Goal: Task Accomplishment & Management: Use online tool/utility

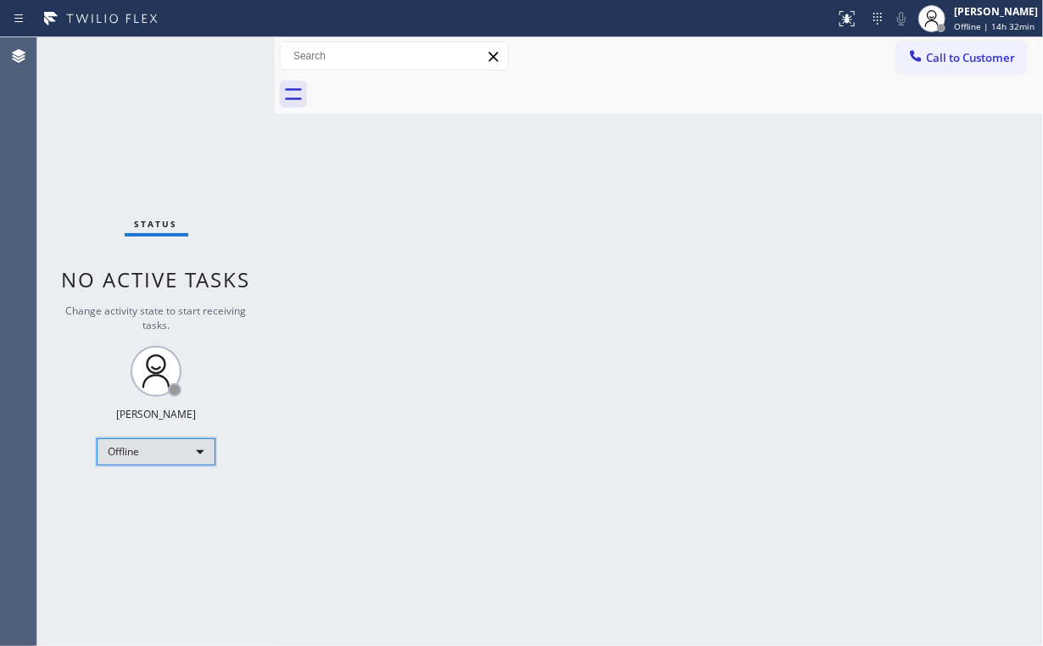
click at [158, 450] on div "Offline" at bounding box center [156, 451] width 119 height 27
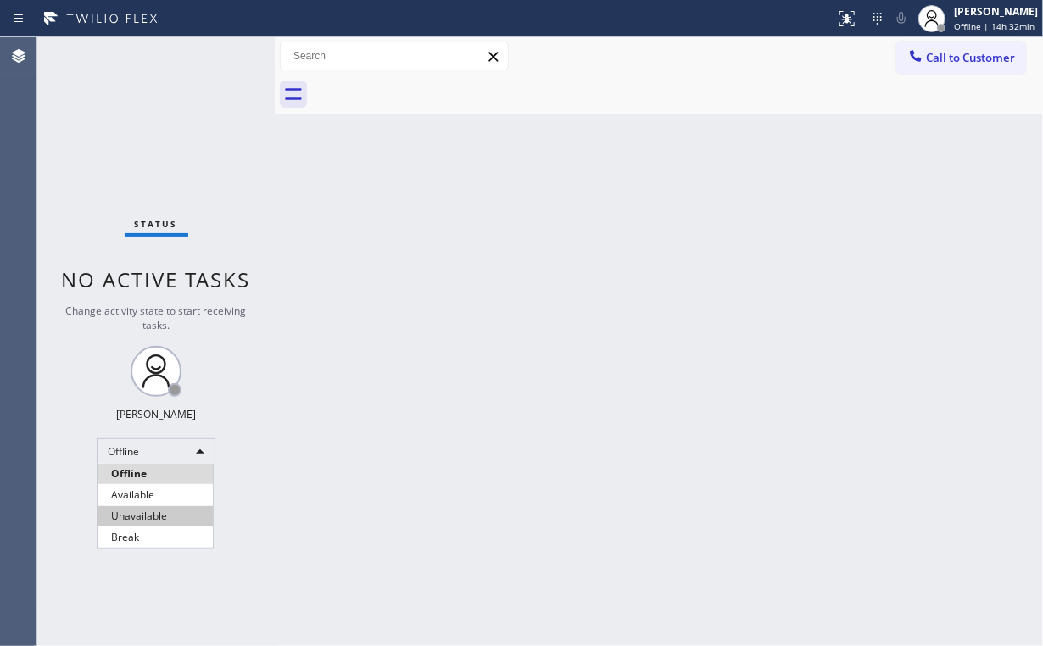
click at [160, 512] on li "Unavailable" at bounding box center [154, 516] width 115 height 20
drag, startPoint x: 376, startPoint y: 449, endPoint x: 407, endPoint y: 360, distance: 94.1
click at [376, 448] on div "Back to Dashboard Change Sender ID Customers Technicians Select a contact Outbo…" at bounding box center [659, 341] width 768 height 609
click at [353, 195] on div "Back to Dashboard Change Sender ID Customers Technicians Select a contact Outbo…" at bounding box center [659, 341] width 768 height 609
click at [745, 52] on div "Call to Customer Outbound call Location Search location Your caller id phone nu…" at bounding box center [659, 57] width 768 height 30
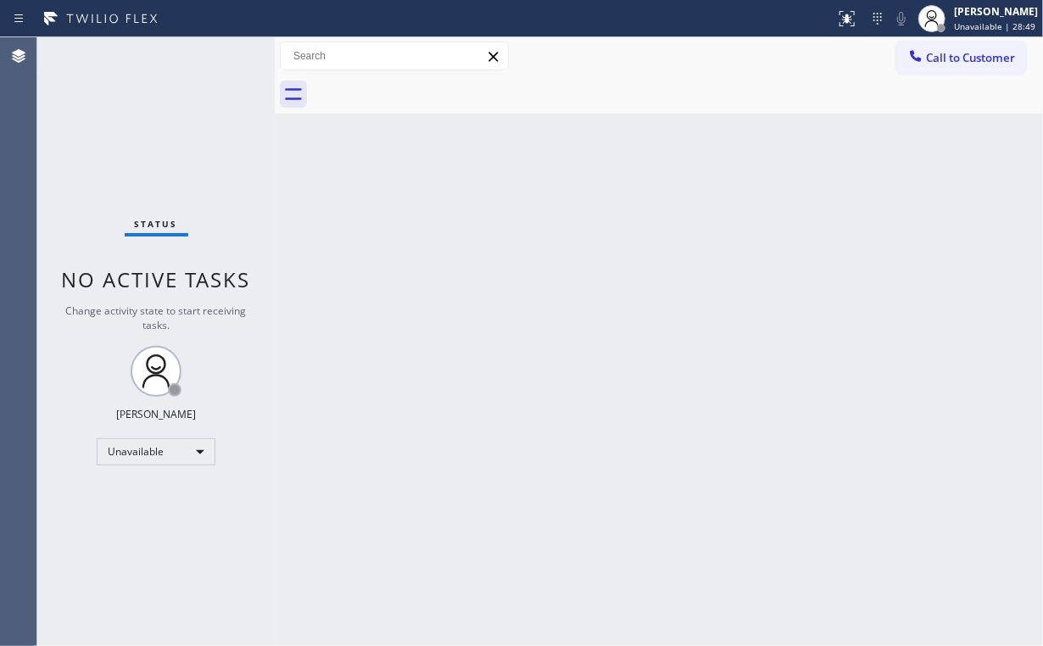
click at [161, 125] on div "Status No active tasks Change activity state to start receiving tasks. [PERSON_…" at bounding box center [155, 341] width 237 height 609
drag, startPoint x: 75, startPoint y: 167, endPoint x: 115, endPoint y: 7, distance: 165.3
click at [75, 166] on div "Status No active tasks Change activity state to start receiving tasks. [PERSON_…" at bounding box center [155, 341] width 237 height 609
click at [980, 60] on span "Call to Customer" at bounding box center [970, 57] width 89 height 15
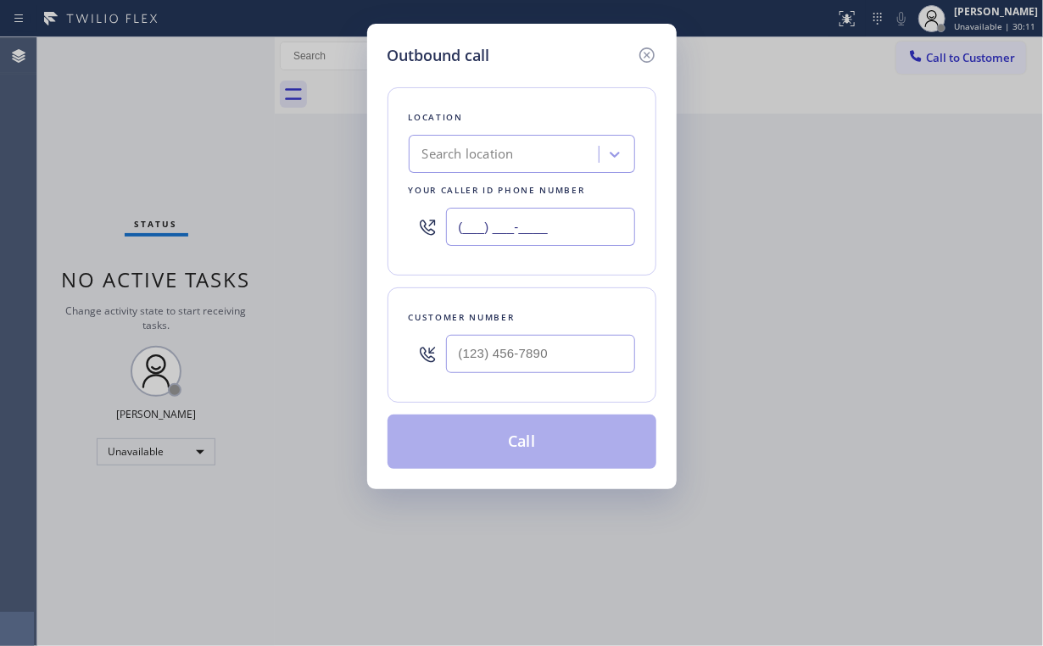
drag, startPoint x: 580, startPoint y: 231, endPoint x: 178, endPoint y: 170, distance: 406.2
click at [387, 203] on div "Location Search location Your caller id phone number (___) ___-____" at bounding box center [521, 181] width 269 height 188
paste input "714) 855-4254"
type input "[PHONE_NUMBER]"
click at [518, 328] on div at bounding box center [540, 353] width 189 height 55
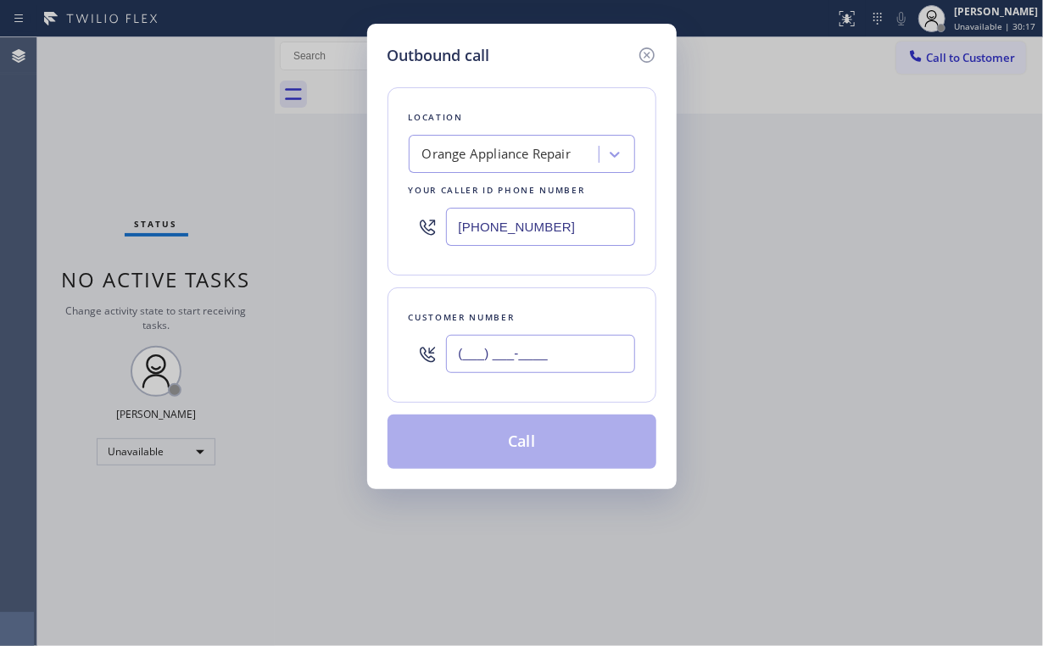
click at [535, 350] on input "(___) ___-____" at bounding box center [540, 354] width 189 height 38
paste input "714) 679-7487"
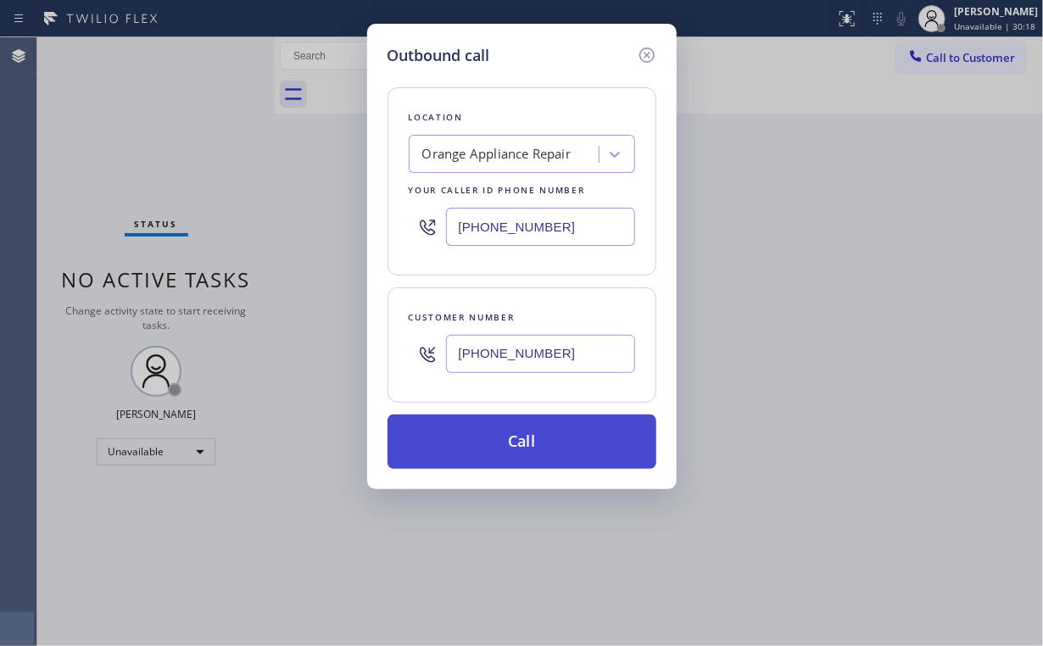
type input "[PHONE_NUMBER]"
click at [489, 445] on button "Call" at bounding box center [521, 441] width 269 height 54
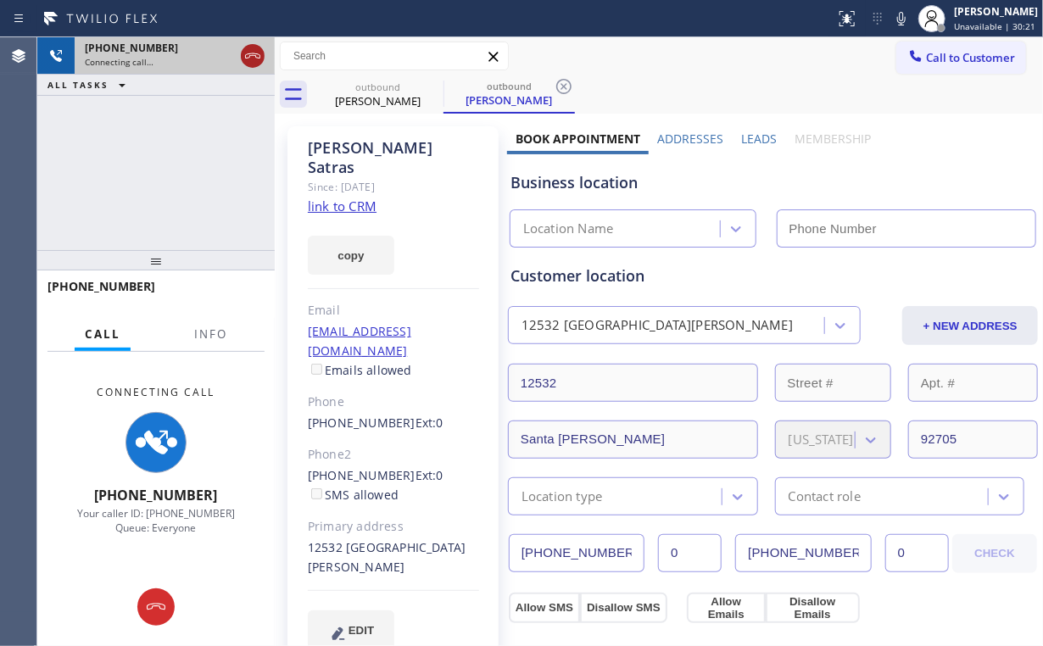
click at [247, 53] on icon at bounding box center [252, 56] width 20 height 20
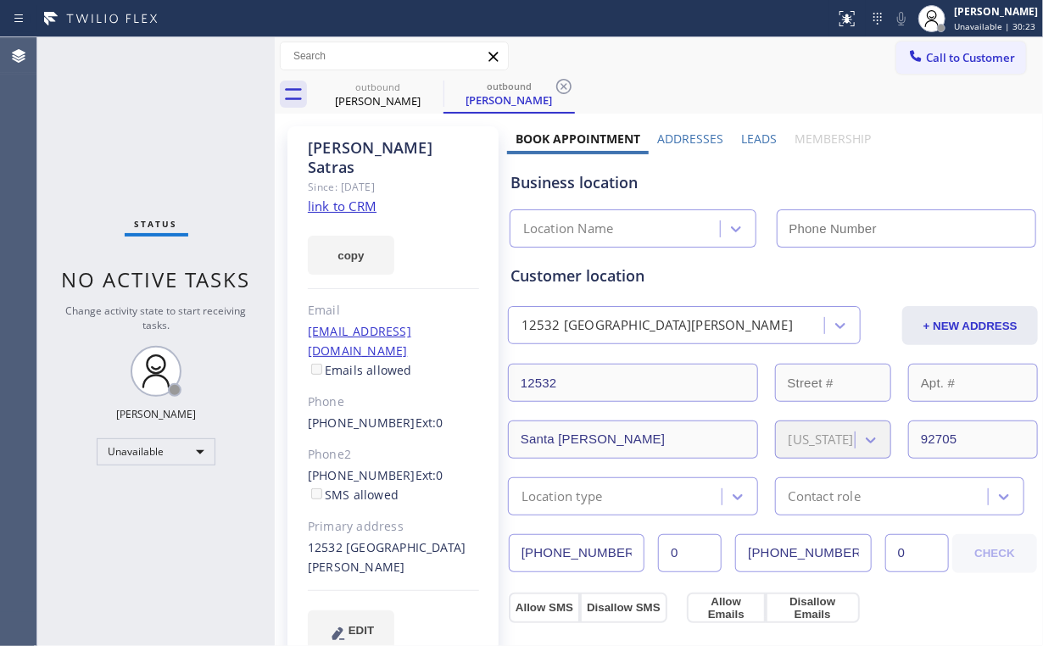
click at [340, 195] on div "[PERSON_NAME] Since: [DATE] link to CRM copy Email [EMAIL_ADDRESS][DOMAIN_NAME]…" at bounding box center [392, 397] width 211 height 543
type input "[PHONE_NUMBER]"
click at [348, 197] on link "link to CRM" at bounding box center [342, 205] width 69 height 17
click at [945, 65] on button "Call to Customer" at bounding box center [961, 58] width 130 height 32
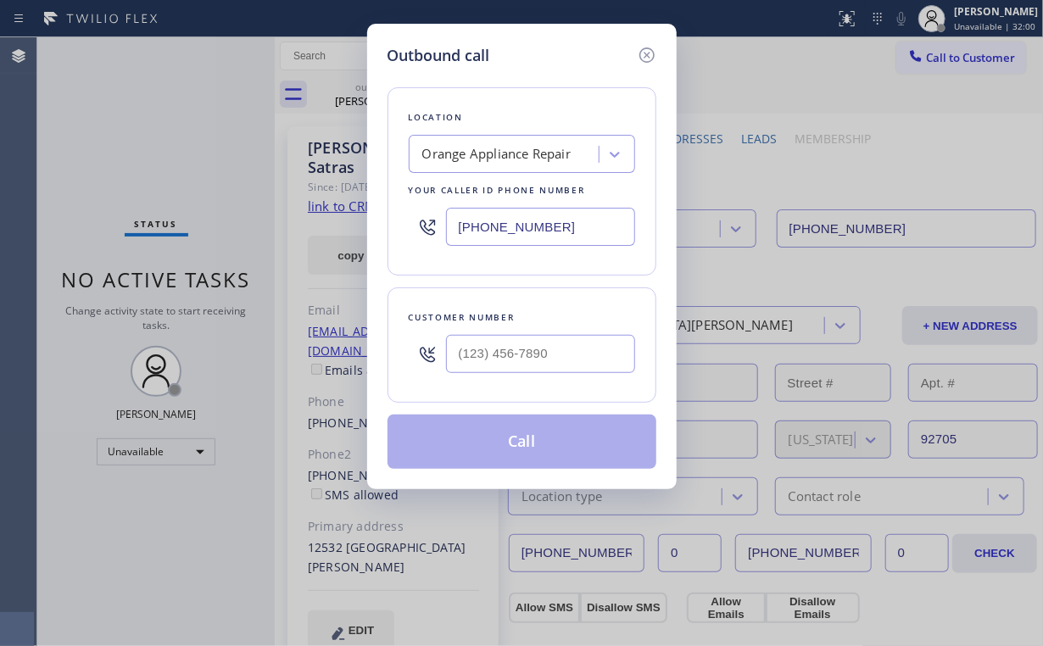
drag, startPoint x: 591, startPoint y: 226, endPoint x: 244, endPoint y: 171, distance: 351.0
click at [350, 190] on div "Outbound call Location Orange Appliance Repair Your caller id phone number [PHO…" at bounding box center [521, 323] width 1043 height 646
paste input "855) 731-4952"
type input "[PHONE_NUMBER]"
click at [564, 356] on input "(___) ___-____" at bounding box center [540, 354] width 189 height 38
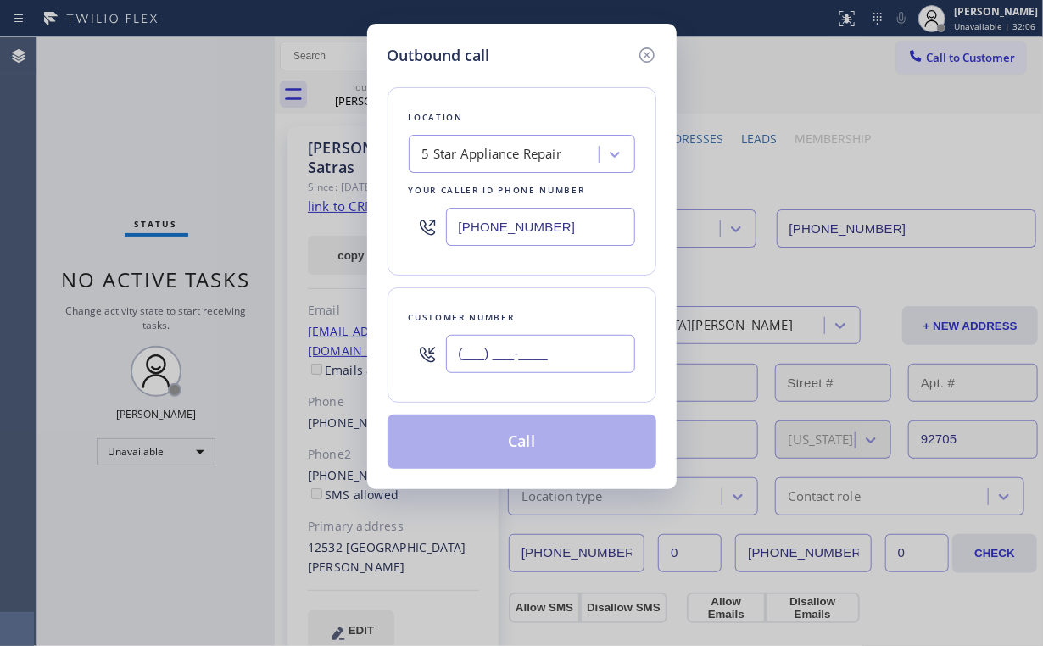
paste input "714) 904-9692"
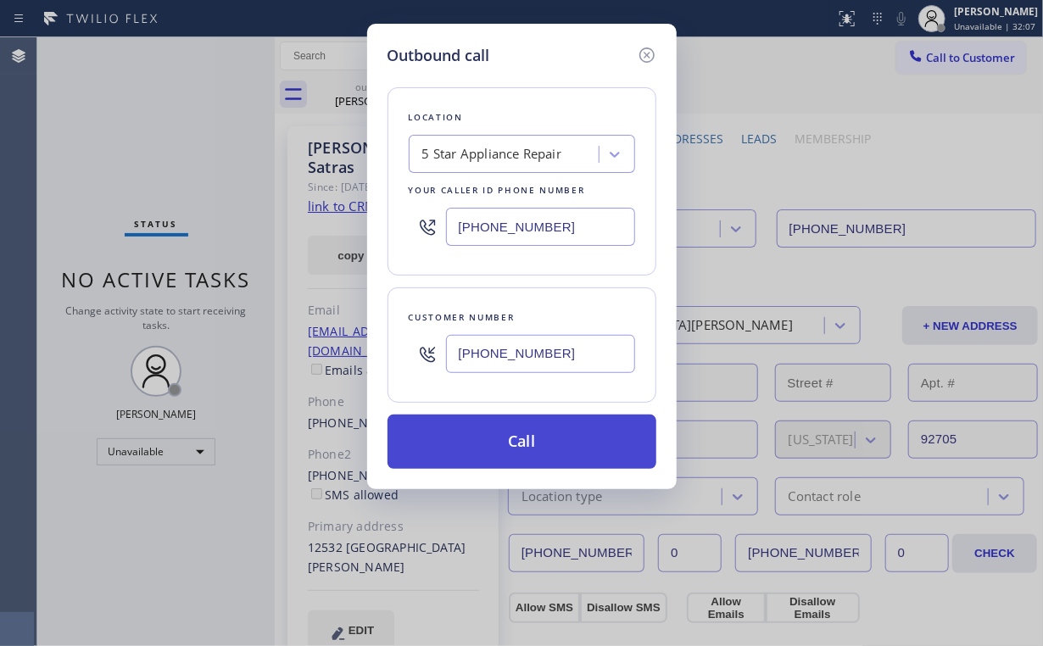
type input "[PHONE_NUMBER]"
click at [514, 437] on button "Call" at bounding box center [521, 441] width 269 height 54
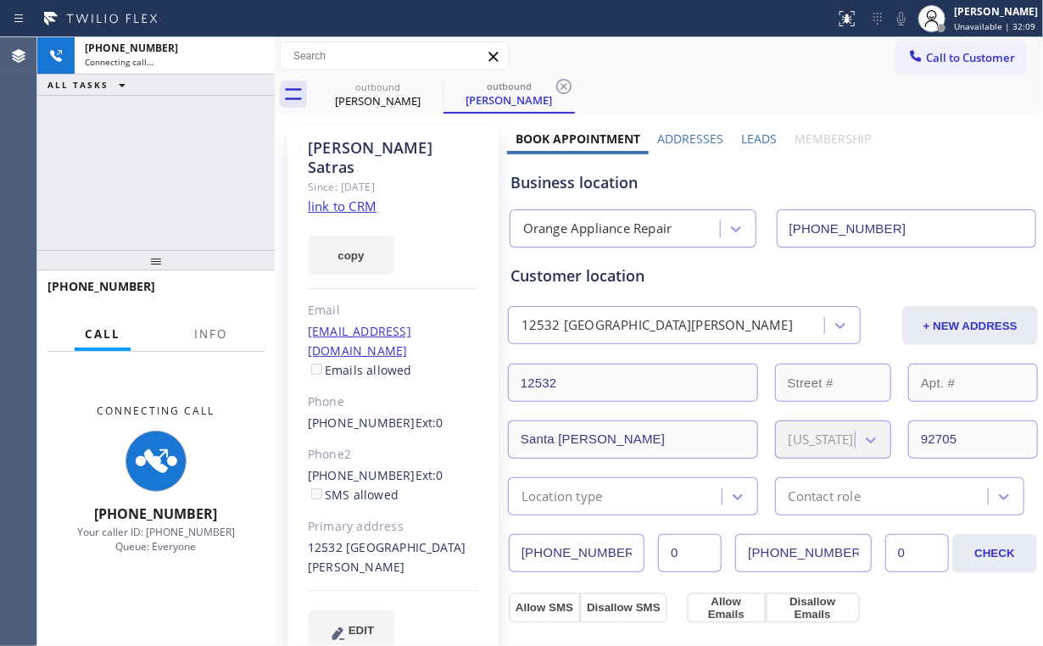
drag, startPoint x: 158, startPoint y: 149, endPoint x: 226, endPoint y: 105, distance: 81.6
click at [158, 149] on div "[PHONE_NUMBER] Connecting call… ALL TASKS ALL TASKS ACTIVE TASKS TASKS IN WRAP …" at bounding box center [155, 143] width 237 height 213
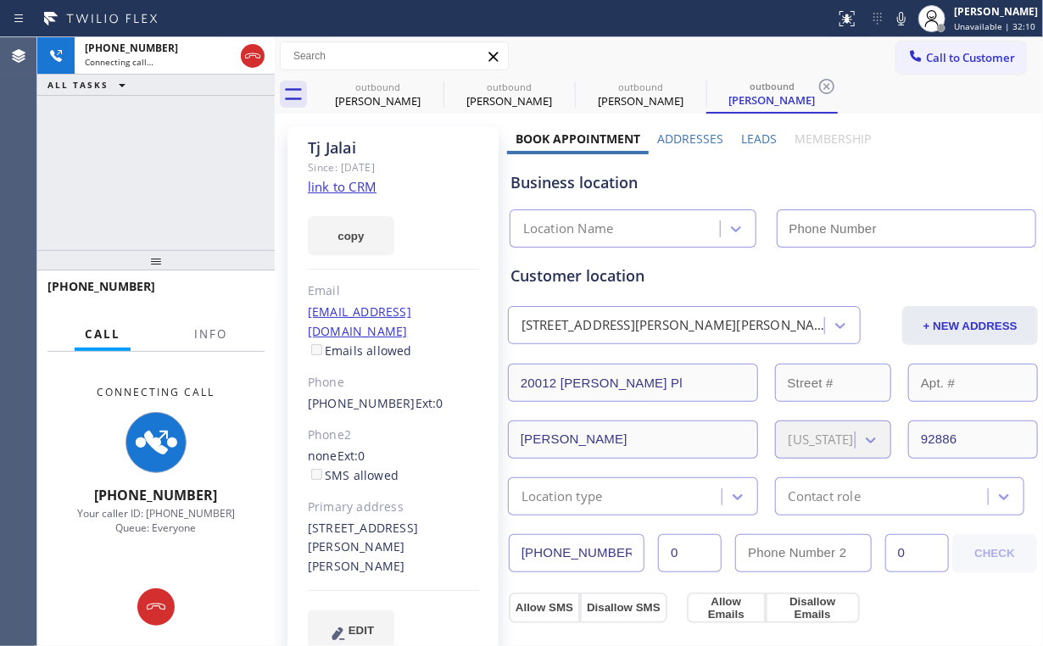
drag, startPoint x: 247, startPoint y: 56, endPoint x: 263, endPoint y: 92, distance: 39.5
click at [248, 56] on icon at bounding box center [252, 56] width 20 height 20
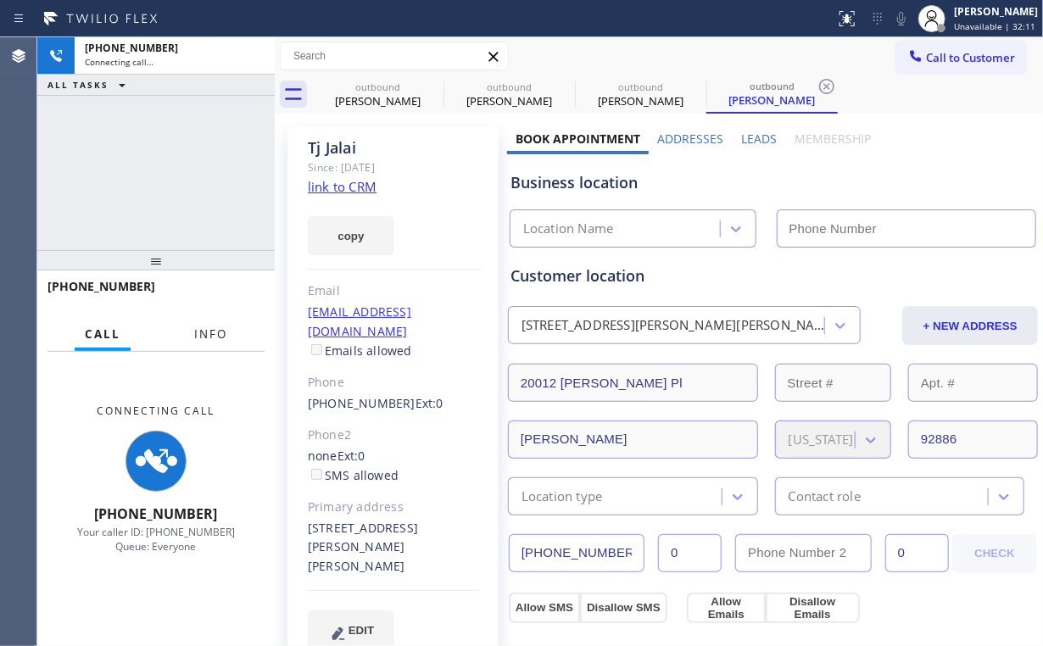
type input "[PHONE_NUMBER]"
click at [198, 334] on span "Info" at bounding box center [210, 333] width 33 height 15
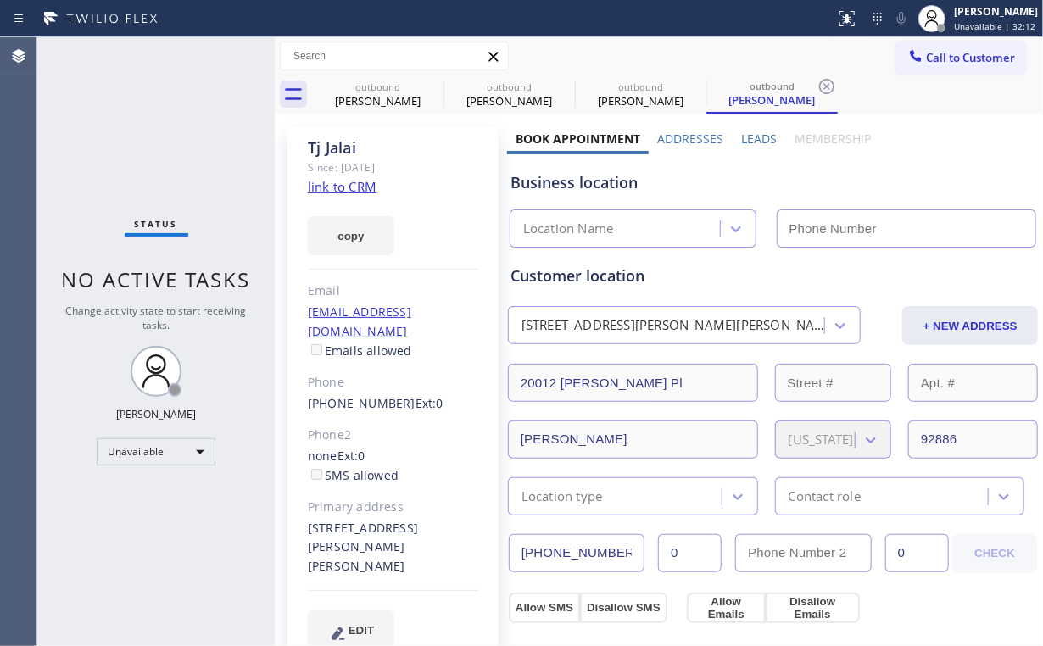
type input "[PHONE_NUMBER]"
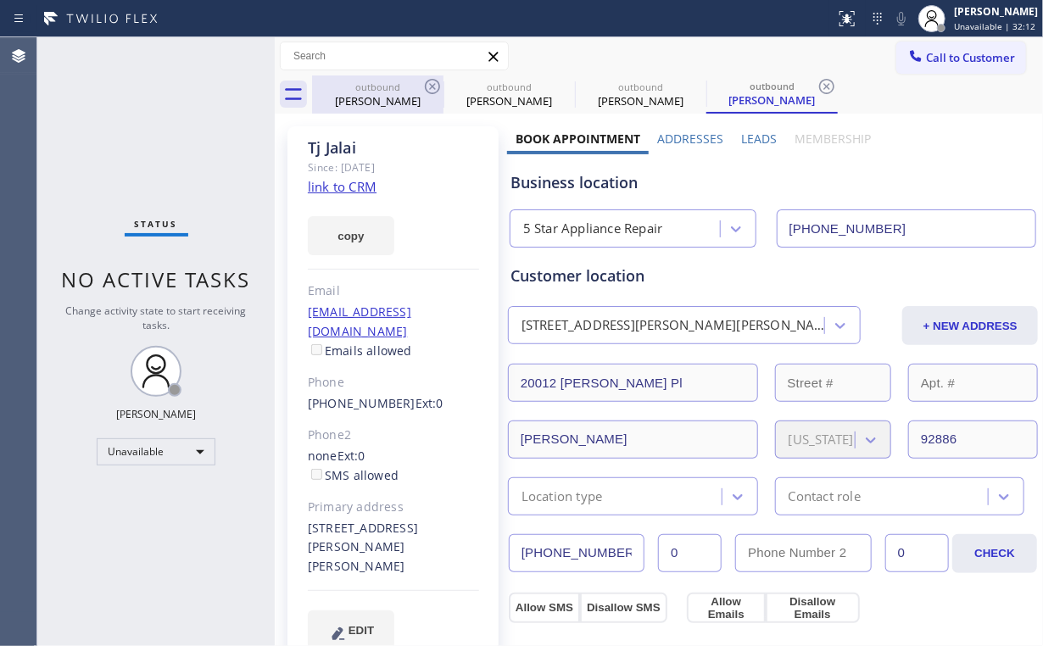
click at [359, 108] on div "outbound [PERSON_NAME]" at bounding box center [378, 94] width 128 height 38
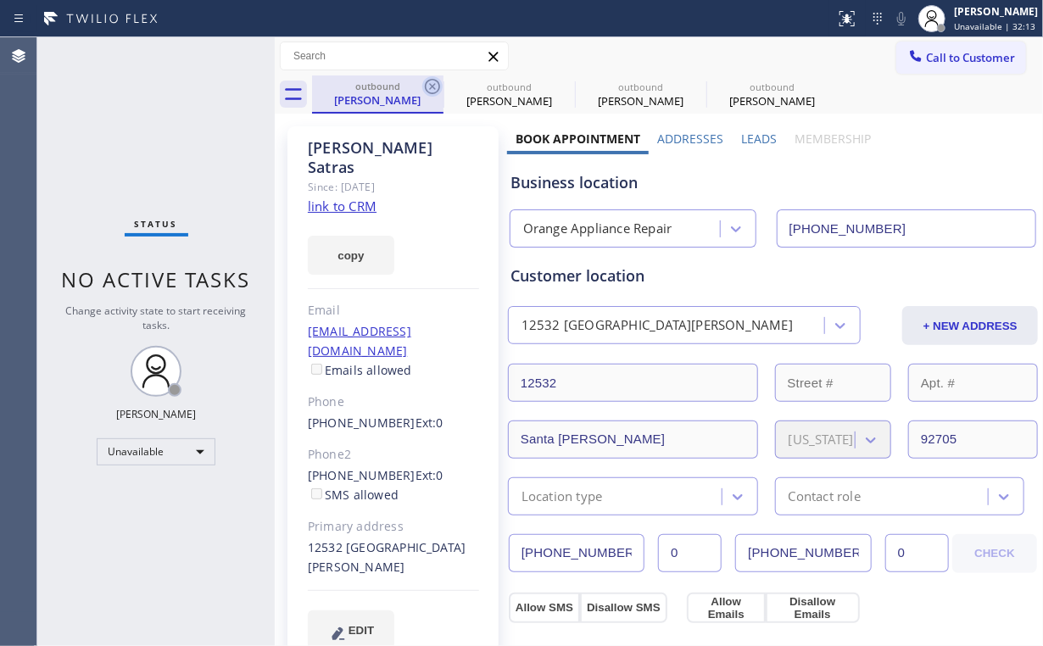
click at [439, 80] on icon at bounding box center [432, 86] width 20 height 20
click at [436, 81] on icon at bounding box center [432, 86] width 15 height 15
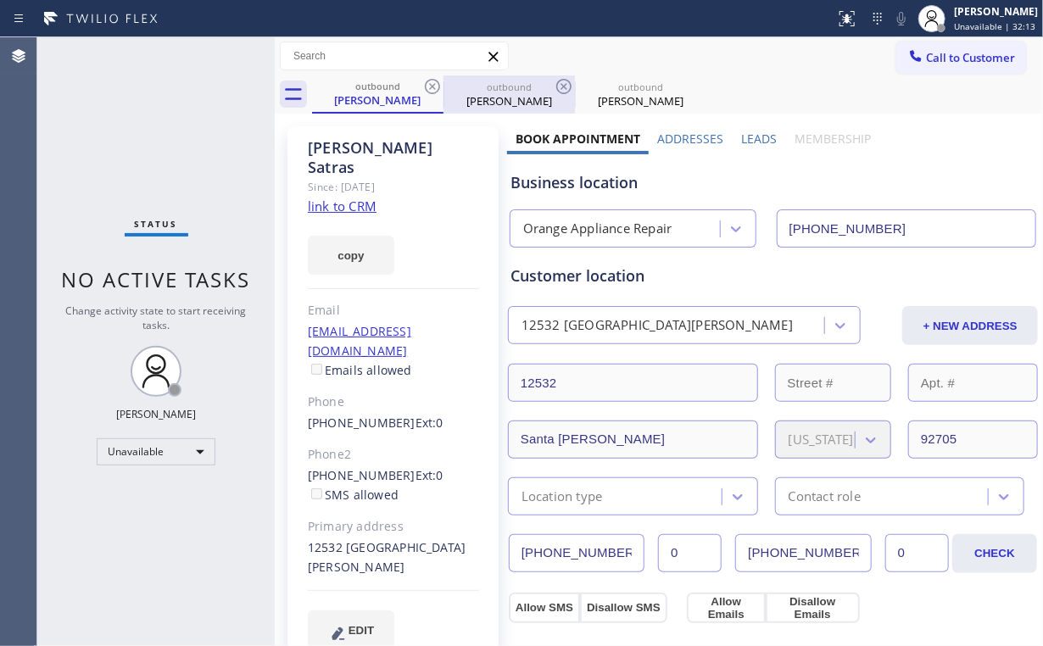
type input "[PHONE_NUMBER]"
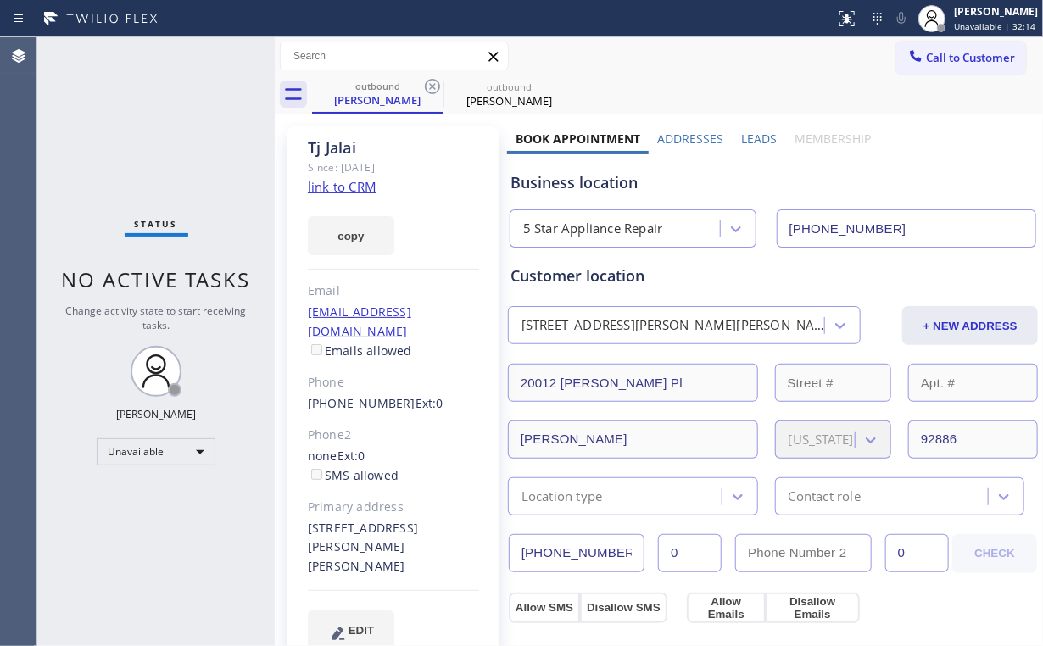
click at [335, 197] on div "copy" at bounding box center [393, 226] width 171 height 58
click at [338, 193] on link "link to CRM" at bounding box center [342, 186] width 69 height 17
click at [926, 56] on span "Call to Customer" at bounding box center [970, 57] width 89 height 15
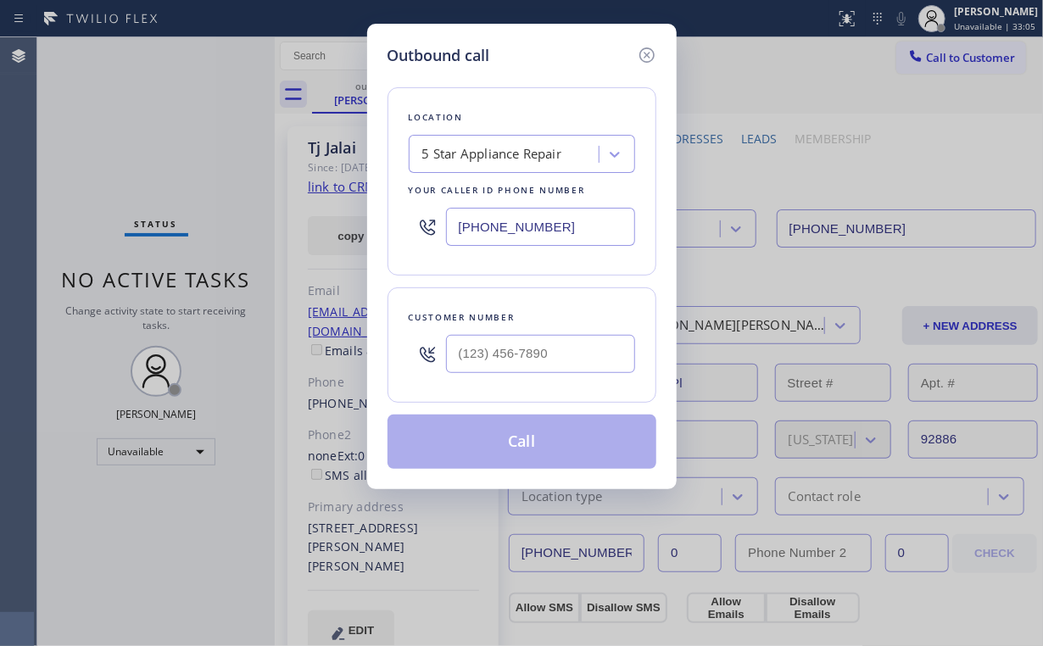
drag, startPoint x: 570, startPoint y: 232, endPoint x: 143, endPoint y: 180, distance: 429.6
click at [208, 196] on div "Outbound call Location 5 Star Appliance Repair Your caller id phone number [PHO…" at bounding box center [521, 323] width 1043 height 646
paste input "18) 528-5025"
type input "[PHONE_NUMBER]"
click at [557, 349] on input "(___) ___-____" at bounding box center [540, 354] width 189 height 38
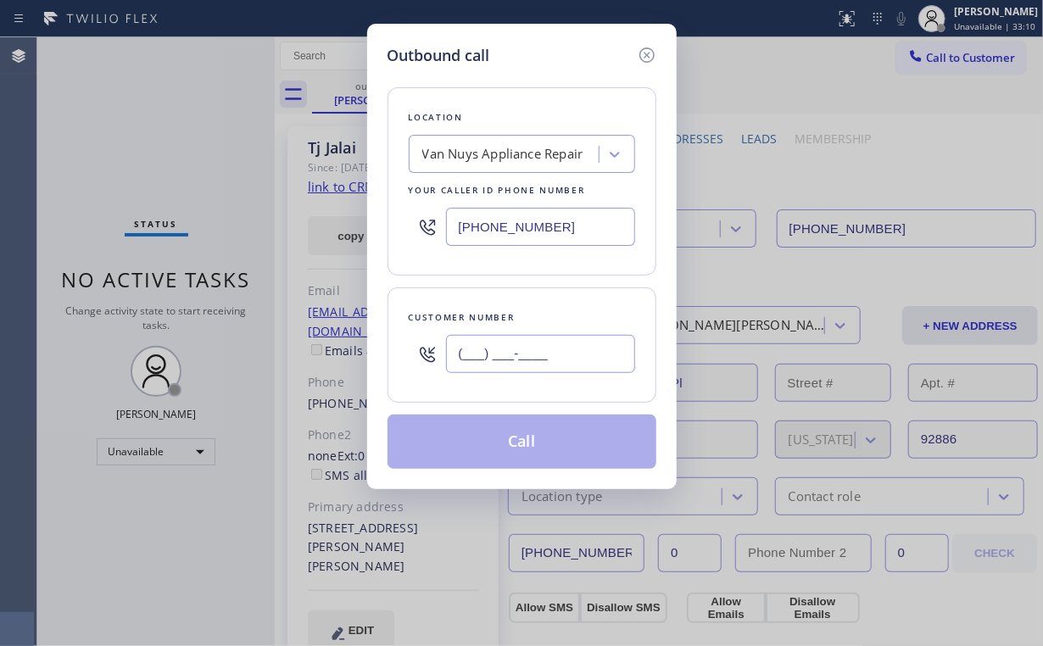
paste input "818) 212-1053"
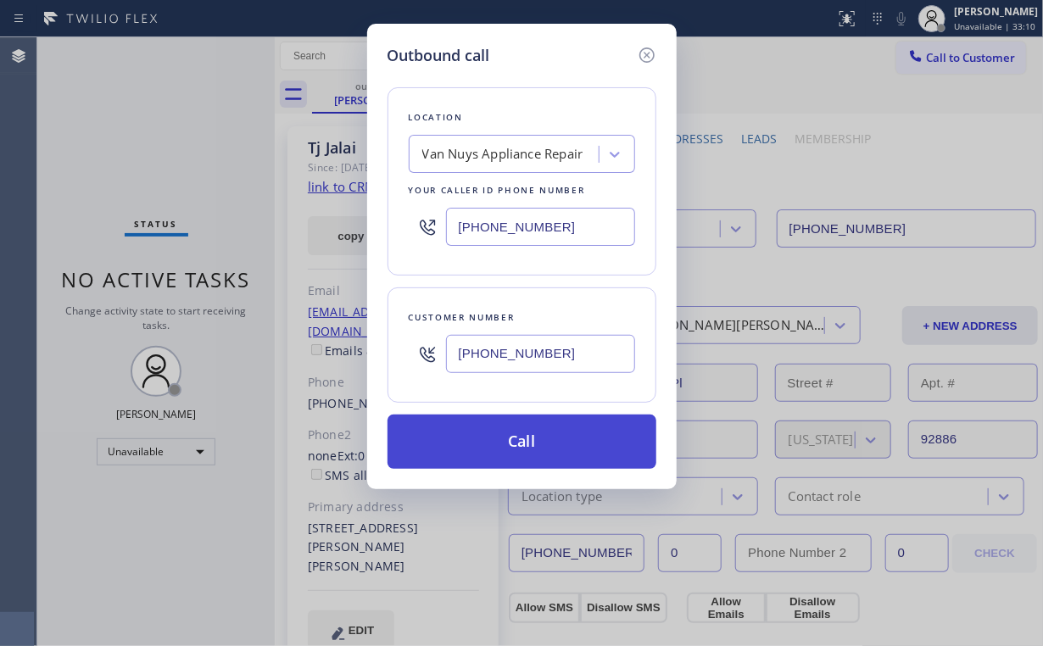
type input "[PHONE_NUMBER]"
click at [498, 444] on button "Call" at bounding box center [521, 441] width 269 height 54
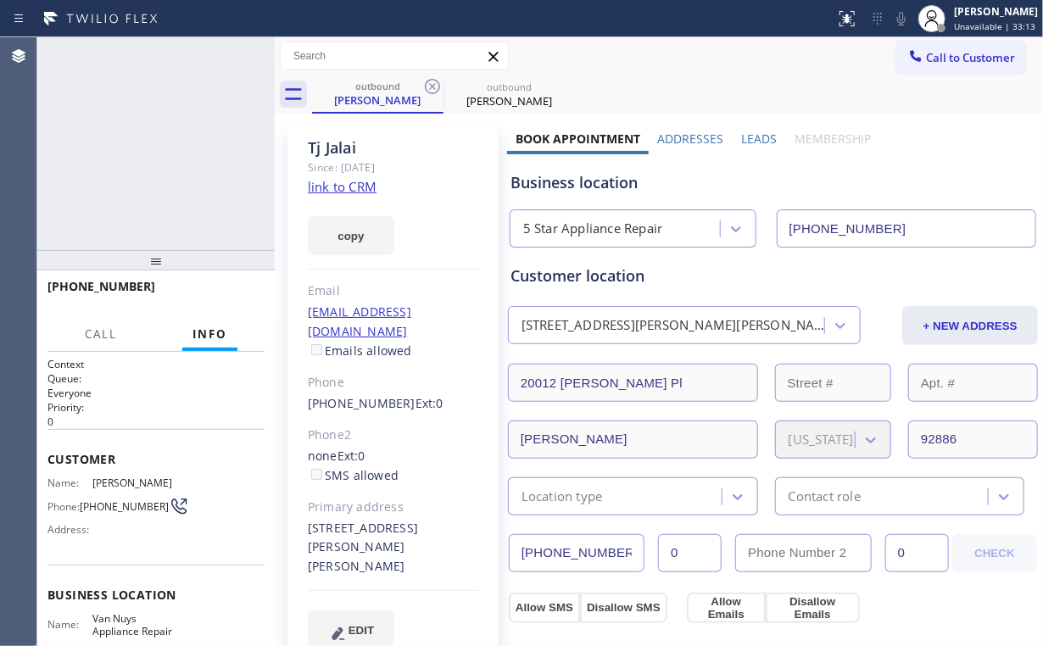
click at [143, 138] on div "[PHONE_NUMBER] Connecting call… ALL TASKS ALL TASKS ACTIVE TASKS TASKS IN WRAP …" at bounding box center [155, 143] width 237 height 213
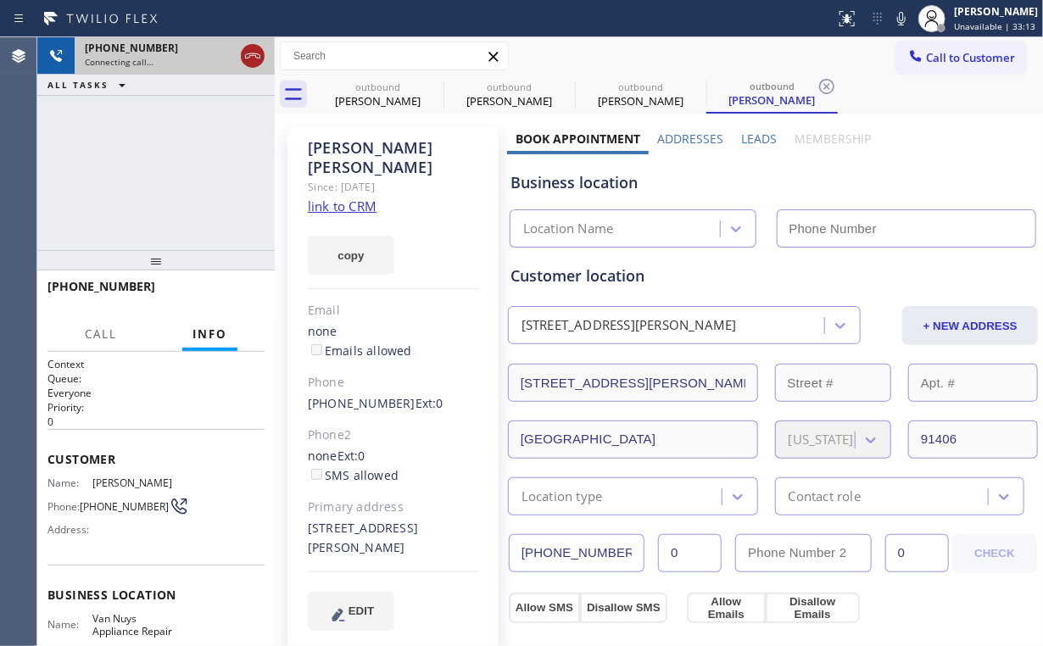
click at [247, 47] on icon at bounding box center [252, 56] width 20 height 20
drag, startPoint x: 365, startPoint y: 81, endPoint x: 431, endPoint y: 88, distance: 66.6
click at [370, 82] on div "outbound" at bounding box center [378, 87] width 128 height 13
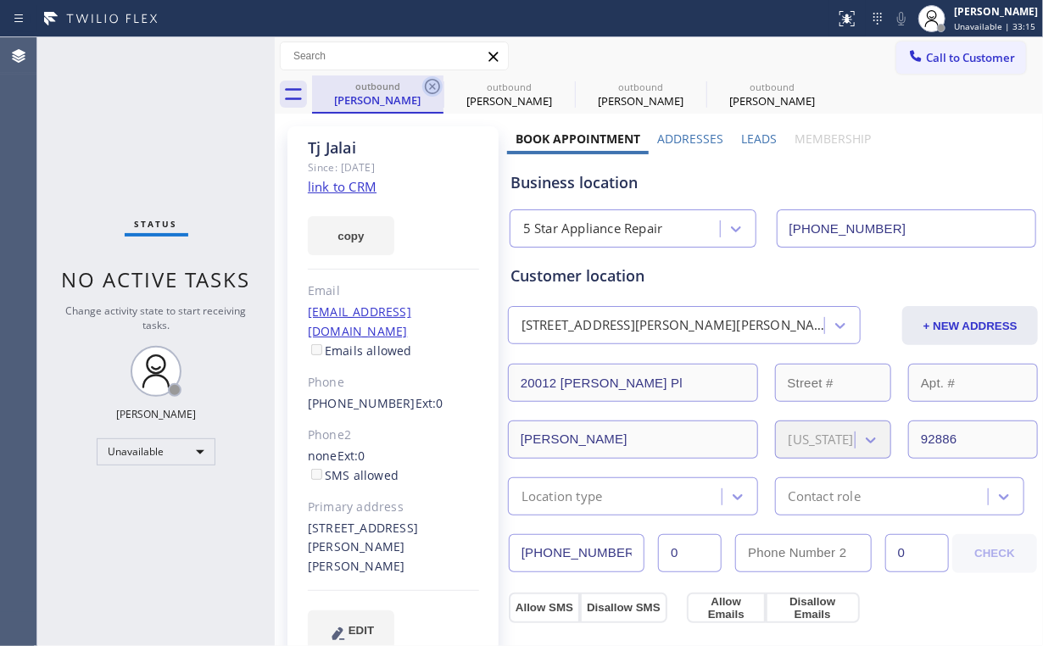
click at [433, 87] on icon at bounding box center [432, 86] width 15 height 15
click at [0, 0] on icon at bounding box center [0, 0] width 0 height 0
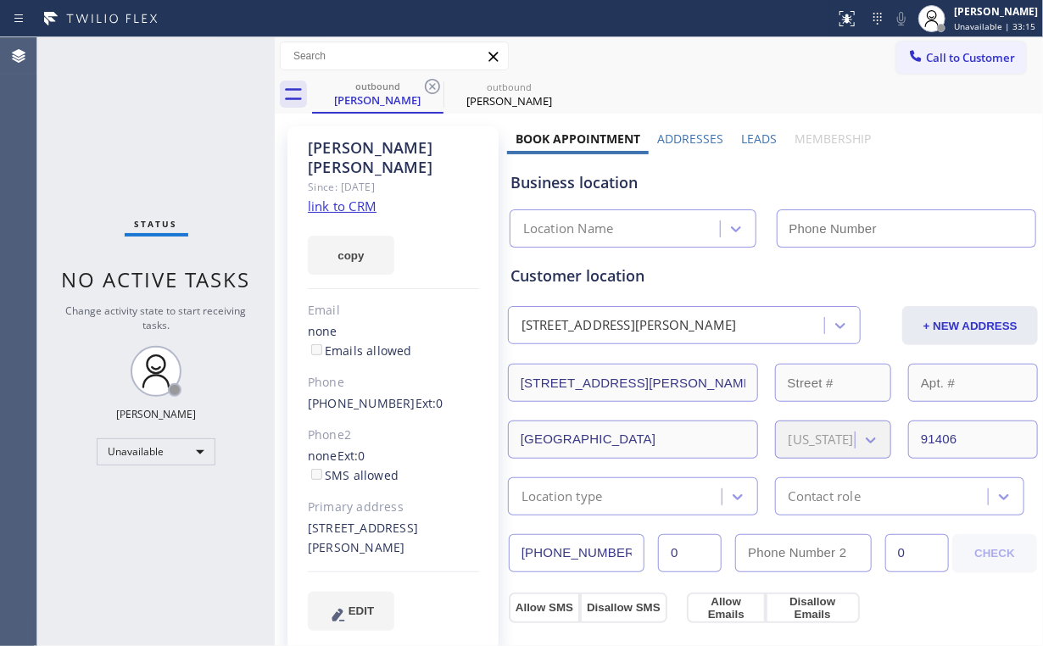
type input "[PHONE_NUMBER]"
click at [54, 131] on div "Status No active tasks Change activity state to start receiving tasks. [PERSON_…" at bounding box center [155, 341] width 237 height 609
click at [343, 177] on div "Since: [DATE]" at bounding box center [393, 186] width 171 height 19
click at [342, 197] on link "link to CRM" at bounding box center [342, 205] width 69 height 17
click at [970, 44] on button "Call to Customer" at bounding box center [961, 58] width 130 height 32
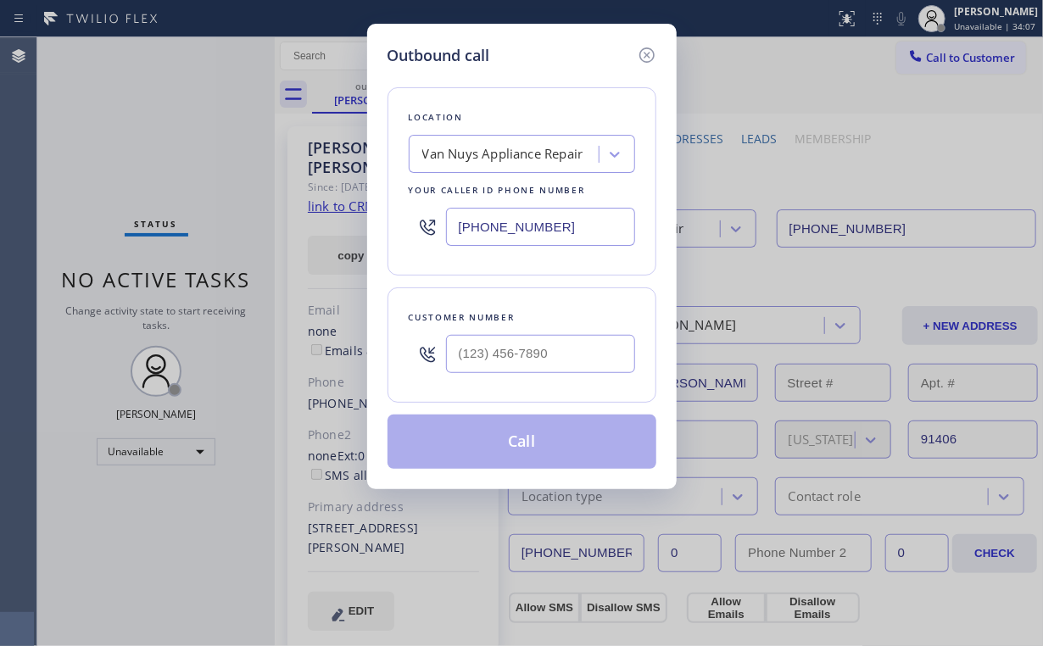
click at [318, 219] on div "Outbound call Location Van Nuys Appliance Repair Your caller id phone number [P…" at bounding box center [521, 323] width 1043 height 646
paste input "562) 616-1730"
type input "[PHONE_NUMBER]"
click at [509, 359] on input "(___) ___-____" at bounding box center [540, 354] width 189 height 38
paste input "562) 412-8239"
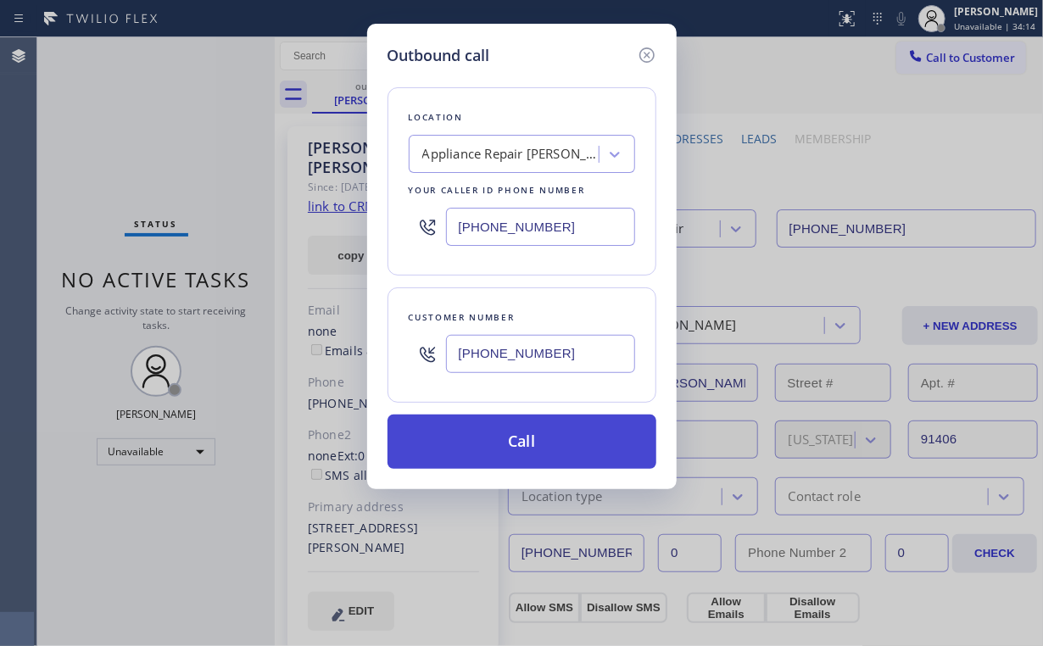
type input "[PHONE_NUMBER]"
click at [507, 435] on button "Call" at bounding box center [521, 441] width 269 height 54
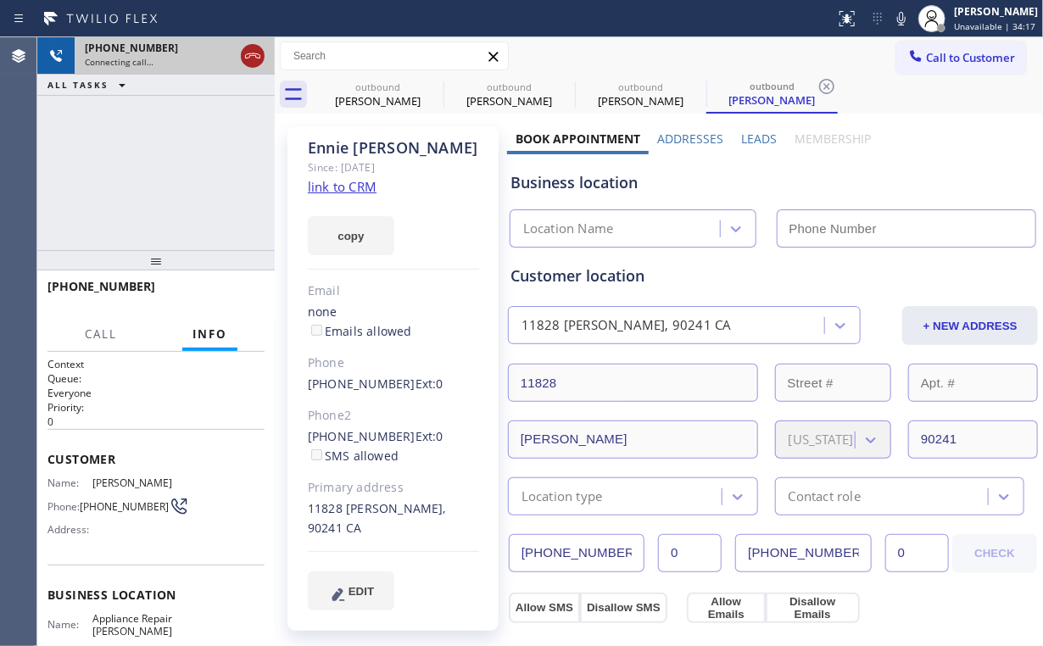
click at [248, 54] on icon at bounding box center [252, 56] width 20 height 20
click at [398, 105] on div "[PERSON_NAME]" at bounding box center [378, 100] width 128 height 15
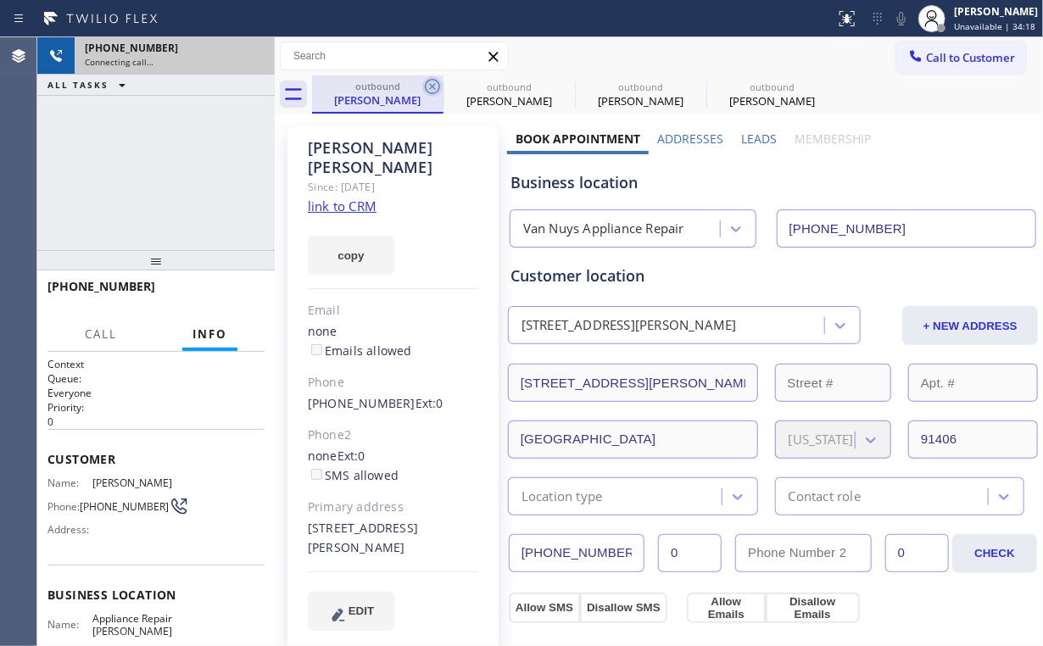
type input "[PHONE_NUMBER]"
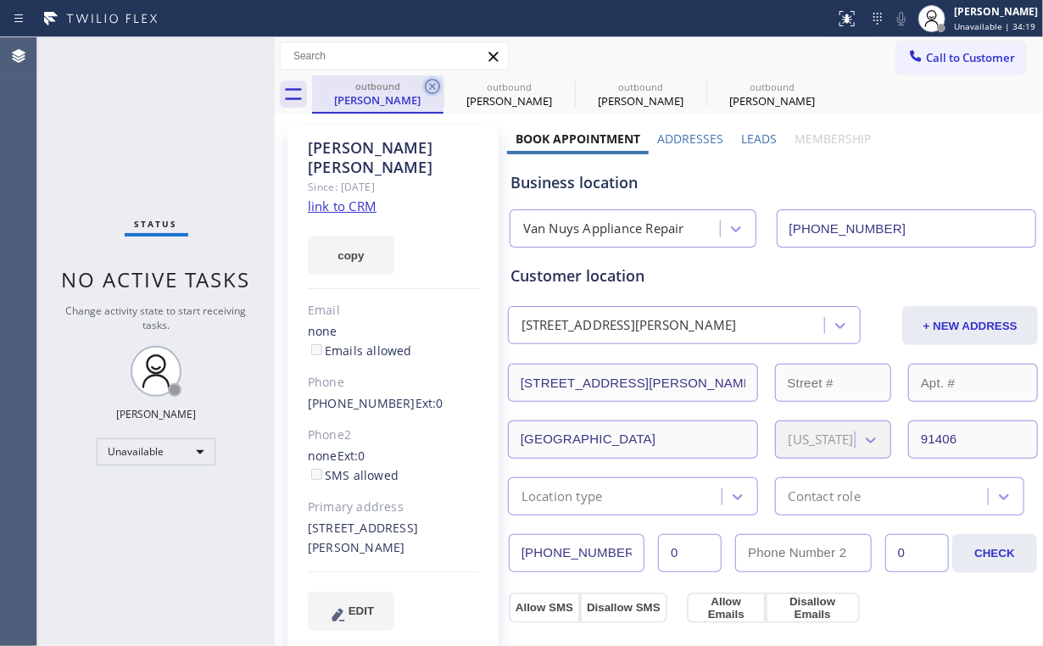
click at [431, 85] on icon at bounding box center [432, 86] width 15 height 15
type input "[PHONE_NUMBER]"
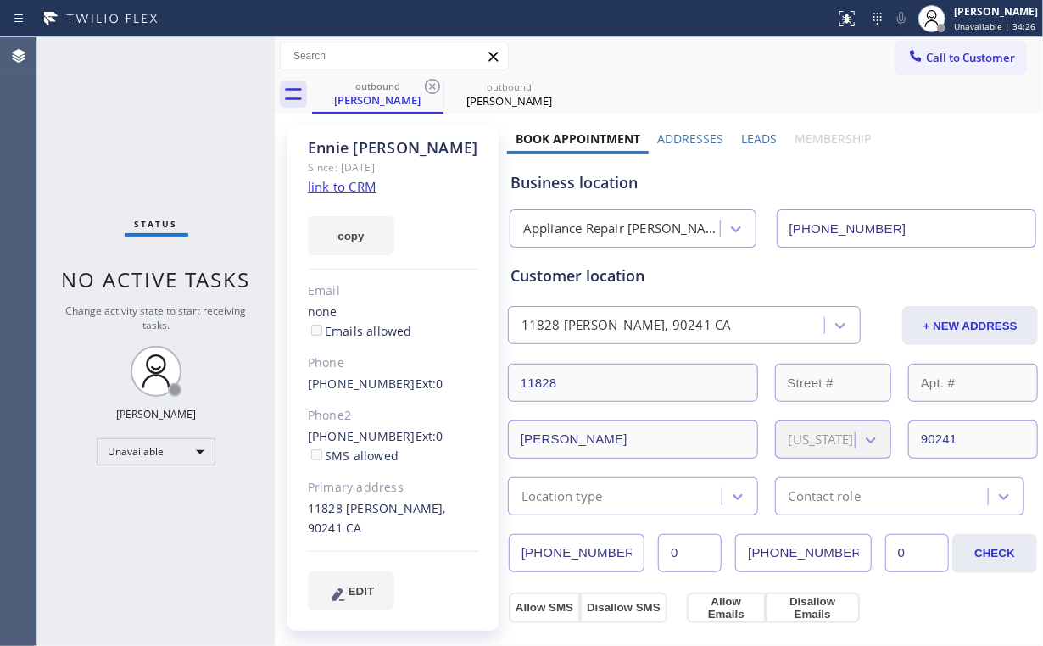
click at [186, 83] on div "Status No active tasks Change activity state to start receiving tasks. [PERSON_…" at bounding box center [155, 341] width 237 height 609
click at [363, 180] on link "link to CRM" at bounding box center [342, 186] width 69 height 17
click at [955, 61] on span "Call to Customer" at bounding box center [970, 57] width 89 height 15
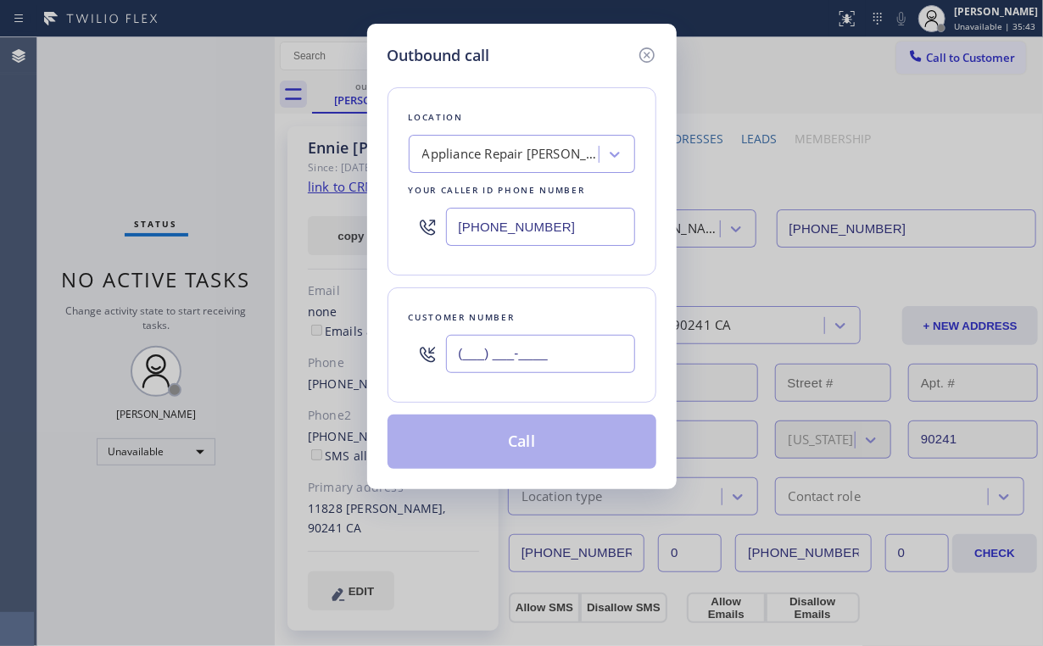
click at [553, 365] on input "(___) ___-____" at bounding box center [540, 354] width 189 height 38
paste input "562) 412-8239"
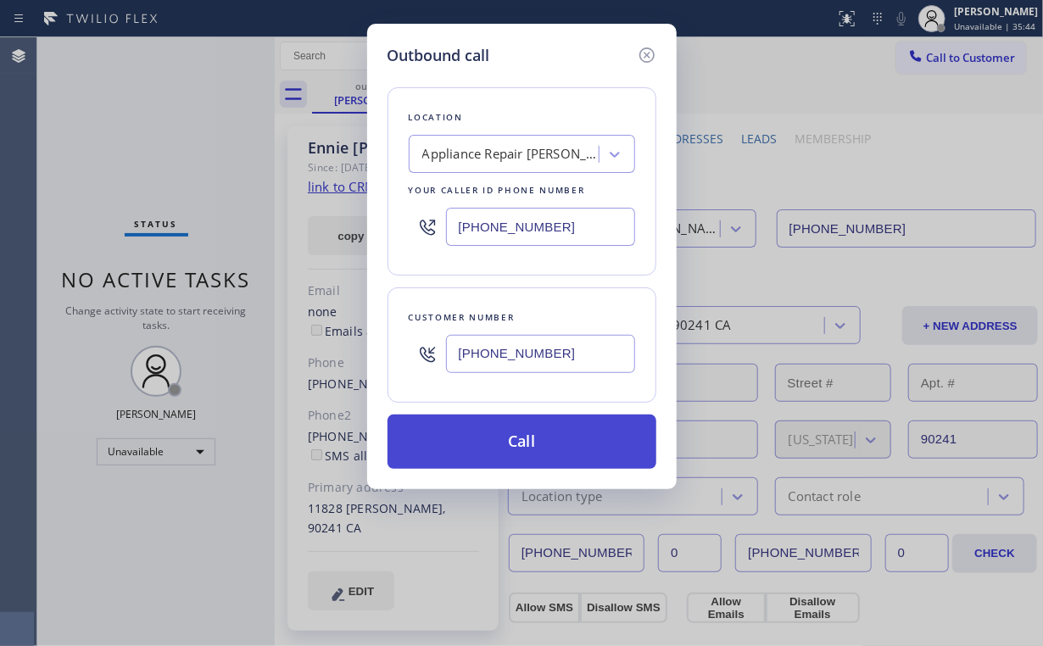
type input "[PHONE_NUMBER]"
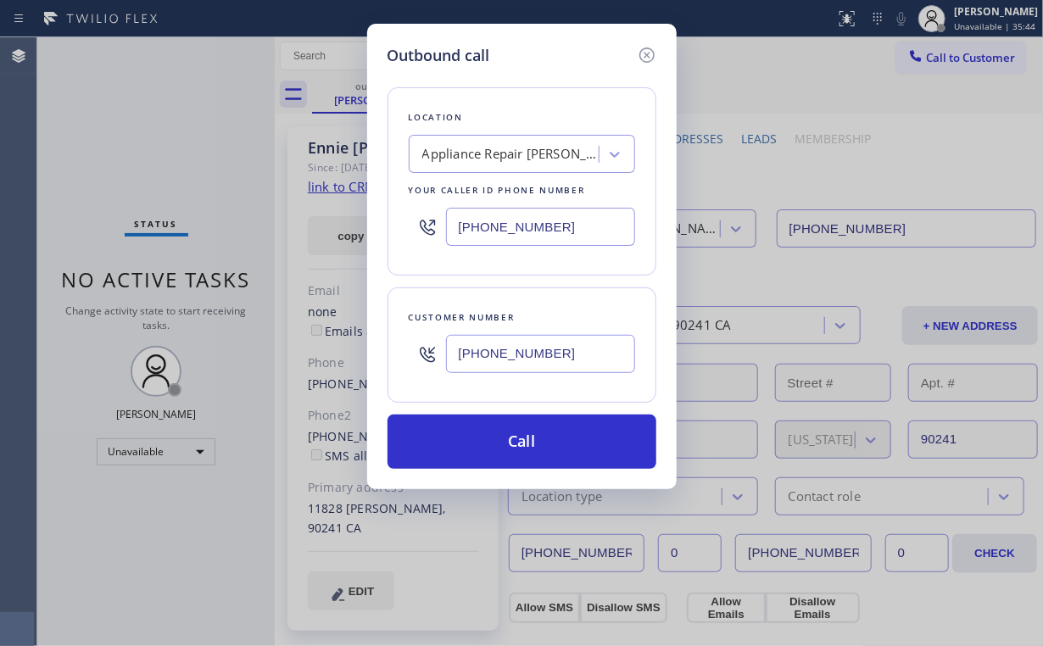
drag, startPoint x: 488, startPoint y: 442, endPoint x: 410, endPoint y: 637, distance: 210.0
click at [487, 448] on button "Call" at bounding box center [521, 441] width 269 height 54
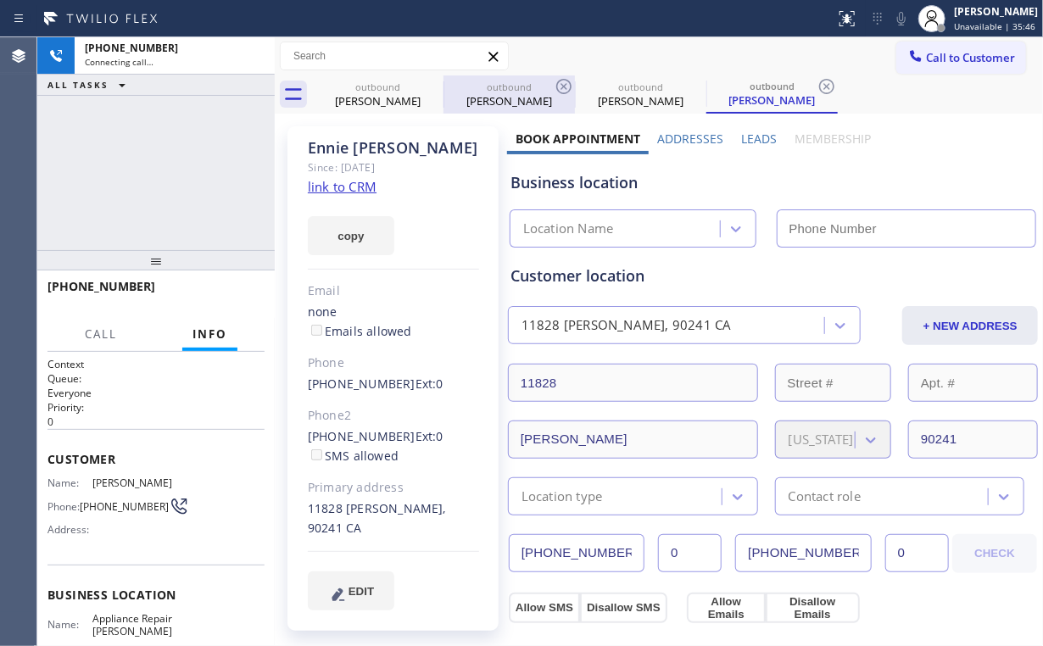
click at [397, 97] on div "[PERSON_NAME]" at bounding box center [378, 100] width 128 height 15
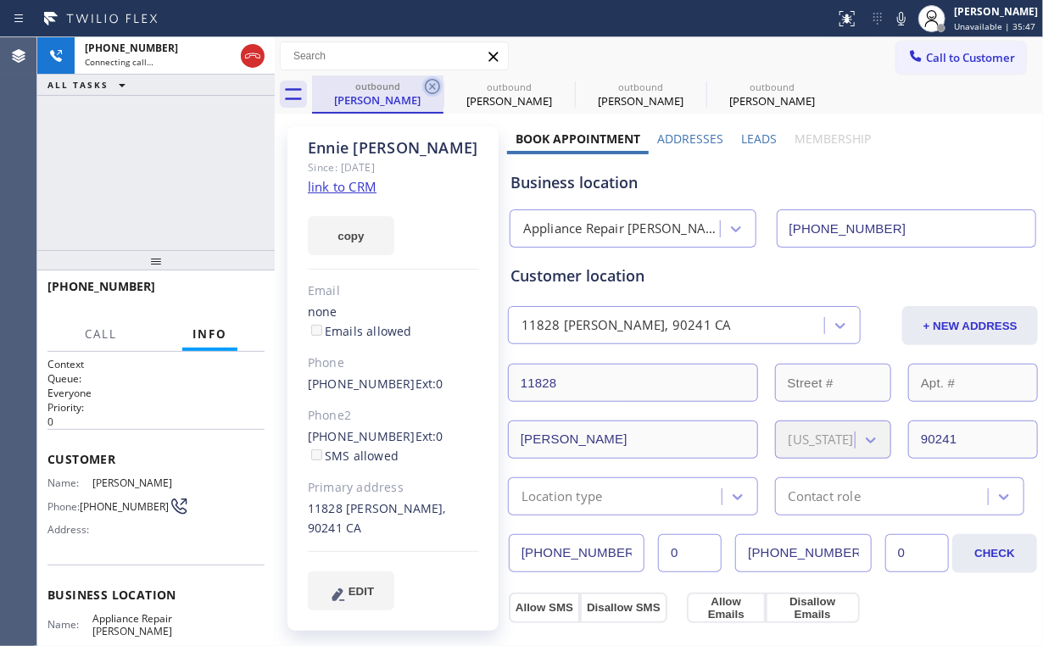
click at [434, 84] on icon at bounding box center [432, 86] width 15 height 15
click at [0, 0] on icon at bounding box center [0, 0] width 0 height 0
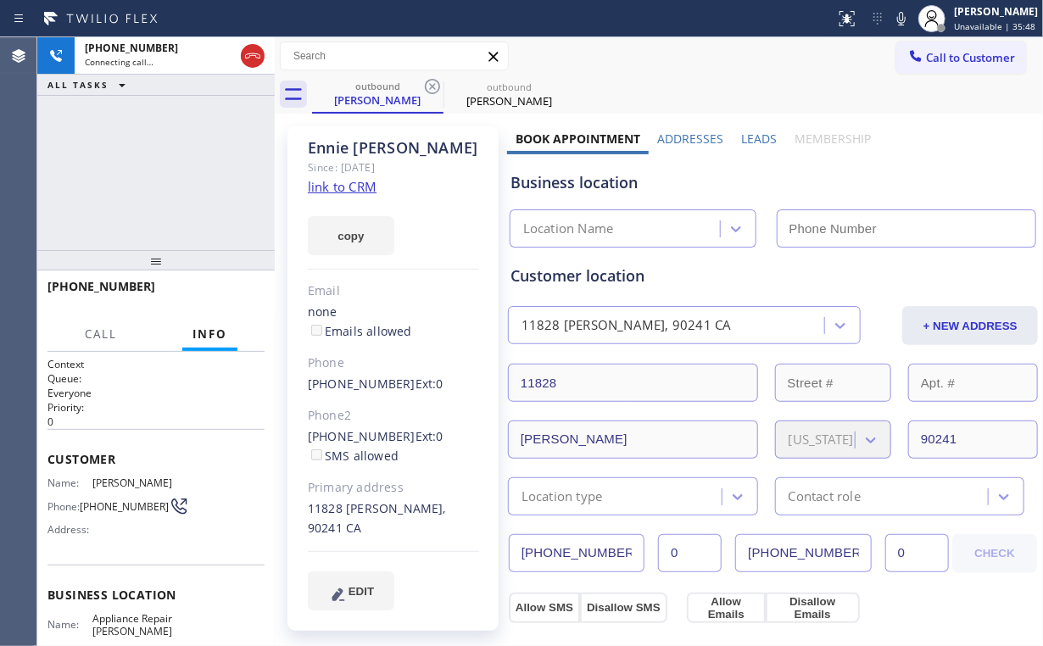
click at [173, 167] on div "[PHONE_NUMBER] Connecting call… ALL TASKS ALL TASKS ACTIVE TASKS TASKS IN WRAP …" at bounding box center [155, 143] width 237 height 213
type input "[PHONE_NUMBER]"
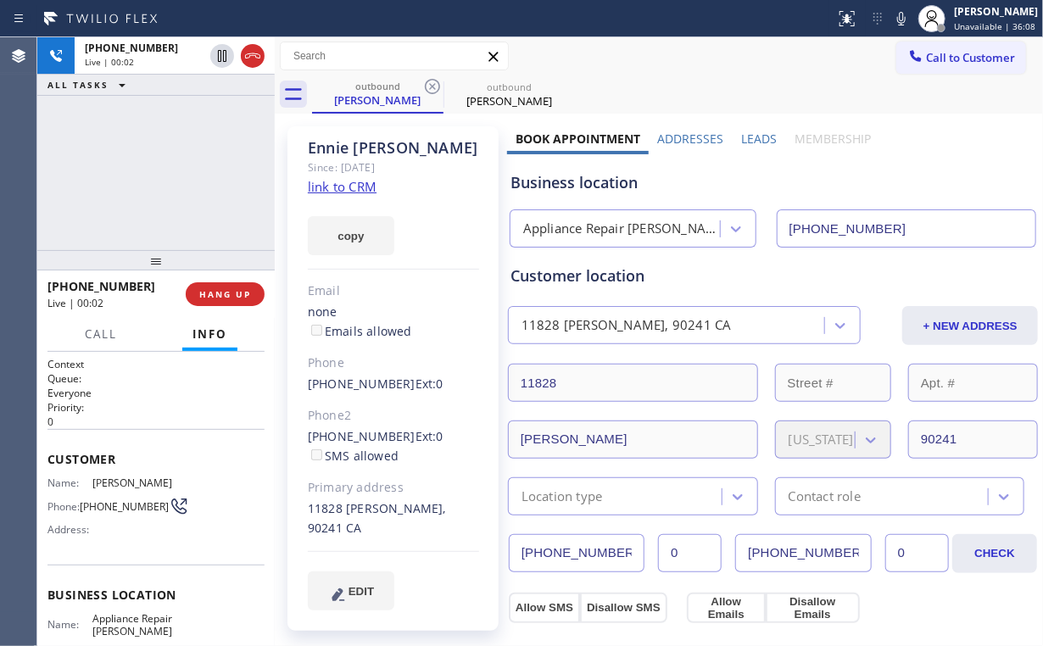
drag, startPoint x: 186, startPoint y: 200, endPoint x: 273, endPoint y: 315, distance: 144.6
click at [190, 203] on div "[PHONE_NUMBER] Live | 00:02 ALL TASKS ALL TASKS ACTIVE TASKS TASKS IN WRAP UP" at bounding box center [155, 143] width 237 height 213
click at [223, 295] on span "HANG UP" at bounding box center [225, 294] width 52 height 12
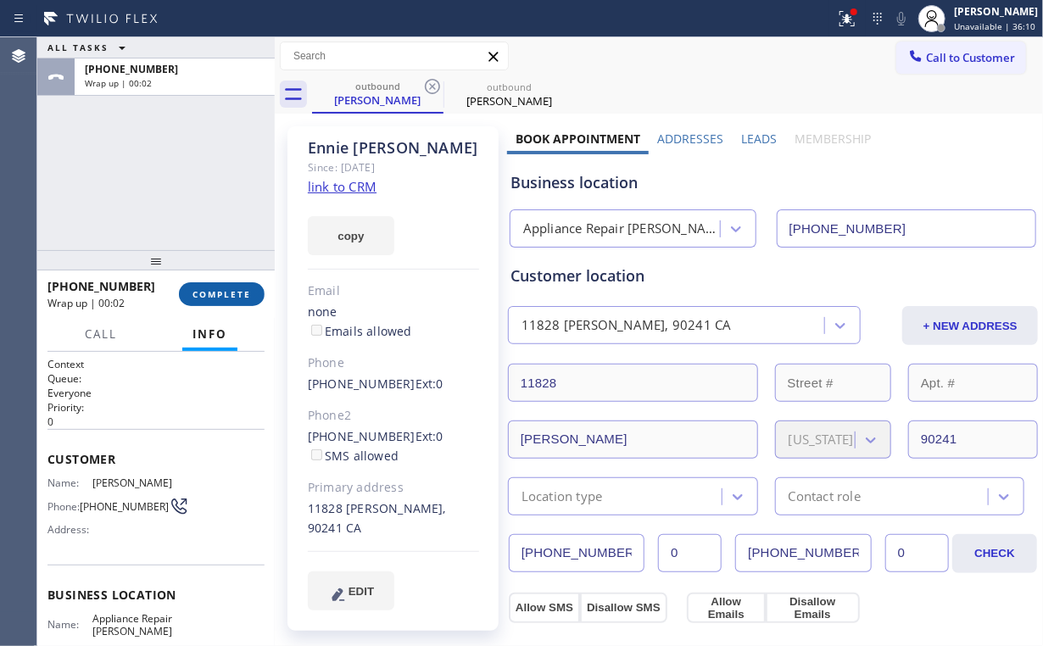
click at [229, 298] on span "COMPLETE" at bounding box center [221, 294] width 58 height 12
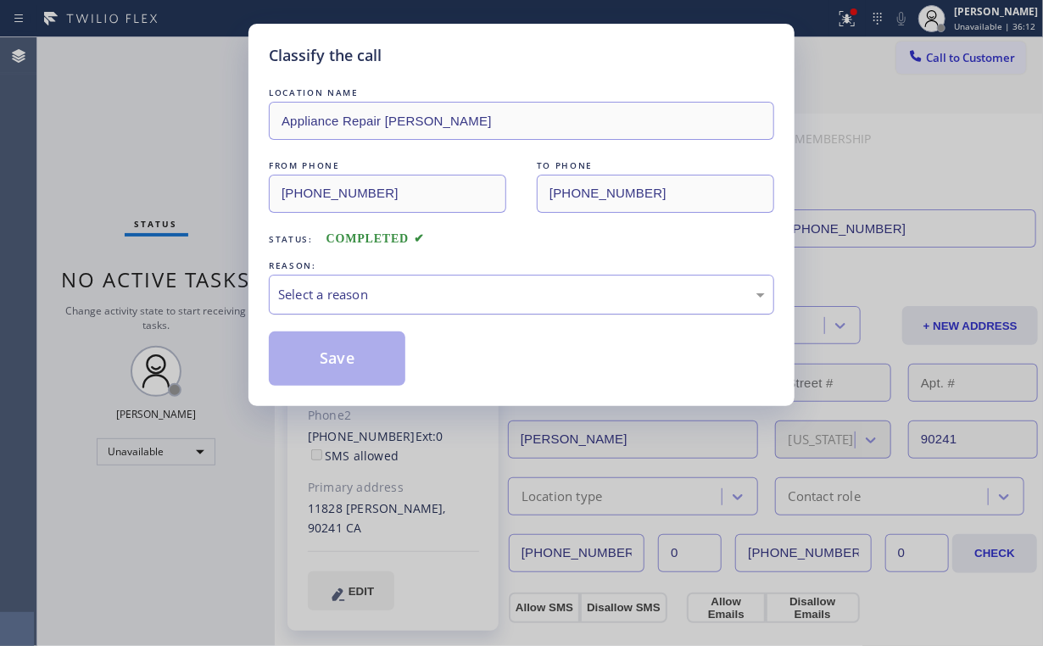
click at [346, 292] on div "Select a reason" at bounding box center [521, 294] width 487 height 19
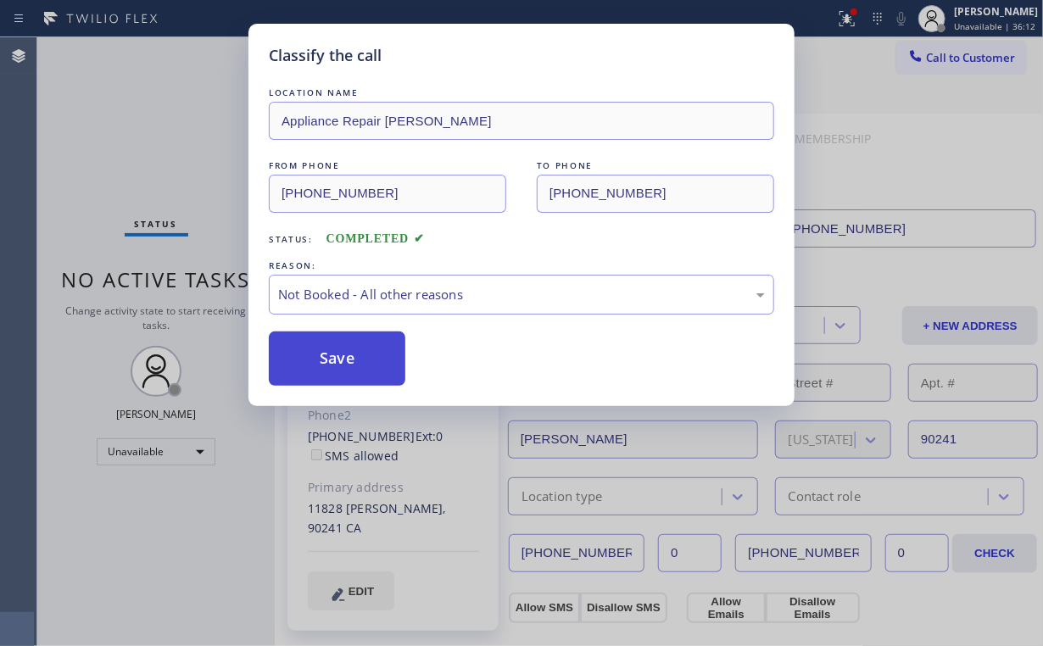
drag, startPoint x: 342, startPoint y: 347, endPoint x: 186, endPoint y: 170, distance: 236.0
click at [342, 346] on button "Save" at bounding box center [337, 358] width 136 height 54
drag, startPoint x: 176, startPoint y: 159, endPoint x: 176, endPoint y: 137, distance: 22.0
click at [176, 158] on div "Classify the call LOCATION NAME Appliance Repair [PERSON_NAME] FROM PHONE [PHON…" at bounding box center [521, 323] width 1043 height 646
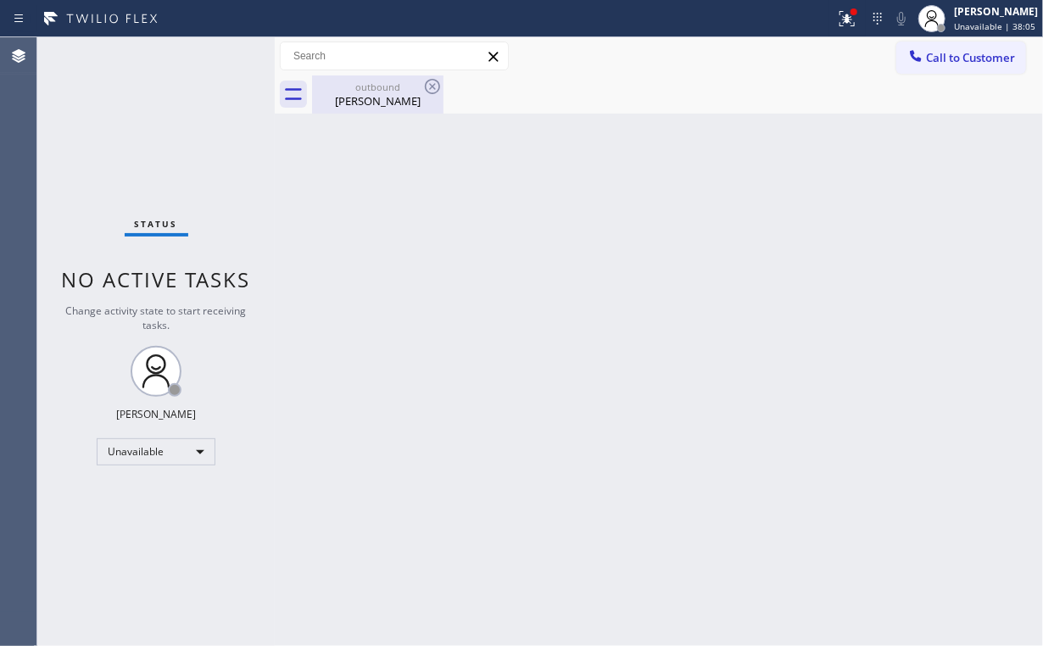
click at [392, 95] on div "[PERSON_NAME]" at bounding box center [378, 100] width 128 height 15
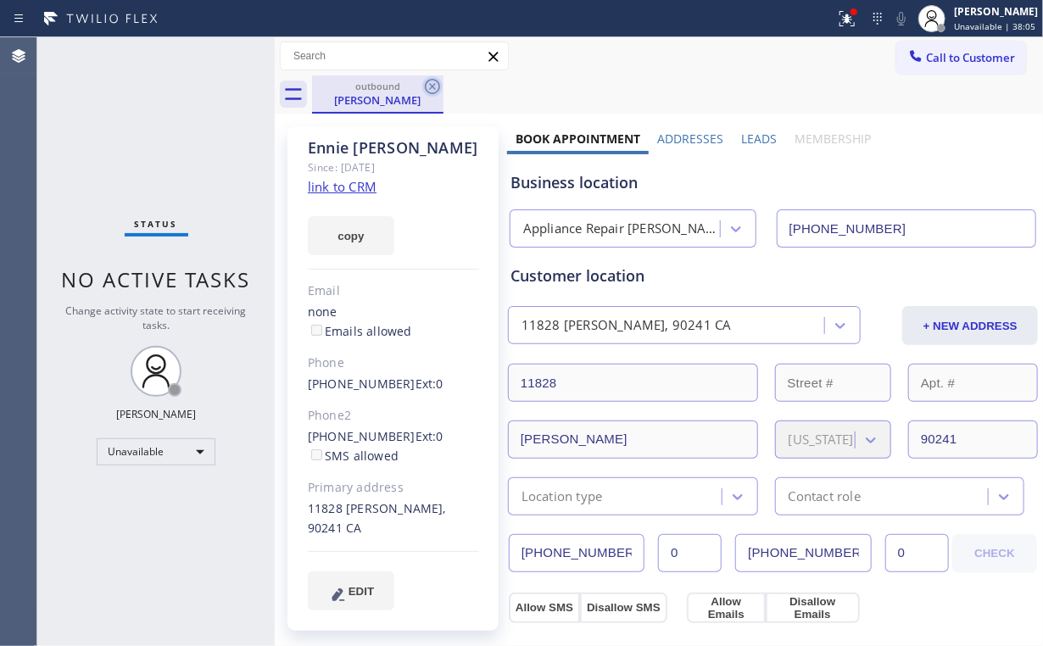
click at [428, 85] on icon at bounding box center [432, 86] width 20 height 20
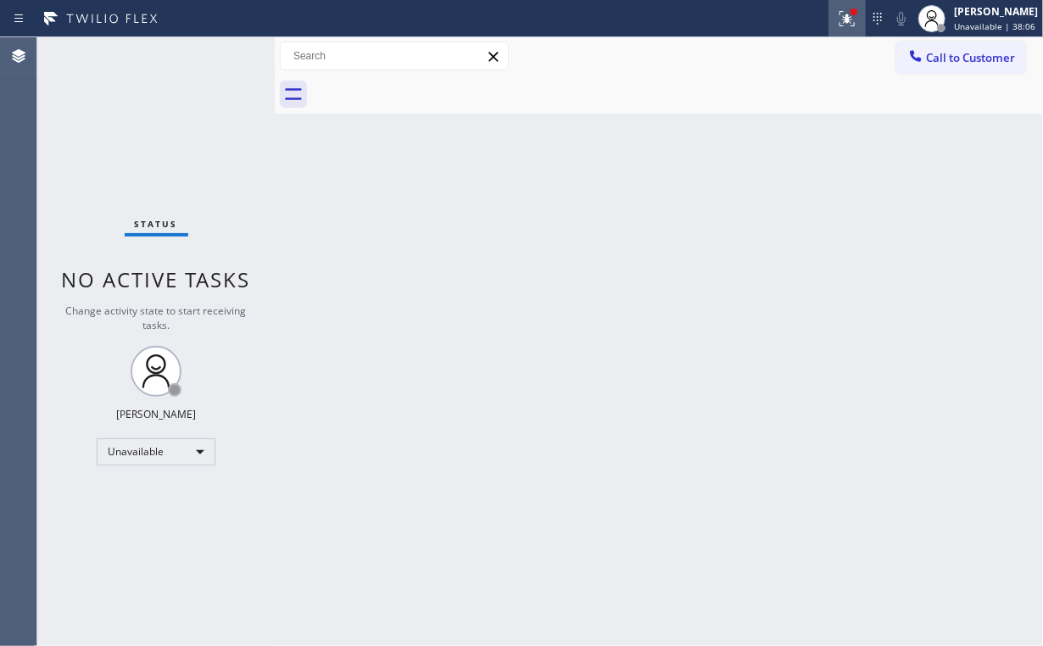
click at [865, 17] on div at bounding box center [846, 18] width 37 height 20
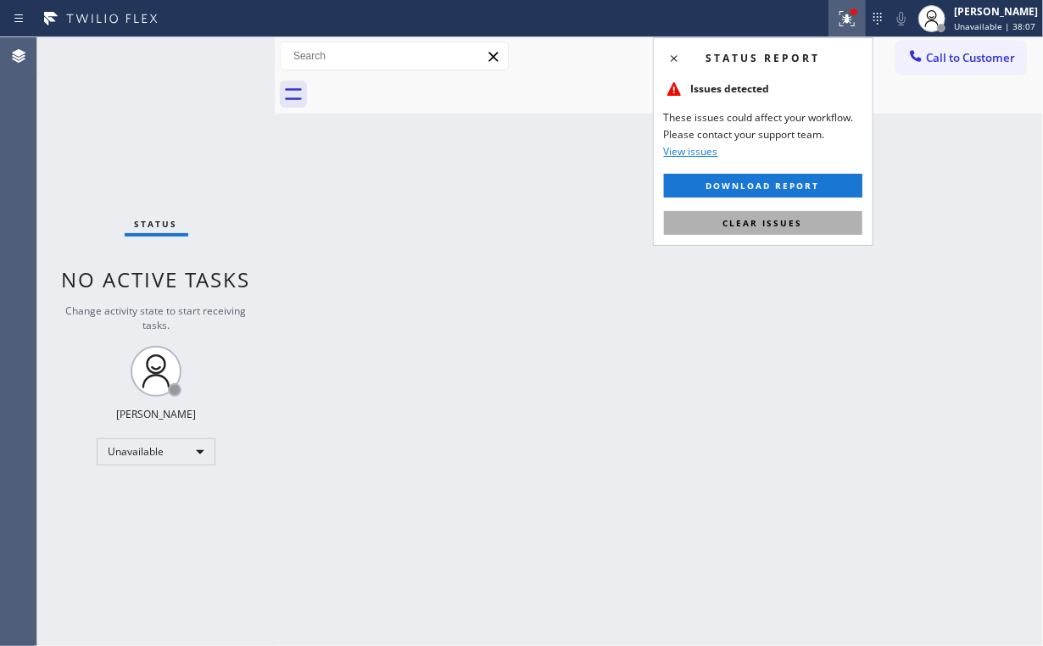
click at [778, 224] on span "Clear issues" at bounding box center [763, 223] width 80 height 12
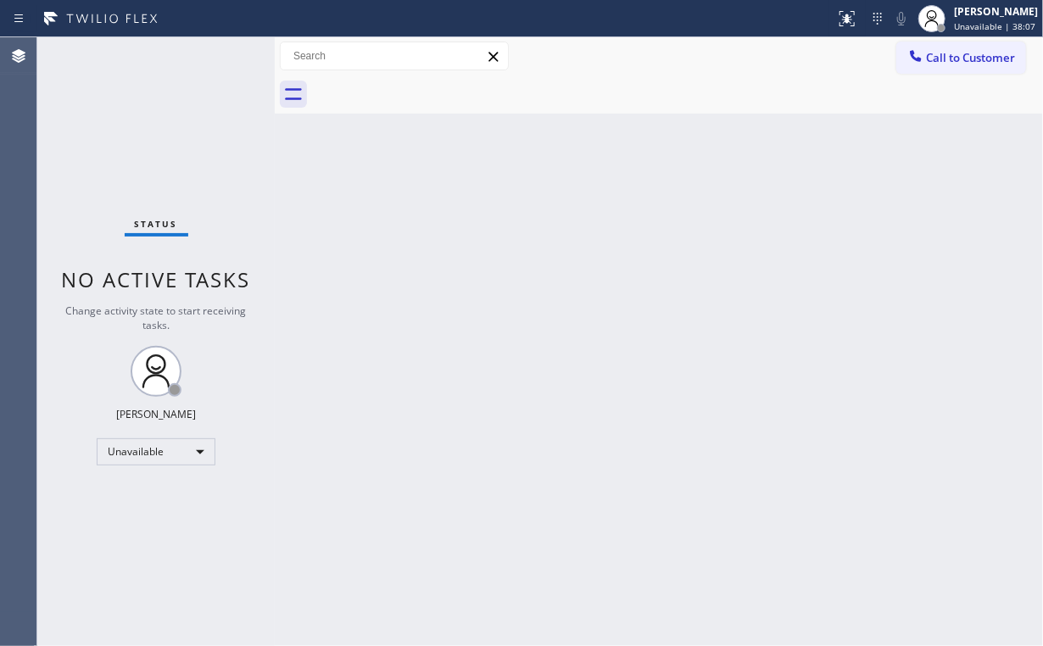
click at [546, 268] on div "Back to Dashboard Change Sender ID Customers Technicians Select a contact Outbo…" at bounding box center [659, 341] width 768 height 609
click at [967, 58] on span "Call to Customer" at bounding box center [970, 57] width 89 height 15
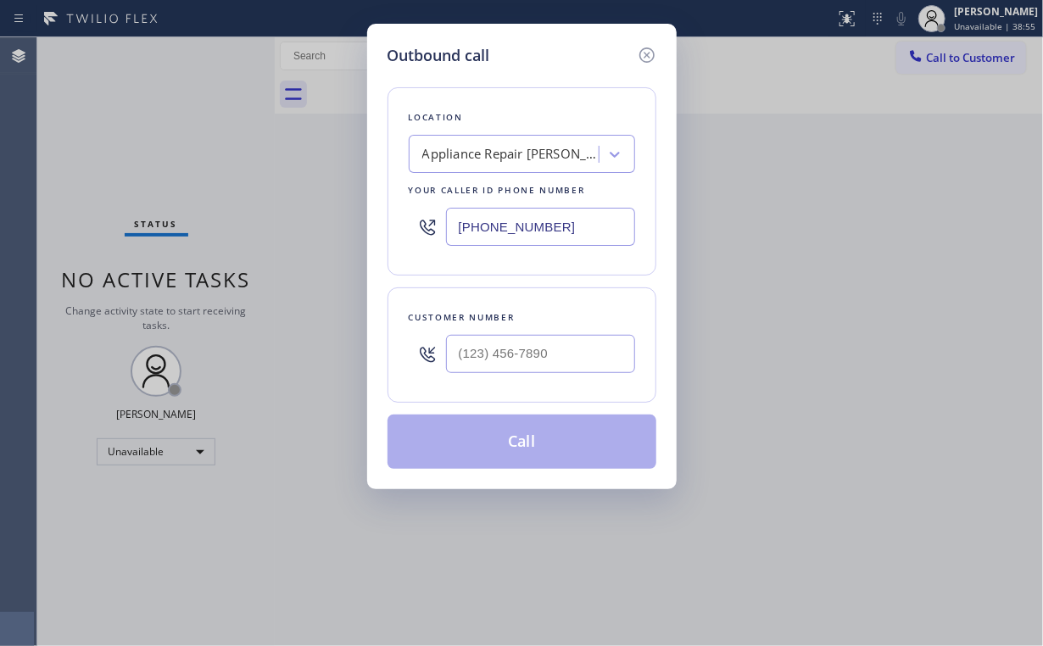
drag, startPoint x: 594, startPoint y: 217, endPoint x: 305, endPoint y: 157, distance: 295.2
click at [376, 197] on div "Outbound call Location Appliance Repair [GEOGRAPHIC_DATA] Your caller id phone …" at bounding box center [521, 256] width 309 height 465
paste input "424) 201-029"
type input "[PHONE_NUMBER]"
click at [531, 368] on input "(___) ___-____" at bounding box center [540, 354] width 189 height 38
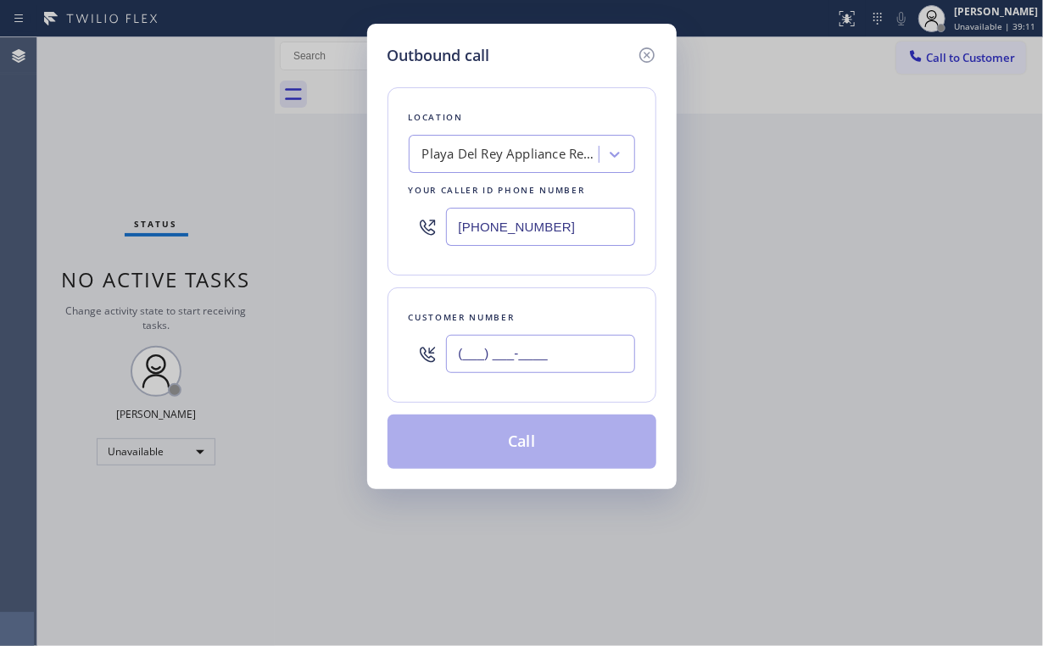
click at [556, 353] on input "(___) ___-____" at bounding box center [540, 354] width 189 height 38
drag, startPoint x: 581, startPoint y: 358, endPoint x: 178, endPoint y: 336, distance: 403.2
click at [198, 338] on div "Outbound call Location [GEOGRAPHIC_DATA] Appliance Repair Your caller id phone …" at bounding box center [521, 323] width 1043 height 646
paste input "310) 749-0038"
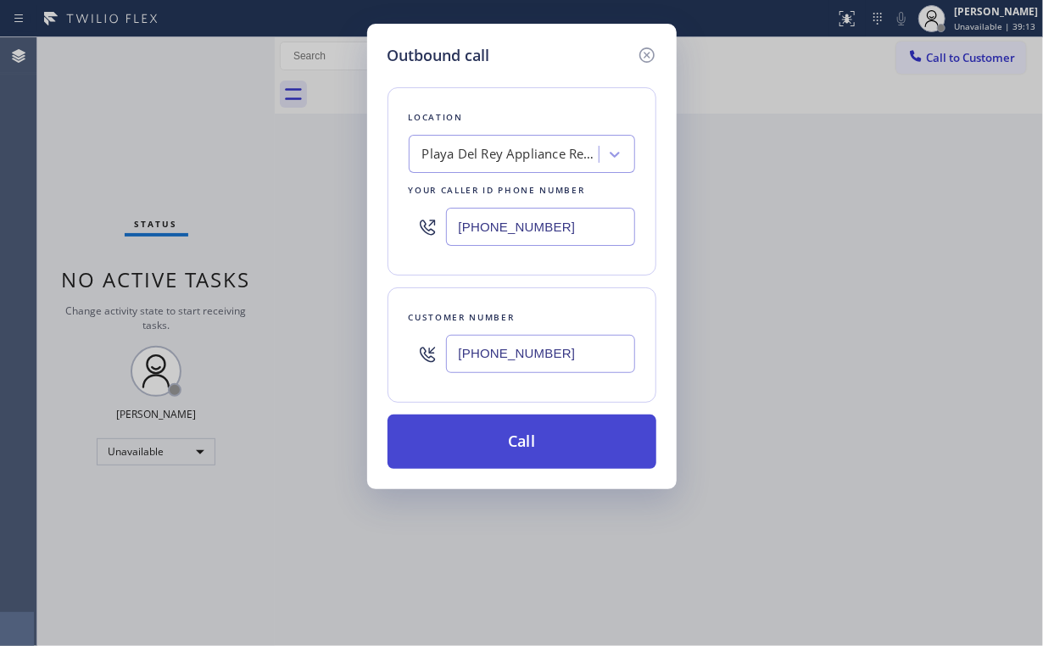
type input "[PHONE_NUMBER]"
drag, startPoint x: 514, startPoint y: 438, endPoint x: 515, endPoint y: 448, distance: 9.5
click at [514, 442] on button "Call" at bounding box center [521, 441] width 269 height 54
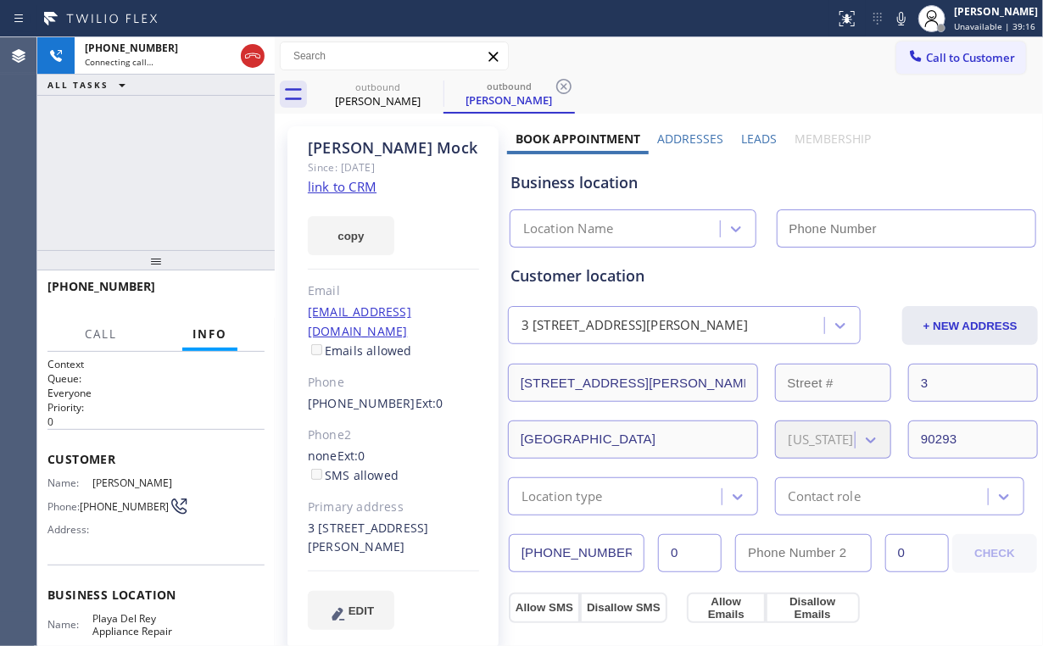
click at [197, 163] on div "[PHONE_NUMBER] Connecting call… ALL TASKS ALL TASKS ACTIVE TASKS TASKS IN WRAP …" at bounding box center [155, 143] width 237 height 213
type input "[PHONE_NUMBER]"
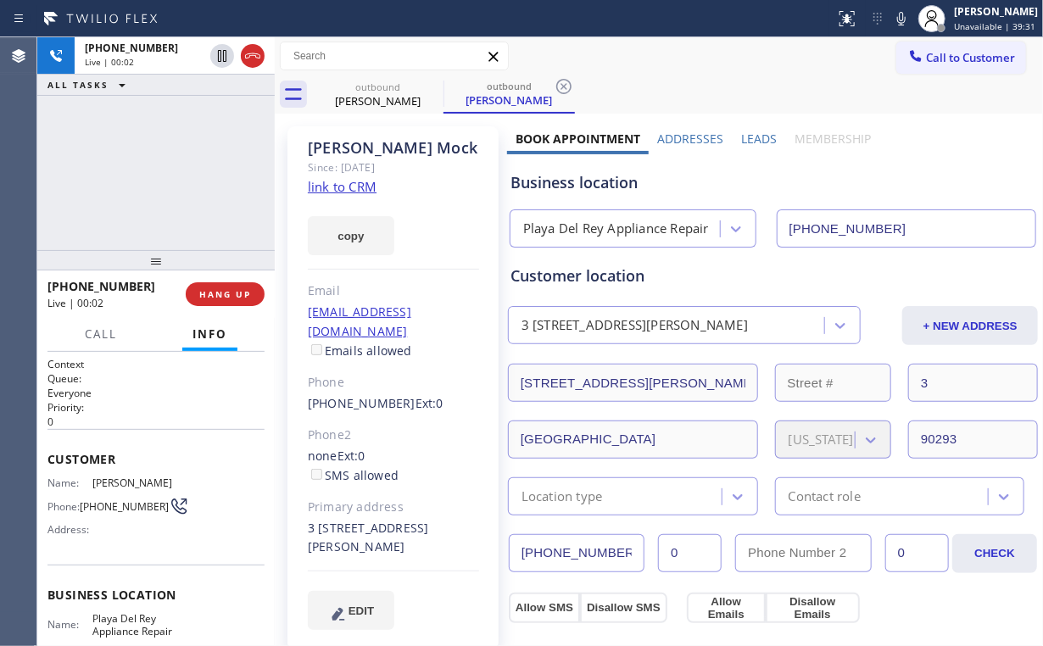
click at [164, 170] on div "[PHONE_NUMBER] Live | 00:02 ALL TASKS ALL TASKS ACTIVE TASKS TASKS IN WRAP UP" at bounding box center [155, 143] width 237 height 213
drag, startPoint x: 173, startPoint y: 175, endPoint x: 225, endPoint y: 220, distance: 67.9
click at [173, 175] on div "[PHONE_NUMBER] Live | 00:08 ALL TASKS ALL TASKS ACTIVE TASKS TASKS IN WRAP UP" at bounding box center [155, 143] width 237 height 213
click at [239, 293] on span "HANG UP" at bounding box center [225, 294] width 52 height 12
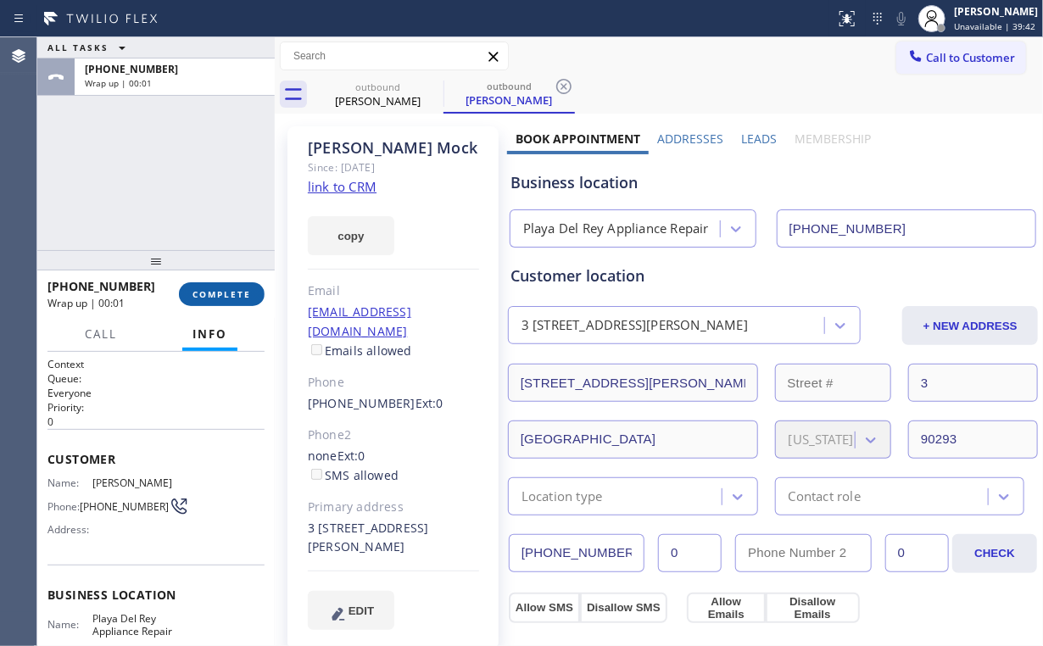
click at [239, 293] on span "COMPLETE" at bounding box center [221, 294] width 58 height 12
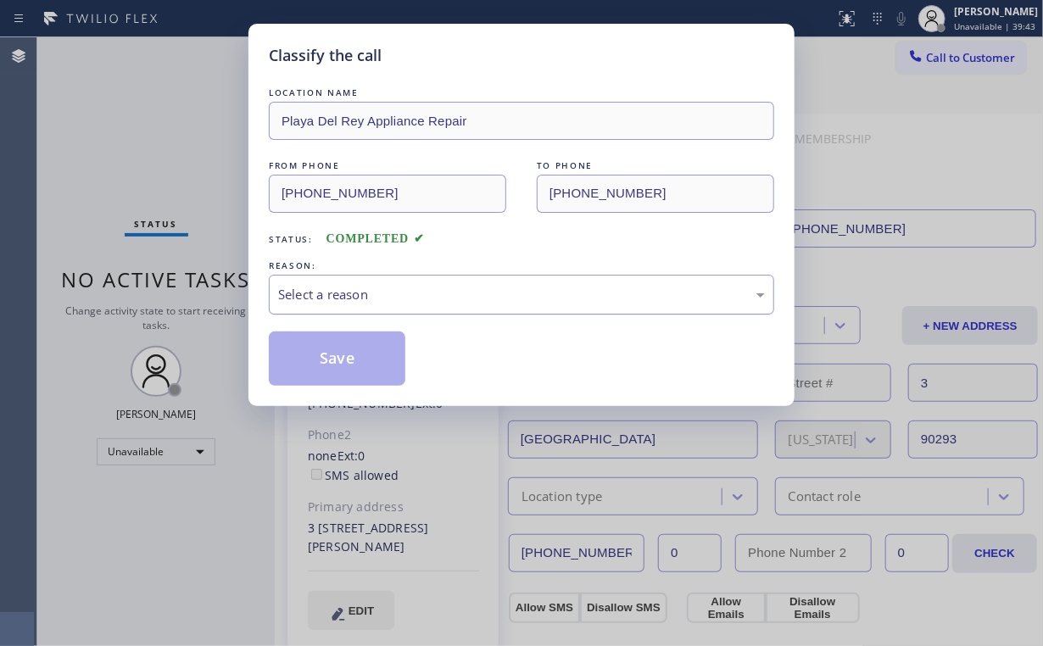
click at [334, 305] on div "Select a reason" at bounding box center [521, 295] width 505 height 40
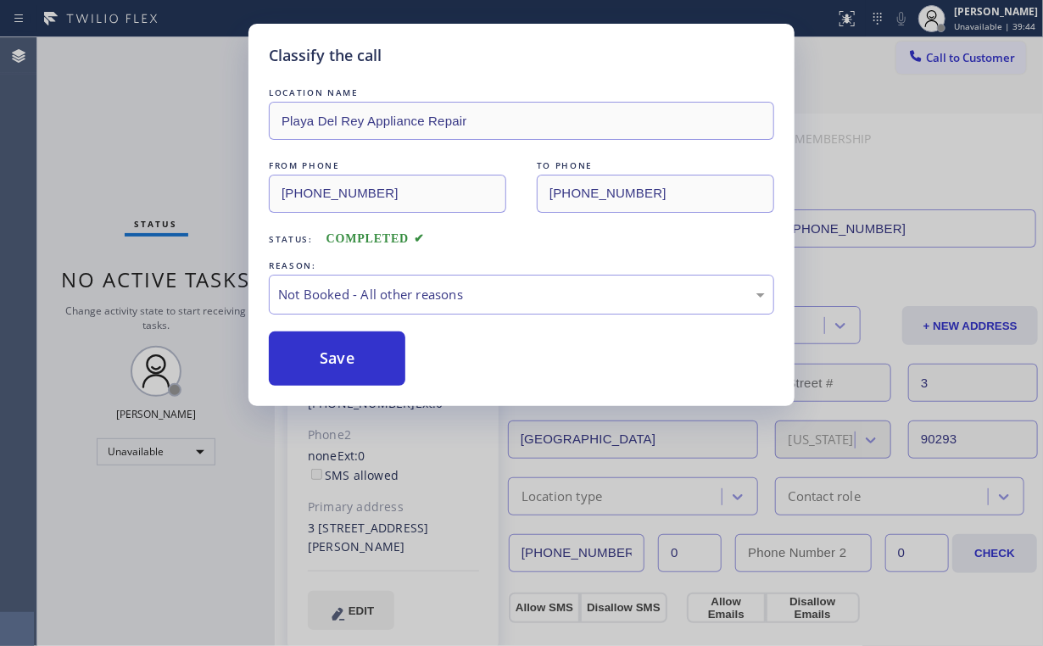
drag, startPoint x: 346, startPoint y: 359, endPoint x: 146, endPoint y: 161, distance: 281.1
click at [346, 358] on button "Save" at bounding box center [337, 358] width 136 height 54
click at [129, 135] on div "Classify the call LOCATION NAME [GEOGRAPHIC_DATA] Appliance Repair FROM PHONE […" at bounding box center [521, 323] width 1043 height 646
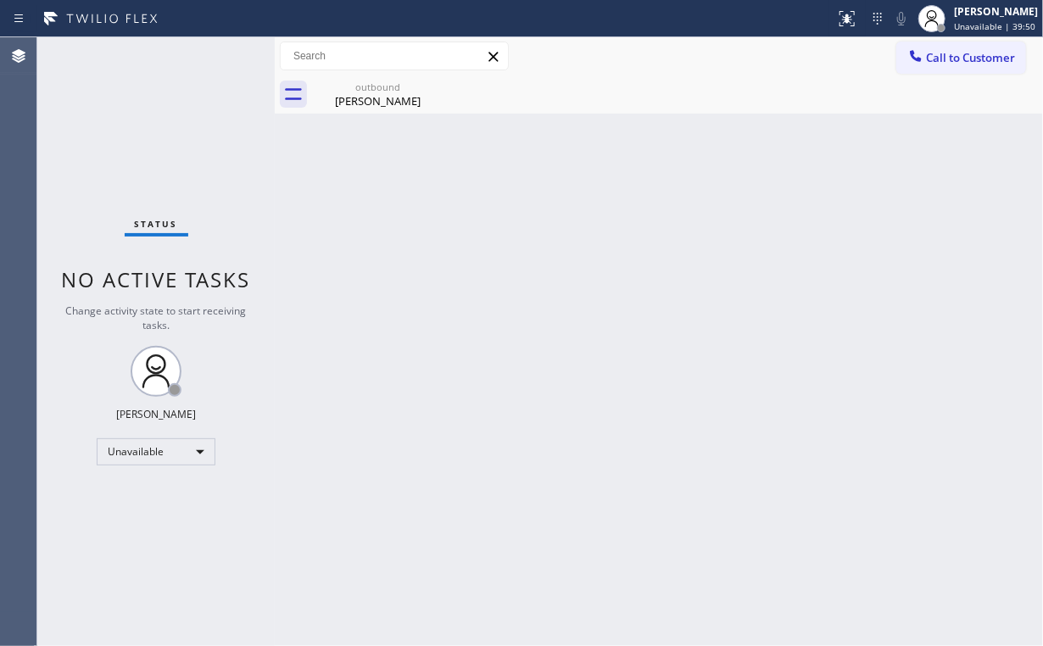
drag, startPoint x: 949, startPoint y: 61, endPoint x: 930, endPoint y: 68, distance: 20.6
click at [948, 61] on span "Call to Customer" at bounding box center [970, 57] width 89 height 15
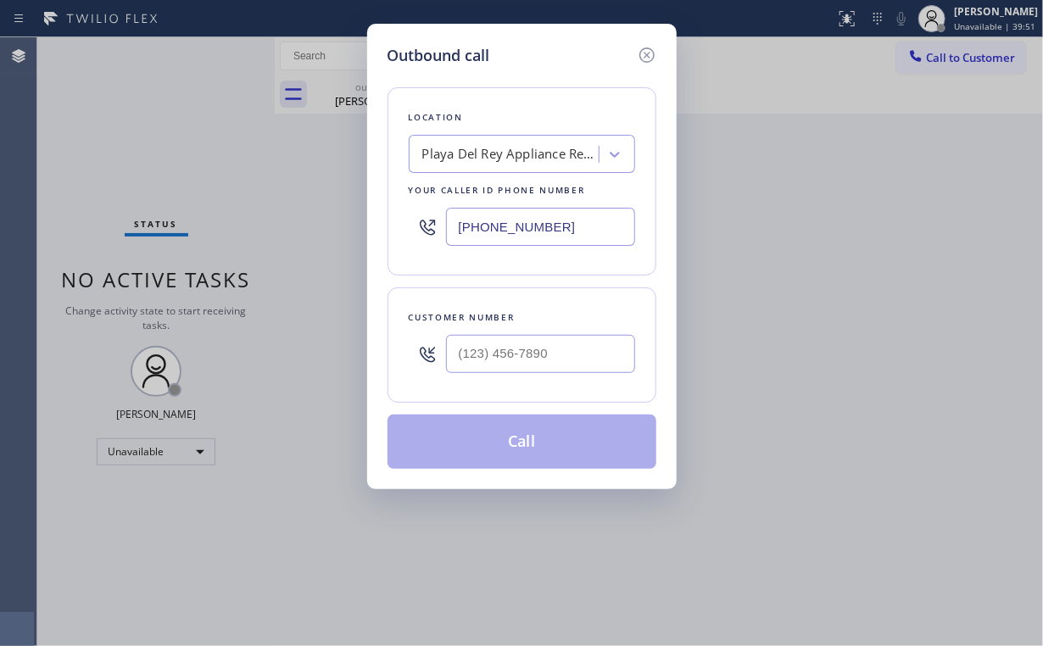
drag, startPoint x: 575, startPoint y: 237, endPoint x: 297, endPoint y: 188, distance: 282.3
click at [315, 203] on div "Outbound call Location [GEOGRAPHIC_DATA] Appliance Repair Your caller id phone …" at bounding box center [521, 323] width 1043 height 646
paste input "818) 600-4511"
type input "[PHONE_NUMBER]"
click at [576, 344] on input "(___) ___-____" at bounding box center [540, 354] width 189 height 38
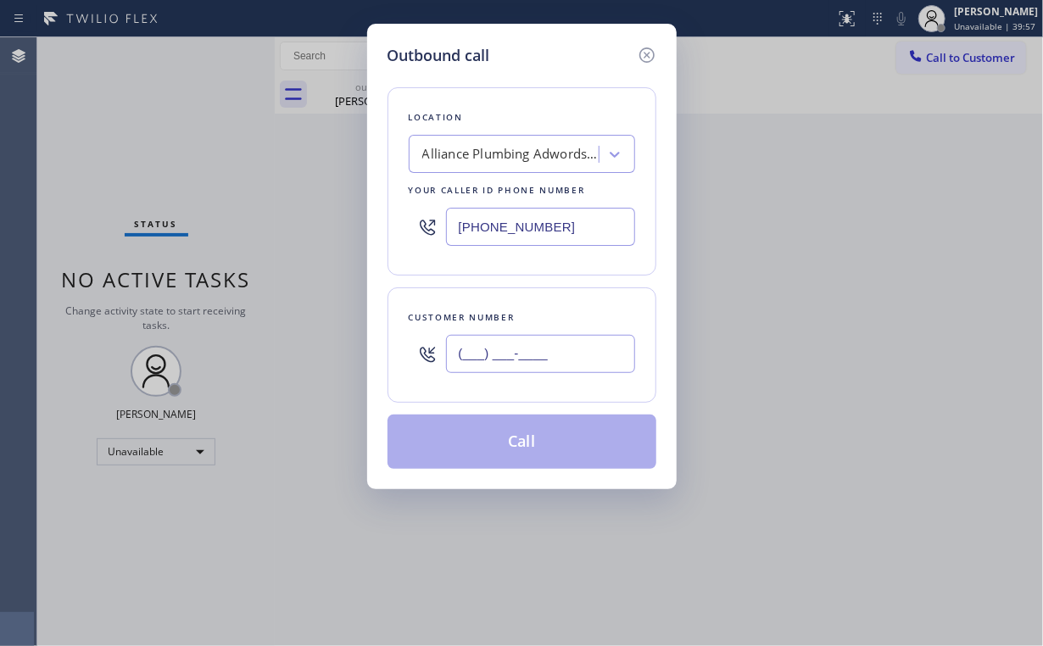
paste input "786) 384-6599"
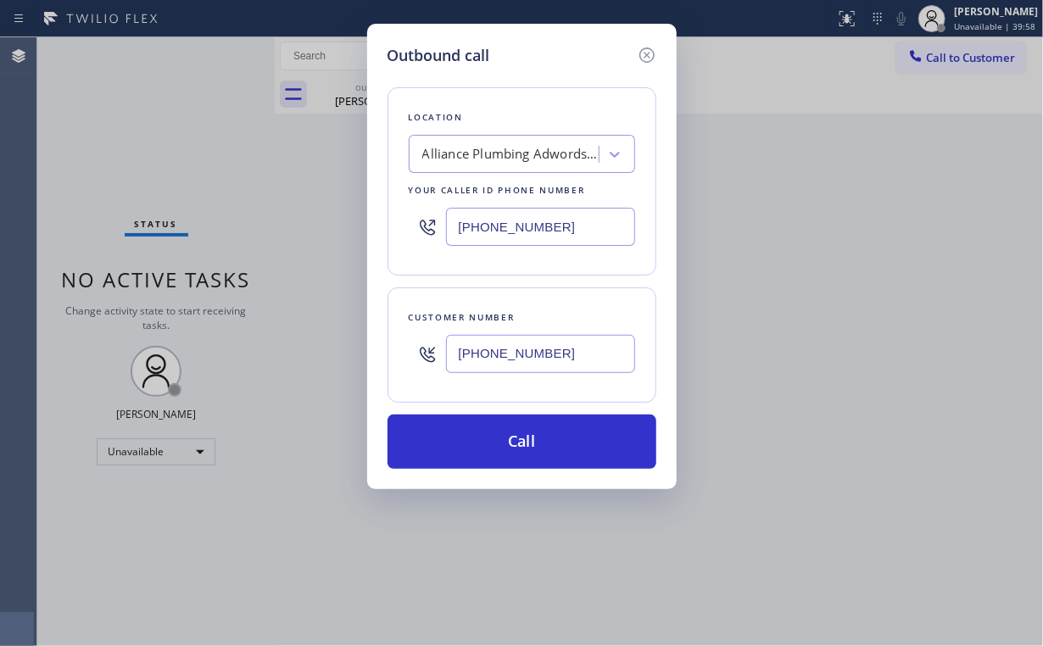
type input "[PHONE_NUMBER]"
drag, startPoint x: 542, startPoint y: 221, endPoint x: 262, endPoint y: 210, distance: 280.8
click at [268, 210] on div "Outbound call Location Alliance Plumbing Adwords #uncorrect Your caller id phon…" at bounding box center [521, 323] width 1043 height 646
paste input "text"
click at [512, 160] on div "Alliance Plumbing Adwords #uncorrect" at bounding box center [511, 154] width 178 height 19
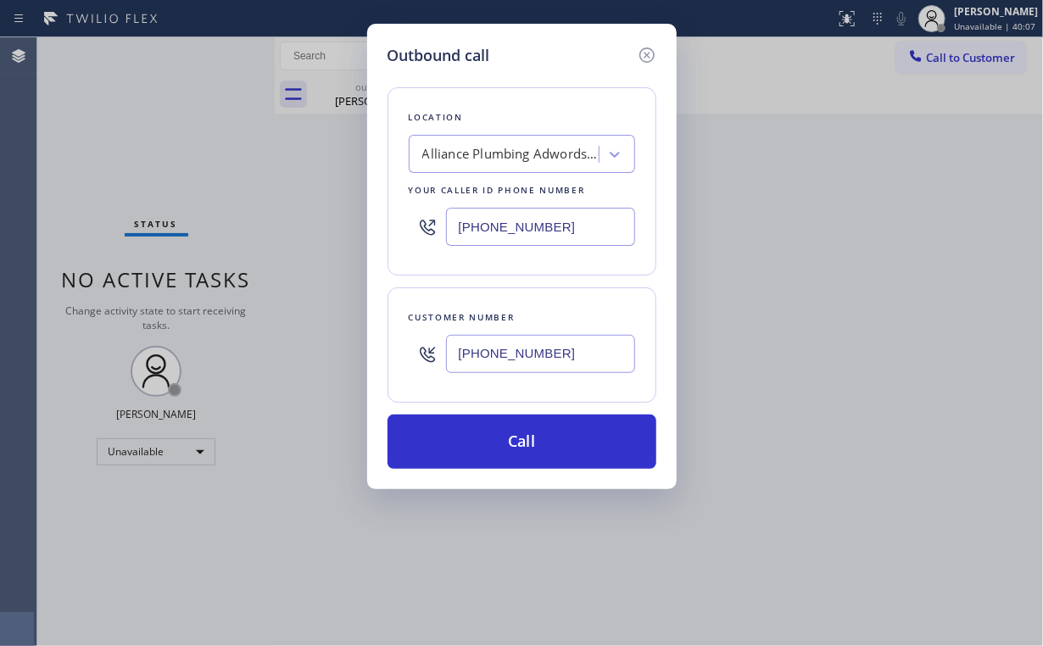
click at [384, 181] on div "Outbound call Location Alliance Plumbing Adwords #uncorrect Your caller id phon…" at bounding box center [521, 256] width 309 height 465
drag, startPoint x: 570, startPoint y: 227, endPoint x: 325, endPoint y: 208, distance: 245.7
click at [295, 215] on div "Outbound call Location Alliance Plumbing Adwords #uncorrect Your caller id phon…" at bounding box center [521, 323] width 1043 height 646
paste input "55) 731-4952"
type input "[PHONE_NUMBER]"
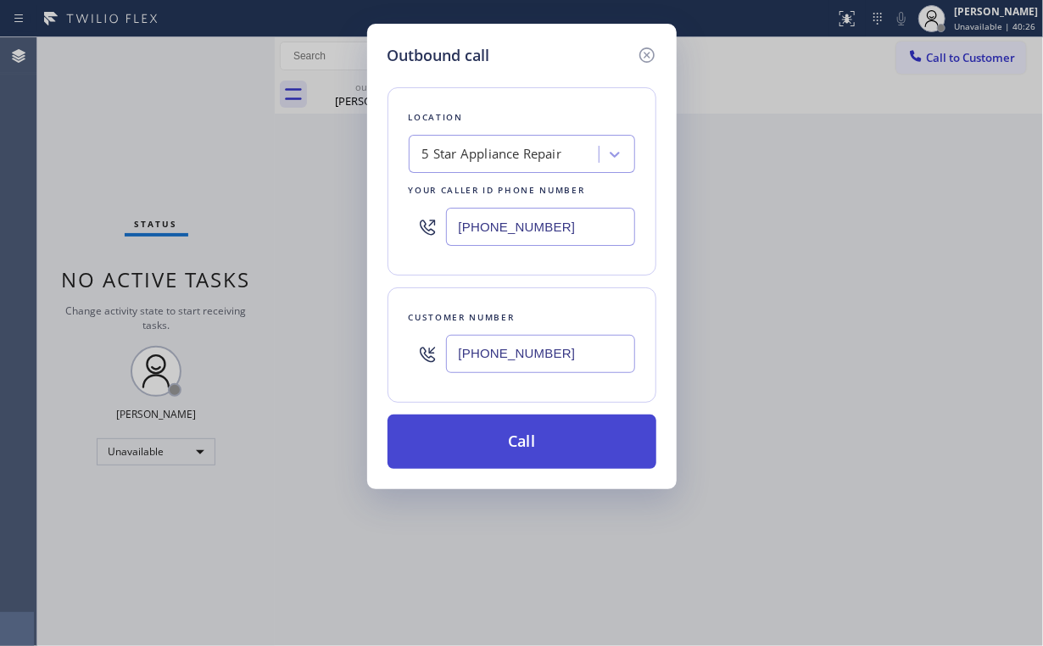
click at [548, 457] on button "Call" at bounding box center [521, 441] width 269 height 54
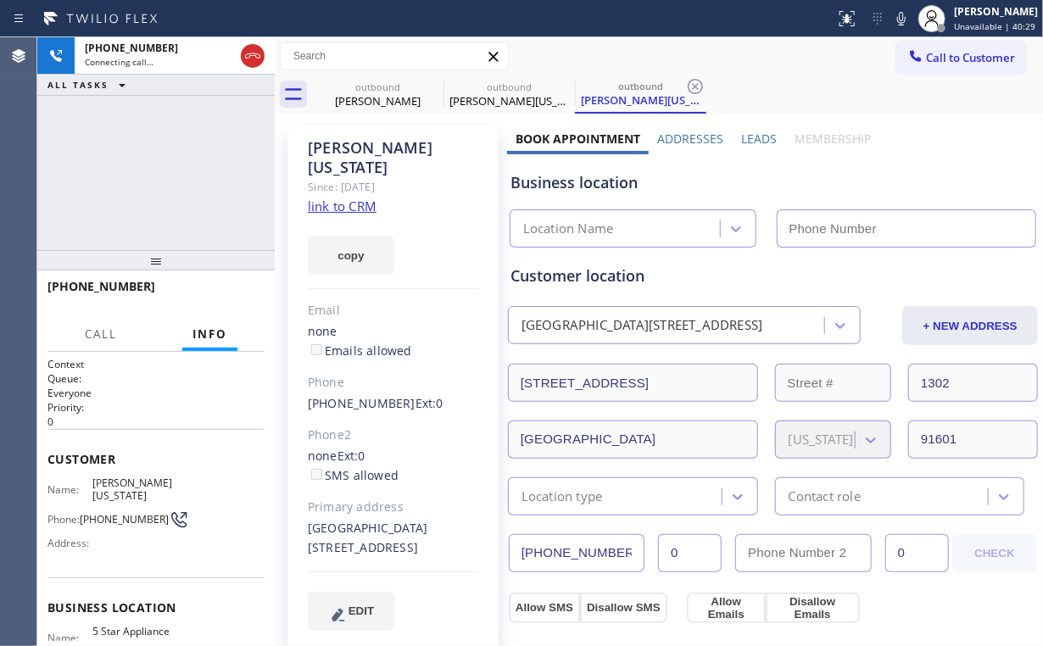
drag, startPoint x: 170, startPoint y: 154, endPoint x: 187, endPoint y: 153, distance: 17.8
click at [170, 154] on div "[PHONE_NUMBER] Connecting call… ALL TASKS ALL TASKS ACTIVE TASKS TASKS IN WRAP …" at bounding box center [155, 143] width 237 height 213
click at [377, 93] on div "[PERSON_NAME]" at bounding box center [378, 100] width 128 height 15
type input "[PHONE_NUMBER]"
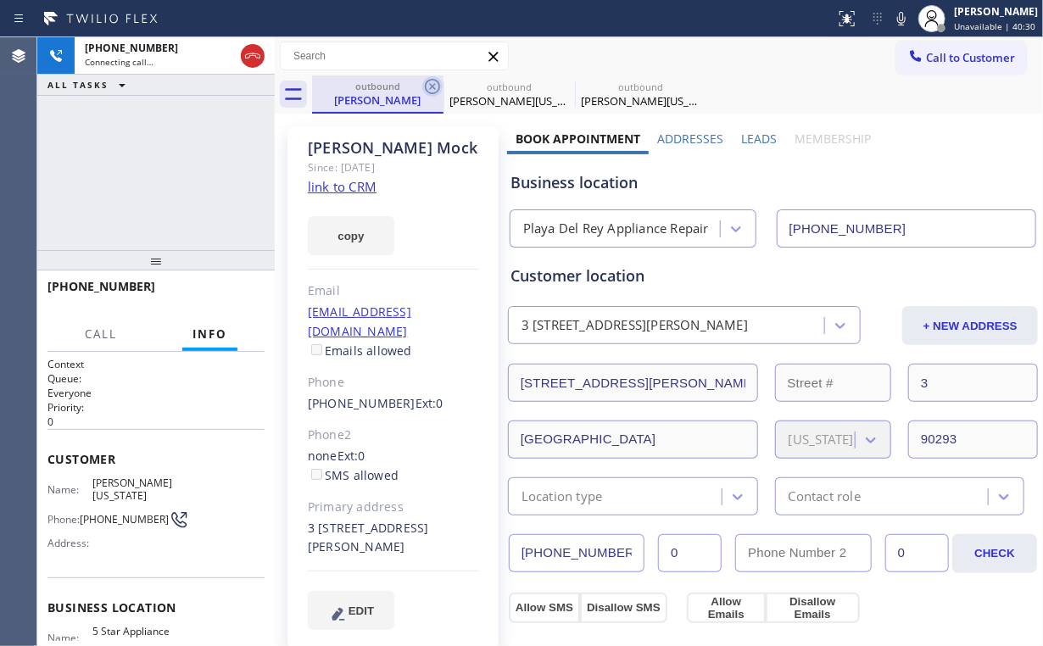
click at [431, 85] on icon at bounding box center [432, 86] width 15 height 15
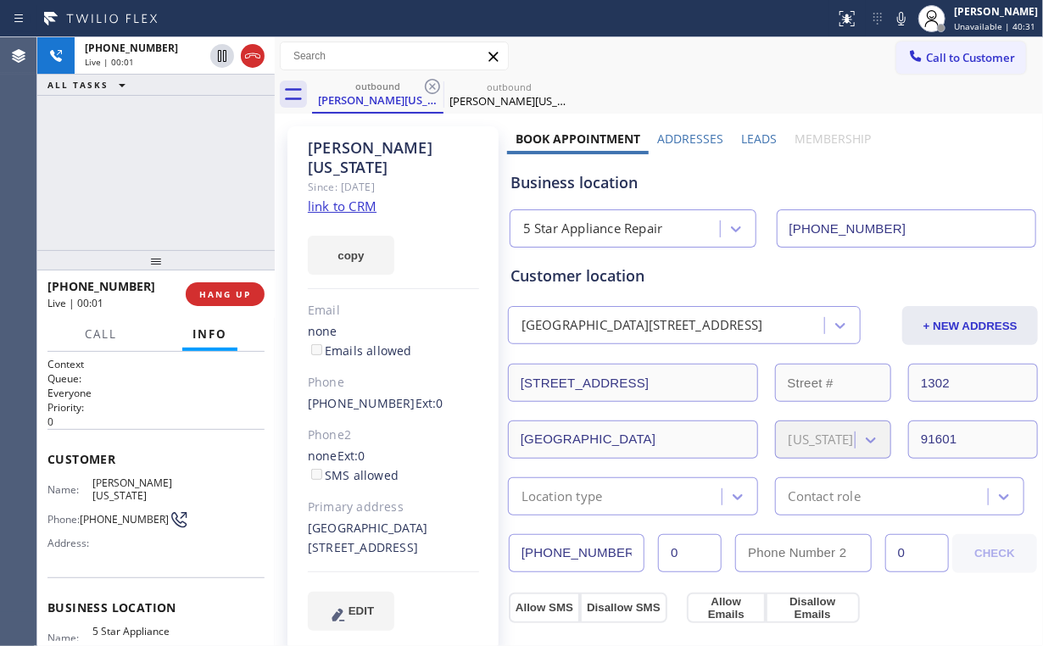
click at [132, 166] on div "[PHONE_NUMBER] Live | 00:01 ALL TASKS ALL TASKS ACTIVE TASKS TASKS IN WRAP UP" at bounding box center [155, 143] width 237 height 213
click at [229, 295] on span "HANG UP" at bounding box center [225, 294] width 52 height 12
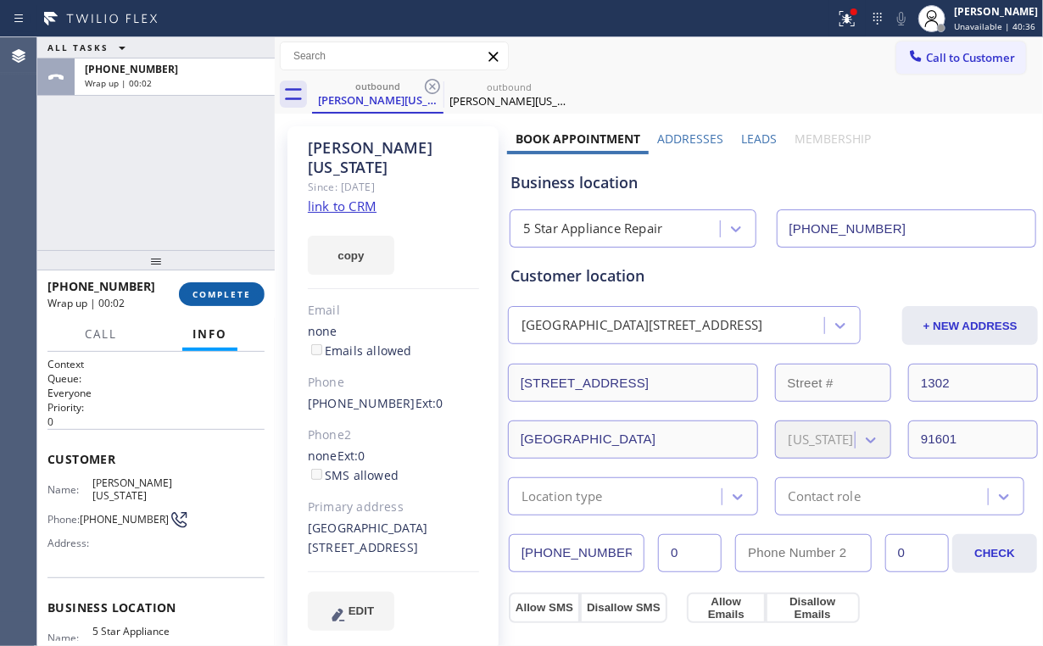
click at [230, 293] on span "COMPLETE" at bounding box center [221, 294] width 58 height 12
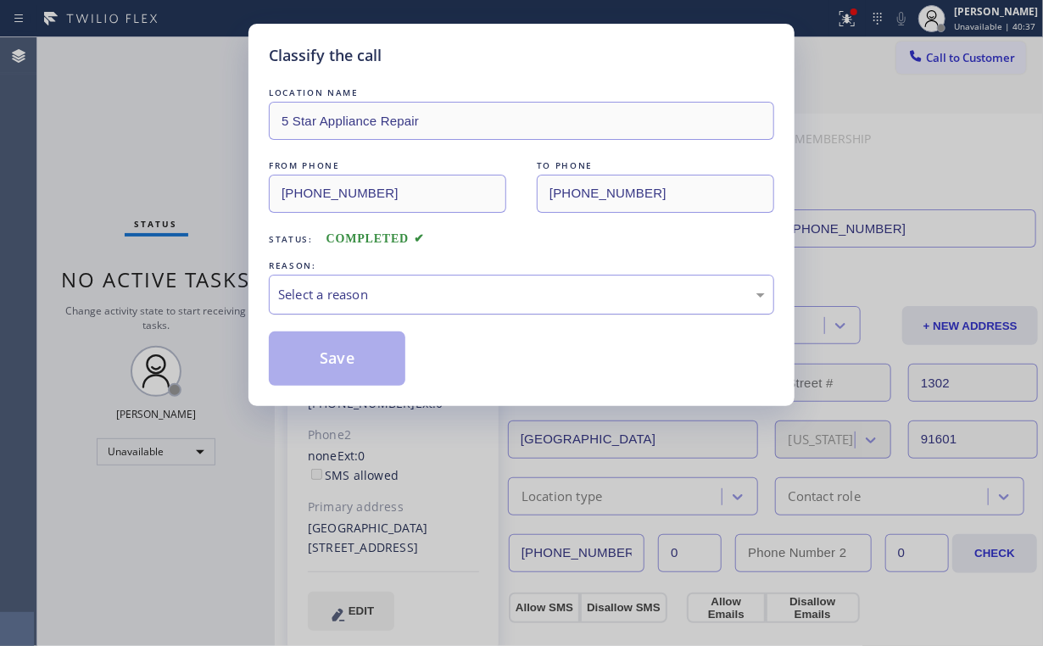
click at [350, 295] on div "Select a reason" at bounding box center [521, 294] width 487 height 19
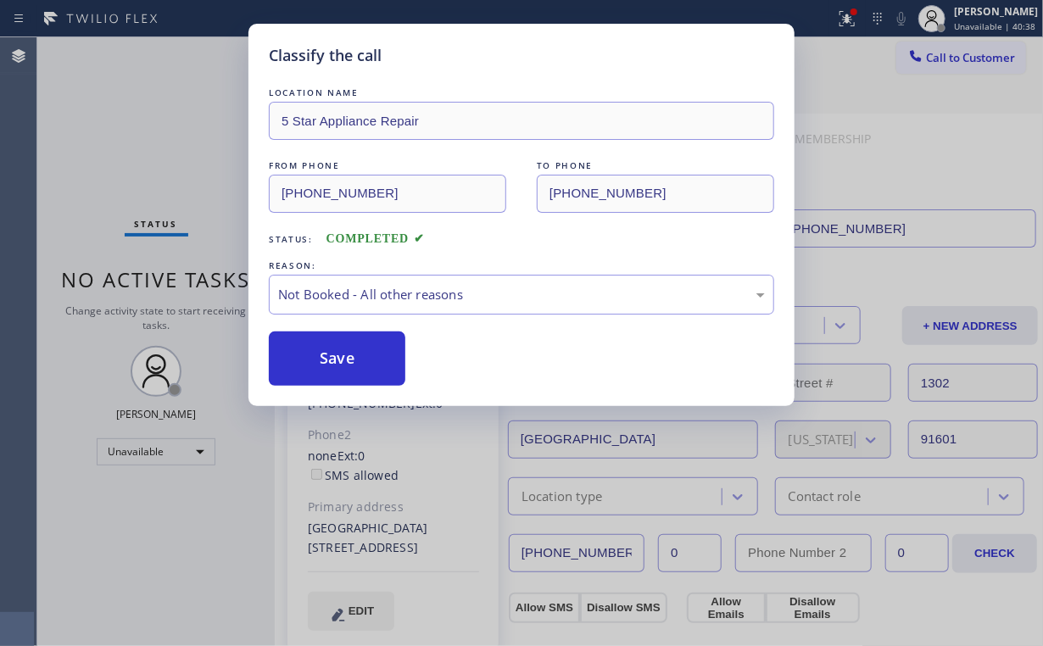
drag, startPoint x: 343, startPoint y: 357, endPoint x: 131, endPoint y: 136, distance: 305.7
click at [345, 357] on button "Save" at bounding box center [337, 358] width 136 height 54
click at [118, 113] on div "Classify the call LOCATION NAME 5 Star Appliance Repair FROM PHONE [PHONE_NUMBE…" at bounding box center [521, 323] width 1043 height 646
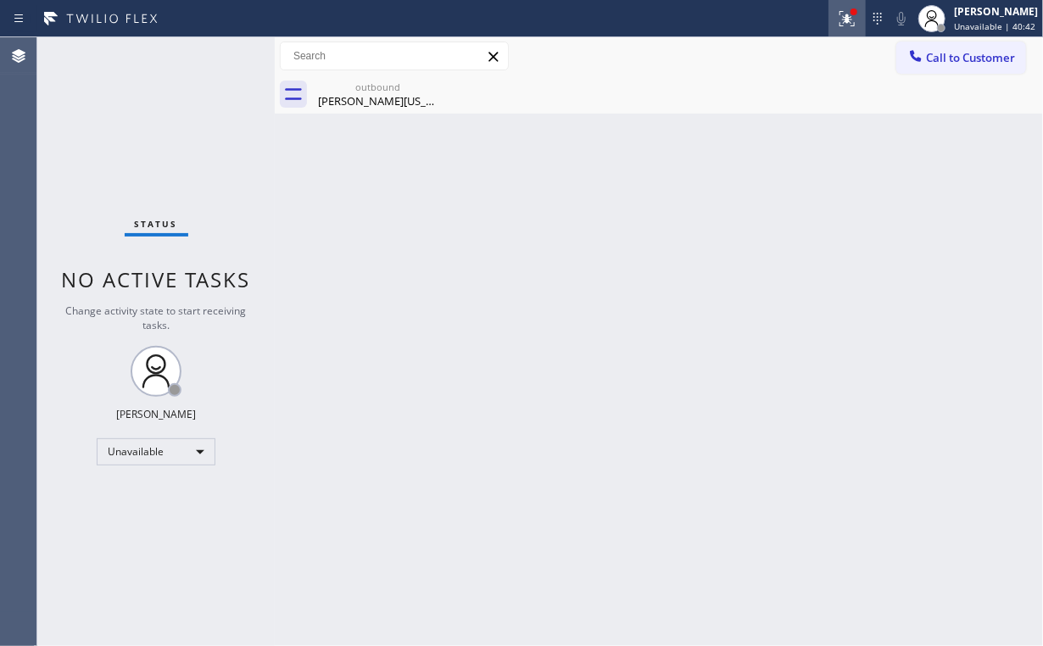
drag, startPoint x: 859, startPoint y: 8, endPoint x: 859, endPoint y: 25, distance: 17.0
click at [857, 9] on div at bounding box center [853, 11] width 7 height 7
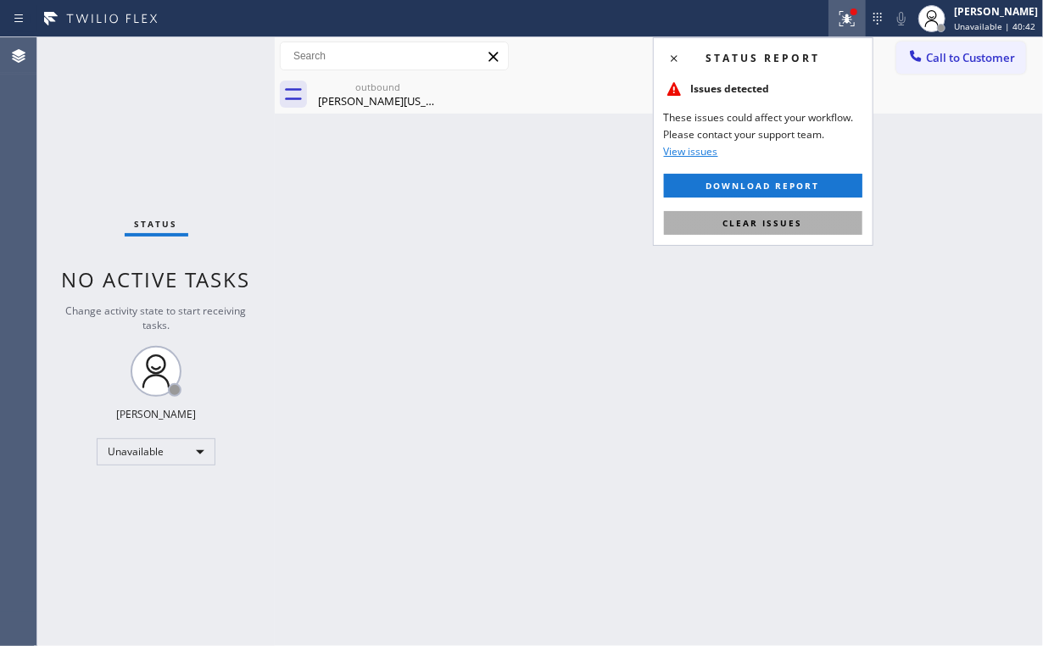
click at [791, 226] on span "Clear issues" at bounding box center [763, 223] width 80 height 12
drag, startPoint x: 926, startPoint y: 189, endPoint x: 934, endPoint y: 125, distance: 64.9
click at [928, 183] on div "Back to Dashboard Change Sender ID Customers Technicians Select a contact Outbo…" at bounding box center [659, 341] width 768 height 609
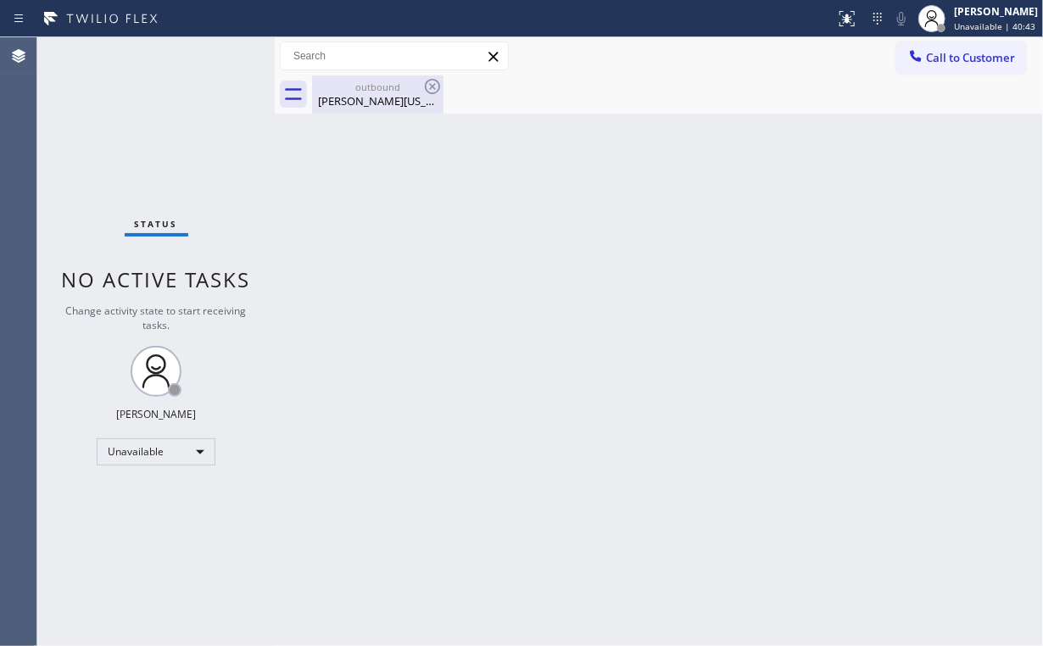
click at [358, 99] on div "[PERSON_NAME][US_STATE]" at bounding box center [378, 100] width 128 height 15
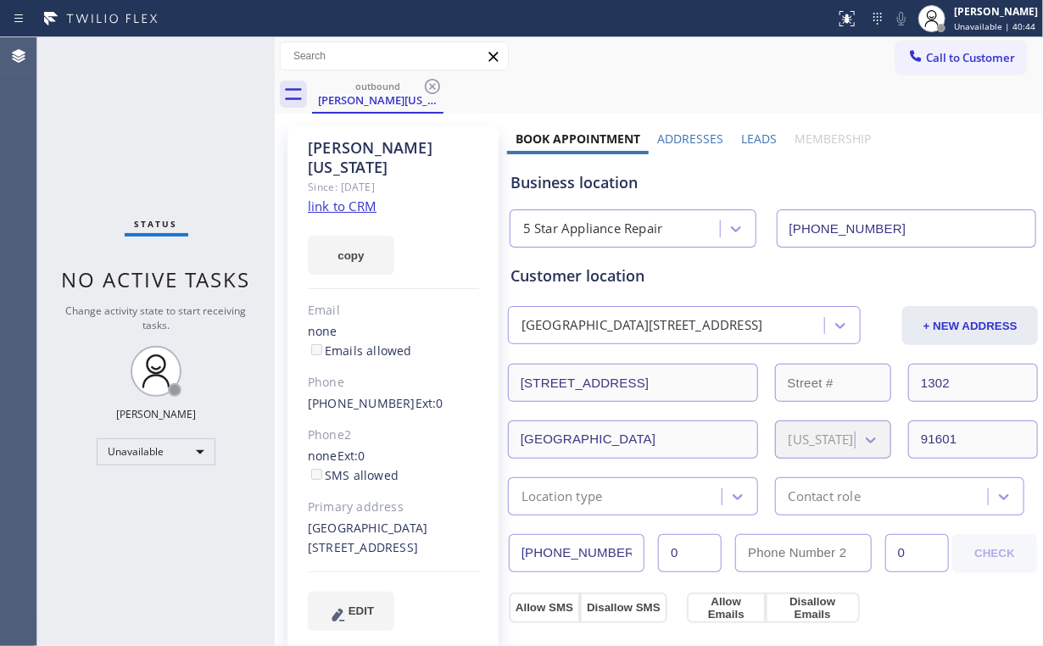
drag, startPoint x: 427, startPoint y: 82, endPoint x: 438, endPoint y: 86, distance: 11.5
click at [431, 84] on icon at bounding box center [432, 86] width 20 height 20
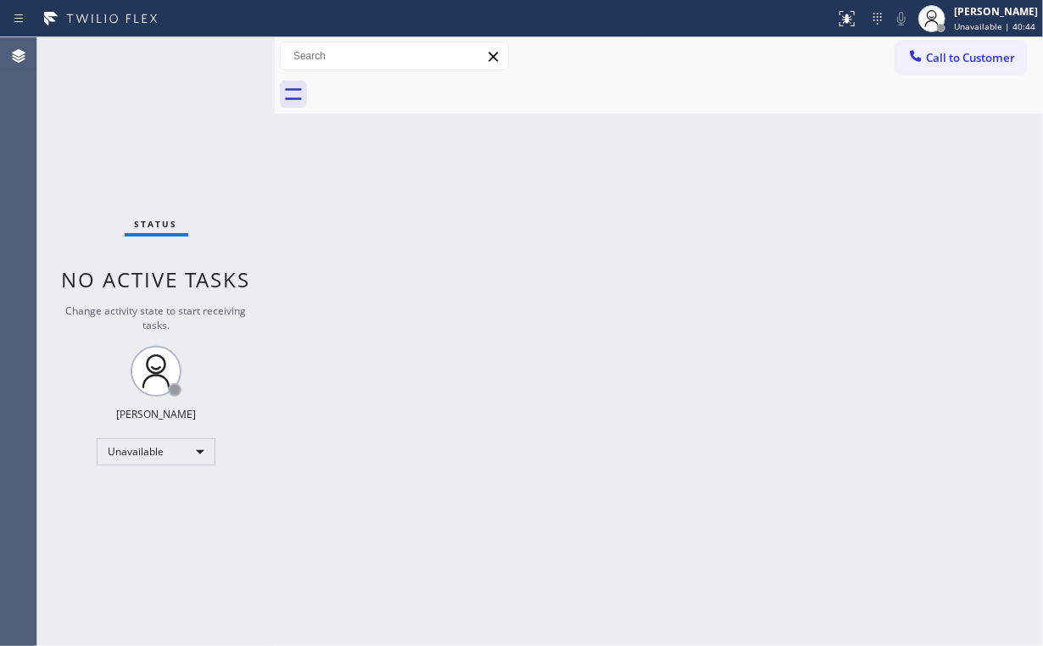
drag, startPoint x: 898, startPoint y: 234, endPoint x: 970, endPoint y: 120, distance: 134.8
click at [902, 231] on div "Back to Dashboard Change Sender ID Customers Technicians Select a contact Outbo…" at bounding box center [659, 341] width 768 height 609
click at [968, 63] on span "Call to Customer" at bounding box center [970, 57] width 89 height 15
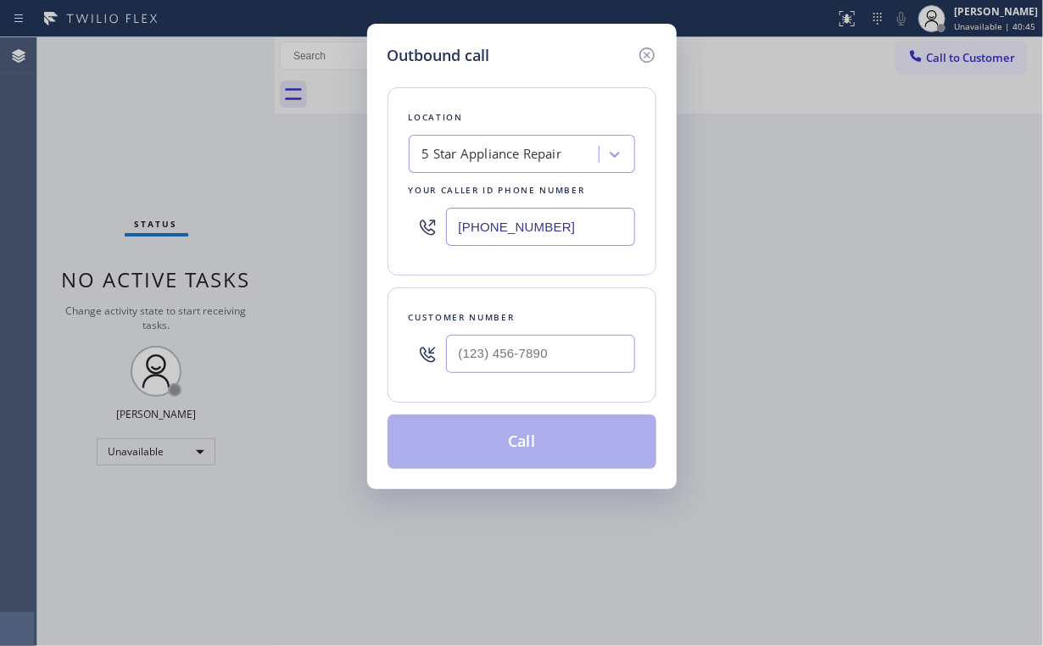
click at [399, 217] on div "Location 5 Star Appliance Repair Your caller id phone number [PHONE_NUMBER]" at bounding box center [521, 181] width 269 height 188
paste input "77) 800-0094"
type input "[PHONE_NUMBER]"
click at [573, 331] on div at bounding box center [540, 353] width 189 height 55
click at [559, 353] on input "(___) ___-____" at bounding box center [540, 354] width 189 height 38
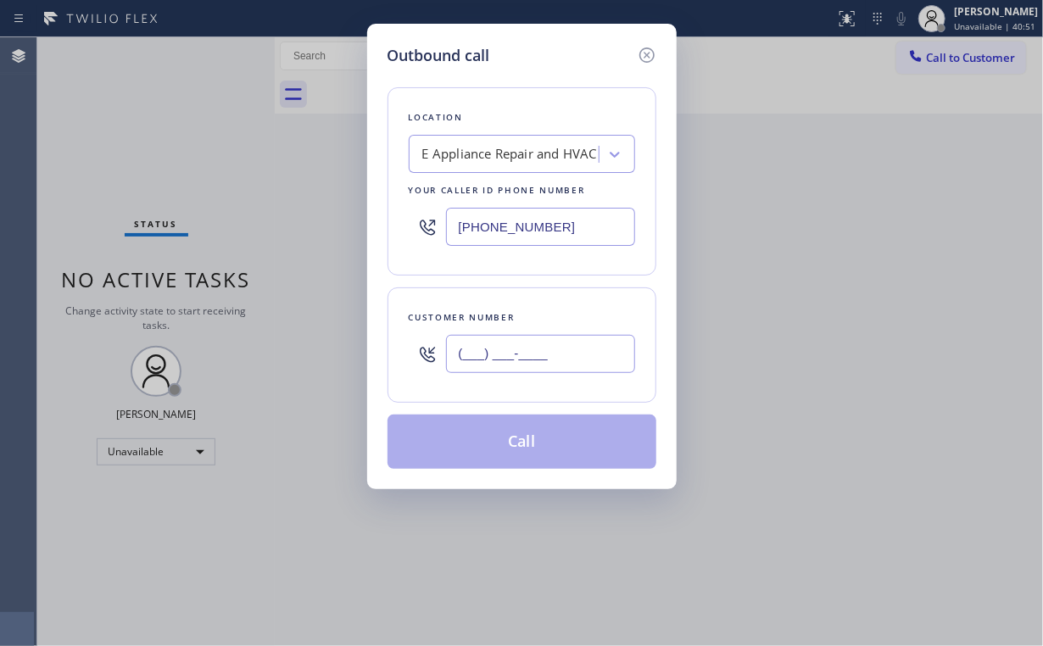
paste input "213) 610-5001"
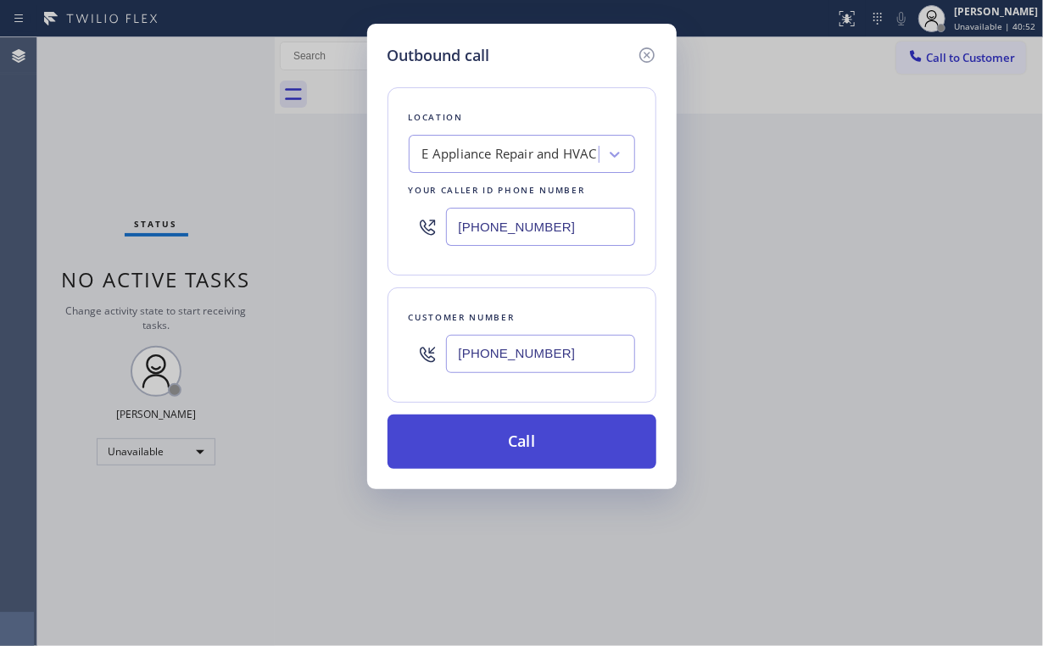
type input "[PHONE_NUMBER]"
click at [490, 442] on button "Call" at bounding box center [521, 441] width 269 height 54
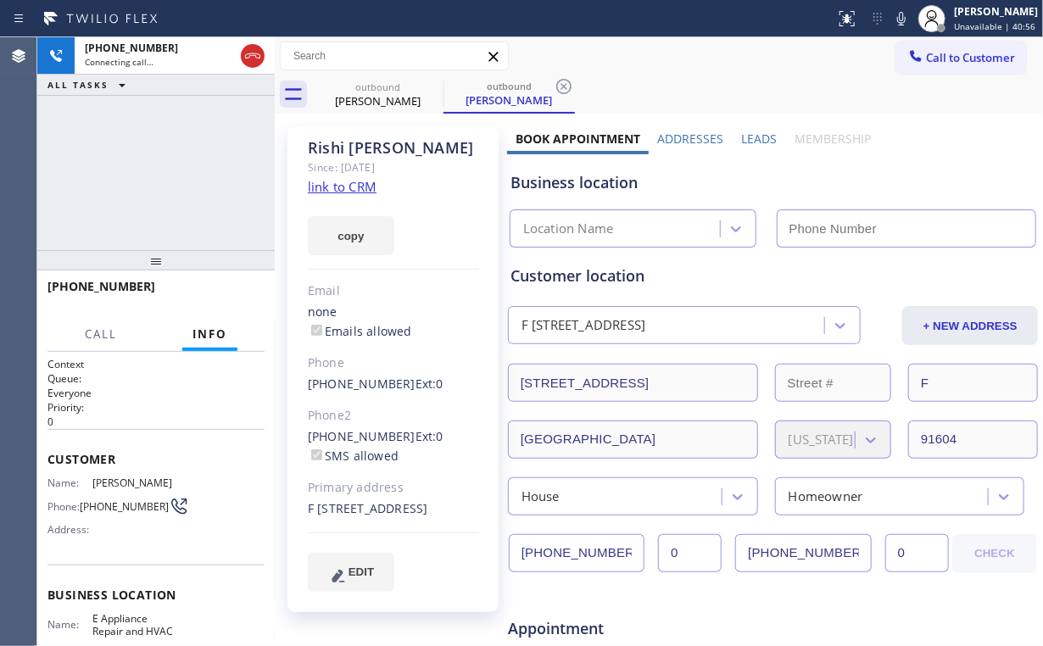
type input "[PHONE_NUMBER]"
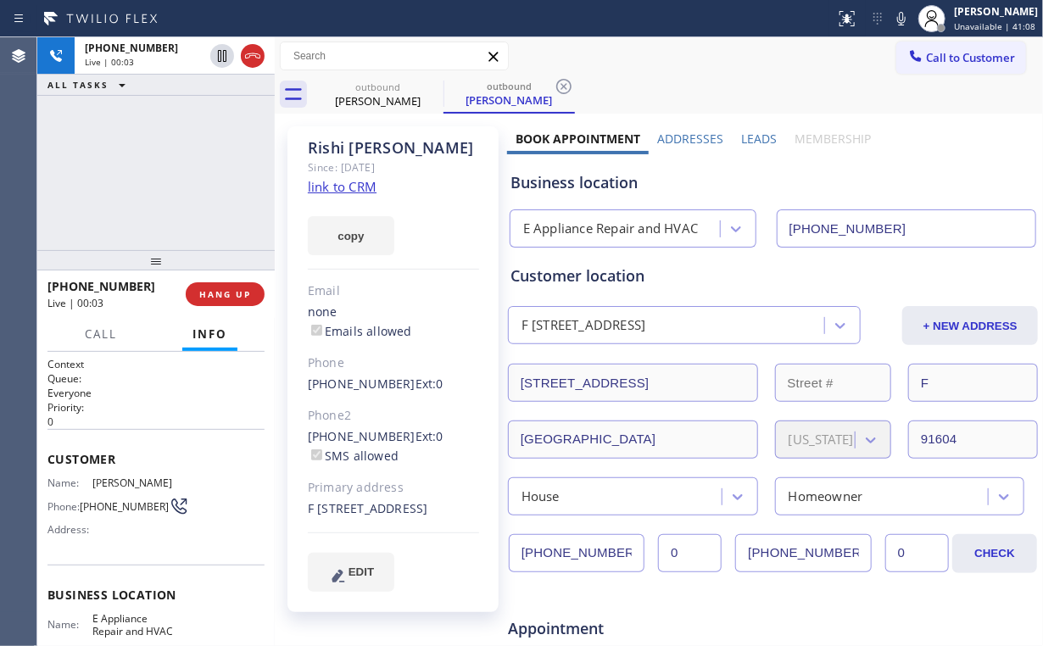
click at [170, 168] on div "[PHONE_NUMBER] Live | 00:03 ALL TASKS ALL TASKS ACTIVE TASKS TASKS IN WRAP UP" at bounding box center [155, 143] width 237 height 213
click at [610, 231] on div "E Appliance Repair and HVAC" at bounding box center [610, 229] width 175 height 19
click at [168, 169] on div "[PHONE_NUMBER] Live | 00:09 ALL TASKS ALL TASKS ACTIVE TASKS TASKS IN WRAP UP" at bounding box center [155, 143] width 237 height 213
click at [168, 170] on div "[PHONE_NUMBER] Live | 00:10 ALL TASKS ALL TASKS ACTIVE TASKS TASKS IN WRAP UP" at bounding box center [155, 143] width 237 height 213
click at [168, 170] on div "[PHONE_NUMBER] Live | 00:11 ALL TASKS ALL TASKS ACTIVE TASKS TASKS IN WRAP UP" at bounding box center [155, 143] width 237 height 213
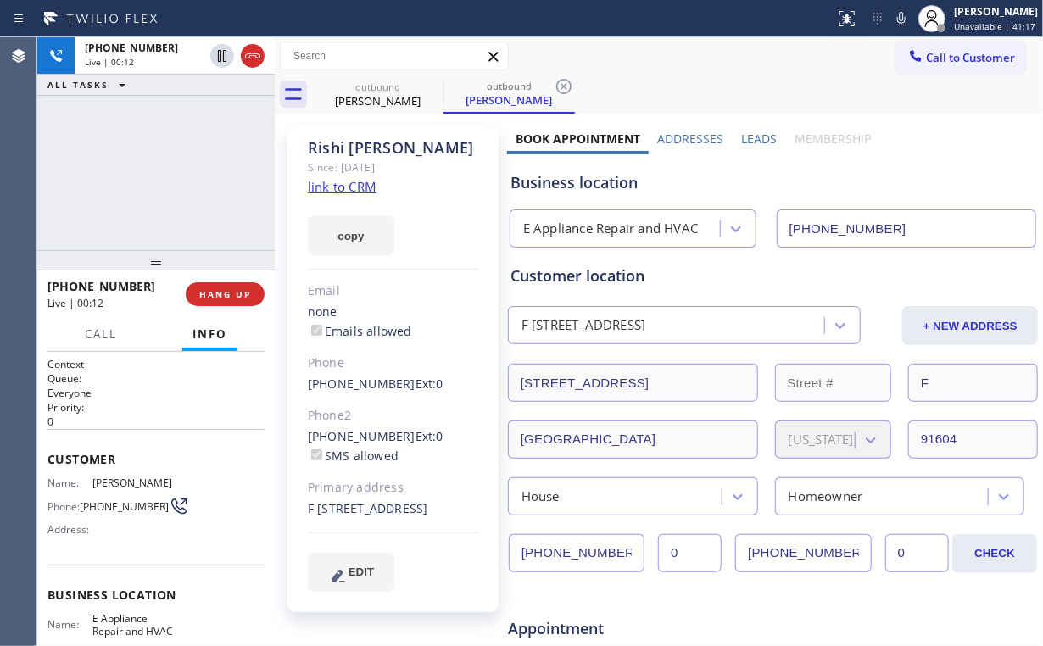
click at [168, 170] on div "[PHONE_NUMBER] Live | 00:12 ALL TASKS ALL TASKS ACTIVE TASKS TASKS IN WRAP UP" at bounding box center [155, 143] width 237 height 213
click at [168, 170] on div "[PHONE_NUMBER] Live | 00:13 ALL TASKS ALL TASKS ACTIVE TASKS TASKS IN WRAP UP" at bounding box center [155, 143] width 237 height 213
drag, startPoint x: 176, startPoint y: 169, endPoint x: 169, endPoint y: 173, distance: 8.7
click at [169, 173] on div "[PHONE_NUMBER] Live | 00:18 ALL TASKS ALL TASKS ACTIVE TASKS TASKS IN WRAP UP" at bounding box center [155, 143] width 237 height 213
click at [169, 173] on div "[PHONE_NUMBER] Live | 00:19 ALL TASKS ALL TASKS ACTIVE TASKS TASKS IN WRAP UP" at bounding box center [155, 143] width 237 height 213
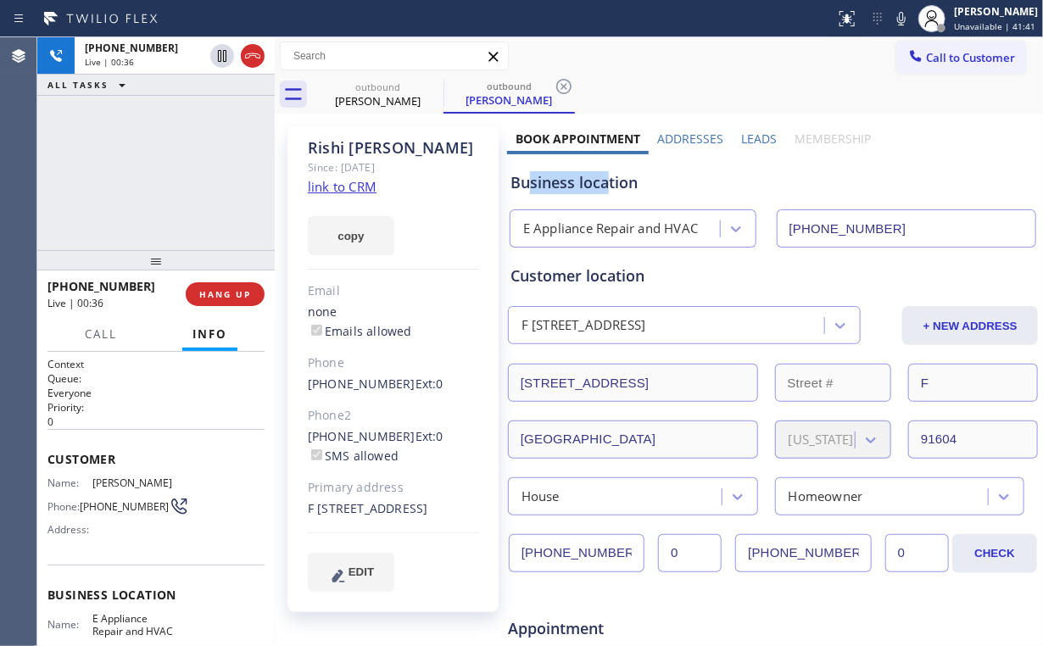
drag, startPoint x: 604, startPoint y: 185, endPoint x: 515, endPoint y: 178, distance: 89.3
click at [515, 178] on div "Business location" at bounding box center [772, 182] width 525 height 23
click at [171, 173] on div "[PHONE_NUMBER] Live | 00:38 ALL TASKS ALL TASKS ACTIVE TASKS TASKS IN WRAP UP" at bounding box center [155, 143] width 237 height 213
click at [171, 173] on div "[PHONE_NUMBER] Live | 00:39 ALL TASKS ALL TASKS ACTIVE TASKS TASKS IN WRAP UP" at bounding box center [155, 143] width 237 height 213
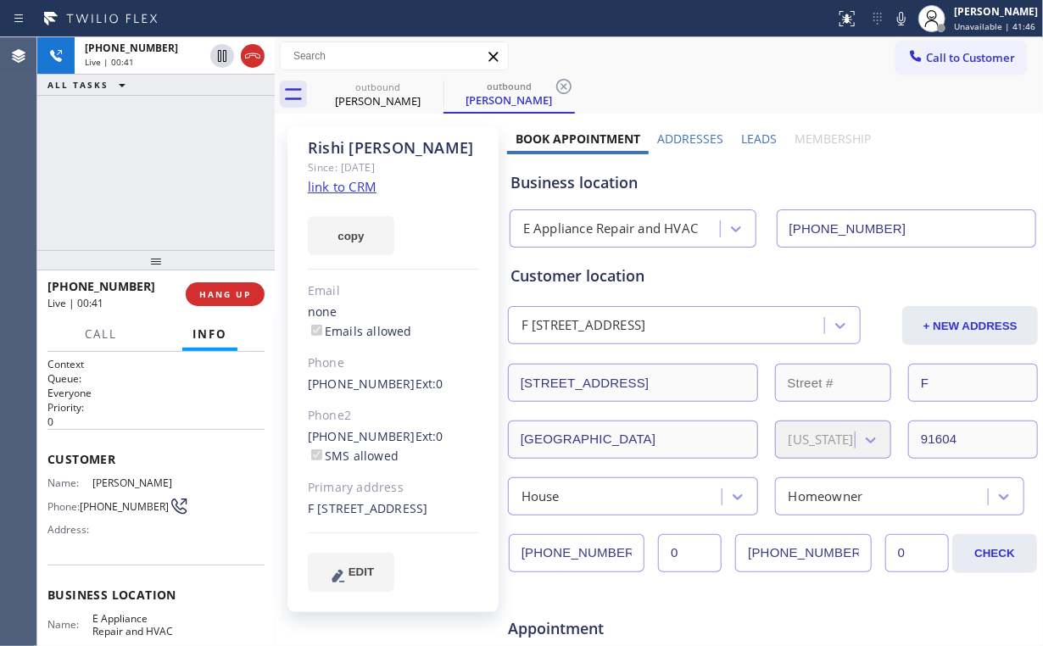
click at [171, 173] on div "[PHONE_NUMBER] Live | 00:41 ALL TASKS ALL TASKS ACTIVE TASKS TASKS IN WRAP UP" at bounding box center [155, 143] width 237 height 213
click at [344, 186] on link "link to CRM" at bounding box center [342, 186] width 69 height 17
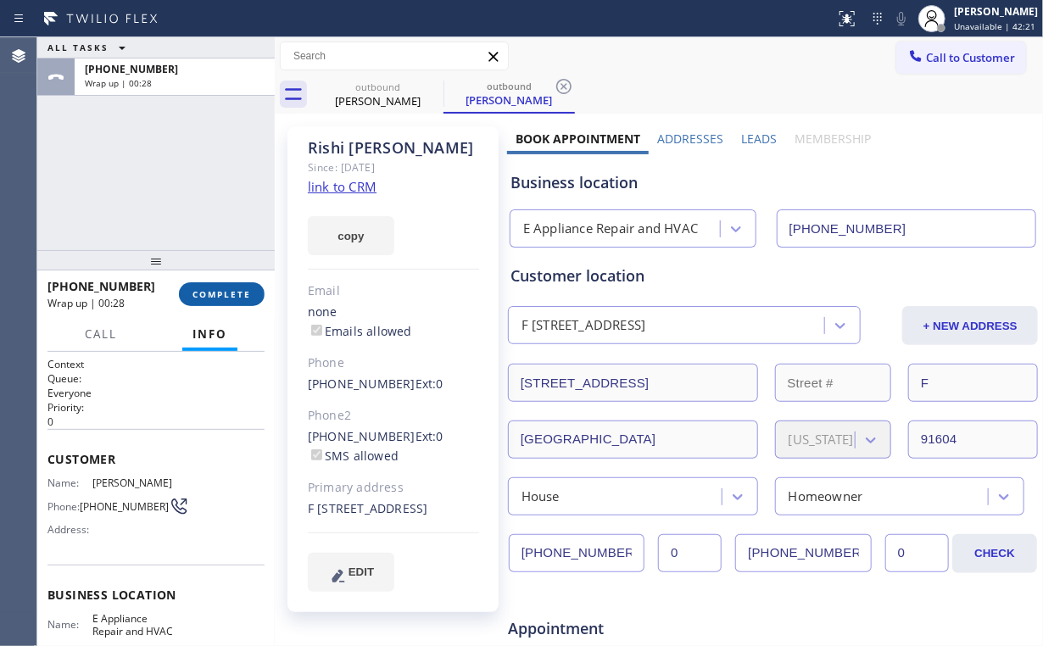
click at [235, 302] on button "COMPLETE" at bounding box center [222, 294] width 86 height 24
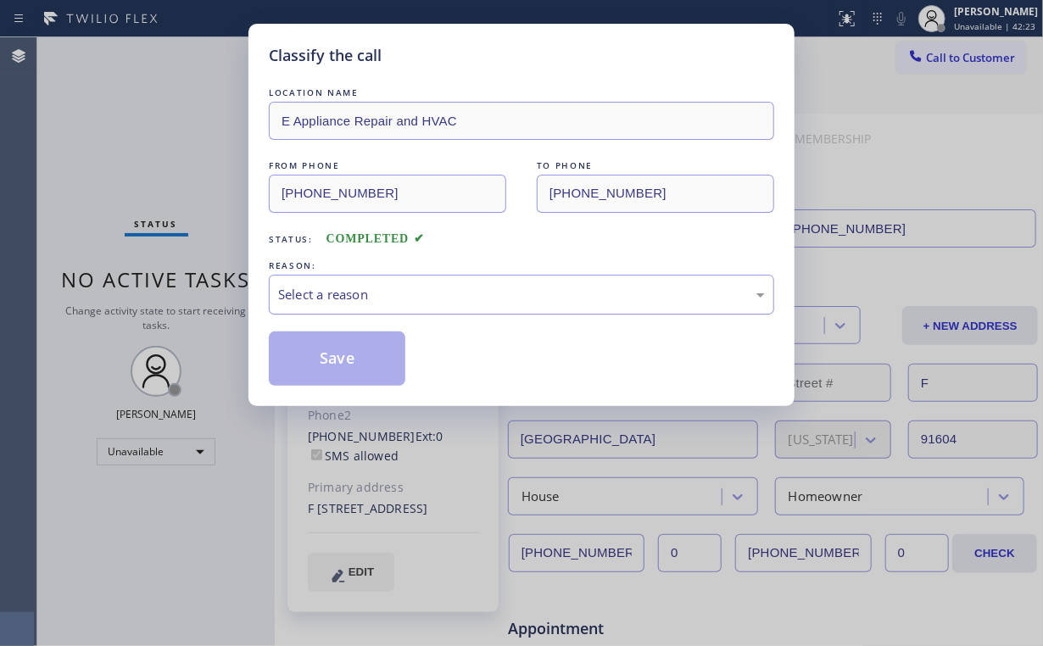
click at [339, 302] on div "Select a reason" at bounding box center [521, 294] width 487 height 19
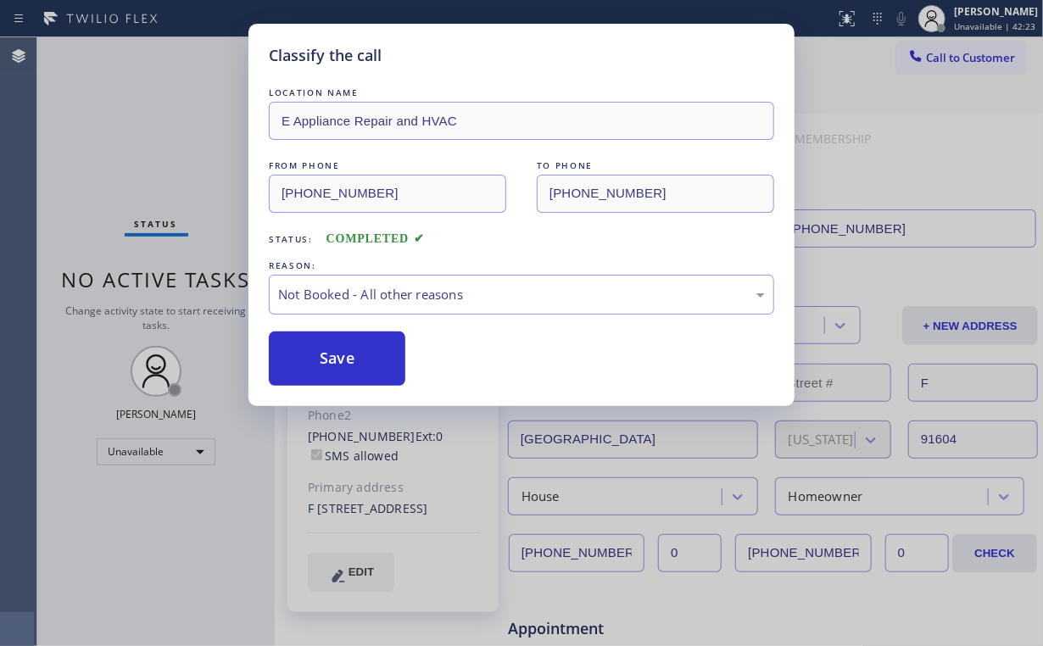
drag, startPoint x: 333, startPoint y: 361, endPoint x: 170, endPoint y: 170, distance: 251.9
click at [332, 358] on button "Save" at bounding box center [337, 358] width 136 height 54
drag, startPoint x: 122, startPoint y: 95, endPoint x: 160, endPoint y: 114, distance: 42.8
click at [123, 96] on div "Classify the call LOCATION NAME E Appliance Repair and HVAC FROM PHONE [PHONE_N…" at bounding box center [521, 323] width 1043 height 646
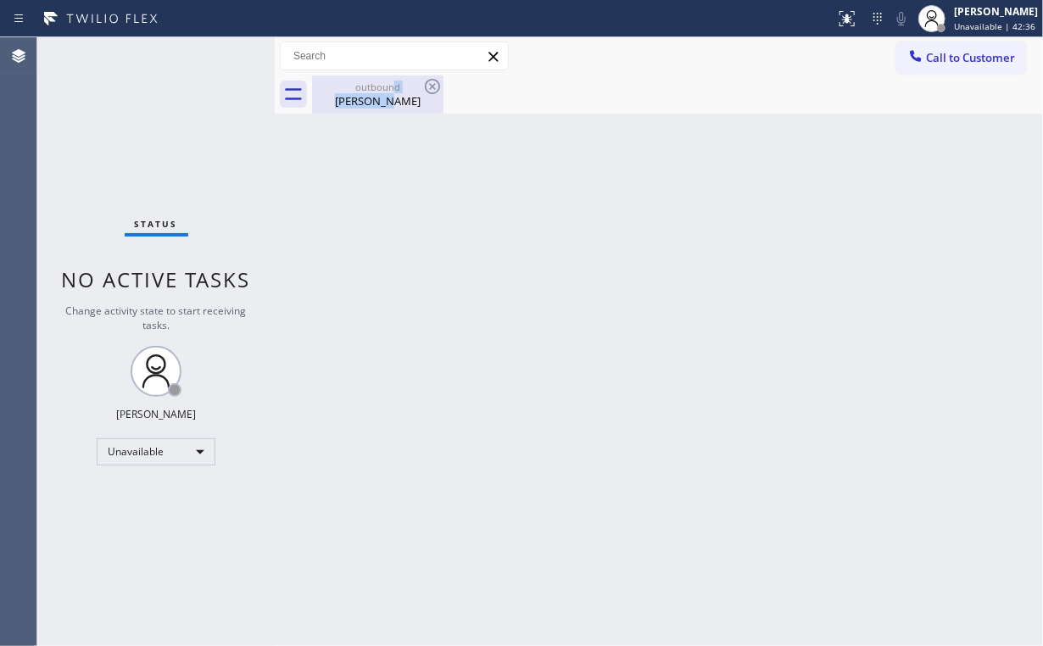
click at [396, 92] on div "outbound [PERSON_NAME]" at bounding box center [378, 94] width 128 height 38
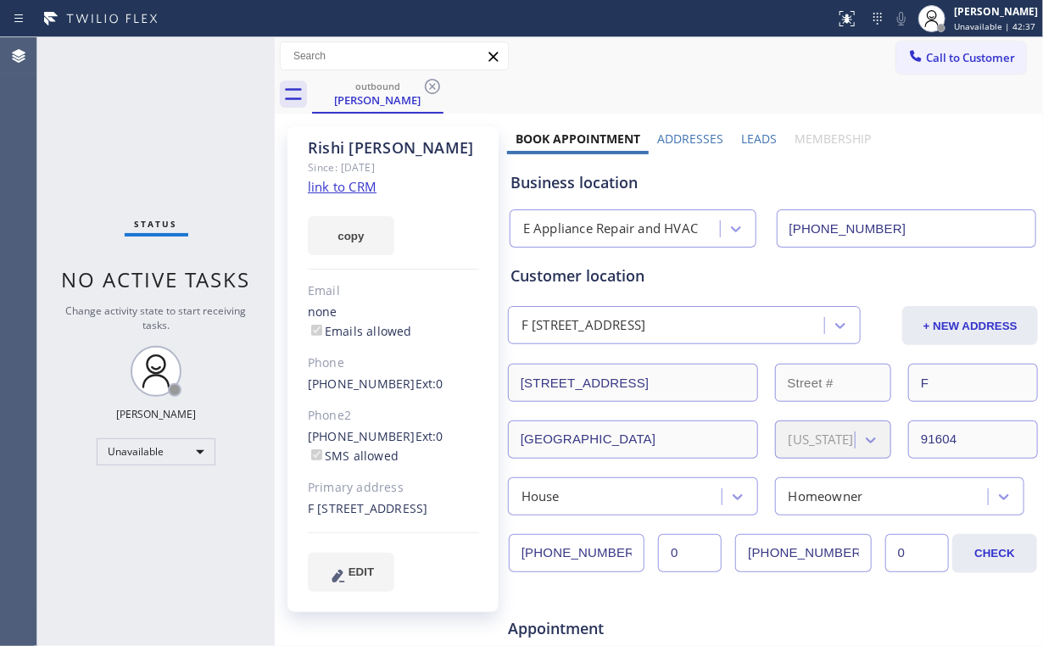
click at [430, 87] on icon at bounding box center [432, 86] width 20 height 20
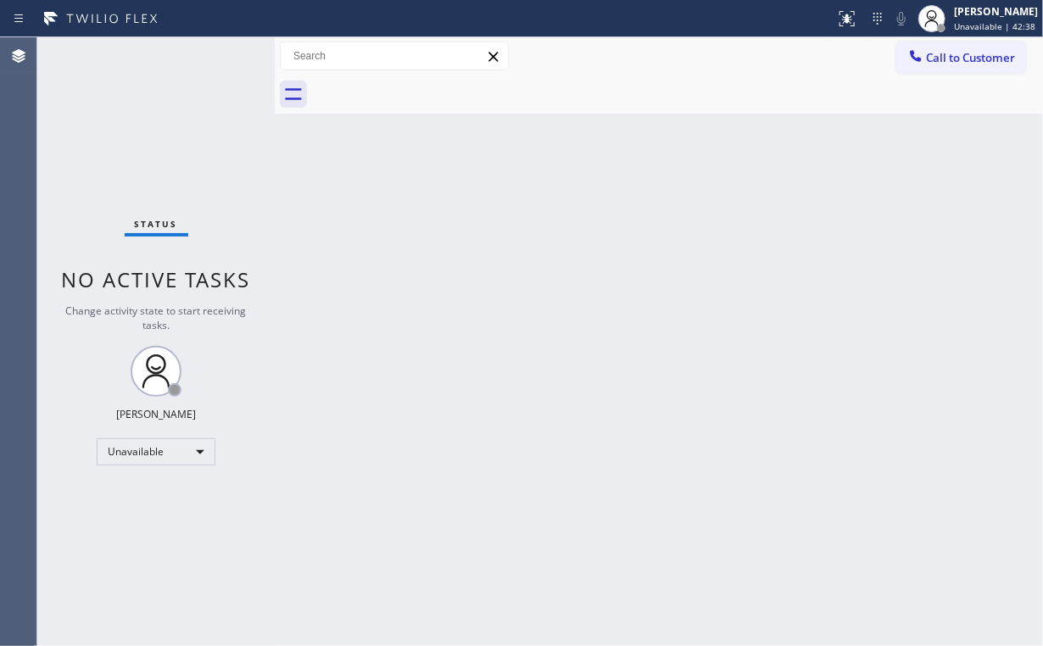
drag, startPoint x: 190, startPoint y: 150, endPoint x: 207, endPoint y: 186, distance: 40.2
click at [190, 151] on div "Status No active tasks Change activity state to start receiving tasks. [PERSON_…" at bounding box center [155, 341] width 237 height 609
drag, startPoint x: 112, startPoint y: 127, endPoint x: 131, endPoint y: 28, distance: 101.1
click at [112, 126] on div "Status No active tasks Change activity state to start receiving tasks. [PERSON_…" at bounding box center [155, 341] width 237 height 609
click at [153, 138] on div "Status No active tasks Change activity state to start receiving tasks. [PERSON_…" at bounding box center [155, 341] width 237 height 609
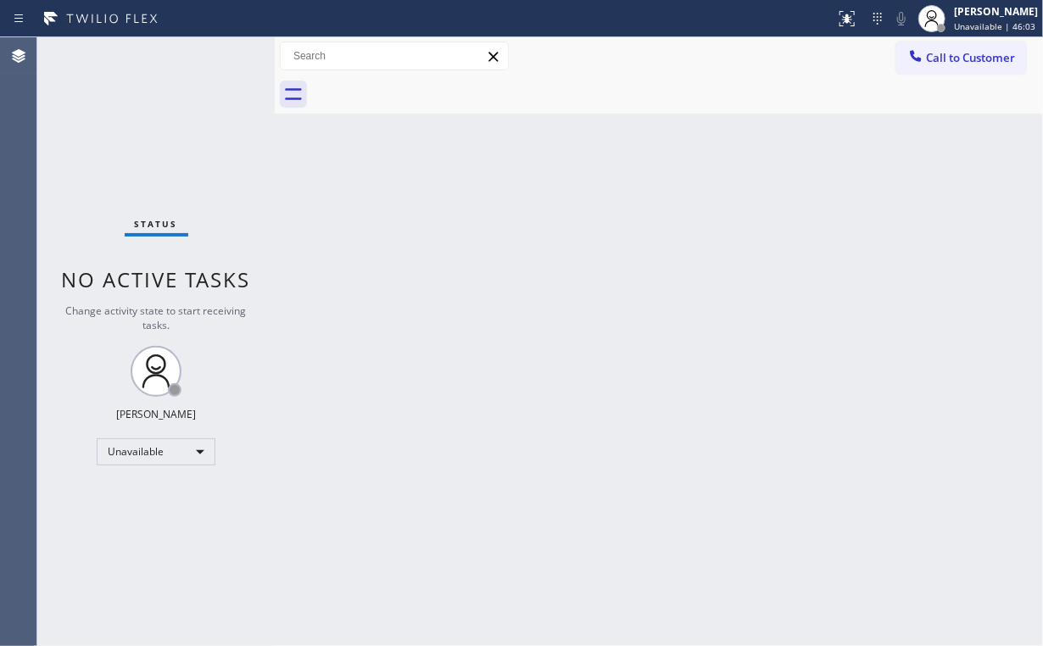
click at [104, 162] on div "Status No active tasks Change activity state to start receiving tasks. [PERSON_…" at bounding box center [155, 341] width 237 height 609
drag, startPoint x: 149, startPoint y: 122, endPoint x: 149, endPoint y: 108, distance: 13.6
click at [149, 121] on div "Status No active tasks Change activity state to start receiving tasks. [PERSON_…" at bounding box center [155, 341] width 237 height 609
drag, startPoint x: 959, startPoint y: 64, endPoint x: 698, endPoint y: 125, distance: 268.1
click at [959, 64] on span "Call to Customer" at bounding box center [970, 57] width 89 height 15
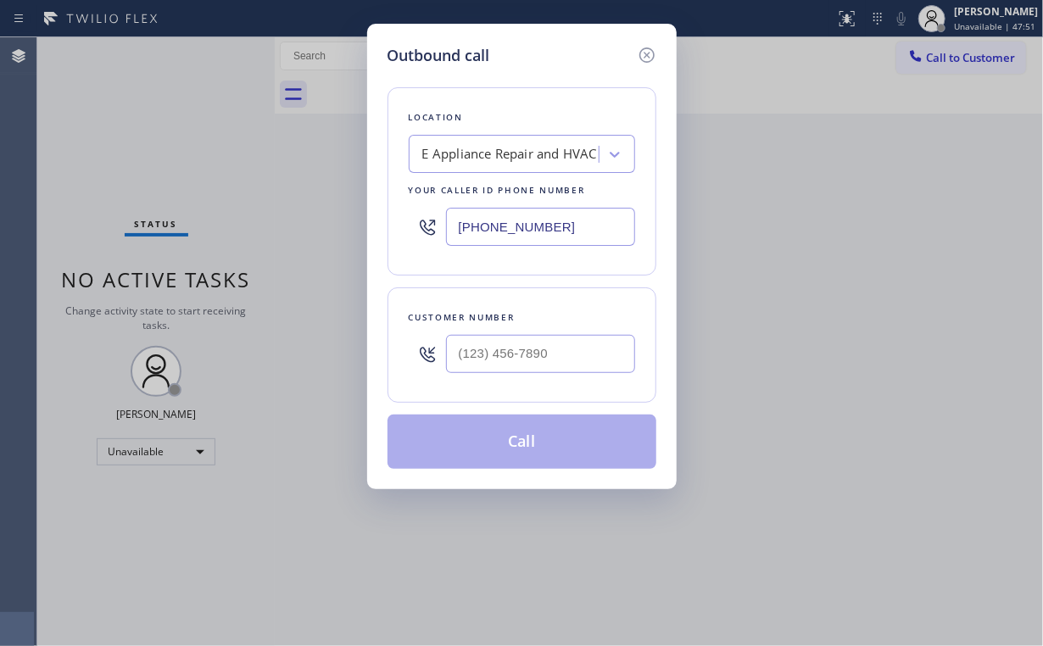
click at [292, 210] on div "Outbound call Location E Appliance Repair and HVAC Your caller id phone number …" at bounding box center [521, 323] width 1043 height 646
paste input "949) 207-3897"
drag, startPoint x: 580, startPoint y: 226, endPoint x: 138, endPoint y: 189, distance: 443.2
click at [294, 220] on div "Outbound call Location High Q Appliance Repair [GEOGRAPHIC_DATA] Your caller id…" at bounding box center [521, 323] width 1043 height 646
paste input "text"
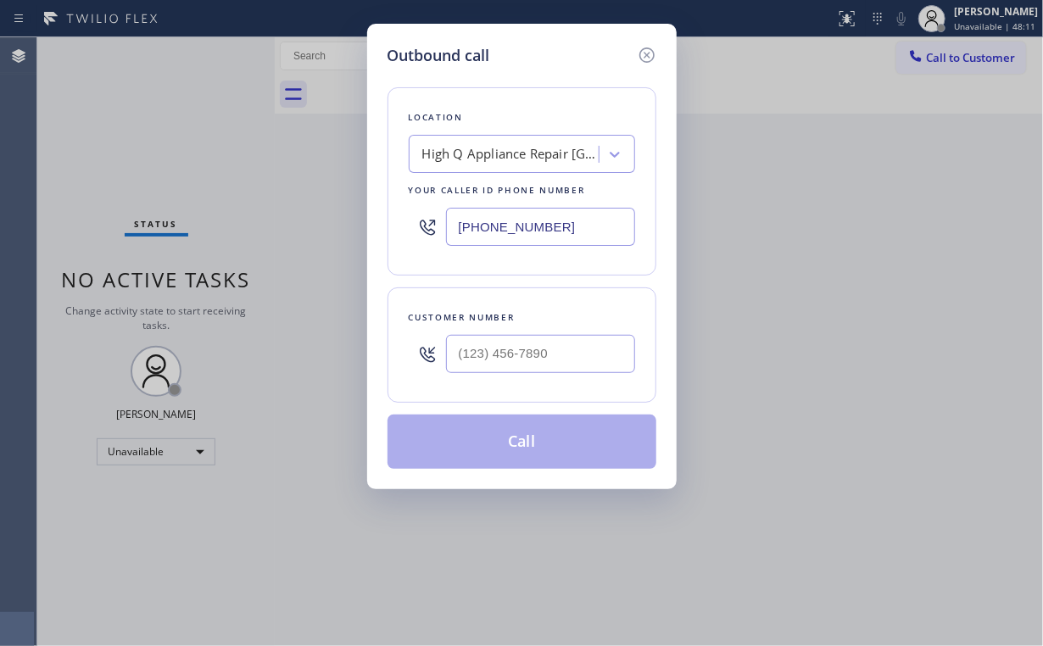
type input "[PHONE_NUMBER]"
drag, startPoint x: 522, startPoint y: 353, endPoint x: 537, endPoint y: 343, distance: 17.6
click at [522, 353] on input "(___) ___-____" at bounding box center [540, 354] width 189 height 38
paste input "714) 518-3200"
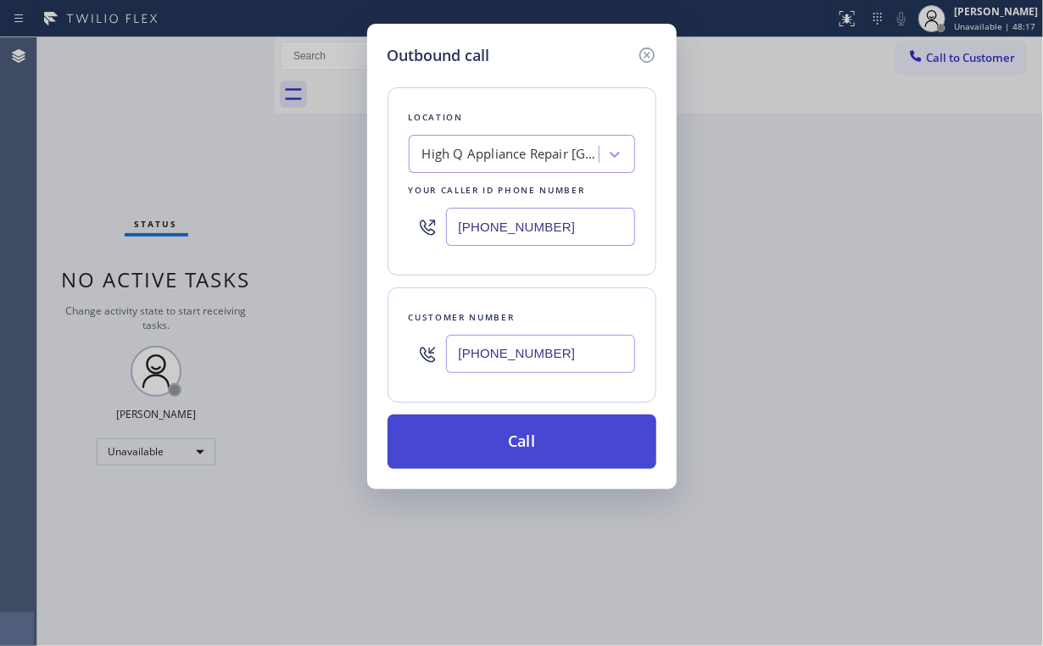
type input "[PHONE_NUMBER]"
click at [502, 442] on button "Call" at bounding box center [521, 441] width 269 height 54
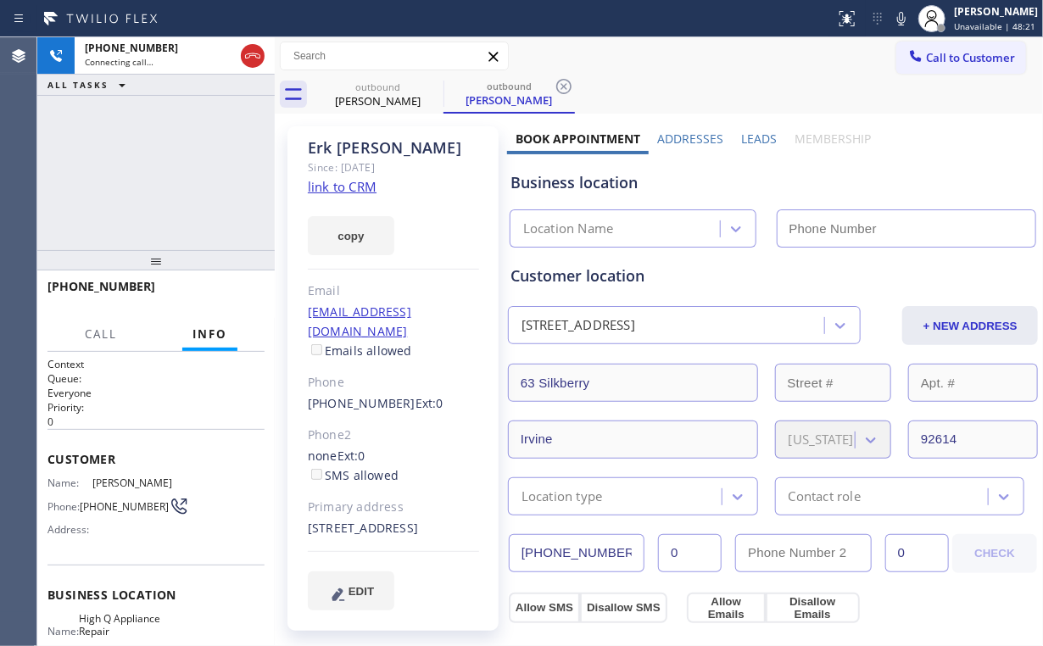
type input "[PHONE_NUMBER]"
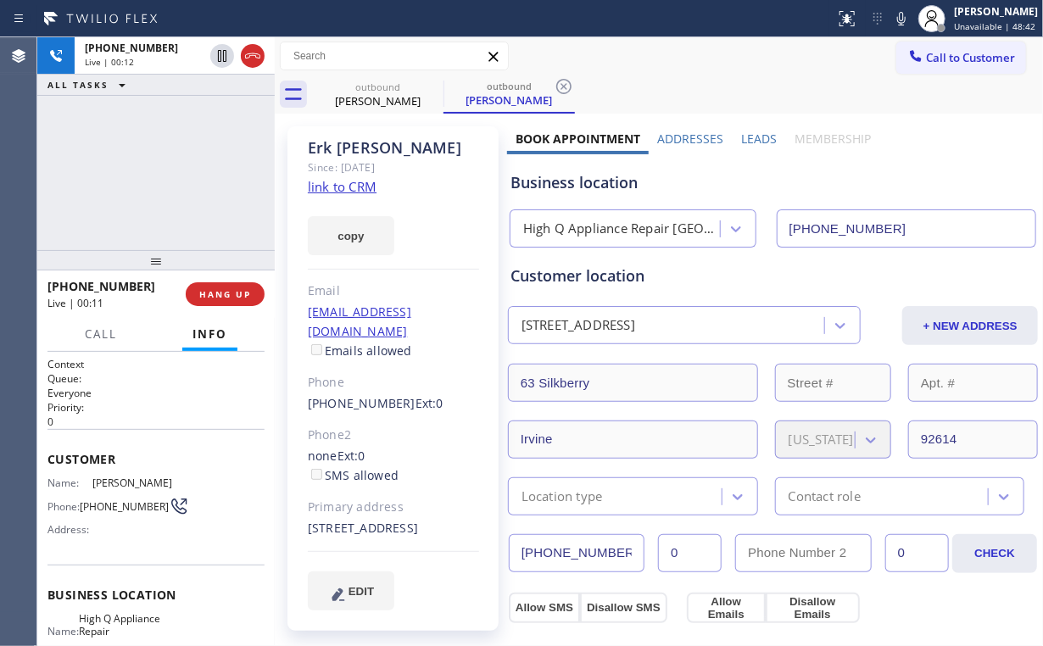
click at [197, 186] on div "[PHONE_NUMBER] Live | 00:12 ALL TASKS ALL TASKS ACTIVE TASKS TASKS IN WRAP UP" at bounding box center [155, 143] width 237 height 213
click at [217, 295] on span "HANG UP" at bounding box center [225, 294] width 52 height 12
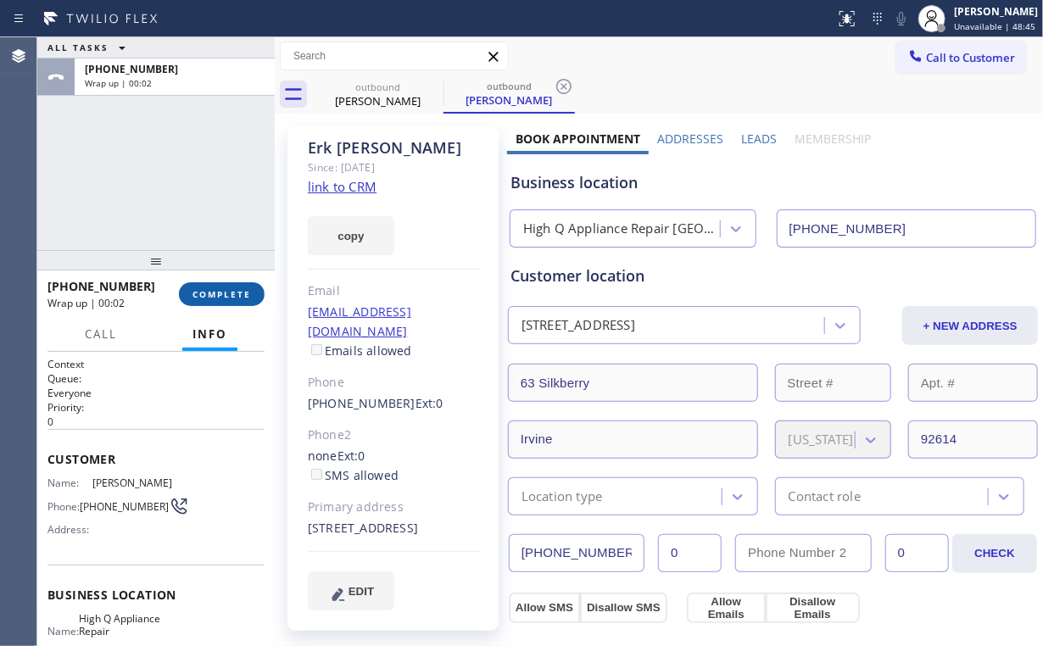
click at [228, 296] on span "COMPLETE" at bounding box center [221, 294] width 58 height 12
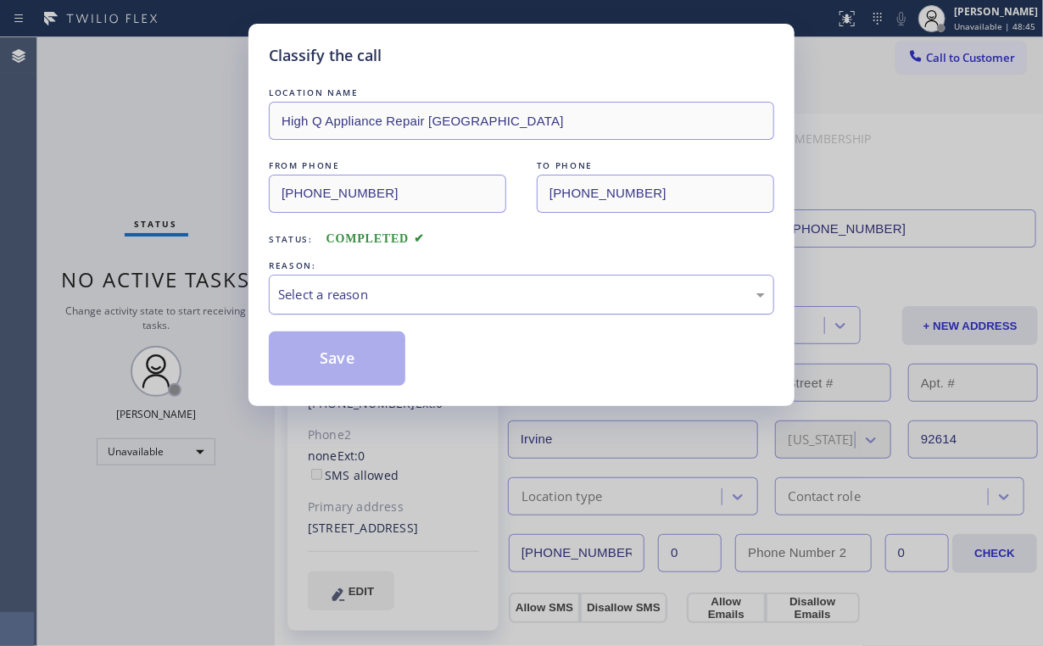
click at [322, 285] on div "Select a reason" at bounding box center [521, 294] width 487 height 19
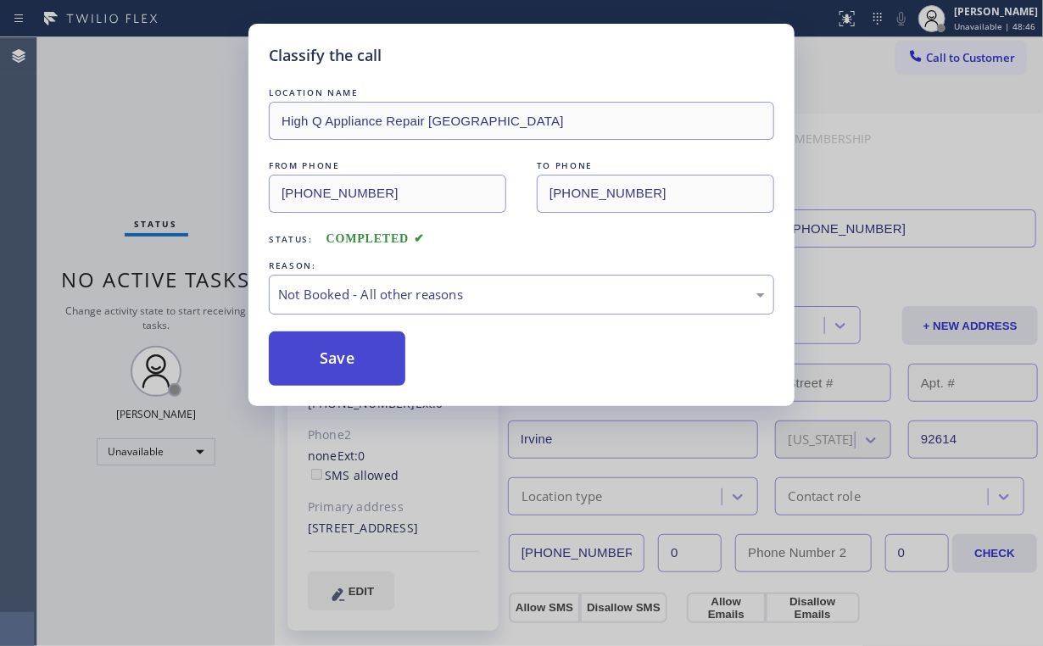
click at [330, 353] on button "Save" at bounding box center [337, 358] width 136 height 54
click at [149, 108] on div "Classify the call LOCATION NAME High Q Appliance Repair Irvine FROM PHONE [PHON…" at bounding box center [521, 323] width 1043 height 646
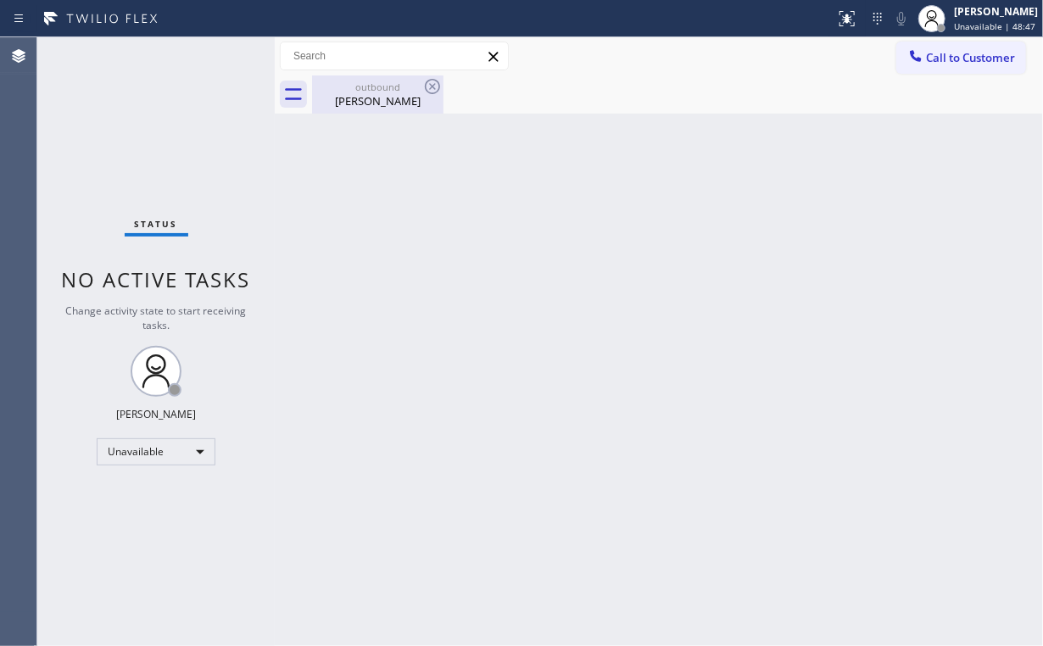
click at [370, 81] on div "outbound" at bounding box center [378, 87] width 128 height 13
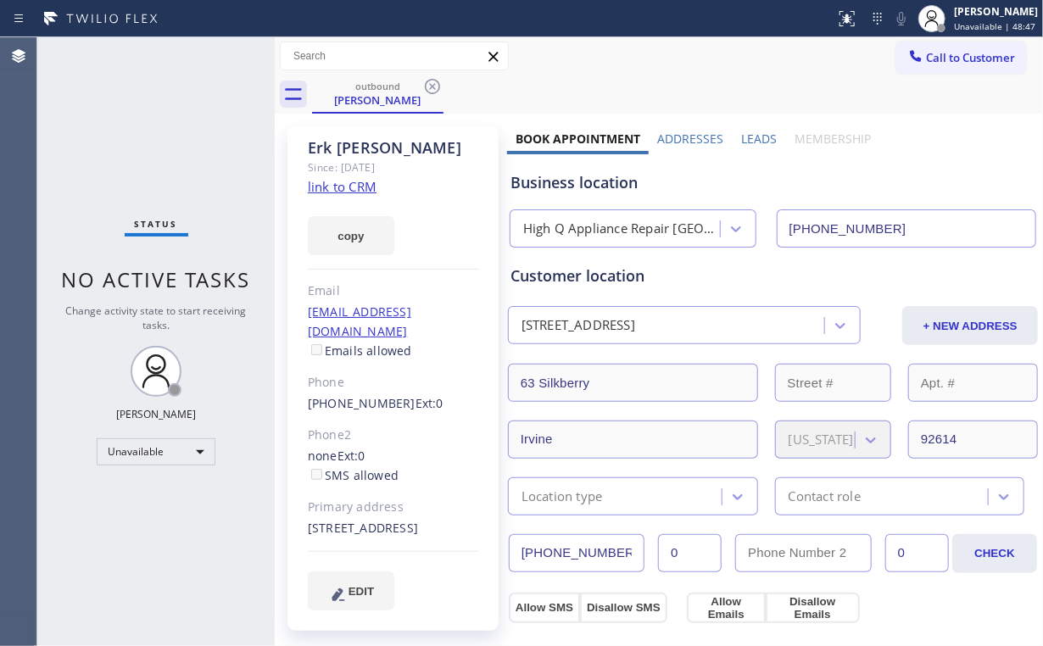
click at [350, 185] on link "link to CRM" at bounding box center [342, 186] width 69 height 17
click at [933, 63] on span "Call to Customer" at bounding box center [970, 57] width 89 height 15
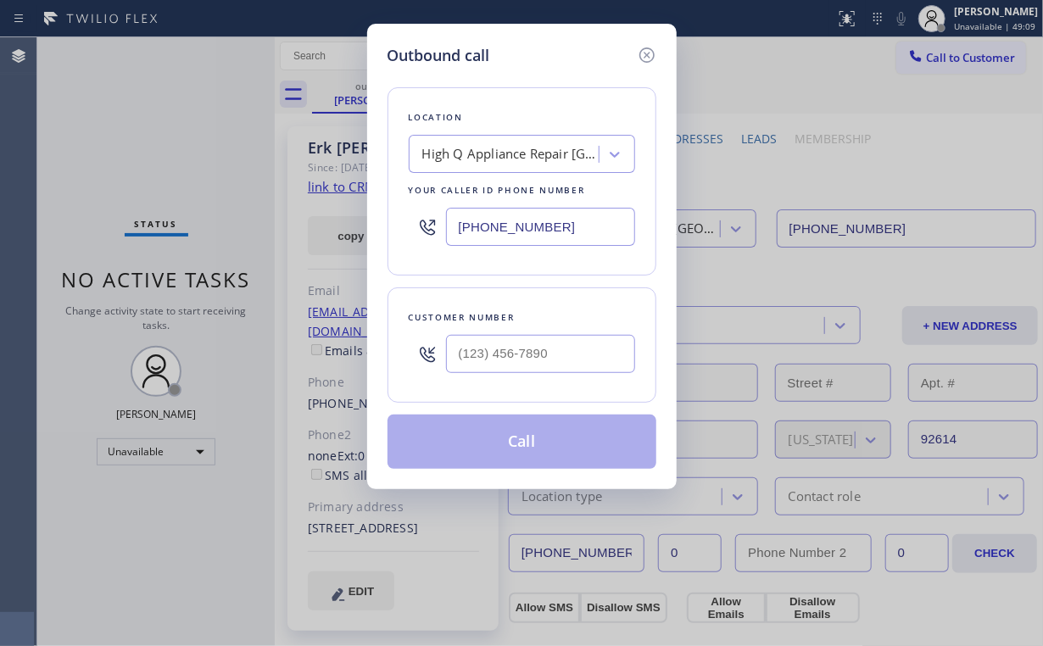
drag, startPoint x: 588, startPoint y: 234, endPoint x: 237, endPoint y: 200, distance: 352.5
click at [329, 212] on div "Outbound call Location High Q Appliance Repair [GEOGRAPHIC_DATA] Your caller id…" at bounding box center [521, 323] width 1043 height 646
paste input "562) 653-4083"
type input "[PHONE_NUMBER]"
click at [512, 343] on input "(___) ___-____" at bounding box center [540, 354] width 189 height 38
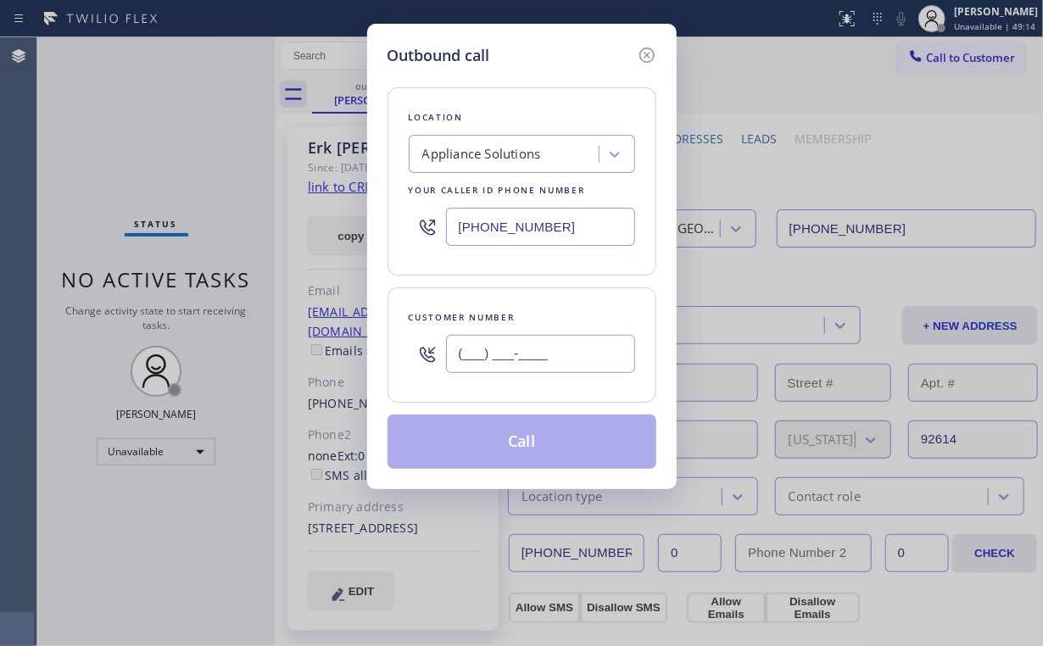
paste input "714) 501-8514"
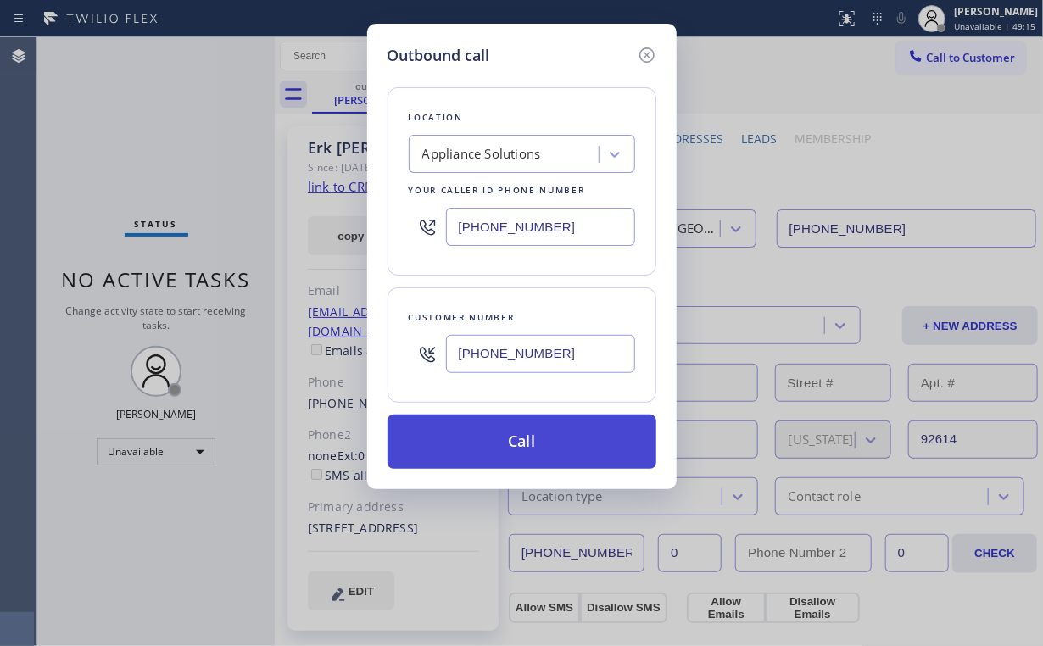
type input "[PHONE_NUMBER]"
click at [513, 432] on button "Call" at bounding box center [521, 441] width 269 height 54
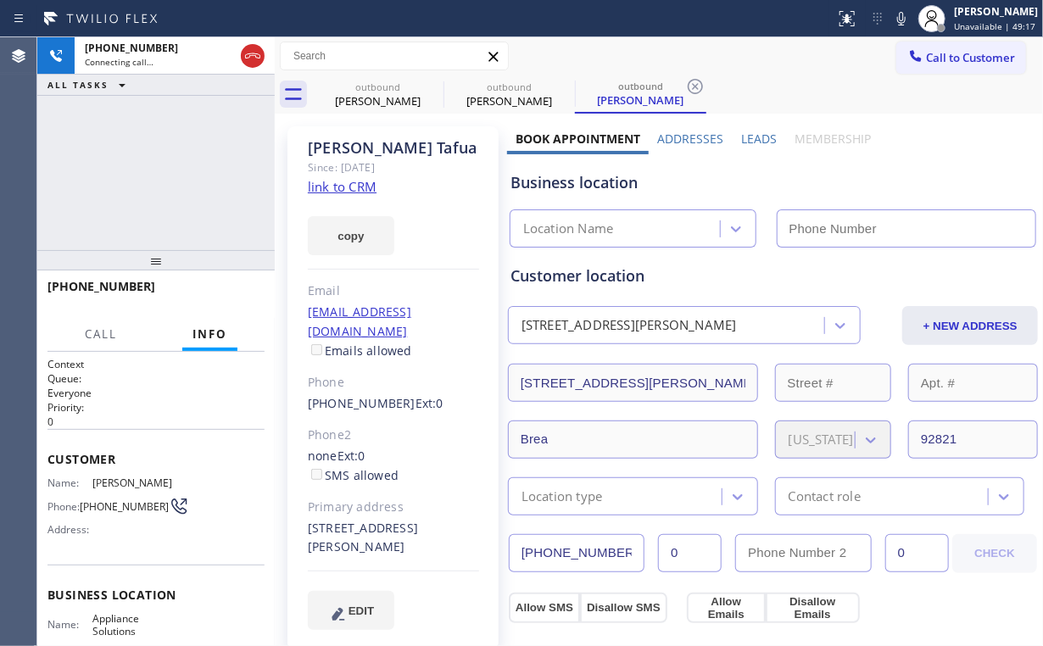
click at [151, 153] on div "[PHONE_NUMBER] Connecting call… ALL TASKS ALL TASKS ACTIVE TASKS TASKS IN WRAP …" at bounding box center [155, 143] width 237 height 213
type input "[PHONE_NUMBER]"
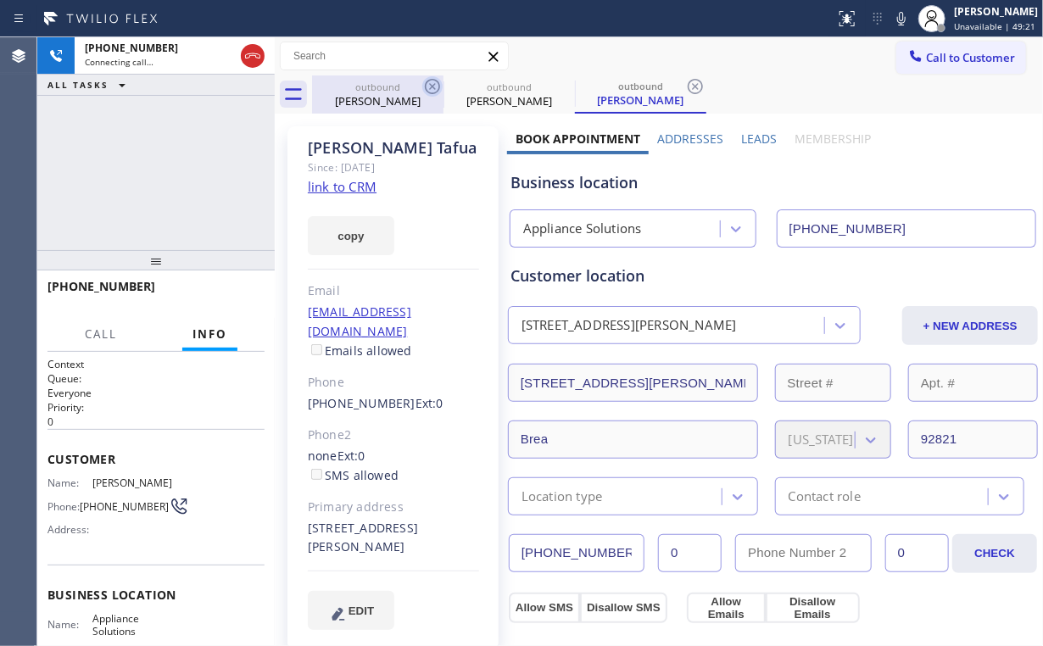
drag, startPoint x: 384, startPoint y: 101, endPoint x: 425, endPoint y: 89, distance: 43.2
click at [384, 102] on div "[PERSON_NAME]" at bounding box center [378, 100] width 128 height 15
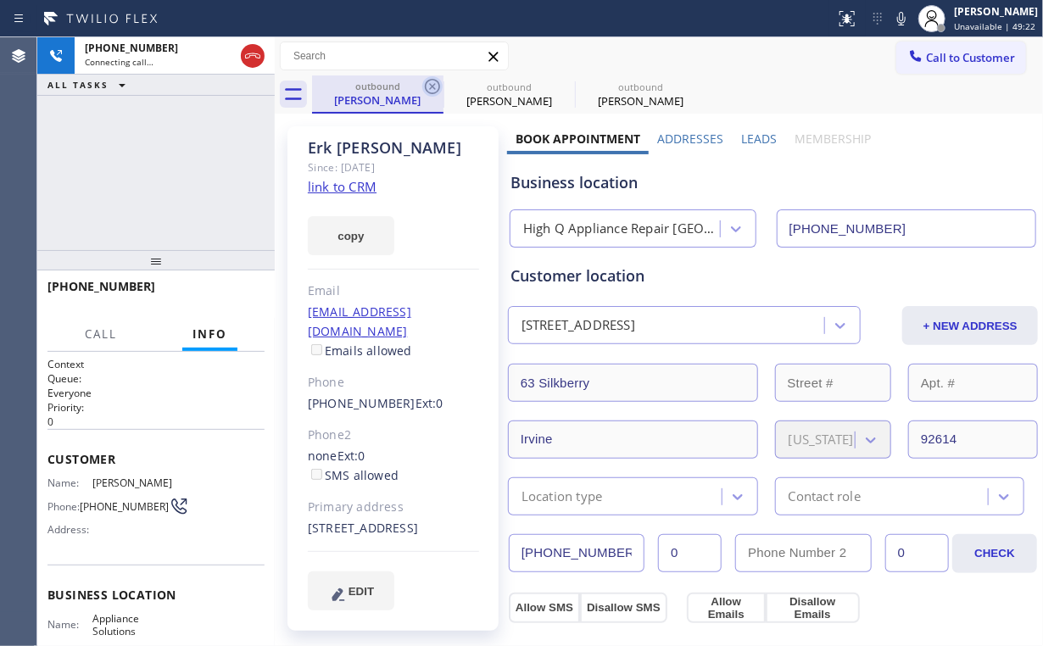
click at [430, 85] on icon at bounding box center [432, 86] width 20 height 20
type input "[PHONE_NUMBER]"
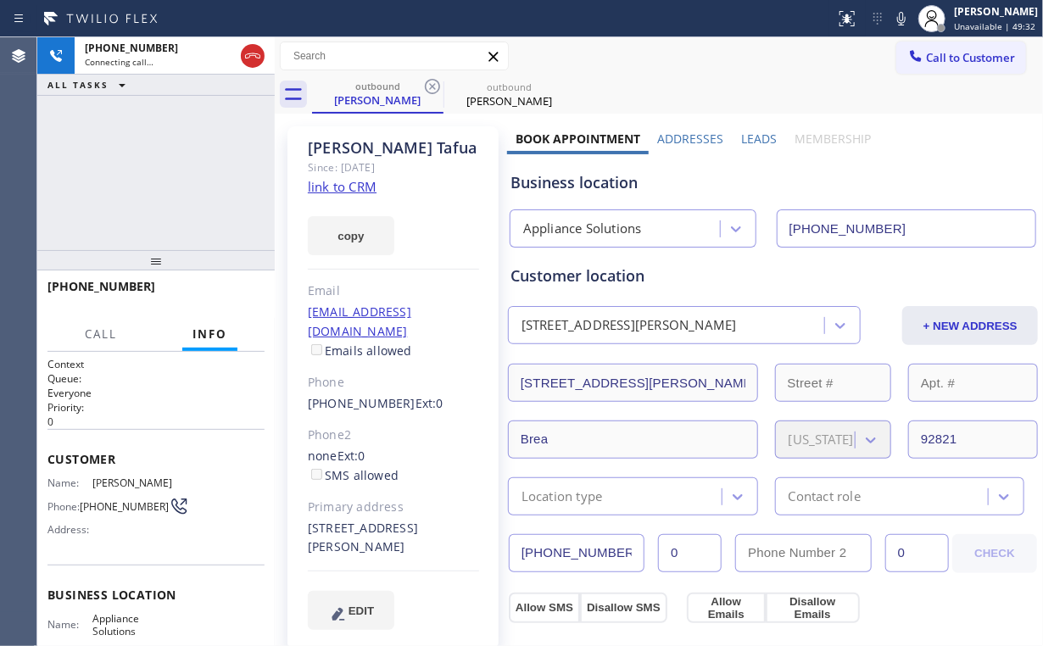
click at [170, 154] on div "[PHONE_NUMBER] Connecting call… ALL TASKS ALL TASKS ACTIVE TASKS TASKS IN WRAP …" at bounding box center [155, 143] width 237 height 213
click at [172, 174] on div "[PHONE_NUMBER] Live | 00:03 ALL TASKS ALL TASKS ACTIVE TASKS TASKS IN WRAP UP" at bounding box center [155, 143] width 237 height 213
click at [236, 292] on span "HANG UP" at bounding box center [225, 294] width 52 height 12
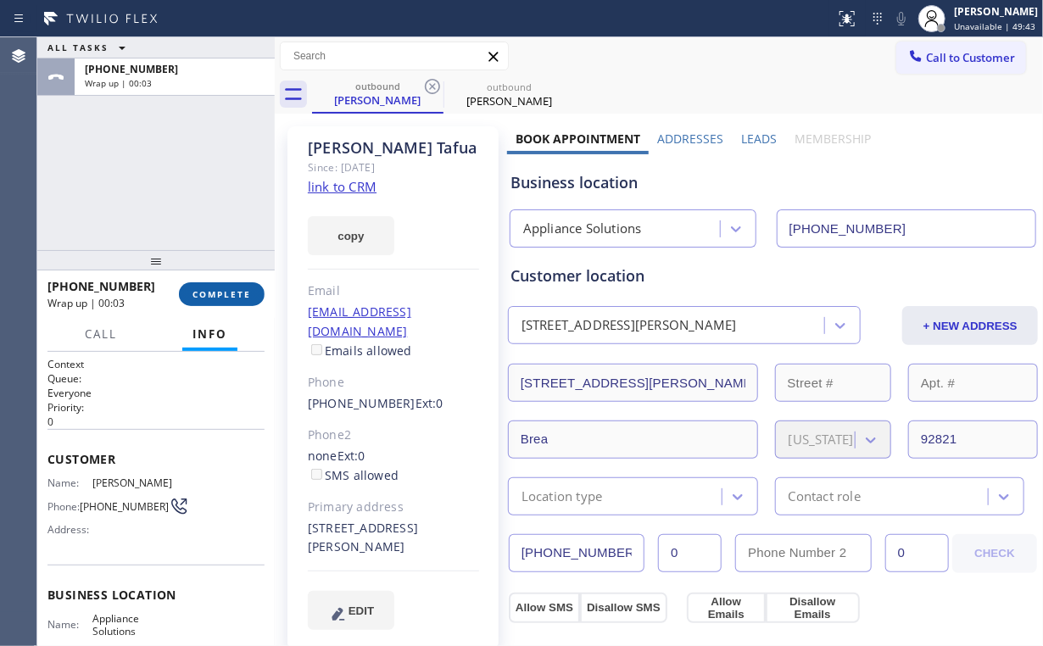
click at [232, 295] on span "COMPLETE" at bounding box center [221, 294] width 58 height 12
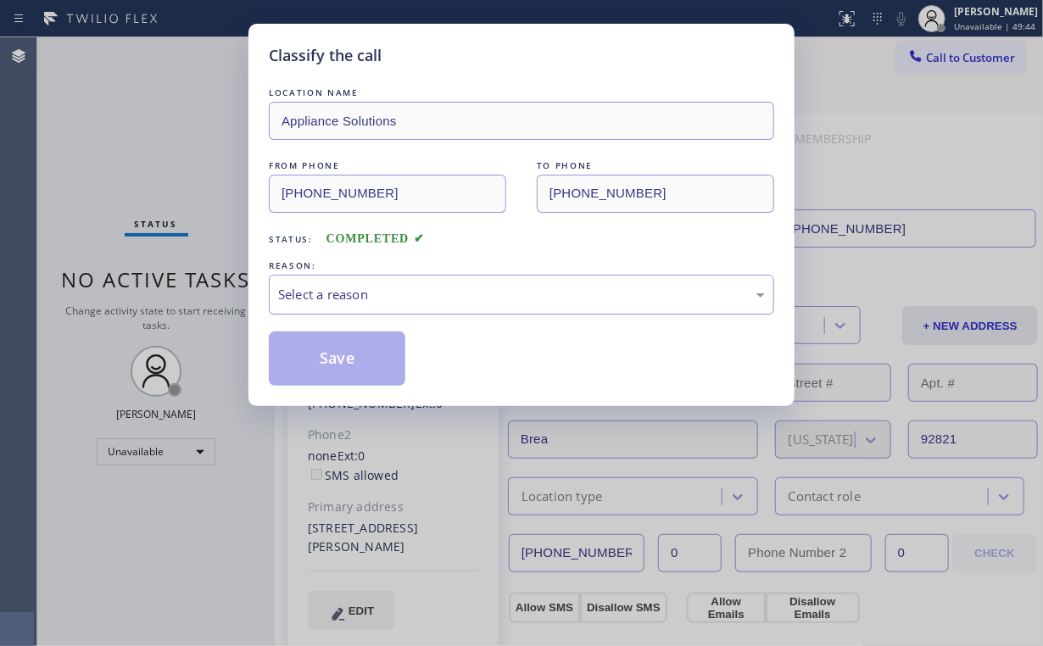
click at [339, 282] on div "Select a reason" at bounding box center [521, 295] width 505 height 40
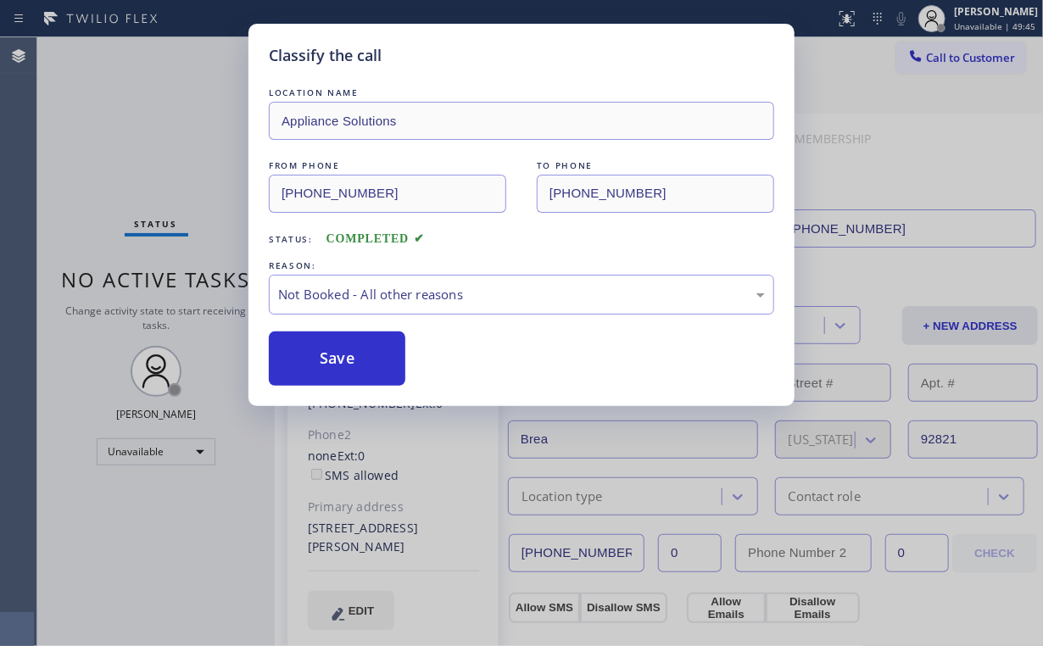
drag, startPoint x: 332, startPoint y: 363, endPoint x: 161, endPoint y: 161, distance: 264.6
click at [332, 359] on button "Save" at bounding box center [337, 358] width 136 height 54
click at [131, 129] on div "Classify the call LOCATION NAME Appliance Solutions FROM PHONE [PHONE_NUMBER] T…" at bounding box center [521, 323] width 1043 height 646
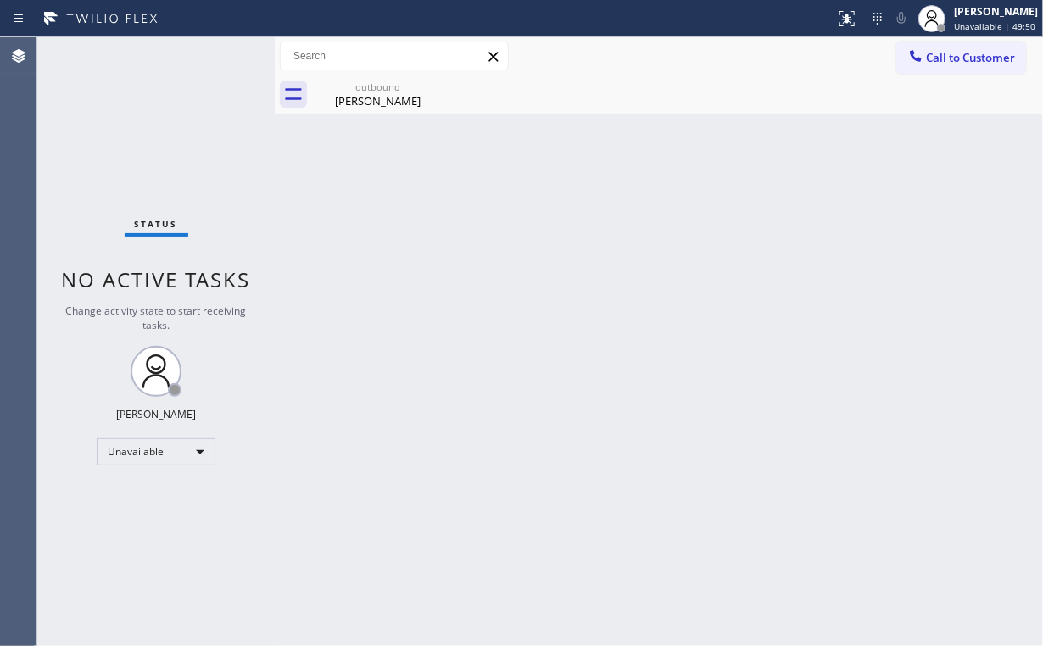
click at [949, 53] on span "Call to Customer" at bounding box center [970, 57] width 89 height 15
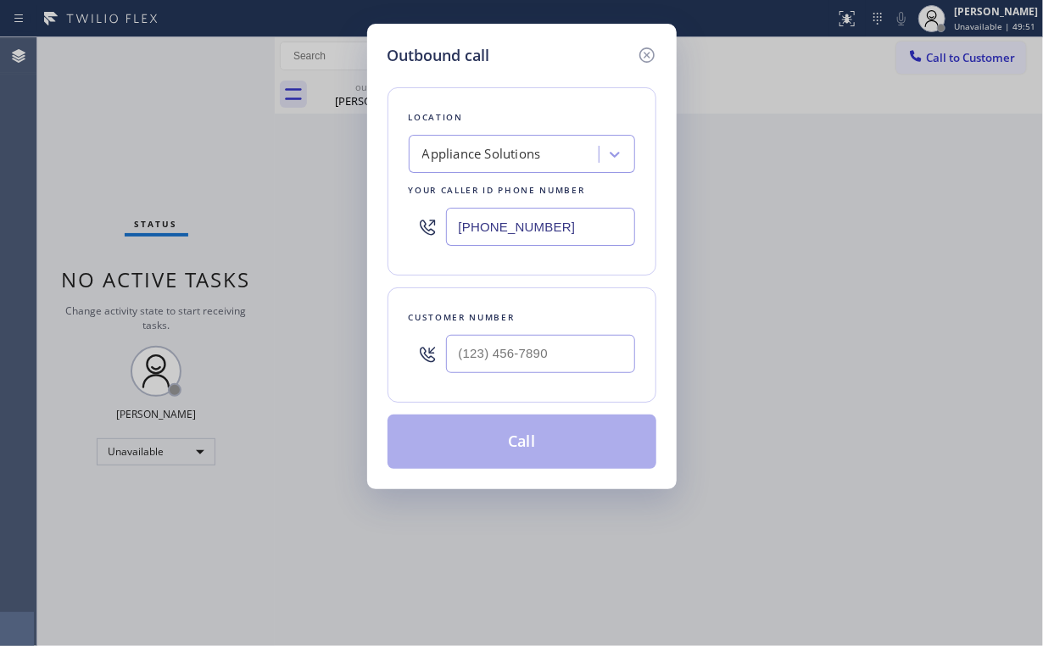
drag, startPoint x: 594, startPoint y: 214, endPoint x: 295, endPoint y: 106, distance: 318.3
click at [328, 197] on div "Outbound call Location Appliance Solutions Your caller id phone number [PHONE_N…" at bounding box center [521, 323] width 1043 height 646
paste input "415) 200-3929"
type input "[PHONE_NUMBER]"
click at [556, 357] on input "(___) ___-____" at bounding box center [540, 354] width 189 height 38
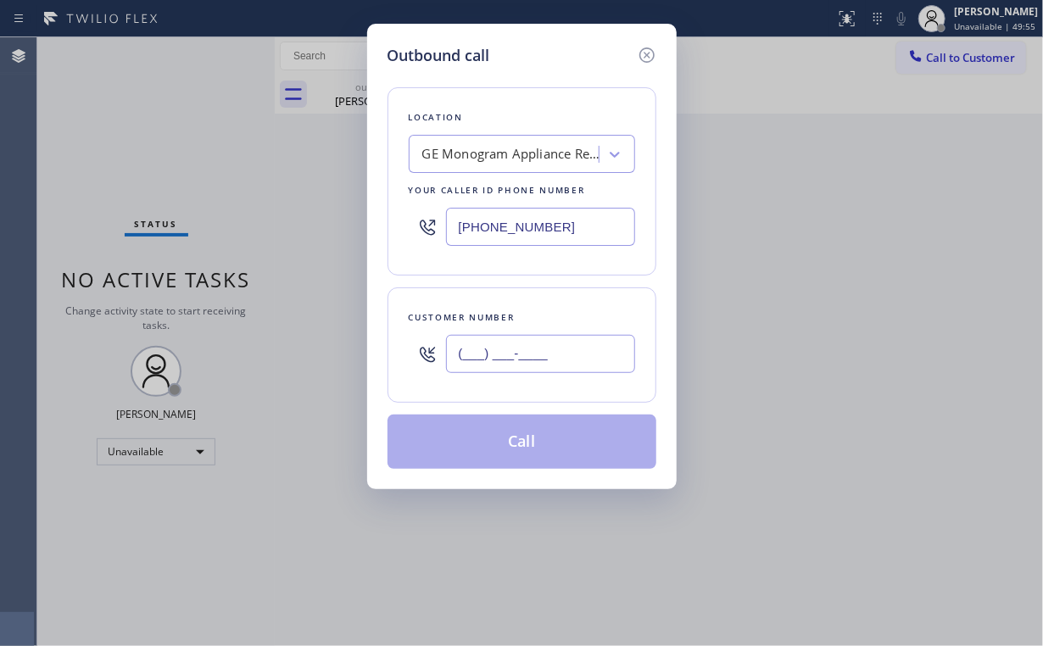
paste input "415) 519-9073"
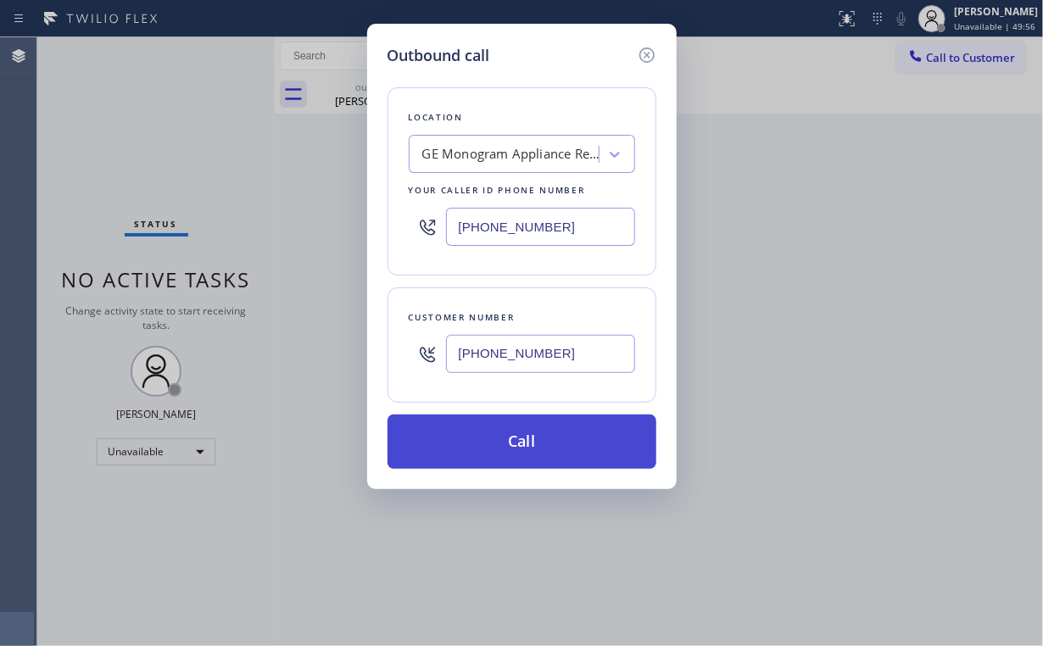
type input "[PHONE_NUMBER]"
click at [509, 437] on button "Call" at bounding box center [521, 441] width 269 height 54
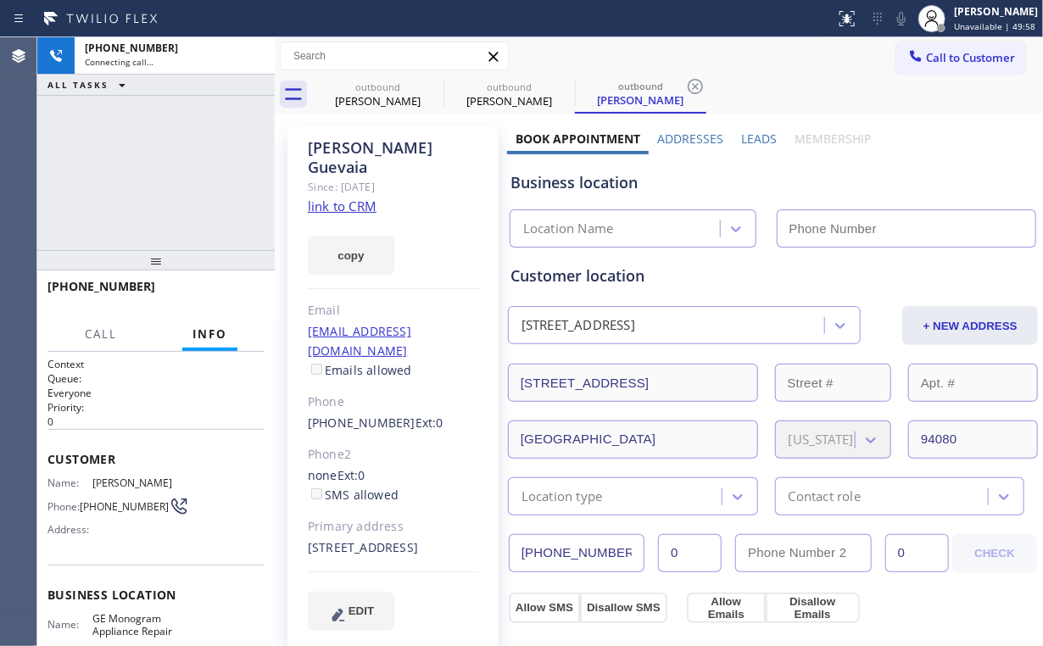
click at [173, 181] on div "[PHONE_NUMBER] Connecting call… ALL TASKS ALL TASKS ACTIVE TASKS TASKS IN WRAP …" at bounding box center [155, 143] width 237 height 213
drag, startPoint x: 363, startPoint y: 95, endPoint x: 424, endPoint y: 91, distance: 61.2
click at [367, 95] on div "[PERSON_NAME]" at bounding box center [378, 100] width 128 height 15
type input "[PHONE_NUMBER]"
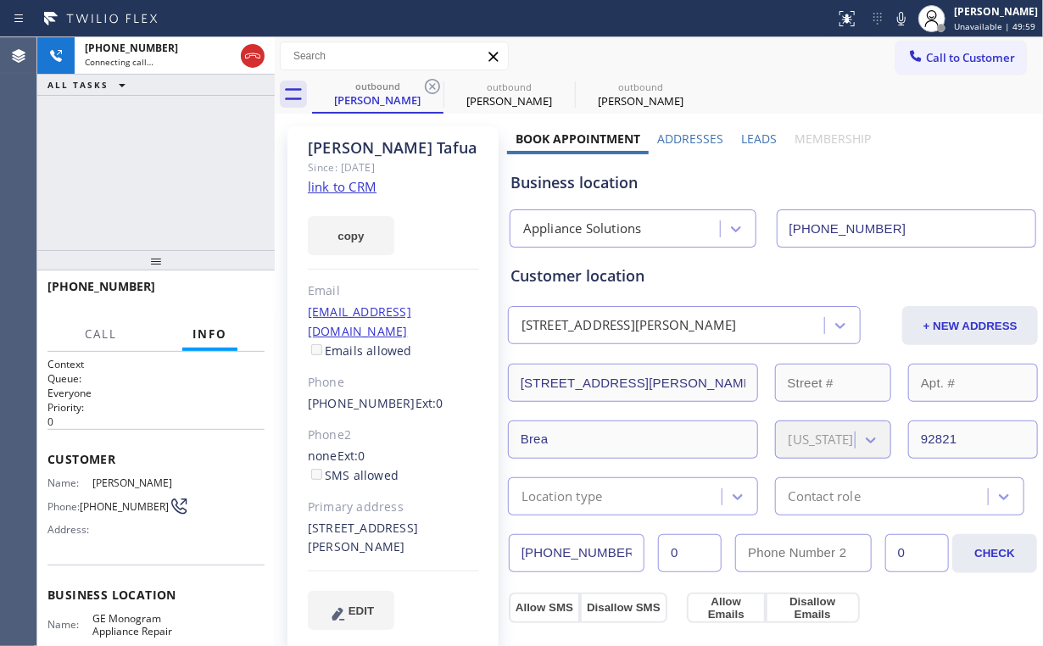
click at [438, 82] on icon at bounding box center [432, 86] width 15 height 15
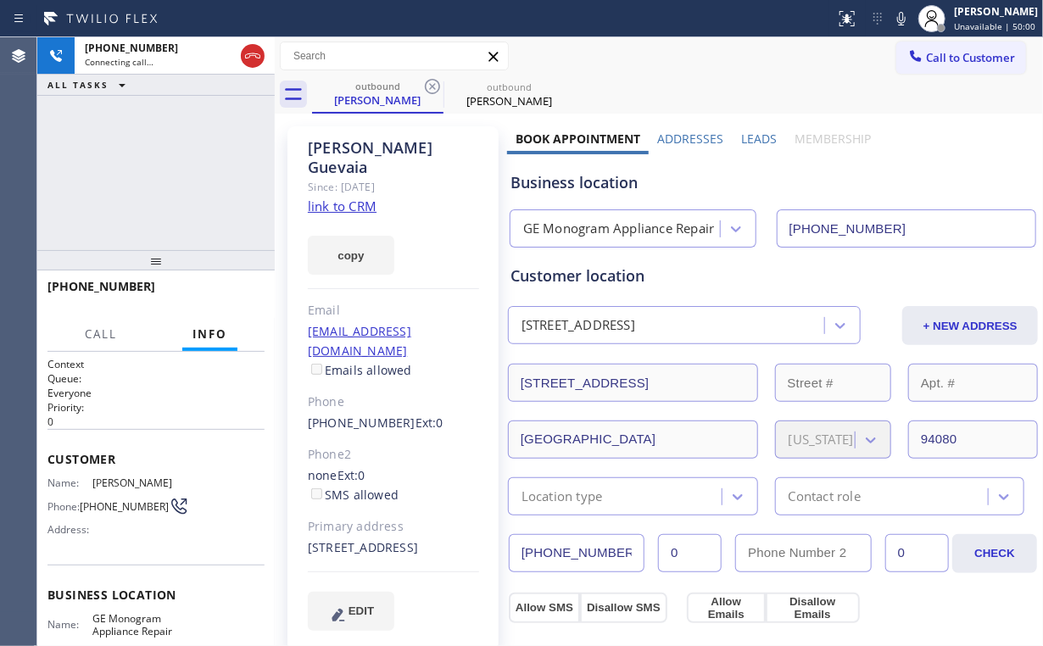
type input "[PHONE_NUMBER]"
click at [217, 146] on div "[PHONE_NUMBER] Connecting call… ALL TASKS ALL TASKS ACTIVE TASKS TASKS IN WRAP …" at bounding box center [155, 143] width 237 height 213
drag, startPoint x: 105, startPoint y: 197, endPoint x: 230, endPoint y: 297, distance: 159.8
click at [110, 203] on div "[PHONE_NUMBER] Live | 00:02 ALL TASKS ALL TASKS ACTIVE TASKS TASKS IN WRAP UP" at bounding box center [155, 143] width 237 height 213
click at [231, 295] on span "HANG UP" at bounding box center [225, 294] width 52 height 12
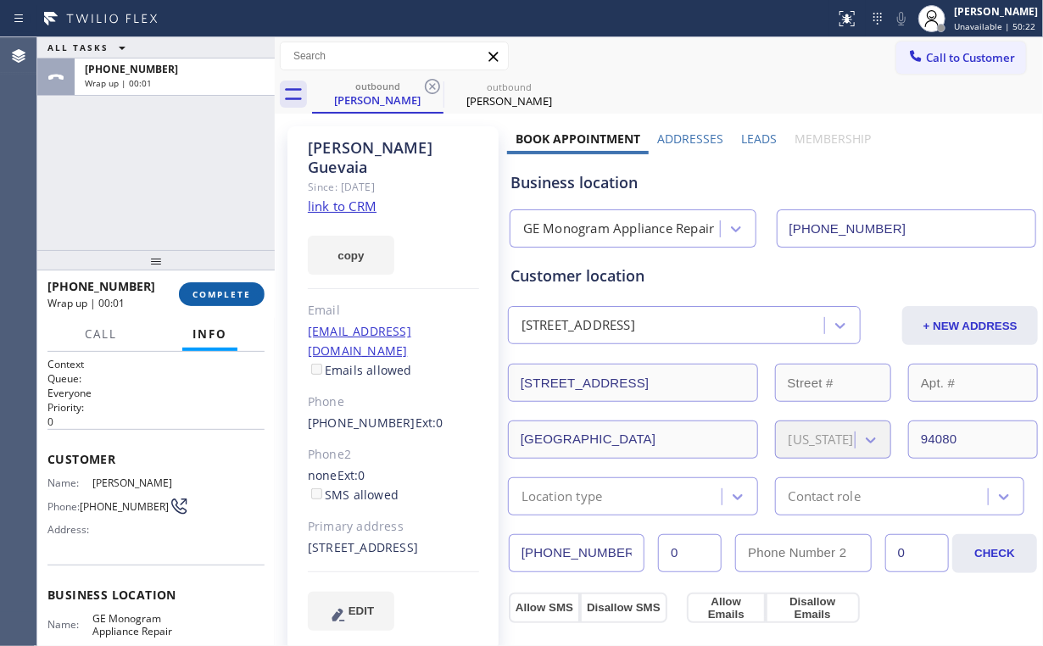
click at [231, 295] on span "COMPLETE" at bounding box center [221, 294] width 58 height 12
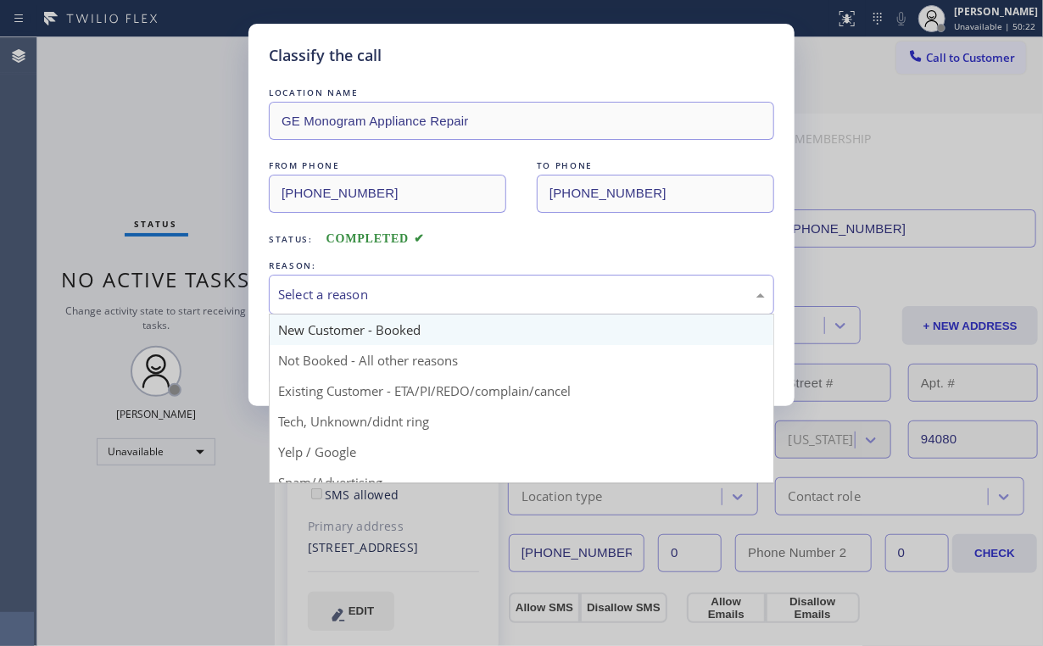
drag, startPoint x: 325, startPoint y: 295, endPoint x: 352, endPoint y: 335, distance: 47.7
click at [325, 297] on div "Select a reason" at bounding box center [521, 294] width 487 height 19
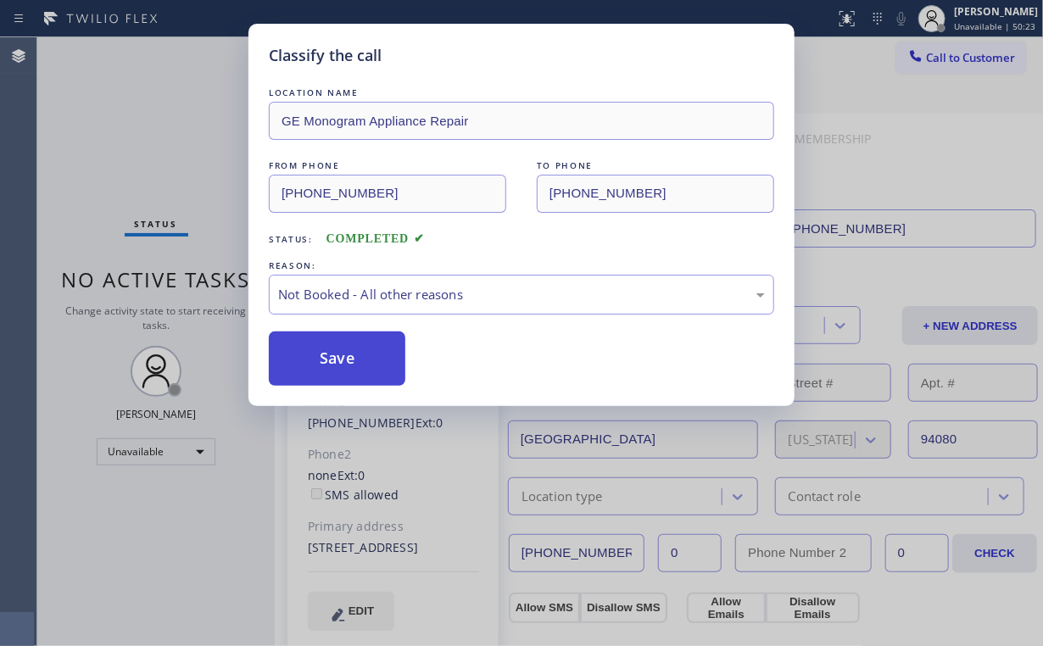
click at [347, 359] on button "Save" at bounding box center [337, 358] width 136 height 54
click at [168, 137] on div "Classify the call LOCATION NAME GE Monogram Appliance Repair FROM PHONE [PHONE_…" at bounding box center [521, 323] width 1043 height 646
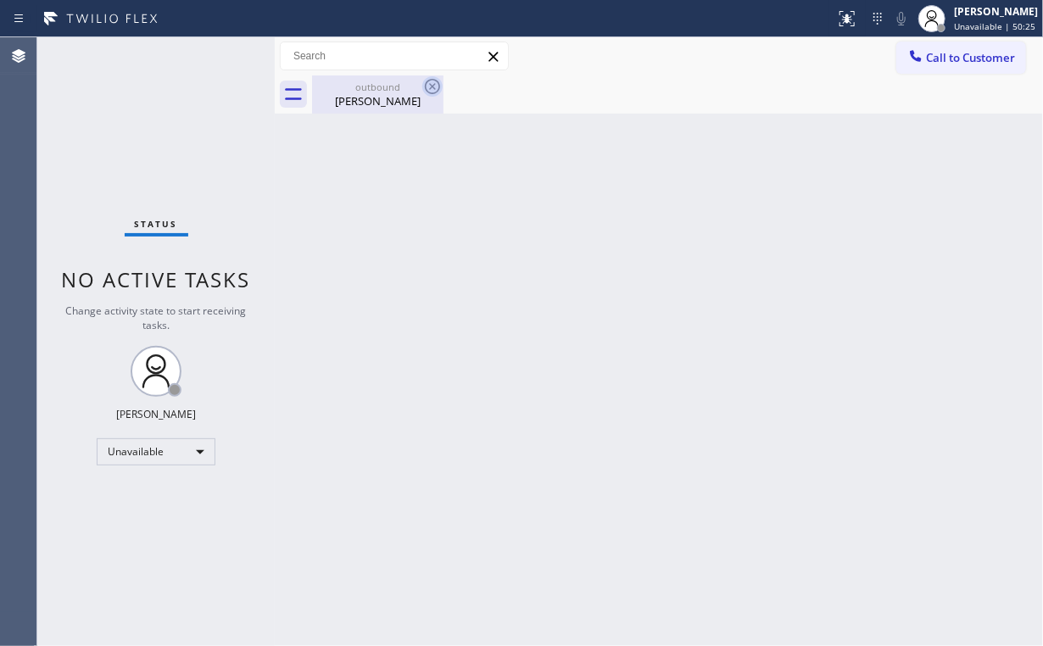
drag, startPoint x: 383, startPoint y: 88, endPoint x: 427, endPoint y: 92, distance: 44.2
click at [385, 90] on div "outbound" at bounding box center [378, 87] width 128 height 13
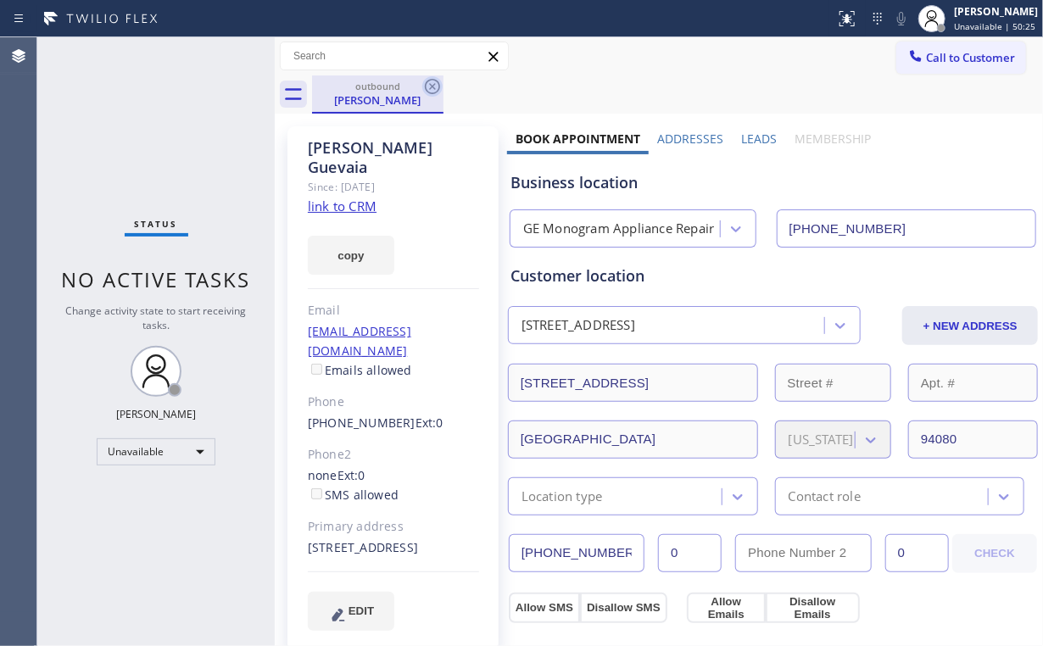
click at [427, 87] on icon at bounding box center [432, 86] width 20 height 20
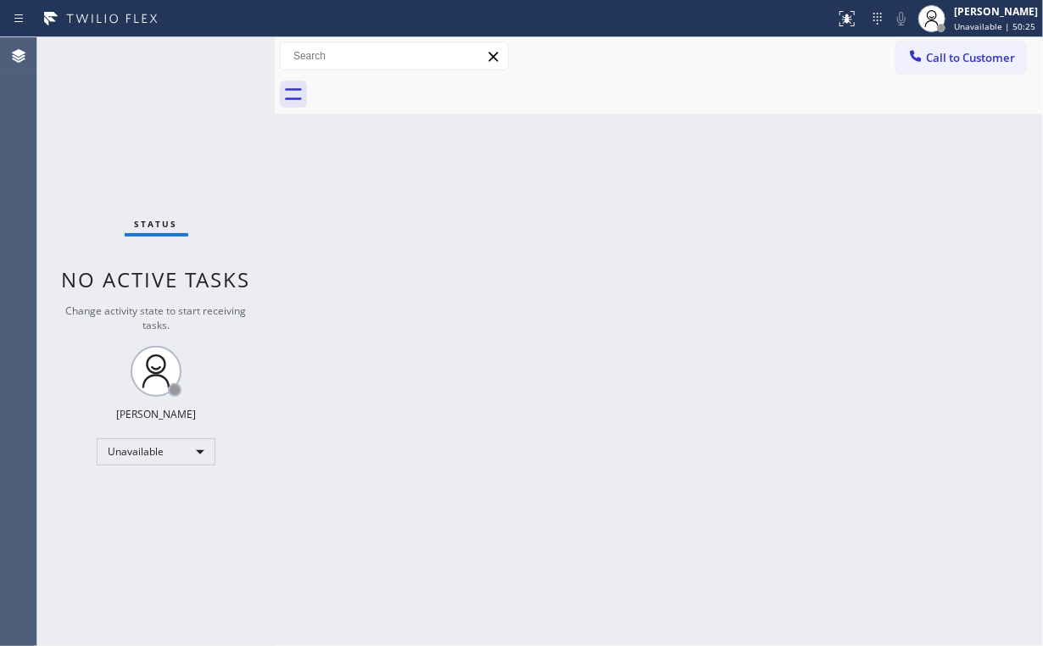
drag, startPoint x: 115, startPoint y: 88, endPoint x: 175, endPoint y: 7, distance: 101.2
click at [116, 86] on div "Status No active tasks Change activity state to start receiving tasks. [PERSON_…" at bounding box center [155, 341] width 237 height 609
click at [967, 61] on span "Call to Customer" at bounding box center [970, 57] width 89 height 15
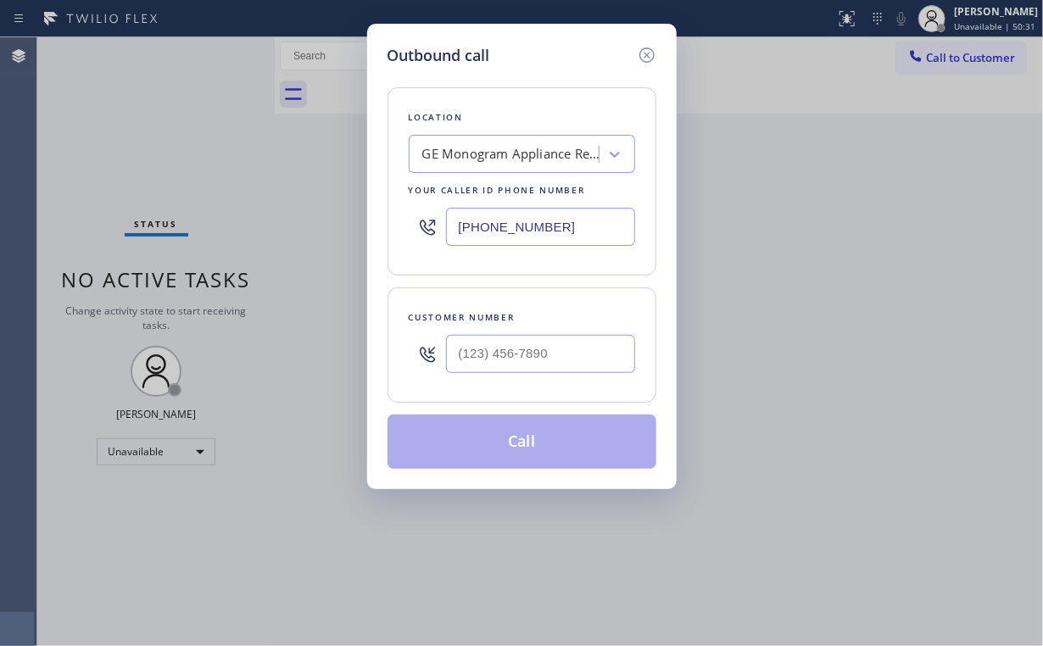
drag, startPoint x: 591, startPoint y: 224, endPoint x: 331, endPoint y: 208, distance: 259.9
click at [385, 220] on div "Outbound call Location GE Monogram Appliance Repair Your caller id phone number…" at bounding box center [521, 256] width 309 height 465
paste input "329-5530"
type input "[PHONE_NUMBER]"
click at [517, 352] on input "(___) ___-____" at bounding box center [540, 354] width 189 height 38
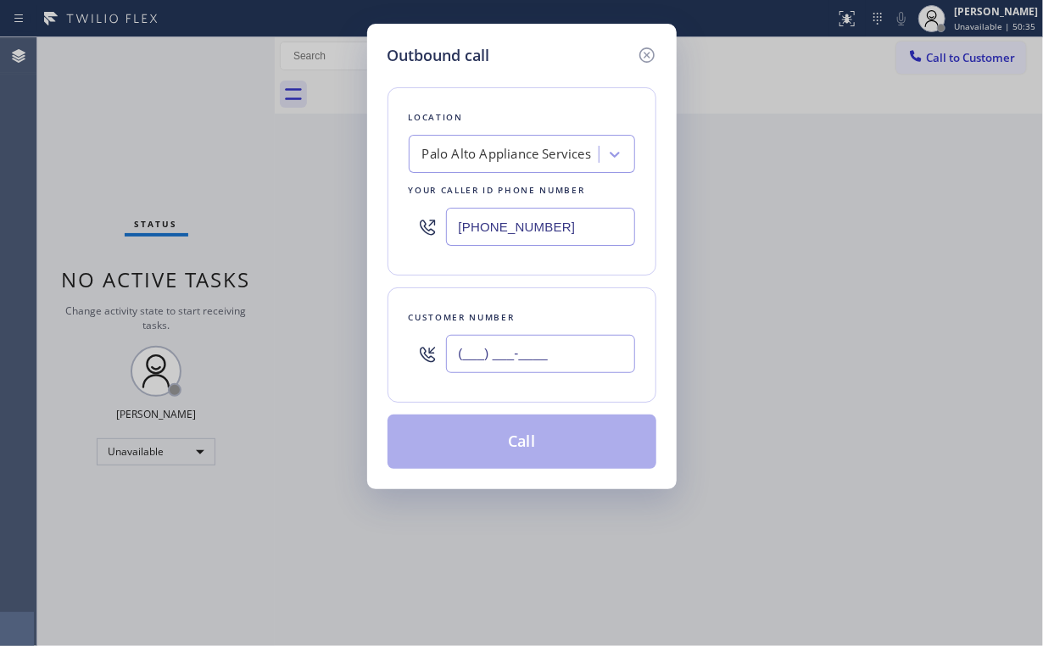
paste input "617) 417-0119"
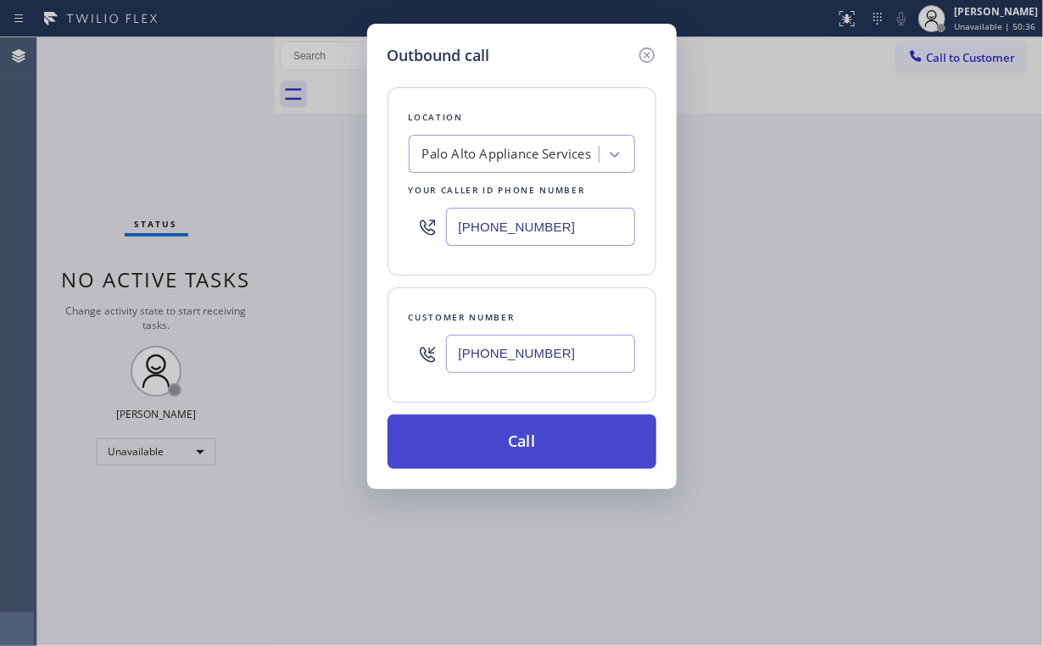
type input "[PHONE_NUMBER]"
click at [509, 424] on button "Call" at bounding box center [521, 441] width 269 height 54
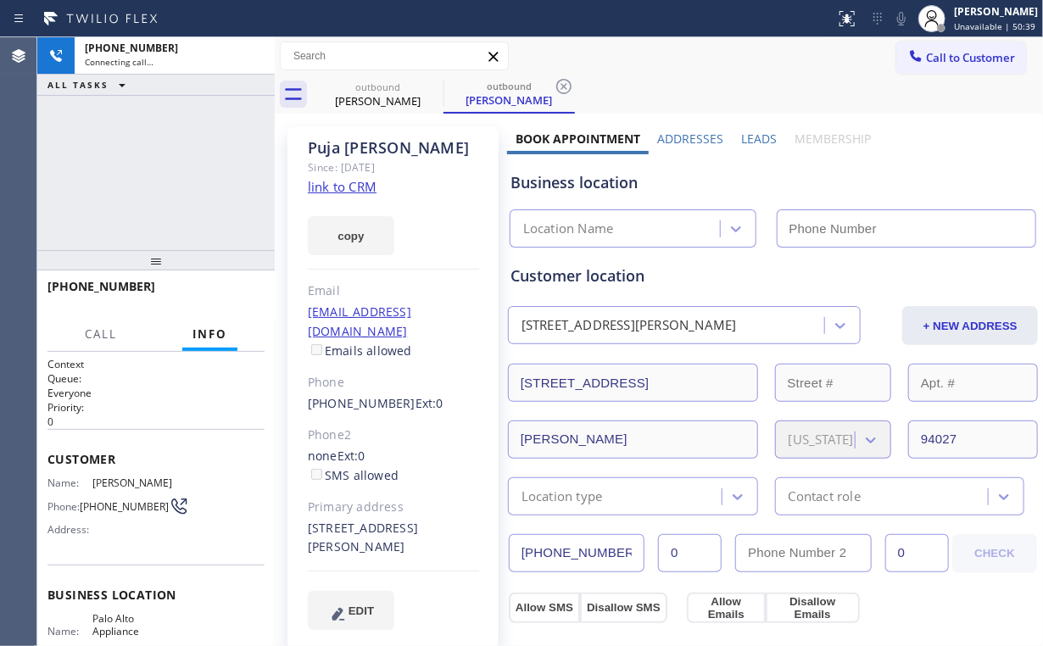
click at [150, 184] on div "[PHONE_NUMBER] Connecting call… ALL TASKS ALL TASKS ACTIVE TASKS TASKS IN WRAP …" at bounding box center [155, 143] width 237 height 213
type input "[PHONE_NUMBER]"
drag, startPoint x: 249, startPoint y: 56, endPoint x: 204, endPoint y: 159, distance: 112.0
click at [204, 159] on div "[PHONE_NUMBER] Connecting call… ALL TASKS ALL TASKS ACTIVE TASKS TASKS IN WRAP …" at bounding box center [155, 143] width 237 height 213
click at [207, 163] on div "[PHONE_NUMBER] Connecting call… ALL TASKS ALL TASKS ACTIVE TASKS TASKS IN WRAP …" at bounding box center [155, 143] width 237 height 213
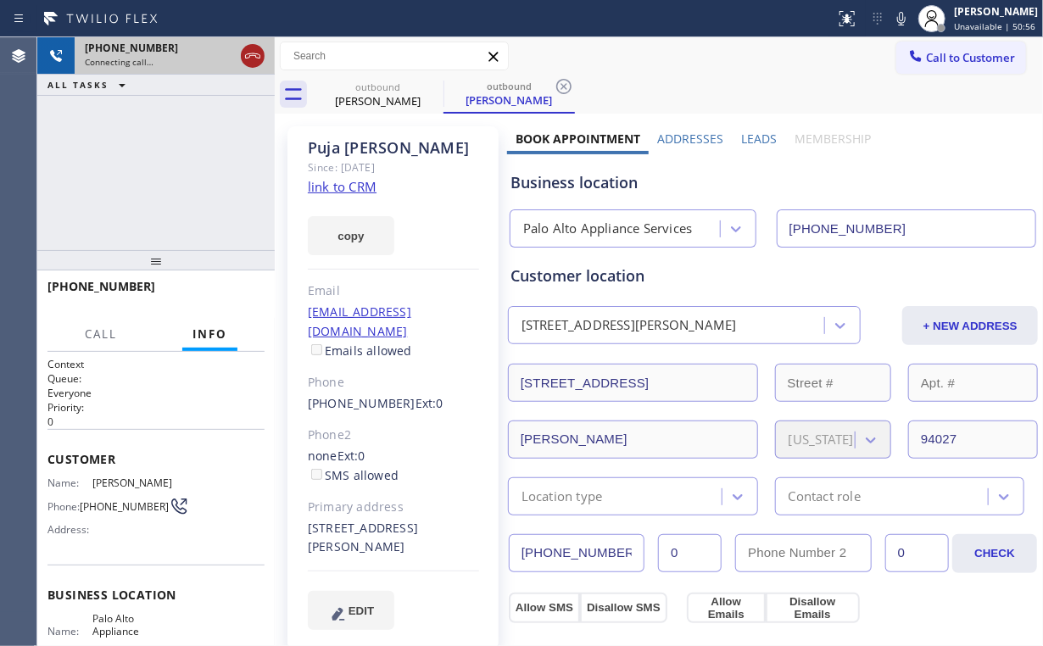
click at [247, 59] on icon at bounding box center [252, 56] width 20 height 20
click at [348, 84] on div "outbound" at bounding box center [378, 87] width 128 height 13
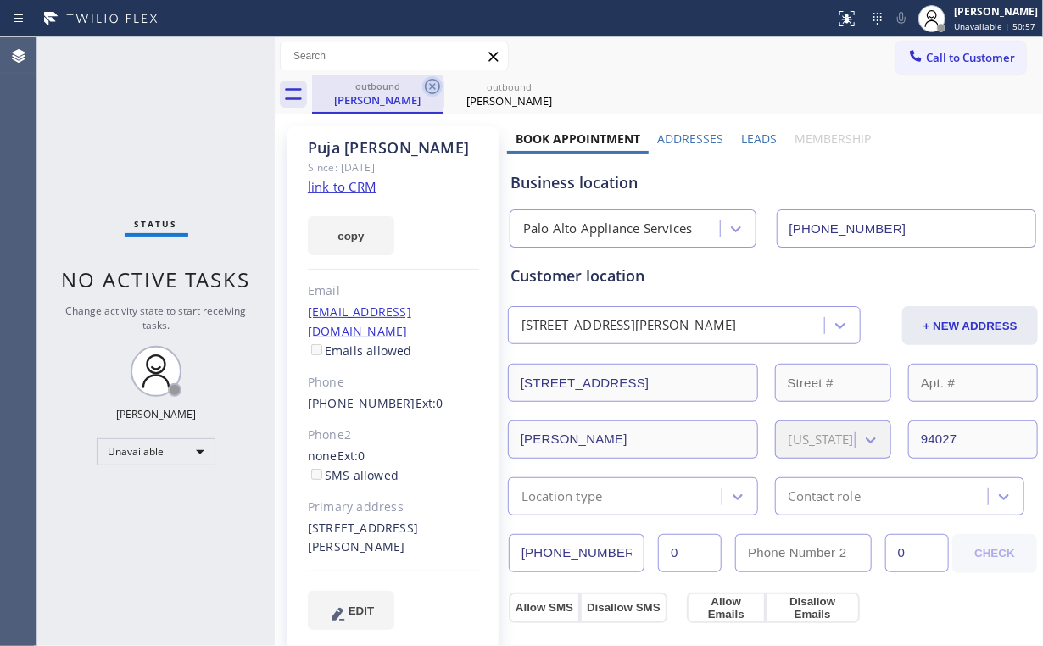
click at [431, 85] on icon at bounding box center [432, 86] width 15 height 15
click at [0, 0] on icon at bounding box center [0, 0] width 0 height 0
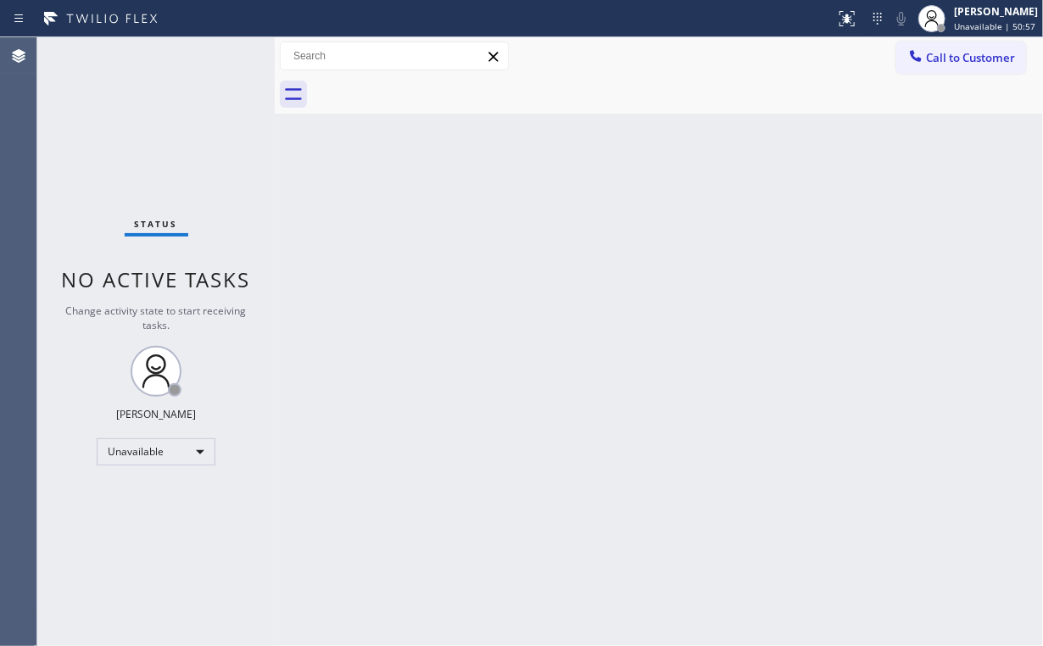
click at [166, 110] on div "Status No active tasks Change activity state to start receiving tasks. [PERSON_…" at bounding box center [155, 341] width 237 height 609
click at [961, 61] on span "Call to Customer" at bounding box center [970, 57] width 89 height 15
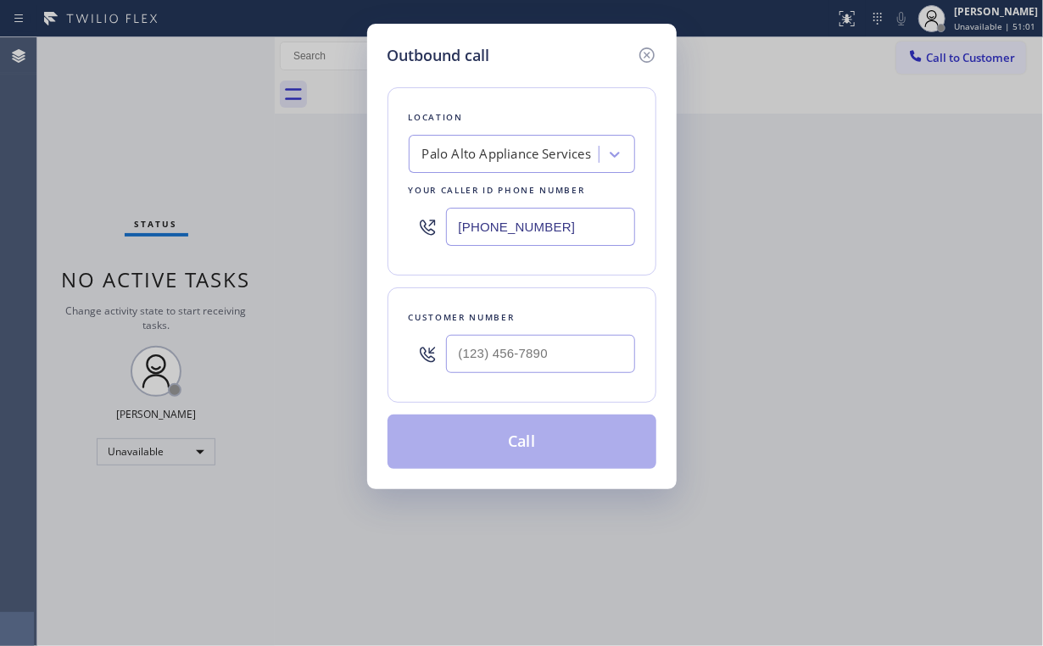
drag, startPoint x: 570, startPoint y: 228, endPoint x: 233, endPoint y: 209, distance: 337.9
click at [254, 214] on div "Outbound call Location [GEOGRAPHIC_DATA] Appliance Services Your caller id phon…" at bounding box center [521, 323] width 1043 height 646
paste input "661) 368-9097"
type input "[PHONE_NUMBER]"
click at [554, 373] on div at bounding box center [540, 353] width 189 height 55
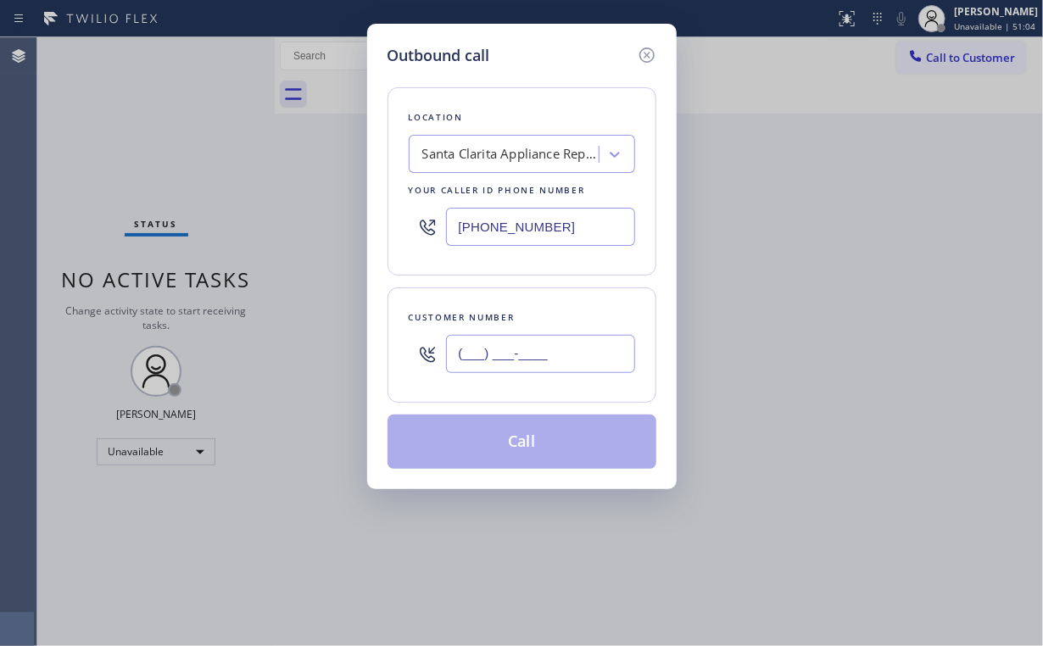
click at [559, 361] on input "(___) ___-____" at bounding box center [540, 354] width 189 height 38
paste input "818) 687-4317"
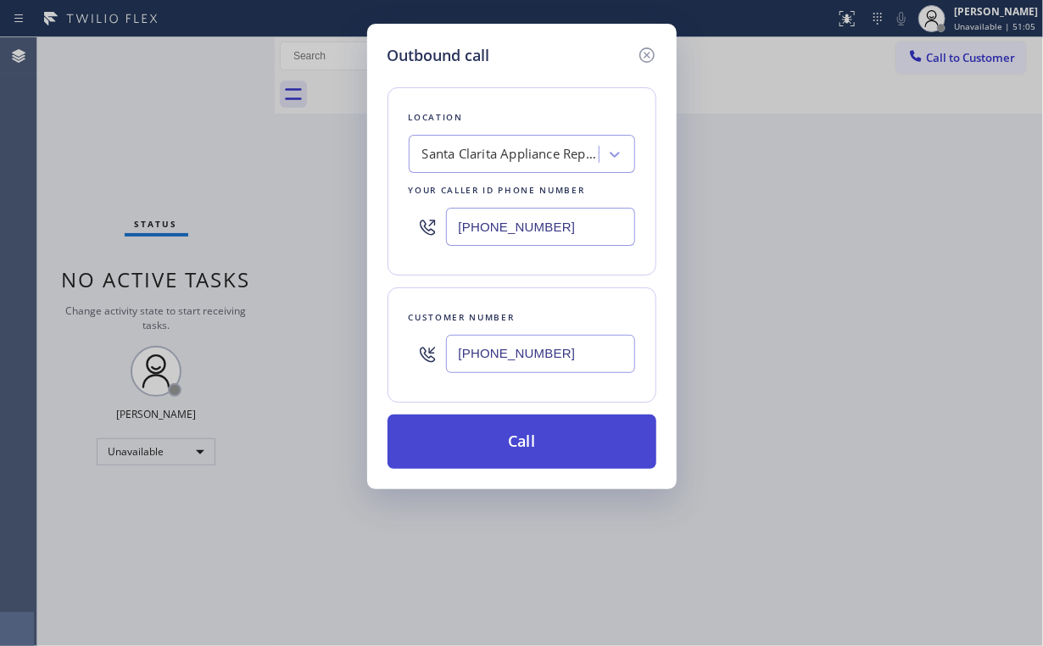
type input "[PHONE_NUMBER]"
drag, startPoint x: 507, startPoint y: 441, endPoint x: 511, endPoint y: 451, distance: 11.0
click at [507, 442] on button "Call" at bounding box center [521, 441] width 269 height 54
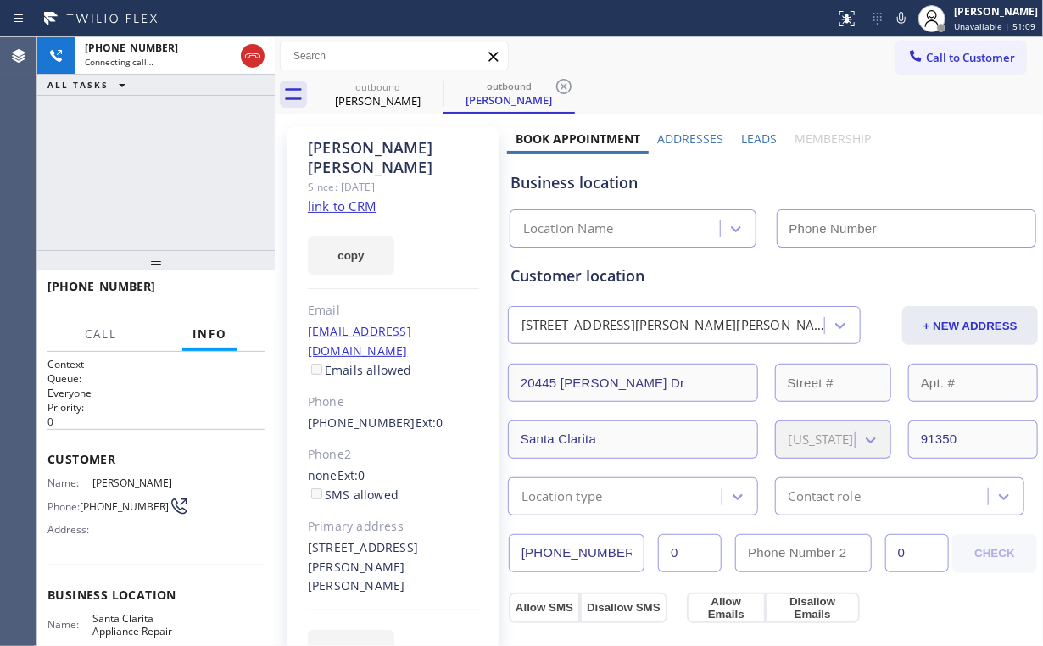
click at [204, 154] on div "[PHONE_NUMBER] Connecting call… ALL TASKS ALL TASKS ACTIVE TASKS TASKS IN WRAP …" at bounding box center [155, 143] width 237 height 213
type input "[PHONE_NUMBER]"
click at [202, 213] on div "[PHONE_NUMBER] Connecting call… ALL TASKS ALL TASKS ACTIVE TASKS TASKS IN WRAP …" at bounding box center [155, 143] width 237 height 213
click at [204, 163] on div "[PHONE_NUMBER] Connecting call… ALL TASKS ALL TASKS ACTIVE TASKS TASKS IN WRAP …" at bounding box center [155, 143] width 237 height 213
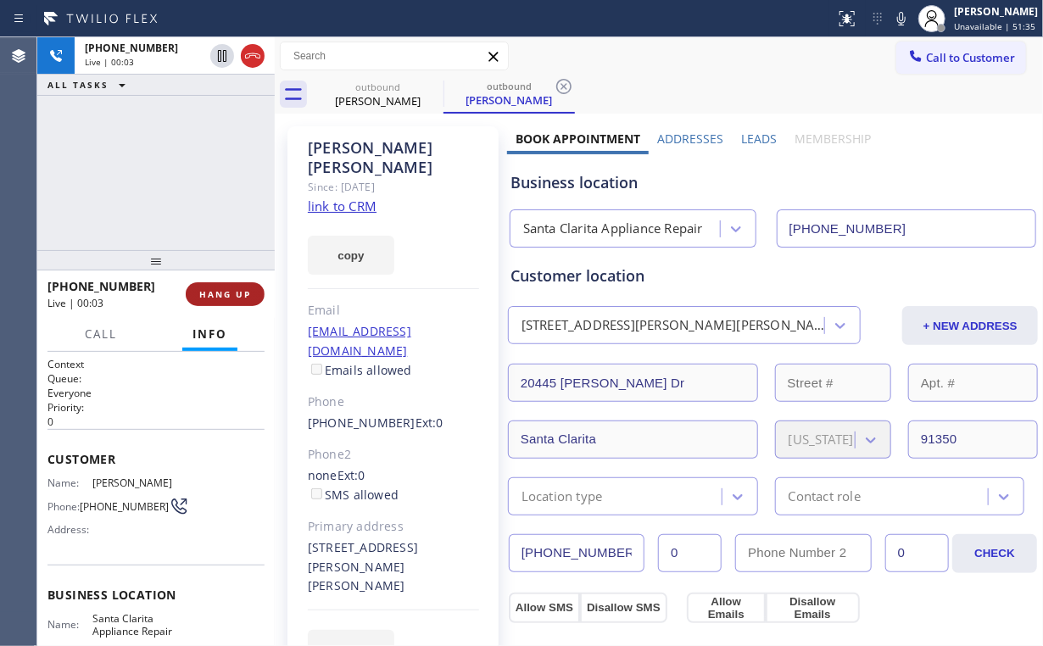
click at [230, 288] on span "HANG UP" at bounding box center [225, 294] width 52 height 12
click at [231, 294] on span "HANG UP" at bounding box center [225, 294] width 52 height 12
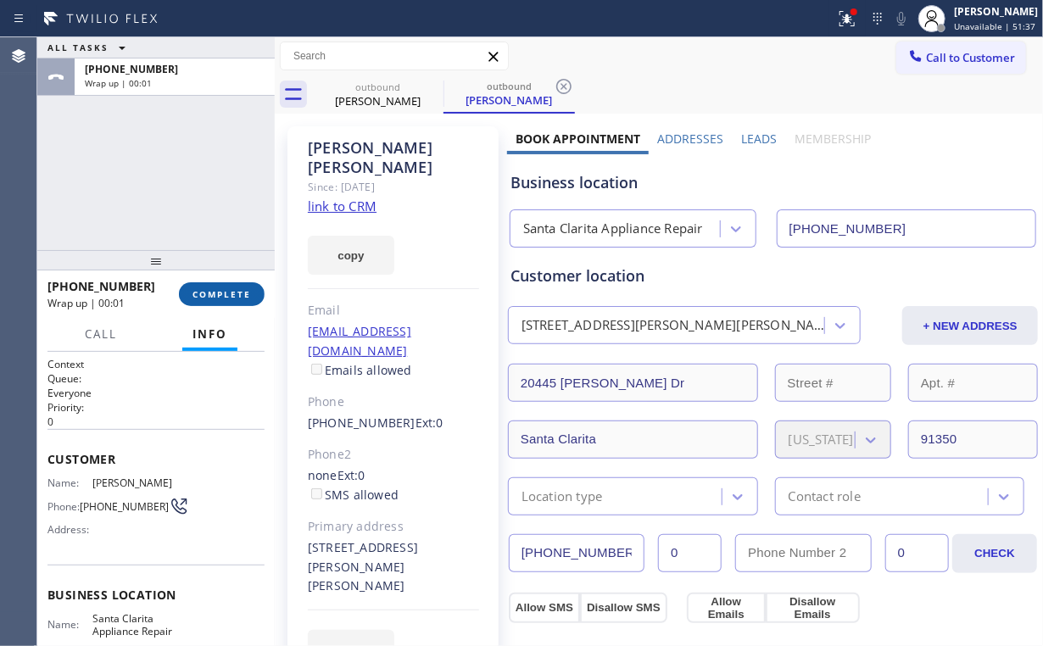
click at [245, 291] on span "COMPLETE" at bounding box center [221, 294] width 58 height 12
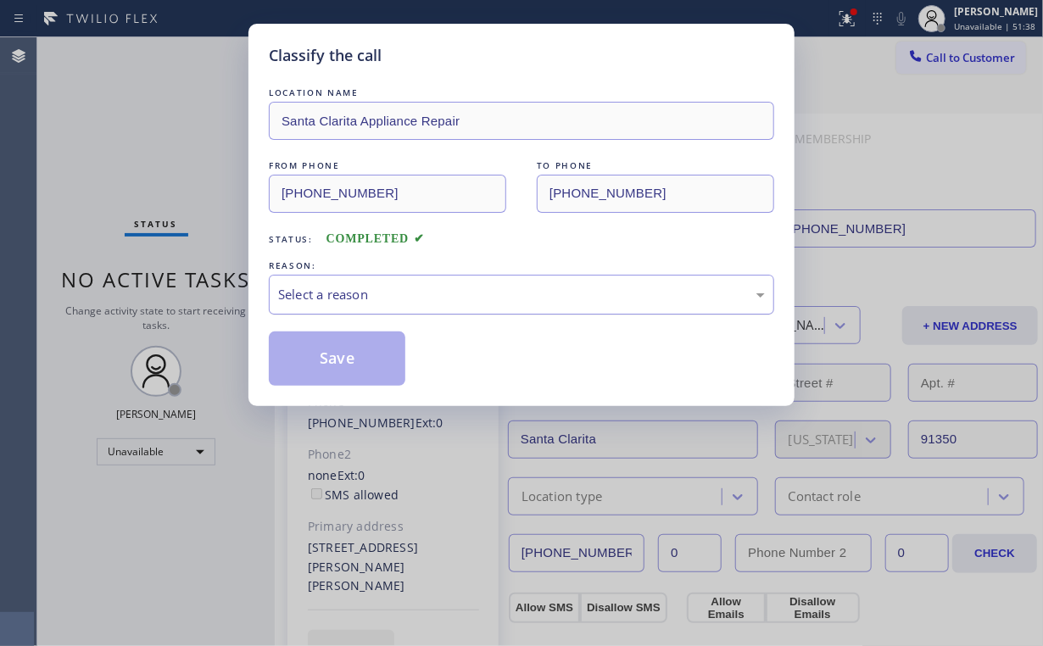
click at [359, 297] on div "Select a reason" at bounding box center [521, 294] width 487 height 19
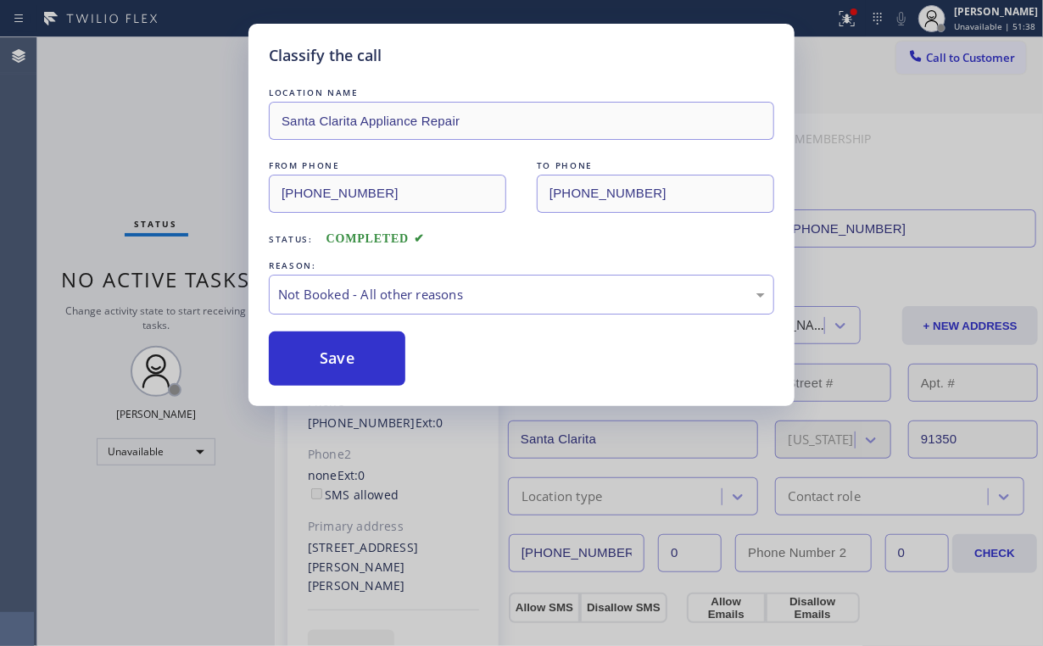
drag, startPoint x: 359, startPoint y: 307, endPoint x: 145, endPoint y: 132, distance: 275.9
click at [331, 349] on button "Save" at bounding box center [337, 358] width 136 height 54
drag, startPoint x: 145, startPoint y: 132, endPoint x: 700, endPoint y: 139, distance: 555.2
click at [158, 136] on div "Classify the call LOCATION NAME [GEOGRAPHIC_DATA] Appliance Repair FROM PHONE […" at bounding box center [521, 323] width 1043 height 646
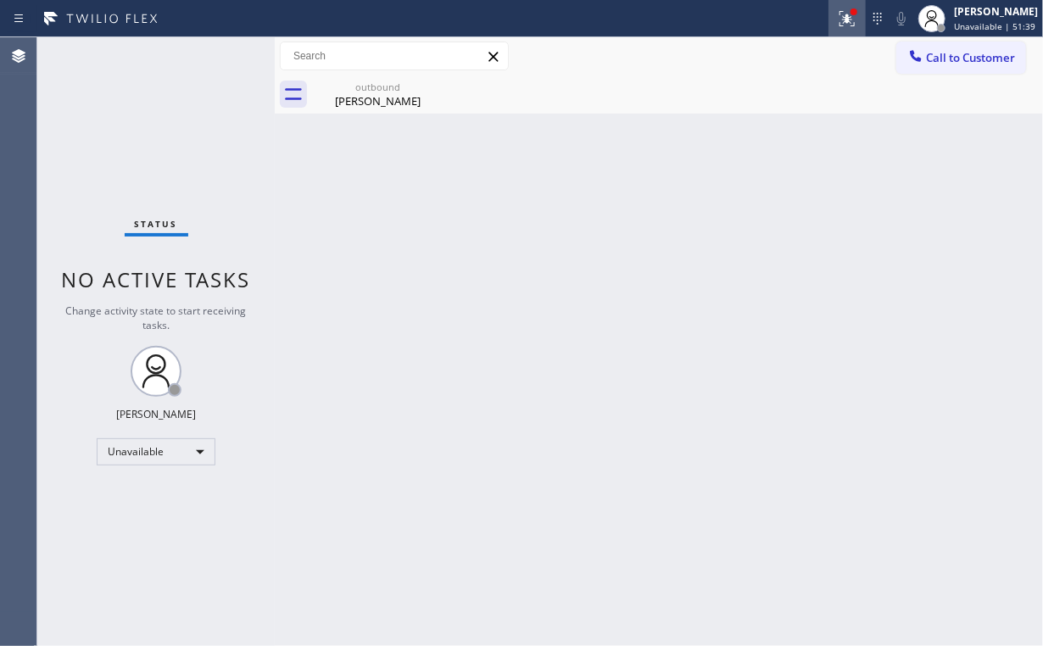
click at [849, 12] on icon at bounding box center [847, 18] width 20 height 20
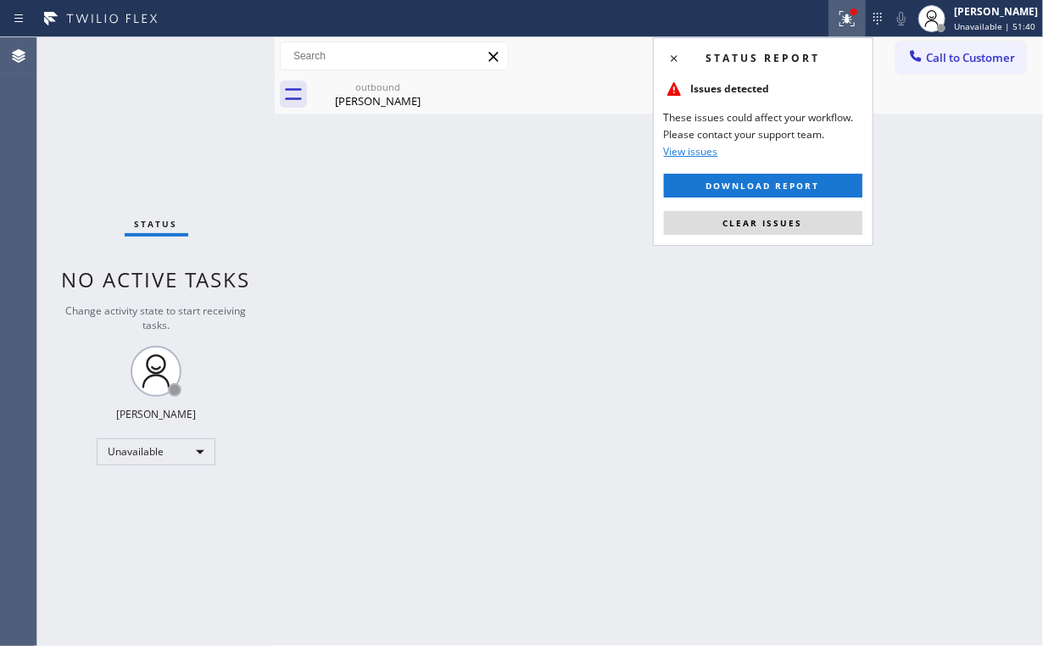
drag, startPoint x: 785, startPoint y: 222, endPoint x: 959, endPoint y: 131, distance: 196.8
click at [788, 223] on span "Clear issues" at bounding box center [763, 223] width 80 height 12
click at [959, 125] on div "Back to Dashboard Change Sender ID Customers Technicians Select a contact Outbo…" at bounding box center [659, 341] width 768 height 609
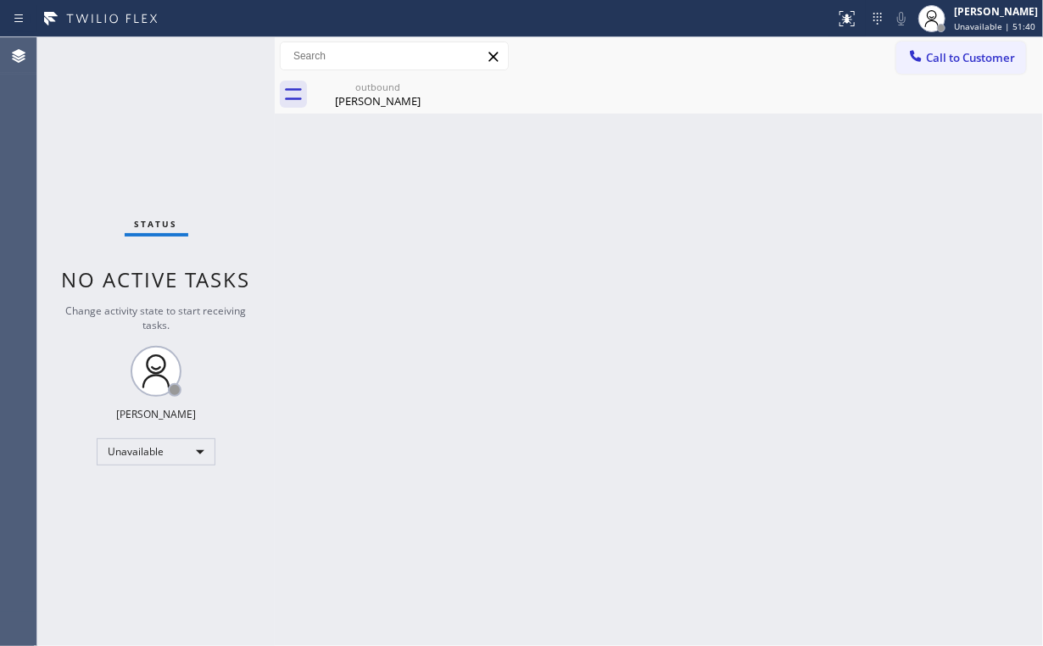
click at [946, 52] on span "Call to Customer" at bounding box center [970, 57] width 89 height 15
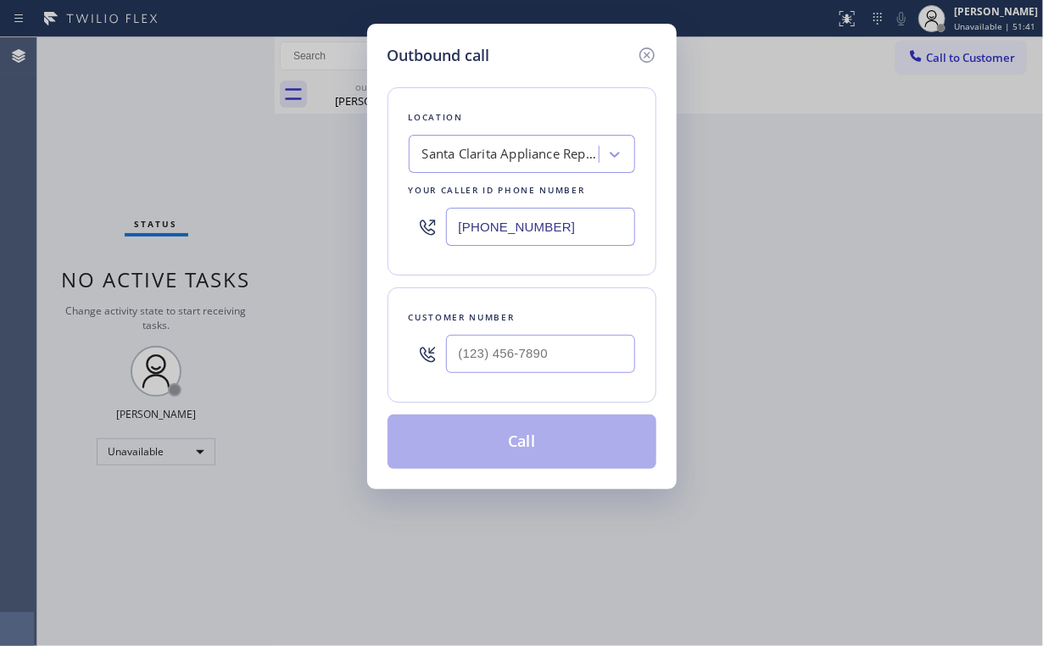
drag, startPoint x: 437, startPoint y: 217, endPoint x: 371, endPoint y: 217, distance: 66.1
click at [371, 217] on div "Outbound call Location [GEOGRAPHIC_DATA] Appliance Repair Your caller id phone …" at bounding box center [521, 256] width 309 height 465
paste input "951) 373-3445"
type input "[PHONE_NUMBER]"
click at [581, 343] on input "(___) ___-____" at bounding box center [540, 354] width 189 height 38
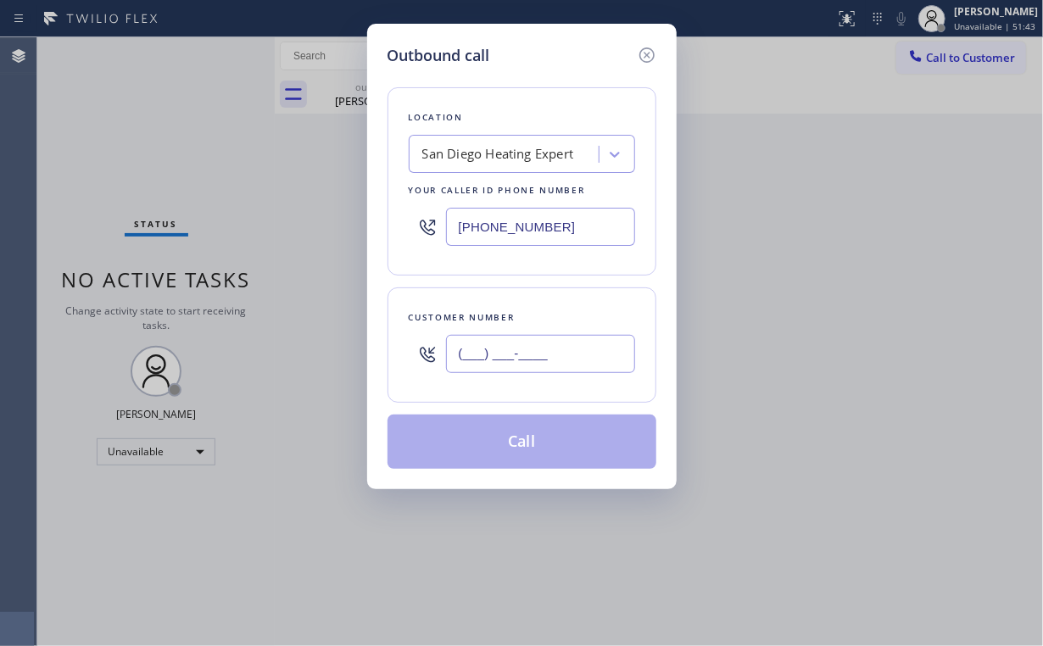
paste input "951) 528-5562"
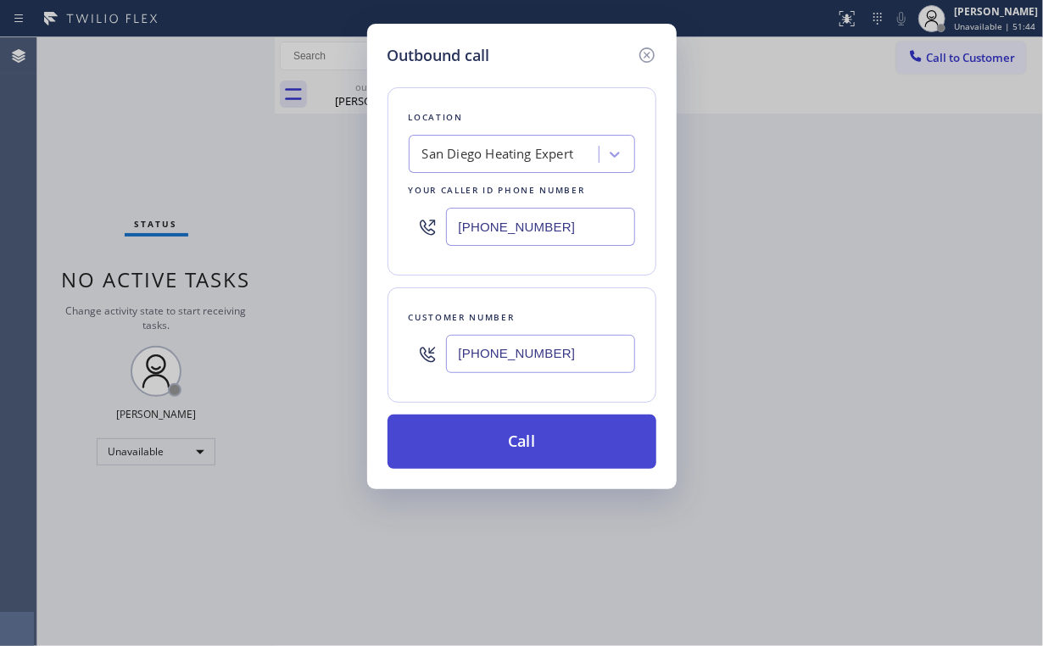
type input "[PHONE_NUMBER]"
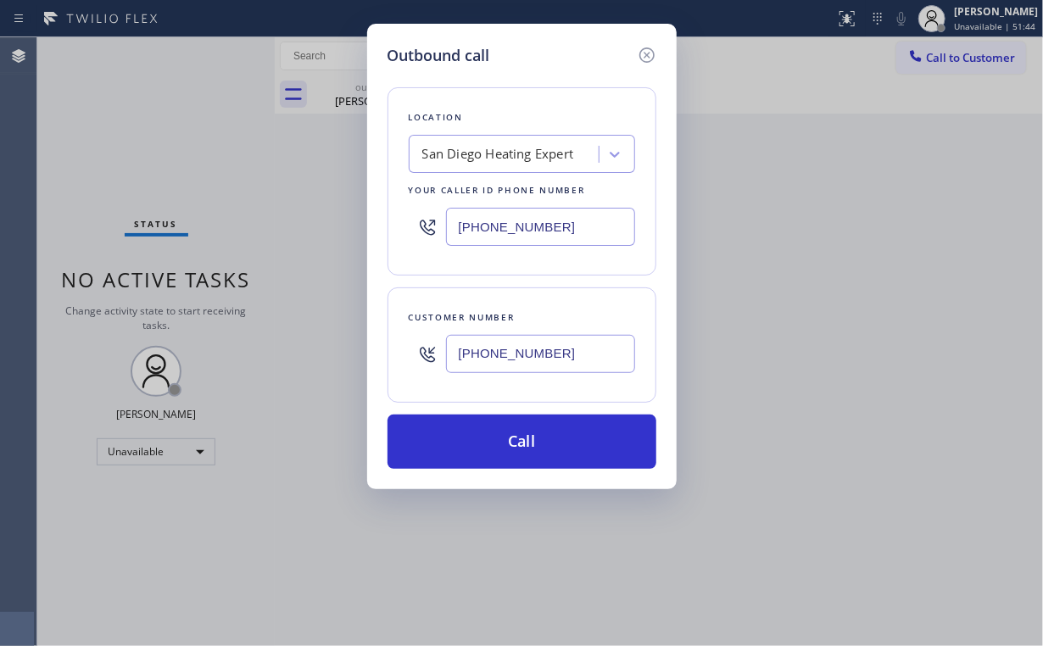
drag, startPoint x: 485, startPoint y: 440, endPoint x: 421, endPoint y: 587, distance: 159.8
click at [484, 440] on button "Call" at bounding box center [521, 441] width 269 height 54
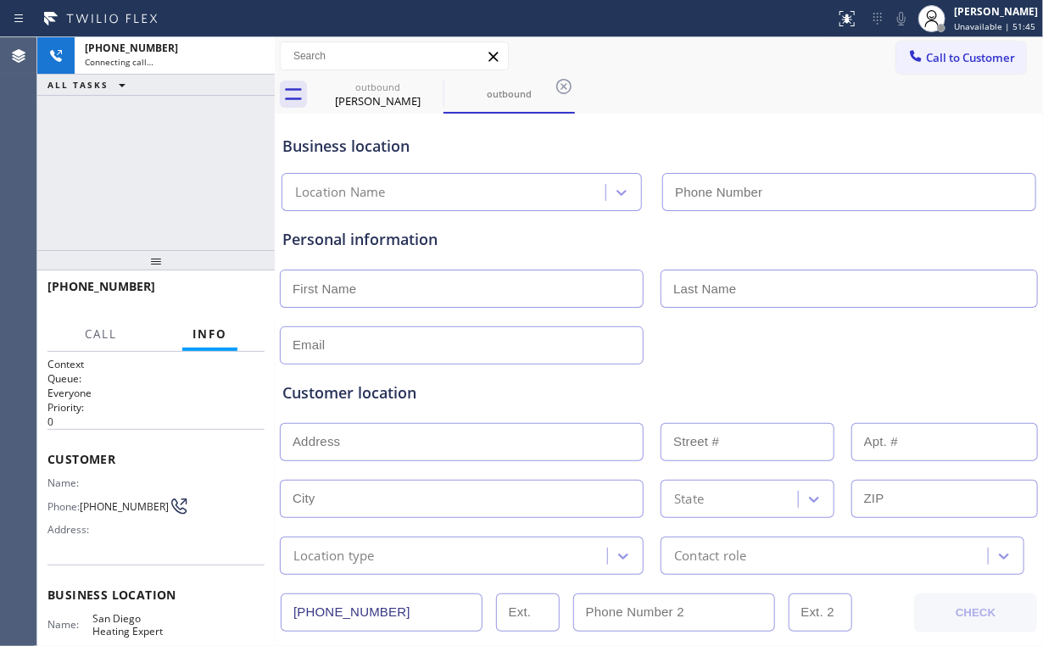
type input "[PHONE_NUMBER]"
drag, startPoint x: 155, startPoint y: 139, endPoint x: 207, endPoint y: 214, distance: 90.8
click at [157, 142] on div "[PHONE_NUMBER] Connecting call… ALL TASKS ALL TASKS ACTIVE TASKS TASKS IN WRAP …" at bounding box center [155, 143] width 237 height 213
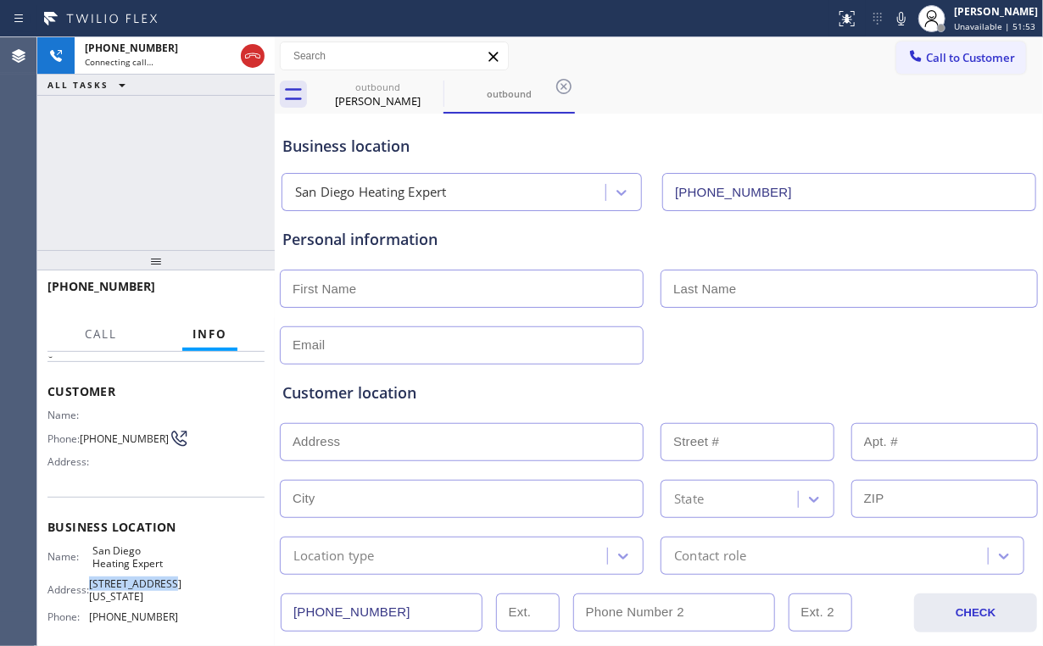
drag, startPoint x: 92, startPoint y: 585, endPoint x: 172, endPoint y: 581, distance: 79.8
click at [167, 587] on span "[STREET_ADDRESS][US_STATE]" at bounding box center [135, 590] width 92 height 26
copy span "[STREET_ADDRESS][US_STATE]"
click at [176, 173] on div "[PHONE_NUMBER] Live | 00:08 ALL TASKS ALL TASKS ACTIVE TASKS TASKS IN WRAP UP" at bounding box center [155, 143] width 237 height 213
click at [170, 176] on div "[PHONE_NUMBER] Live | 00:12 ALL TASKS ALL TASKS ACTIVE TASKS TASKS IN WRAP UP" at bounding box center [155, 143] width 237 height 213
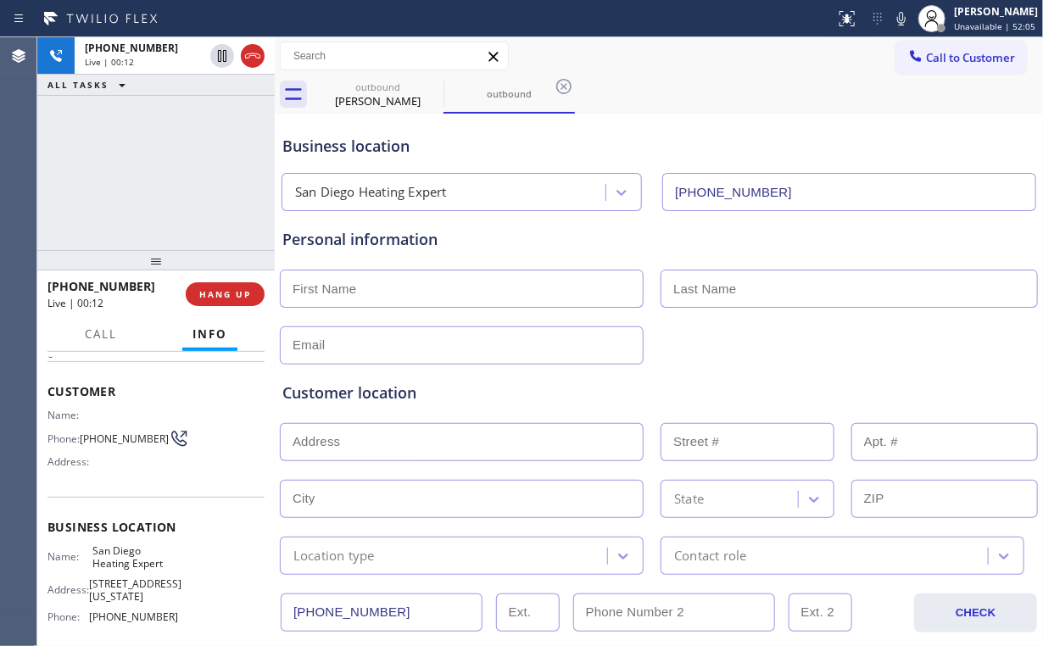
click at [170, 176] on div "[PHONE_NUMBER] Live | 00:12 ALL TASKS ALL TASKS ACTIVE TASKS TASKS IN WRAP UP" at bounding box center [155, 143] width 237 height 213
click at [170, 176] on div "[PHONE_NUMBER] Live | 00:13 ALL TASKS ALL TASKS ACTIVE TASKS TASKS IN WRAP UP" at bounding box center [155, 143] width 237 height 213
click at [170, 176] on div "[PHONE_NUMBER] Live | 00:14 ALL TASKS ALL TASKS ACTIVE TASKS TASKS IN WRAP UP" at bounding box center [155, 143] width 237 height 213
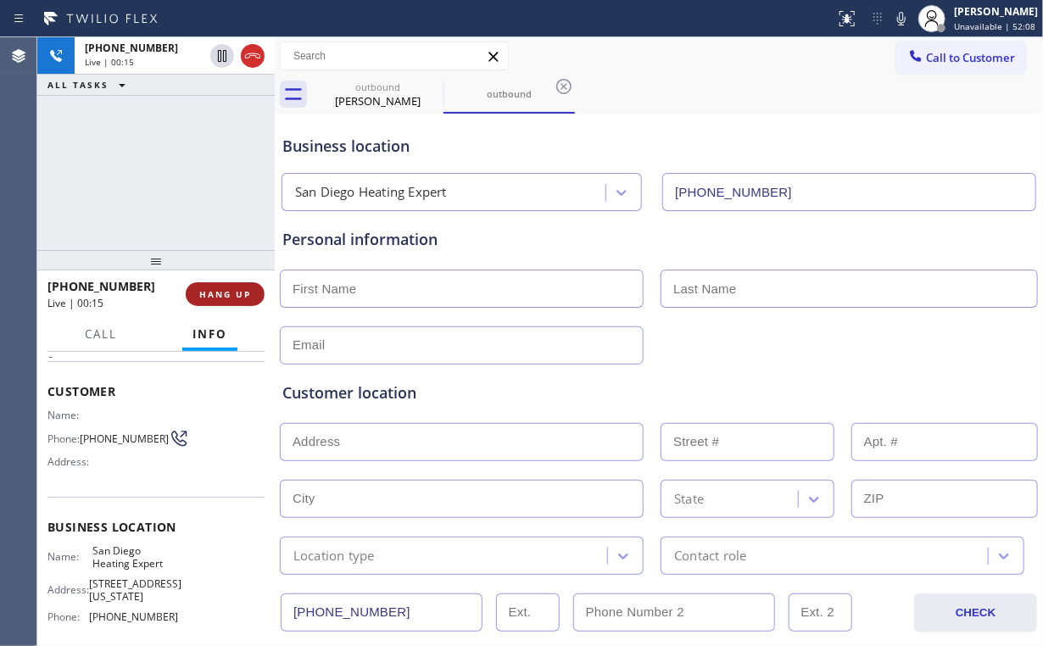
click at [227, 295] on span "HANG UP" at bounding box center [225, 294] width 52 height 12
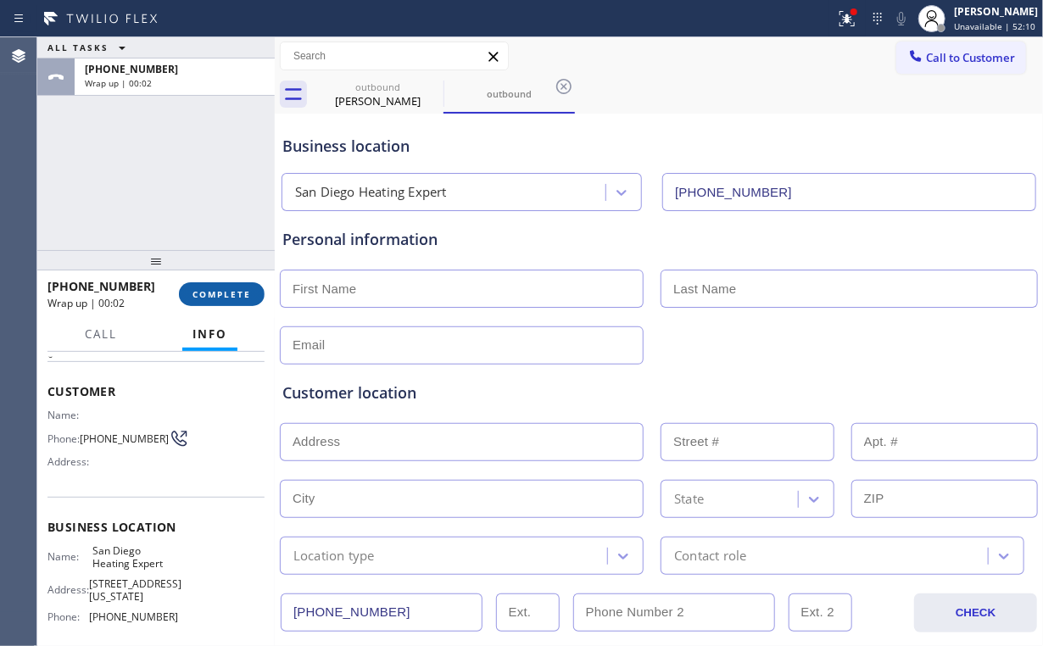
click at [249, 289] on span "COMPLETE" at bounding box center [221, 294] width 58 height 12
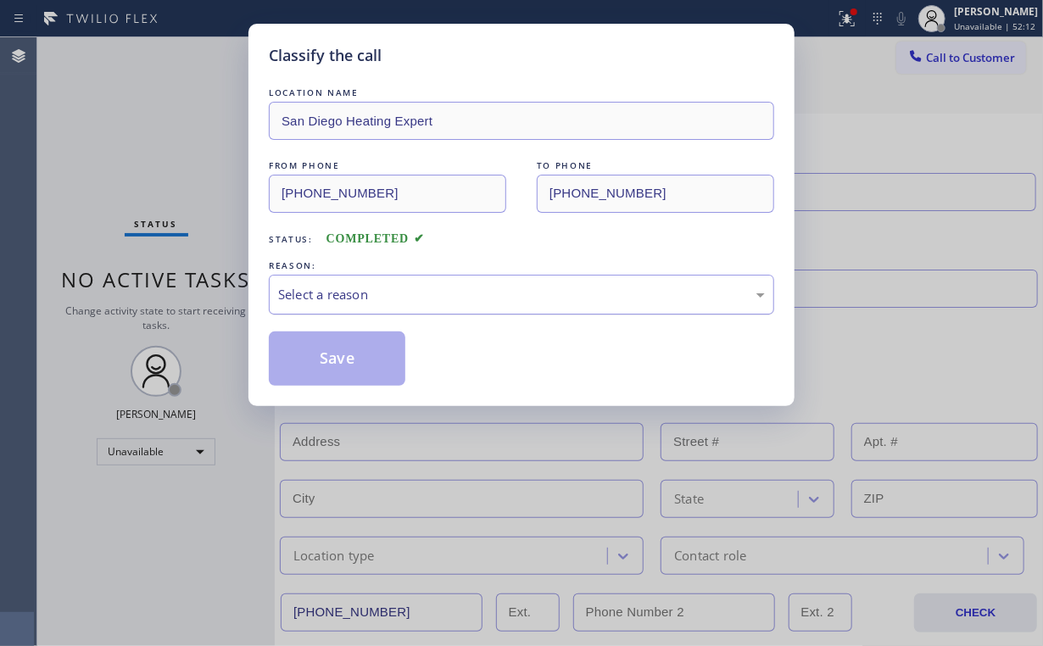
drag, startPoint x: 359, startPoint y: 294, endPoint x: 359, endPoint y: 309, distance: 15.3
click at [359, 294] on div "Select a reason" at bounding box center [521, 294] width 487 height 19
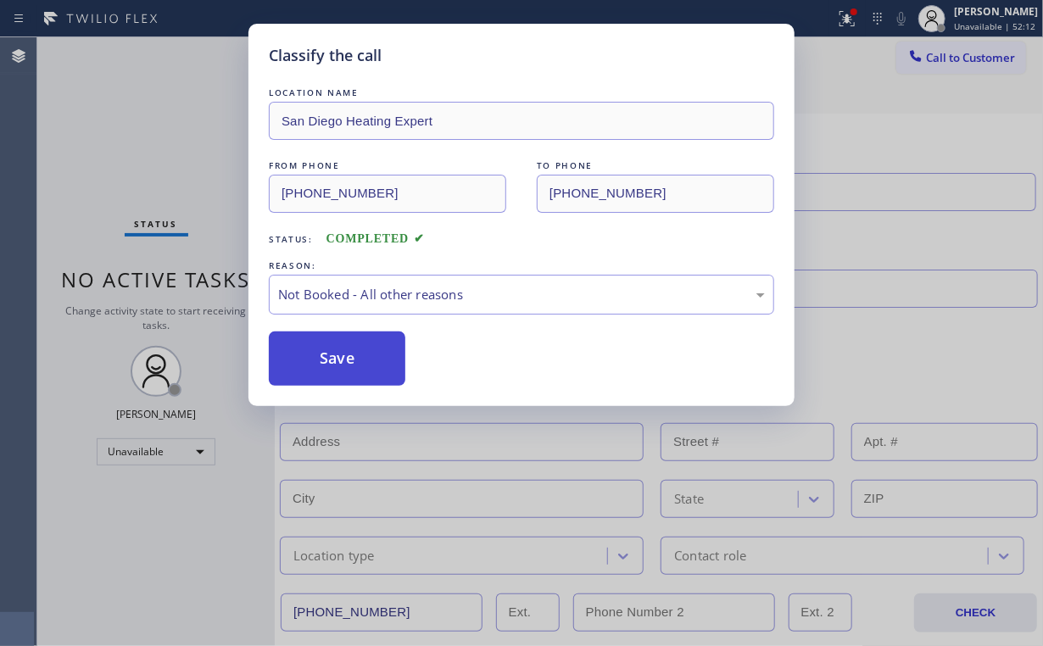
drag, startPoint x: 328, startPoint y: 348, endPoint x: 206, endPoint y: 196, distance: 195.4
click at [327, 347] on button "Save" at bounding box center [337, 358] width 136 height 54
type input "[PHONE_NUMBER]"
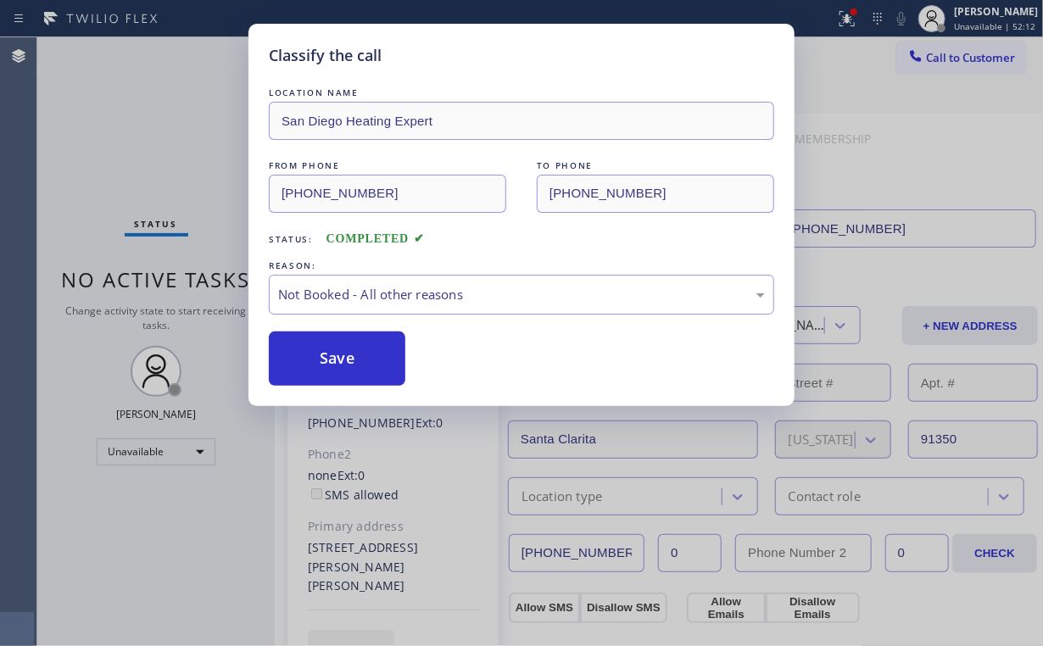
drag, startPoint x: 186, startPoint y: 171, endPoint x: 327, endPoint y: 223, distance: 149.9
click at [192, 176] on div "Classify the call LOCATION NAME [GEOGRAPHIC_DATA] Heating Expert FROM PHONE [PH…" at bounding box center [521, 323] width 1043 height 646
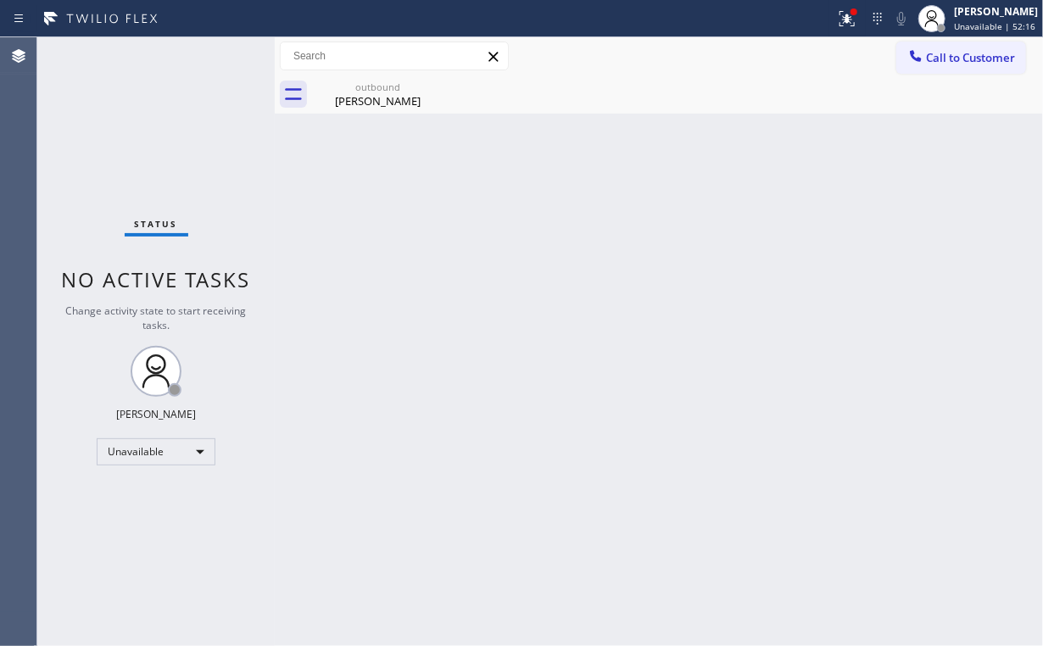
drag, startPoint x: 629, startPoint y: 270, endPoint x: 384, endPoint y: 115, distance: 289.5
click at [628, 269] on div "Back to Dashboard Change Sender ID Customers Technicians Select a contact Outbo…" at bounding box center [659, 341] width 768 height 609
drag, startPoint x: 363, startPoint y: 92, endPoint x: 443, endPoint y: 86, distance: 80.7
click at [370, 93] on div "outbound [PERSON_NAME]" at bounding box center [378, 94] width 128 height 38
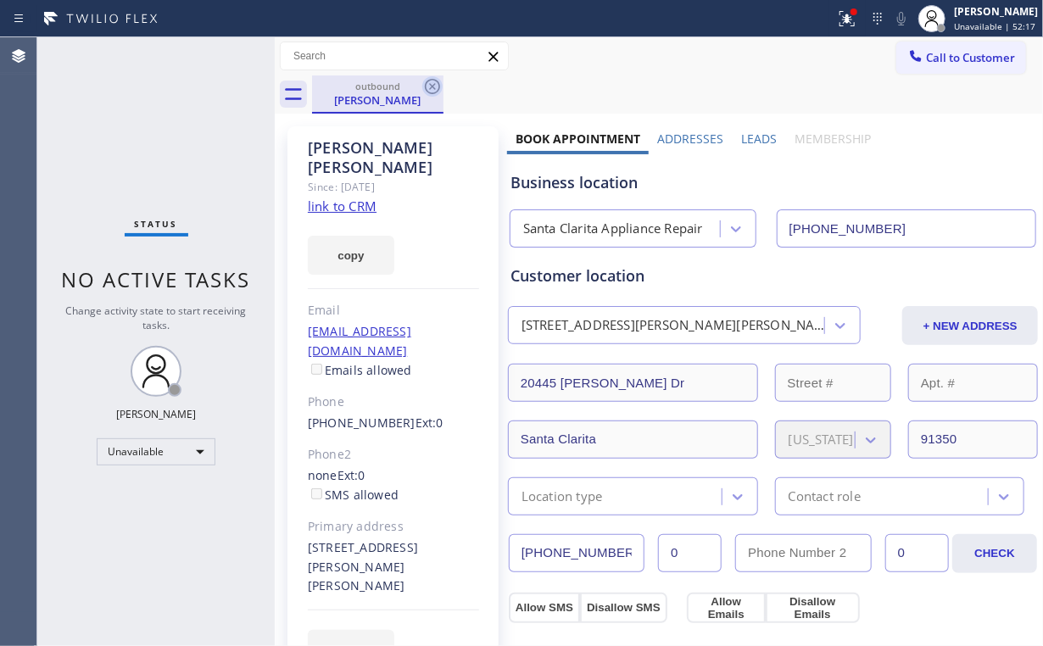
click at [435, 81] on icon at bounding box center [432, 86] width 20 height 20
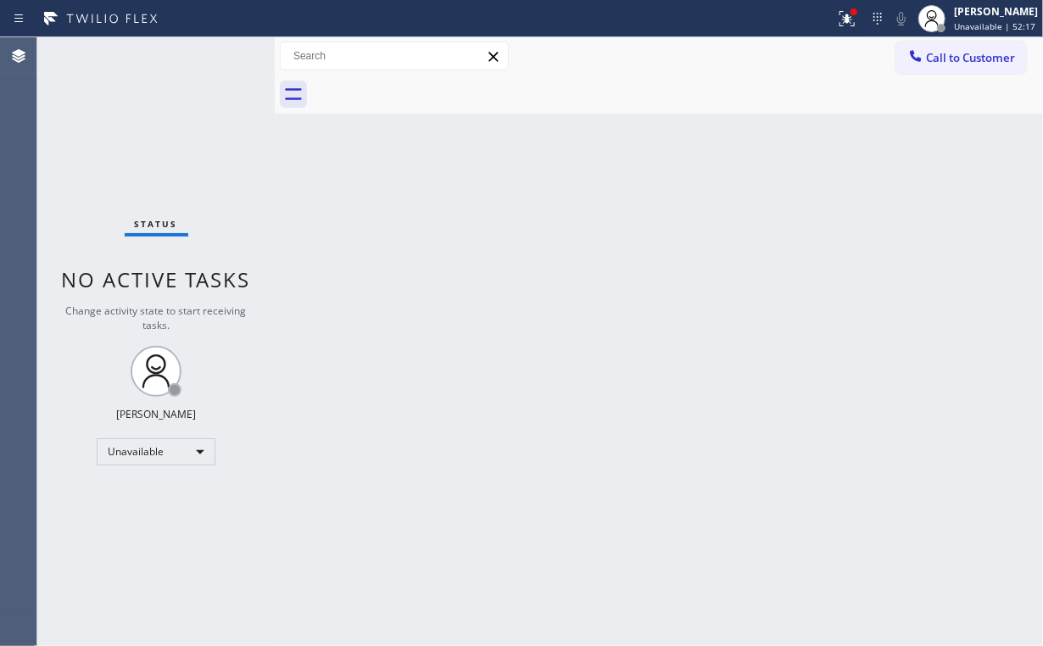
drag, startPoint x: 800, startPoint y: 195, endPoint x: 817, endPoint y: 136, distance: 60.9
click at [801, 193] on div "Back to Dashboard Change Sender ID Customers Technicians Select a contact Outbo…" at bounding box center [659, 341] width 768 height 609
click at [847, 26] on icon at bounding box center [847, 18] width 20 height 20
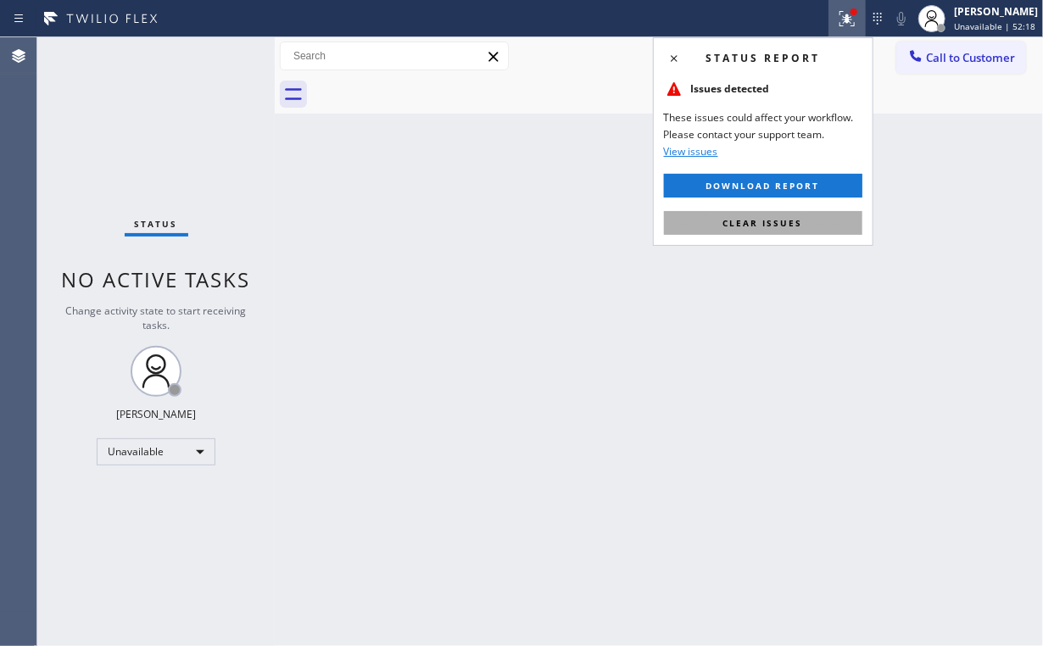
click at [745, 228] on button "Clear issues" at bounding box center [763, 223] width 198 height 24
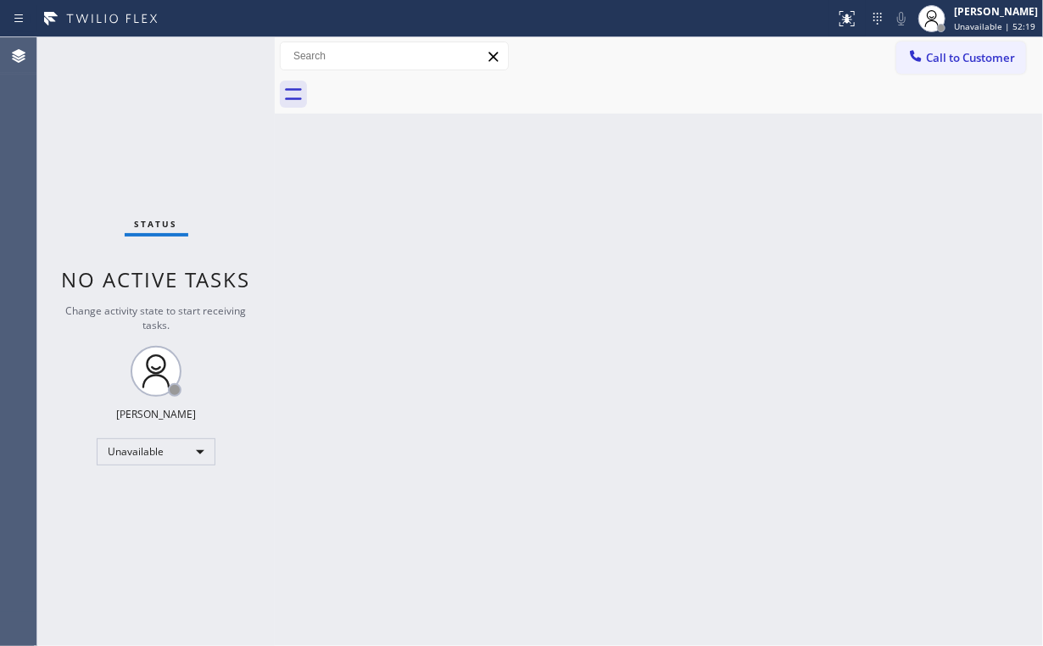
click at [431, 275] on div "Back to Dashboard Change Sender ID Customers Technicians Select a contact Outbo…" at bounding box center [659, 341] width 768 height 609
click at [943, 50] on span "Call to Customer" at bounding box center [970, 57] width 89 height 15
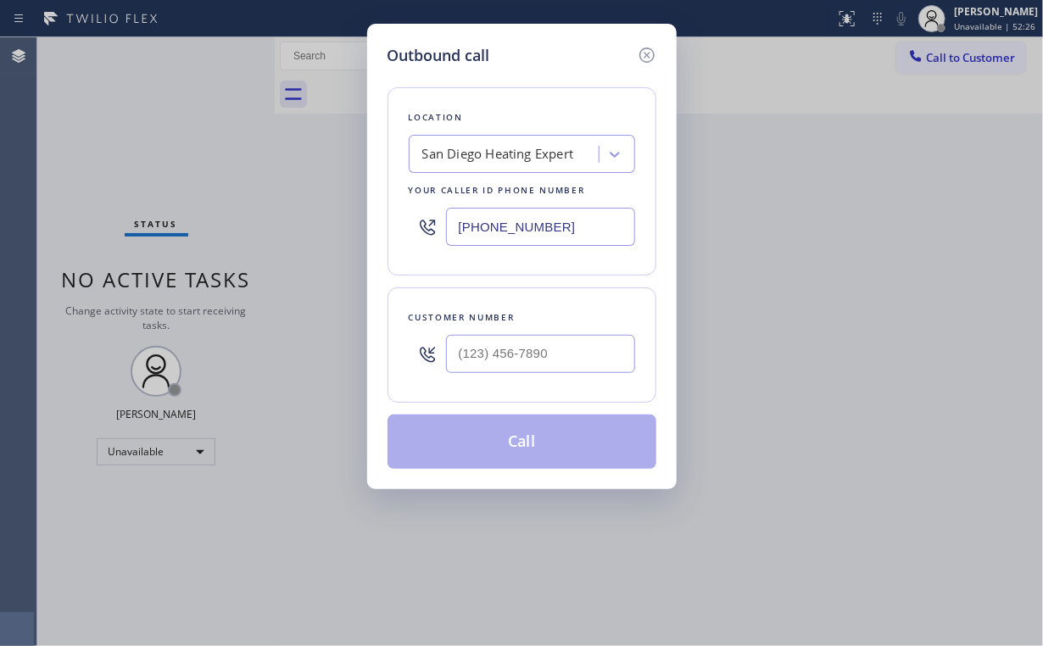
drag, startPoint x: 565, startPoint y: 222, endPoint x: 261, endPoint y: 135, distance: 315.8
click at [272, 186] on div "Outbound call Location [GEOGRAPHIC_DATA] Heating Expert Your caller id phone nu…" at bounding box center [521, 323] width 1043 height 646
paste input "347) 410-8261"
type input "[PHONE_NUMBER]"
click at [566, 363] on input "(___) ___-____" at bounding box center [540, 354] width 189 height 38
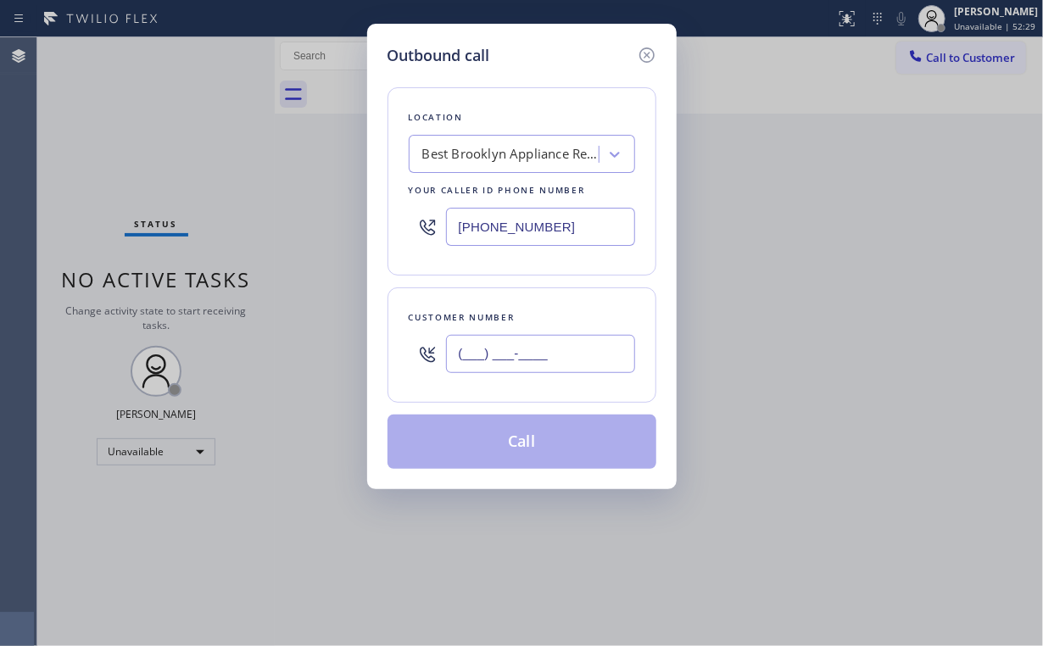
paste input "347) 581-6799"
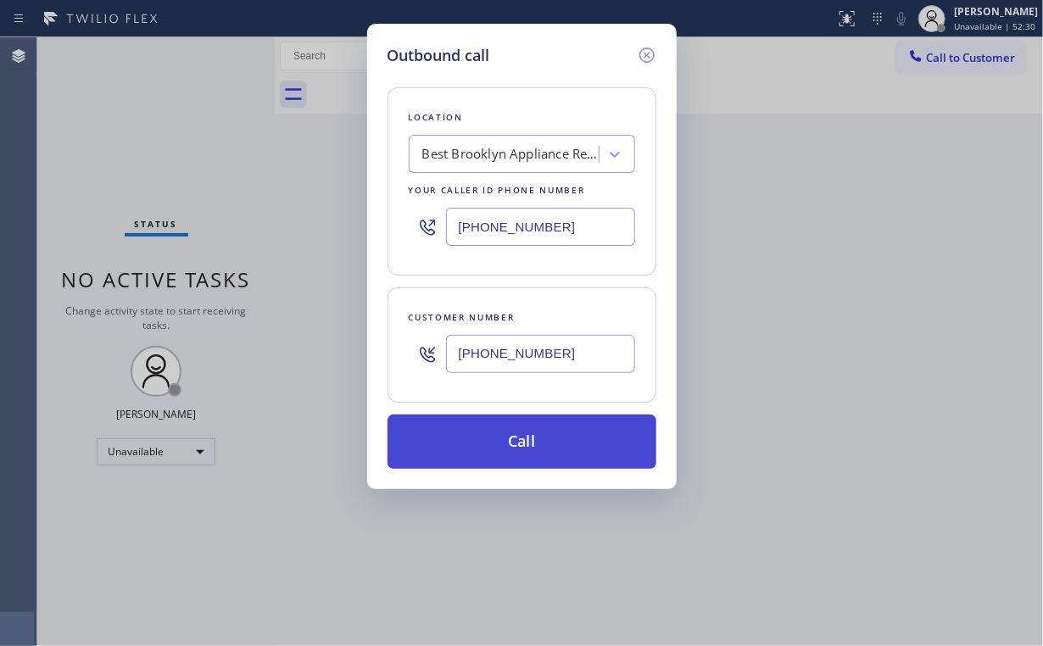
type input "[PHONE_NUMBER]"
click at [509, 448] on button "Call" at bounding box center [521, 441] width 269 height 54
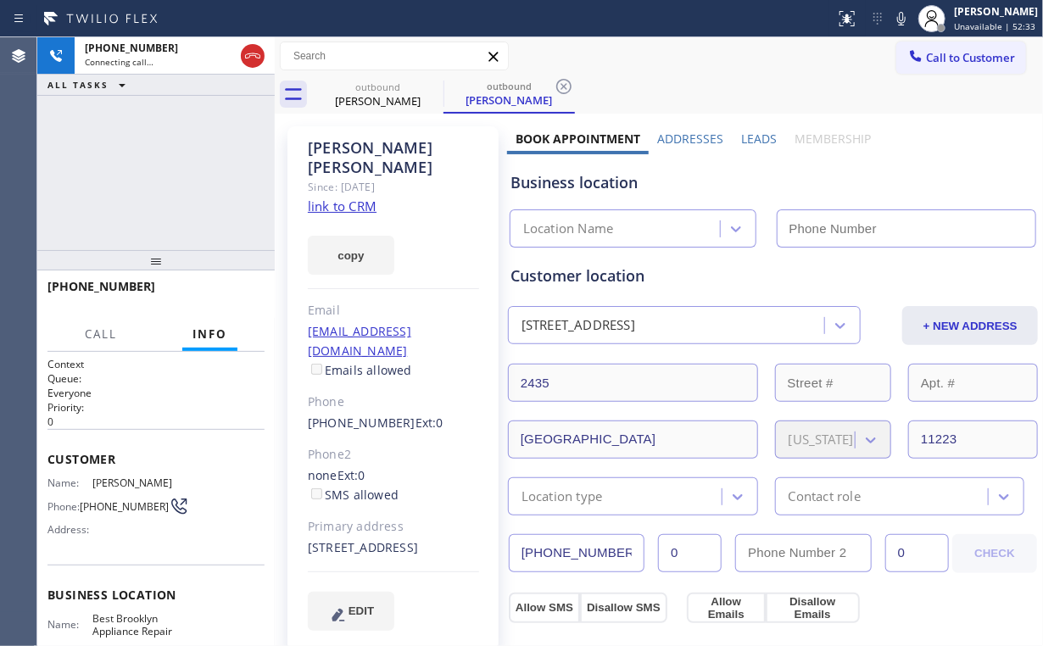
click at [191, 169] on div "[PHONE_NUMBER] Connecting call… ALL TASKS ALL TASKS ACTIVE TASKS TASKS IN WRAP …" at bounding box center [155, 143] width 237 height 213
type input "[PHONE_NUMBER]"
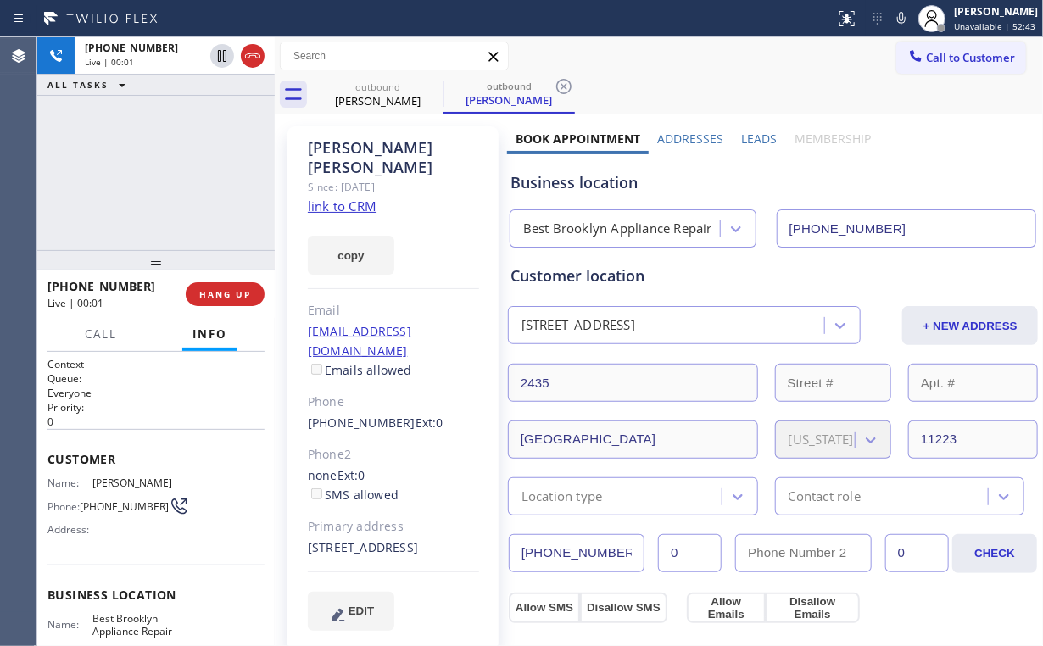
click at [180, 153] on div "[PHONE_NUMBER] Live | 00:01 ALL TASKS ALL TASKS ACTIVE TASKS TASKS IN WRAP UP" at bounding box center [155, 143] width 237 height 213
click at [232, 287] on button "HANG UP" at bounding box center [225, 294] width 79 height 24
click at [233, 288] on span "HANG UP" at bounding box center [225, 294] width 52 height 12
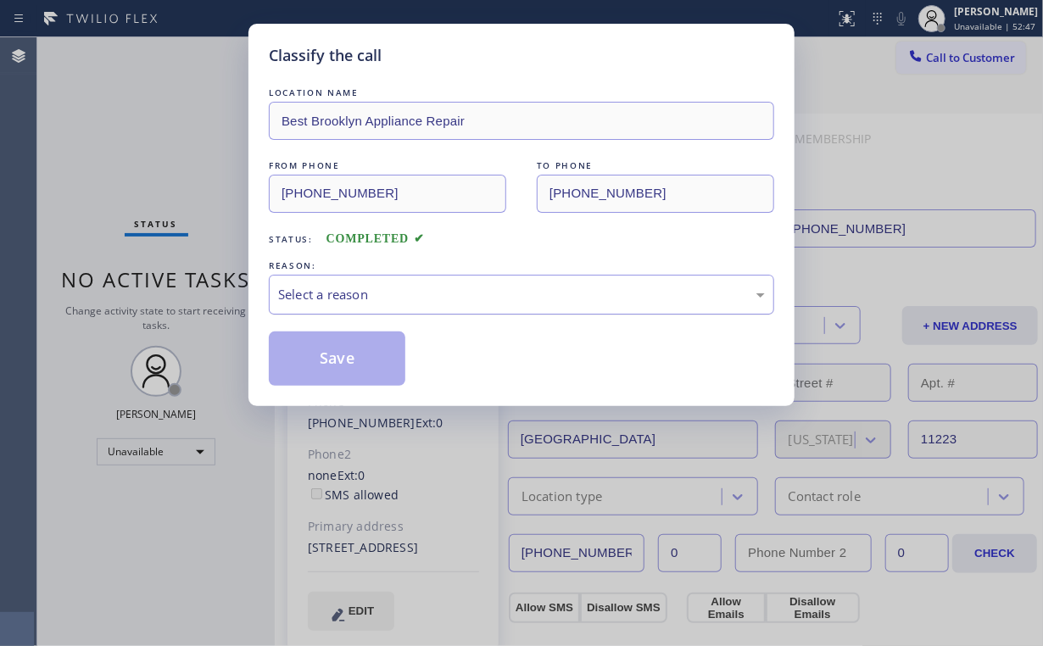
drag, startPoint x: 300, startPoint y: 293, endPoint x: 309, endPoint y: 303, distance: 12.6
click at [302, 293] on div "Select a reason" at bounding box center [521, 294] width 487 height 19
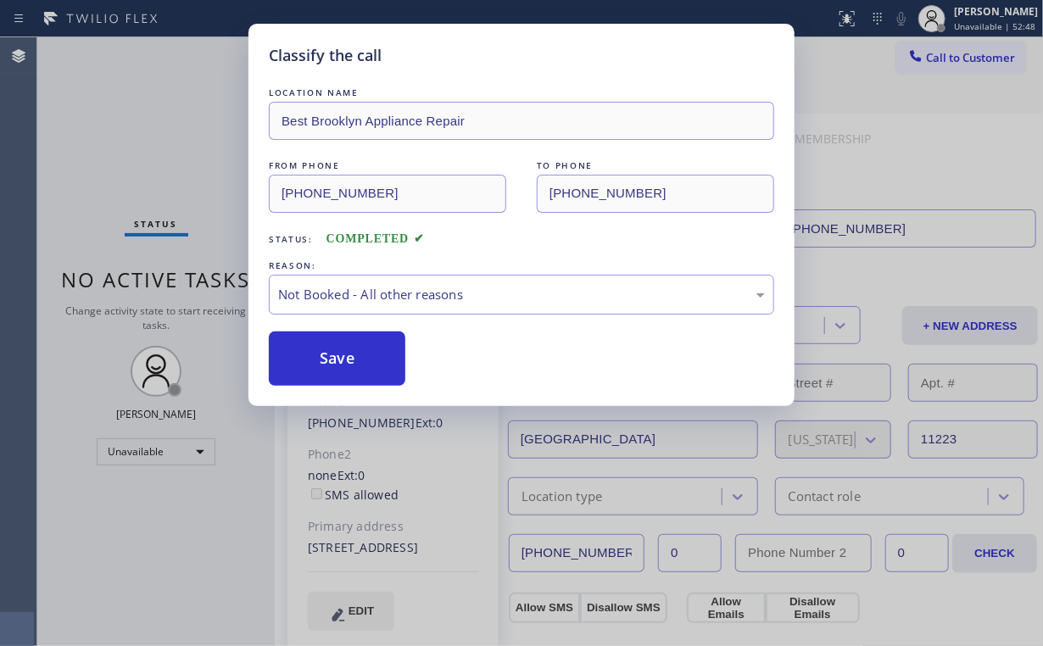
drag, startPoint x: 331, startPoint y: 363, endPoint x: 242, endPoint y: 238, distance: 153.6
click at [332, 363] on button "Save" at bounding box center [337, 358] width 136 height 54
drag, startPoint x: 146, startPoint y: 124, endPoint x: 162, endPoint y: 149, distance: 30.1
click at [153, 136] on div "Classify the call LOCATION NAME Best Brooklyn Appliance Repair FROM PHONE [PHON…" at bounding box center [521, 323] width 1043 height 646
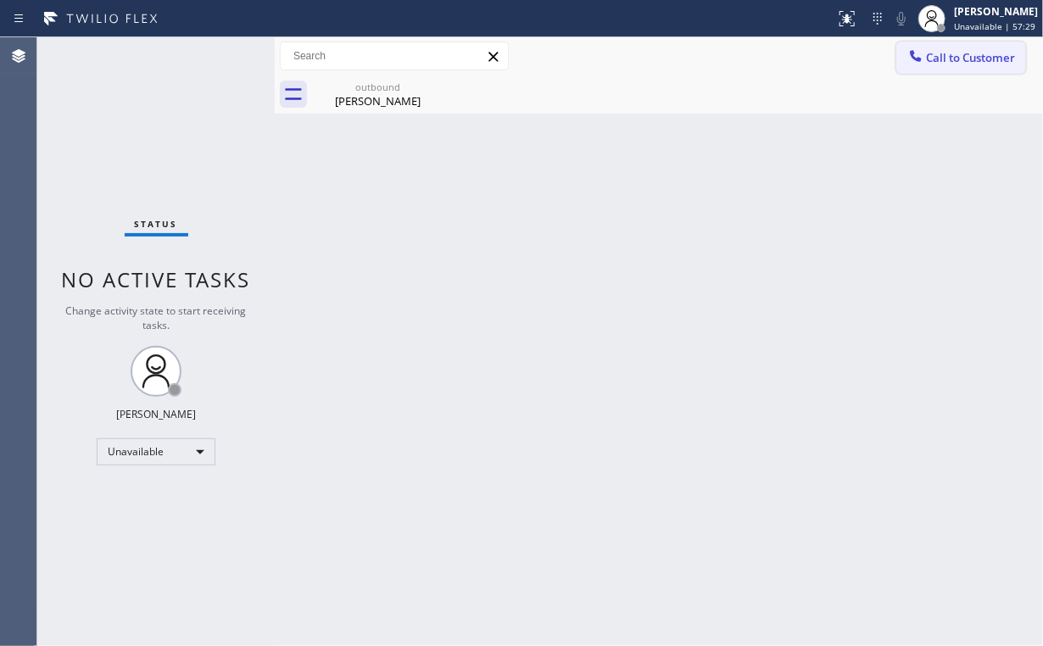
drag, startPoint x: 942, startPoint y: 66, endPoint x: 543, endPoint y: 251, distance: 439.1
click at [941, 65] on button "Call to Customer" at bounding box center [961, 58] width 130 height 32
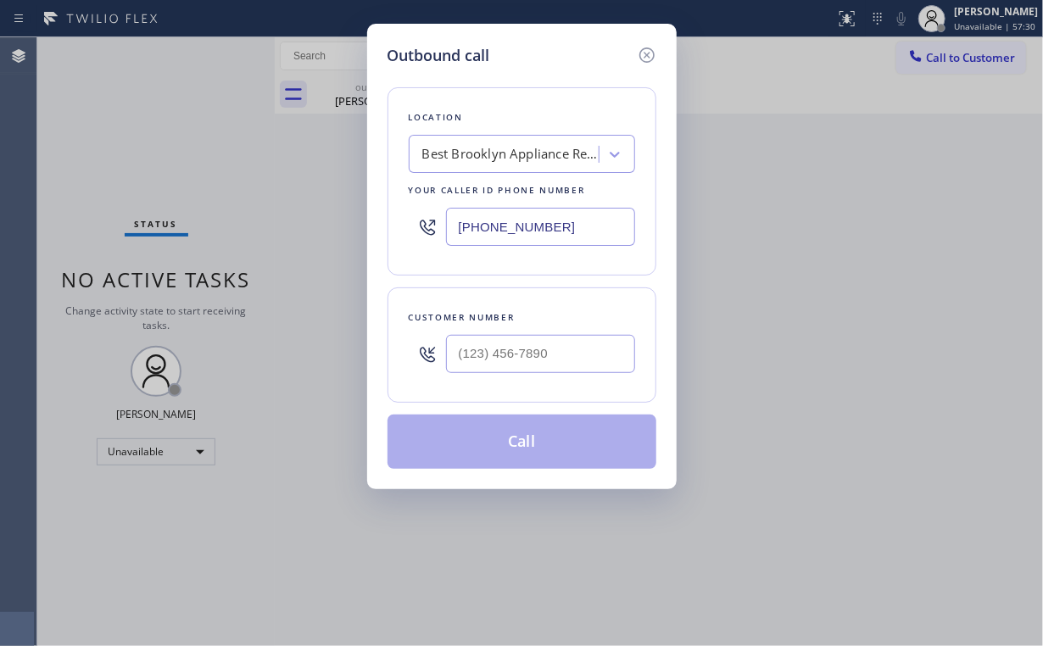
drag, startPoint x: 568, startPoint y: 225, endPoint x: 264, endPoint y: 220, distance: 303.5
click at [433, 223] on div "[PHONE_NUMBER]" at bounding box center [522, 226] width 226 height 55
paste input "425) 517-3988"
type input "[PHONE_NUMBER]"
click at [555, 360] on input "(___) ___-____" at bounding box center [540, 354] width 189 height 38
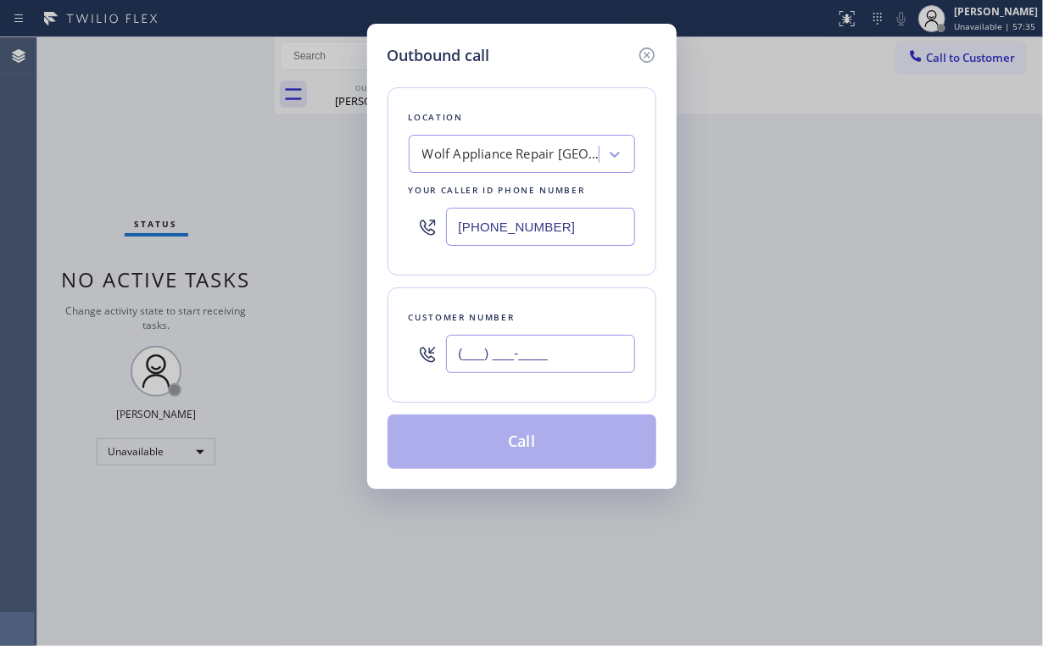
paste input "415) 601-6298"
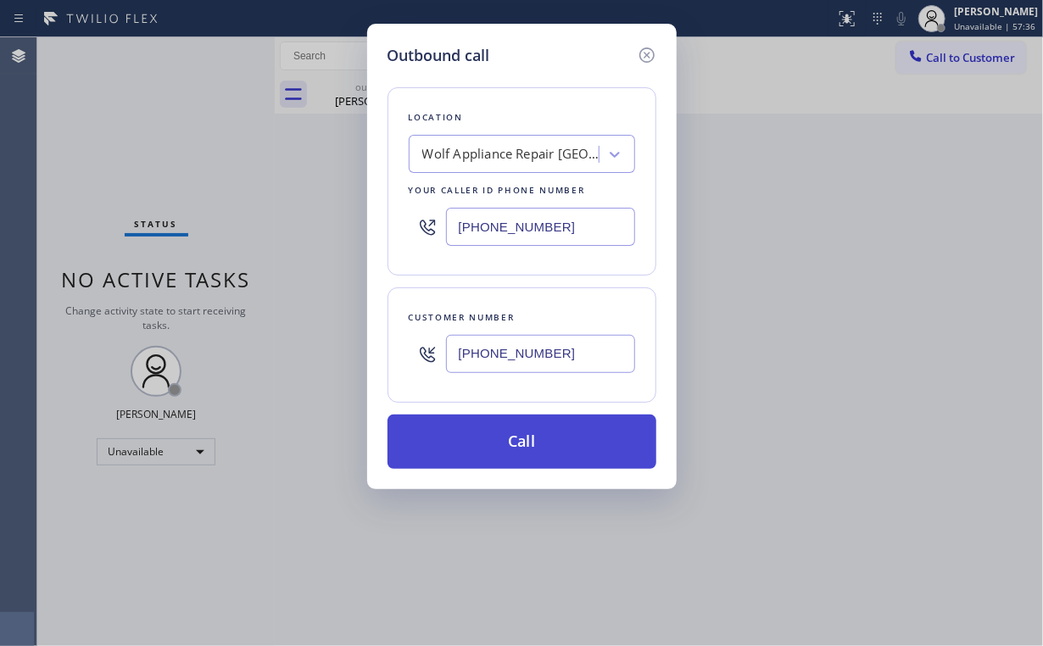
type input "[PHONE_NUMBER]"
click at [481, 443] on button "Call" at bounding box center [521, 441] width 269 height 54
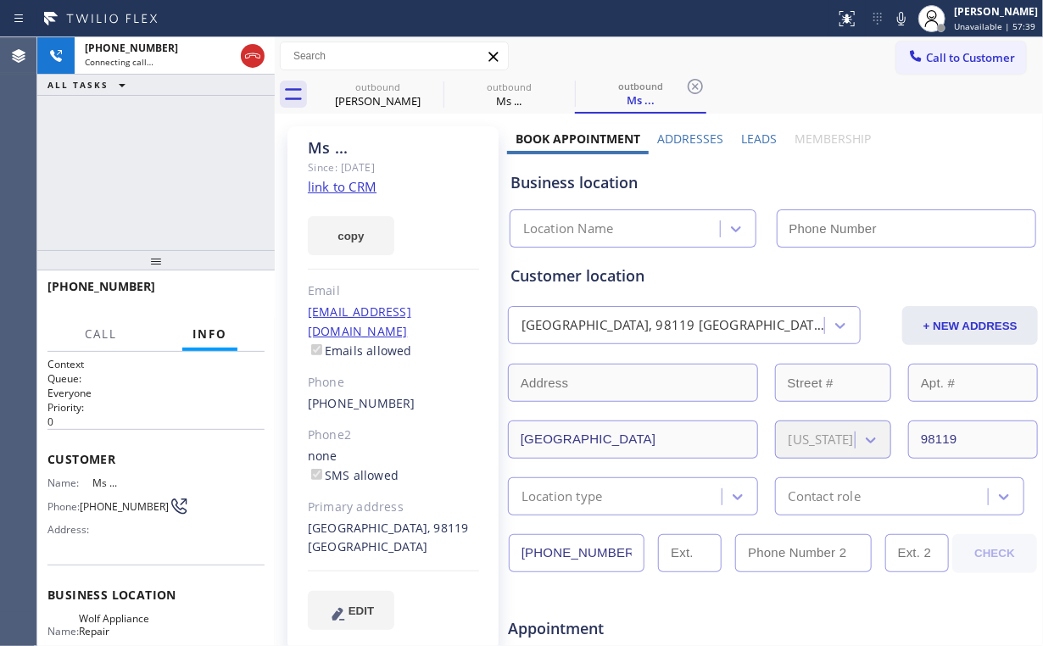
drag, startPoint x: 122, startPoint y: 166, endPoint x: 161, endPoint y: 169, distance: 39.1
click at [122, 166] on div "[PHONE_NUMBER] Connecting call… ALL TASKS ALL TASKS ACTIVE TASKS TASKS IN WRAP …" at bounding box center [155, 143] width 237 height 213
drag, startPoint x: 367, startPoint y: 99, endPoint x: 420, endPoint y: 90, distance: 54.2
click at [368, 98] on div "[PERSON_NAME]" at bounding box center [378, 100] width 128 height 15
type input "[PHONE_NUMBER]"
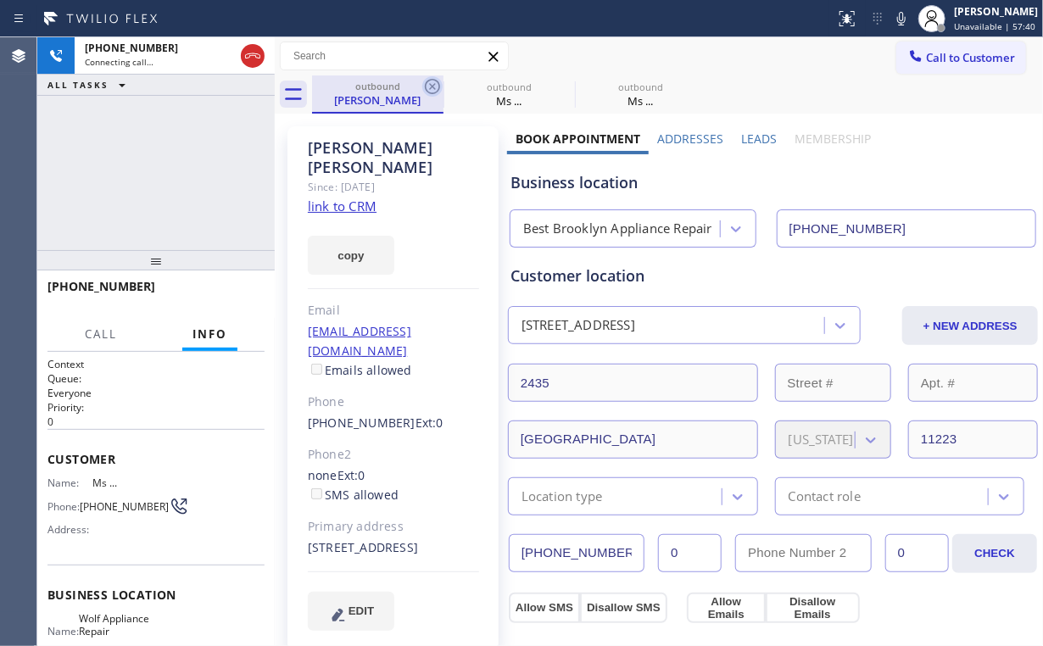
click at [434, 85] on icon at bounding box center [432, 86] width 15 height 15
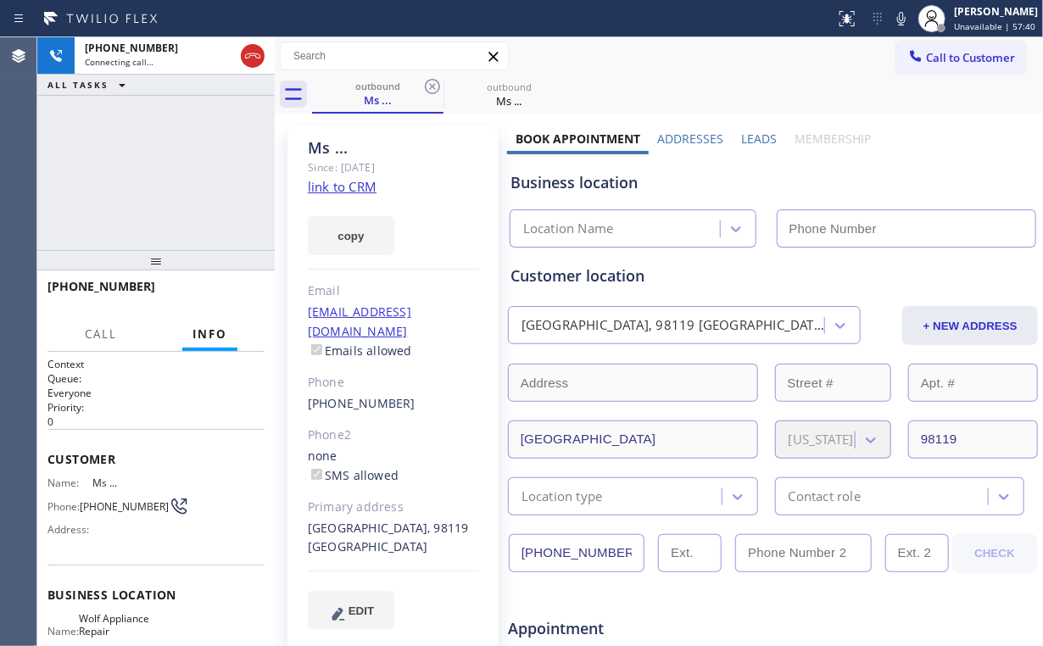
click at [142, 128] on div "[PHONE_NUMBER] Connecting call… ALL TASKS ALL TASKS ACTIVE TASKS TASKS IN WRAP …" at bounding box center [155, 143] width 237 height 213
type input "[PHONE_NUMBER]"
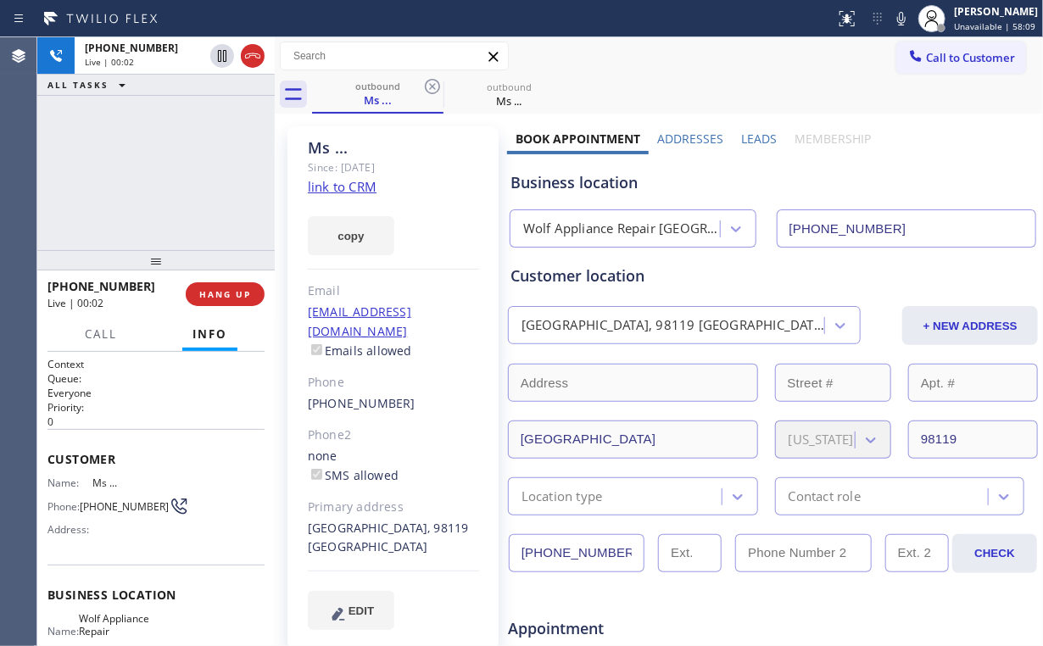
drag, startPoint x: 653, startPoint y: 348, endPoint x: 559, endPoint y: 327, distance: 96.3
click at [653, 348] on div "Customer location [GEOGRAPHIC_DATA] [GEOGRAPHIC_DATA] + NEW ADDRESS [GEOGRAPHIC…" at bounding box center [772, 389] width 525 height 251
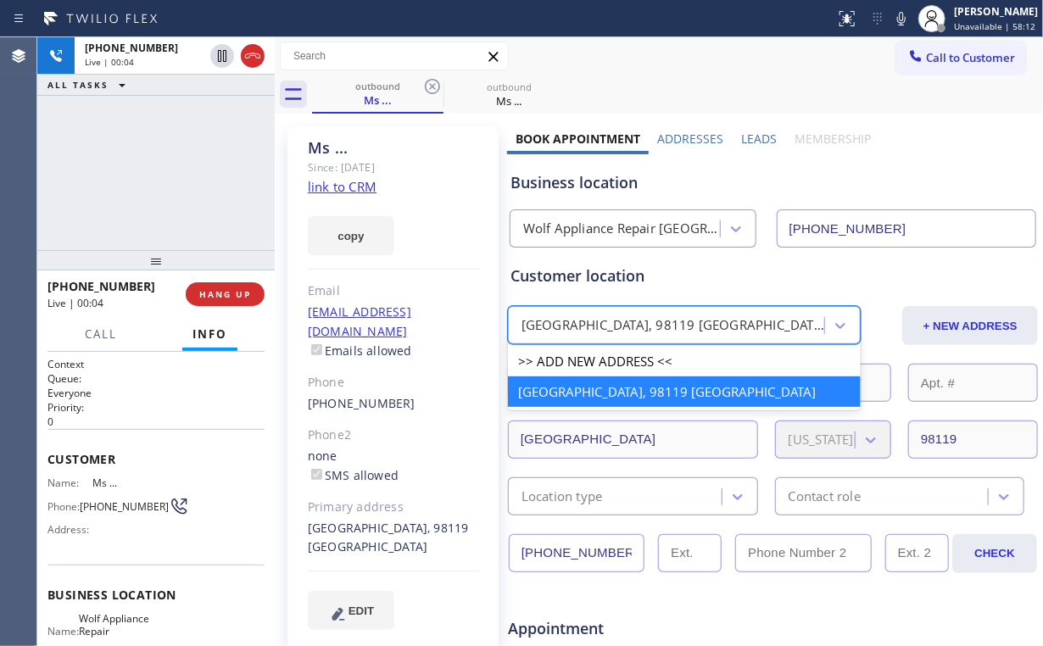
drag, startPoint x: 624, startPoint y: 351, endPoint x: 603, endPoint y: 313, distance: 43.2
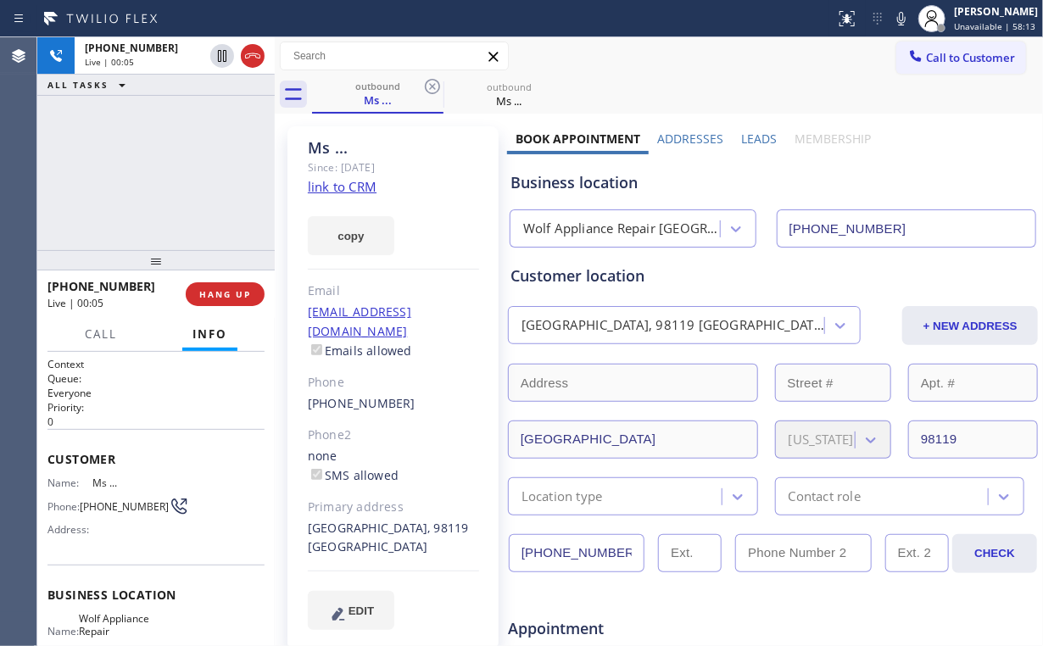
drag, startPoint x: 603, startPoint y: 313, endPoint x: 596, endPoint y: 298, distance: 17.1
click at [596, 298] on div "Customer location [GEOGRAPHIC_DATA] [GEOGRAPHIC_DATA] + NEW ADDRESS [GEOGRAPHIC…" at bounding box center [772, 389] width 525 height 251
drag, startPoint x: 227, startPoint y: 292, endPoint x: 218, endPoint y: 209, distance: 82.7
click at [218, 209] on div "[PHONE_NUMBER] Live | 00:08 ALL TASKS ALL TASKS ACTIVE TASKS TASKS IN WRAP UP […" at bounding box center [155, 341] width 237 height 609
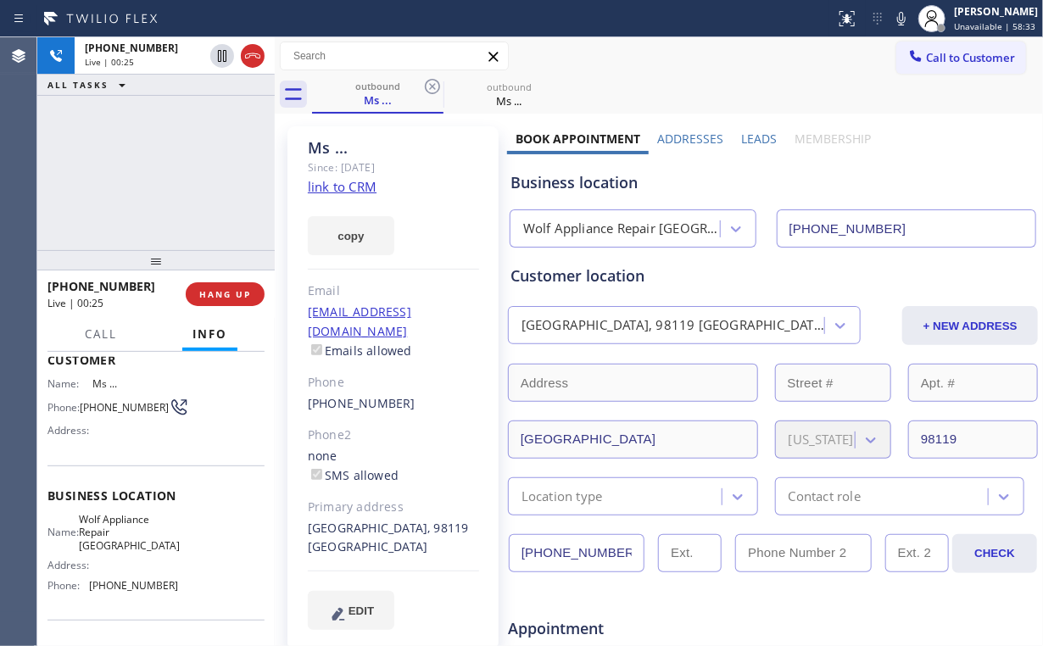
scroll to position [136, 0]
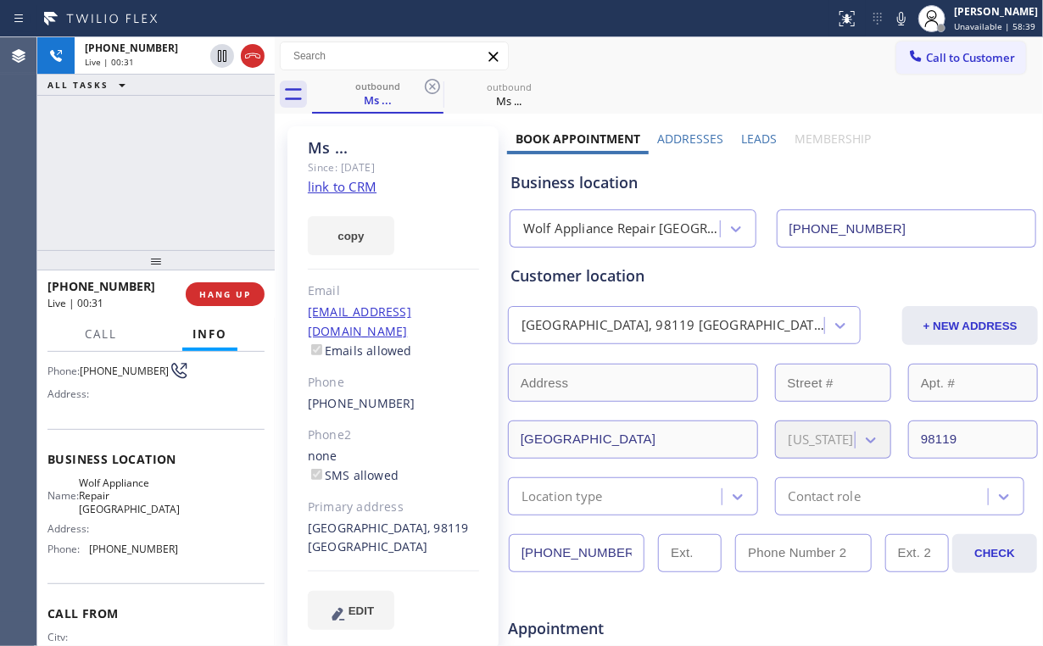
click at [175, 173] on div "[PHONE_NUMBER] Live | 00:31 ALL TASKS ALL TASKS ACTIVE TASKS TASKS IN WRAP UP" at bounding box center [155, 143] width 237 height 213
drag, startPoint x: 175, startPoint y: 173, endPoint x: 159, endPoint y: 112, distance: 63.1
click at [175, 173] on div "[PHONE_NUMBER] Live | 00:32 ALL TASKS ALL TASKS ACTIVE TASKS TASKS IN WRAP UP" at bounding box center [155, 143] width 237 height 213
click at [239, 299] on span "HANG UP" at bounding box center [225, 294] width 52 height 12
click at [236, 292] on span "HANG UP" at bounding box center [225, 294] width 52 height 12
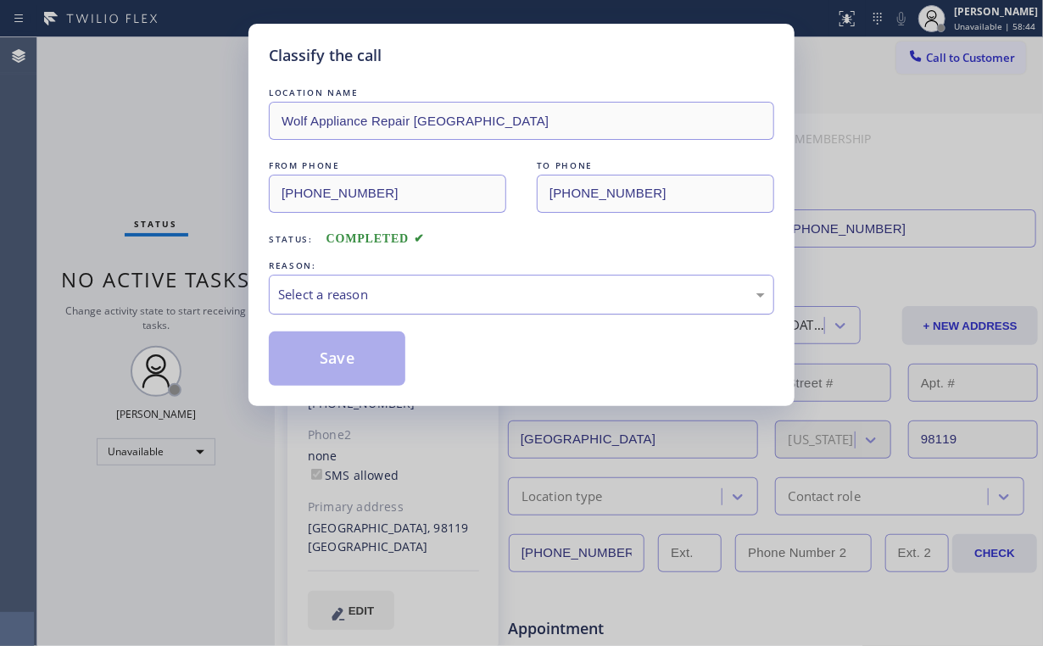
click at [348, 301] on div "Select a reason" at bounding box center [521, 294] width 487 height 19
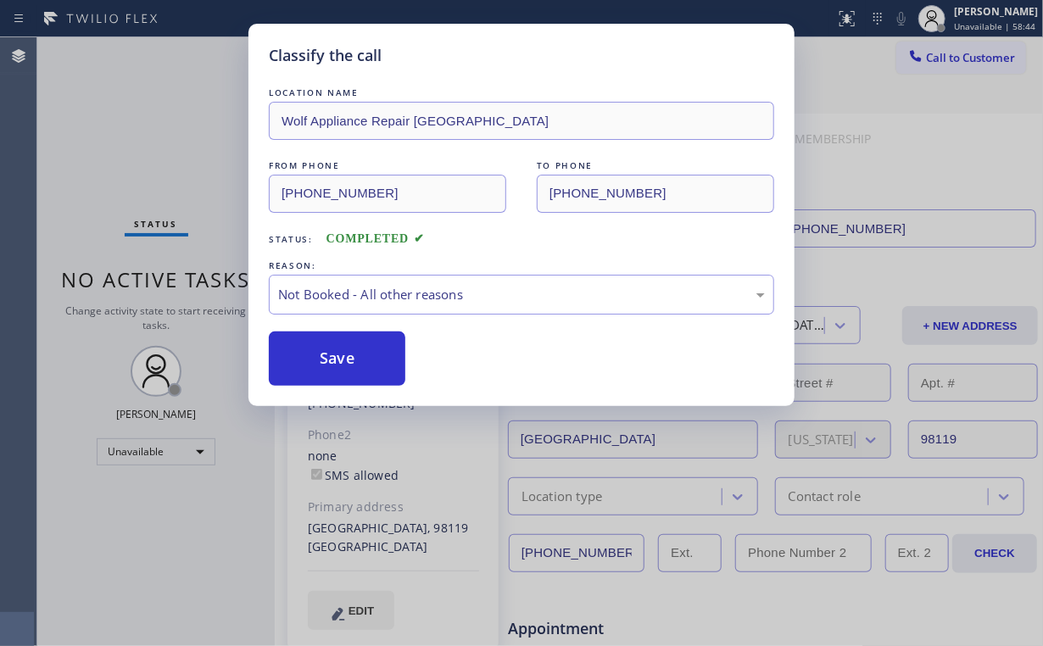
click at [353, 353] on button "Save" at bounding box center [337, 358] width 136 height 54
click at [106, 100] on div "Classify the call LOCATION NAME Wolf Appliance Repair Phoenix FROM PHONE [PHONE…" at bounding box center [521, 323] width 1043 height 646
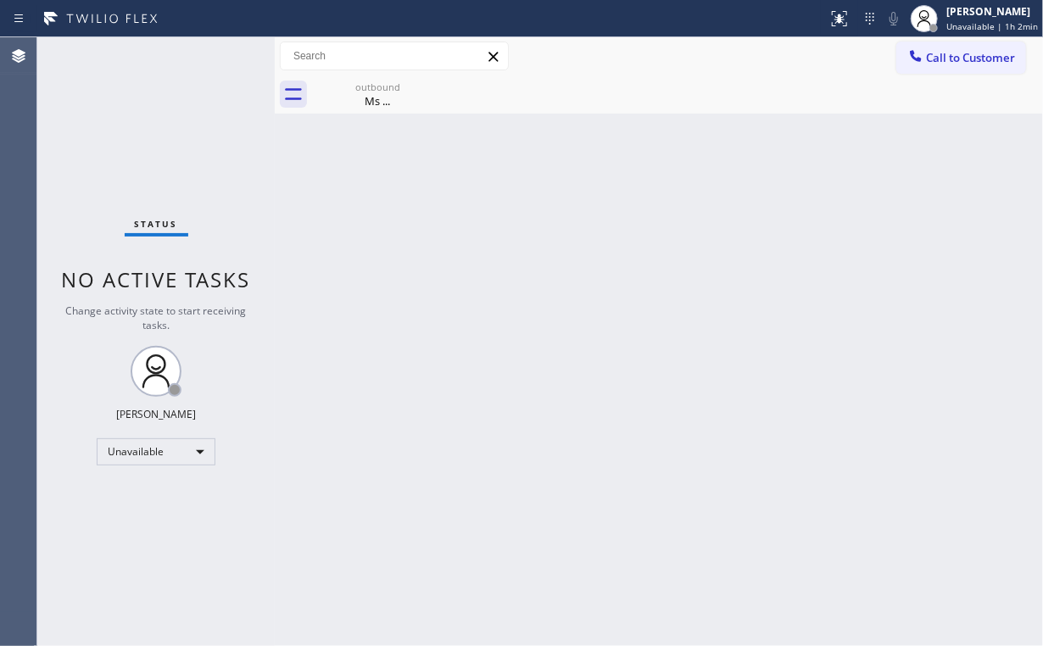
drag, startPoint x: 917, startPoint y: 46, endPoint x: 553, endPoint y: 163, distance: 382.8
click at [912, 51] on button "Call to Customer" at bounding box center [961, 58] width 130 height 32
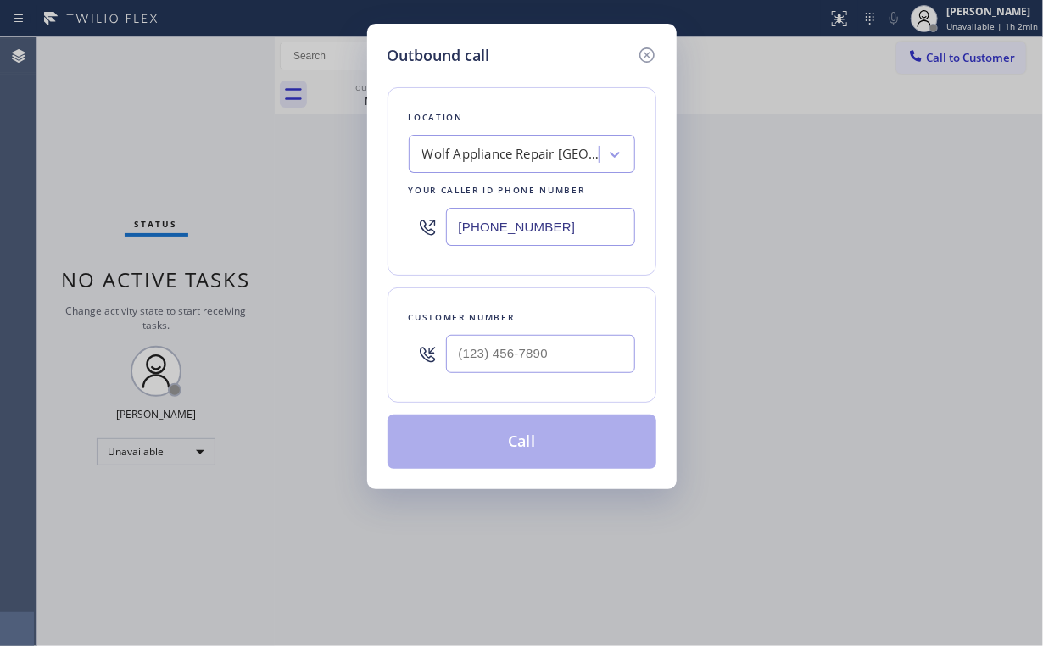
drag, startPoint x: 359, startPoint y: 225, endPoint x: 292, endPoint y: 222, distance: 67.0
click at [293, 223] on div "Outbound call Location Wolf Appliance Repair [GEOGRAPHIC_DATA] Your caller id p…" at bounding box center [521, 323] width 1043 height 646
paste input "213) 277-6121"
type input "[PHONE_NUMBER]"
click at [547, 357] on input "(___) ___-____" at bounding box center [540, 354] width 189 height 38
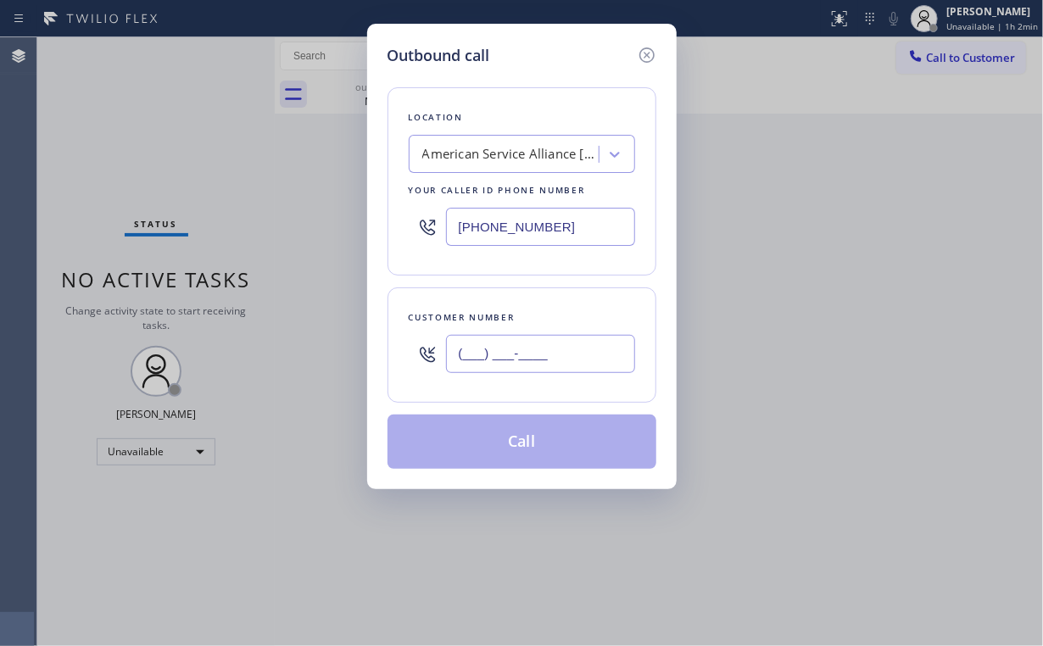
paste input "310) 907-6387"
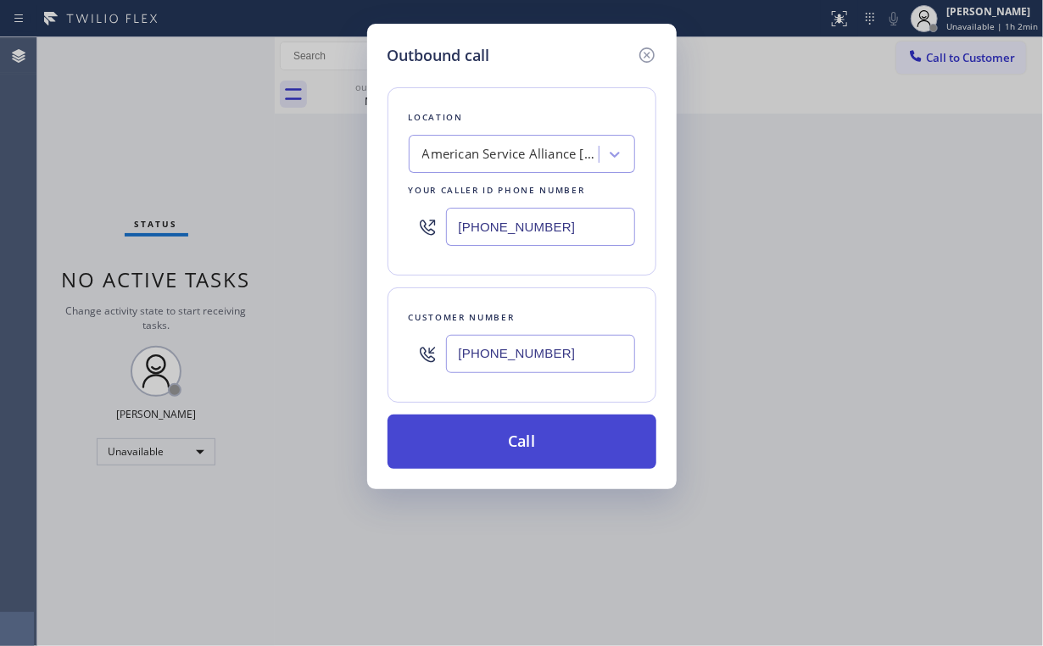
type input "[PHONE_NUMBER]"
click at [492, 442] on button "Call" at bounding box center [521, 441] width 269 height 54
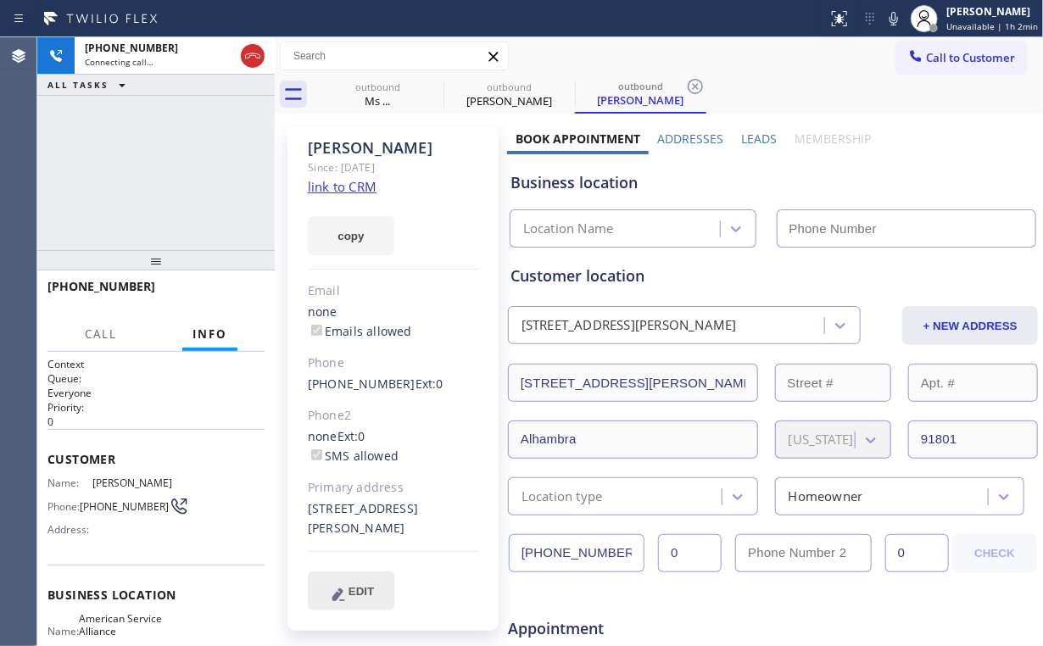
type input "[PHONE_NUMBER]"
click at [130, 169] on div "[PHONE_NUMBER] Connecting call… ALL TASKS ALL TASKS ACTIVE TASKS TASKS IN WRAP …" at bounding box center [155, 143] width 237 height 213
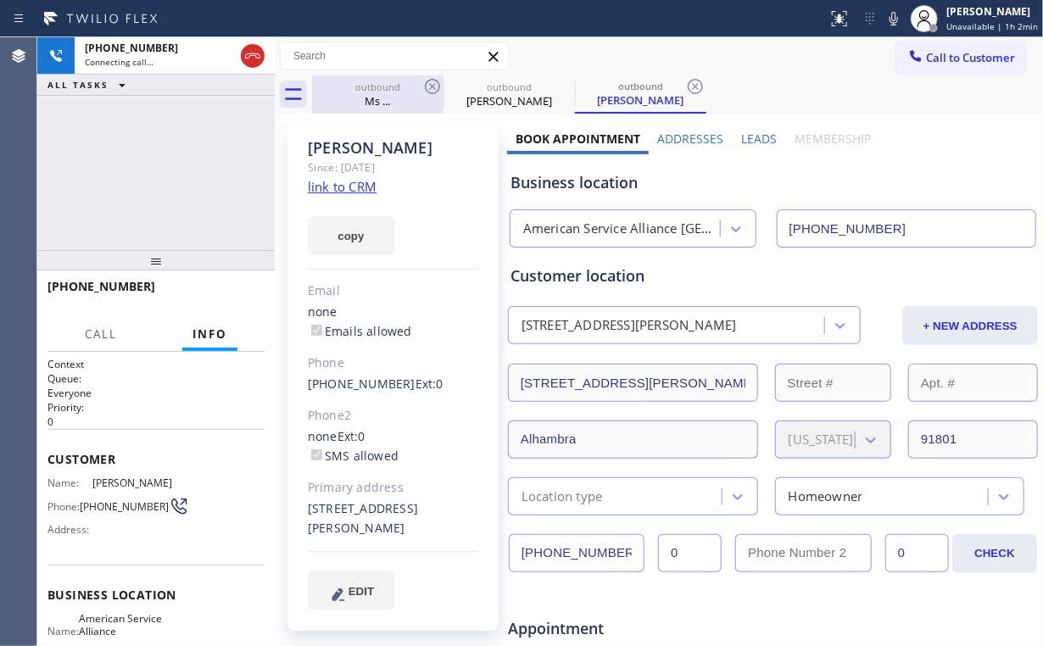
click at [351, 92] on div "outbound" at bounding box center [378, 87] width 128 height 13
type input "[PHONE_NUMBER]"
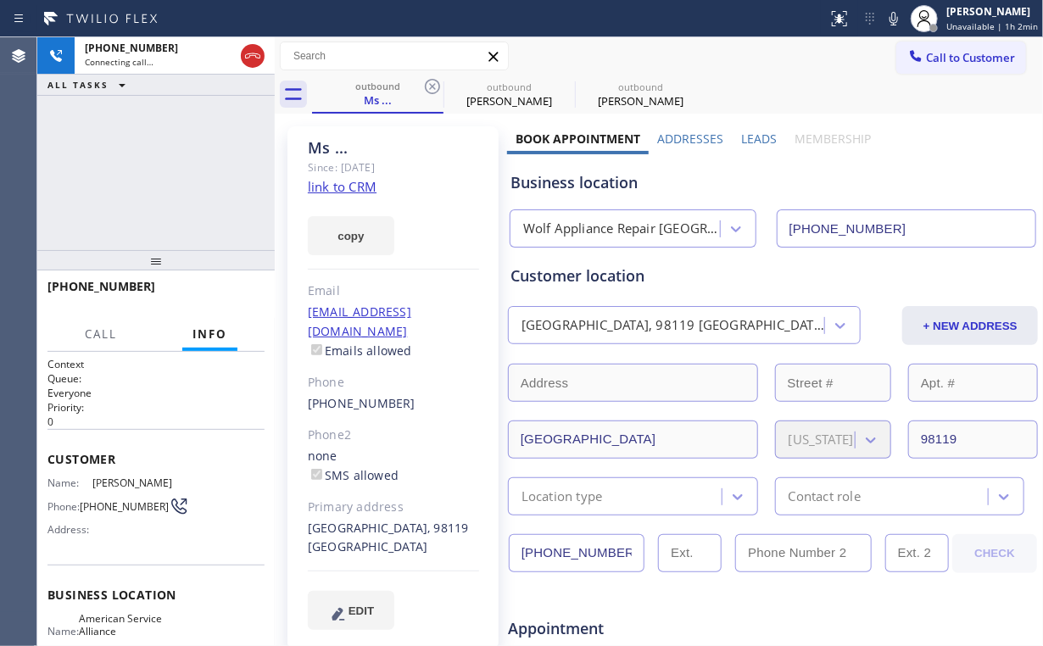
drag, startPoint x: 431, startPoint y: 85, endPoint x: 272, endPoint y: 163, distance: 176.6
click at [431, 85] on icon at bounding box center [432, 86] width 15 height 15
type input "[PHONE_NUMBER]"
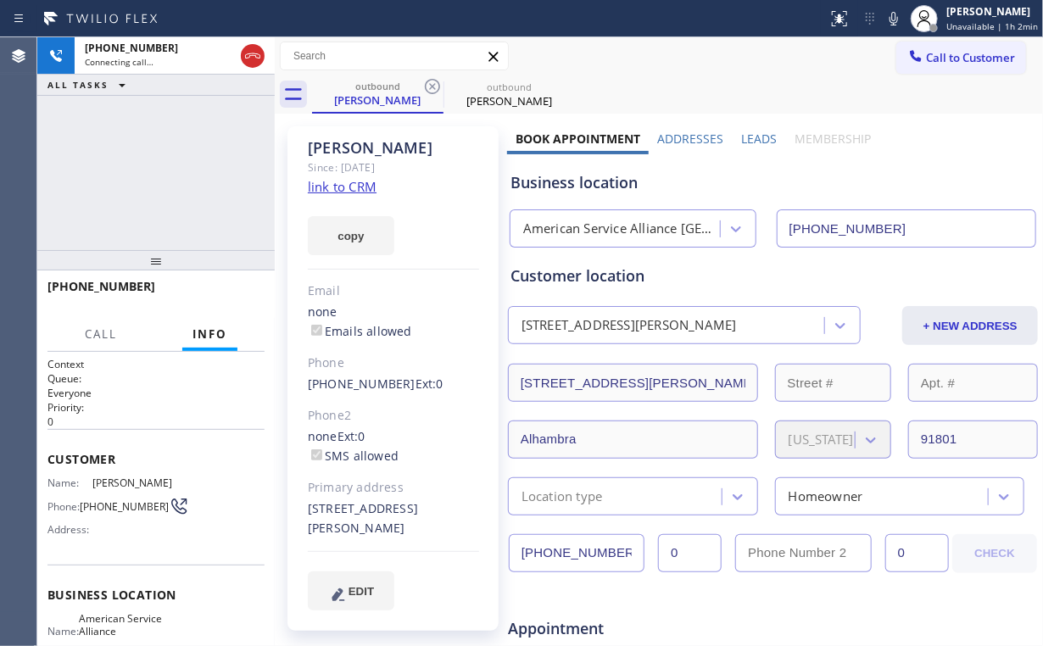
click at [190, 149] on div "[PHONE_NUMBER] Connecting call… ALL TASKS ALL TASKS ACTIVE TASKS TASKS IN WRAP …" at bounding box center [155, 143] width 237 height 213
drag, startPoint x: 181, startPoint y: 169, endPoint x: 170, endPoint y: 157, distance: 16.2
click at [170, 157] on div "[PHONE_NUMBER] Connecting call… ALL TASKS ALL TASKS ACTIVE TASKS TASKS IN WRAP …" at bounding box center [155, 143] width 237 height 213
click at [170, 166] on div "[PHONE_NUMBER] Connecting call… ALL TASKS ALL TASKS ACTIVE TASKS TASKS IN WRAP …" at bounding box center [155, 143] width 237 height 213
click at [170, 171] on div "[PHONE_NUMBER] Connecting call… ALL TASKS ALL TASKS ACTIVE TASKS TASKS IN WRAP …" at bounding box center [155, 143] width 237 height 213
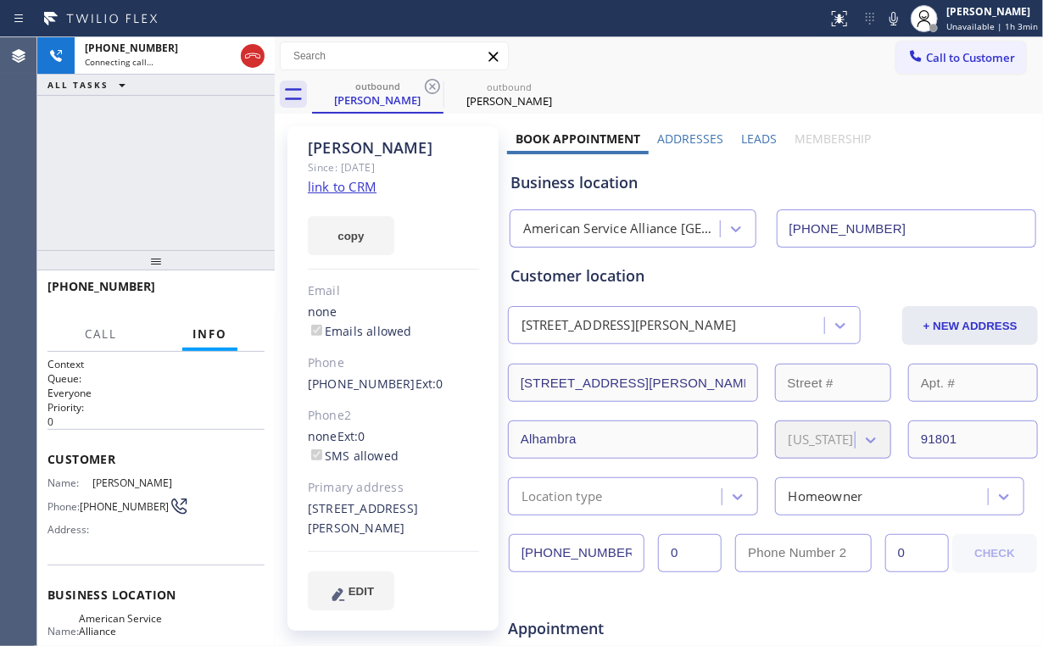
click at [170, 171] on div "[PHONE_NUMBER] Connecting call… ALL TASKS ALL TASKS ACTIVE TASKS TASKS IN WRAP …" at bounding box center [155, 143] width 237 height 213
click at [170, 171] on div "[PHONE_NUMBER] Live | 00:02 ALL TASKS ALL TASKS ACTIVE TASKS TASKS IN WRAP UP" at bounding box center [155, 143] width 237 height 213
click at [169, 164] on div "[PHONE_NUMBER] Live | 00:06 ALL TASKS ALL TASKS ACTIVE TASKS TASKS IN WRAP UP" at bounding box center [155, 143] width 237 height 213
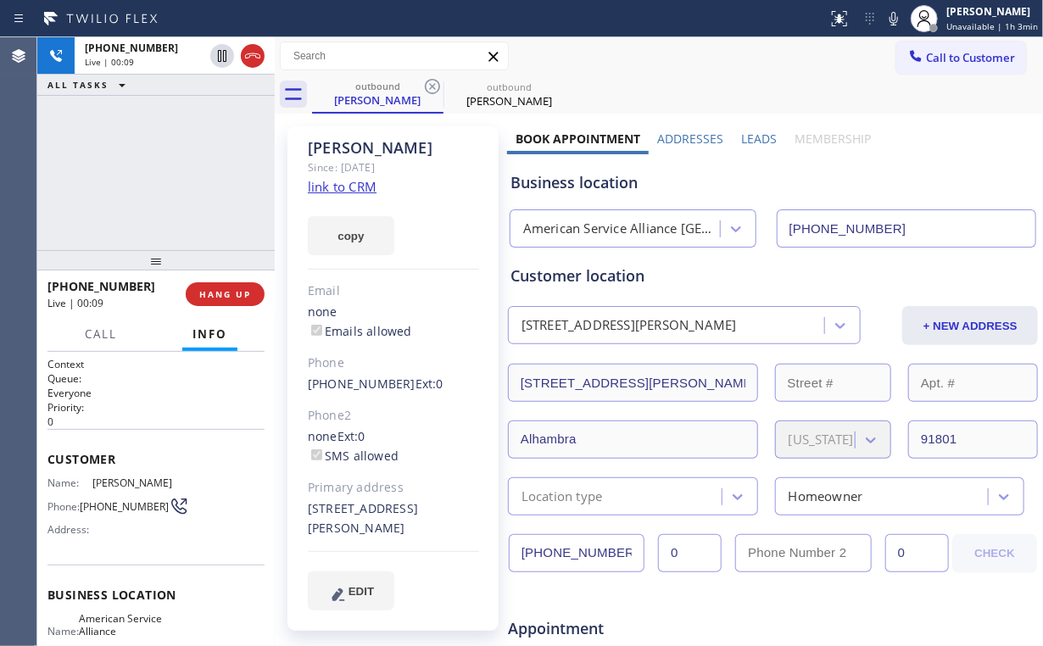
click at [165, 172] on div "[PHONE_NUMBER] Live | 00:09 ALL TASKS ALL TASKS ACTIVE TASKS TASKS IN WRAP UP" at bounding box center [155, 143] width 237 height 213
click at [165, 172] on div "[PHONE_NUMBER] Live | 00:10 ALL TASKS ALL TASKS ACTIVE TASKS TASKS IN WRAP UP" at bounding box center [155, 143] width 237 height 213
click at [165, 172] on div "[PHONE_NUMBER] Live | 00:11 ALL TASKS ALL TASKS ACTIVE TASKS TASKS IN WRAP UP" at bounding box center [155, 143] width 237 height 213
click at [165, 172] on div "[PHONE_NUMBER] Live | 00:12 ALL TASKS ALL TASKS ACTIVE TASKS TASKS IN WRAP UP" at bounding box center [155, 143] width 237 height 213
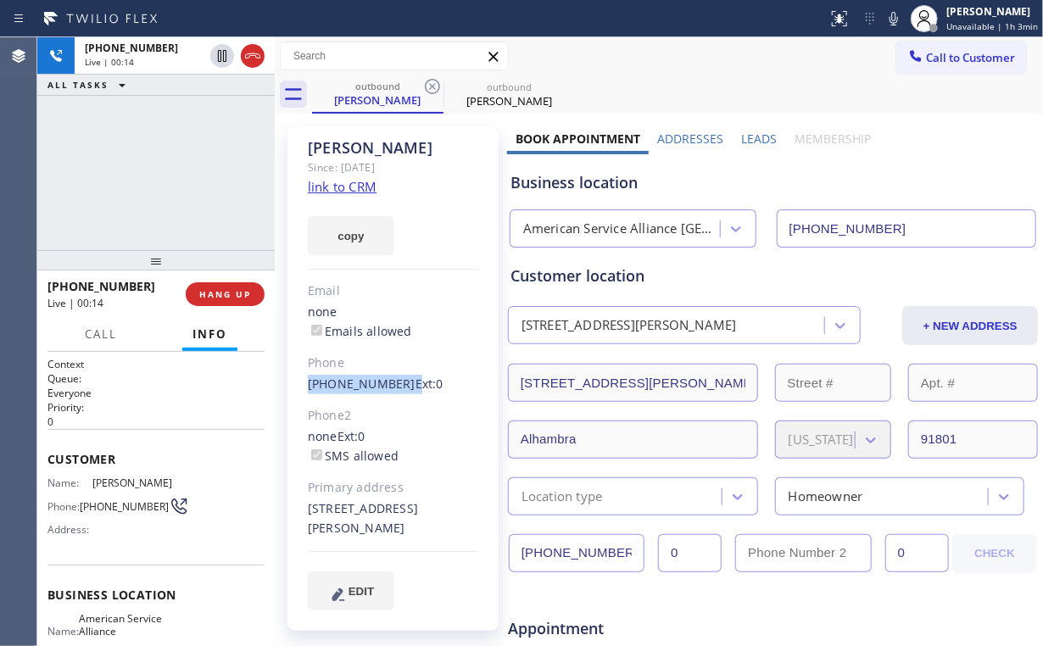
drag, startPoint x: 342, startPoint y: 390, endPoint x: 394, endPoint y: 382, distance: 53.1
click at [394, 382] on div "[PERSON_NAME] Since: [DATE] link to CRM copy Email none Emails allowed Phone [P…" at bounding box center [392, 378] width 211 height 504
copy div "[PHONE_NUMBER]"
click at [178, 174] on div "[PHONE_NUMBER] Live | 00:19 ALL TASKS ALL TASKS ACTIVE TASKS TASKS IN WRAP UP" at bounding box center [155, 143] width 237 height 213
click at [609, 222] on div "American Service Alliance [GEOGRAPHIC_DATA]" at bounding box center [622, 229] width 198 height 19
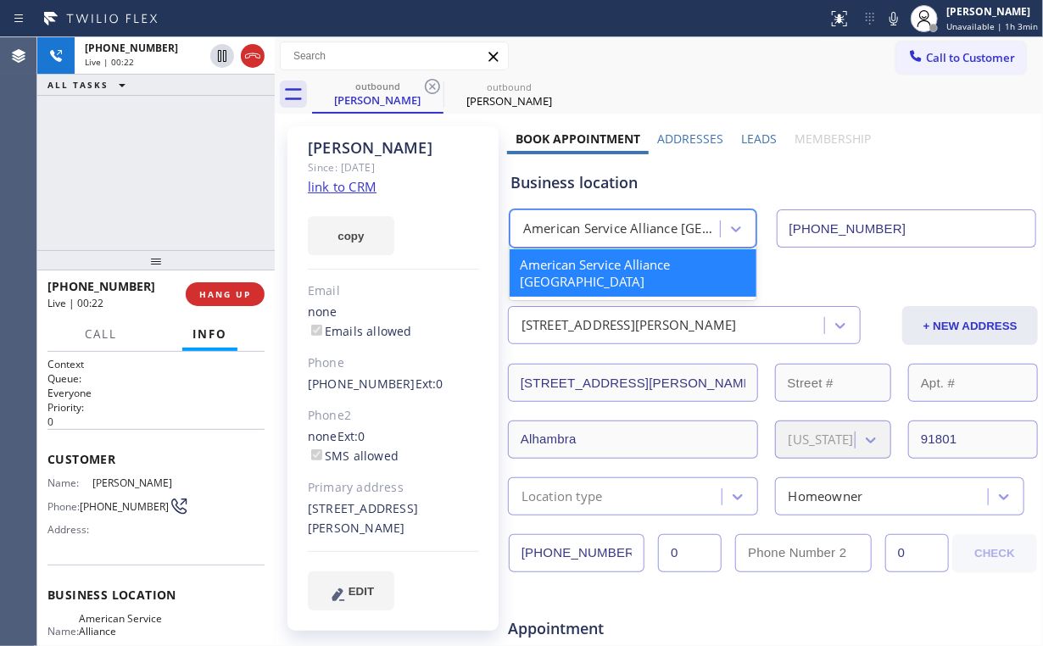
click at [692, 186] on div "Business location" at bounding box center [772, 182] width 525 height 23
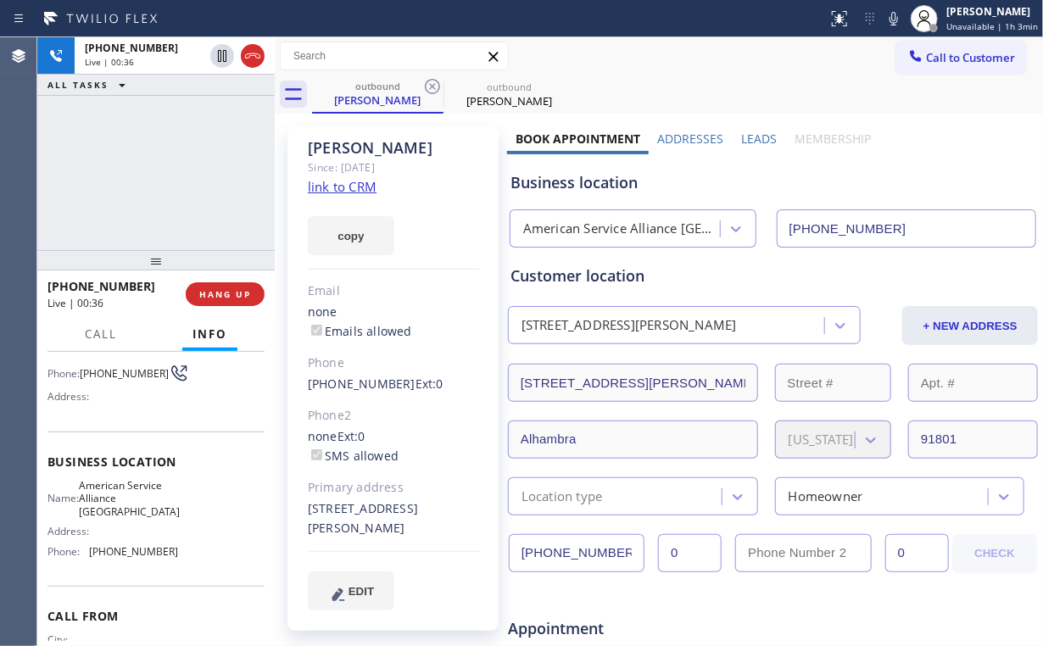
scroll to position [136, 0]
click at [220, 296] on span "HANG UP" at bounding box center [225, 294] width 52 height 12
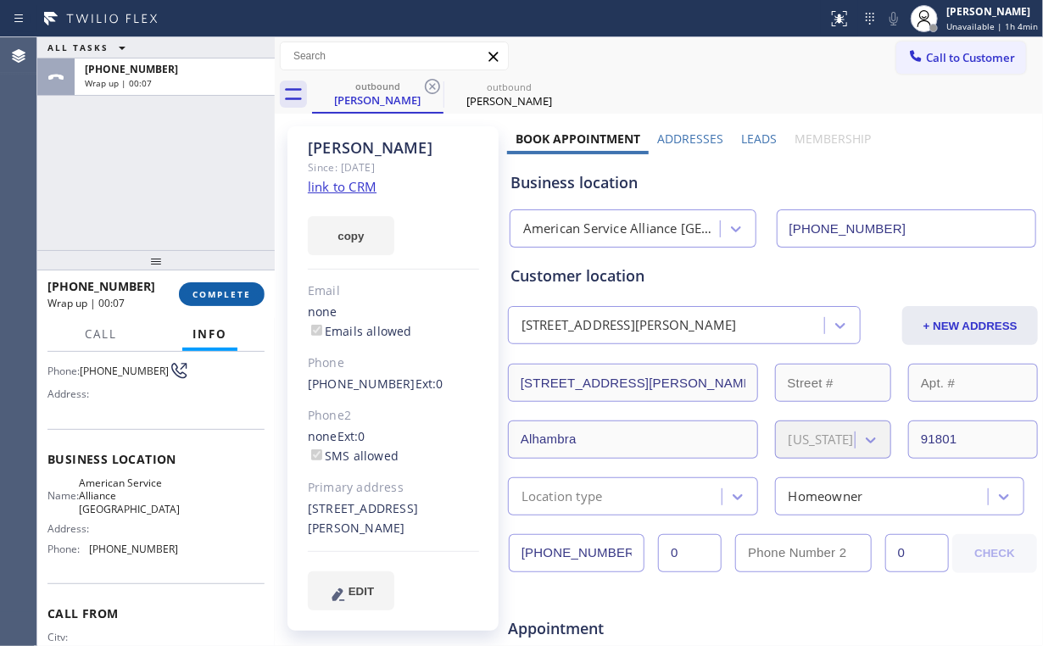
click at [218, 298] on span "COMPLETE" at bounding box center [221, 294] width 58 height 12
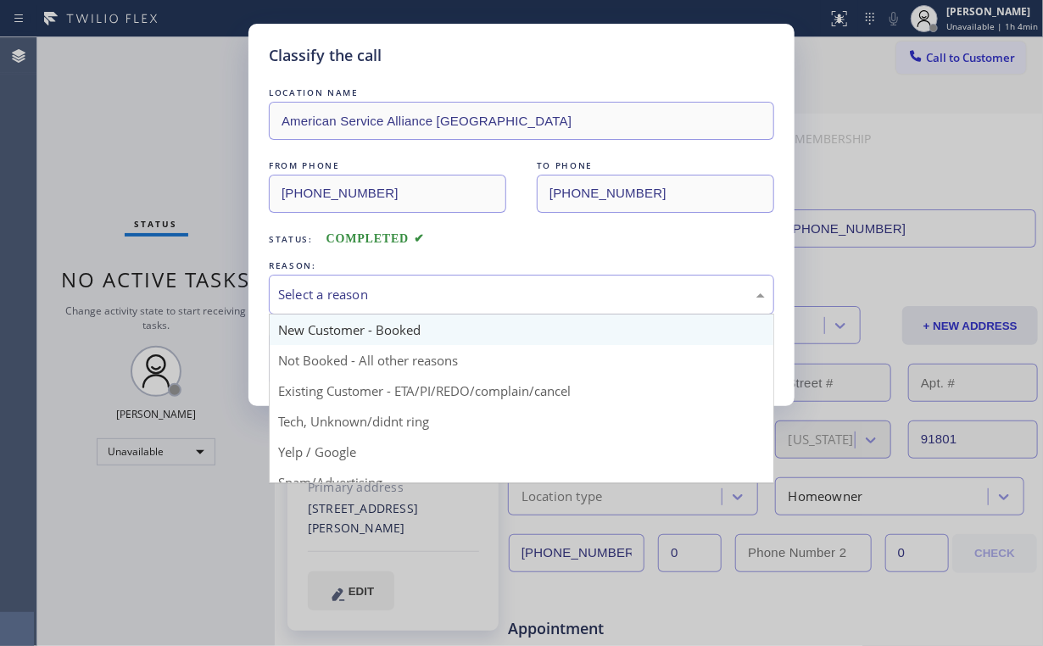
drag, startPoint x: 329, startPoint y: 294, endPoint x: 336, endPoint y: 338, distance: 44.6
click at [329, 295] on div "Select a reason" at bounding box center [521, 294] width 487 height 19
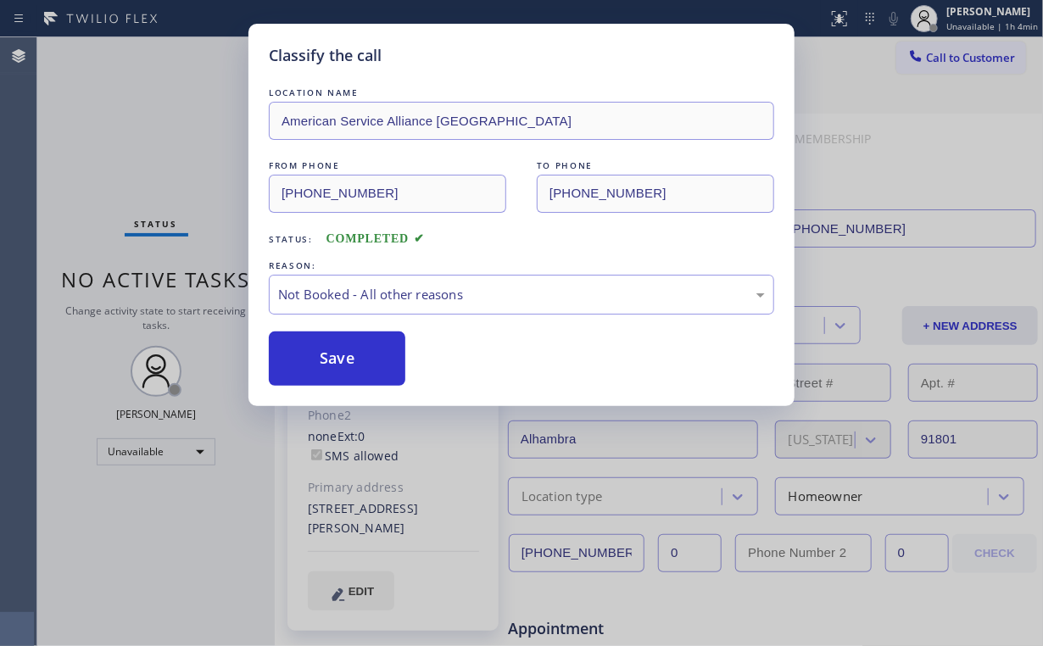
drag, startPoint x: 329, startPoint y: 351, endPoint x: 163, endPoint y: 162, distance: 251.6
click at [328, 348] on button "Save" at bounding box center [337, 358] width 136 height 54
drag, startPoint x: 143, startPoint y: 138, endPoint x: 932, endPoint y: 359, distance: 819.3
click at [155, 147] on div "Classify the call LOCATION NAME American Service Alliance Alhambra FROM PHONE […" at bounding box center [521, 323] width 1043 height 646
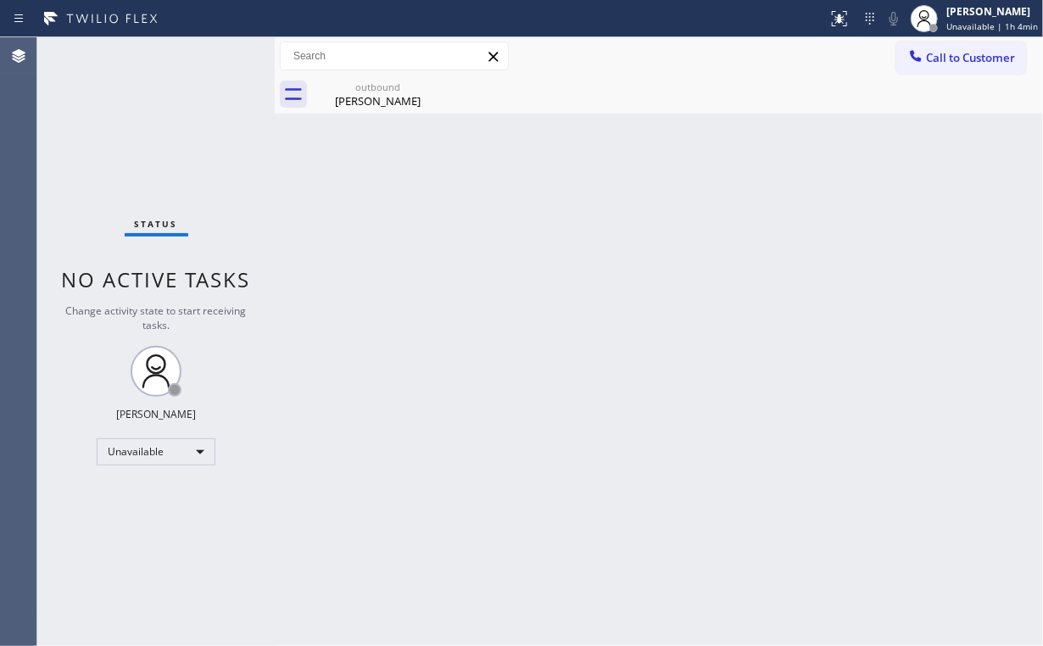
click at [943, 155] on div "Back to Dashboard Change Sender ID Customers Technicians Select a contact Outbo…" at bounding box center [659, 341] width 768 height 609
click at [952, 62] on span "Call to Customer" at bounding box center [970, 57] width 89 height 15
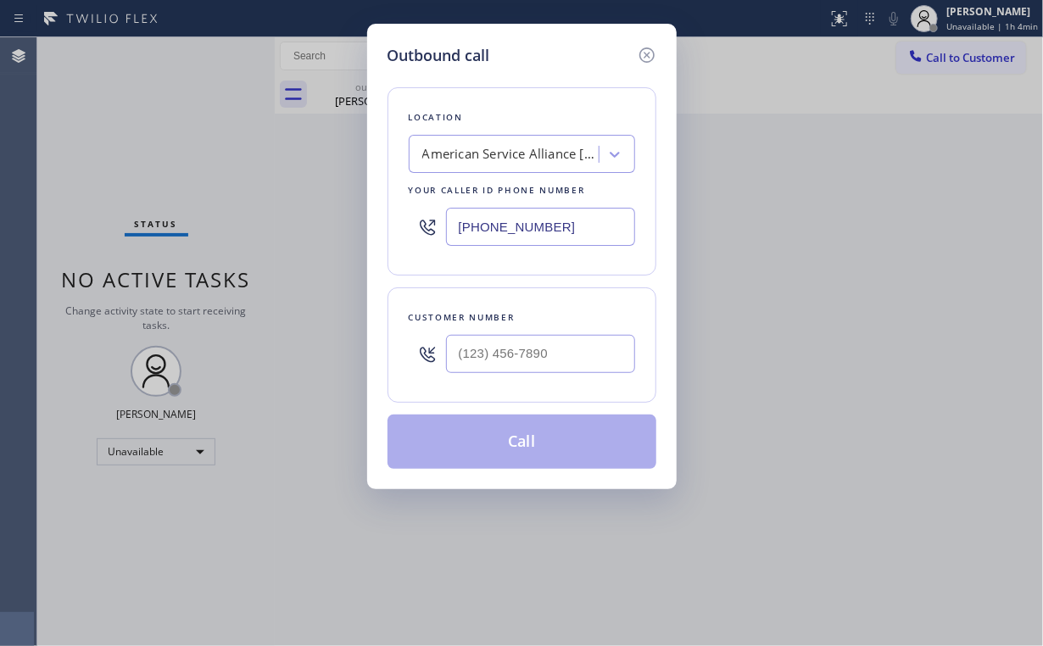
drag, startPoint x: 571, startPoint y: 223, endPoint x: 275, endPoint y: 241, distance: 297.2
click at [386, 244] on div "Outbound call Location American Service Alliance [GEOGRAPHIC_DATA] Your caller …" at bounding box center [521, 256] width 309 height 465
paste input "719) 375-2289"
type input "[PHONE_NUMBER]"
click at [543, 369] on input "(___) ___-____" at bounding box center [540, 354] width 189 height 38
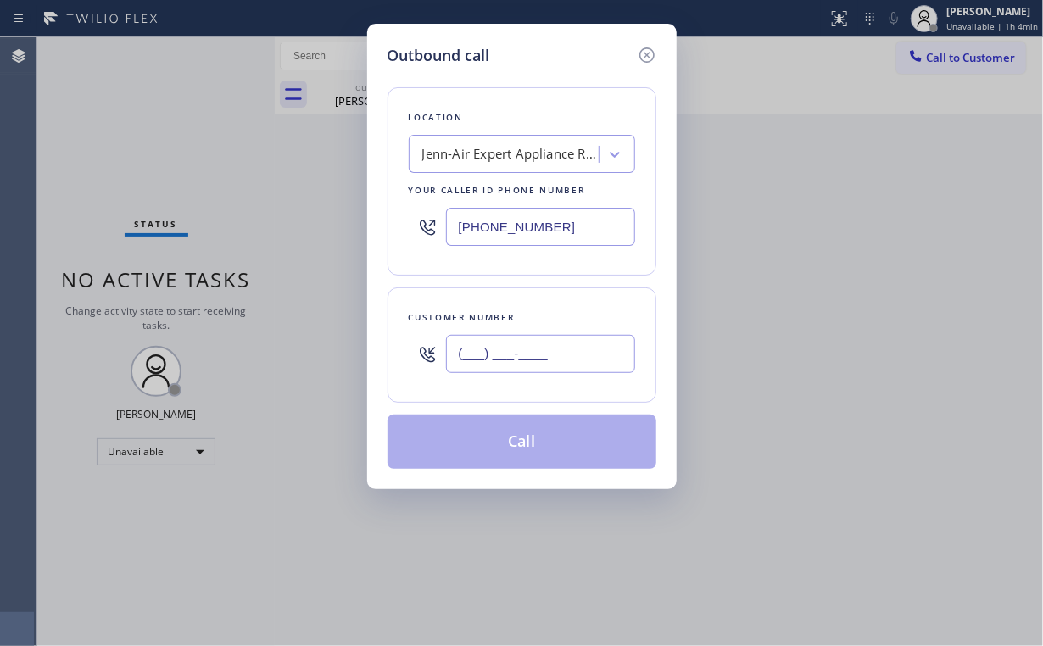
paste input "720) 988-0395"
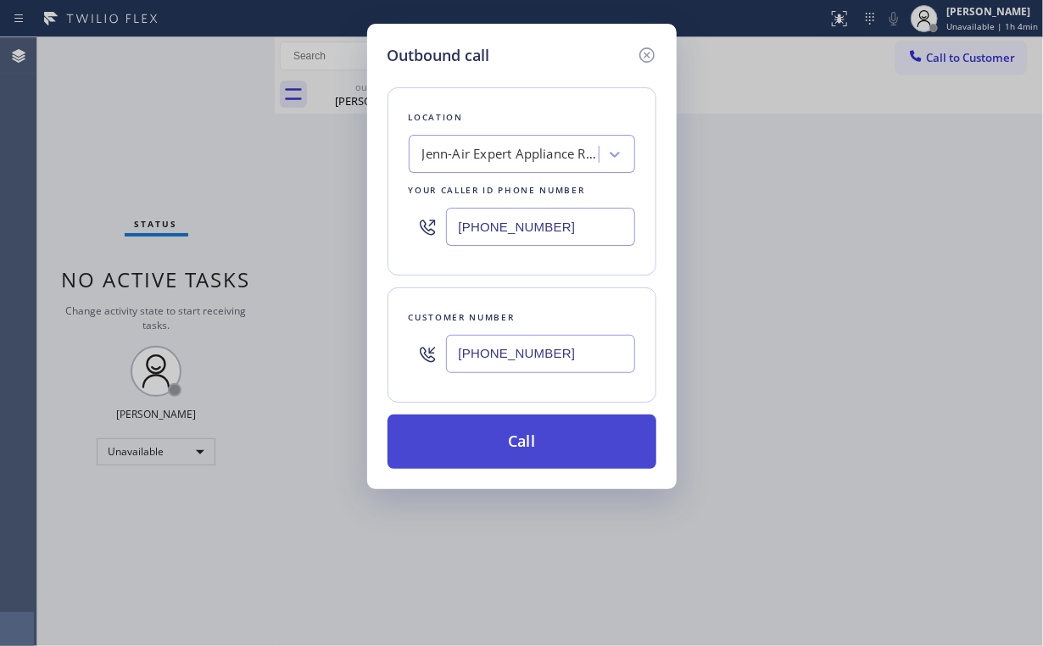
type input "[PHONE_NUMBER]"
click at [507, 435] on button "Call" at bounding box center [521, 441] width 269 height 54
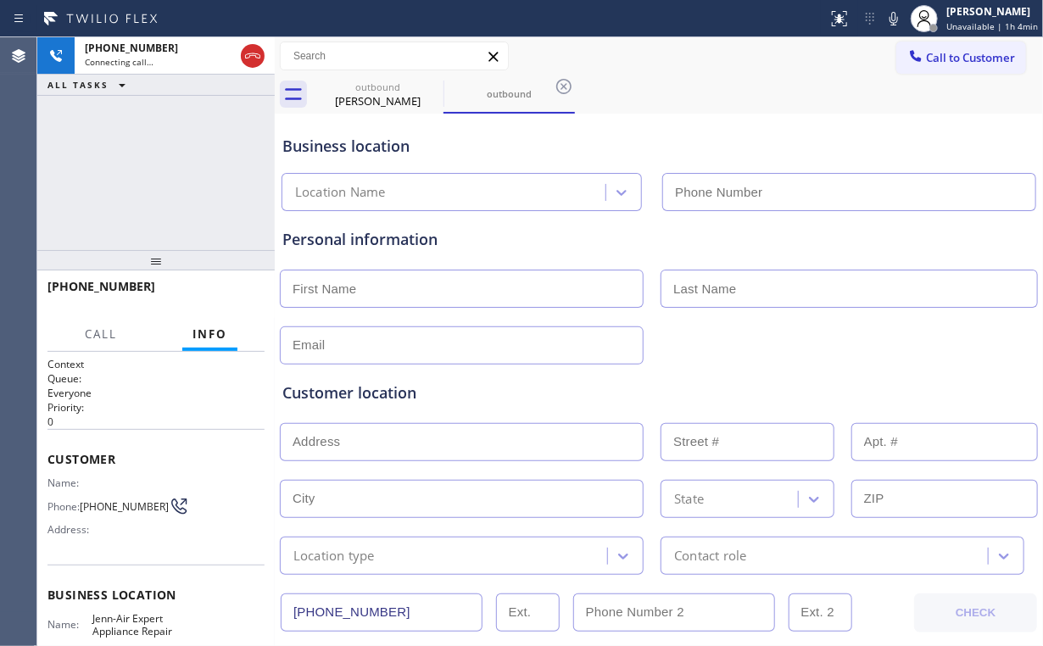
type input "[PHONE_NUMBER]"
click at [138, 131] on div "[PHONE_NUMBER] Connecting call… ALL TASKS ALL TASKS ACTIVE TASKS TASKS IN WRAP …" at bounding box center [155, 143] width 237 height 213
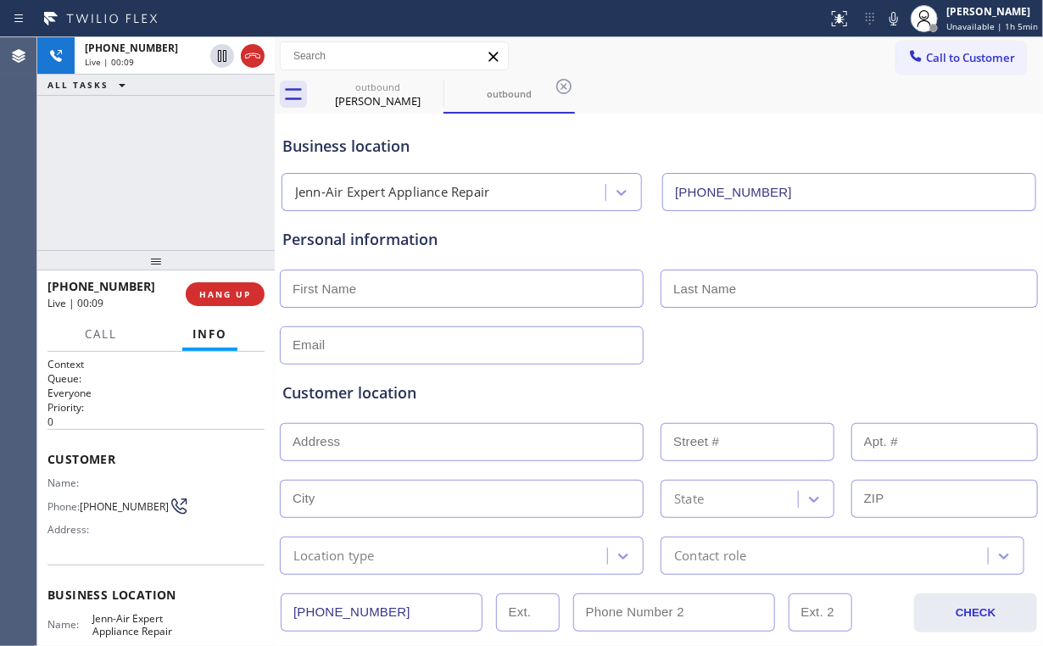
click at [190, 188] on div "[PHONE_NUMBER] Live | 00:09 ALL TASKS ALL TASKS ACTIVE TASKS TASKS IN WRAP UP" at bounding box center [155, 143] width 237 height 213
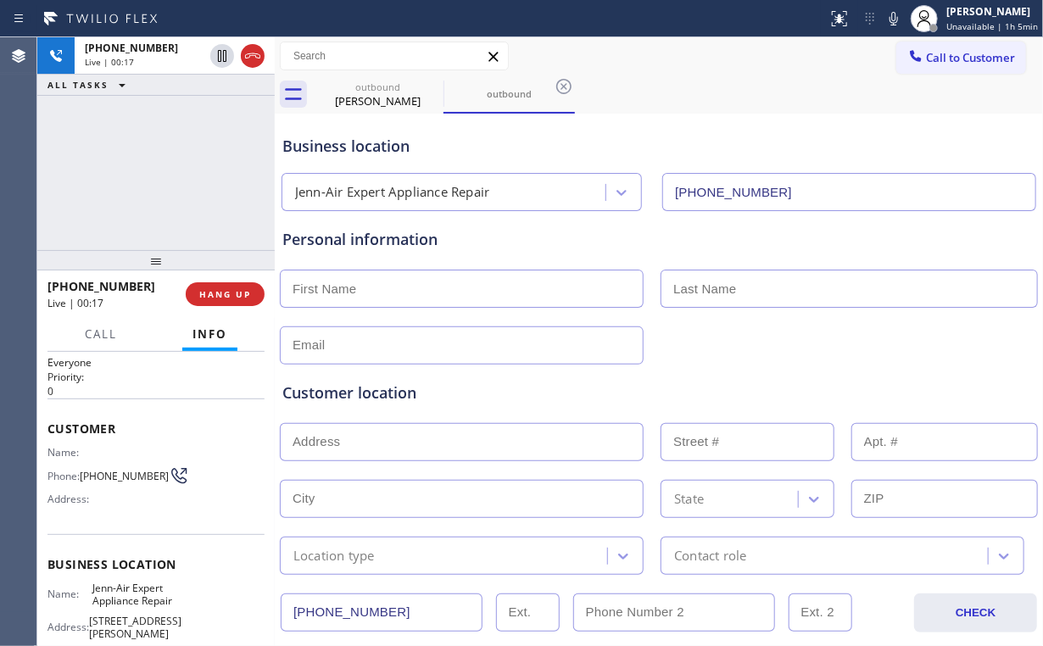
scroll to position [68, 0]
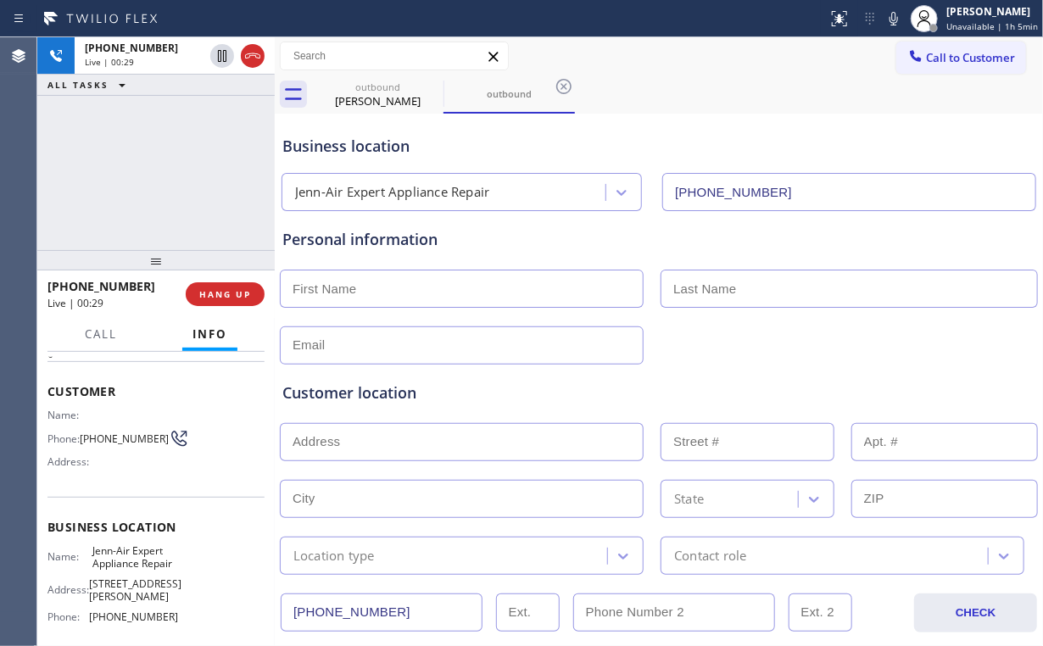
drag, startPoint x: 127, startPoint y: 166, endPoint x: 168, endPoint y: 198, distance: 51.9
click at [133, 173] on div "[PHONE_NUMBER] Live | 00:29 ALL TASKS ALL TASKS ACTIVE TASKS TASKS IN WRAP UP" at bounding box center [155, 143] width 237 height 213
click at [217, 297] on span "HANG UP" at bounding box center [225, 294] width 52 height 12
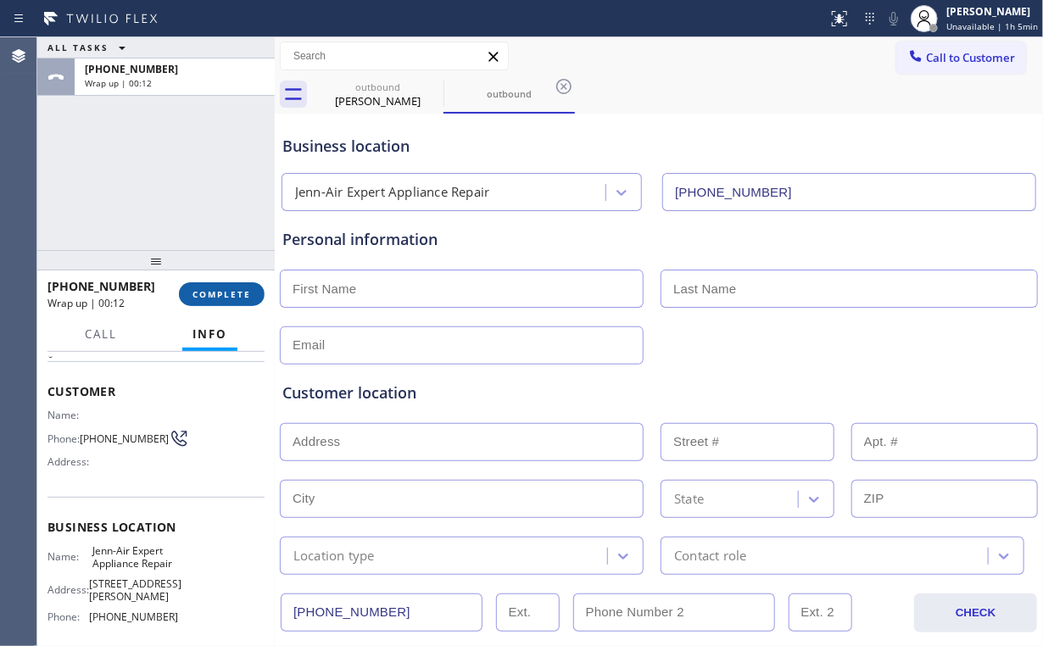
click at [209, 286] on button "COMPLETE" at bounding box center [222, 294] width 86 height 24
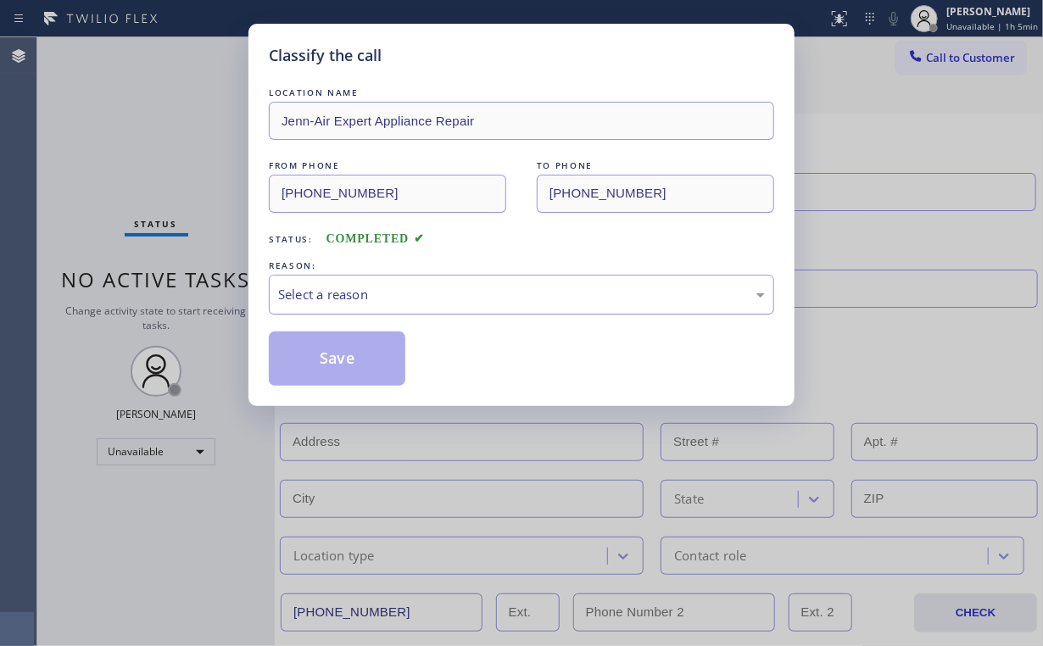
click at [322, 289] on div "Select a reason" at bounding box center [521, 294] width 487 height 19
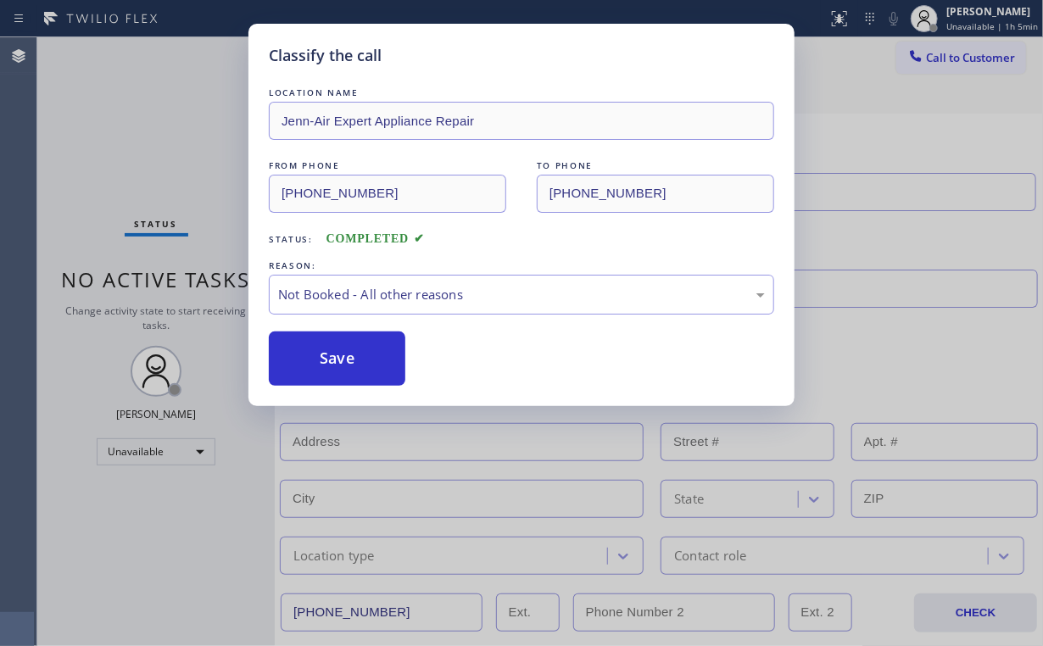
drag, startPoint x: 331, startPoint y: 359, endPoint x: 144, endPoint y: 171, distance: 265.5
click at [331, 359] on button "Save" at bounding box center [337, 358] width 136 height 54
type input "[PHONE_NUMBER]"
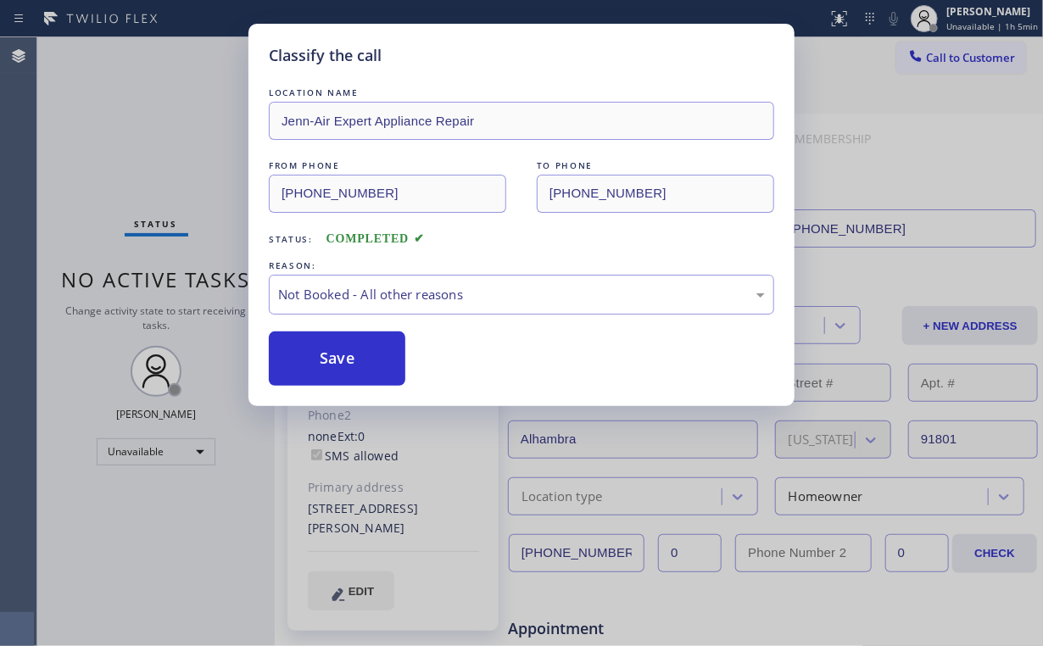
click at [144, 171] on div "Classify the call LOCATION NAME Jenn-Air Expert Appliance Repair FROM PHONE [PH…" at bounding box center [521, 323] width 1043 height 646
click at [954, 147] on div "Classify the call LOCATION NAME Jenn-Air Expert Appliance Repair FROM PHONE [PH…" at bounding box center [521, 323] width 1043 height 646
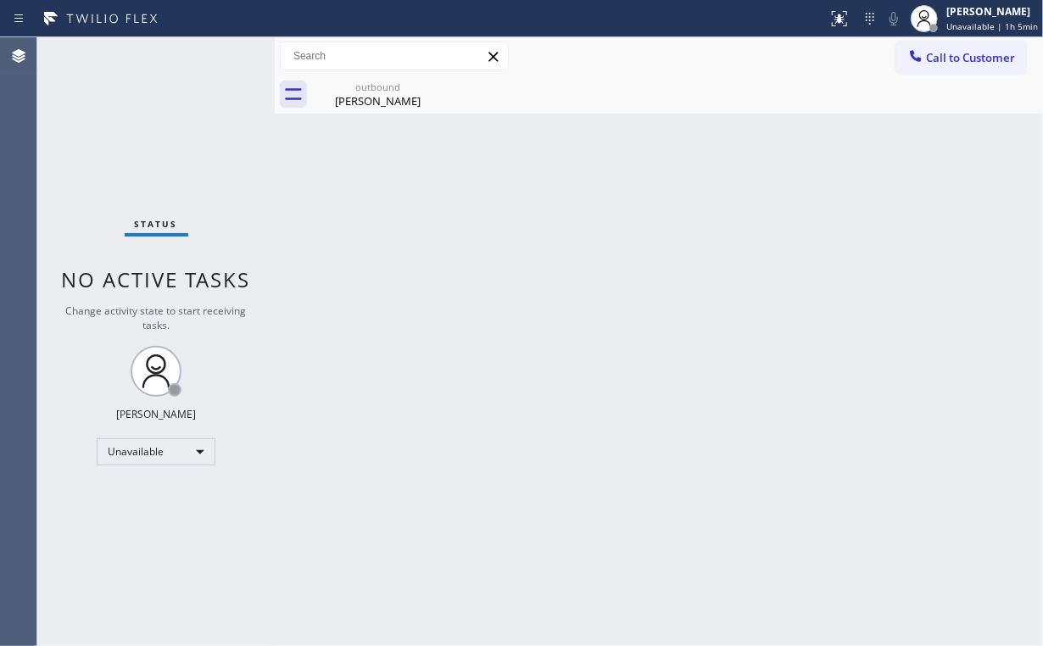
click at [918, 64] on div at bounding box center [915, 57] width 20 height 20
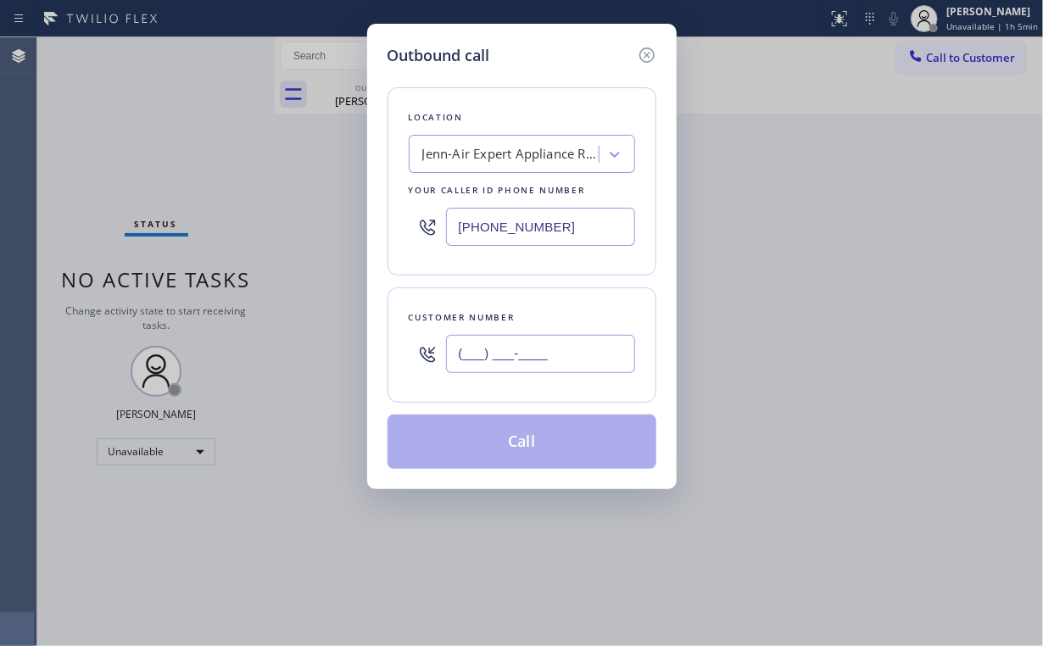
click at [529, 360] on input "(___) ___-____" at bounding box center [540, 354] width 189 height 38
paste input "720) 988-0395"
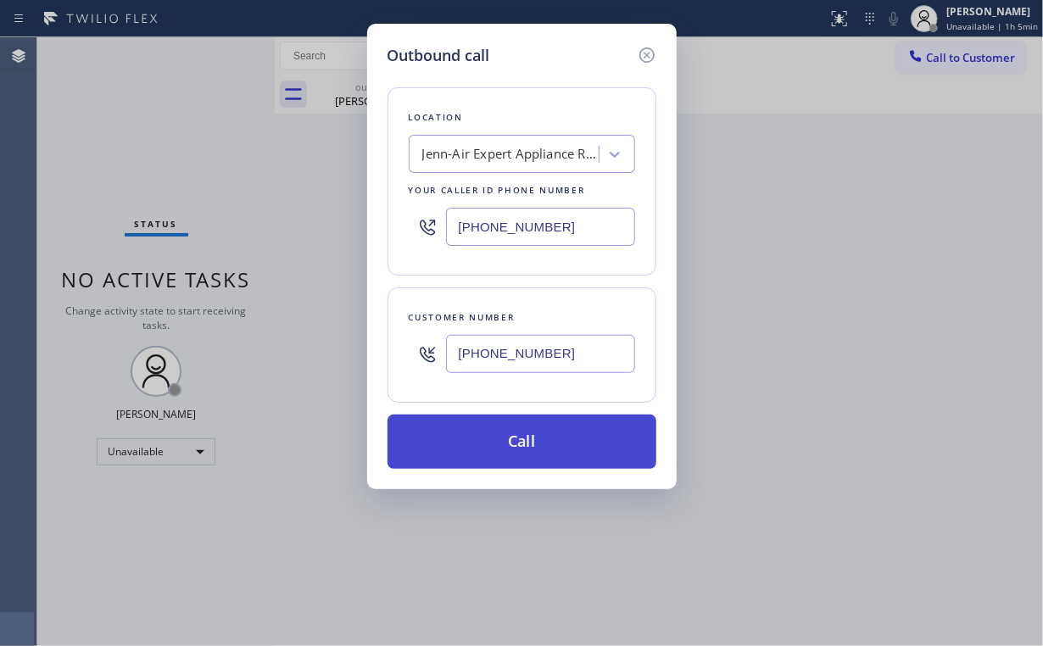
type input "[PHONE_NUMBER]"
click at [487, 447] on button "Call" at bounding box center [521, 441] width 269 height 54
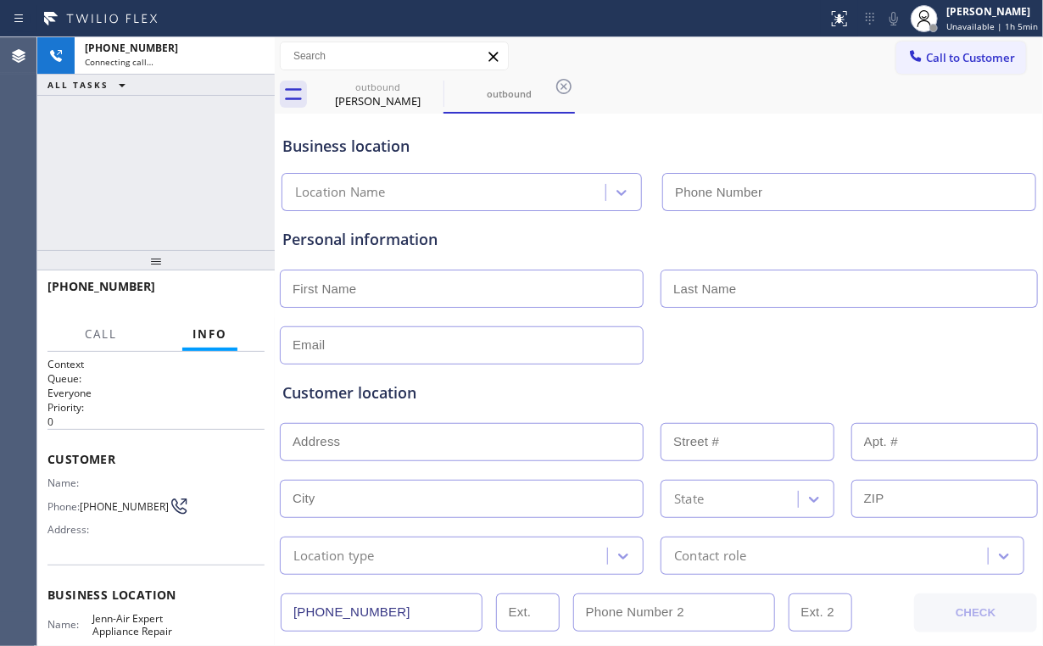
drag, startPoint x: 95, startPoint y: 128, endPoint x: 105, endPoint y: 129, distance: 10.2
click at [98, 129] on div "[PHONE_NUMBER] Connecting call… ALL TASKS ALL TASKS ACTIVE TASKS TASKS IN WRAP …" at bounding box center [155, 143] width 237 height 213
type input "[PHONE_NUMBER]"
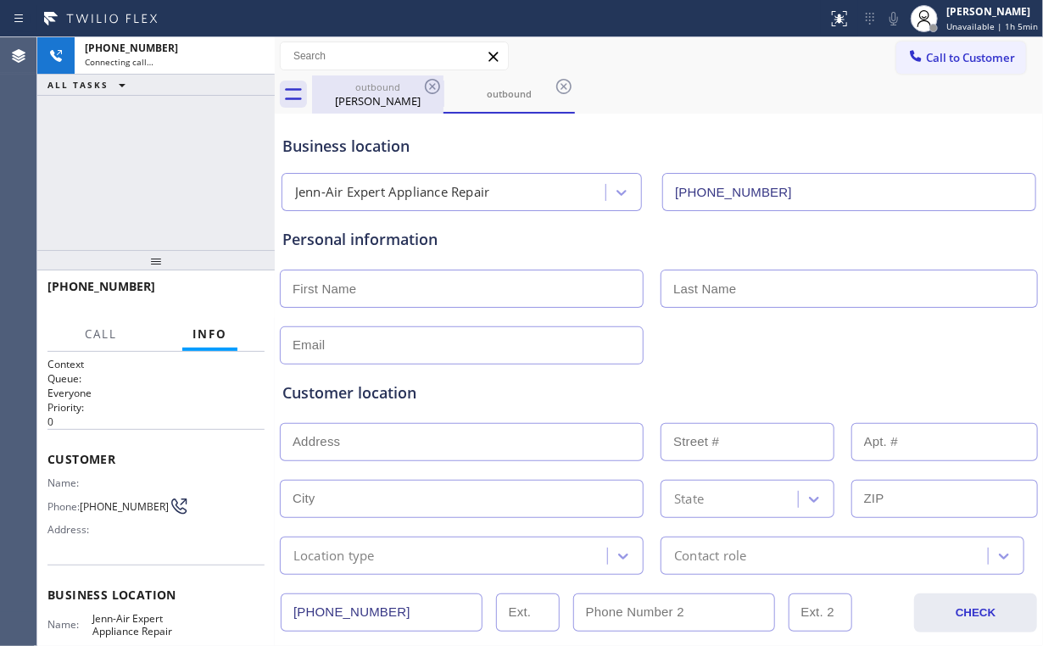
click at [375, 105] on div "[PERSON_NAME]" at bounding box center [378, 100] width 128 height 15
type input "[PHONE_NUMBER]"
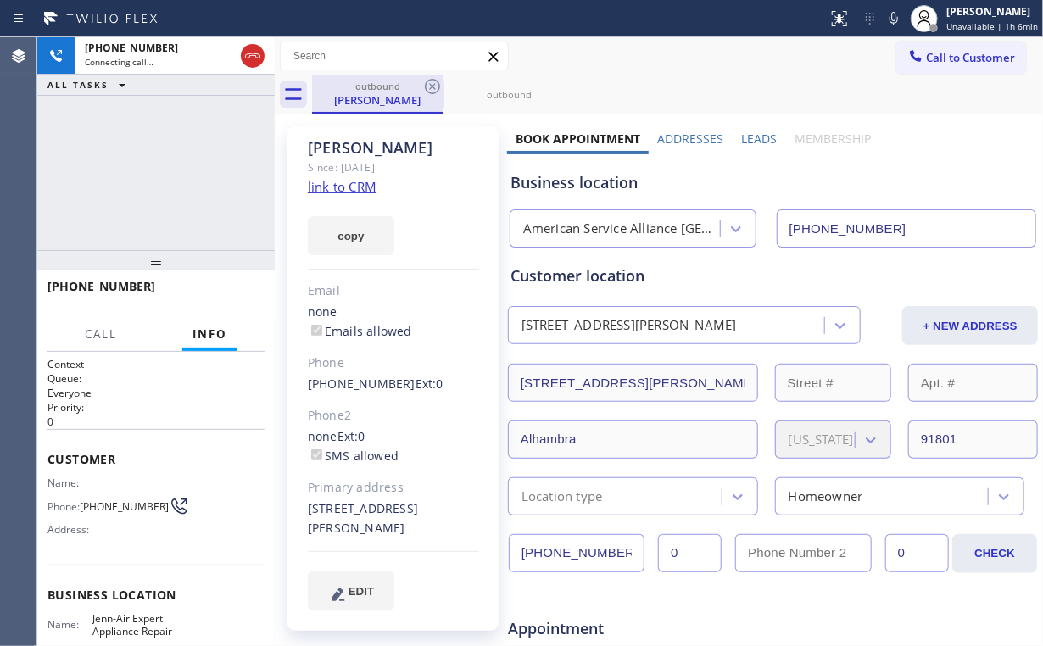
click at [359, 98] on div "[PERSON_NAME]" at bounding box center [378, 99] width 128 height 15
click at [429, 84] on icon at bounding box center [432, 86] width 15 height 15
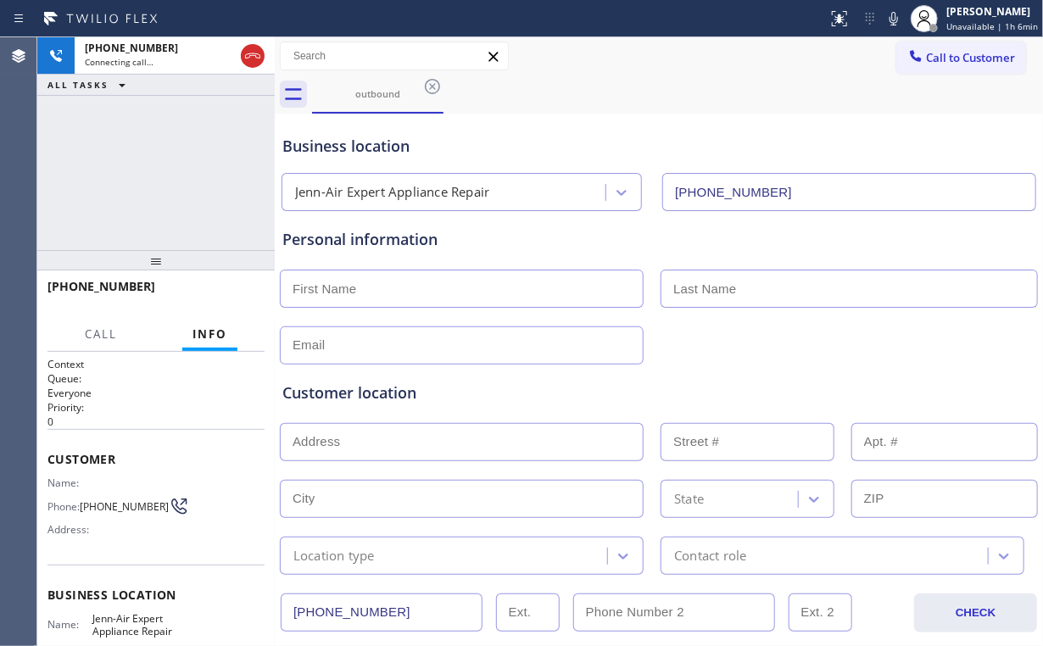
click at [153, 176] on div "[PHONE_NUMBER] Connecting call… ALL TASKS ALL TASKS ACTIVE TASKS TASKS IN WRAP …" at bounding box center [155, 143] width 237 height 213
click at [602, 142] on div "Business location" at bounding box center [658, 146] width 753 height 23
click at [242, 297] on span "HANG UP" at bounding box center [225, 294] width 52 height 12
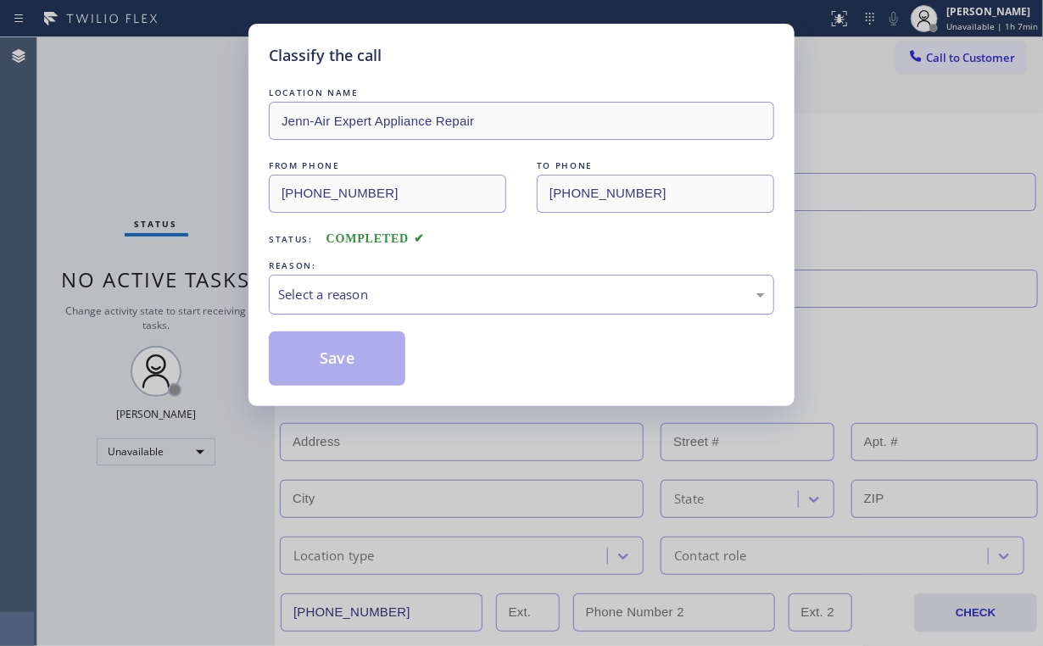
click at [377, 296] on div "Select a reason" at bounding box center [521, 294] width 487 height 19
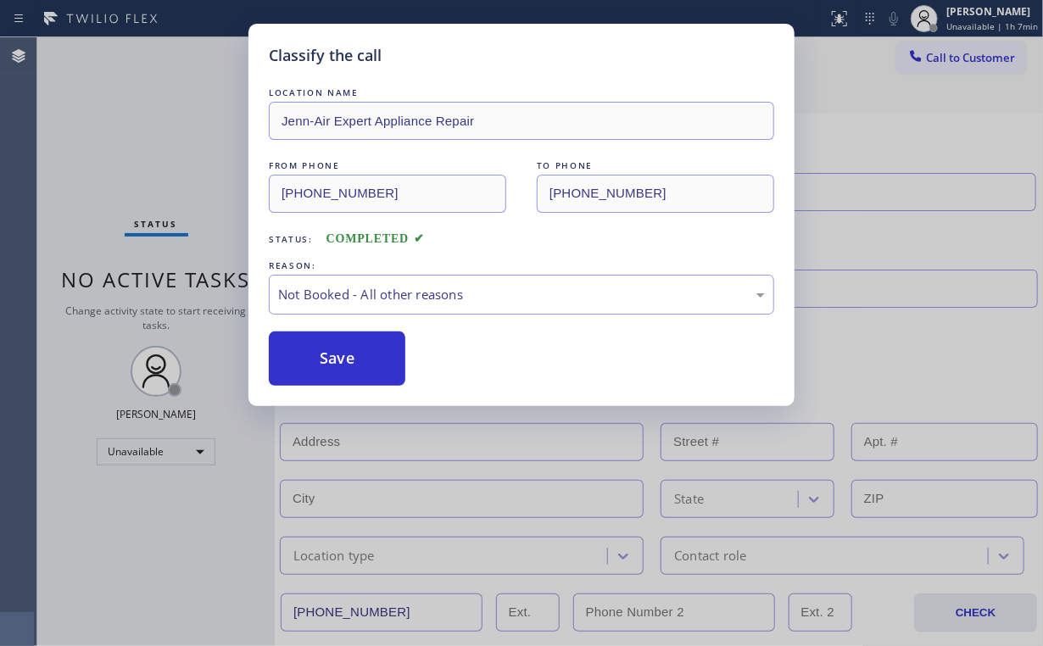
drag, startPoint x: 332, startPoint y: 363, endPoint x: 170, endPoint y: 203, distance: 227.8
click at [333, 363] on button "Save" at bounding box center [337, 358] width 136 height 54
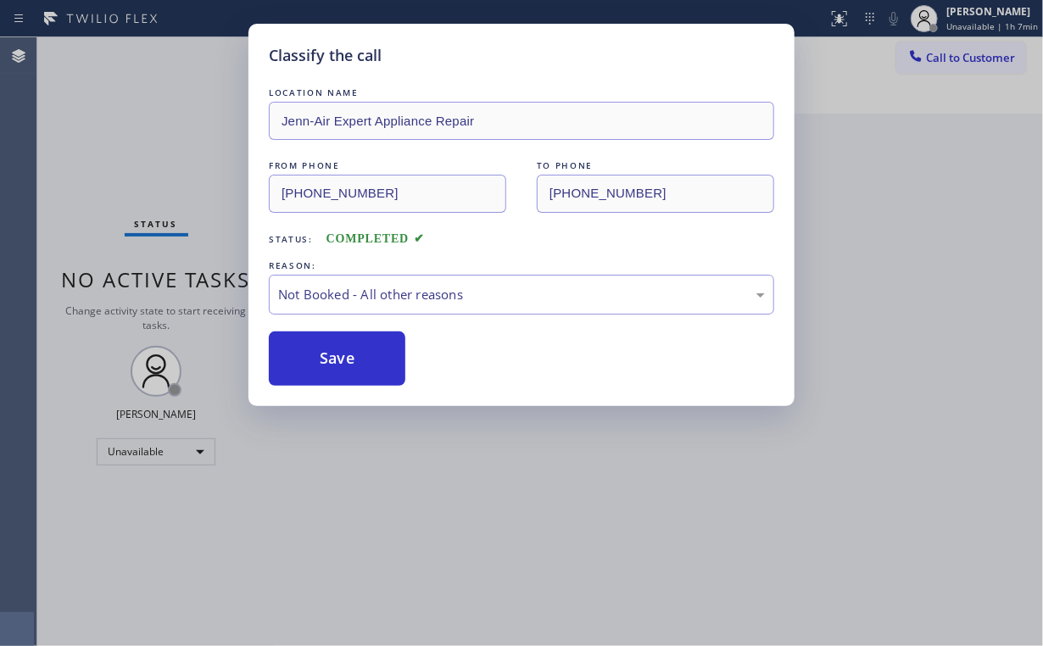
click at [97, 143] on div "Classify the call LOCATION NAME Jenn-Air Expert Appliance Repair FROM PHONE [PH…" at bounding box center [521, 323] width 1043 height 646
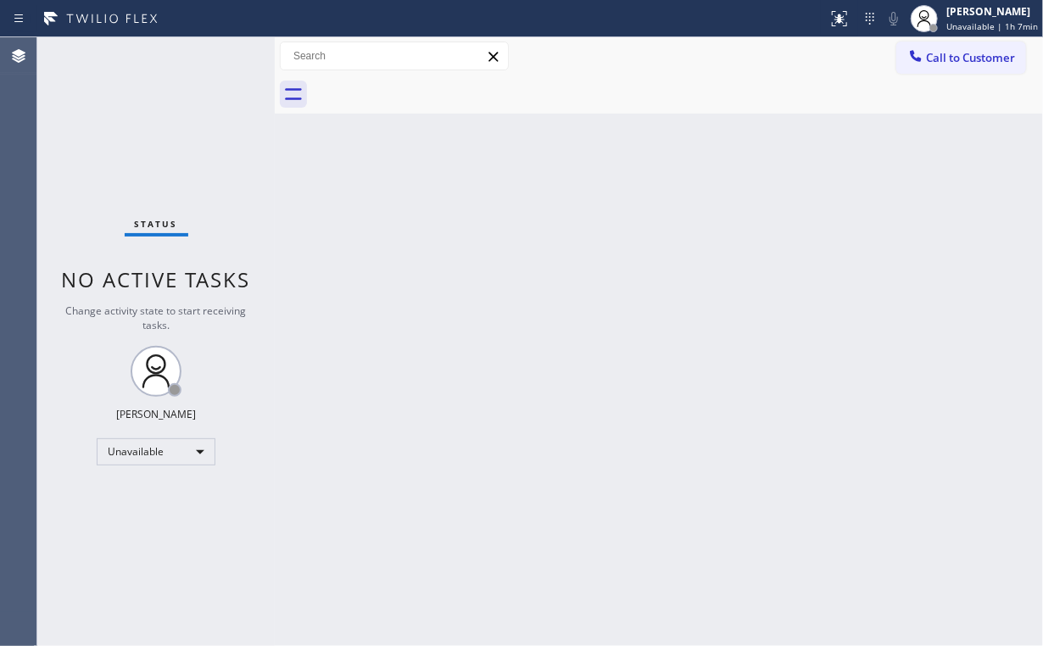
drag, startPoint x: 939, startPoint y: 51, endPoint x: 858, endPoint y: 88, distance: 89.5
click at [935, 54] on span "Call to Customer" at bounding box center [970, 57] width 89 height 15
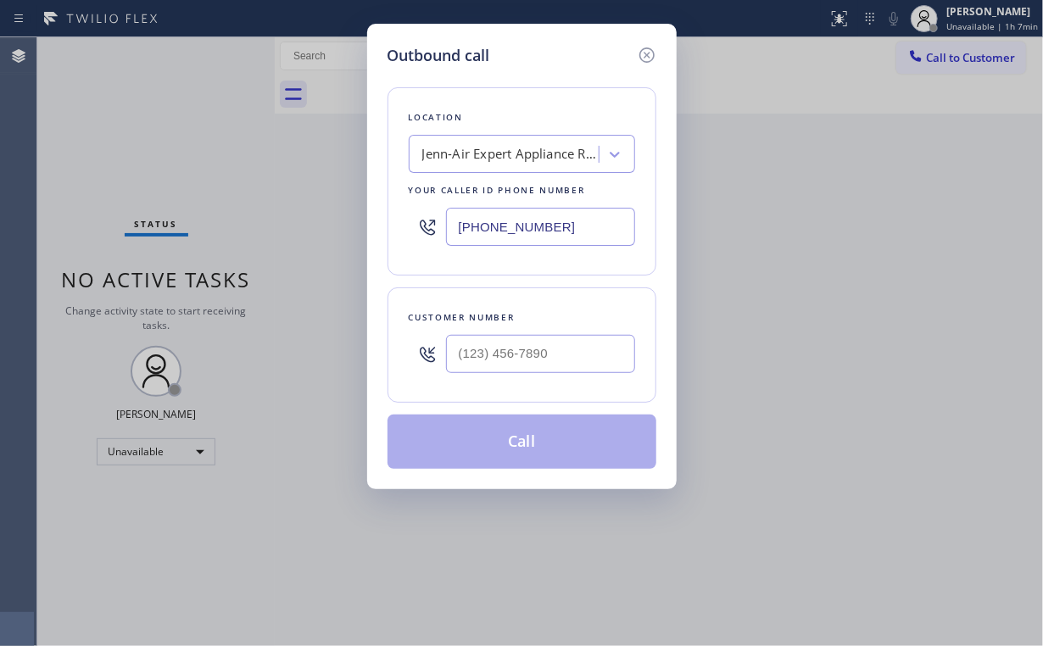
drag, startPoint x: 583, startPoint y: 219, endPoint x: 264, endPoint y: 217, distance: 319.5
click at [331, 217] on div "Outbound call Location Jenn-Air Expert Appliance Repair Your caller id phone nu…" at bounding box center [521, 323] width 1043 height 646
paste input "805) 519-8384"
type input "[PHONE_NUMBER]"
click at [488, 335] on input "(___) ___-____" at bounding box center [540, 354] width 189 height 38
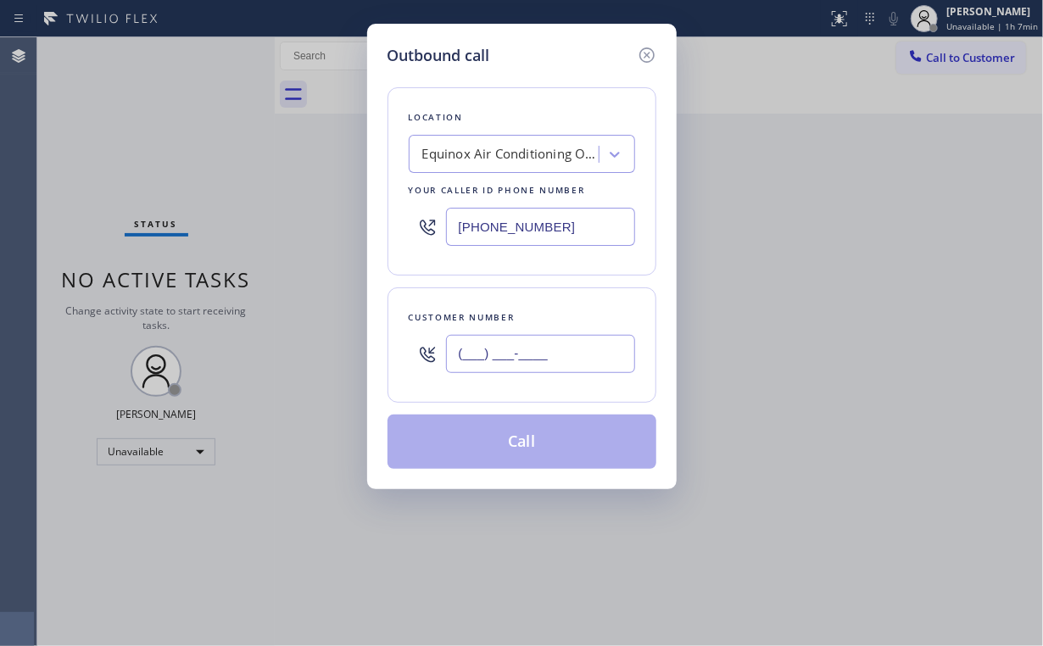
paste input "323) 212-9160"
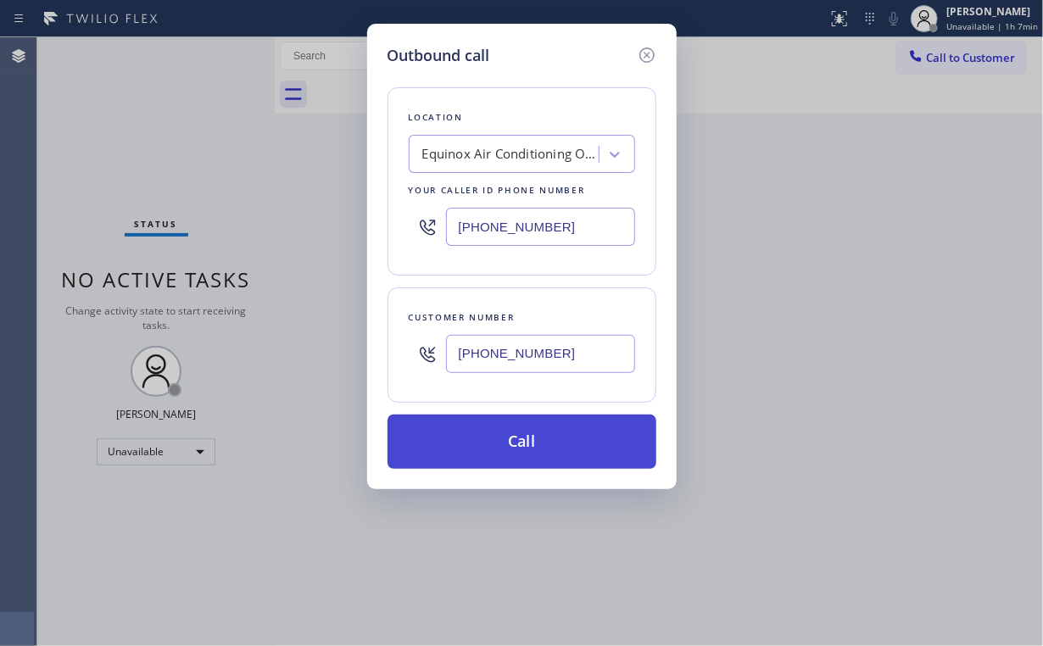
type input "[PHONE_NUMBER]"
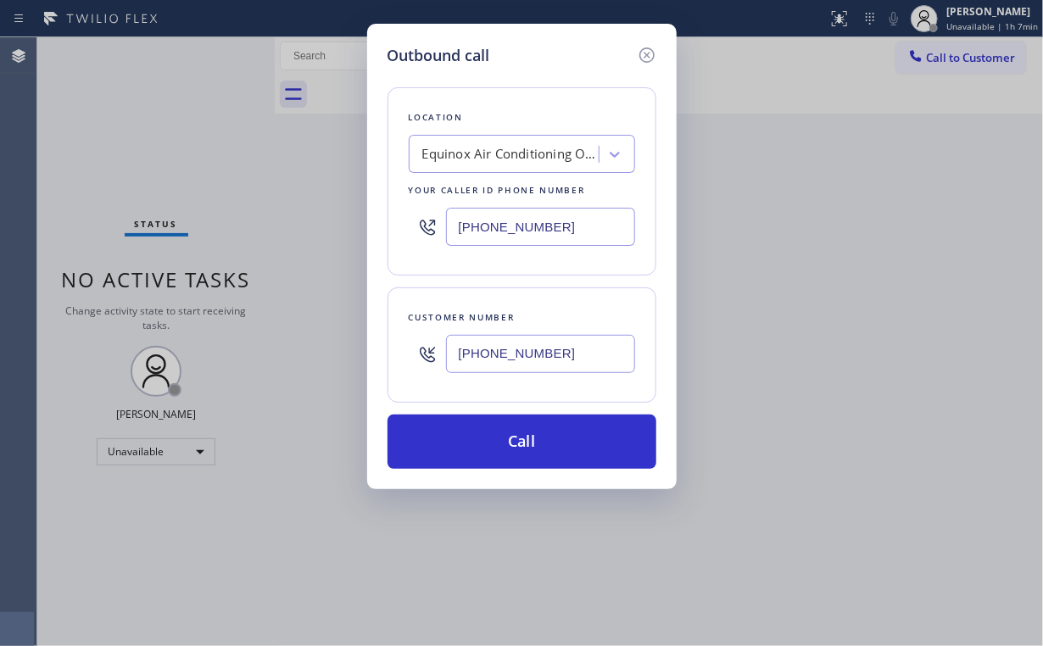
drag, startPoint x: 493, startPoint y: 436, endPoint x: 410, endPoint y: 631, distance: 212.7
click at [492, 437] on button "Call" at bounding box center [521, 441] width 269 height 54
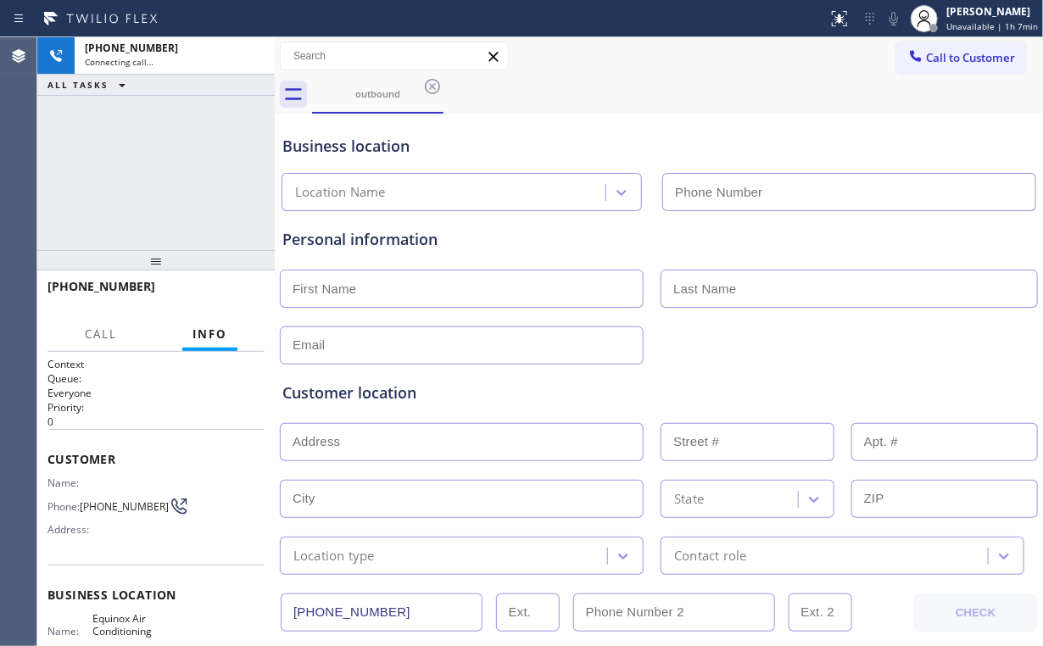
type input "[PHONE_NUMBER]"
click at [170, 190] on div "[PHONE_NUMBER] Connecting call… ALL TASKS ALL TASKS ACTIVE TASKS TASKS IN WRAP …" at bounding box center [155, 143] width 237 height 213
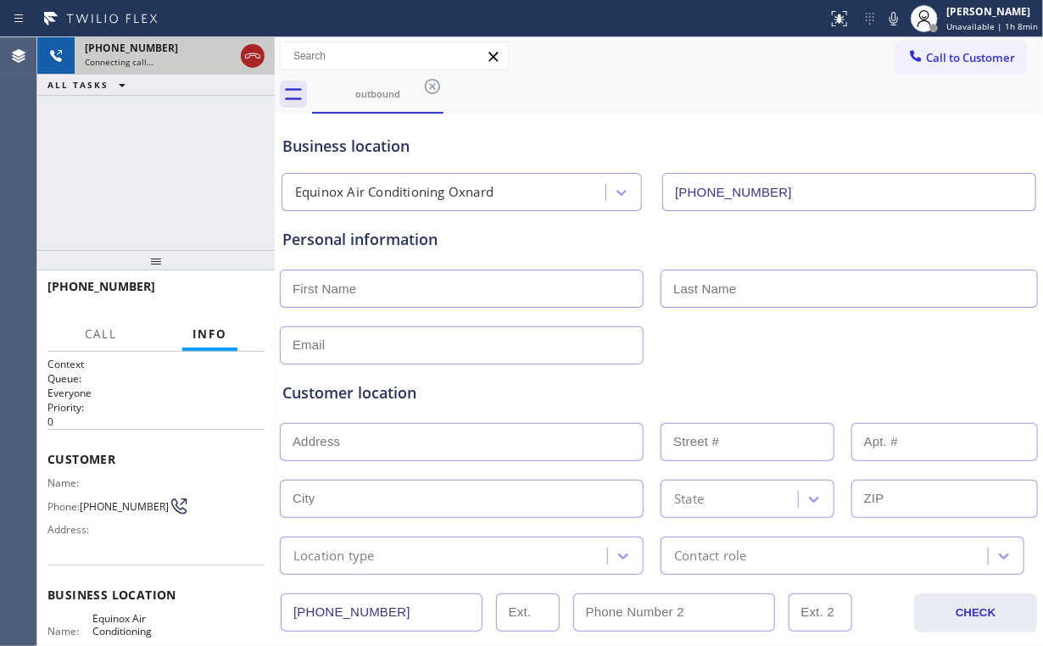
click at [248, 47] on icon at bounding box center [252, 56] width 20 height 20
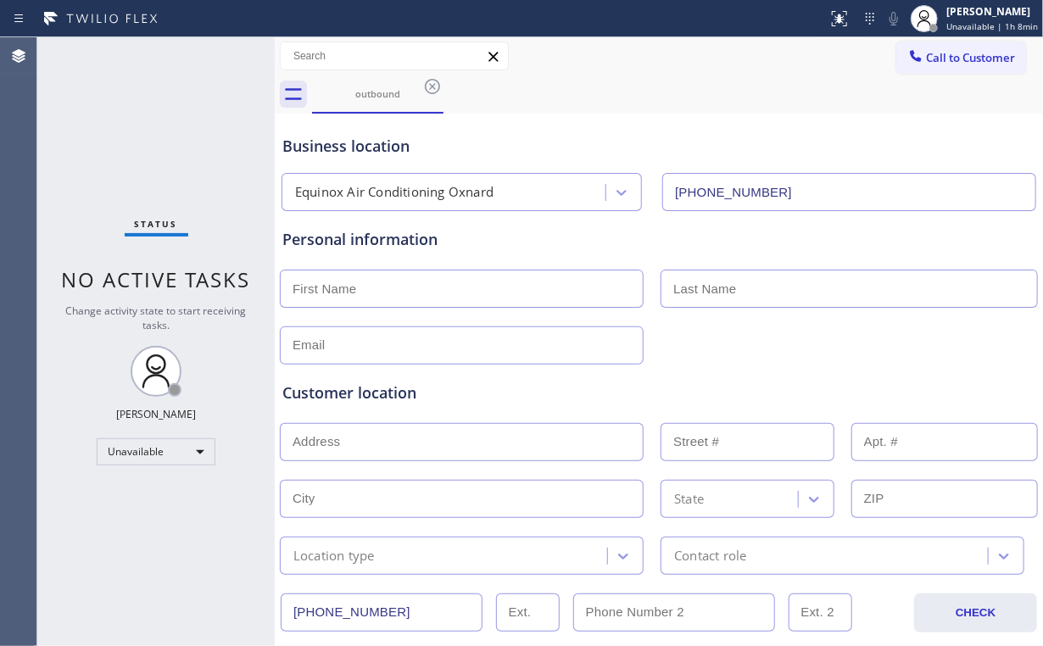
drag, startPoint x: 952, startPoint y: 51, endPoint x: 918, endPoint y: 72, distance: 40.0
click at [949, 53] on span "Call to Customer" at bounding box center [970, 57] width 89 height 15
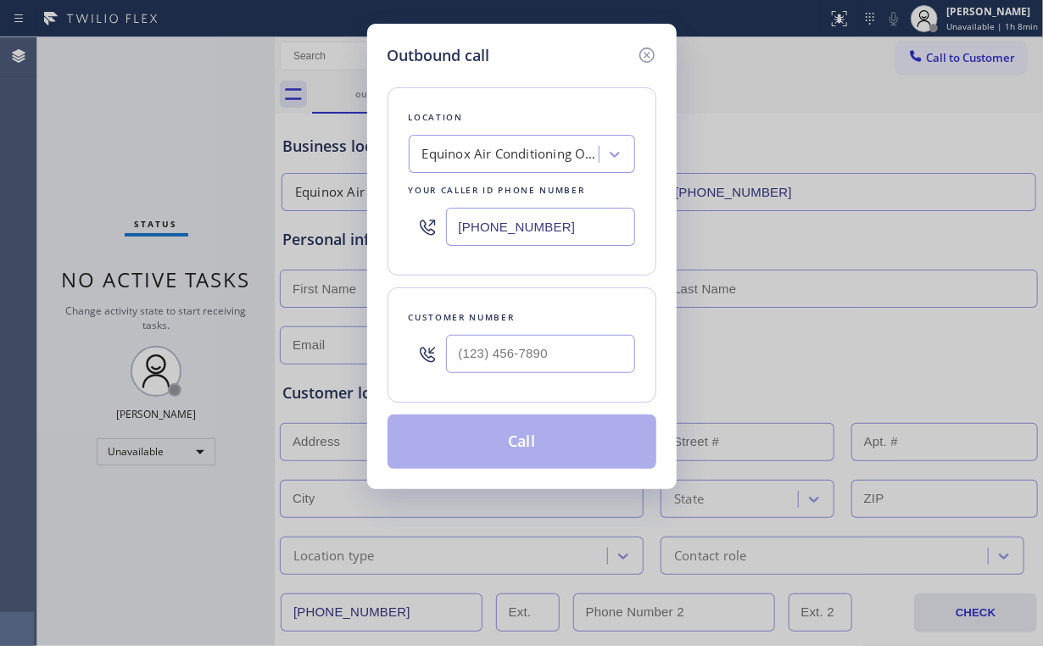
drag, startPoint x: 571, startPoint y: 220, endPoint x: 293, endPoint y: 232, distance: 278.3
click at [370, 232] on div "Outbound call Location Equinox Air Conditioning Oxnard Your caller id phone num…" at bounding box center [521, 256] width 309 height 465
paste input "619) 202-8148"
type input "[PHONE_NUMBER]"
click at [547, 365] on input "(___) ___-____" at bounding box center [540, 354] width 189 height 38
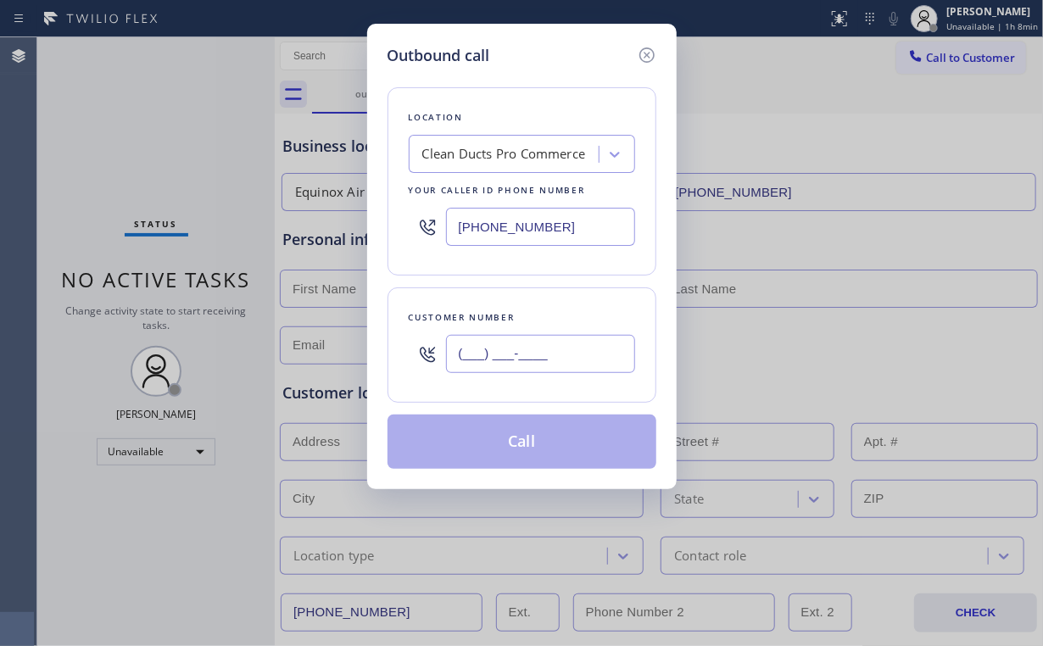
paste input "619) 431-6376"
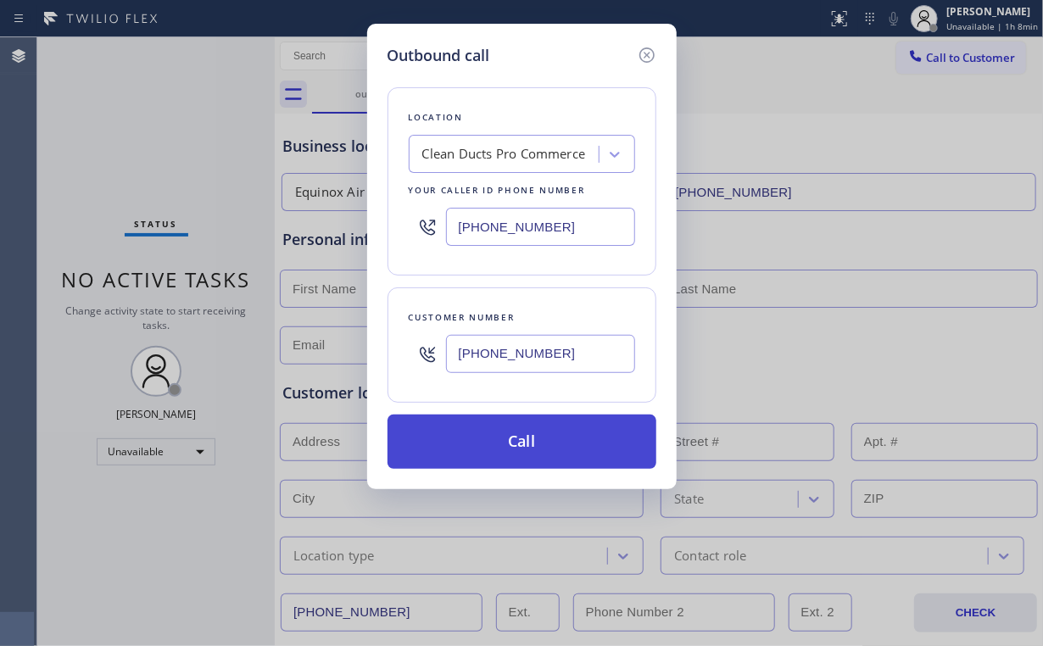
type input "[PHONE_NUMBER]"
click at [528, 437] on button "Call" at bounding box center [521, 441] width 269 height 54
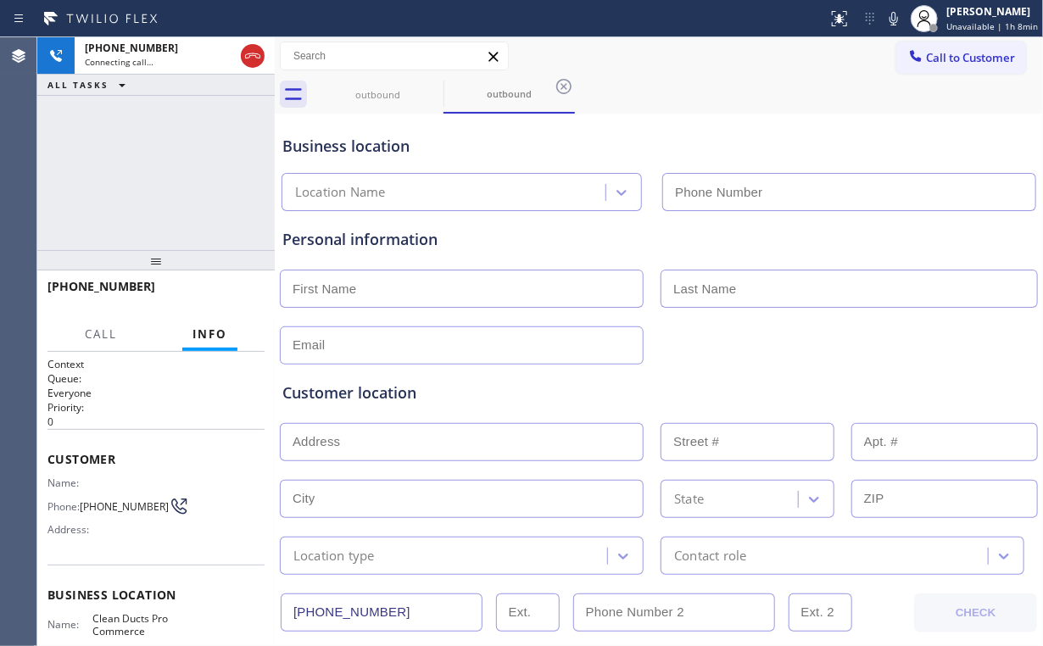
click at [108, 168] on div "[PHONE_NUMBER] Connecting call… ALL TASKS ALL TASKS ACTIVE TASKS TASKS IN WRAP …" at bounding box center [155, 143] width 237 height 213
type input "[PHONE_NUMBER]"
click at [180, 176] on div "[PHONE_NUMBER] Connecting call… ALL TASKS ALL TASKS ACTIVE TASKS TASKS IN WRAP …" at bounding box center [155, 143] width 237 height 213
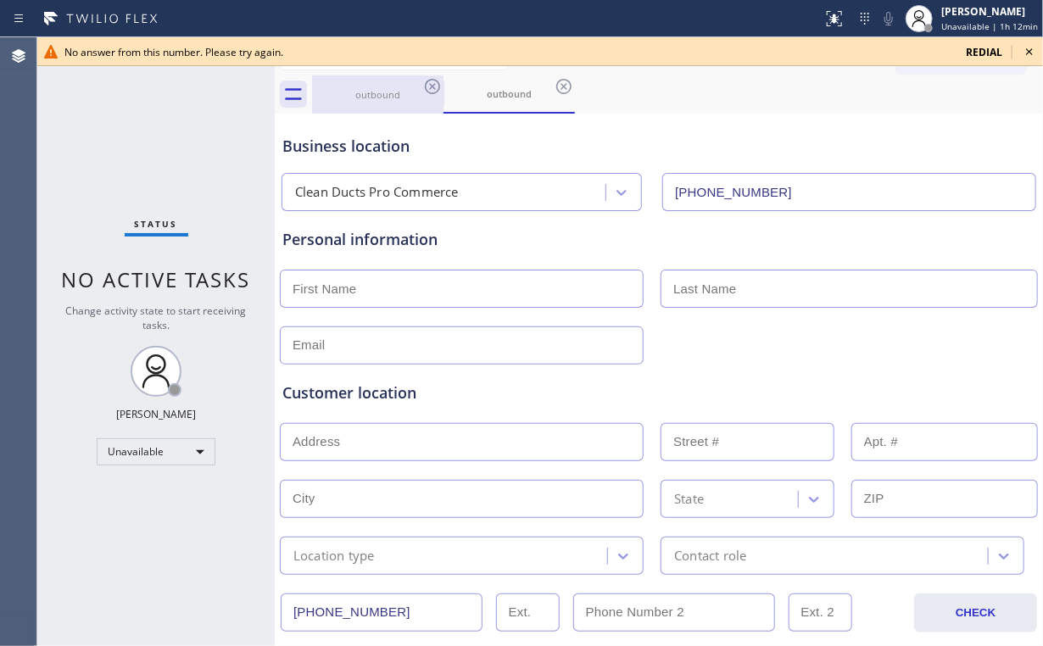
click at [385, 95] on div "outbound" at bounding box center [378, 94] width 128 height 13
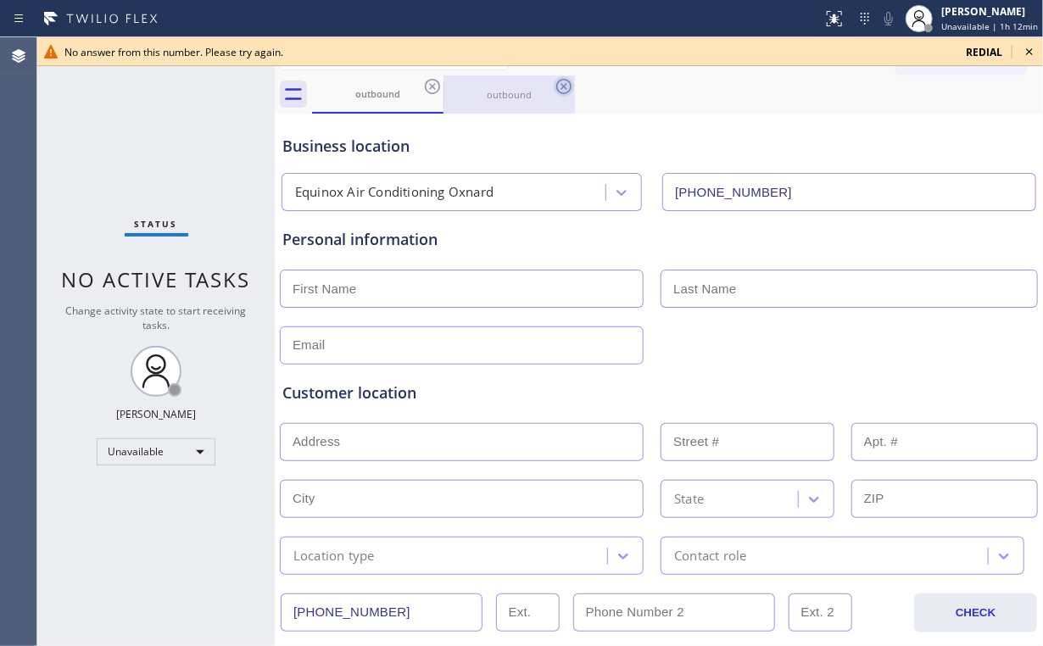
click at [434, 83] on icon at bounding box center [432, 86] width 20 height 20
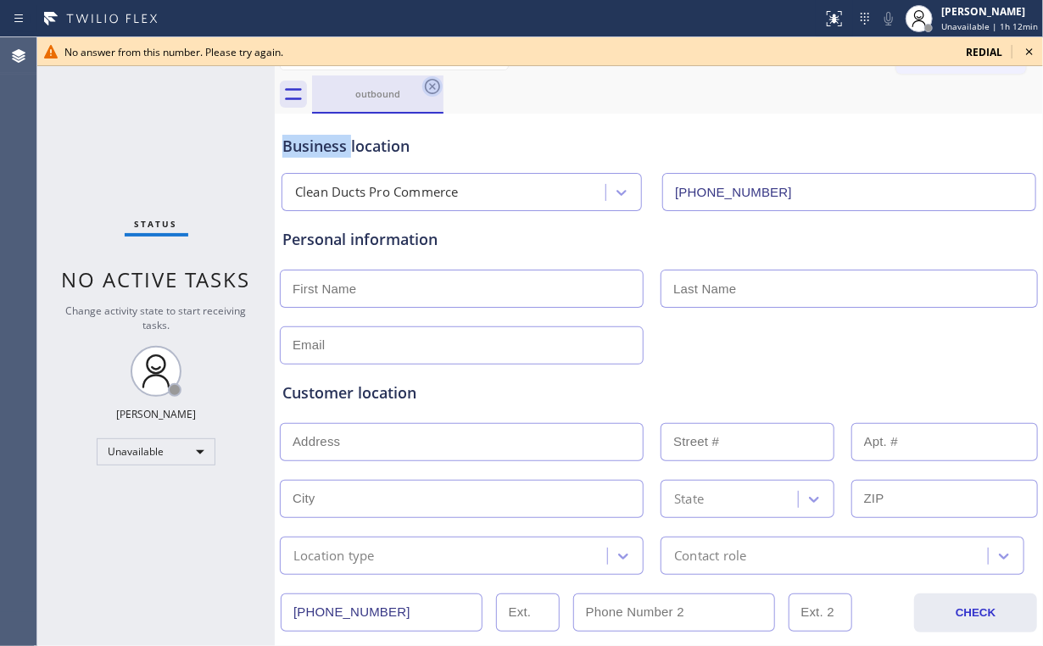
click at [434, 83] on icon at bounding box center [432, 86] width 20 height 20
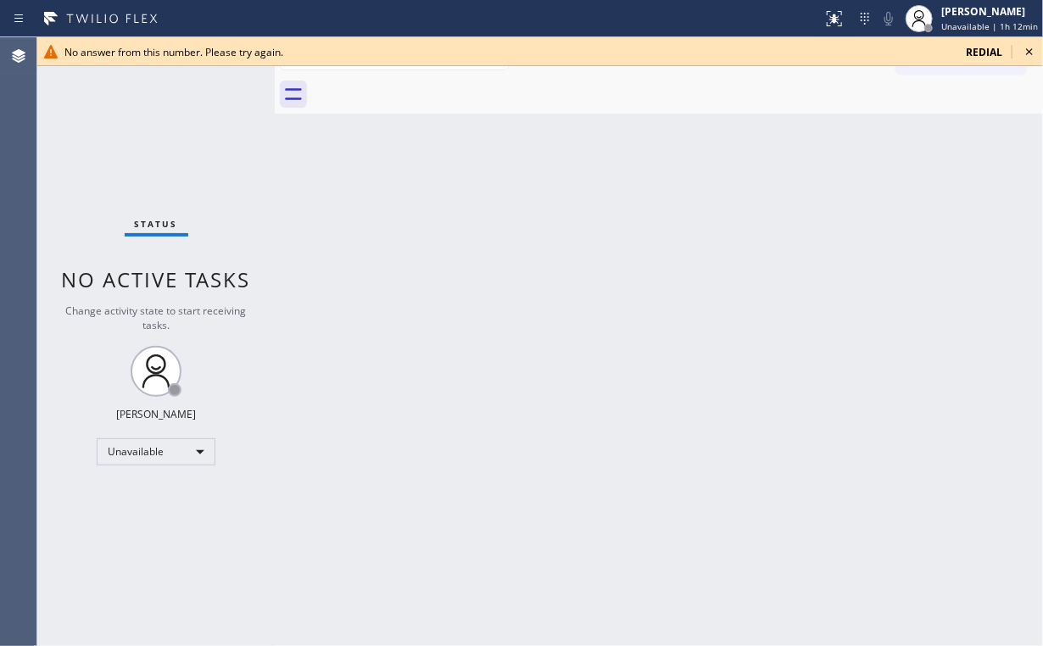
click at [589, 275] on div "Back to Dashboard Change Sender ID Customers Technicians Select a contact Outbo…" at bounding box center [659, 341] width 768 height 609
click at [1026, 49] on icon at bounding box center [1029, 51] width 7 height 7
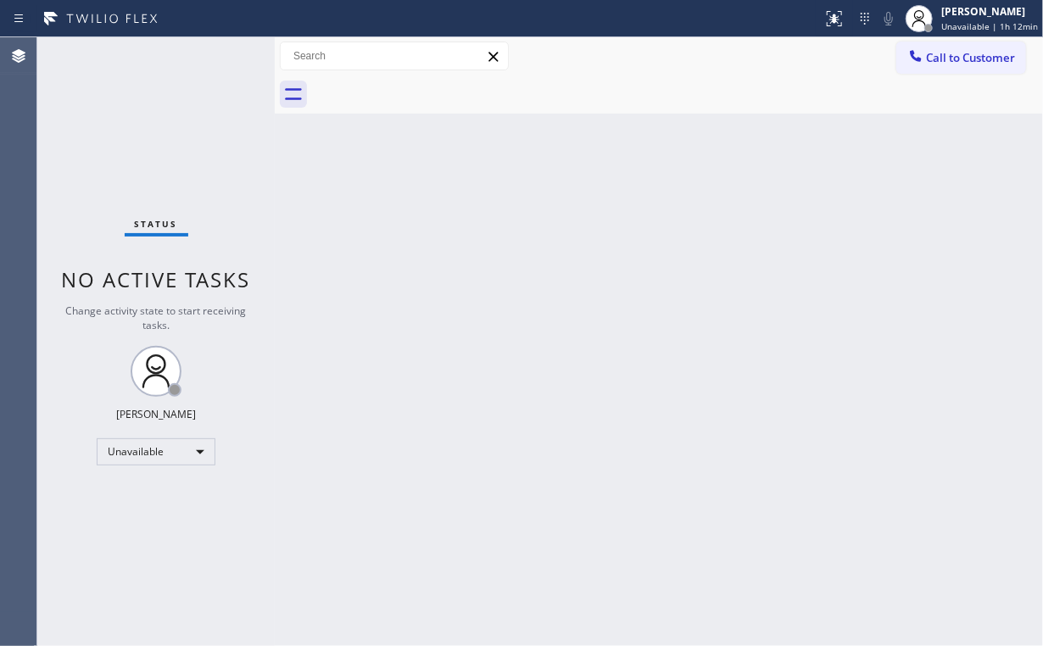
drag, startPoint x: 712, startPoint y: 325, endPoint x: 871, endPoint y: 330, distance: 159.4
click at [719, 326] on div "Back to Dashboard Change Sender ID Customers Technicians Select a contact Outbo…" at bounding box center [659, 341] width 768 height 609
click at [438, 292] on div "Back to Dashboard Change Sender ID Customers Technicians Select a contact Outbo…" at bounding box center [659, 341] width 768 height 609
click at [490, 298] on div "Back to Dashboard Change Sender ID Customers Technicians Select a contact Outbo…" at bounding box center [659, 341] width 768 height 609
click at [947, 58] on span "Call to Customer" at bounding box center [970, 57] width 89 height 15
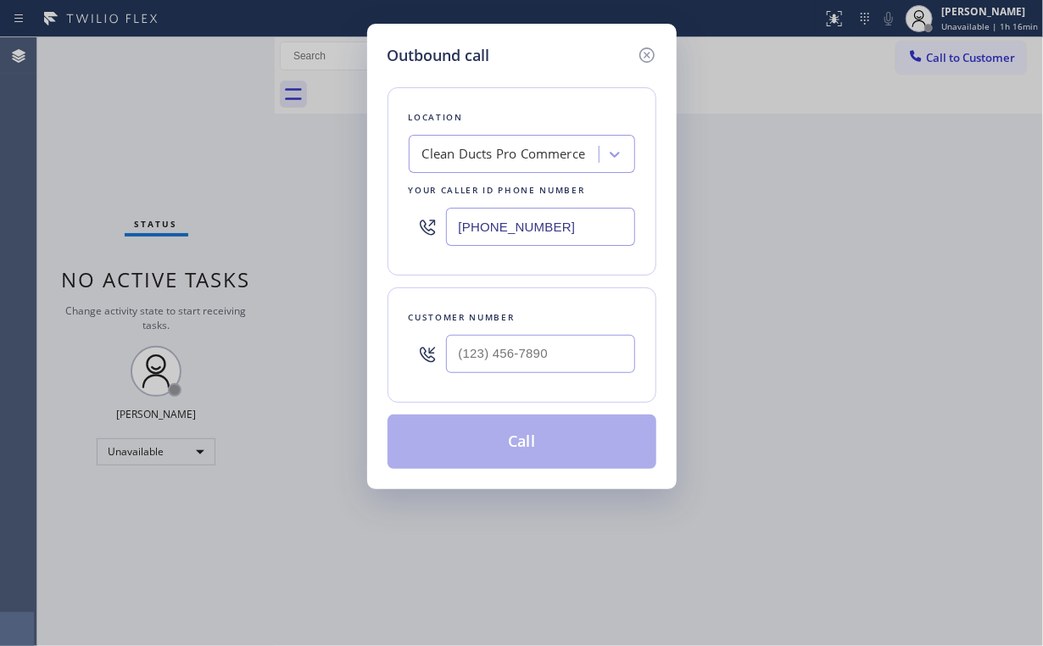
click at [335, 214] on div "Outbound call Location Clean Ducts Pro Commerce Your caller id phone number [PH…" at bounding box center [521, 323] width 1043 height 646
paste input "877) 764-0430"
type input "[PHONE_NUMBER]"
click at [549, 340] on input "(___) ___-____" at bounding box center [540, 354] width 189 height 38
paste input "760) 375-9064"
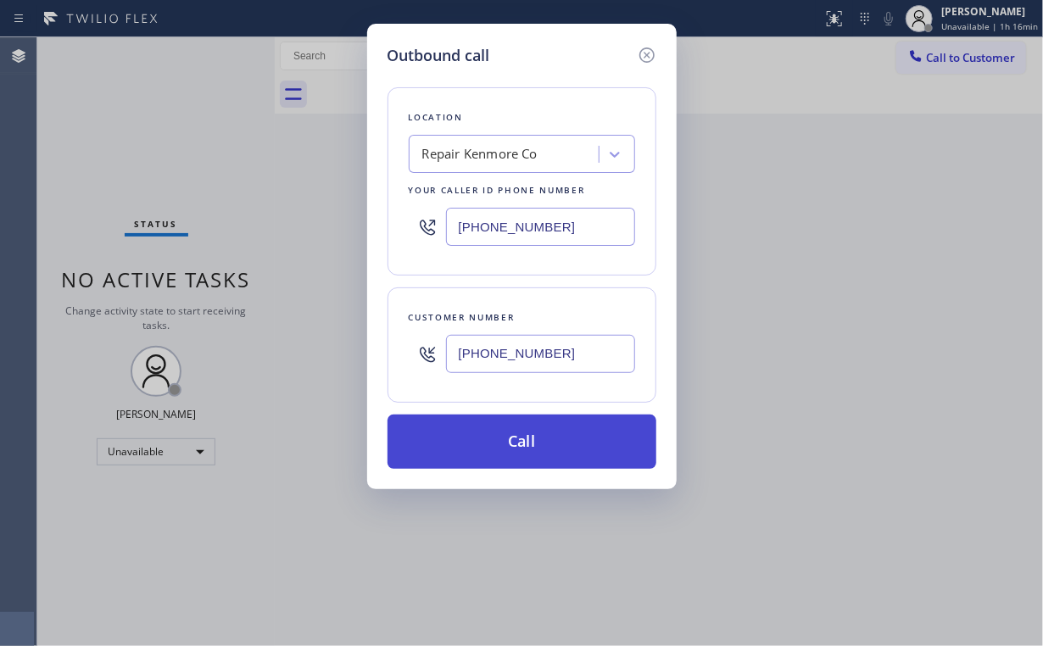
type input "[PHONE_NUMBER]"
click at [495, 426] on button "Call" at bounding box center [521, 441] width 269 height 54
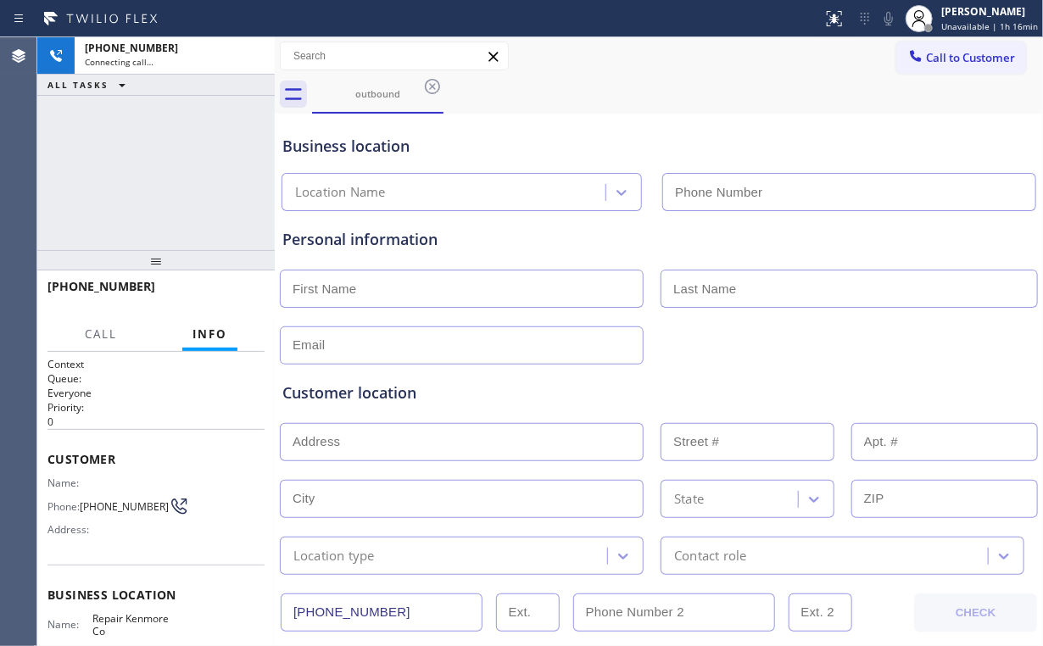
type input "[PHONE_NUMBER]"
click at [147, 159] on div "[PHONE_NUMBER] Connecting call… ALL TASKS ALL TASKS ACTIVE TASKS TASKS IN WRAP …" at bounding box center [155, 143] width 237 height 213
drag, startPoint x: 170, startPoint y: 170, endPoint x: 466, endPoint y: 278, distance: 315.9
click at [170, 169] on div "[PHONE_NUMBER] Connecting call… ALL TASKS ALL TASKS ACTIVE TASKS TASKS IN WRAP …" at bounding box center [155, 143] width 237 height 213
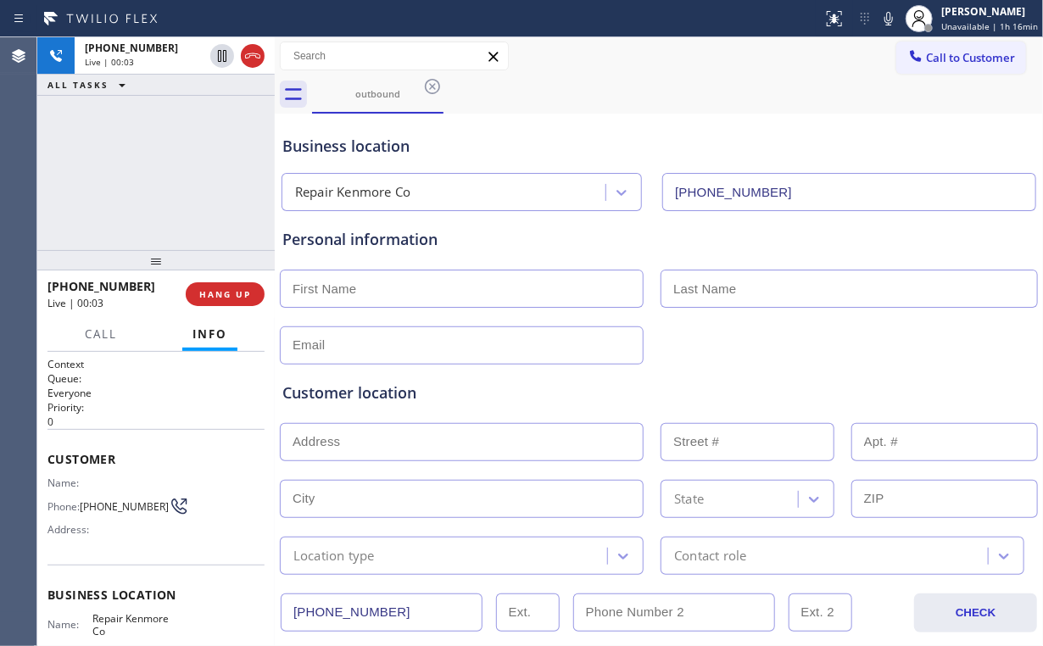
click at [116, 160] on div "[PHONE_NUMBER] Live | 00:03 ALL TASKS ALL TASKS ACTIVE TASKS TASKS IN WRAP UP" at bounding box center [155, 143] width 237 height 213
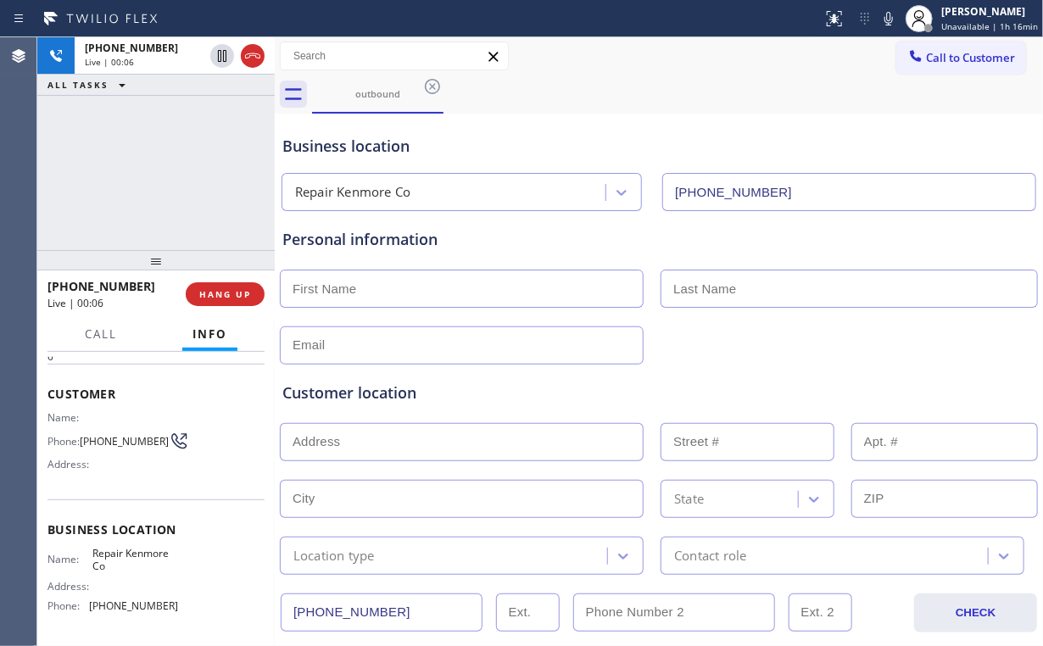
scroll to position [68, 0]
click at [186, 175] on div "[PHONE_NUMBER] Live | 00:07 ALL TASKS ALL TASKS ACTIVE TASKS TASKS IN WRAP UP" at bounding box center [155, 143] width 237 height 213
click at [165, 175] on div "[PHONE_NUMBER] Live | 00:09 ALL TASKS ALL TASKS ACTIVE TASKS TASKS IN WRAP UP" at bounding box center [155, 143] width 237 height 213
click at [165, 173] on div "[PHONE_NUMBER] Live | 00:37 ALL TASKS ALL TASKS ACTIVE TASKS TASKS IN WRAP UP" at bounding box center [155, 143] width 237 height 213
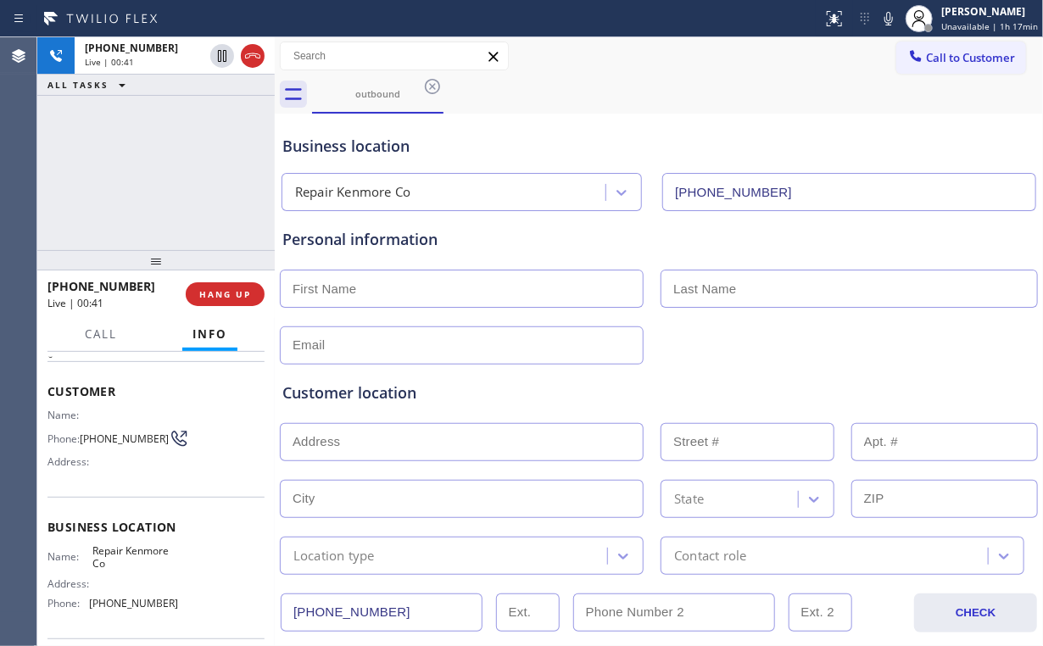
drag, startPoint x: 238, startPoint y: 292, endPoint x: 209, endPoint y: 203, distance: 93.8
click at [210, 204] on div "[PHONE_NUMBER] Live | 00:41 ALL TASKS ALL TASKS ACTIVE TASKS TASKS IN WRAP UP […" at bounding box center [155, 341] width 237 height 609
click at [237, 297] on span "HANG UP" at bounding box center [225, 294] width 52 height 12
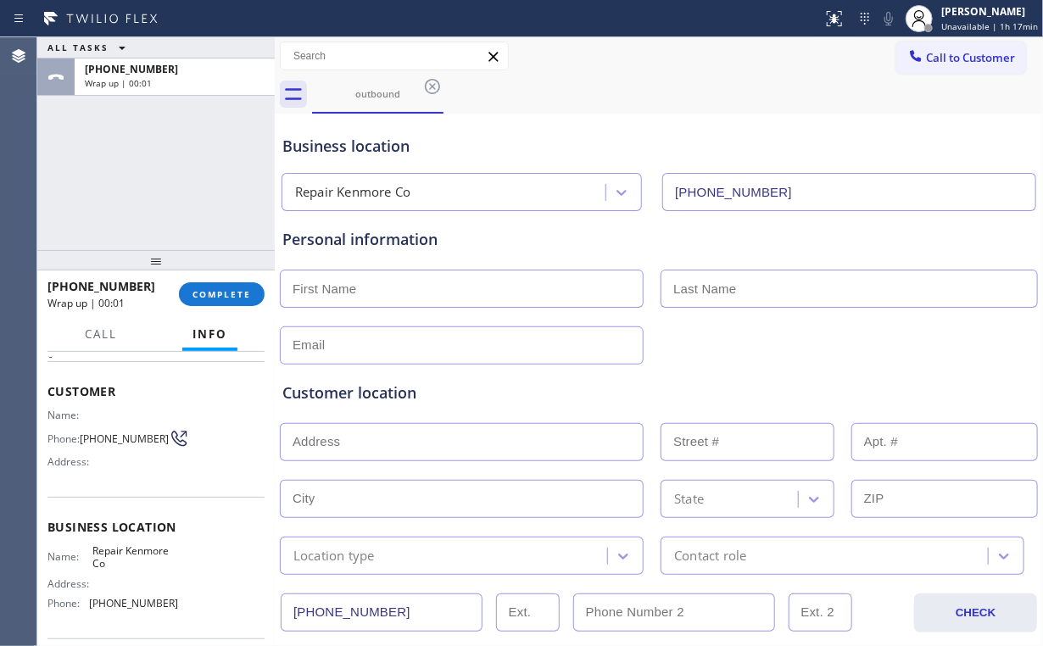
click at [172, 168] on div "ALL TASKS ALL TASKS ACTIVE TASKS TASKS IN WRAP UP [PHONE_NUMBER] Wrap up | 00:01" at bounding box center [155, 143] width 237 height 213
click at [161, 168] on div "ALL TASKS ALL TASKS ACTIVE TASKS TASKS IN WRAP UP [PHONE_NUMBER] Wrap up | 00:02" at bounding box center [155, 143] width 237 height 213
click at [165, 170] on div "ALL TASKS ALL TASKS ACTIVE TASKS TASKS IN WRAP UP [PHONE_NUMBER] Wrap up | 00:03" at bounding box center [155, 143] width 237 height 213
click at [166, 170] on div "ALL TASKS ALL TASKS ACTIVE TASKS TASKS IN WRAP UP [PHONE_NUMBER] Wrap up | 00:04" at bounding box center [155, 143] width 237 height 213
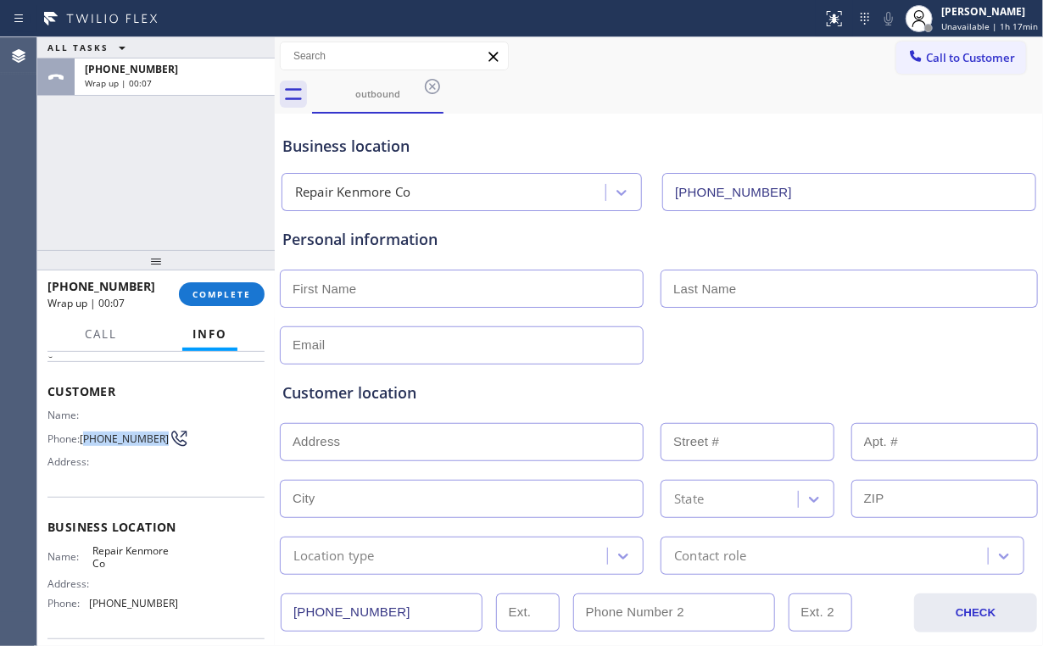
drag, startPoint x: 85, startPoint y: 427, endPoint x: 161, endPoint y: 393, distance: 83.5
click at [110, 451] on div "Name: Phone: [PHONE_NUMBER] Address:" at bounding box center [112, 442] width 131 height 67
copy span "760) 375-9064"
click at [85, 432] on span "[PHONE_NUMBER]" at bounding box center [124, 438] width 89 height 13
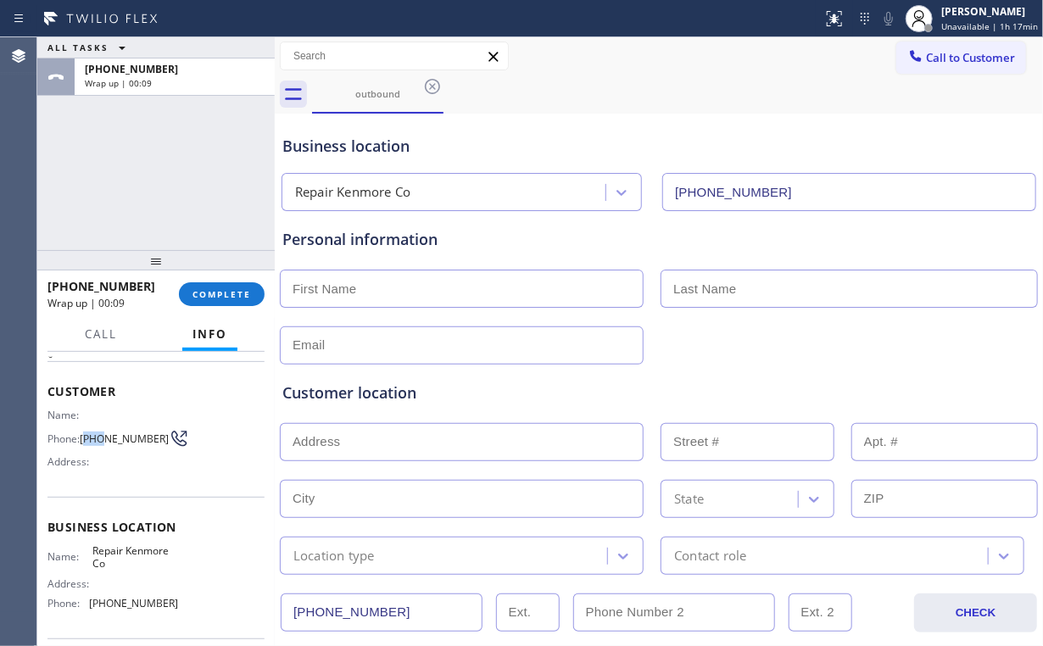
click at [86, 432] on span "[PHONE_NUMBER]" at bounding box center [124, 438] width 89 height 13
drag, startPoint x: 87, startPoint y: 428, endPoint x: 108, endPoint y: 443, distance: 25.4
click at [108, 443] on span "[PHONE_NUMBER]" at bounding box center [124, 438] width 89 height 13
click at [200, 142] on div "ALL TASKS ALL TASKS ACTIVE TASKS TASKS IN WRAP UP [PHONE_NUMBER] Wrap up | 00:10" at bounding box center [155, 143] width 237 height 213
click at [229, 278] on div "[PHONE_NUMBER] Wrap up | 00:54 COMPLETE" at bounding box center [155, 294] width 217 height 44
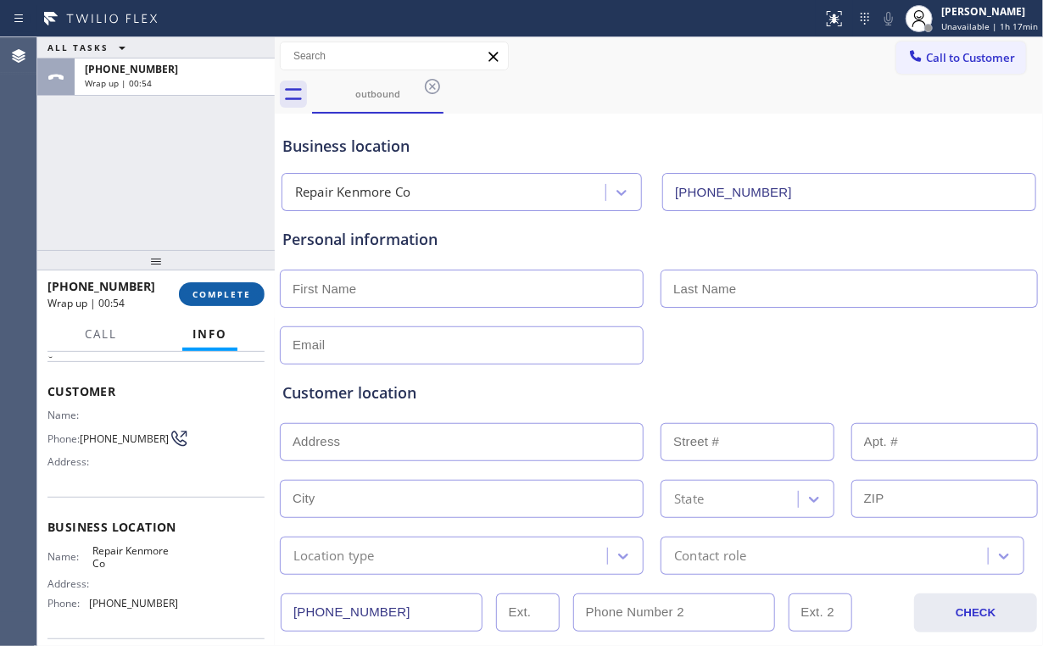
click at [210, 295] on span "COMPLETE" at bounding box center [221, 294] width 58 height 12
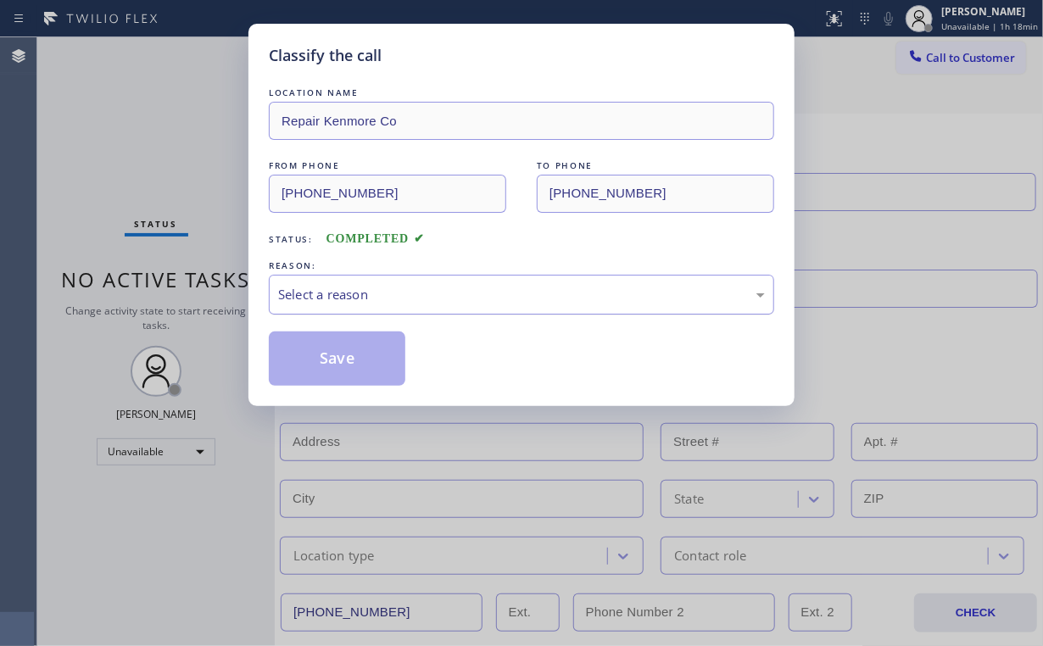
click at [320, 291] on div "Select a reason" at bounding box center [521, 294] width 487 height 19
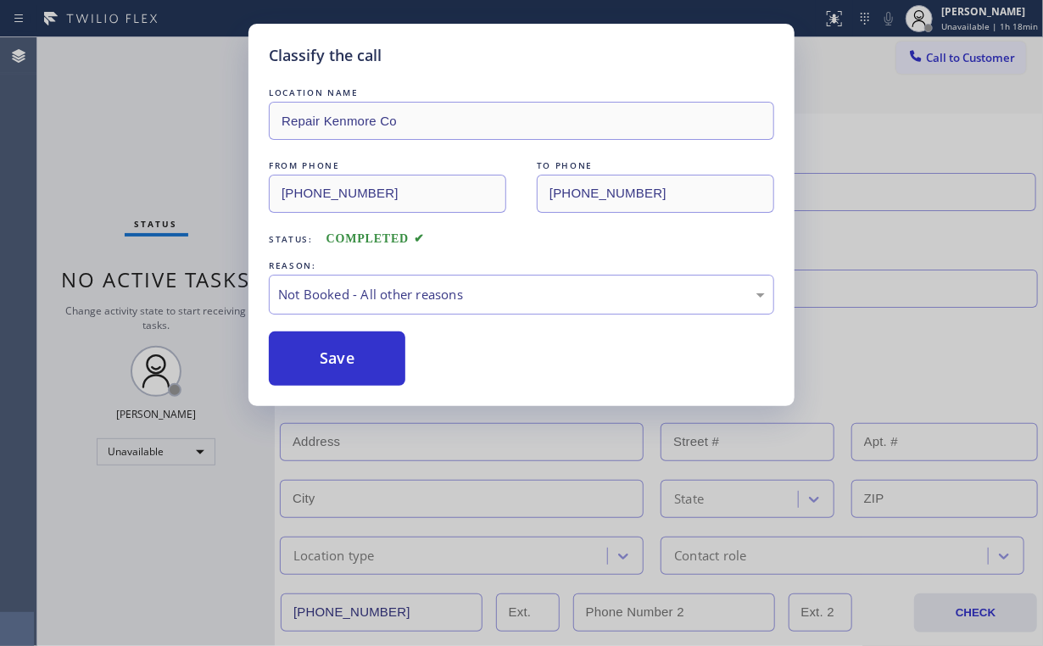
click at [320, 345] on button "Save" at bounding box center [337, 358] width 136 height 54
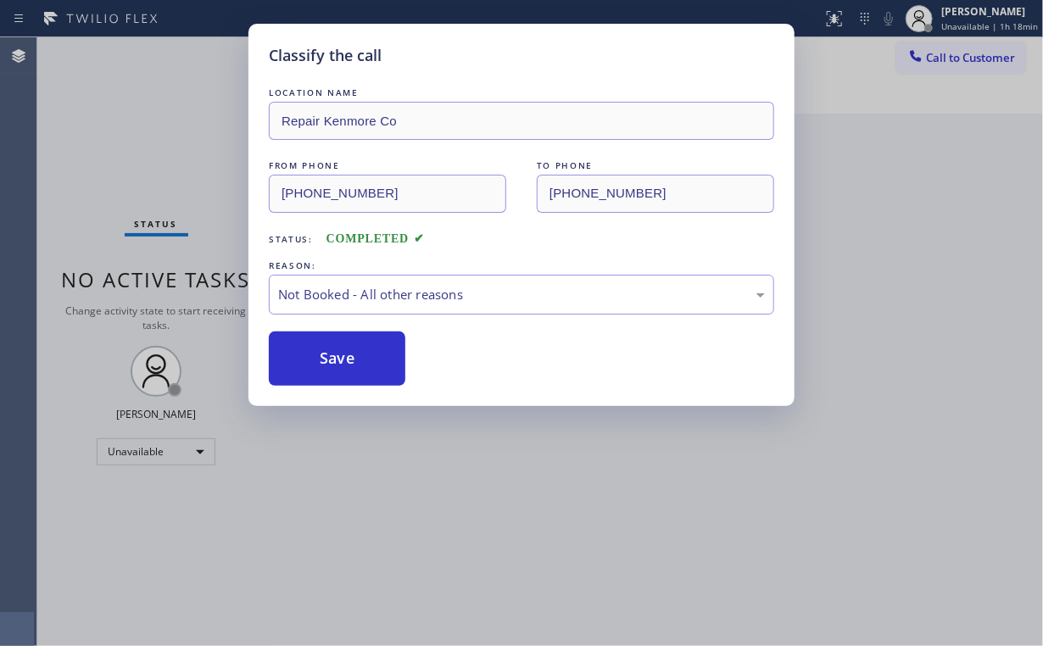
click at [204, 170] on div "Classify the call LOCATION NAME Repair Kenmore Co FROM PHONE [PHONE_NUMBER] TO …" at bounding box center [521, 323] width 1043 height 646
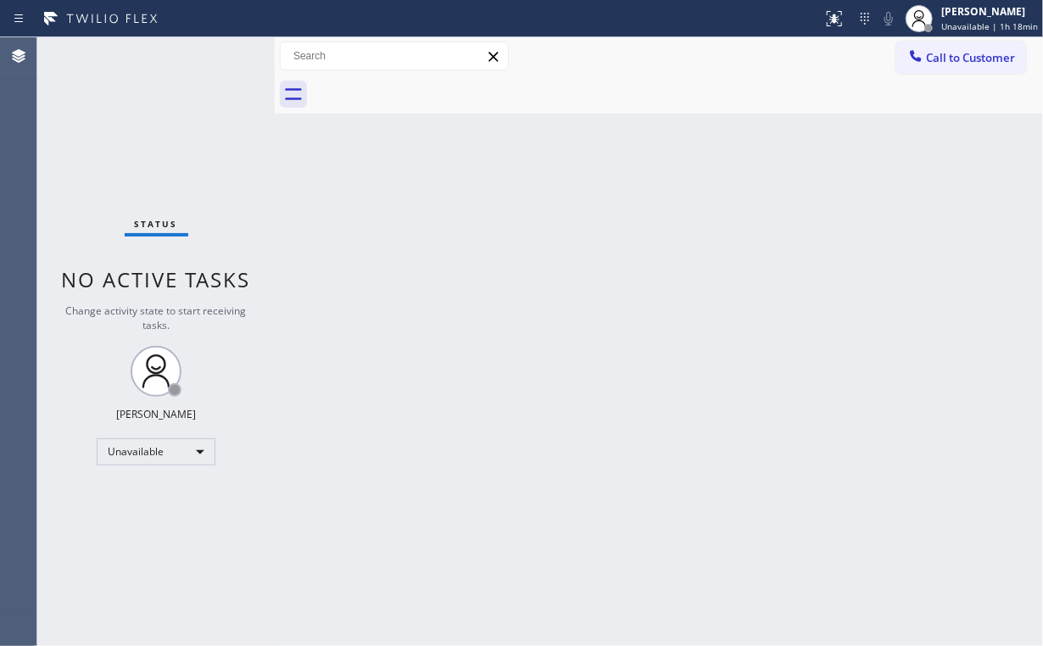
click at [191, 168] on div "Status No active tasks Change activity state to start receiving tasks. [PERSON_…" at bounding box center [155, 341] width 237 height 609
click at [147, 135] on div "Status No active tasks Change activity state to start receiving tasks. [PERSON_…" at bounding box center [155, 341] width 237 height 609
click at [170, 125] on div "Status No active tasks Change activity state to start receiving tasks. [PERSON_…" at bounding box center [155, 341] width 237 height 609
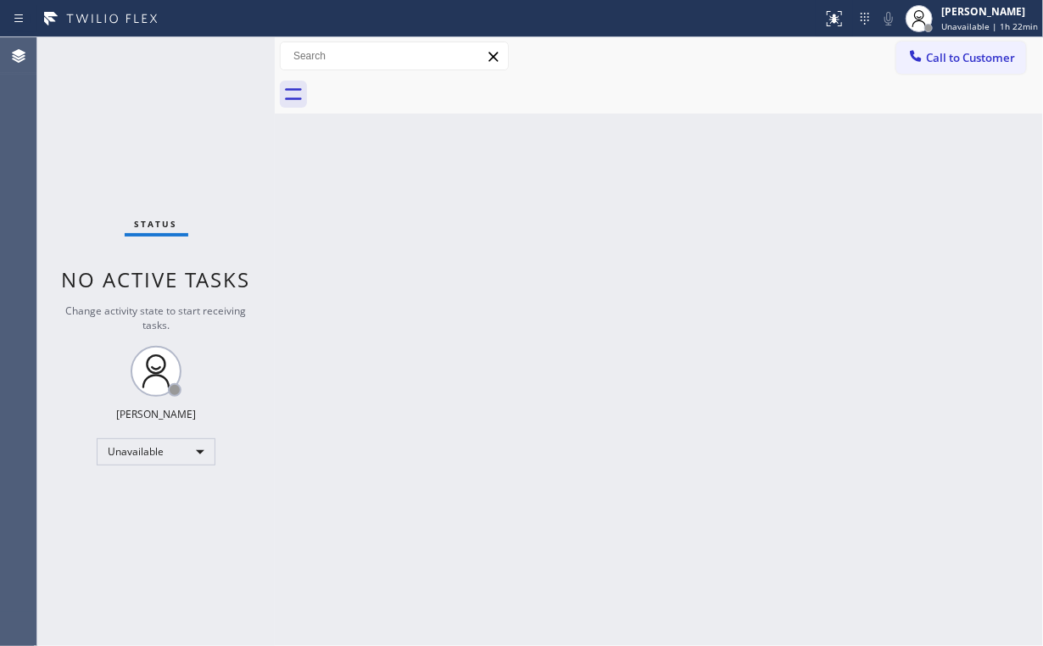
click at [165, 102] on div "Status No active tasks Change activity state to start receiving tasks. [PERSON_…" at bounding box center [155, 341] width 237 height 609
click at [164, 106] on div "Status No active tasks Change activity state to start receiving tasks. [PERSON_…" at bounding box center [155, 341] width 237 height 609
click at [168, 92] on div "Status No active tasks Change activity state to start receiving tasks. [PERSON_…" at bounding box center [155, 341] width 237 height 609
click at [139, 94] on div "Status No active tasks Change activity state to start receiving tasks. [PERSON_…" at bounding box center [155, 341] width 237 height 609
click at [964, 61] on span "Call to Customer" at bounding box center [970, 57] width 89 height 15
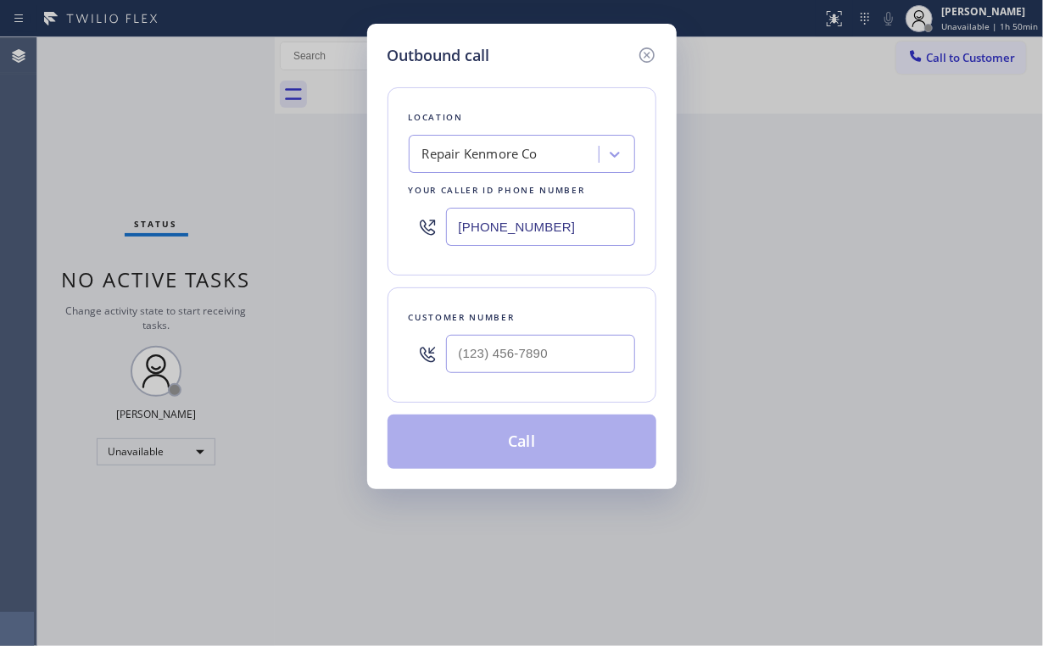
drag, startPoint x: 565, startPoint y: 231, endPoint x: 135, endPoint y: 170, distance: 434.0
click at [343, 203] on div "Outbound call Location Repair [GEOGRAPHIC_DATA] Co Your caller id phone number …" at bounding box center [521, 323] width 1043 height 646
paste input "347) 410-8261"
type input "[PHONE_NUMBER]"
click at [550, 336] on input "(___) ___-____" at bounding box center [540, 354] width 189 height 38
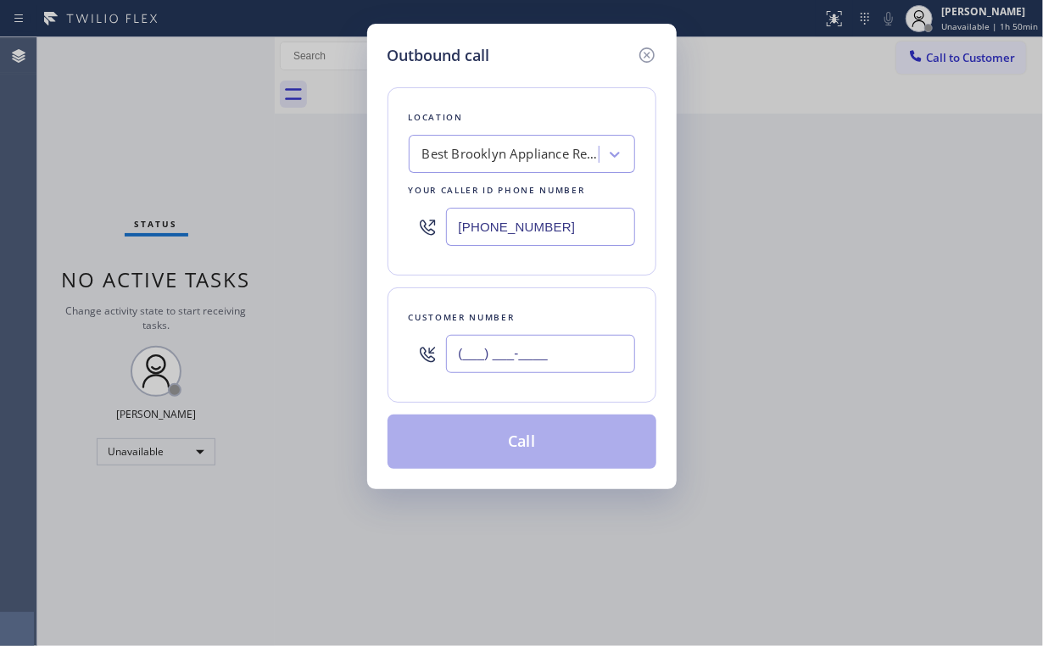
paste input "718) 627-8867"
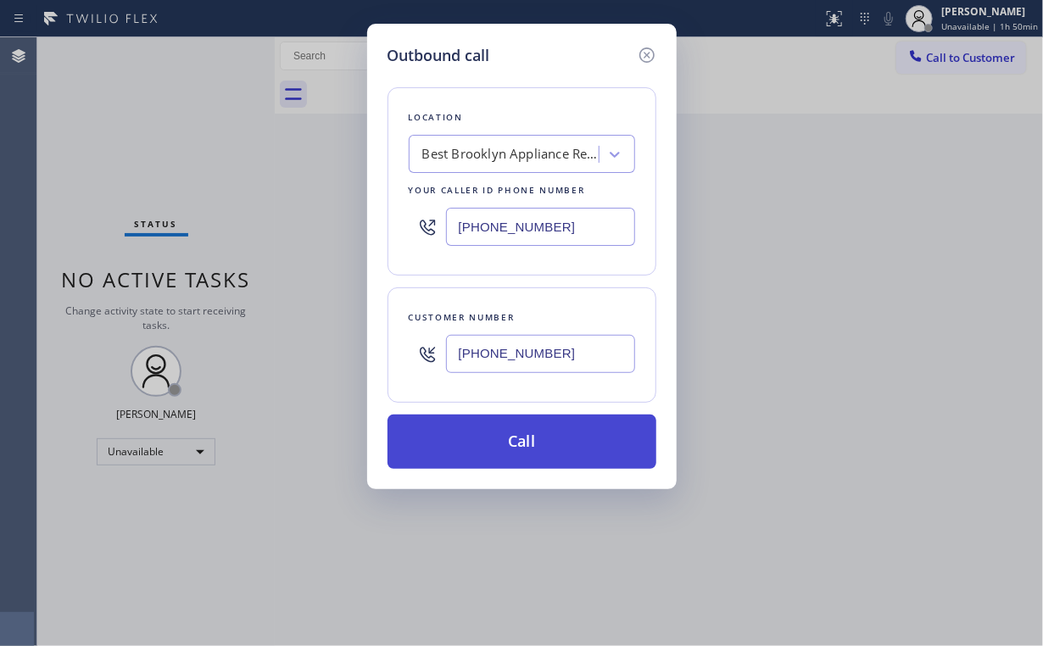
type input "[PHONE_NUMBER]"
click at [500, 451] on button "Call" at bounding box center [521, 441] width 269 height 54
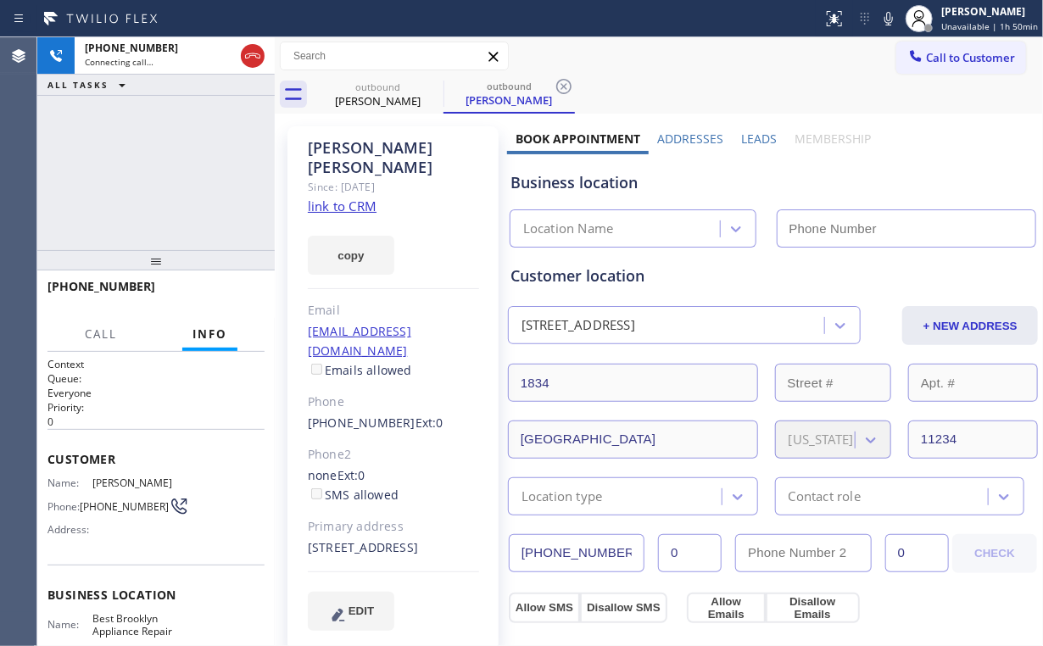
type input "[PHONE_NUMBER]"
click at [149, 173] on div "[PHONE_NUMBER] Connecting call… ALL TASKS ALL TASKS ACTIVE TASKS TASKS IN WRAP …" at bounding box center [155, 143] width 237 height 213
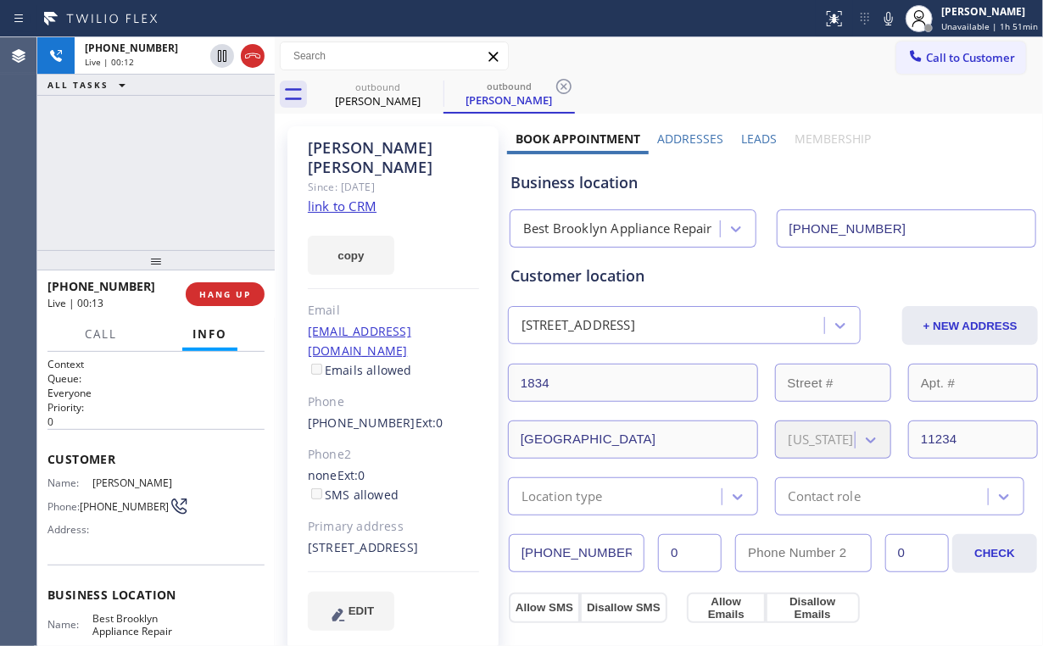
click at [119, 161] on div "[PHONE_NUMBER] Live | 00:12 ALL TASKS ALL TASKS ACTIVE TASKS TASKS IN WRAP UP" at bounding box center [155, 143] width 237 height 213
click at [239, 296] on span "HANG UP" at bounding box center [225, 294] width 52 height 12
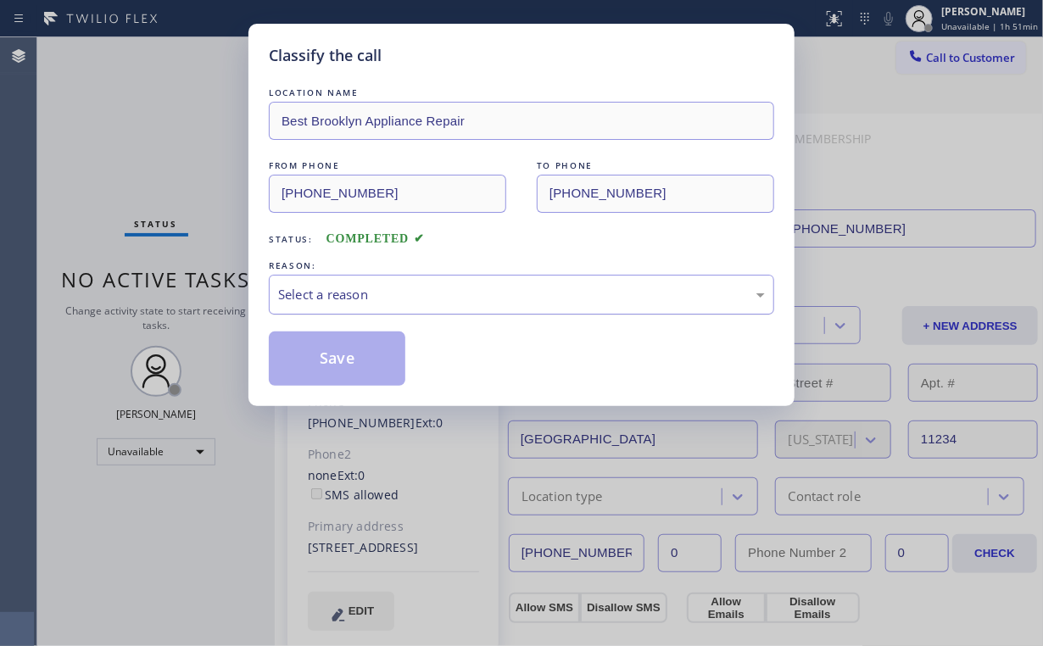
click at [325, 288] on div "Select a reason" at bounding box center [521, 294] width 487 height 19
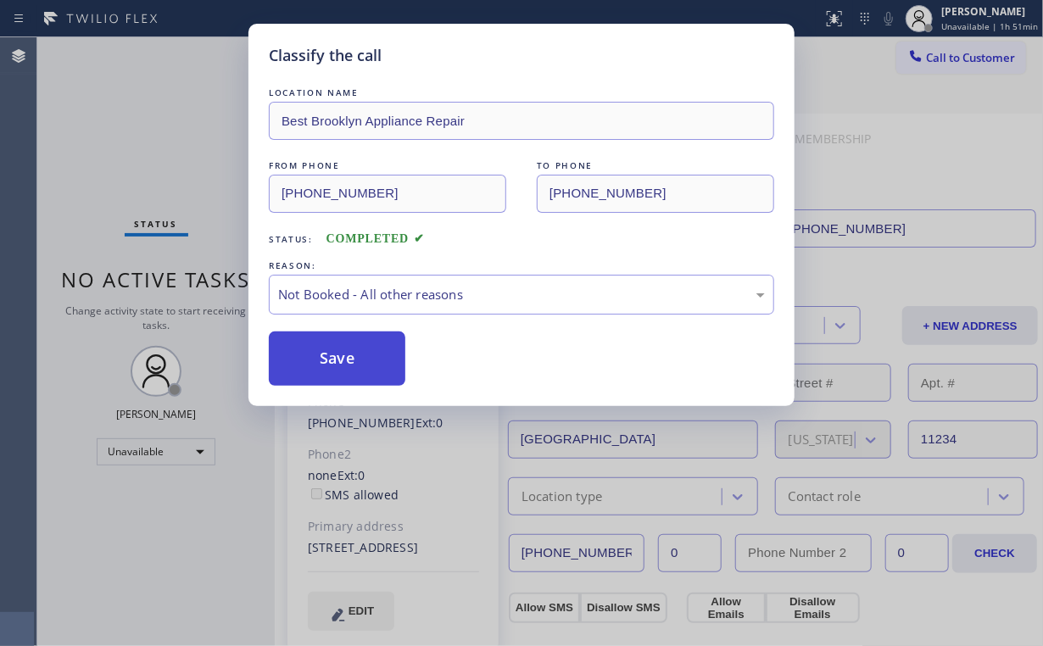
click at [332, 353] on button "Save" at bounding box center [337, 358] width 136 height 54
click at [130, 133] on div "Classify the call LOCATION NAME Best Brooklyn Appliance Repair FROM PHONE [PHON…" at bounding box center [521, 323] width 1043 height 646
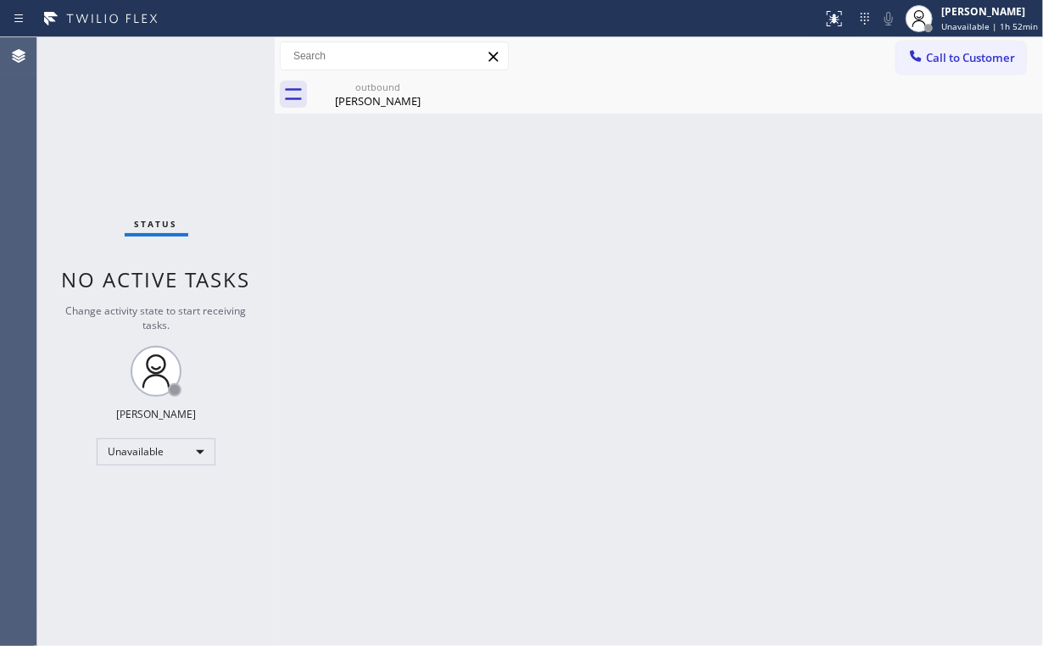
drag, startPoint x: 153, startPoint y: 126, endPoint x: 88, endPoint y: 1, distance: 141.0
click at [150, 115] on div "Status No active tasks Change activity state to start receiving tasks. [PERSON_…" at bounding box center [155, 341] width 237 height 609
click at [126, 141] on div "Status No active tasks Change activity state to start receiving tasks. [PERSON_…" at bounding box center [155, 341] width 237 height 609
drag, startPoint x: 359, startPoint y: 97, endPoint x: 455, endPoint y: 92, distance: 96.0
click at [362, 97] on div "[PERSON_NAME]" at bounding box center [378, 100] width 128 height 15
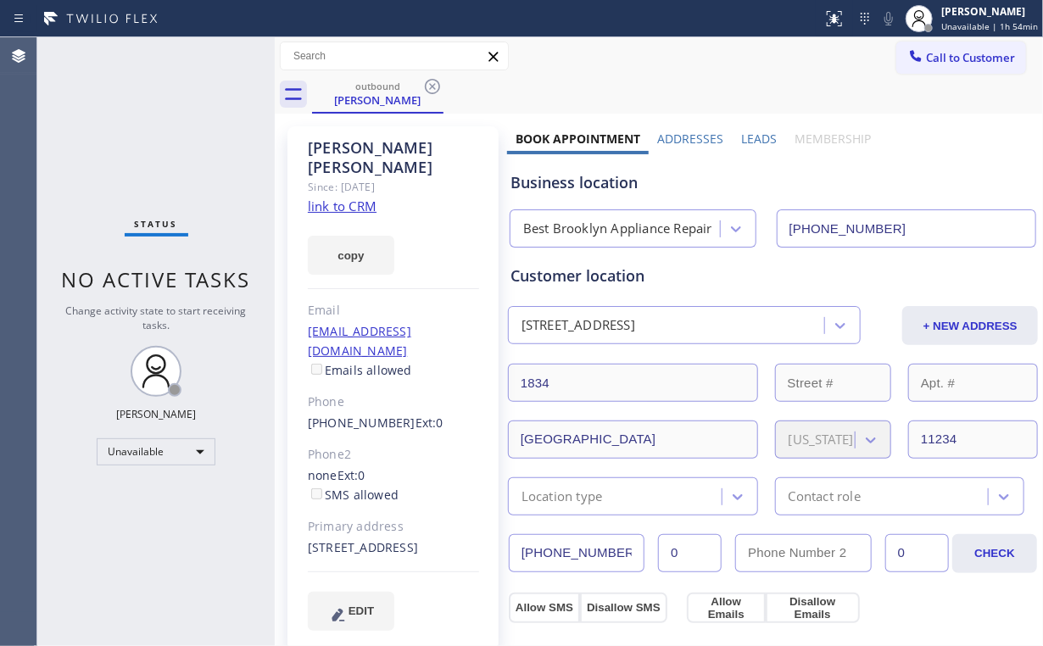
click at [431, 86] on icon at bounding box center [432, 86] width 20 height 20
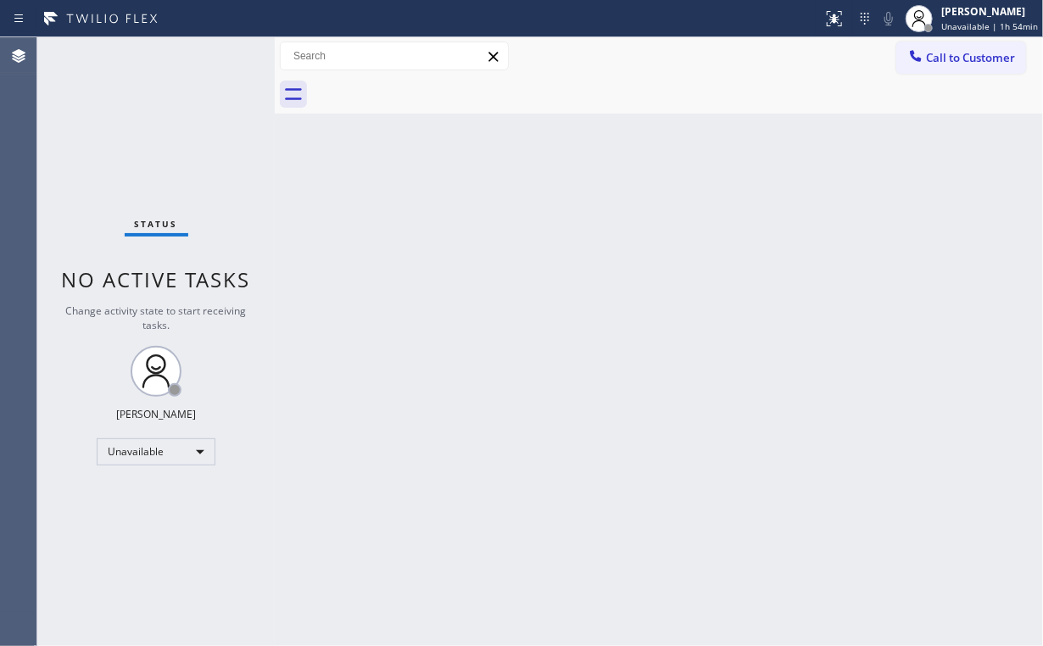
click at [132, 125] on div "Status No active tasks Change activity state to start receiving tasks. [PERSON_…" at bounding box center [155, 341] width 237 height 609
click at [166, 103] on div "Status No active tasks Change activity state to start receiving tasks. [PERSON_…" at bounding box center [155, 341] width 237 height 609
drag, startPoint x: 935, startPoint y: 61, endPoint x: 915, endPoint y: 75, distance: 24.4
click at [932, 64] on span "Call to Customer" at bounding box center [970, 57] width 89 height 15
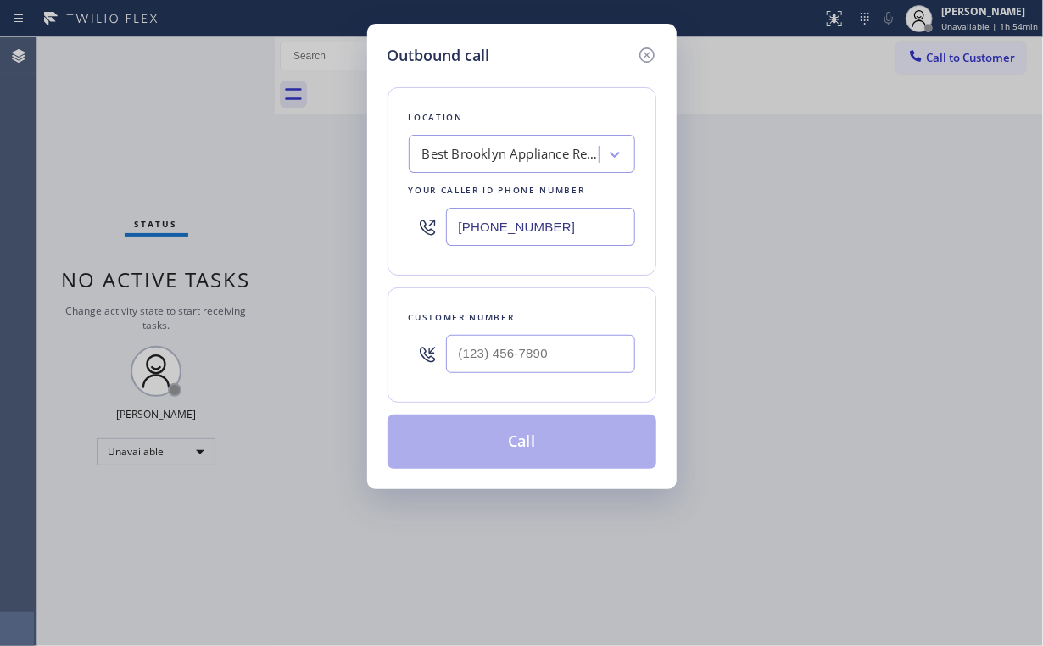
drag, startPoint x: 570, startPoint y: 243, endPoint x: 280, endPoint y: 194, distance: 294.0
click at [270, 204] on div "Outbound call Location Best Brooklyn Appliance Repair Your caller id phone numb…" at bounding box center [521, 323] width 1043 height 646
paste input "646) 650-290"
type input "[PHONE_NUMBER]"
click at [515, 359] on input "(___) ___-____" at bounding box center [540, 354] width 189 height 38
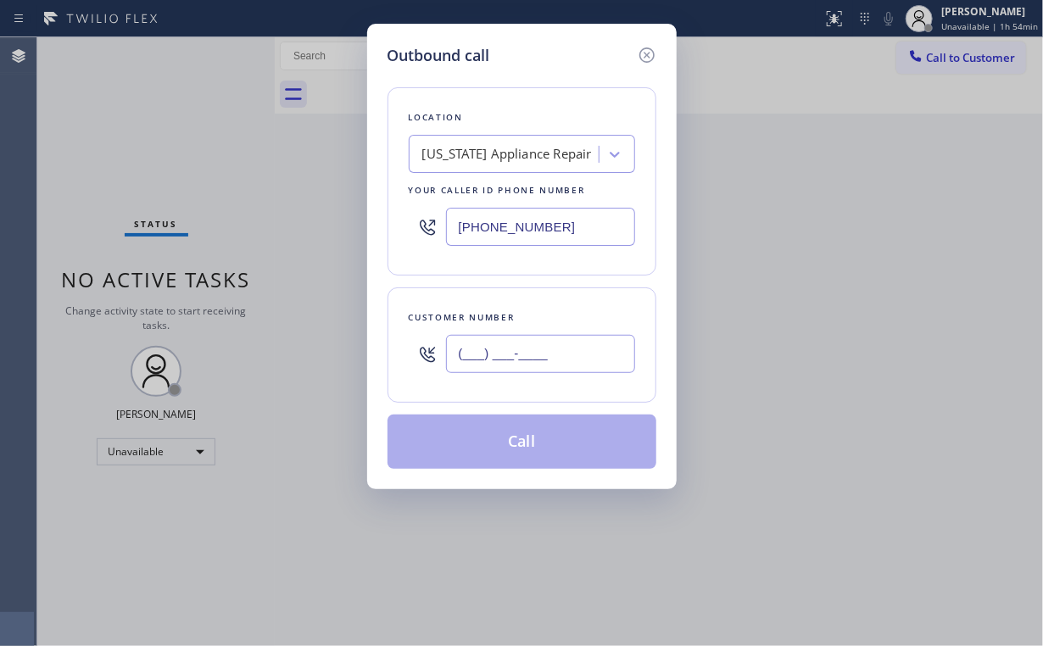
paste input "718) 816-9719"
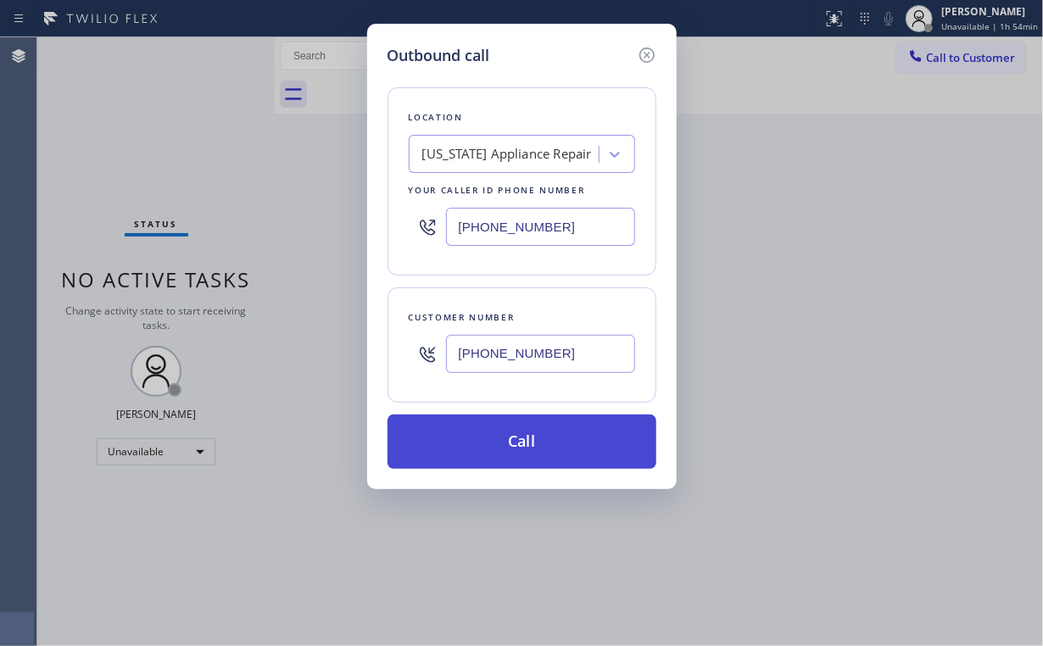
type input "[PHONE_NUMBER]"
click at [503, 451] on button "Call" at bounding box center [521, 441] width 269 height 54
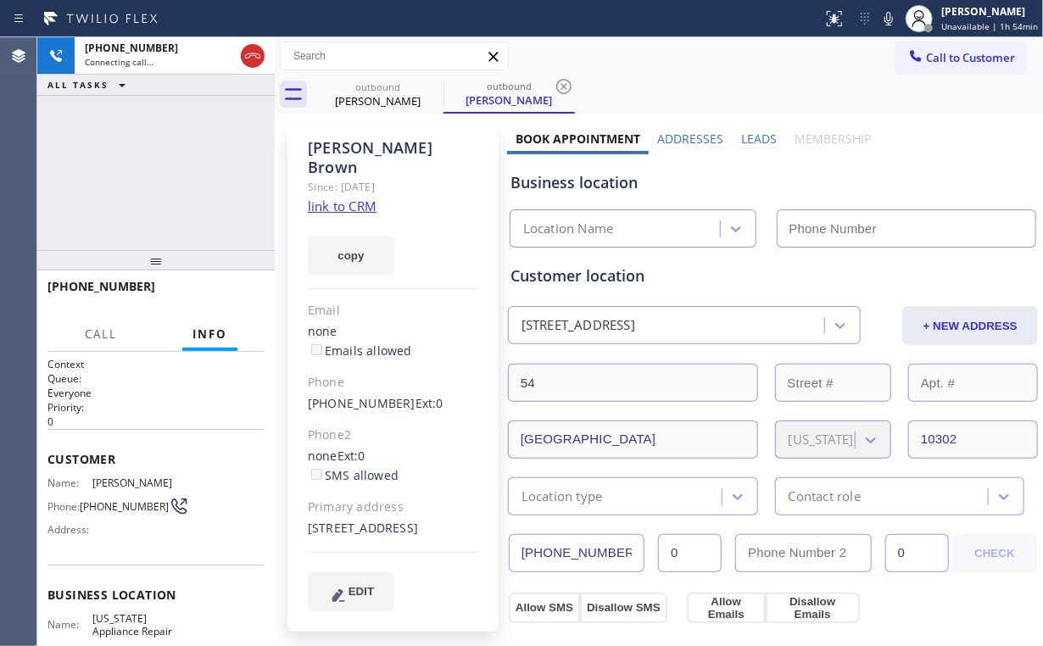
click at [203, 167] on div "[PHONE_NUMBER] Connecting call… ALL TASKS ALL TASKS ACTIVE TASKS TASKS IN WRAP …" at bounding box center [155, 143] width 237 height 213
type input "[PHONE_NUMBER]"
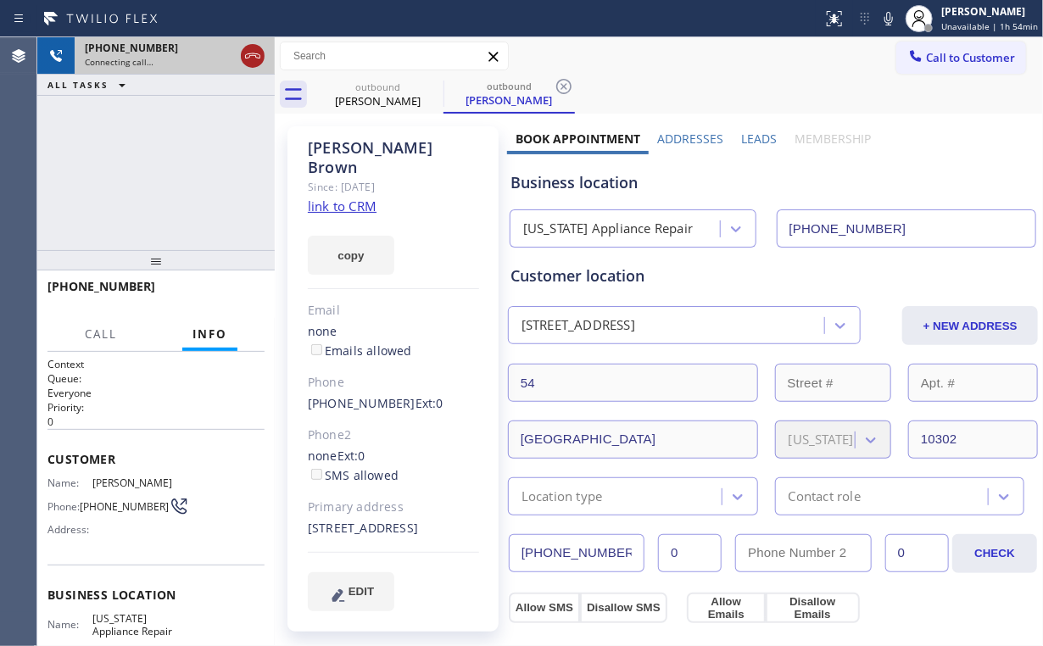
click at [264, 47] on div at bounding box center [252, 55] width 31 height 37
click at [256, 50] on icon at bounding box center [252, 56] width 20 height 20
click at [381, 97] on div "[PERSON_NAME]" at bounding box center [378, 100] width 128 height 15
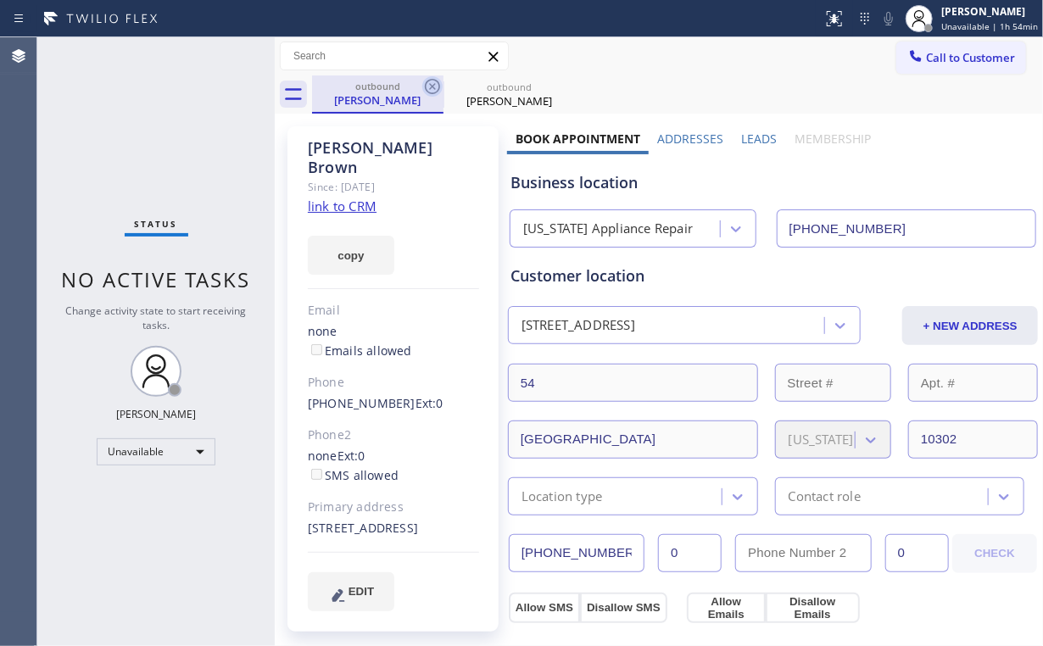
click at [437, 79] on icon at bounding box center [432, 86] width 20 height 20
click at [435, 81] on icon at bounding box center [432, 86] width 15 height 15
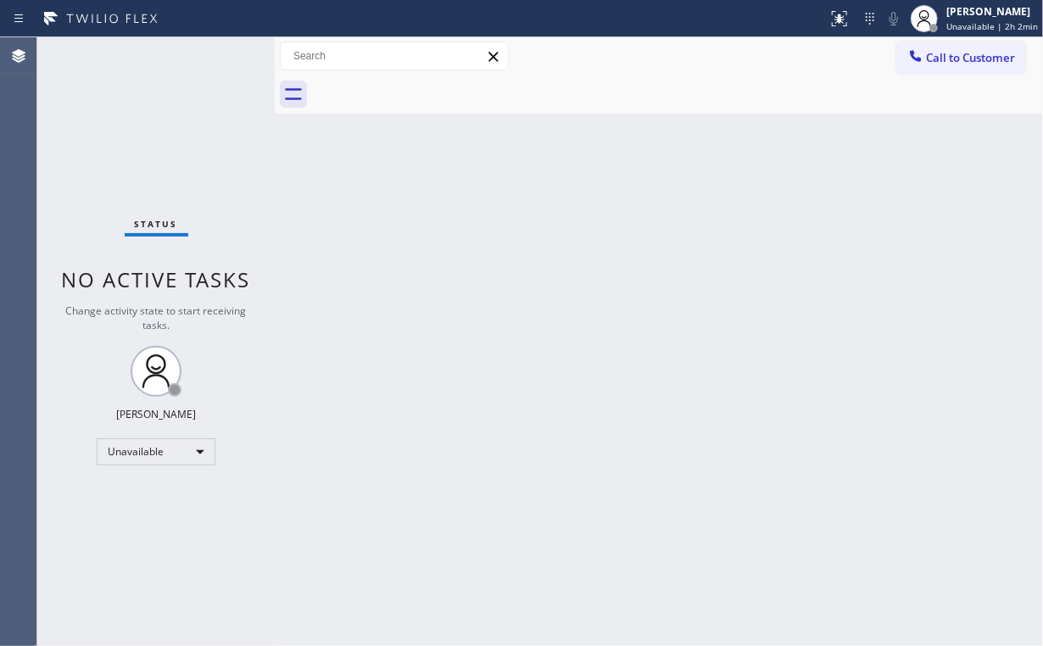
click at [92, 129] on div "Status No active tasks Change activity state to start receiving tasks. [PERSON_…" at bounding box center [155, 341] width 237 height 609
click at [754, 347] on div "Back to Dashboard Change Sender ID Customers Technicians Select a contact Outbo…" at bounding box center [659, 341] width 768 height 609
click at [581, 261] on div "Back to Dashboard Change Sender ID Customers Technicians Select a contact Outbo…" at bounding box center [659, 341] width 768 height 609
click at [118, 44] on div "Status No active tasks Change activity state to start receiving tasks. [PERSON_…" at bounding box center [155, 341] width 237 height 609
click at [275, 186] on div at bounding box center [275, 341] width 0 height 609
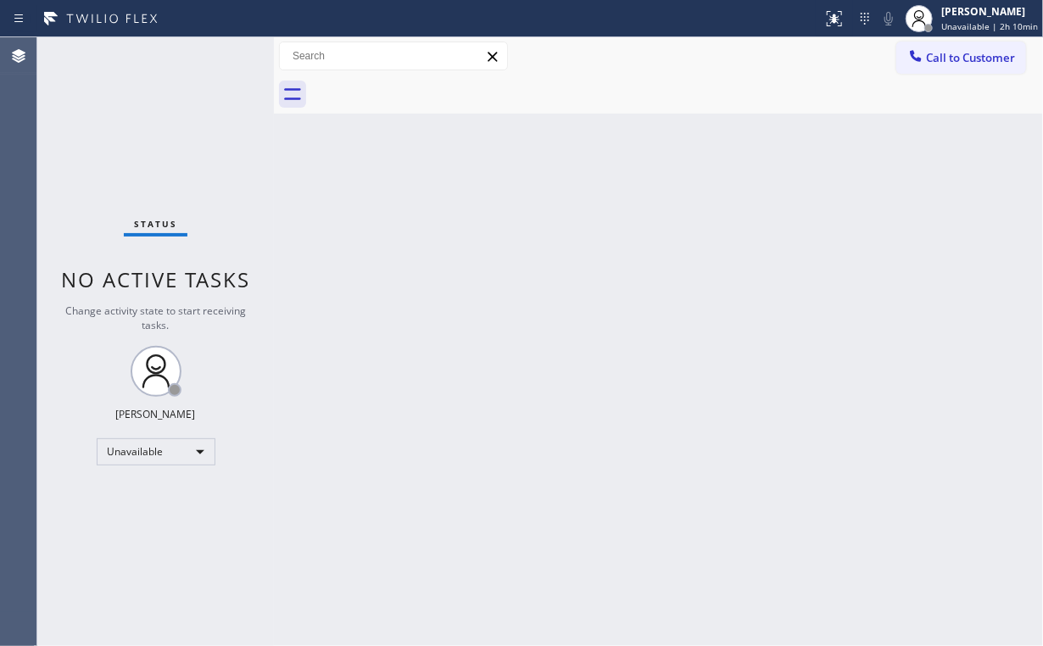
click at [954, 53] on span "Call to Customer" at bounding box center [970, 57] width 89 height 15
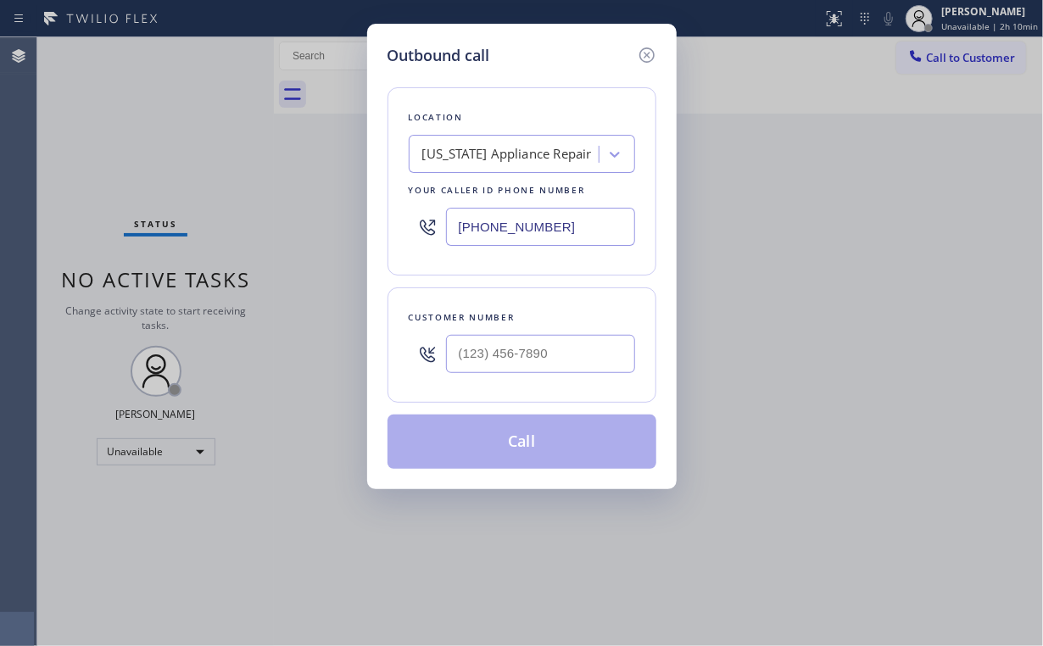
drag, startPoint x: 575, startPoint y: 217, endPoint x: 268, endPoint y: 164, distance: 311.4
click at [281, 193] on div "Outbound call Location [US_STATE] Appliance Repair Your caller id phone number …" at bounding box center [521, 323] width 1043 height 646
paste input "562) 653-4083"
type input "[PHONE_NUMBER]"
click at [546, 367] on input "(___) ___-____" at bounding box center [540, 354] width 189 height 38
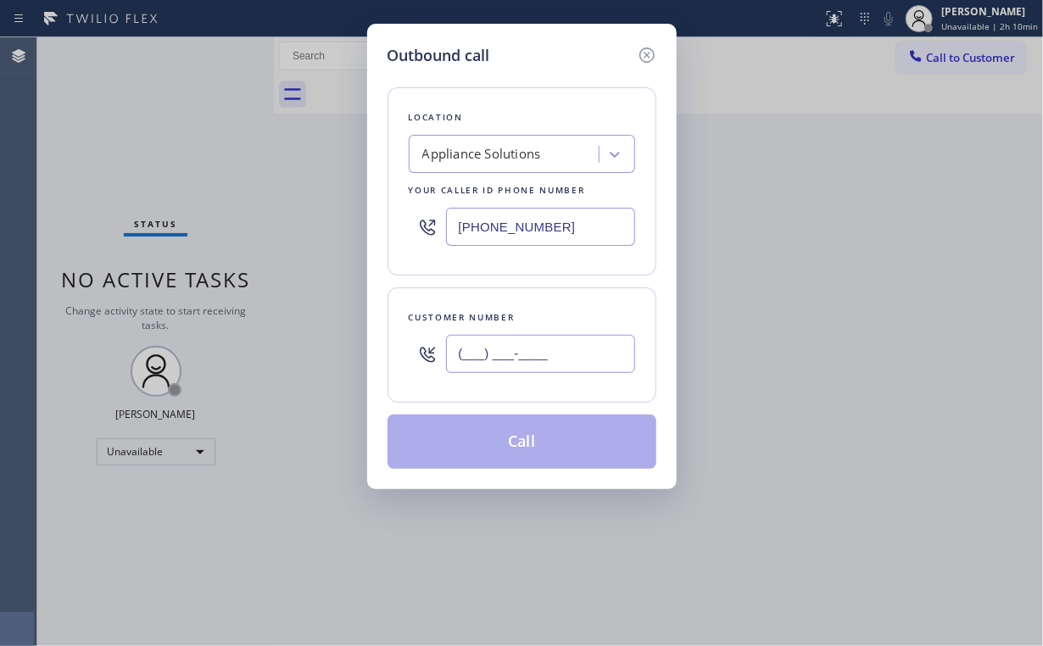
paste input "562) 587-3013"
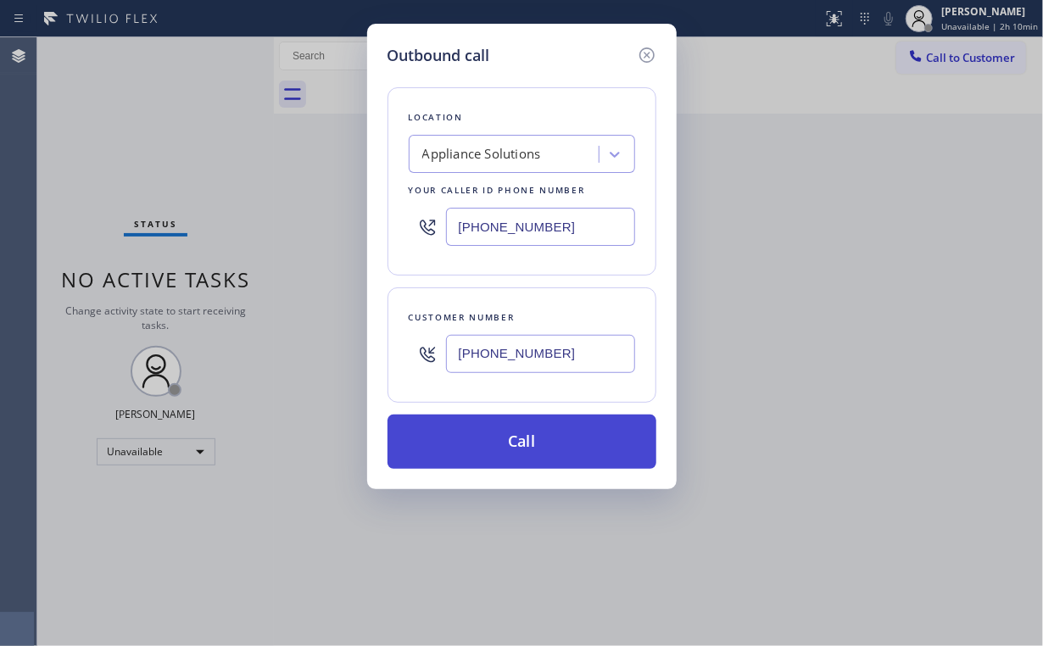
type input "[PHONE_NUMBER]"
click at [518, 438] on button "Call" at bounding box center [521, 441] width 269 height 54
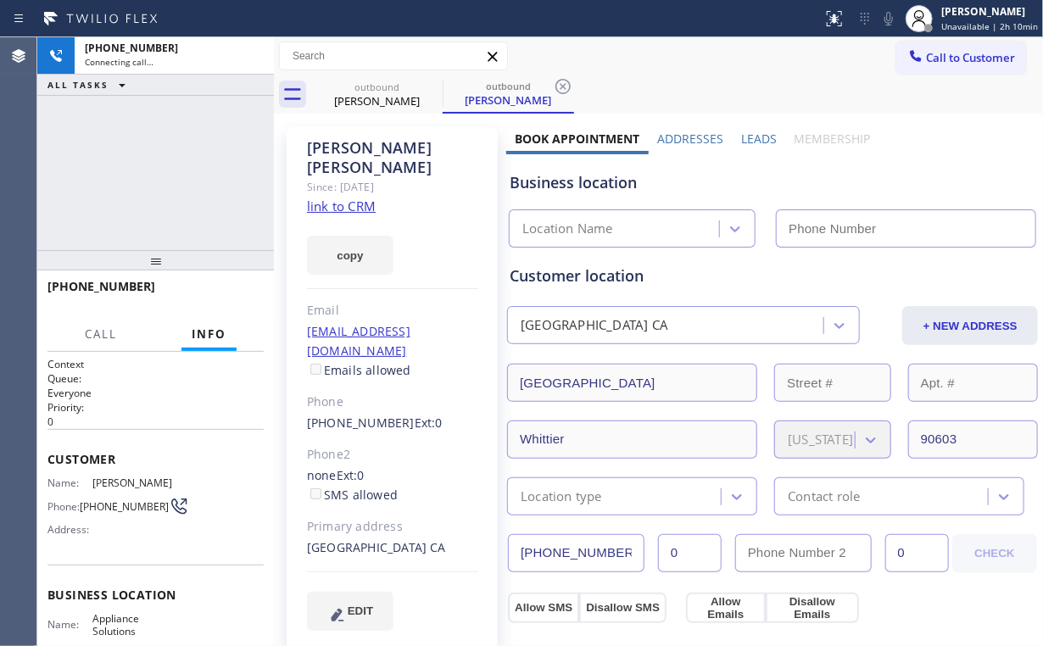
type input "[PHONE_NUMBER]"
click at [218, 175] on div "[PHONE_NUMBER] Connecting call… ALL TASKS ALL TASKS ACTIVE TASKS TASKS IN WRAP …" at bounding box center [155, 143] width 236 height 213
click at [156, 140] on div "[PHONE_NUMBER] Connecting call… ALL TASKS ALL TASKS ACTIVE TASKS TASKS IN WRAP …" at bounding box center [155, 143] width 236 height 213
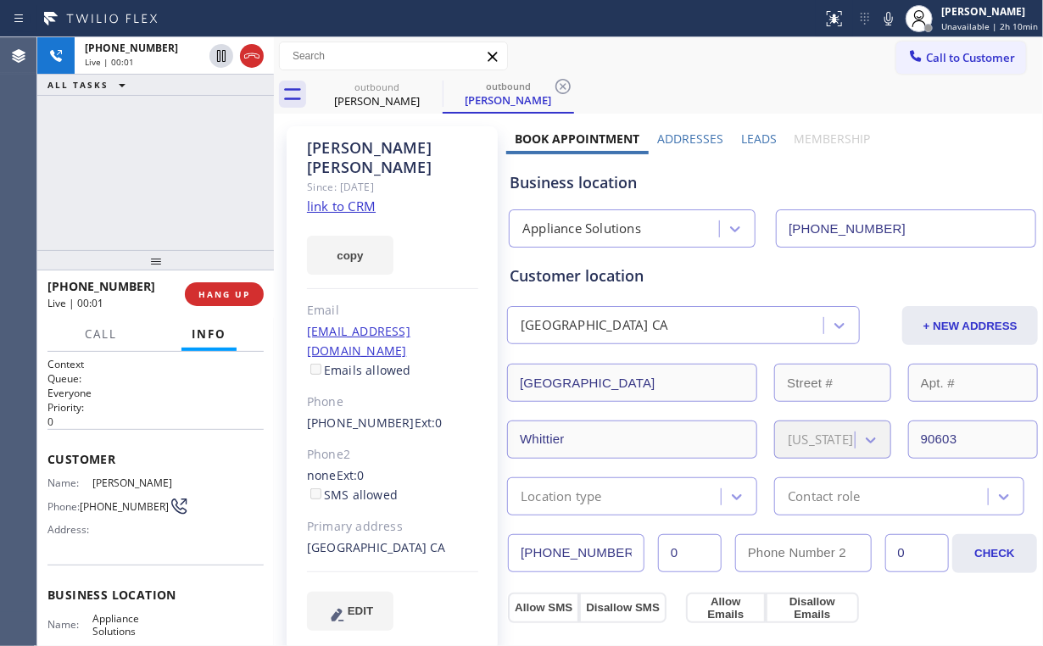
click at [164, 168] on div "[PHONE_NUMBER] Live | 00:01 ALL TASKS ALL TASKS ACTIVE TASKS TASKS IN WRAP UP" at bounding box center [155, 143] width 236 height 213
click at [166, 172] on div "[PHONE_NUMBER] Live | 00:05 ALL TASKS ALL TASKS ACTIVE TASKS TASKS IN WRAP UP" at bounding box center [155, 143] width 236 height 213
click at [227, 292] on span "HANG UP" at bounding box center [224, 294] width 52 height 12
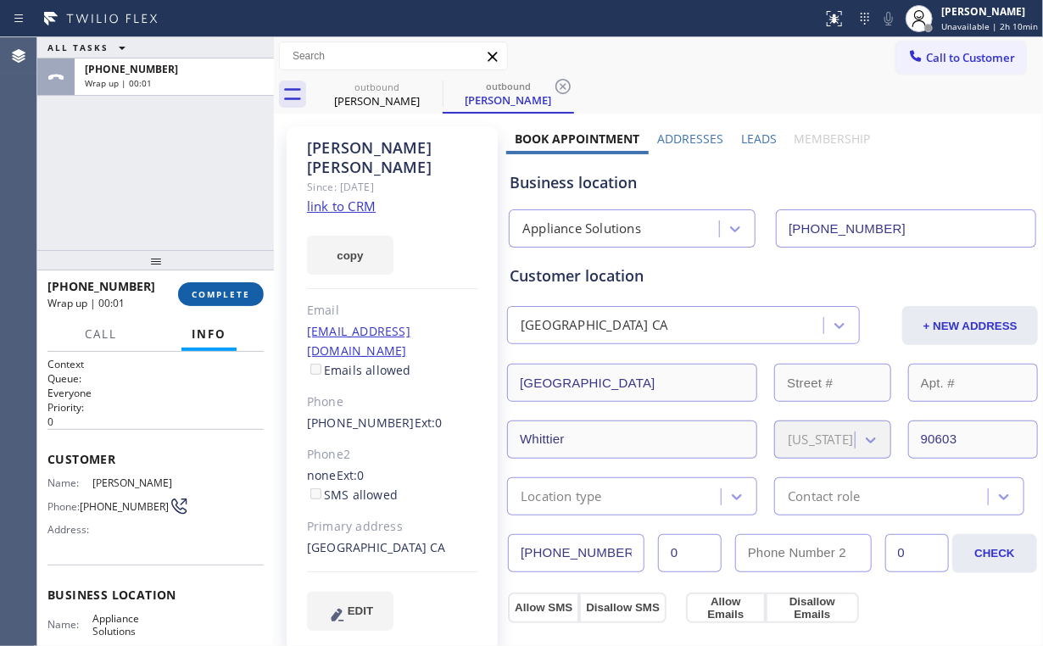
click at [223, 295] on span "COMPLETE" at bounding box center [221, 294] width 58 height 12
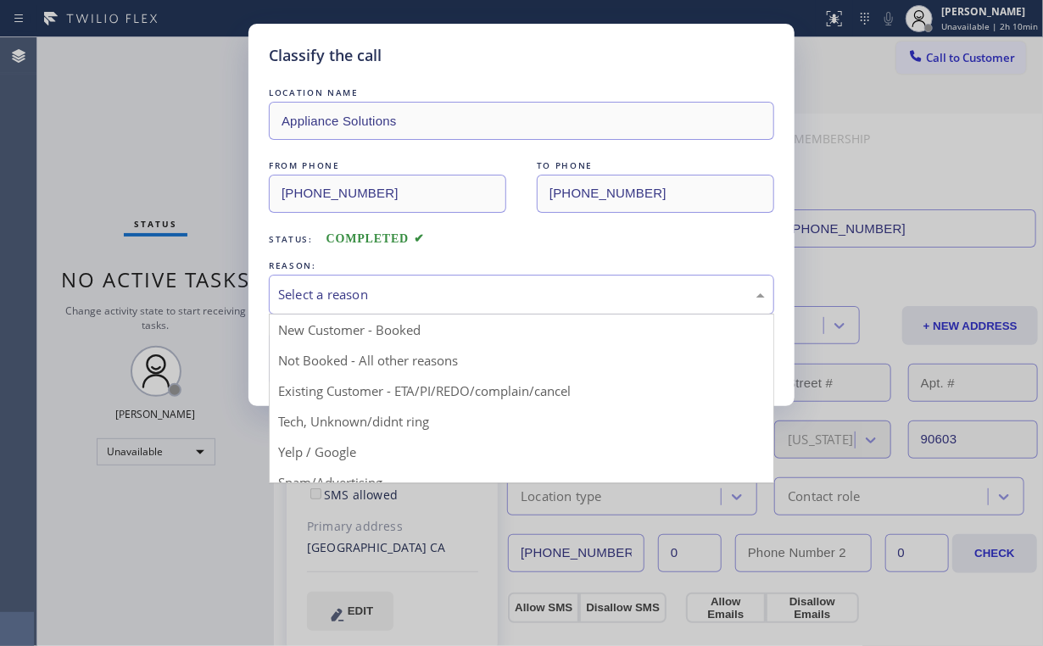
click at [337, 292] on div "Select a reason" at bounding box center [521, 294] width 487 height 19
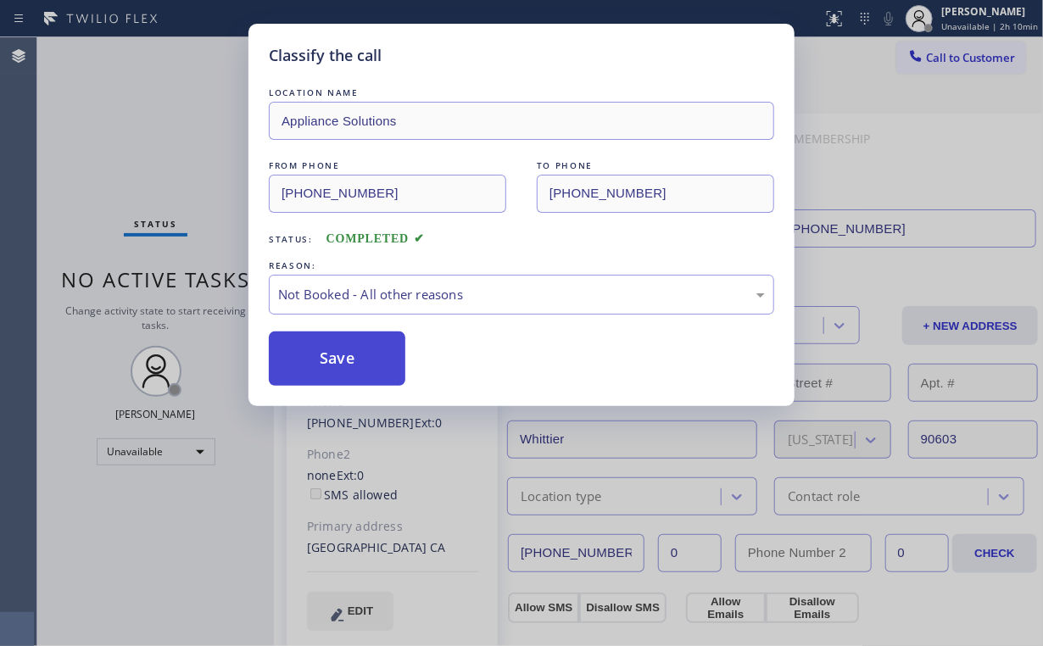
click at [350, 357] on button "Save" at bounding box center [337, 358] width 136 height 54
click at [197, 137] on div "Classify the call LOCATION NAME Appliance Solutions FROM PHONE [PHONE_NUMBER] T…" at bounding box center [521, 323] width 1043 height 646
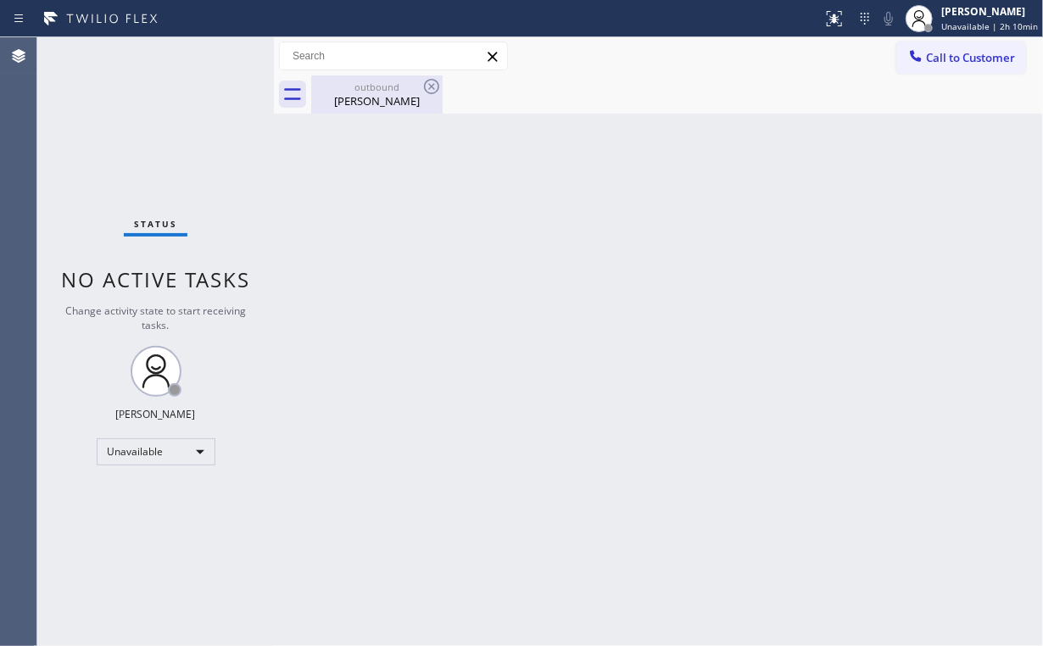
click at [378, 81] on div "outbound" at bounding box center [377, 87] width 128 height 13
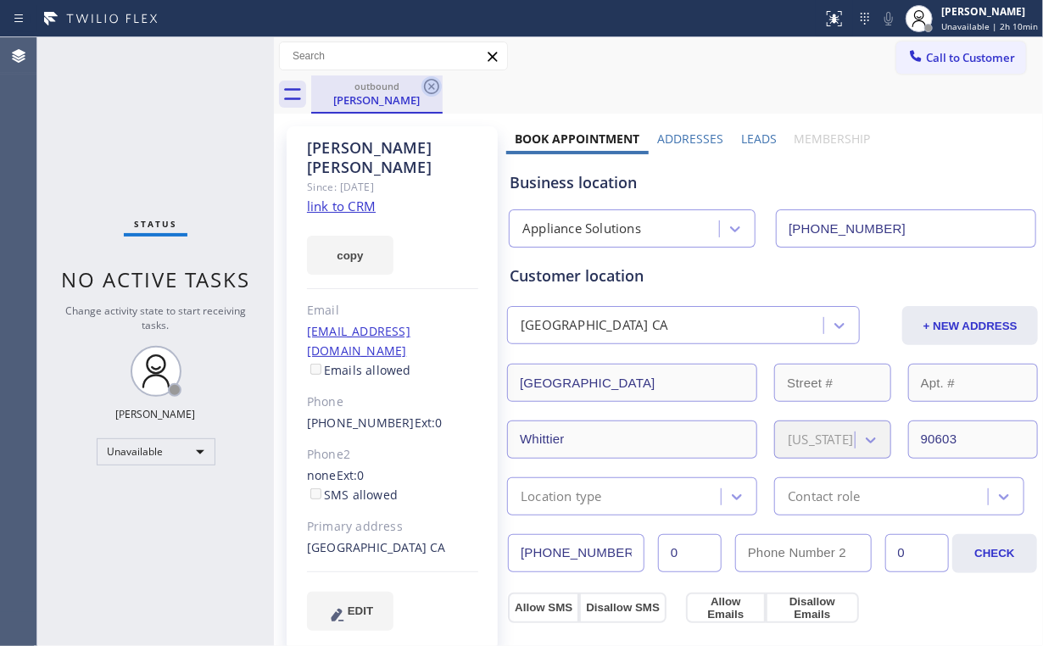
click at [437, 92] on icon at bounding box center [431, 86] width 20 height 20
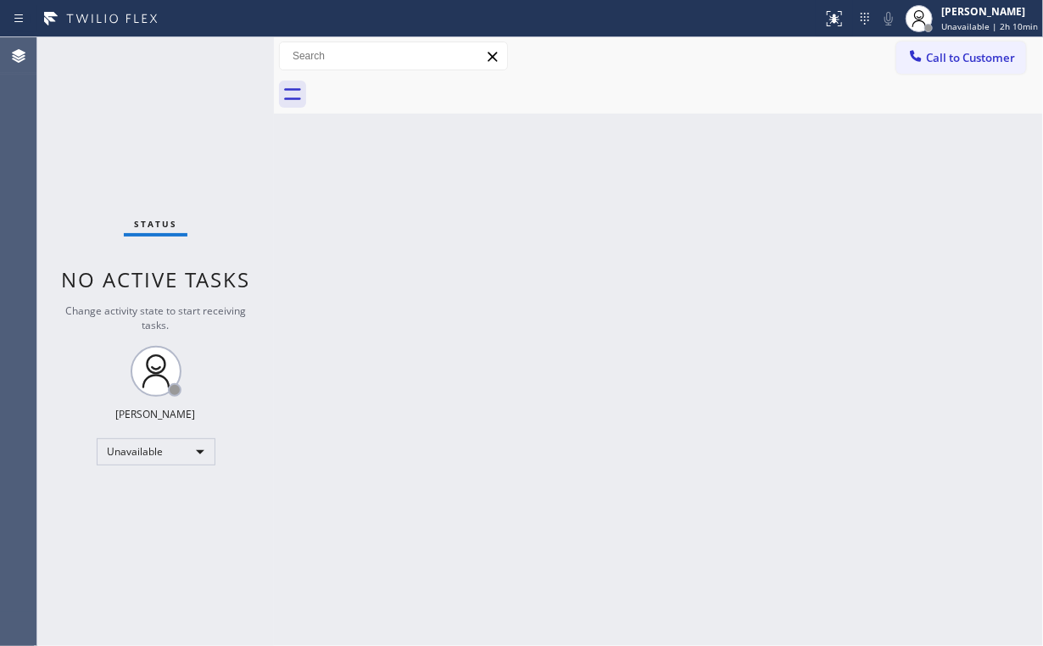
click at [437, 307] on div "Back to Dashboard Change Sender ID Customers Technicians Select a contact Outbo…" at bounding box center [658, 341] width 769 height 609
click at [914, 53] on icon at bounding box center [915, 55] width 17 height 17
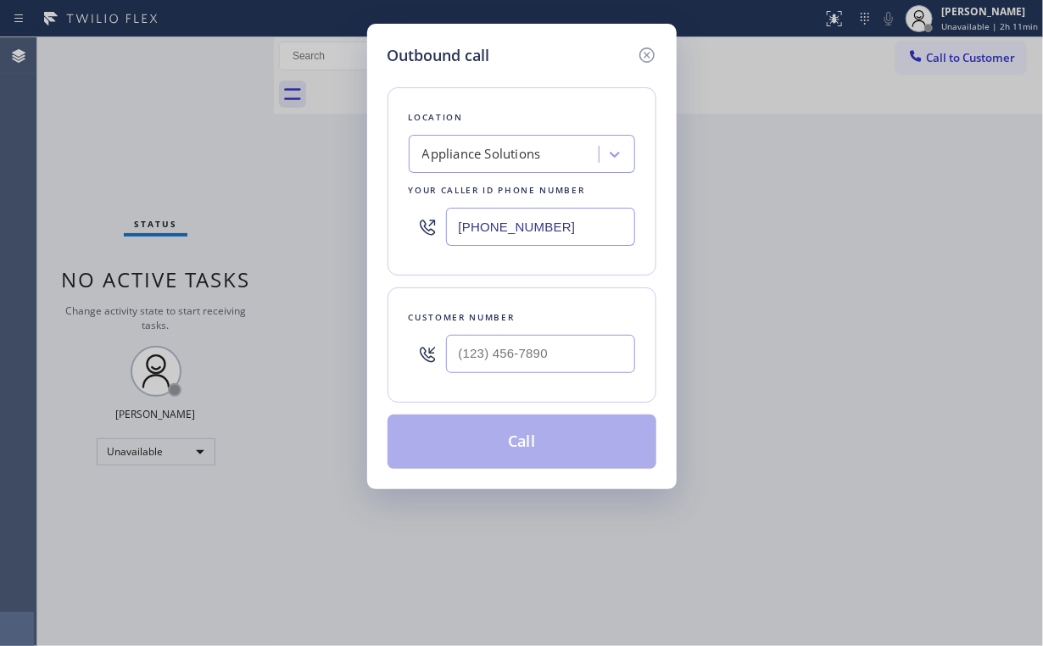
drag, startPoint x: 564, startPoint y: 236, endPoint x: 242, endPoint y: 170, distance: 328.1
click at [322, 202] on div "Outbound call Location Appliance Solutions Your caller id phone number [PHONE_N…" at bounding box center [521, 323] width 1043 height 646
paste input "619) 202-8965"
type input "[PHONE_NUMBER]"
click at [510, 348] on input "(___) ___-____" at bounding box center [540, 354] width 189 height 38
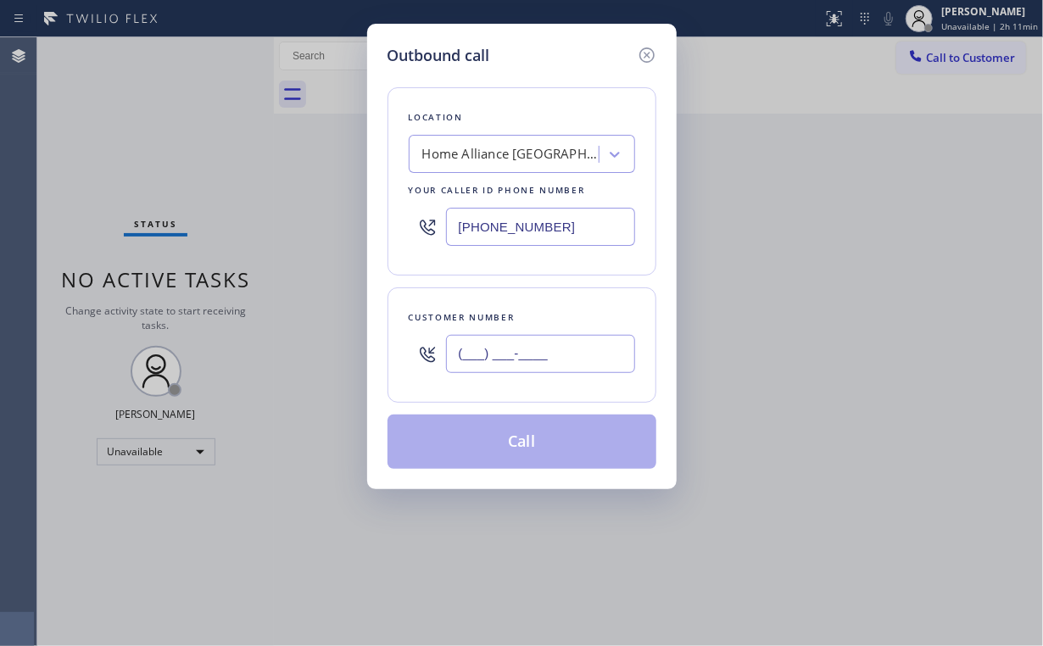
paste input "619) 243-4244"
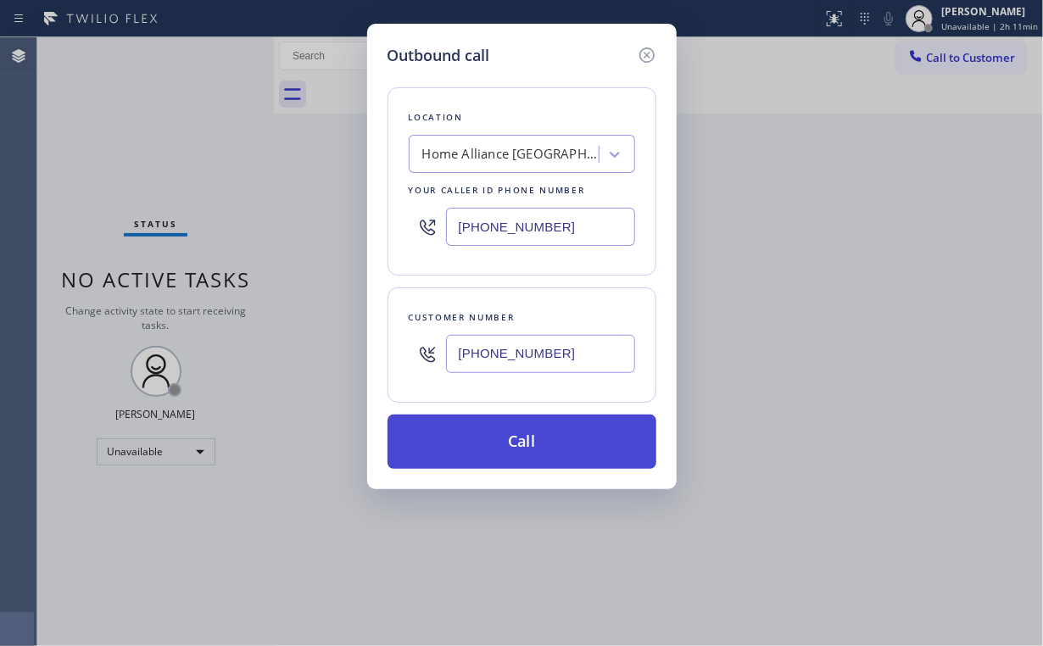
type input "[PHONE_NUMBER]"
click at [509, 444] on button "Call" at bounding box center [521, 441] width 269 height 54
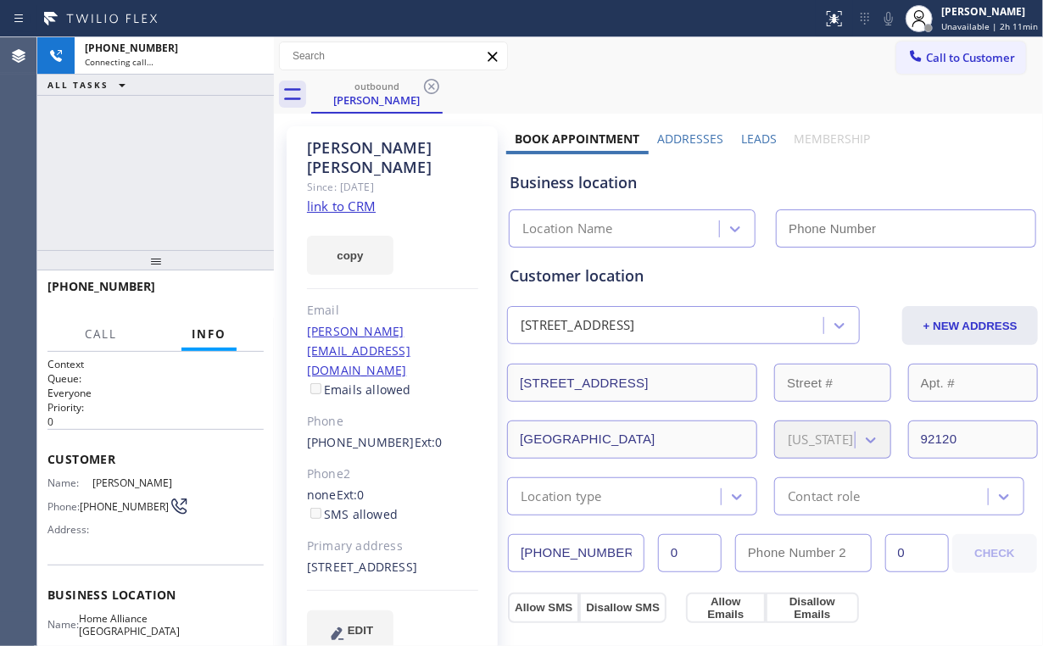
click at [180, 165] on div "[PHONE_NUMBER] Connecting call… ALL TASKS ALL TASKS ACTIVE TASKS TASKS IN WRAP …" at bounding box center [155, 143] width 236 height 213
type input "[PHONE_NUMBER]"
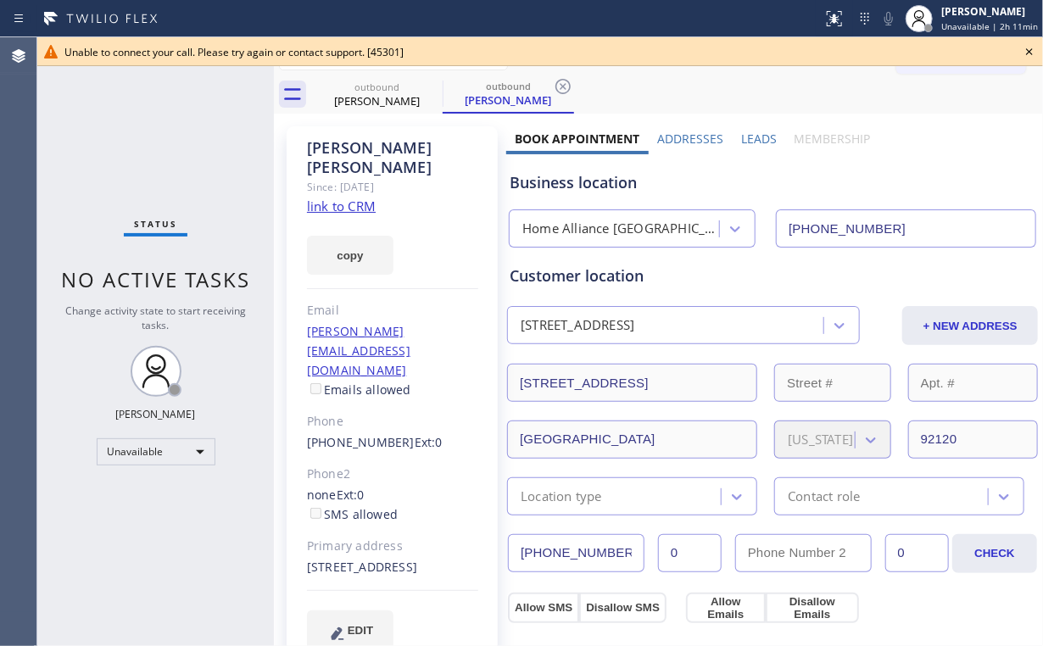
click at [1028, 53] on icon at bounding box center [1029, 51] width 7 height 7
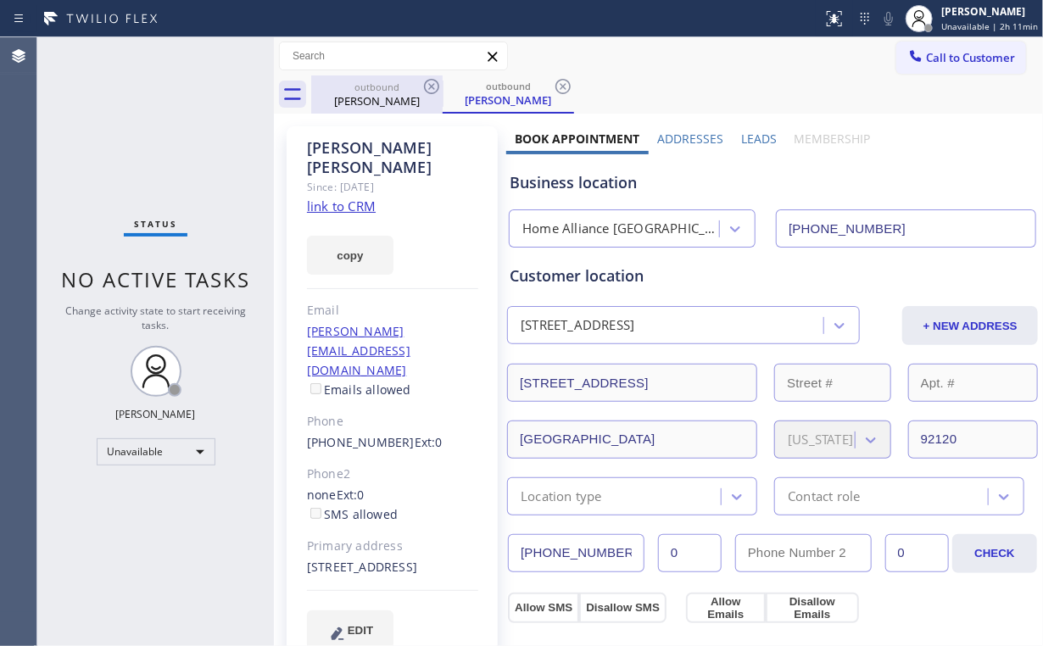
click at [393, 84] on div "outbound" at bounding box center [377, 87] width 128 height 13
click at [437, 82] on icon at bounding box center [431, 86] width 15 height 15
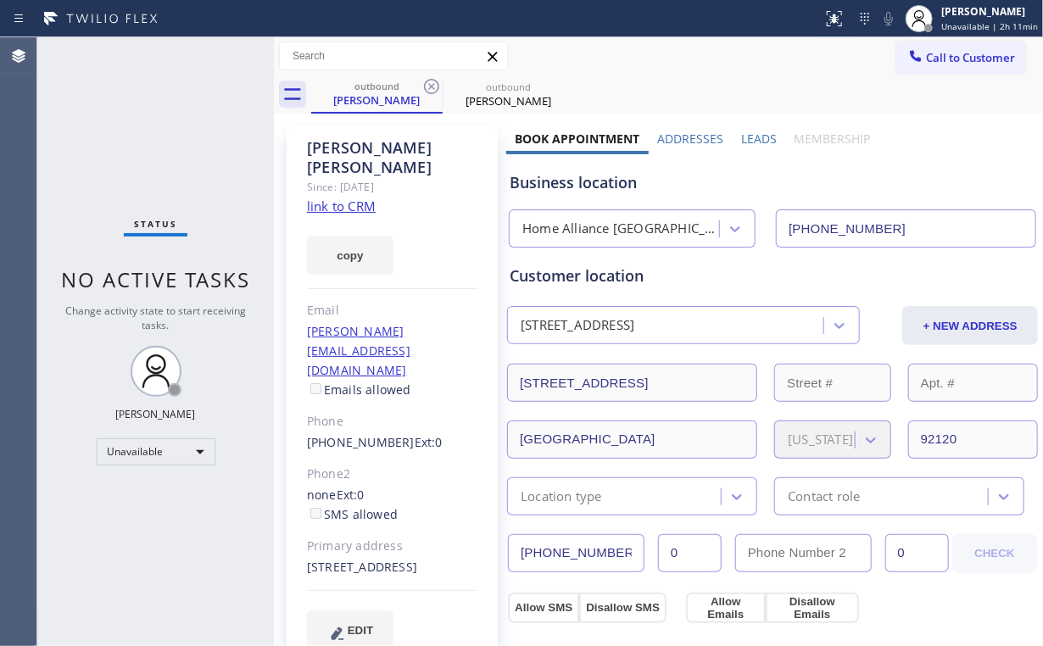
click at [0, 0] on icon at bounding box center [0, 0] width 0 height 0
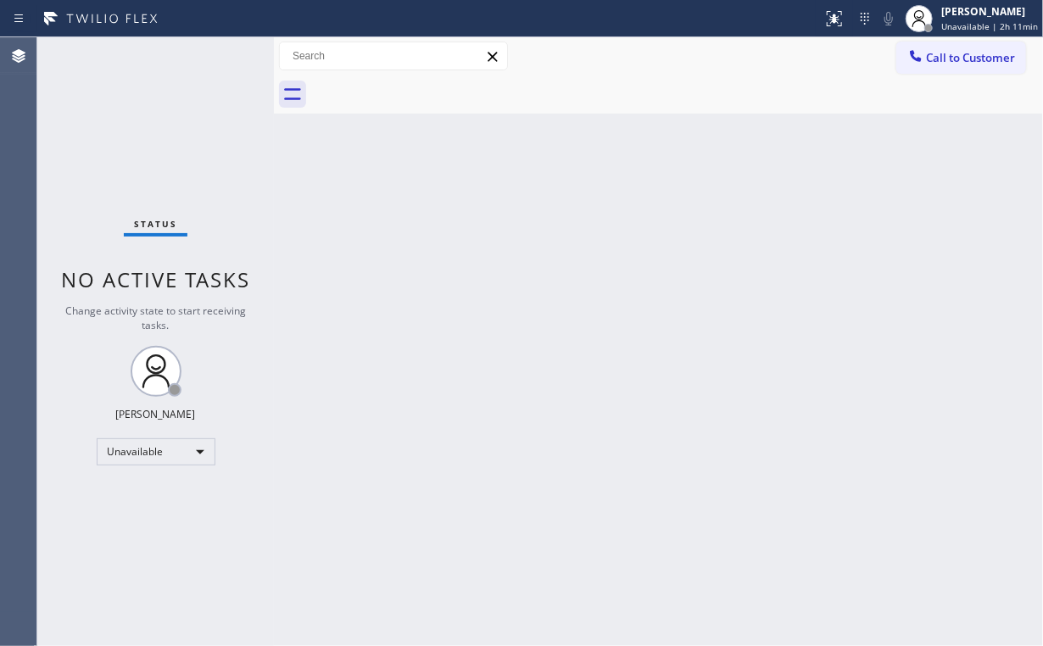
drag, startPoint x: 98, startPoint y: 166, endPoint x: 137, endPoint y: 35, distance: 137.0
click at [100, 160] on div "Status No active tasks Change activity state to start receiving tasks. [PERSON_…" at bounding box center [155, 341] width 236 height 609
click at [934, 68] on button "Call to Customer" at bounding box center [961, 58] width 130 height 32
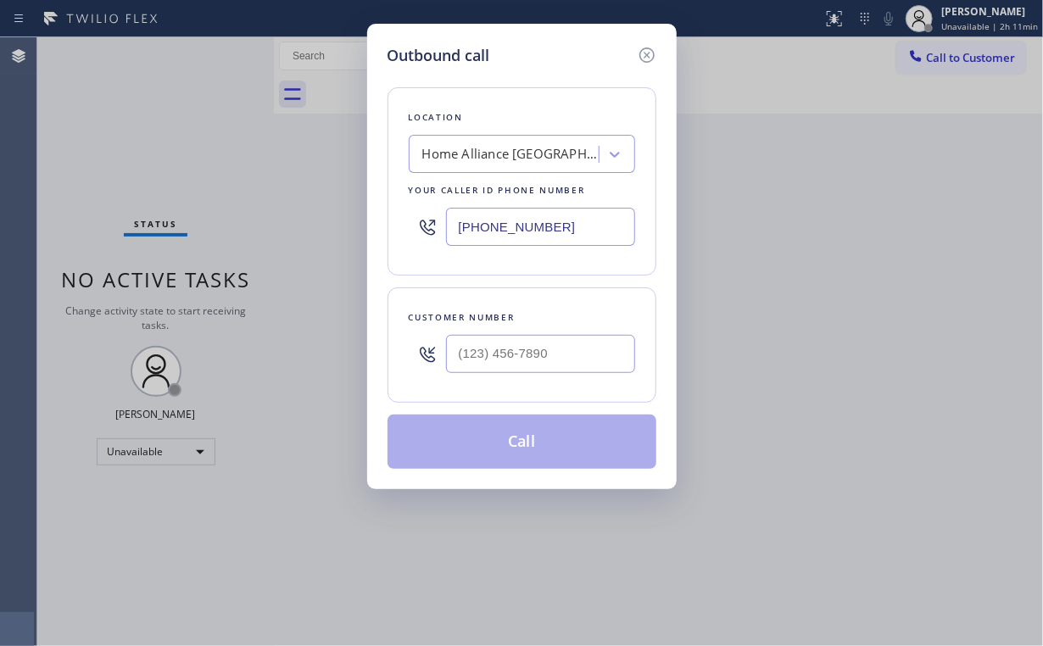
drag, startPoint x: 582, startPoint y: 220, endPoint x: 290, endPoint y: 202, distance: 293.0
click at [290, 202] on div "Outbound call Location Home Alliance [GEOGRAPHIC_DATA] Your caller id phone num…" at bounding box center [521, 323] width 1043 height 646
paste input "930-9076"
type input "[PHONE_NUMBER]"
click at [558, 373] on div at bounding box center [540, 353] width 189 height 55
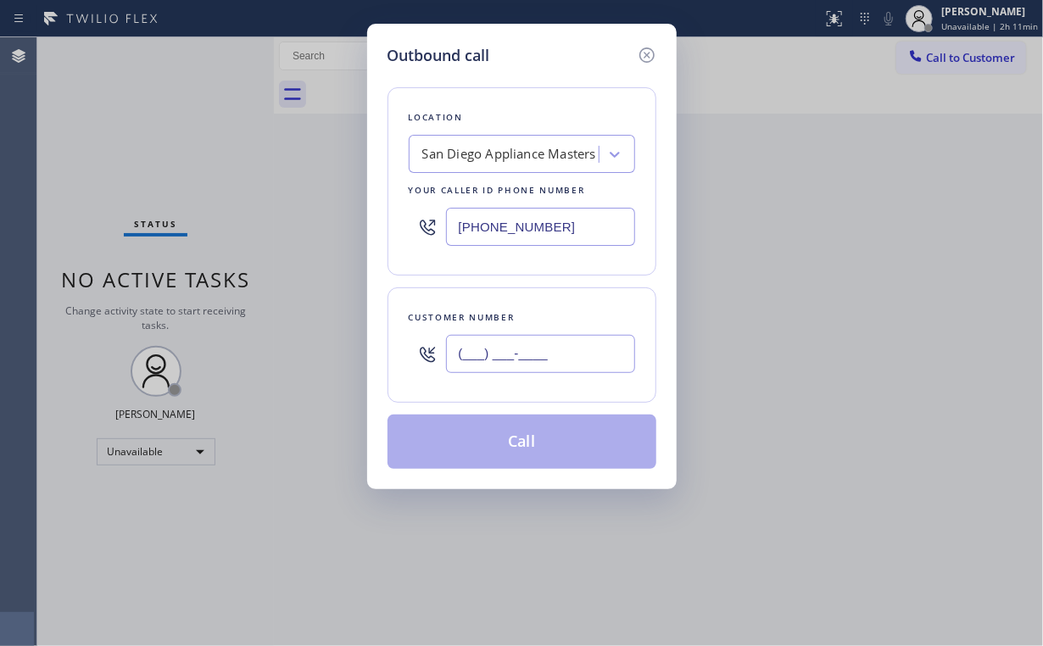
click at [545, 348] on input "(___) ___-____" at bounding box center [540, 354] width 189 height 38
paste input "858) 245-8877"
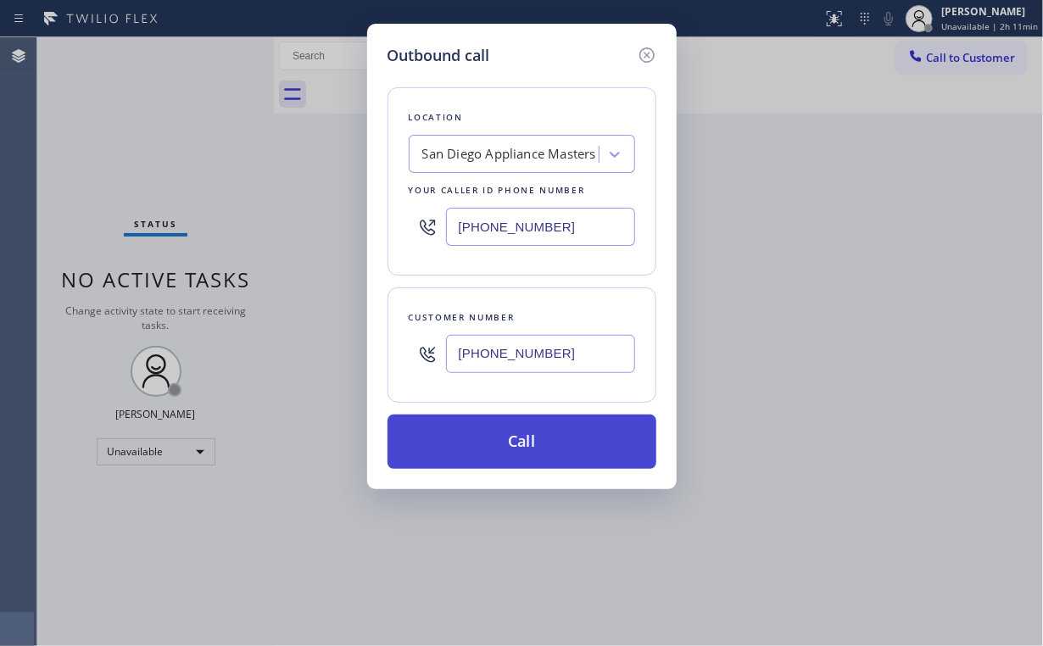
type input "[PHONE_NUMBER]"
click at [528, 448] on button "Call" at bounding box center [521, 441] width 269 height 54
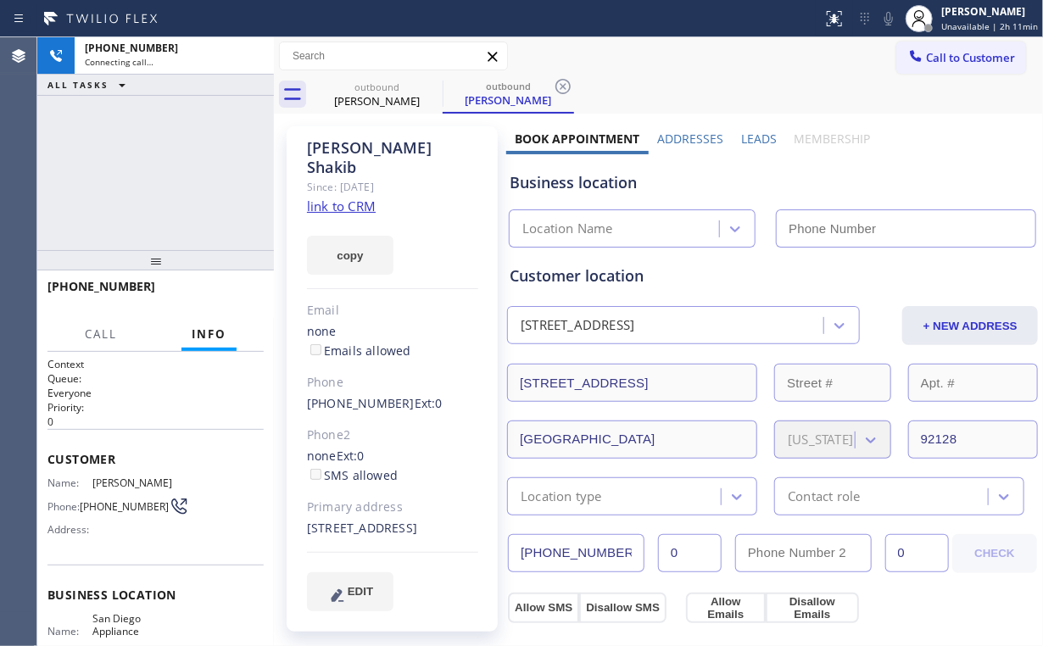
click at [188, 189] on div "[PHONE_NUMBER] Connecting call… ALL TASKS ALL TASKS ACTIVE TASKS TASKS IN WRAP …" at bounding box center [155, 143] width 236 height 213
type input "[PHONE_NUMBER]"
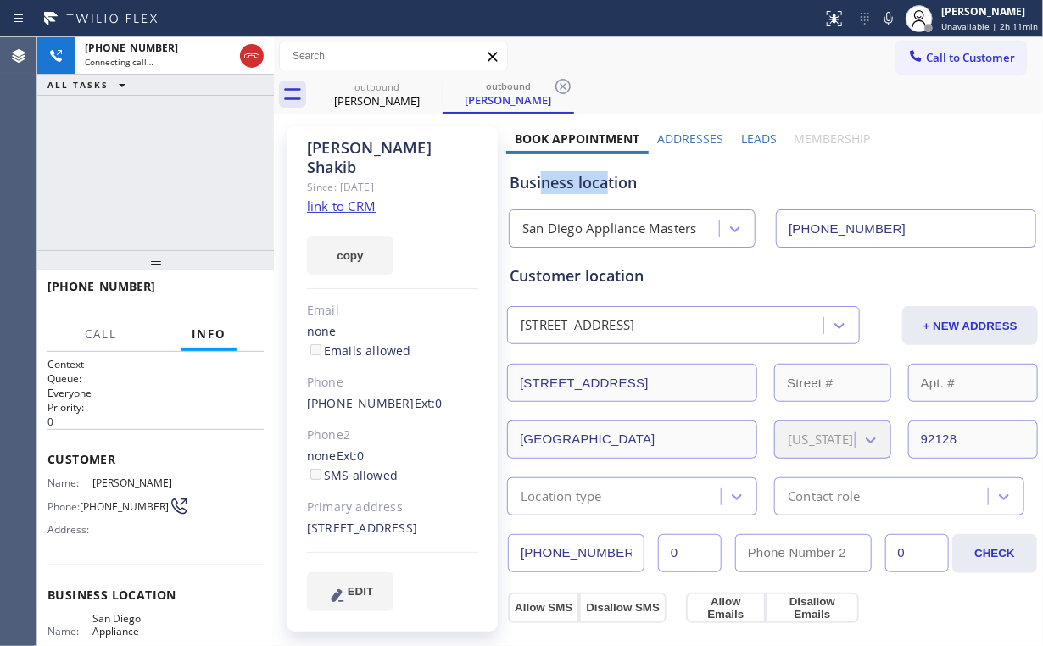
drag, startPoint x: 603, startPoint y: 184, endPoint x: 538, endPoint y: 189, distance: 65.5
click at [538, 189] on div "Business location" at bounding box center [772, 182] width 526 height 23
drag, startPoint x: 147, startPoint y: 153, endPoint x: 153, endPoint y: 159, distance: 9.0
click at [147, 153] on div "[PHONE_NUMBER] Connecting call… ALL TASKS ALL TASKS ACTIVE TASKS TASKS IN WRAP …" at bounding box center [155, 143] width 236 height 213
click at [222, 303] on button "HANG UP" at bounding box center [224, 294] width 79 height 24
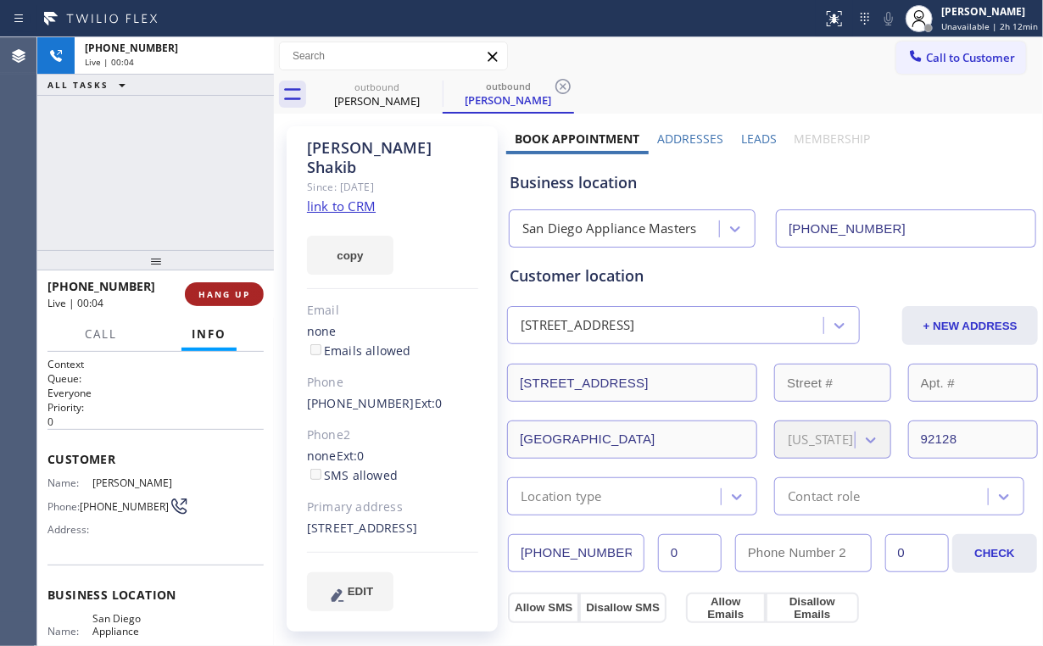
click at [229, 289] on span "HANG UP" at bounding box center [224, 294] width 52 height 12
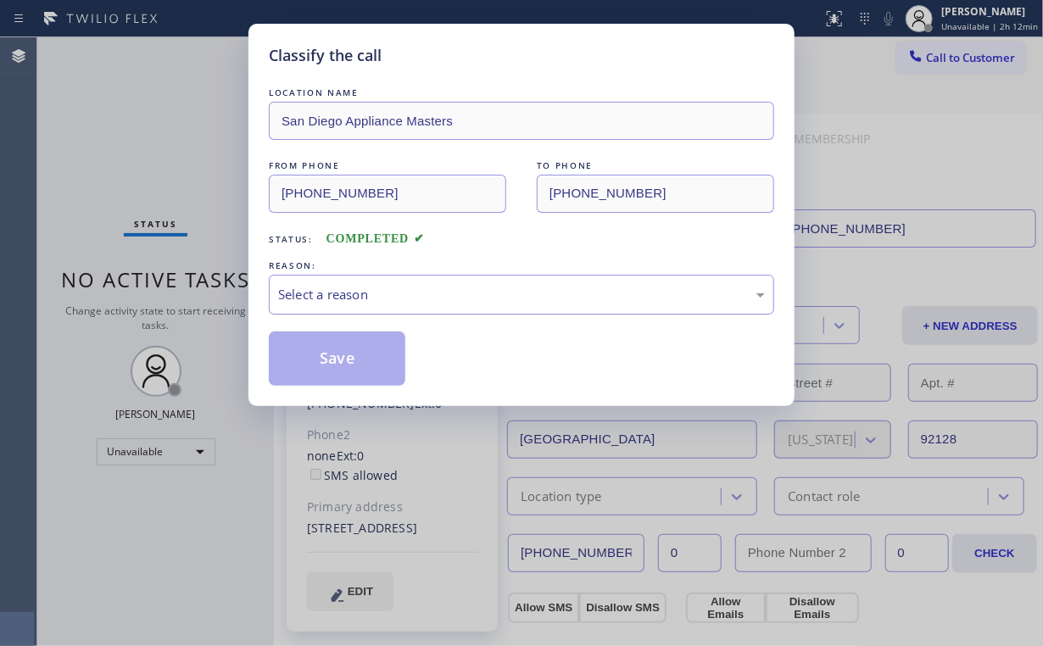
drag, startPoint x: 342, startPoint y: 287, endPoint x: 334, endPoint y: 305, distance: 19.7
click at [342, 288] on div "Select a reason" at bounding box center [521, 294] width 487 height 19
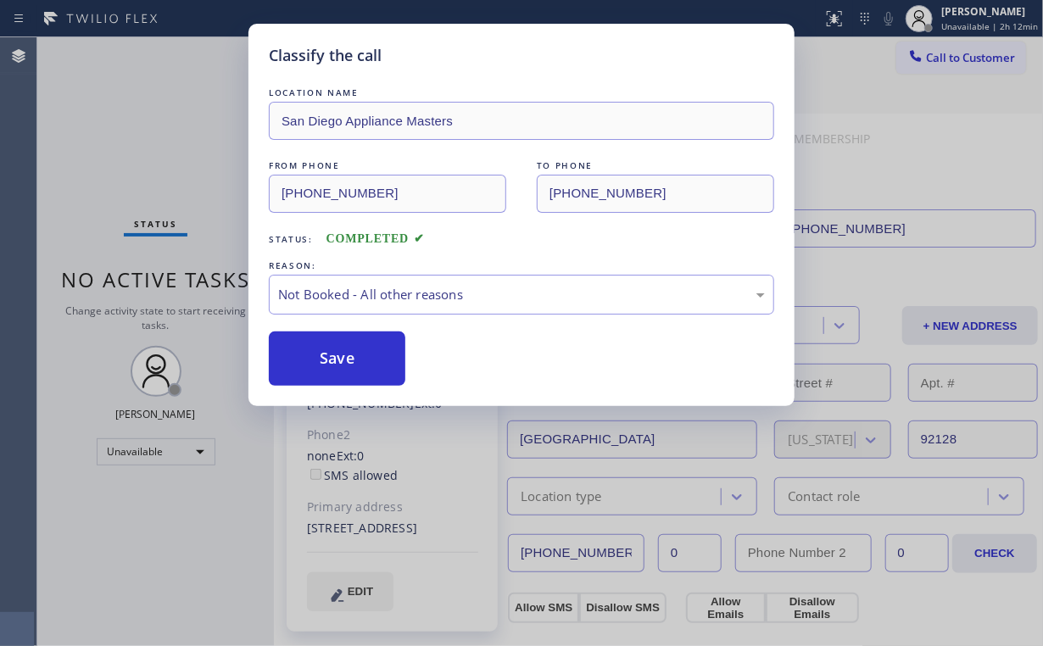
drag, startPoint x: 317, startPoint y: 353, endPoint x: 153, endPoint y: 128, distance: 278.4
click at [319, 353] on button "Save" at bounding box center [337, 358] width 136 height 54
click at [139, 102] on div "Classify the call LOCATION NAME San Diego Appliance Masters FROM PHONE [PHONE_N…" at bounding box center [521, 323] width 1043 height 646
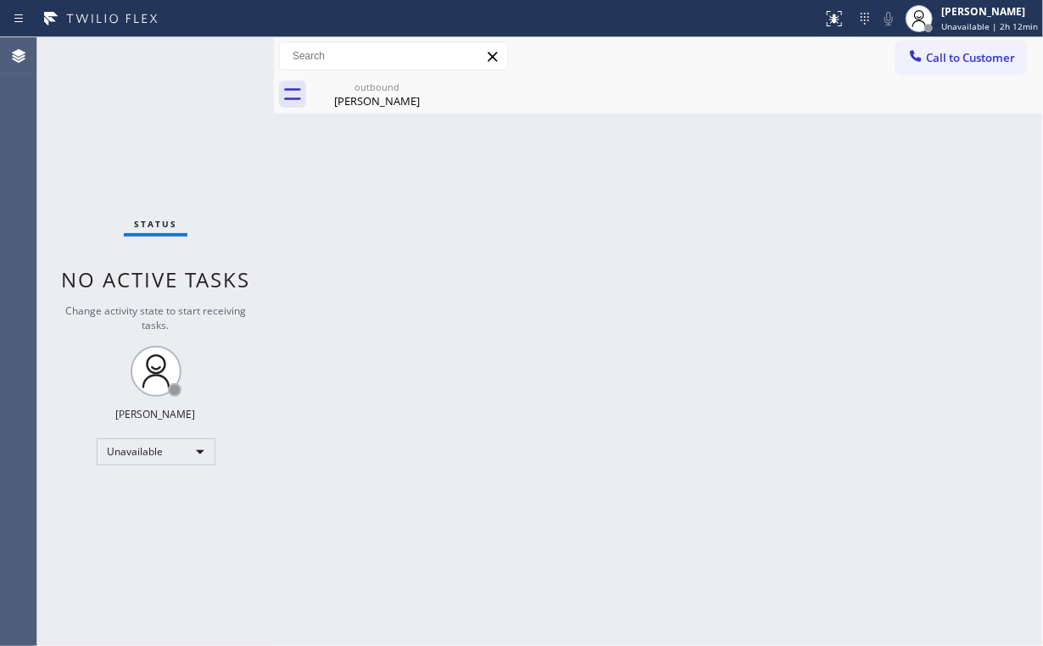
click at [951, 58] on span "Call to Customer" at bounding box center [970, 57] width 89 height 15
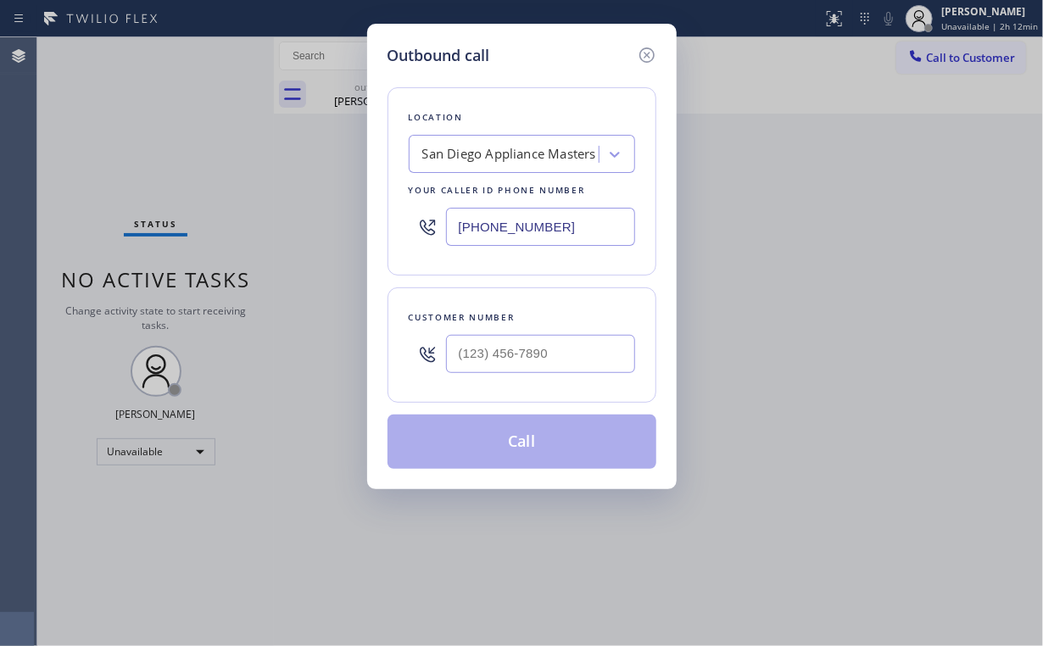
drag, startPoint x: 586, startPoint y: 219, endPoint x: 242, endPoint y: 207, distance: 344.3
click at [242, 207] on div "Outbound call Location [GEOGRAPHIC_DATA] Appliance Masters Your caller id phone…" at bounding box center [521, 323] width 1043 height 646
paste input "760) 407-6454"
type input "[PHONE_NUMBER]"
drag, startPoint x: 559, startPoint y: 344, endPoint x: 573, endPoint y: 339, distance: 14.5
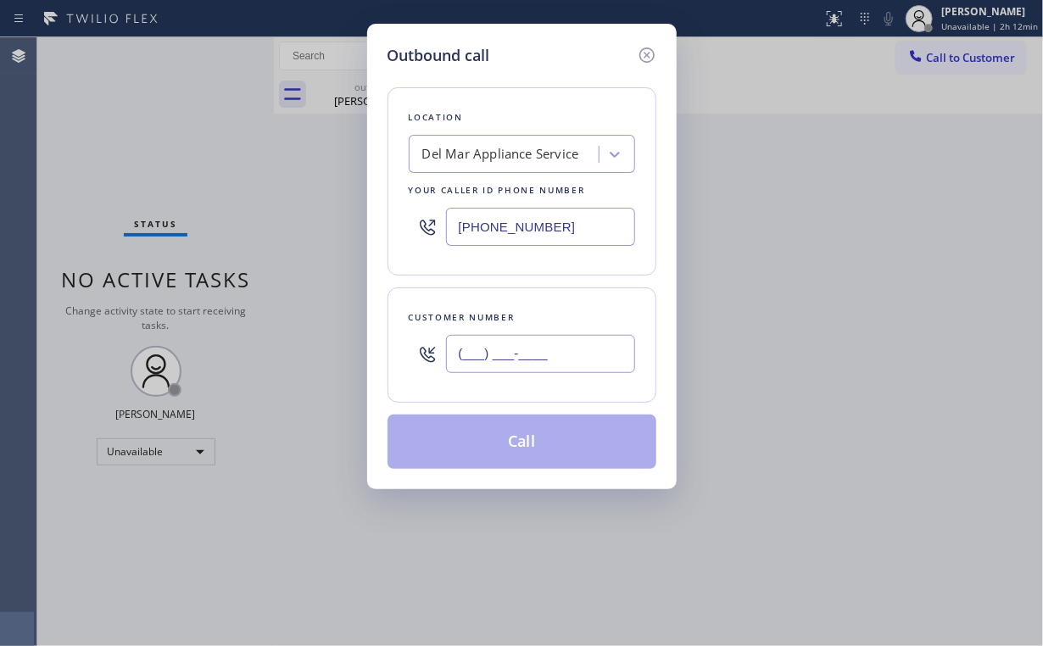
click at [562, 344] on input "(___) ___-____" at bounding box center [540, 354] width 189 height 38
paste input "858) 699-1978"
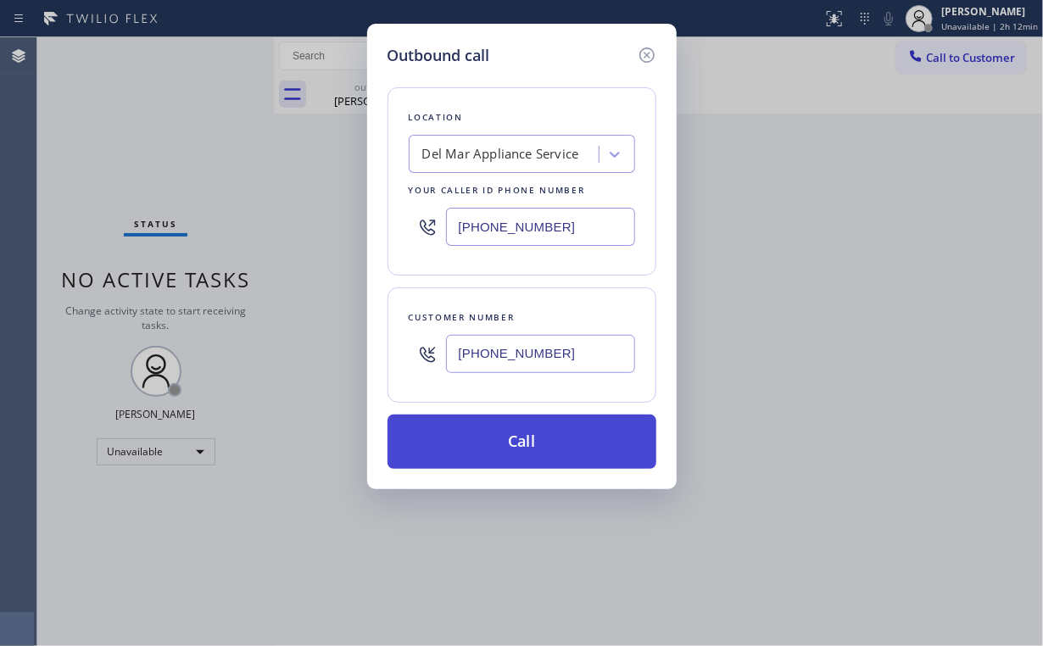
type input "[PHONE_NUMBER]"
click at [491, 445] on button "Call" at bounding box center [521, 441] width 269 height 54
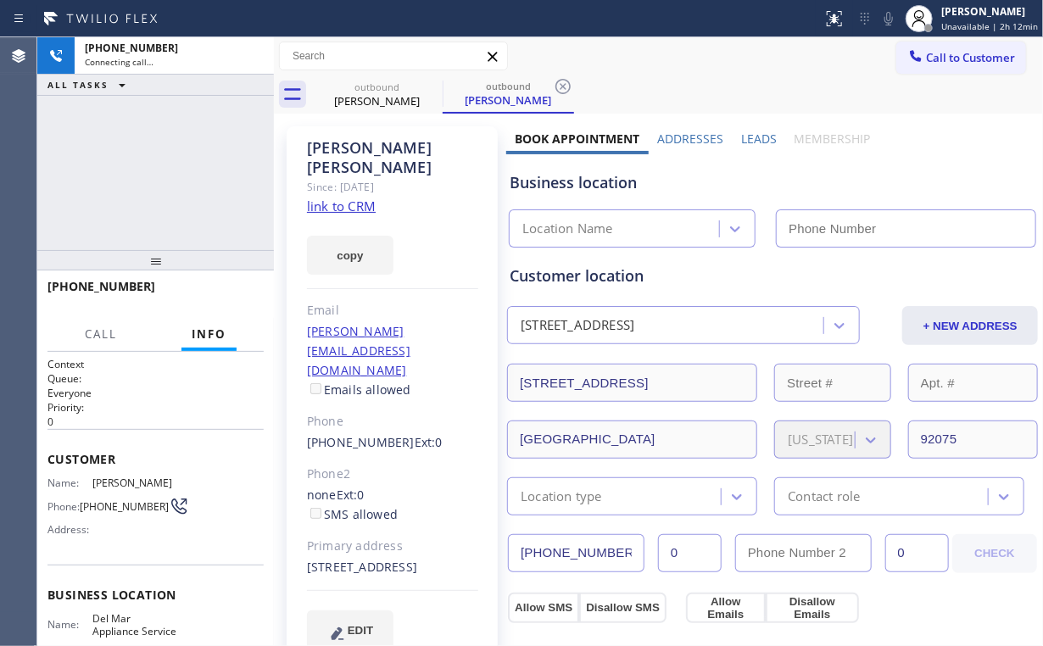
click at [117, 141] on div "[PHONE_NUMBER] Connecting call… ALL TASKS ALL TASKS ACTIVE TASKS TASKS IN WRAP …" at bounding box center [155, 143] width 236 height 213
type input "[PHONE_NUMBER]"
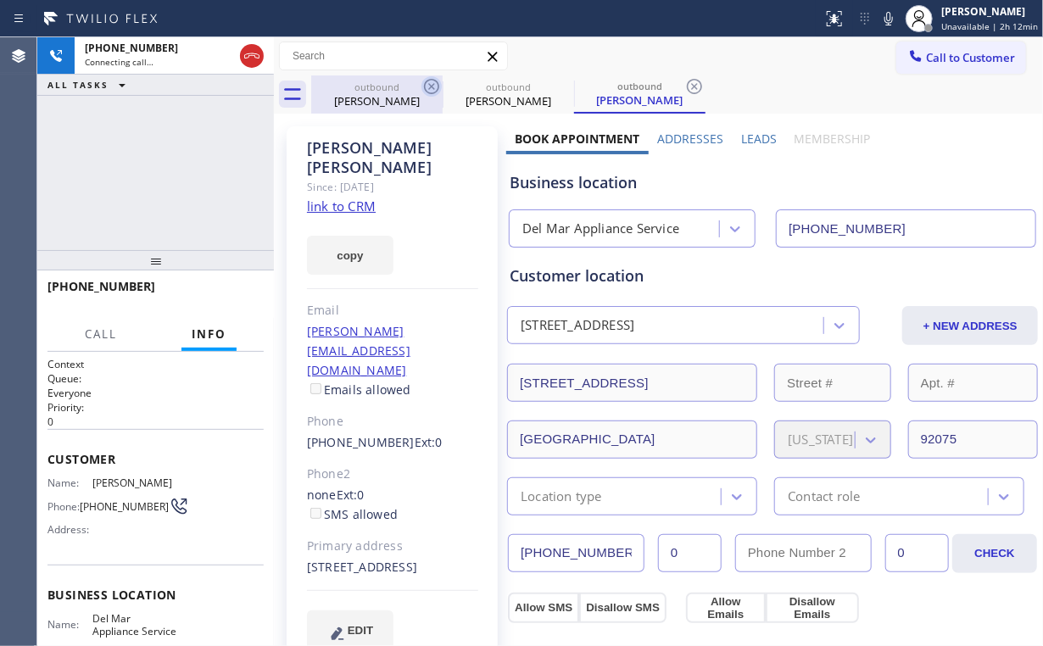
click at [359, 97] on div "[PERSON_NAME]" at bounding box center [377, 100] width 128 height 15
type input "[PHONE_NUMBER]"
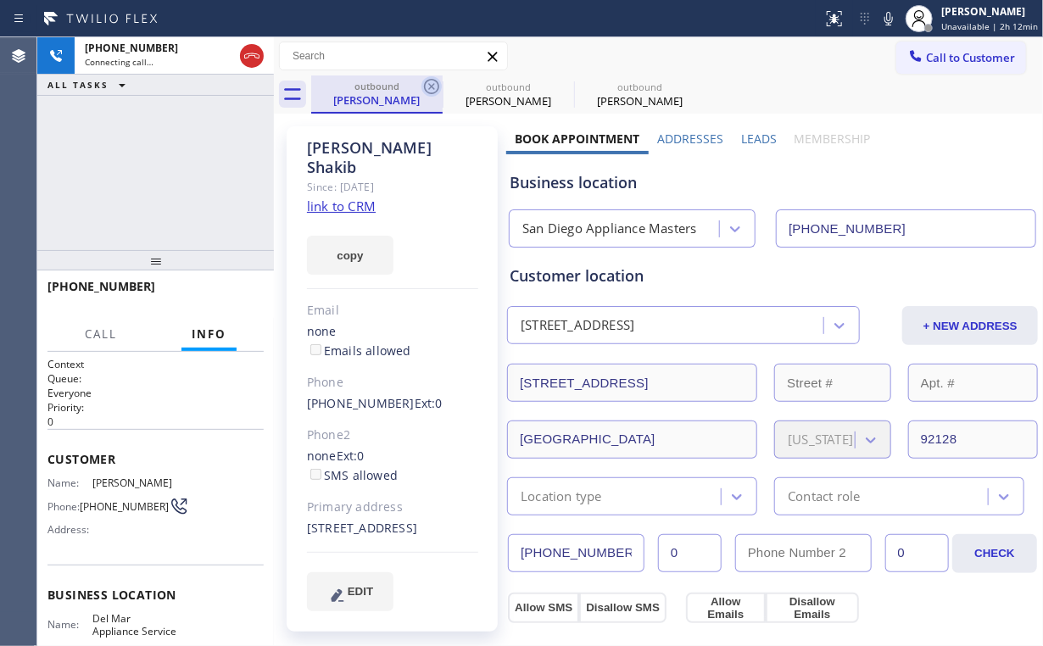
click at [428, 84] on icon at bounding box center [431, 86] width 15 height 15
type input "[PHONE_NUMBER]"
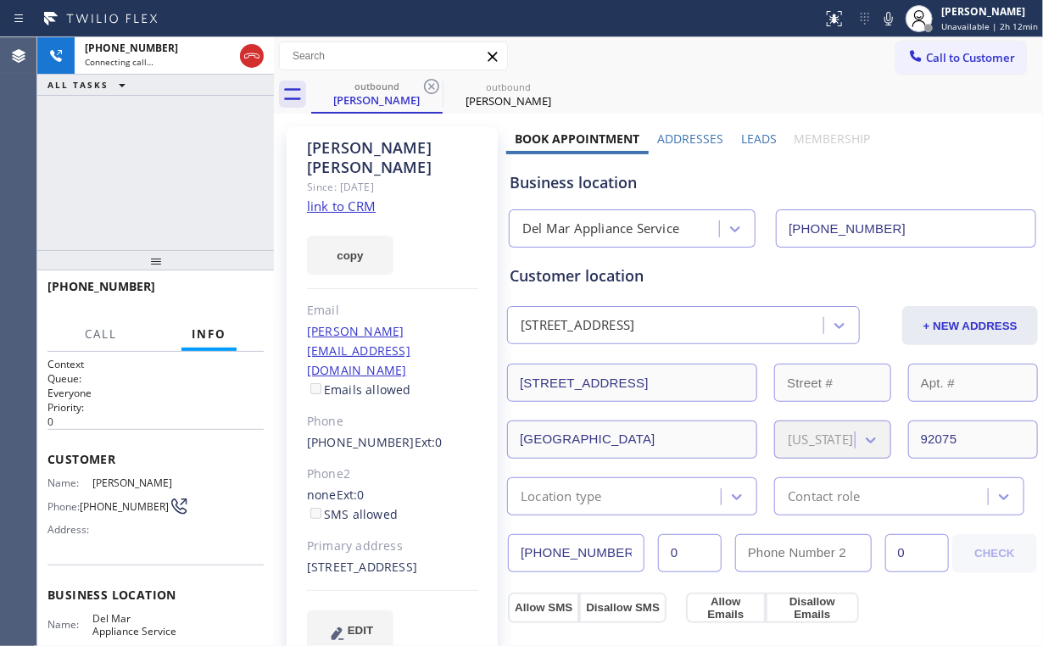
click at [164, 159] on div "[PHONE_NUMBER] Connecting call… ALL TASKS ALL TASKS ACTIVE TASKS TASKS IN WRAP …" at bounding box center [155, 143] width 236 height 213
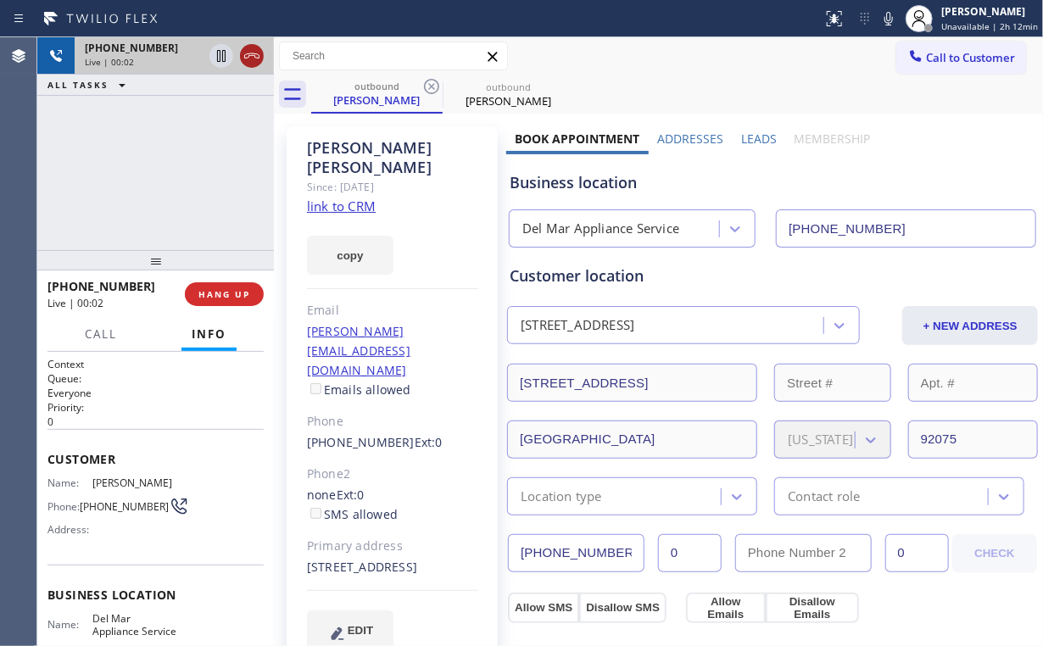
click at [257, 56] on icon at bounding box center [252, 56] width 20 height 20
click at [222, 289] on span "HANG UP" at bounding box center [224, 294] width 52 height 12
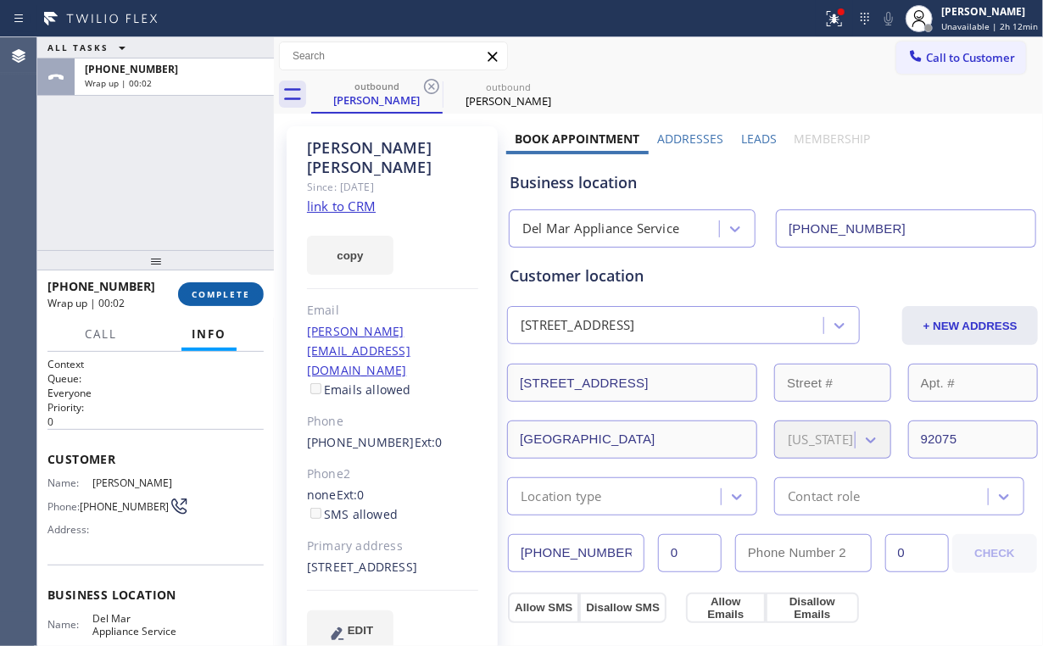
click at [228, 292] on span "COMPLETE" at bounding box center [221, 294] width 58 height 12
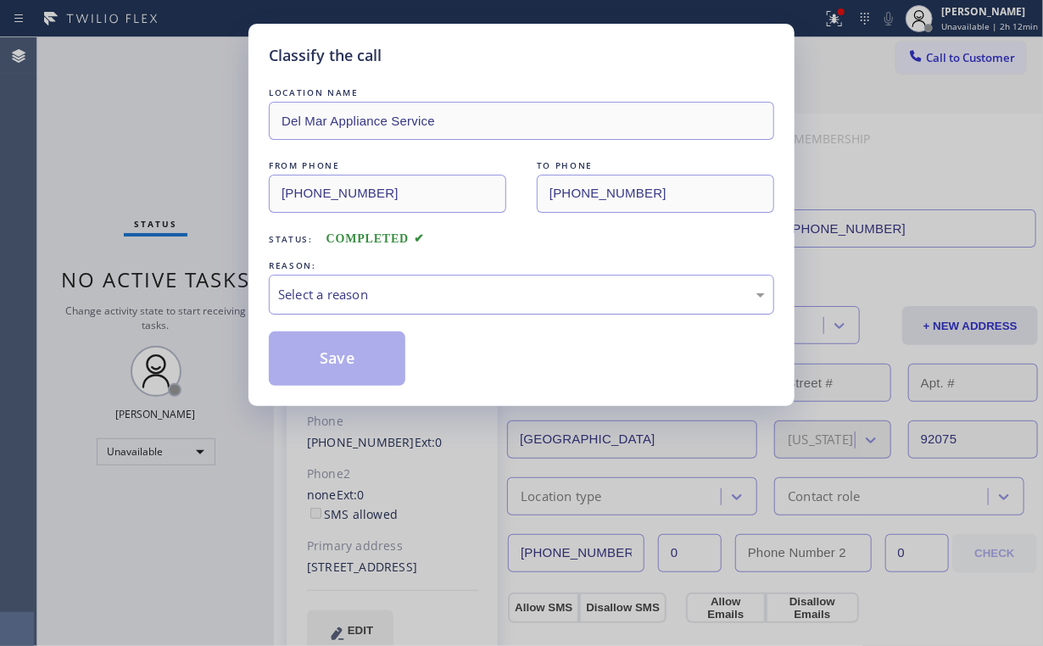
click at [354, 281] on div "Select a reason" at bounding box center [521, 295] width 505 height 40
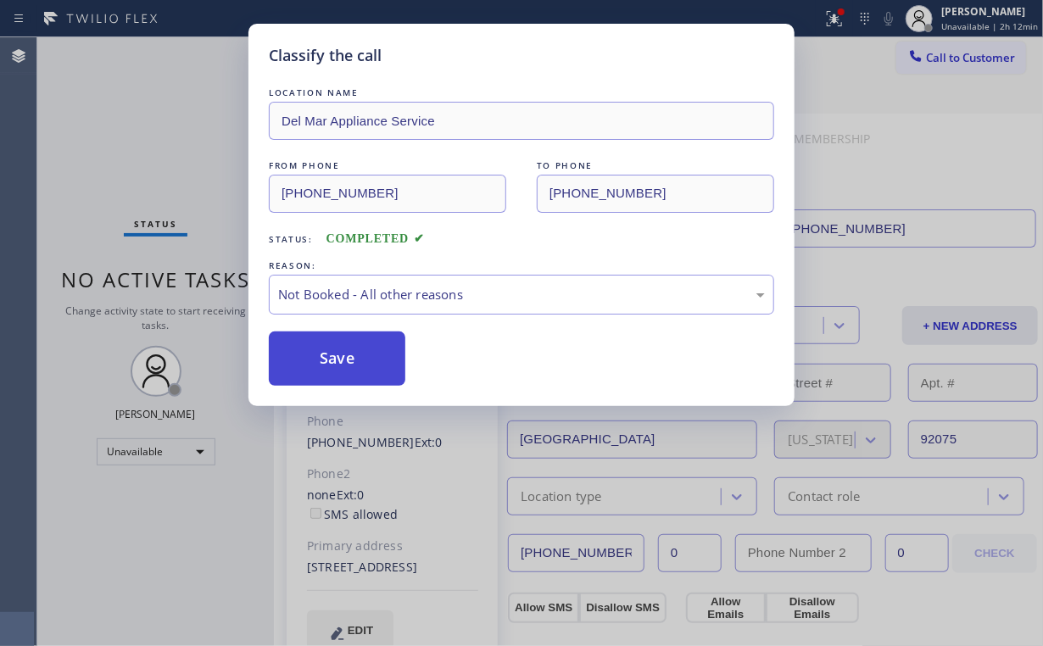
click at [332, 359] on button "Save" at bounding box center [337, 358] width 136 height 54
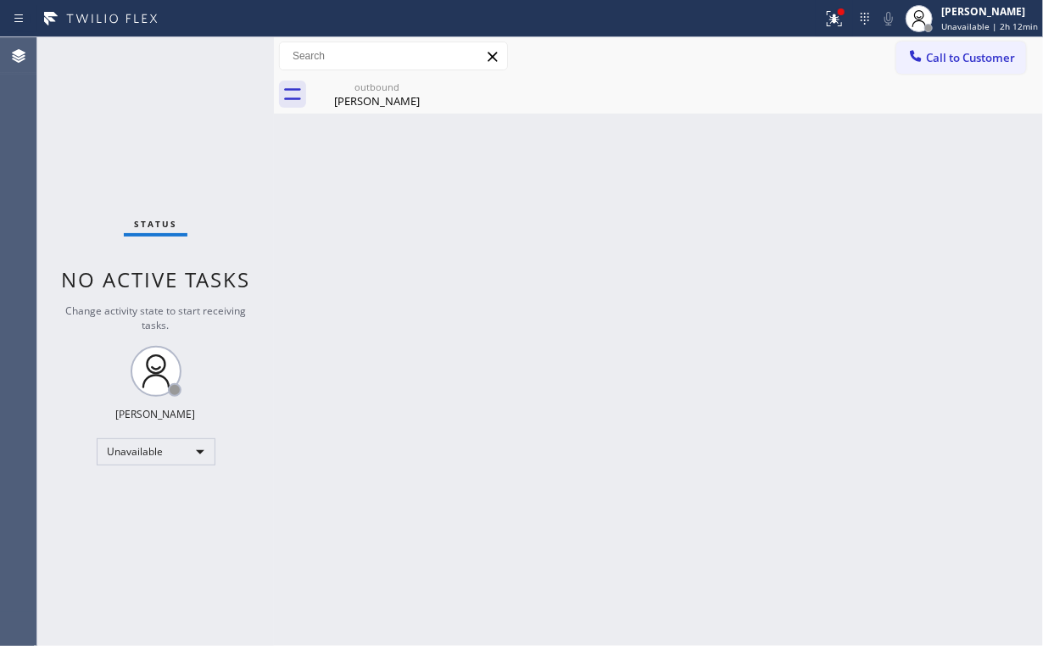
drag, startPoint x: 319, startPoint y: 181, endPoint x: 323, endPoint y: 166, distance: 15.0
click at [319, 176] on div "Back to Dashboard Change Sender ID Customers Technicians Select a contact Outbo…" at bounding box center [658, 341] width 769 height 609
click at [359, 99] on div "[PERSON_NAME]" at bounding box center [377, 100] width 128 height 15
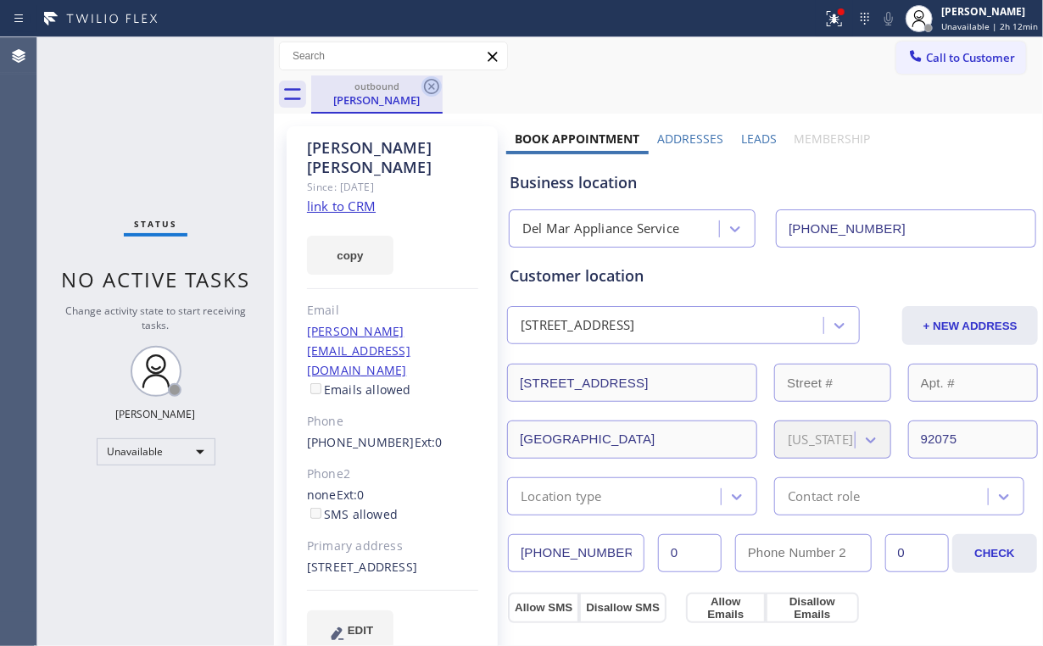
click at [426, 95] on icon at bounding box center [431, 86] width 20 height 20
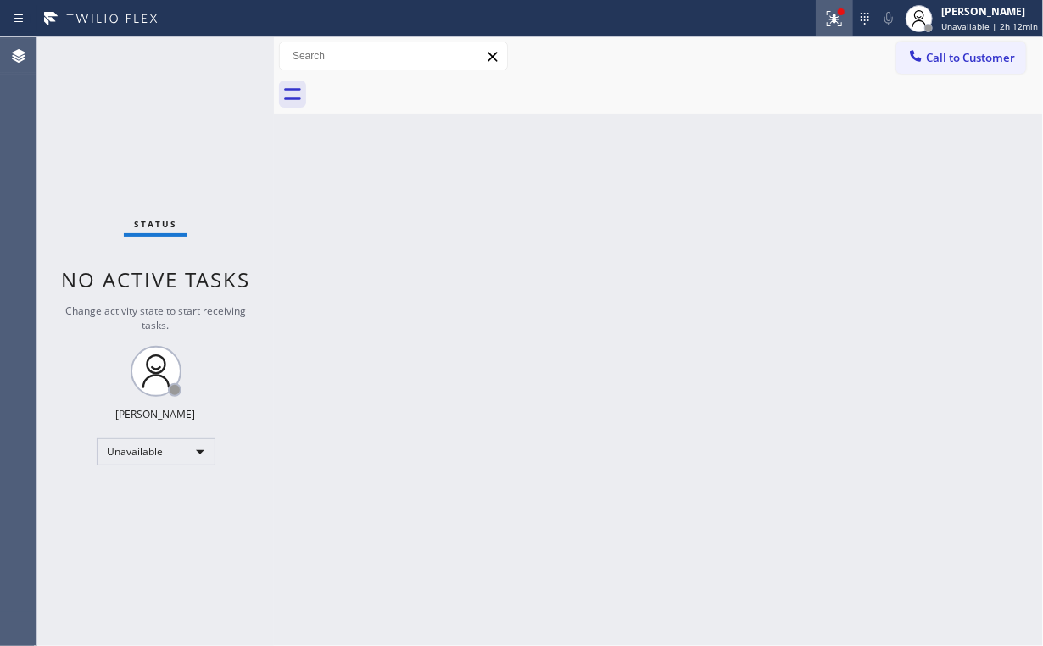
click at [837, 6] on button at bounding box center [833, 18] width 37 height 37
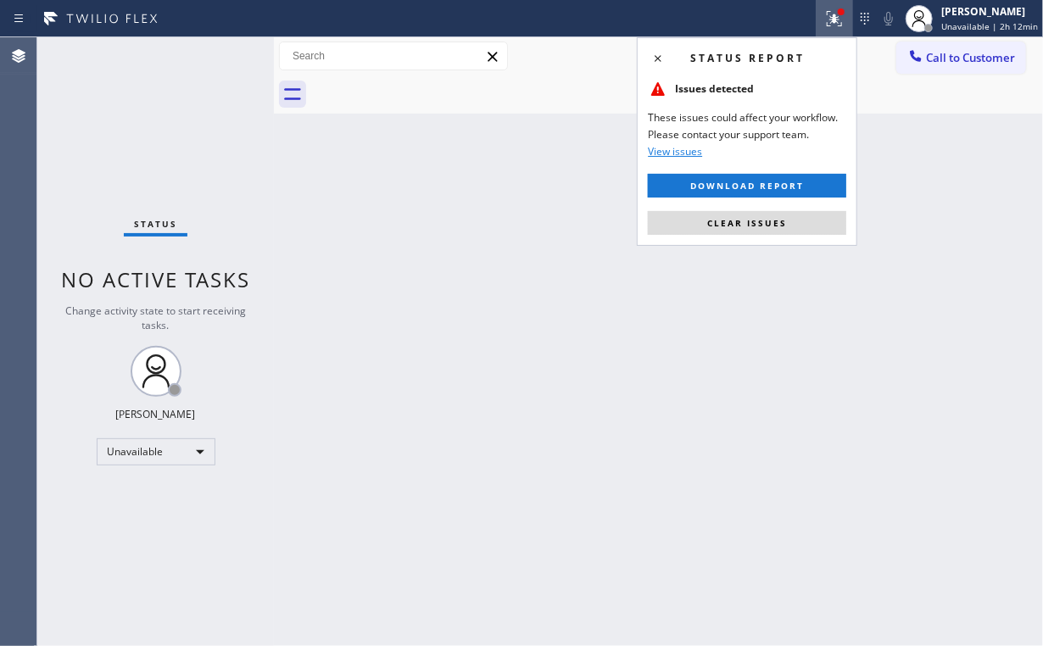
click at [749, 235] on div "Status report Issues detected These issues could affect your workflow. Please c…" at bounding box center [747, 141] width 220 height 209
click at [733, 220] on span "Clear issues" at bounding box center [747, 223] width 80 height 12
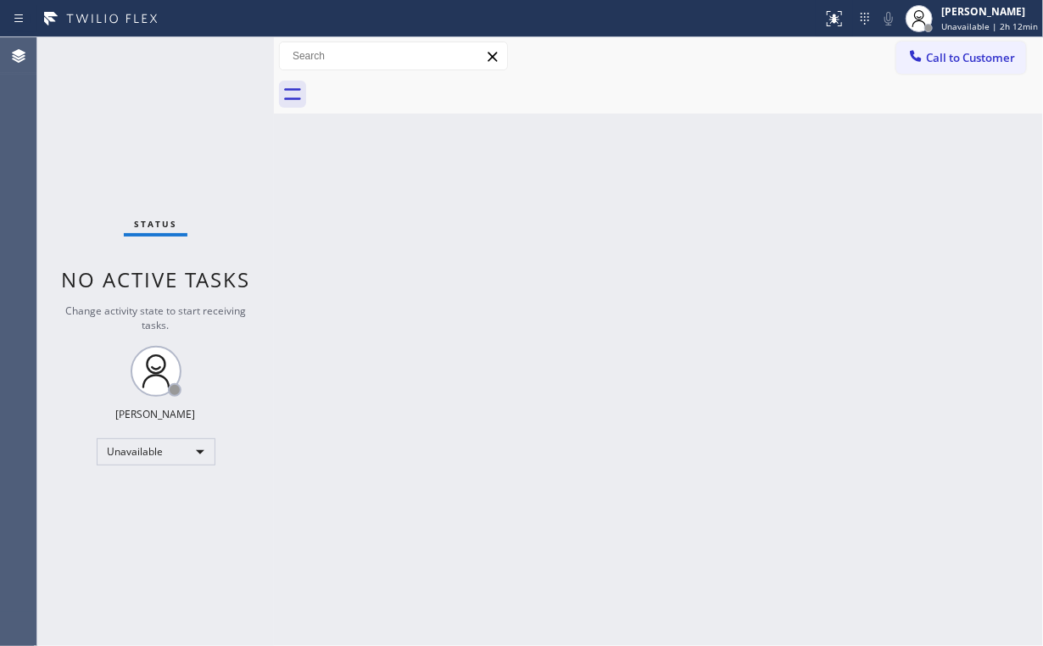
drag, startPoint x: 362, startPoint y: 207, endPoint x: 179, endPoint y: 36, distance: 250.1
click at [346, 183] on div "Back to Dashboard Change Sender ID Customers Technicians Select a contact Outbo…" at bounding box center [658, 341] width 769 height 609
drag, startPoint x: 937, startPoint y: 63, endPoint x: 626, endPoint y: 223, distance: 349.9
click at [936, 64] on span "Call to Customer" at bounding box center [970, 57] width 89 height 15
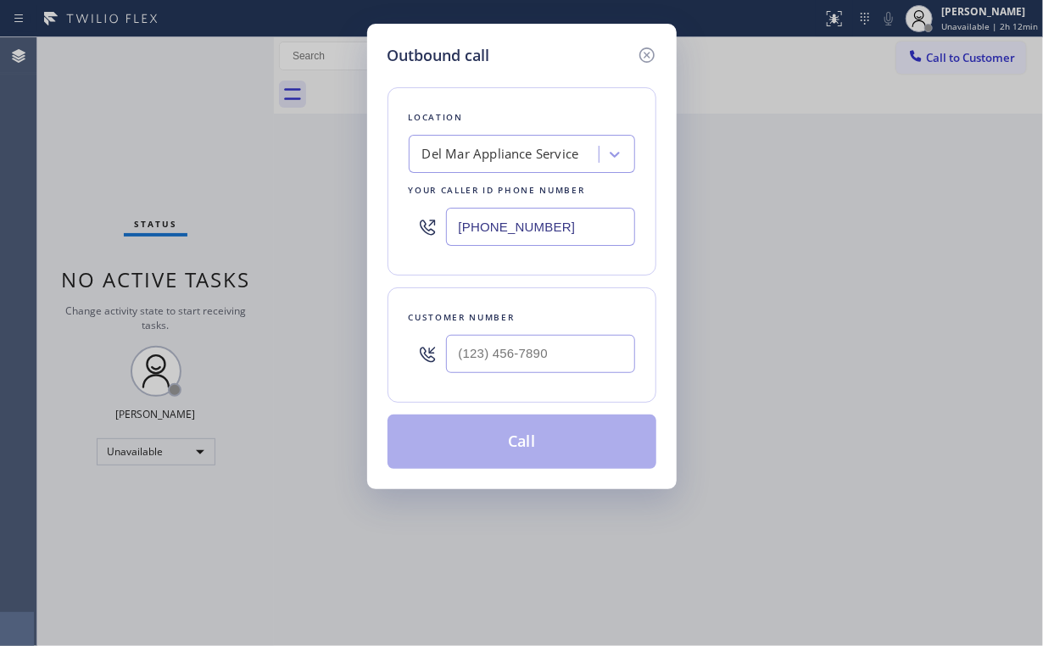
drag, startPoint x: 563, startPoint y: 226, endPoint x: 203, endPoint y: 203, distance: 360.1
click at [343, 226] on div "Outbound call Location Del Mar Appliance Service Your caller id phone number [P…" at bounding box center [521, 323] width 1043 height 646
paste input "14) 855-42"
type input "[PHONE_NUMBER]"
drag, startPoint x: 526, startPoint y: 348, endPoint x: 549, endPoint y: 346, distance: 23.9
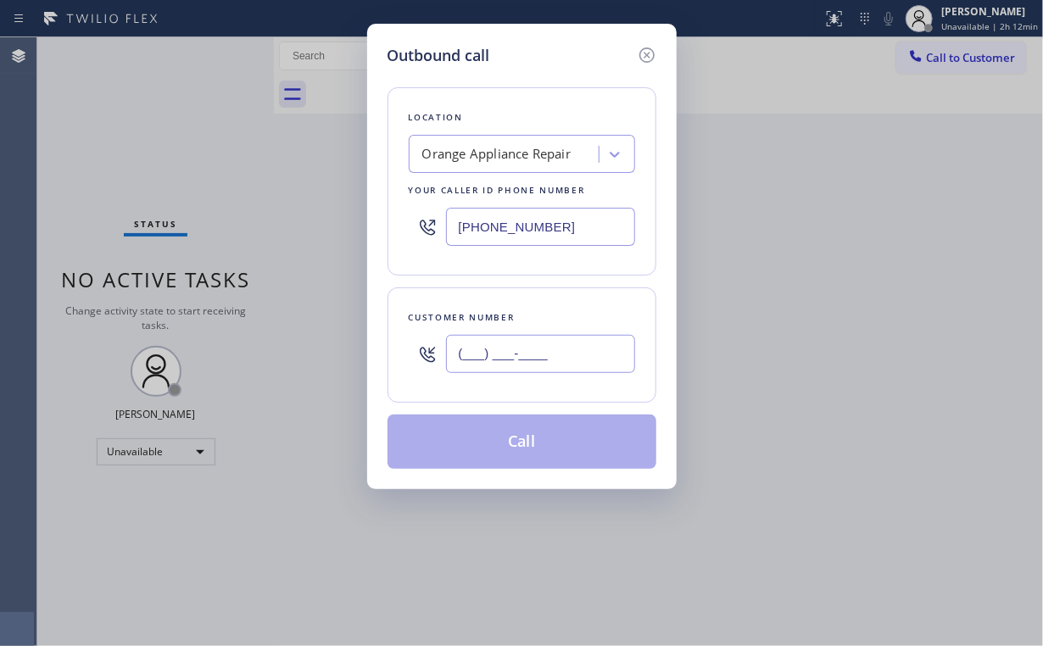
click at [526, 349] on input "(___) ___-____" at bounding box center [540, 354] width 189 height 38
paste input "949) 322-3287"
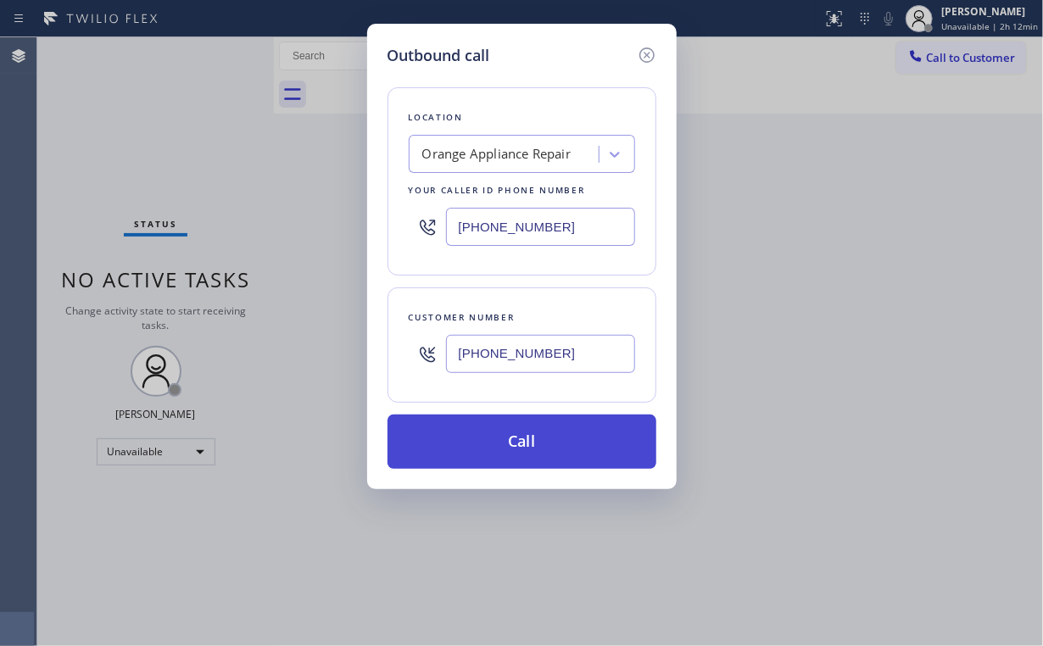
type input "[PHONE_NUMBER]"
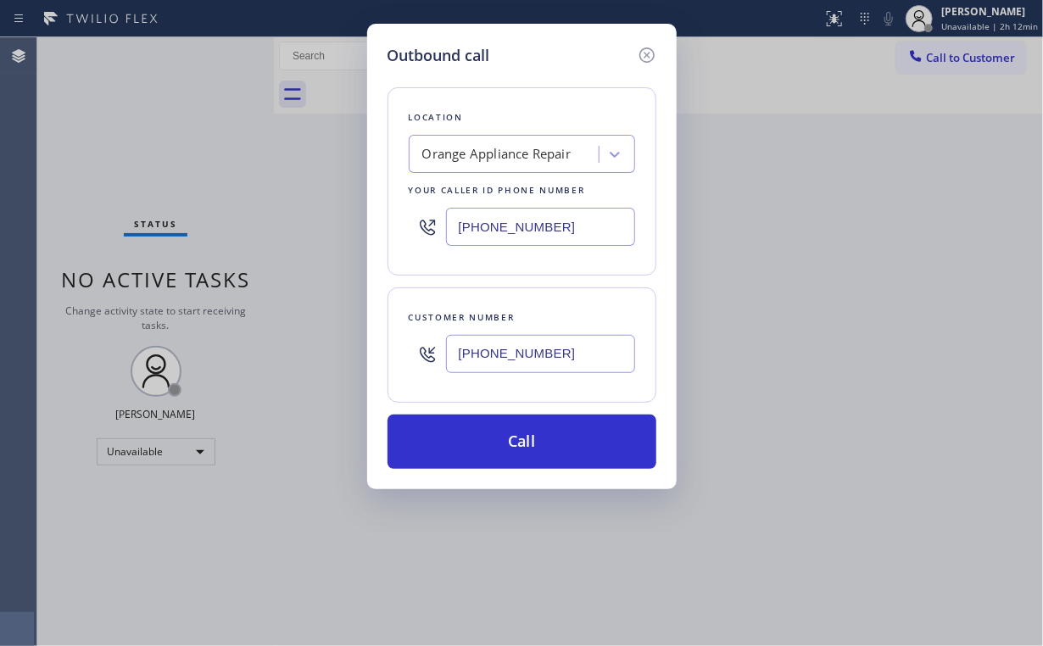
drag, startPoint x: 509, startPoint y: 428, endPoint x: 495, endPoint y: 470, distance: 44.8
click at [509, 428] on button "Call" at bounding box center [521, 441] width 269 height 54
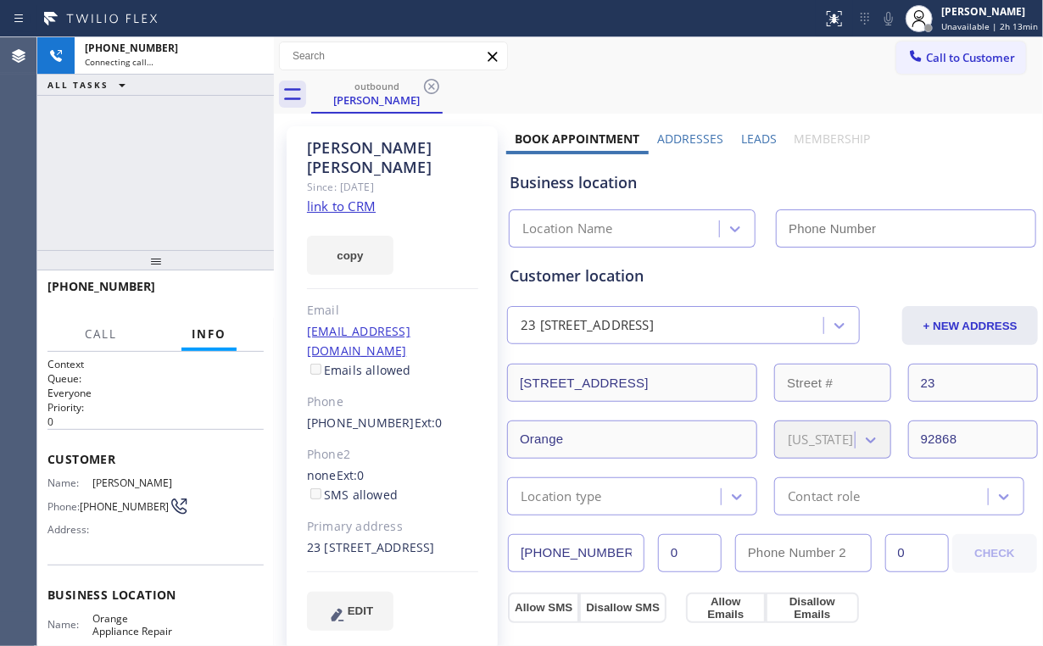
click at [171, 144] on div "[PHONE_NUMBER] Connecting call… ALL TASKS ALL TASKS ACTIVE TASKS TASKS IN WRAP …" at bounding box center [155, 143] width 236 height 213
type input "[PHONE_NUMBER]"
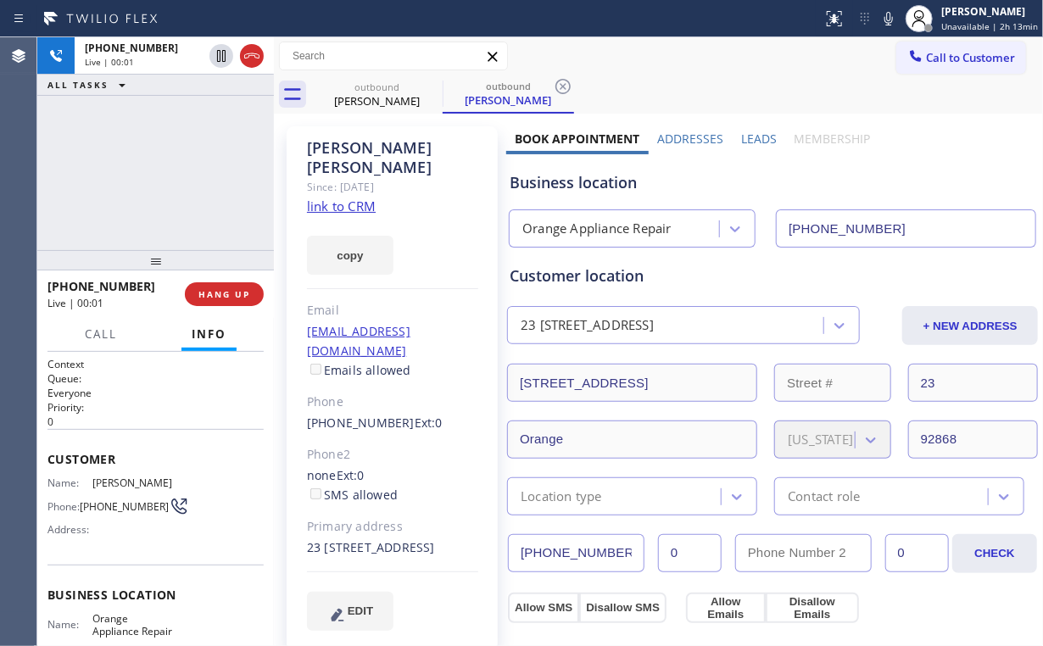
drag, startPoint x: 180, startPoint y: 176, endPoint x: 250, endPoint y: 271, distance: 118.2
click at [181, 180] on div "[PHONE_NUMBER] Live | 00:01 ALL TASKS ALL TASKS ACTIVE TASKS TASKS IN WRAP UP" at bounding box center [155, 143] width 236 height 213
click at [251, 285] on button "HANG UP" at bounding box center [224, 294] width 79 height 24
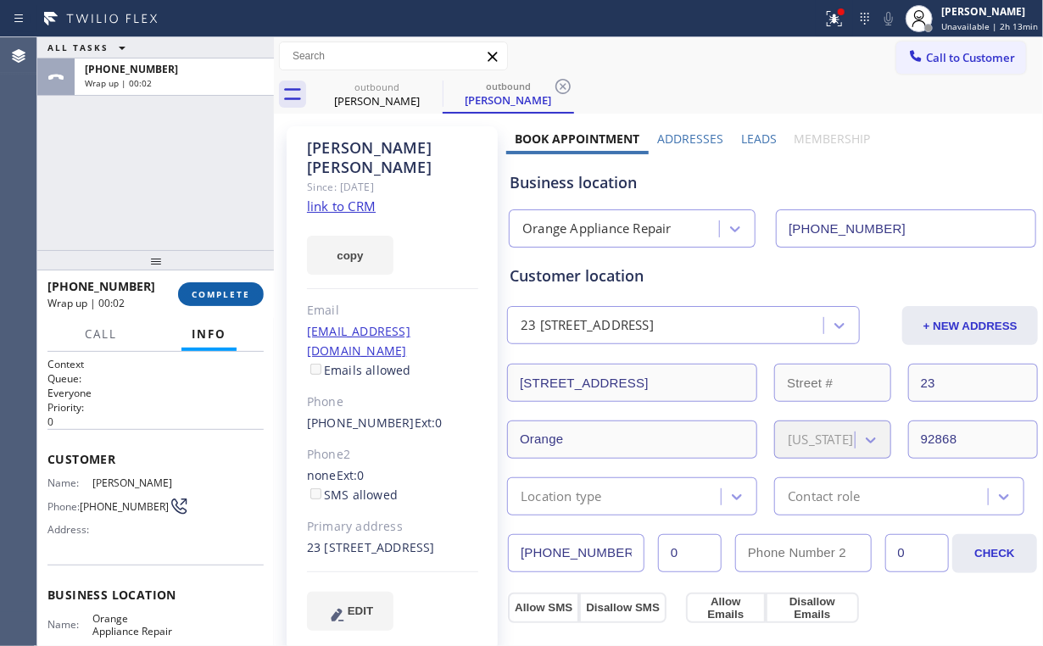
click at [240, 288] on span "COMPLETE" at bounding box center [221, 294] width 58 height 12
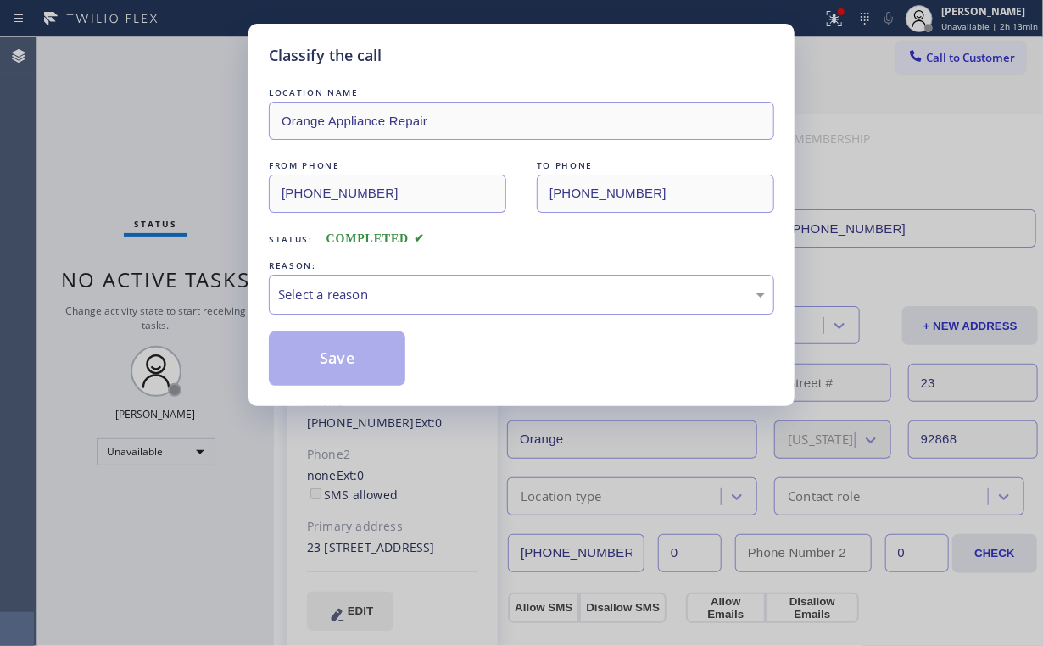
click at [332, 298] on div "Select a reason" at bounding box center [521, 294] width 487 height 19
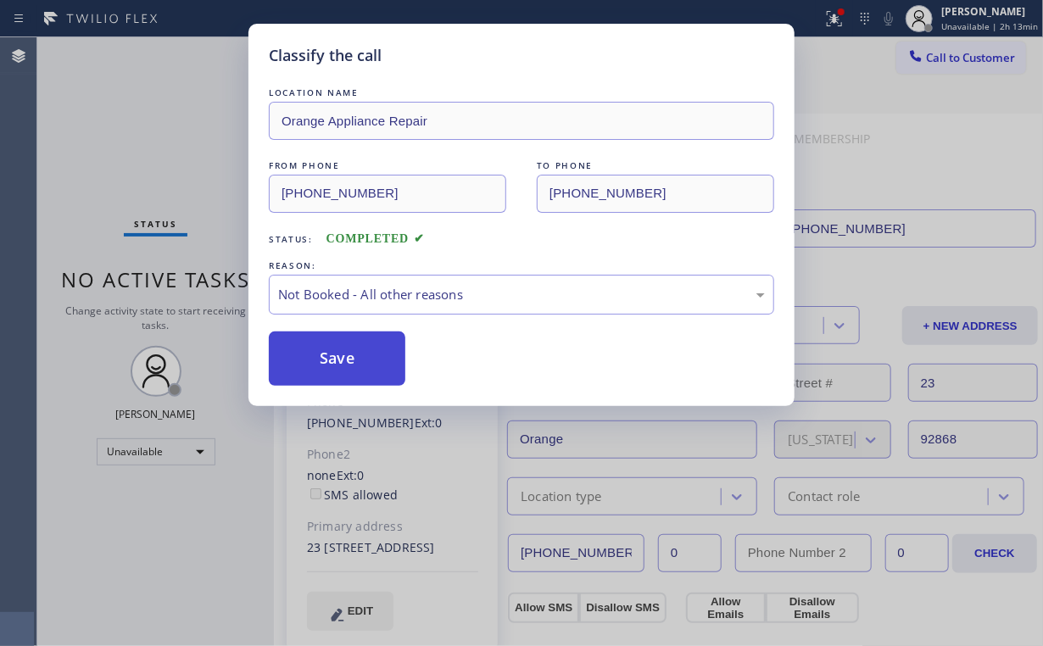
click at [339, 355] on button "Save" at bounding box center [337, 358] width 136 height 54
click at [144, 156] on div "Classify the call LOCATION NAME Orange Appliance Repair FROM PHONE [PHONE_NUMBE…" at bounding box center [521, 323] width 1043 height 646
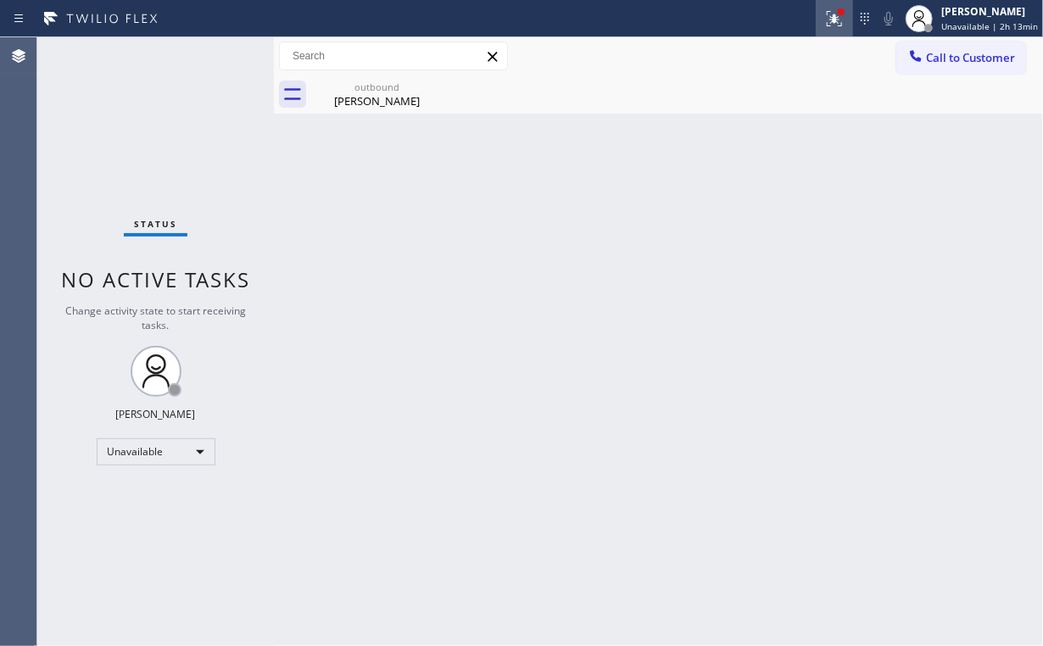
click at [837, 19] on icon at bounding box center [831, 17] width 10 height 12
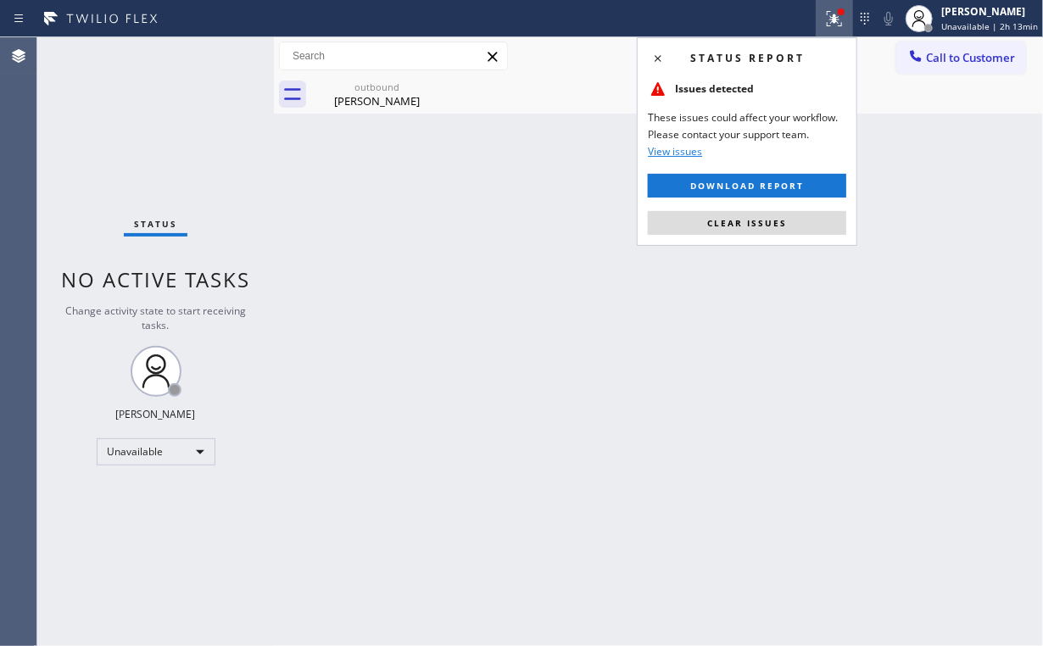
drag, startPoint x: 778, startPoint y: 222, endPoint x: 947, endPoint y: 186, distance: 172.6
click at [778, 223] on span "Clear issues" at bounding box center [747, 223] width 80 height 12
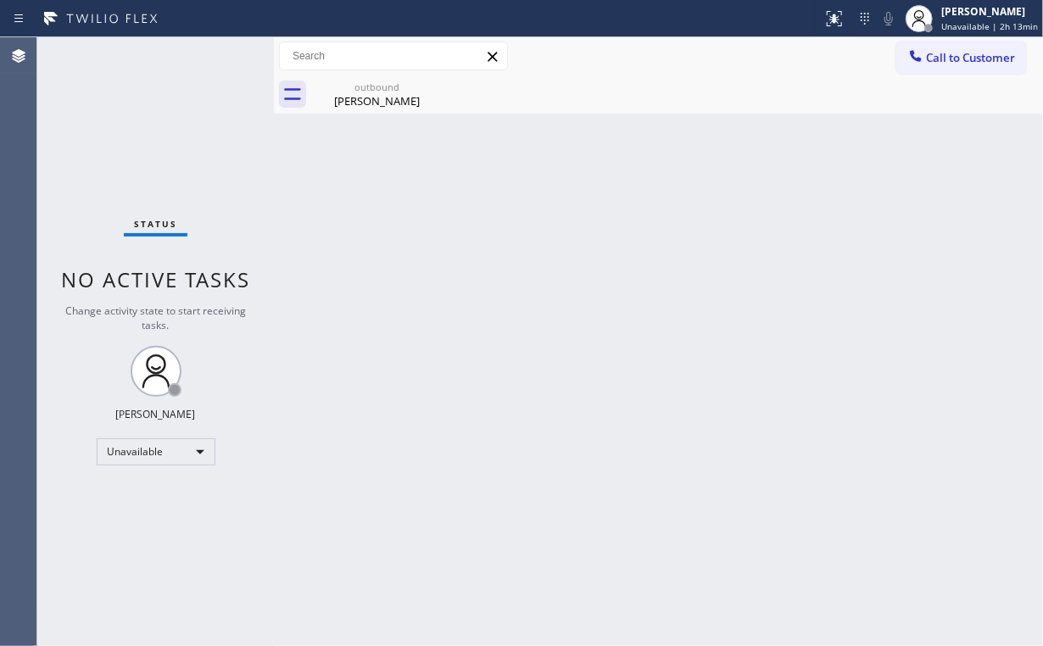
drag, startPoint x: 948, startPoint y: 183, endPoint x: 959, endPoint y: 131, distance: 52.9
click at [948, 176] on div "Back to Dashboard Change Sender ID Customers Technicians Select a contact Outbo…" at bounding box center [658, 341] width 769 height 609
click at [955, 55] on span "Call to Customer" at bounding box center [970, 57] width 89 height 15
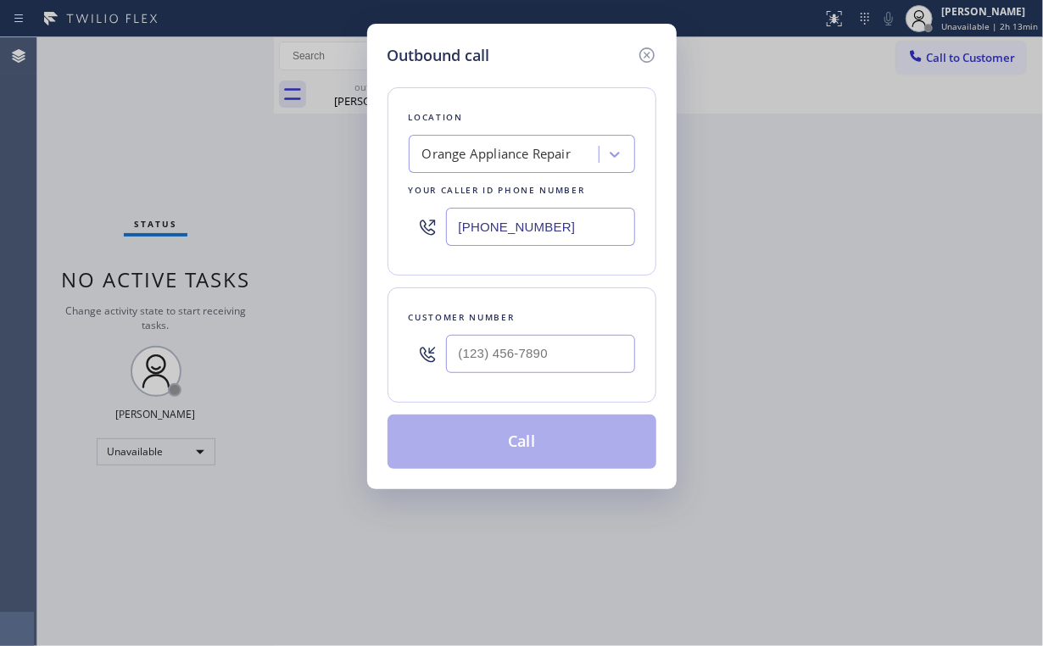
drag, startPoint x: 559, startPoint y: 226, endPoint x: 348, endPoint y: 209, distance: 211.7
click at [385, 214] on div "Outbound call Location Orange Appliance Repair Your caller id phone number [PHO…" at bounding box center [521, 256] width 309 height 465
paste input "562) 679-7360"
type input "[PHONE_NUMBER]"
click at [573, 336] on input "(___) ___-____" at bounding box center [540, 354] width 189 height 38
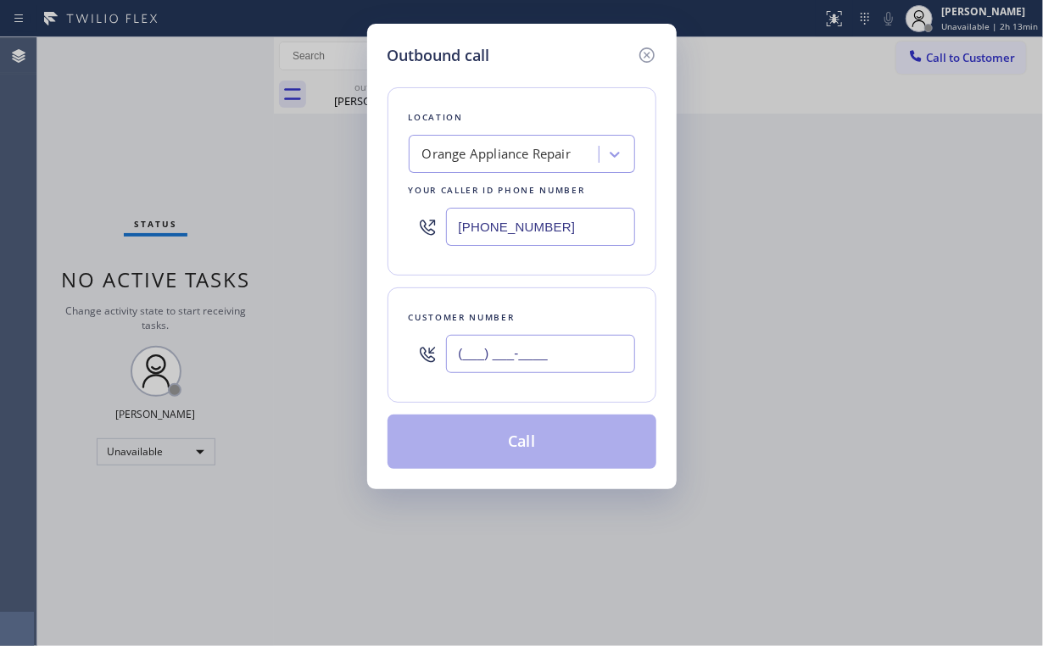
paste input "310) 733-0909"
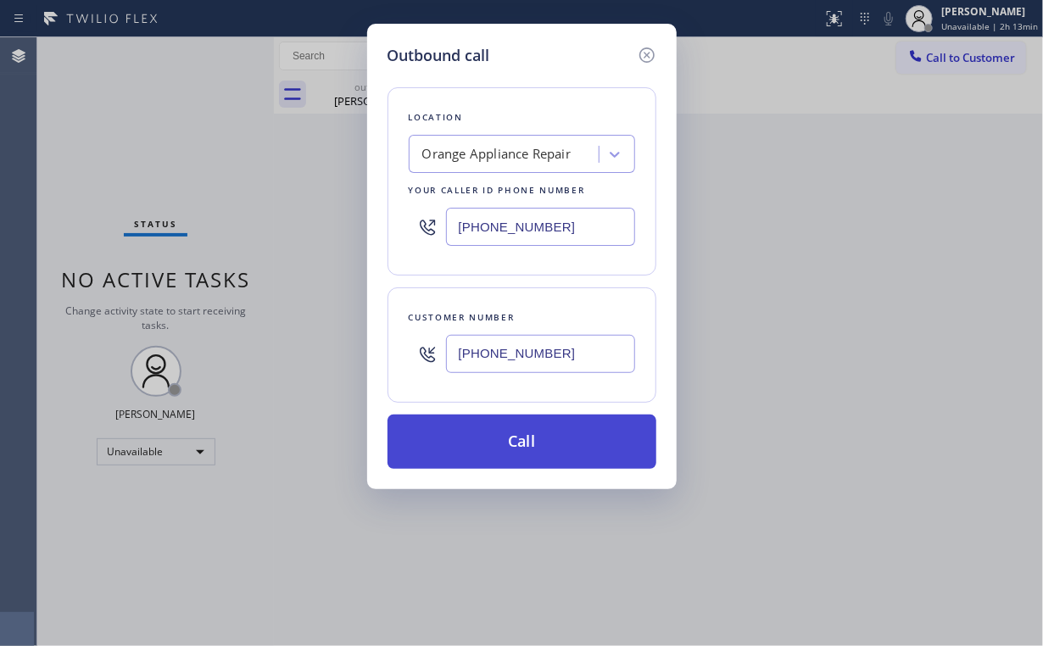
type input "[PHONE_NUMBER]"
drag, startPoint x: 495, startPoint y: 434, endPoint x: 497, endPoint y: 457, distance: 22.9
click at [495, 435] on button "Call" at bounding box center [521, 441] width 269 height 54
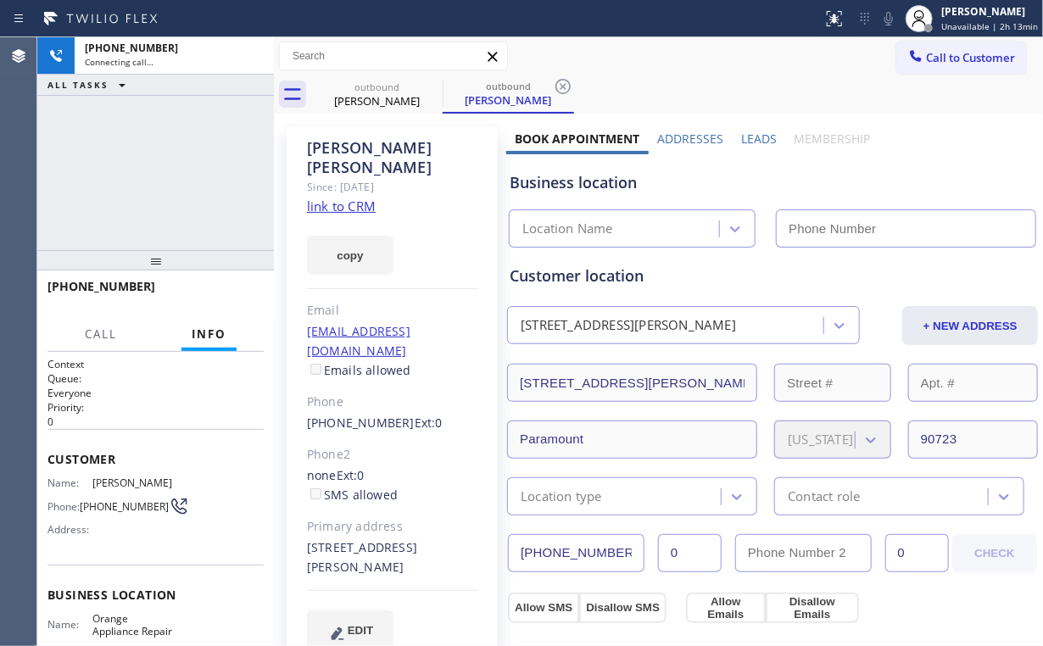
drag, startPoint x: 167, startPoint y: 174, endPoint x: 356, endPoint y: 111, distance: 199.2
click at [168, 173] on div "[PHONE_NUMBER] Connecting call… ALL TASKS ALL TASKS ACTIVE TASKS TASKS IN WRAP …" at bounding box center [155, 143] width 236 height 213
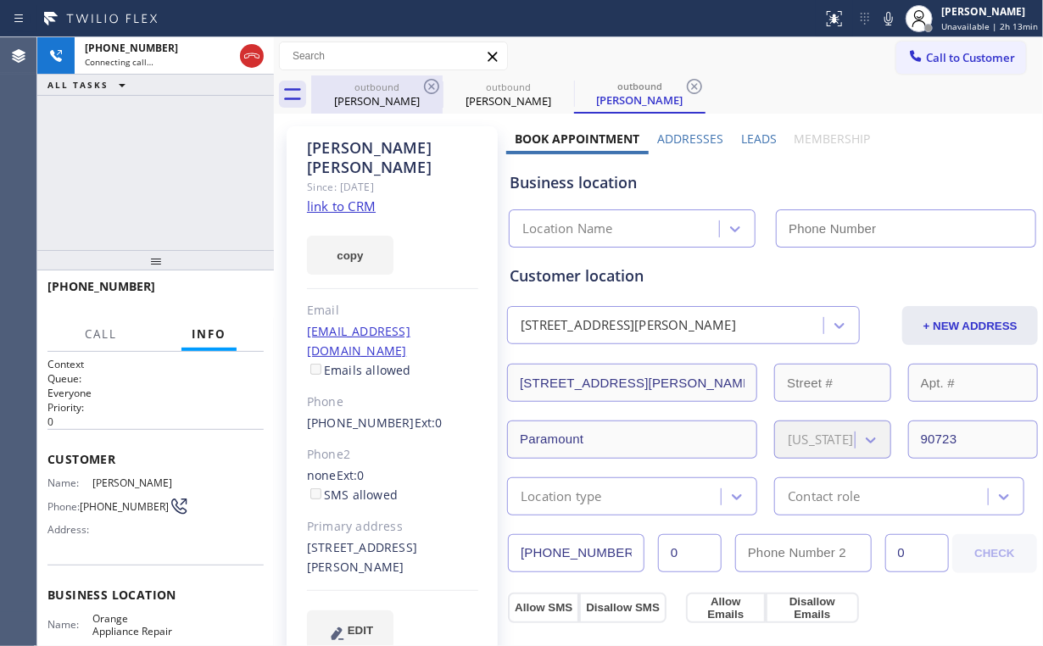
click at [375, 102] on div "[PERSON_NAME]" at bounding box center [377, 100] width 128 height 15
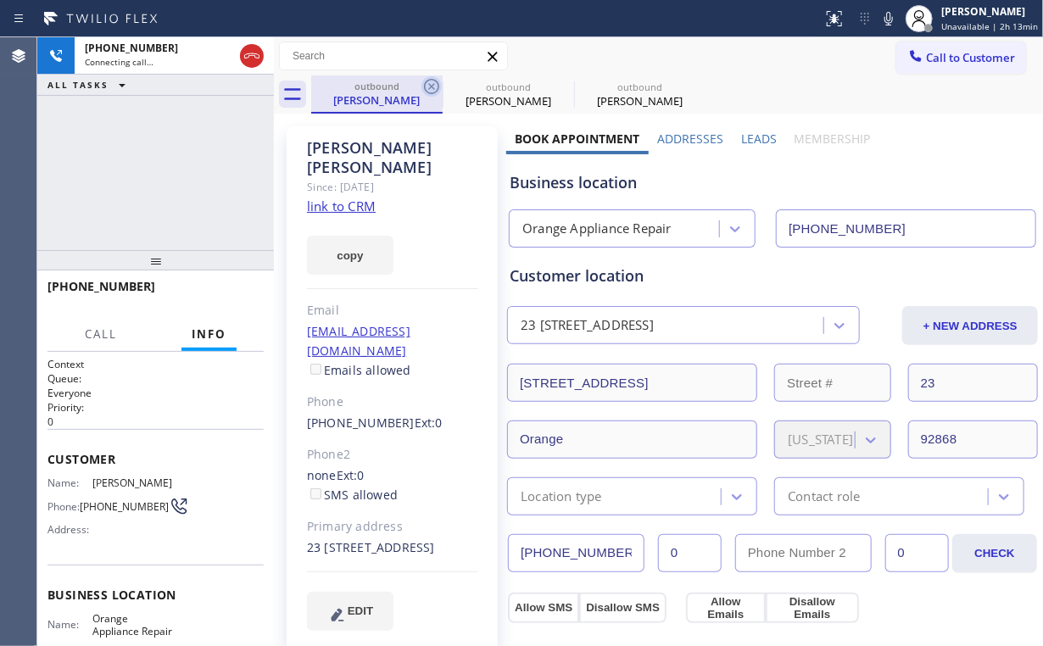
type input "[PHONE_NUMBER]"
click at [431, 85] on icon at bounding box center [431, 86] width 15 height 15
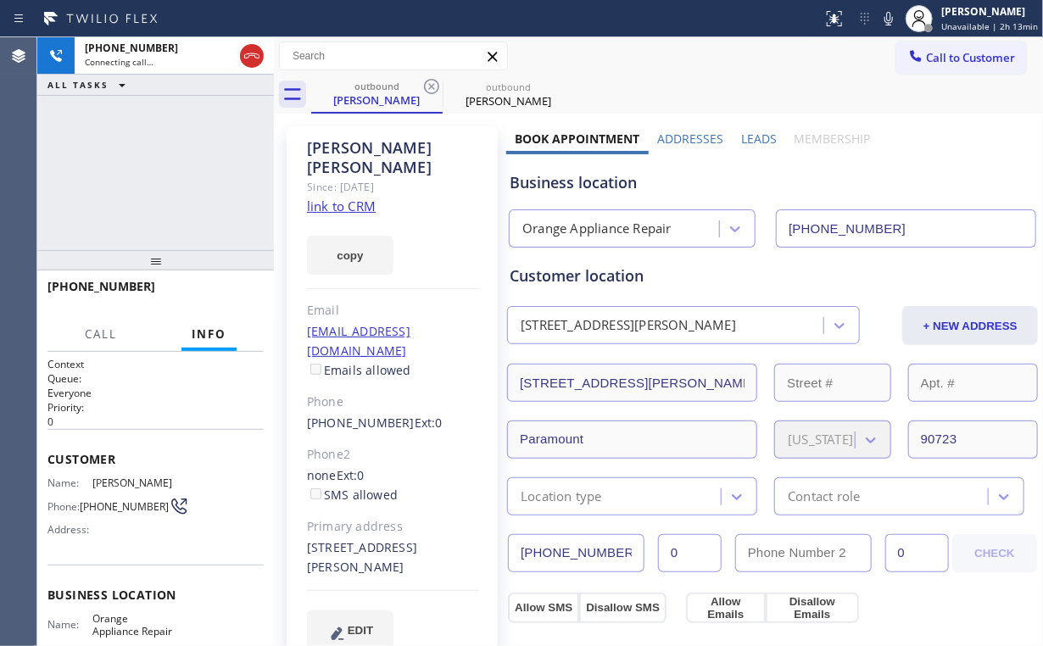
click at [121, 151] on div "[PHONE_NUMBER] Connecting call… ALL TASKS ALL TASKS ACTIVE TASKS TASKS IN WRAP …" at bounding box center [155, 143] width 236 height 213
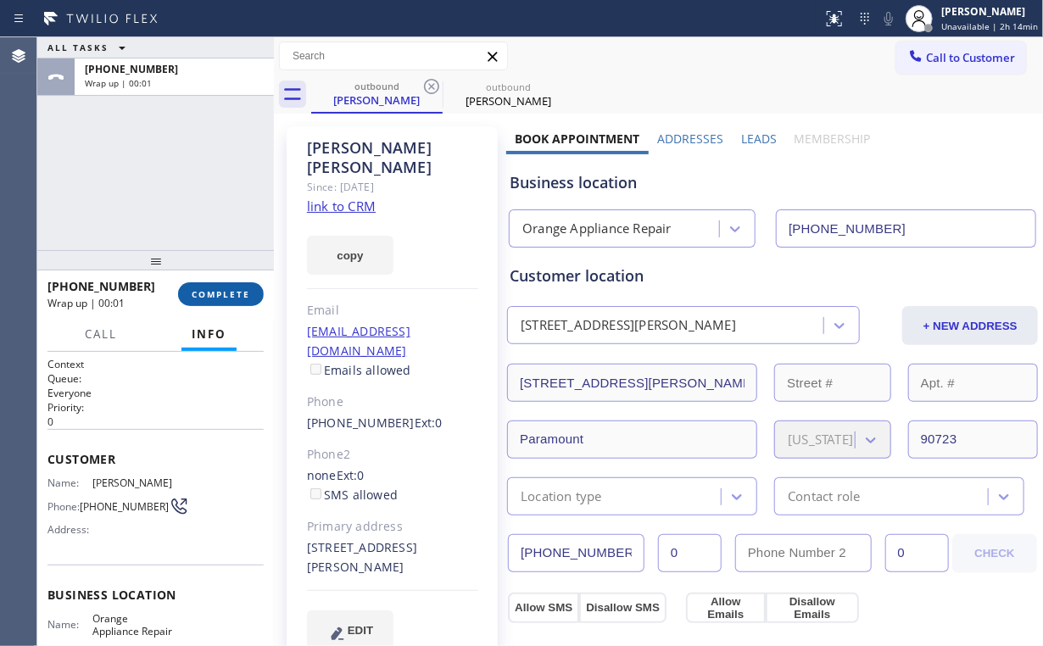
click at [220, 301] on button "COMPLETE" at bounding box center [221, 294] width 86 height 24
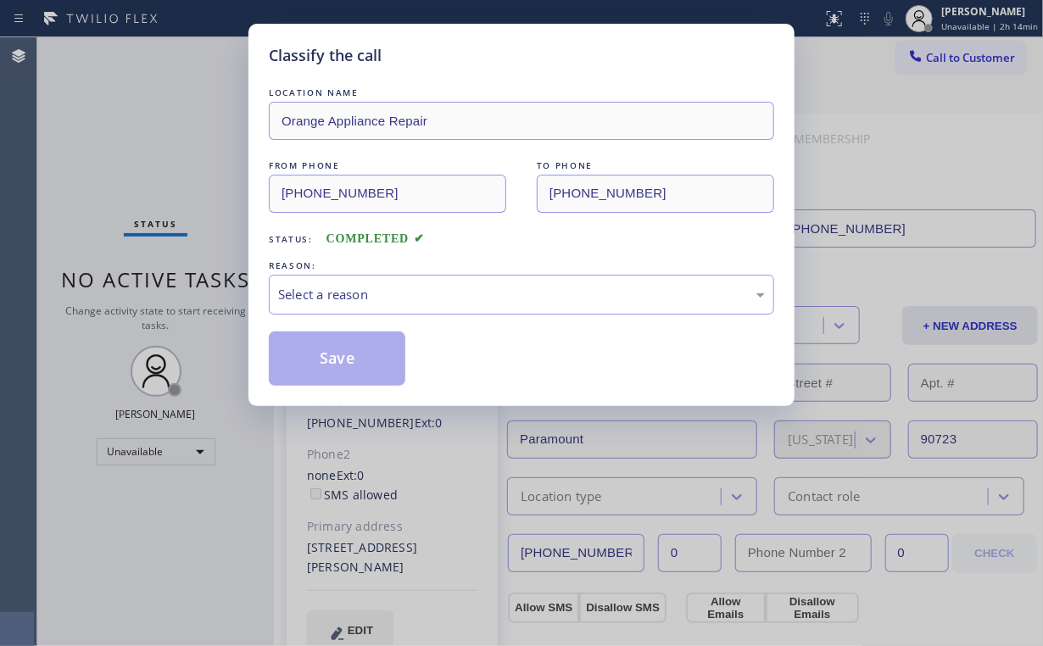
click at [224, 300] on div "Classify the call LOCATION NAME Orange Appliance Repair FROM PHONE [PHONE_NUMBE…" at bounding box center [521, 323] width 1043 height 646
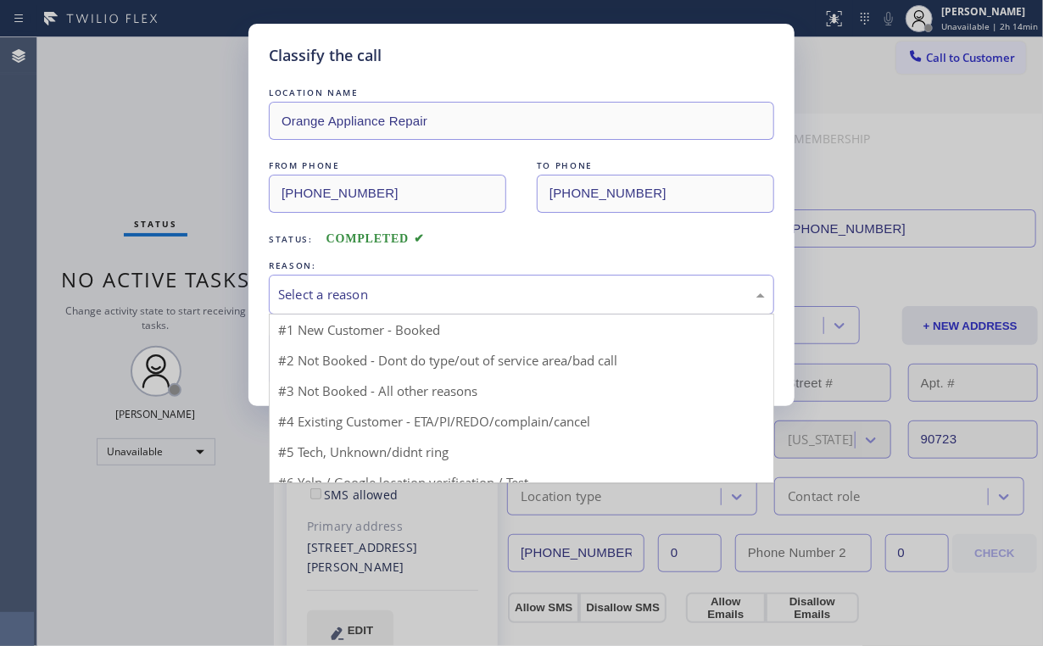
click at [318, 295] on div "Select a reason" at bounding box center [521, 294] width 487 height 19
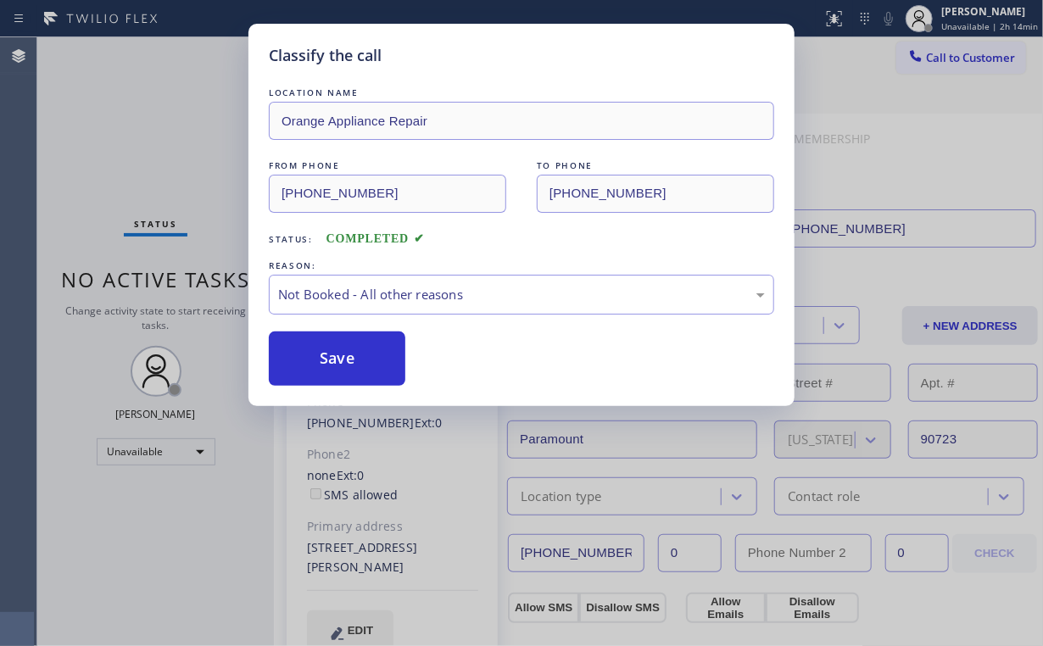
drag, startPoint x: 319, startPoint y: 353, endPoint x: 151, endPoint y: 131, distance: 279.0
click at [320, 353] on button "Save" at bounding box center [337, 358] width 136 height 54
drag, startPoint x: 143, startPoint y: 122, endPoint x: 159, endPoint y: 54, distance: 69.7
click at [143, 120] on div "Classify the call LOCATION NAME Orange Appliance Repair FROM PHONE [PHONE_NUMBE…" at bounding box center [521, 323] width 1043 height 646
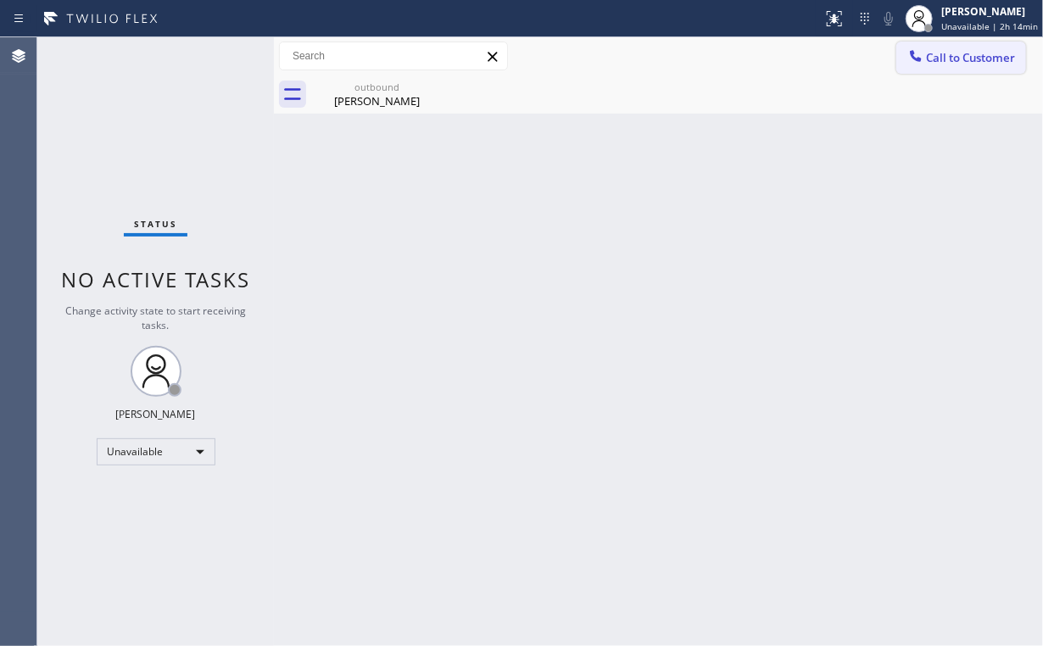
click at [953, 53] on span "Call to Customer" at bounding box center [970, 57] width 89 height 15
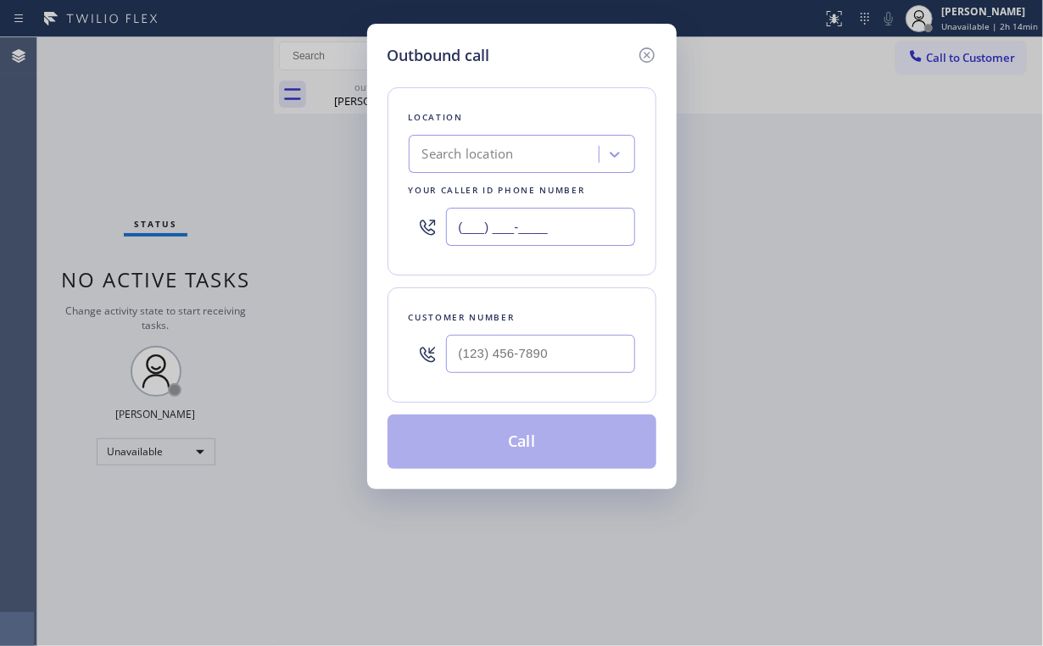
drag, startPoint x: 585, startPoint y: 227, endPoint x: 258, endPoint y: 192, distance: 329.1
click at [331, 216] on div "Outbound call Location Search location Your caller id phone number (___) ___-__…" at bounding box center [521, 323] width 1043 height 646
paste input "646) 612-7492"
type input "[PHONE_NUMBER]"
click at [543, 359] on input "(___) ___-____" at bounding box center [540, 354] width 189 height 38
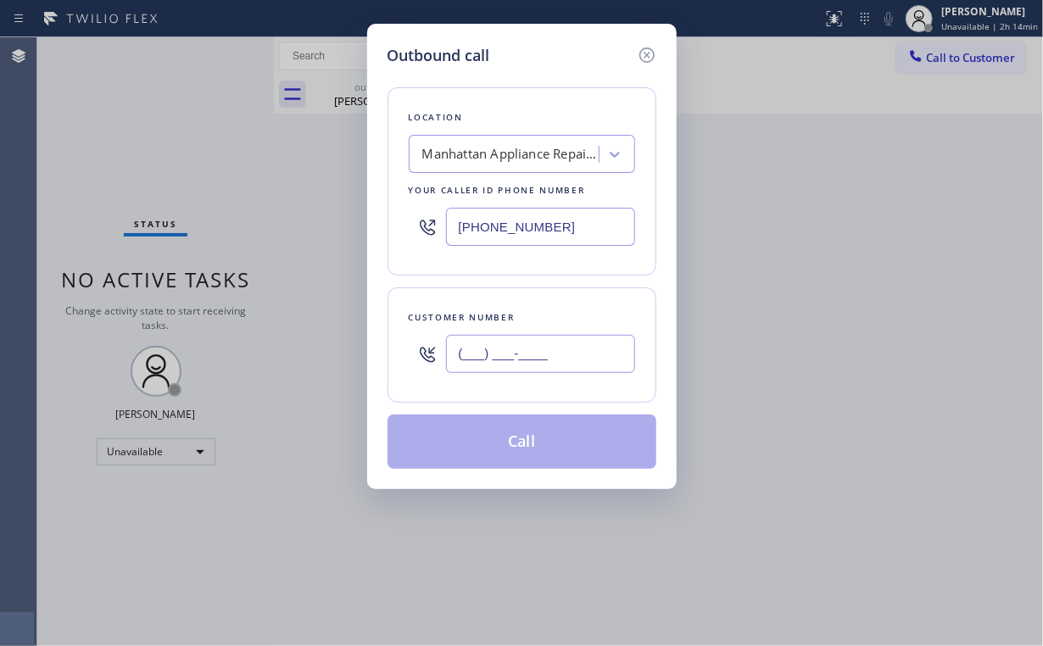
paste input "206) 747-0028"
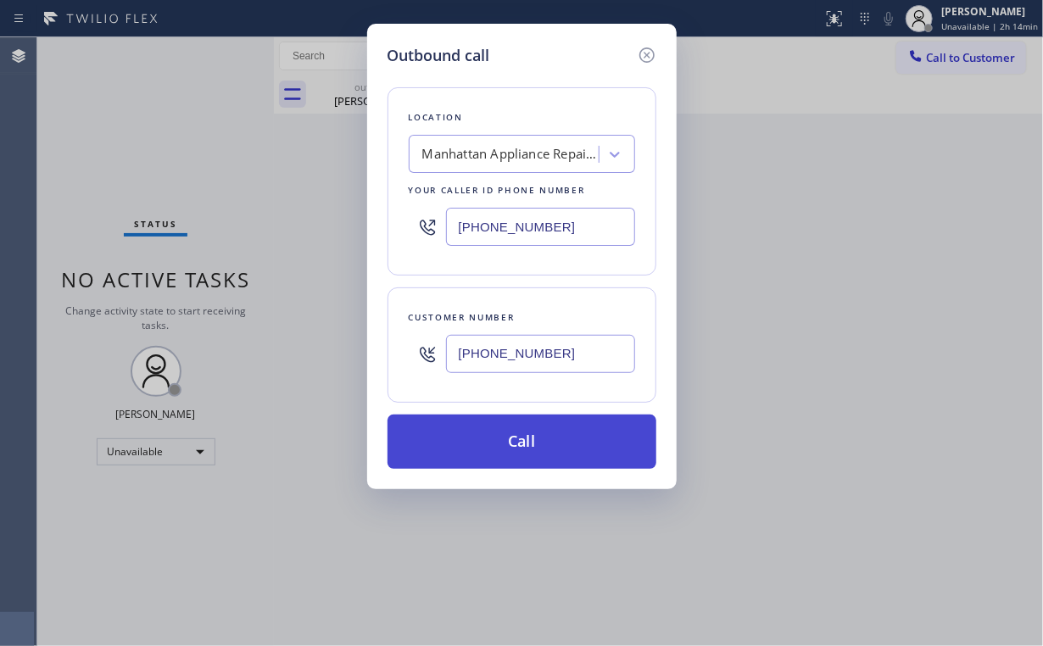
type input "[PHONE_NUMBER]"
click at [527, 443] on button "Call" at bounding box center [521, 441] width 269 height 54
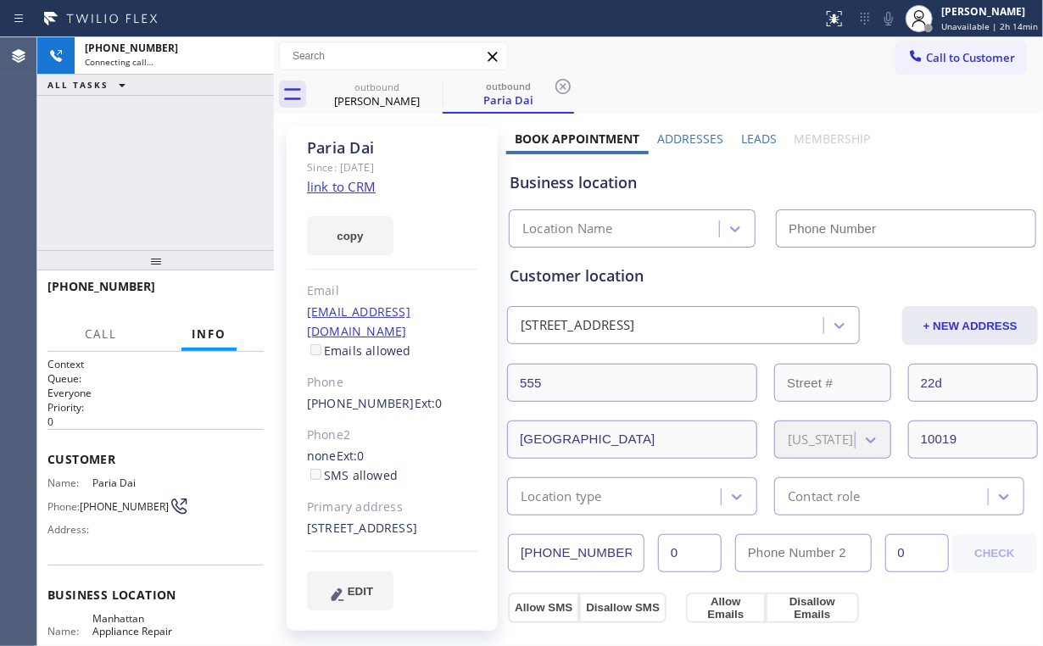
drag, startPoint x: 141, startPoint y: 155, endPoint x: 414, endPoint y: 123, distance: 275.7
click at [142, 155] on div "[PHONE_NUMBER] Connecting call… ALL TASKS ALL TASKS ACTIVE TASKS TASKS IN WRAP …" at bounding box center [155, 143] width 236 height 213
click at [388, 90] on div "outbound" at bounding box center [377, 87] width 128 height 13
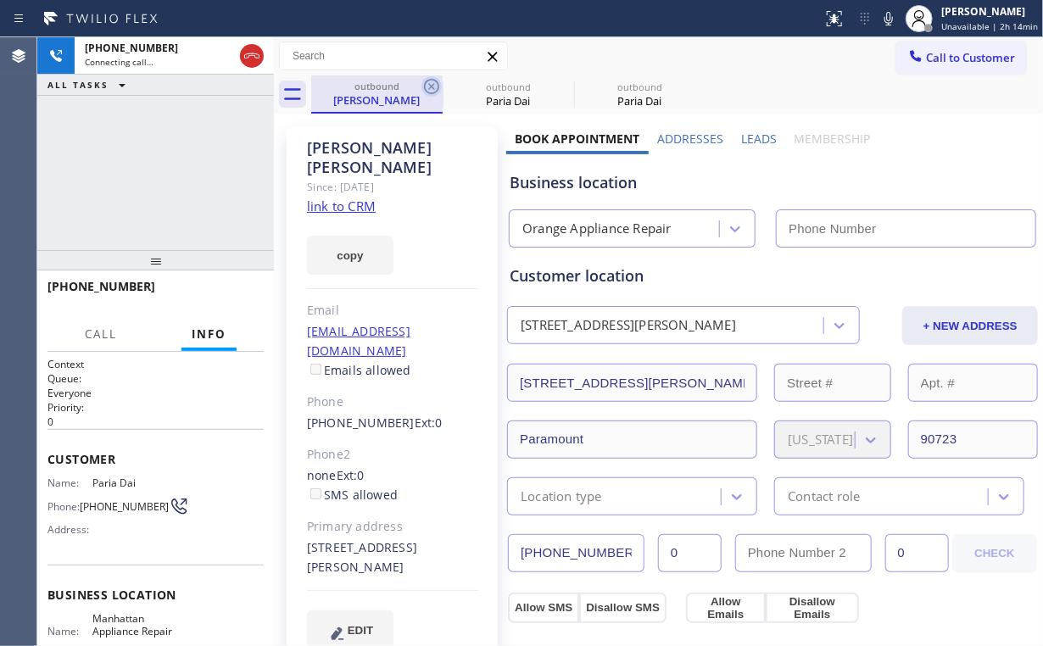
type input "[PHONE_NUMBER]"
click at [434, 84] on icon at bounding box center [431, 86] width 20 height 20
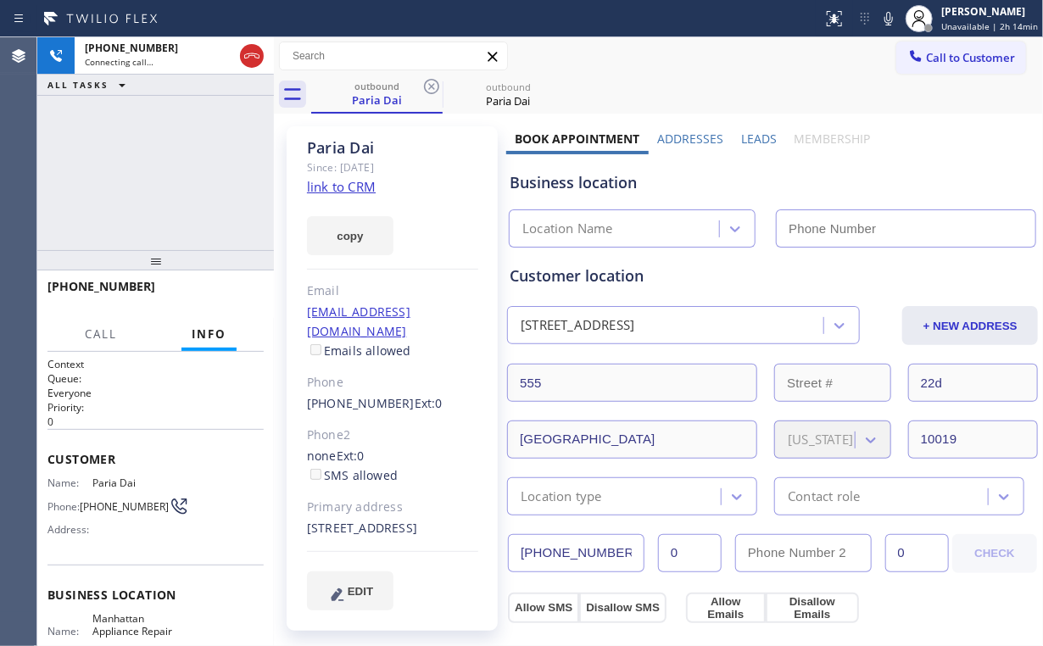
click at [129, 175] on div "[PHONE_NUMBER] Connecting call… ALL TASKS ALL TASKS ACTIVE TASKS TASKS IN WRAP …" at bounding box center [155, 143] width 236 height 213
type input "[PHONE_NUMBER]"
click at [171, 173] on div "[PHONE_NUMBER] Connecting call… ALL TASKS ALL TASKS ACTIVE TASKS TASKS IN WRAP …" at bounding box center [155, 143] width 236 height 213
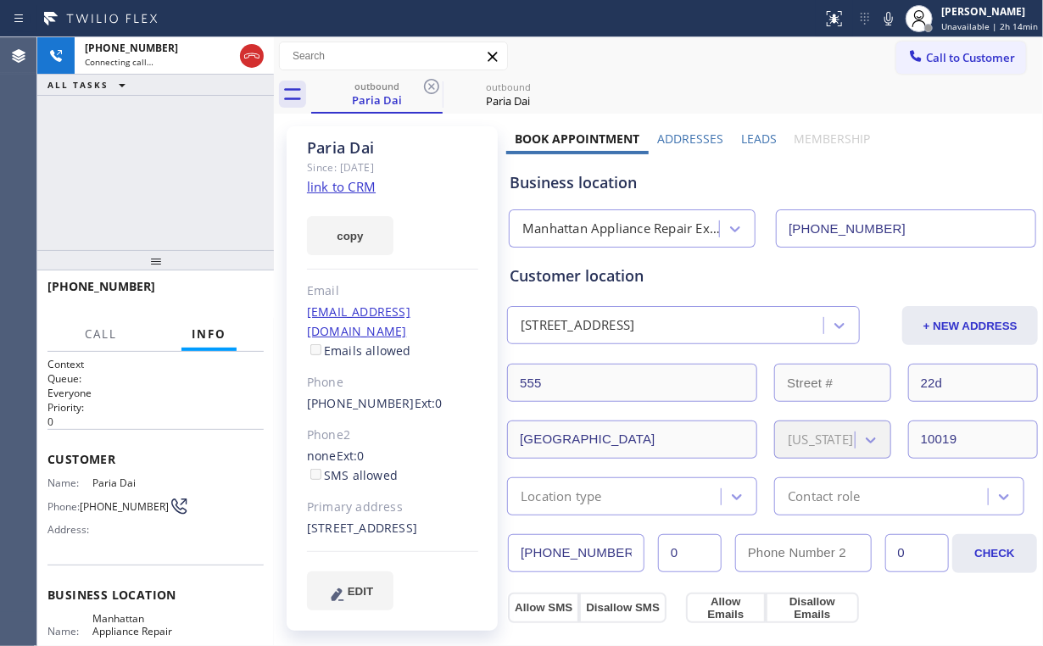
click at [171, 173] on div "[PHONE_NUMBER] Connecting call… ALL TASKS ALL TASKS ACTIVE TASKS TASKS IN WRAP …" at bounding box center [155, 143] width 236 height 213
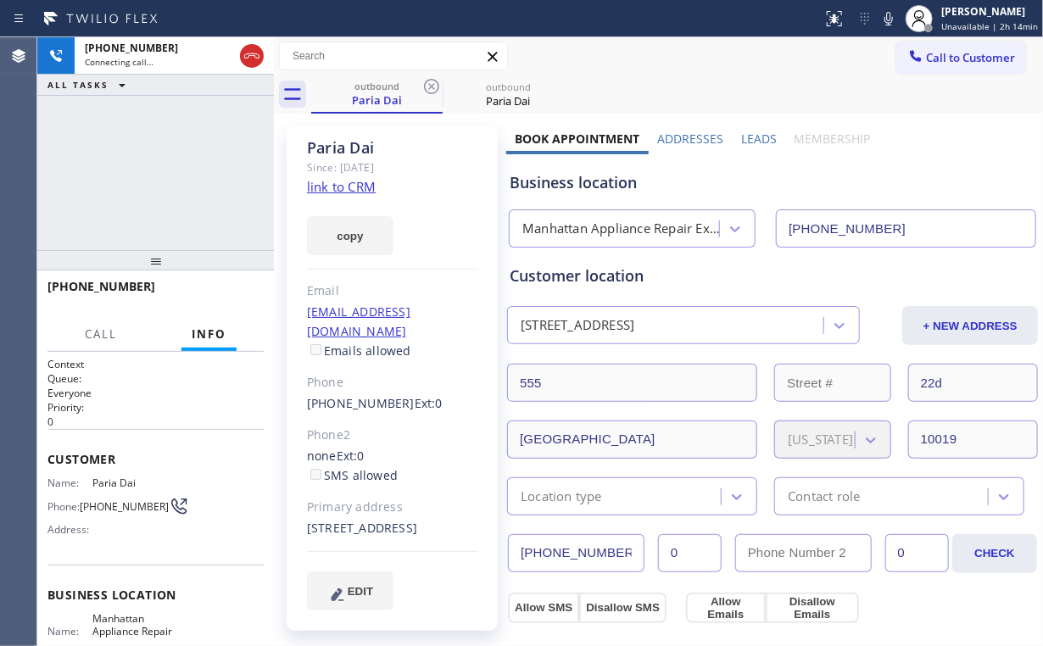
click at [171, 173] on div "[PHONE_NUMBER] Connecting call… ALL TASKS ALL TASKS ACTIVE TASKS TASKS IN WRAP …" at bounding box center [155, 143] width 236 height 213
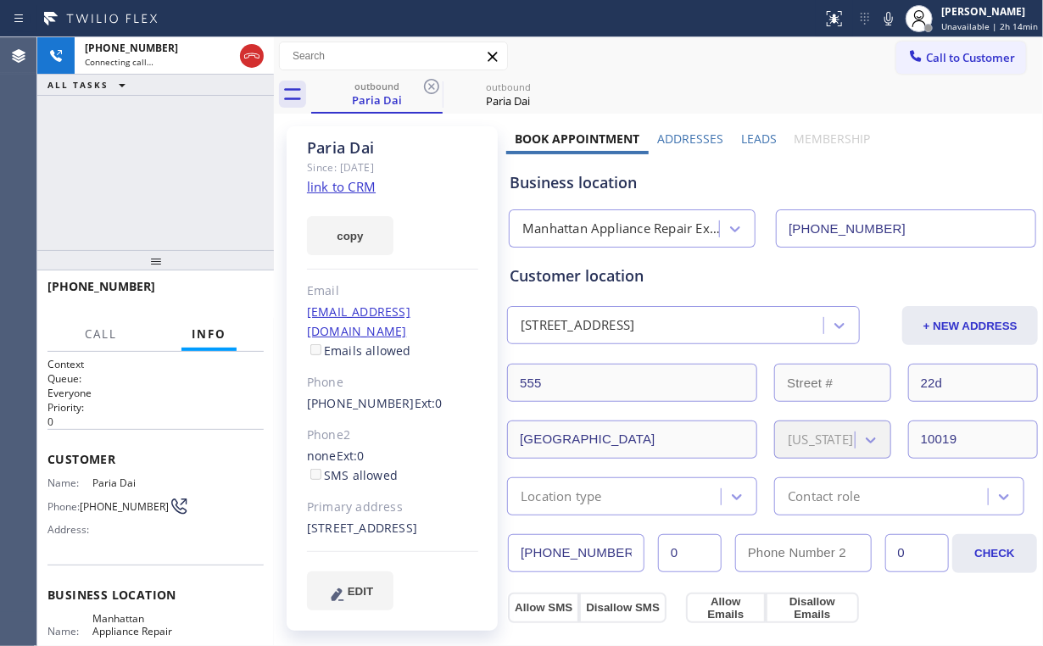
click at [171, 173] on div "[PHONE_NUMBER] Connecting call… ALL TASKS ALL TASKS ACTIVE TASKS TASKS IN WRAP …" at bounding box center [155, 143] width 236 height 213
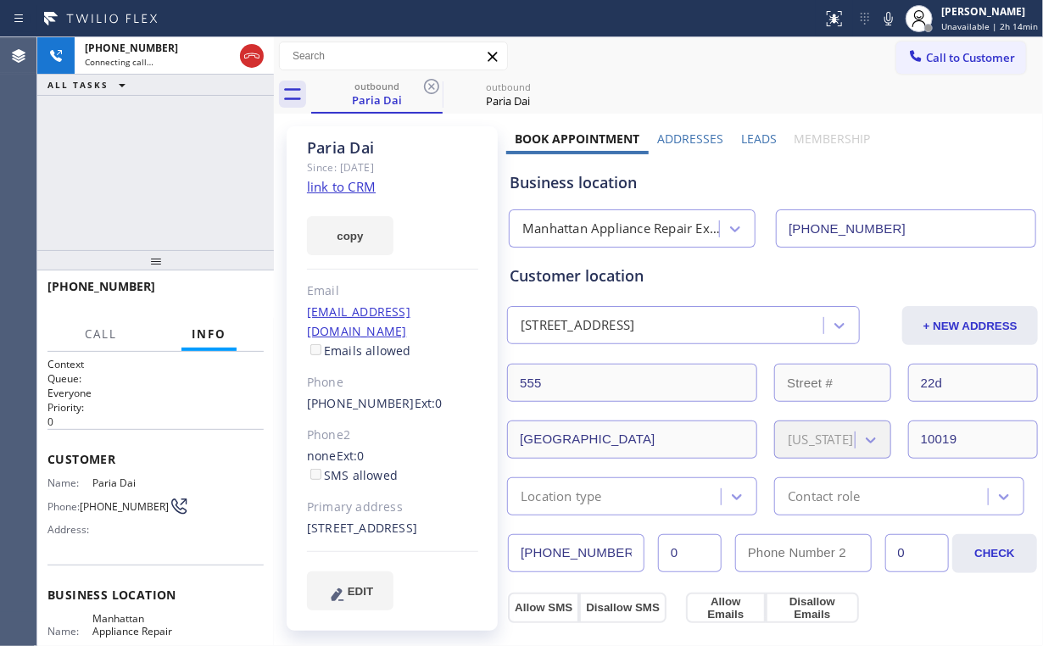
click at [171, 173] on div "[PHONE_NUMBER] Connecting call… ALL TASKS ALL TASKS ACTIVE TASKS TASKS IN WRAP …" at bounding box center [155, 143] width 236 height 213
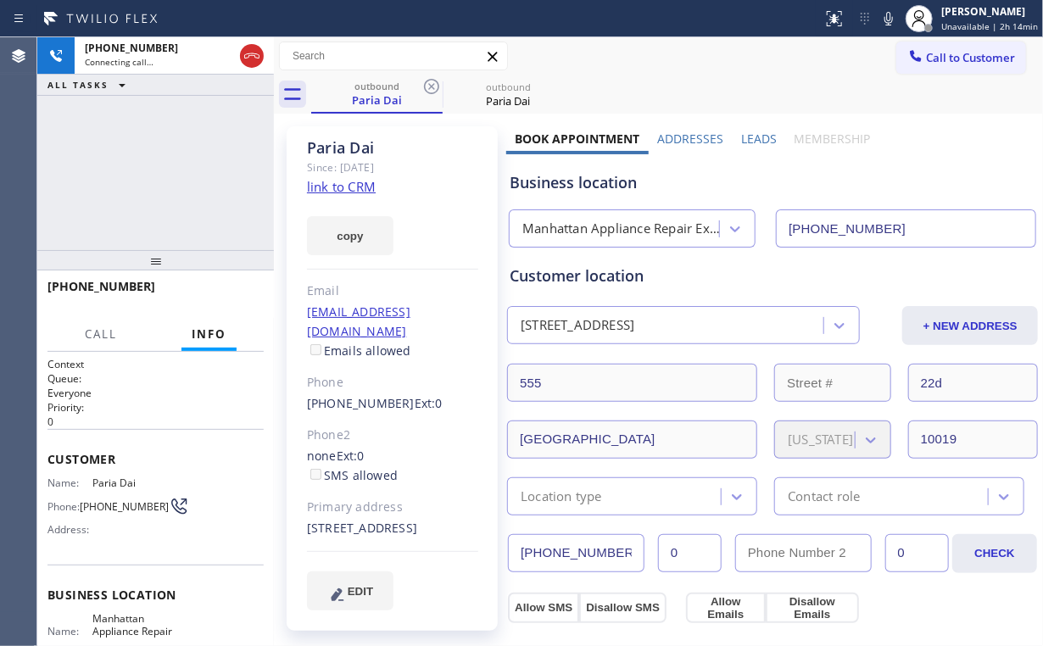
click at [171, 173] on div "[PHONE_NUMBER] Connecting call… ALL TASKS ALL TASKS ACTIVE TASKS TASKS IN WRAP …" at bounding box center [155, 143] width 236 height 213
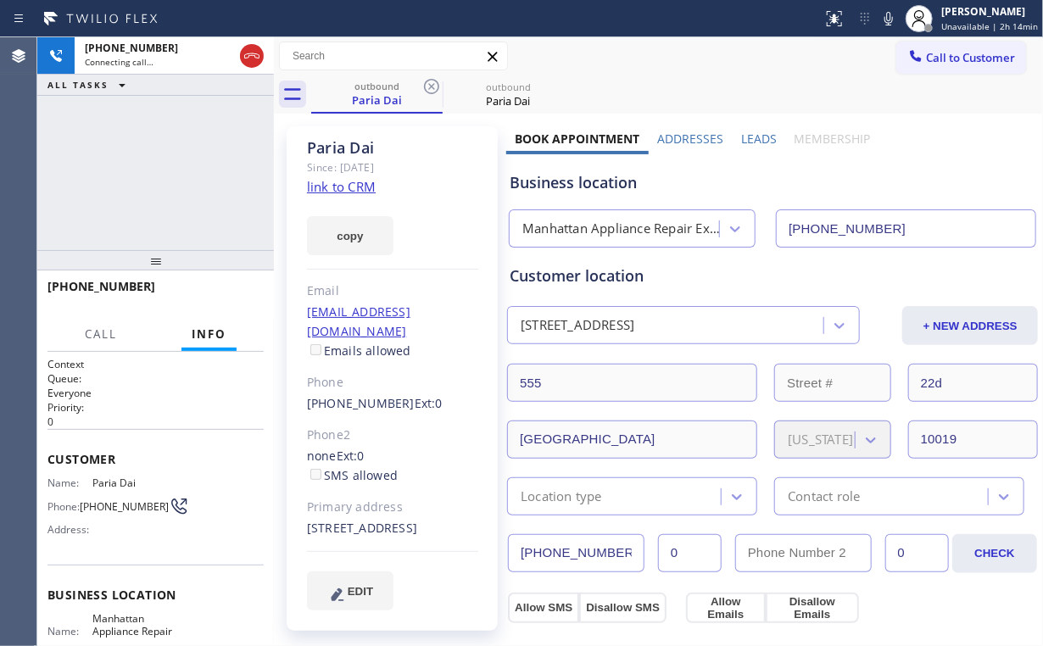
click at [171, 173] on div "[PHONE_NUMBER] Connecting call… ALL TASKS ALL TASKS ACTIVE TASKS TASKS IN WRAP …" at bounding box center [155, 143] width 236 height 213
click at [219, 291] on span "HANG UP" at bounding box center [224, 294] width 52 height 12
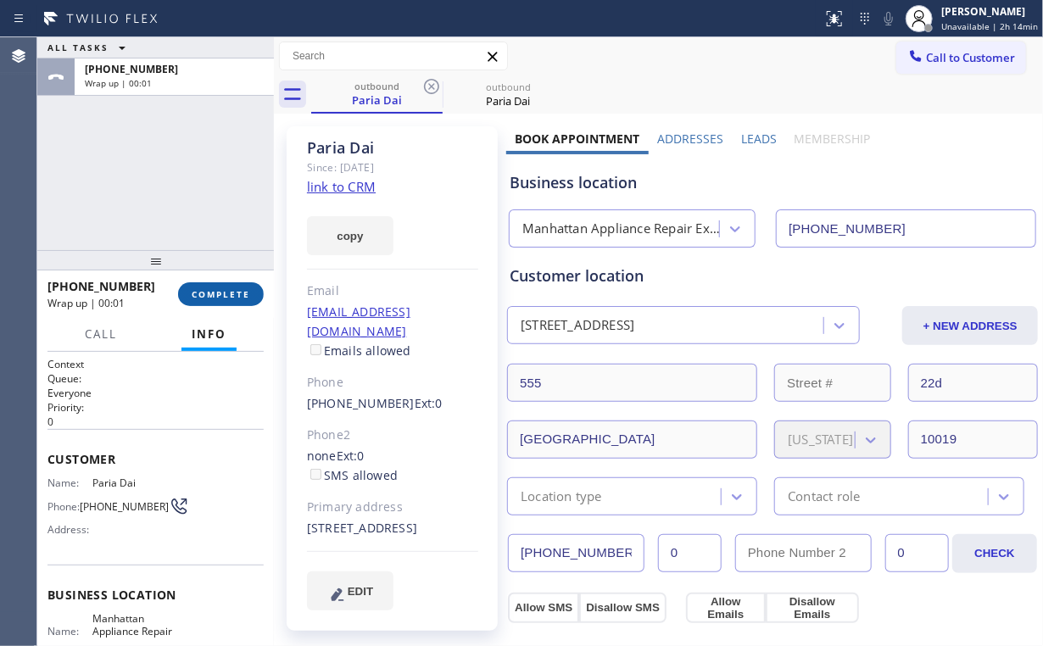
click at [247, 300] on button "COMPLETE" at bounding box center [221, 294] width 86 height 24
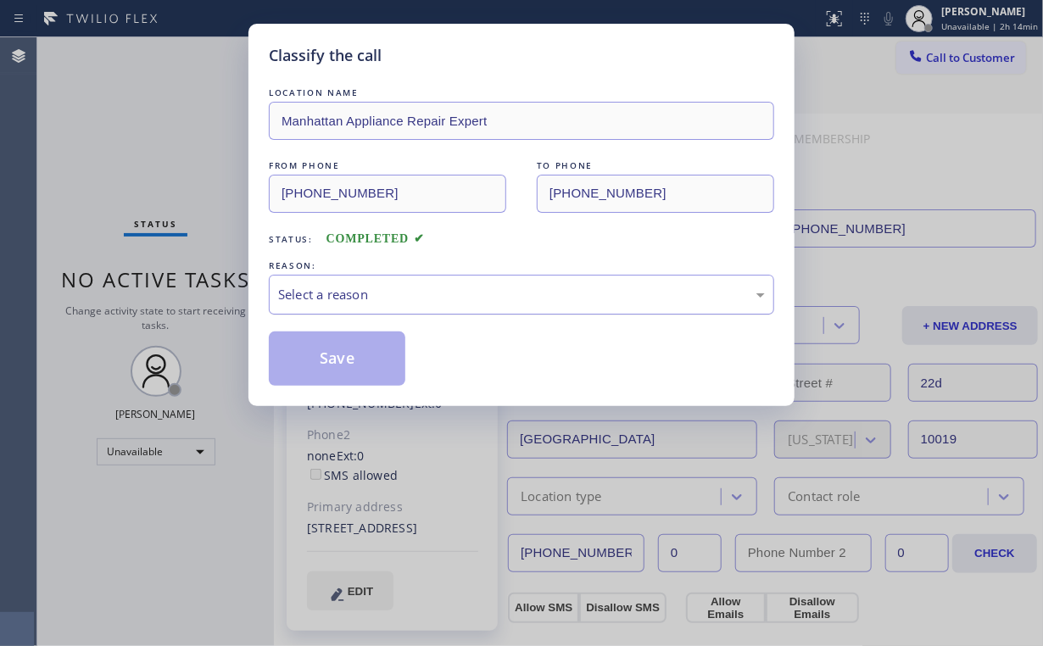
drag, startPoint x: 326, startPoint y: 286, endPoint x: 326, endPoint y: 299, distance: 12.7
click at [326, 289] on div "Select a reason" at bounding box center [521, 294] width 487 height 19
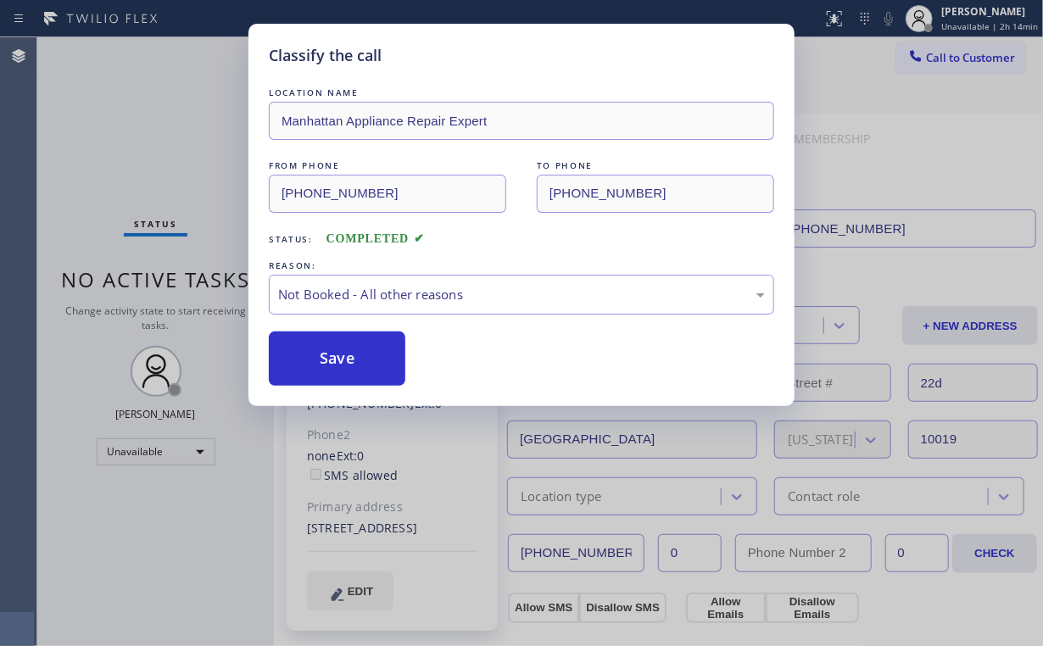
drag, startPoint x: 332, startPoint y: 351, endPoint x: 170, endPoint y: 108, distance: 292.0
click at [333, 351] on button "Save" at bounding box center [337, 358] width 136 height 54
click at [166, 98] on div "Classify the call LOCATION NAME Manhattan Appliance Repair Expert FROM PHONE [P…" at bounding box center [521, 323] width 1043 height 646
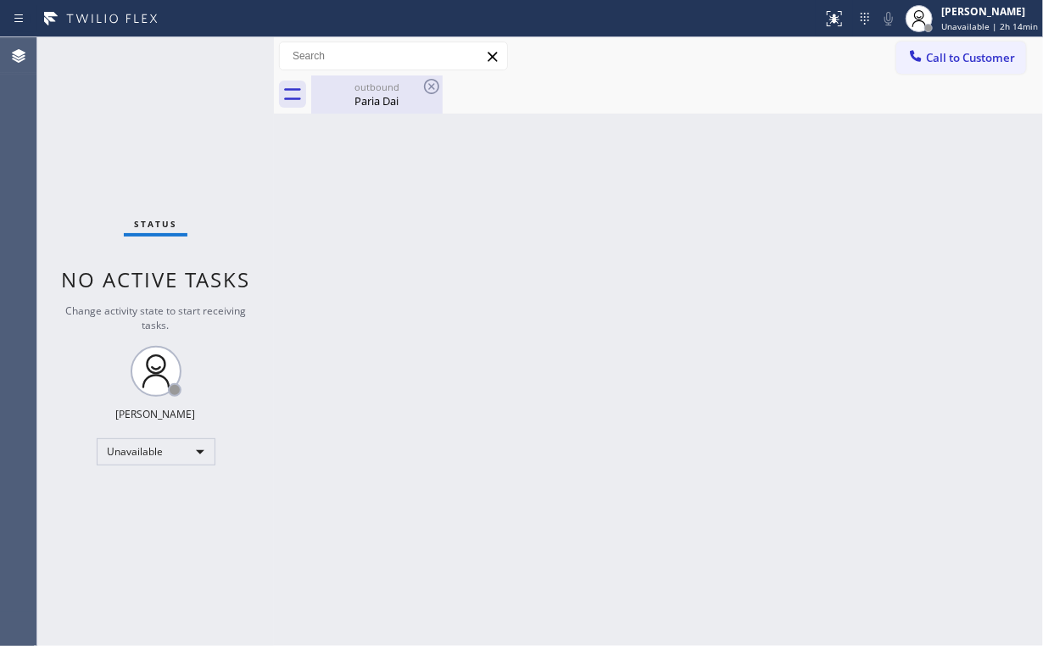
drag, startPoint x: 383, startPoint y: 105, endPoint x: 430, endPoint y: 102, distance: 46.7
click at [383, 105] on div "Paria Dai" at bounding box center [377, 100] width 128 height 15
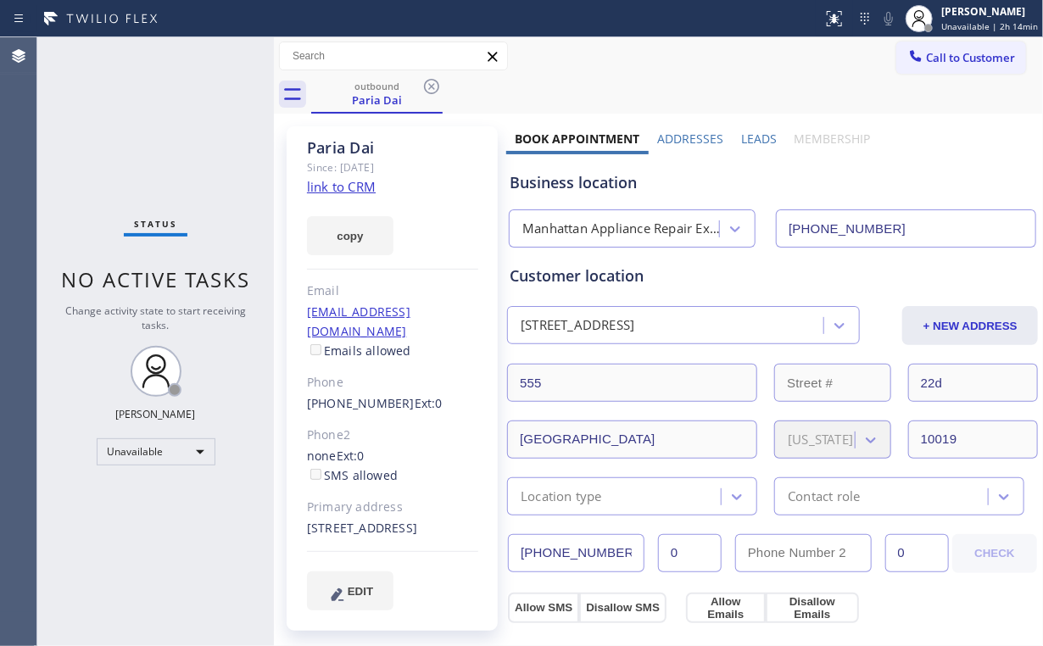
click at [431, 88] on icon at bounding box center [431, 86] width 20 height 20
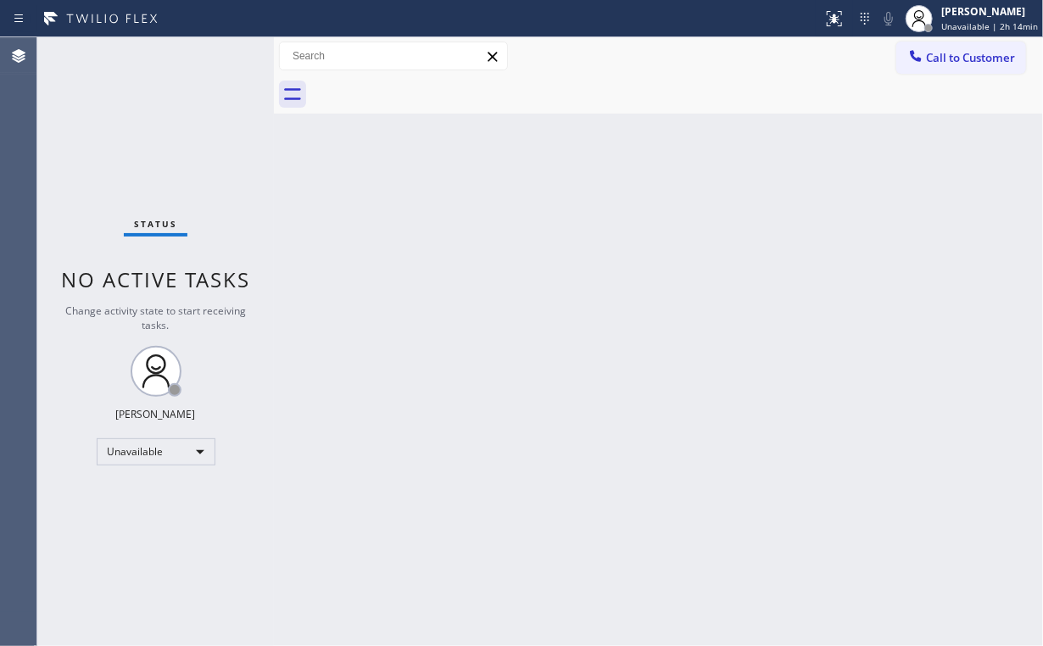
drag, startPoint x: 181, startPoint y: 146, endPoint x: 176, endPoint y: 126, distance: 20.0
click at [178, 135] on div "Status No active tasks Change activity state to start receiving tasks. [PERSON_…" at bounding box center [155, 341] width 236 height 609
drag, startPoint x: 933, startPoint y: 59, endPoint x: 925, endPoint y: 62, distance: 8.8
click at [932, 59] on span "Call to Customer" at bounding box center [970, 57] width 89 height 15
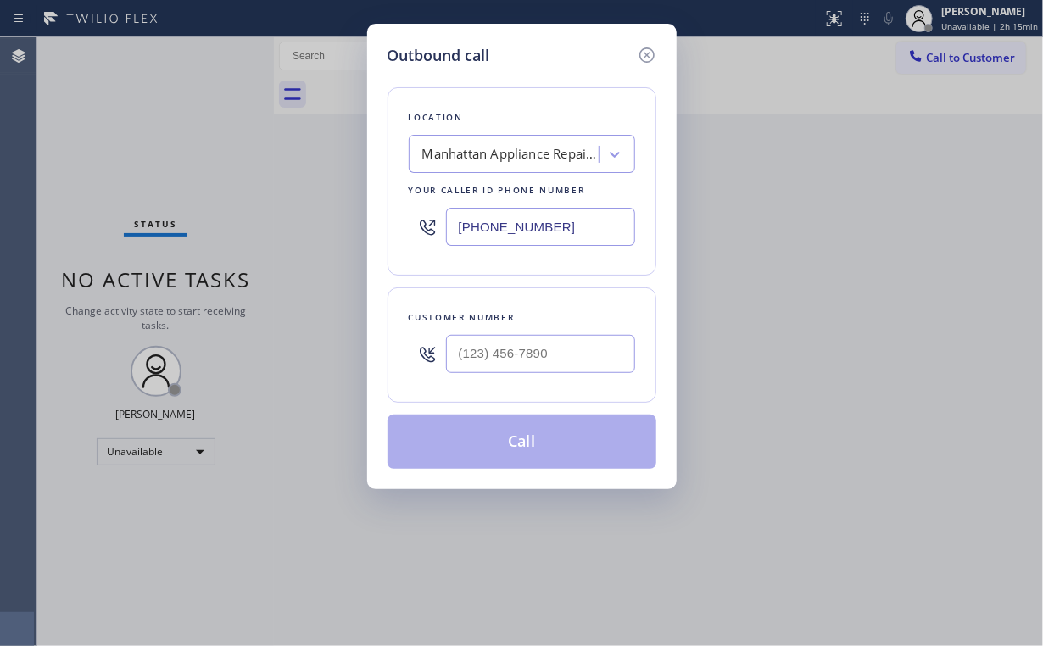
drag, startPoint x: 593, startPoint y: 218, endPoint x: 285, endPoint y: 180, distance: 310.9
click at [324, 203] on div "Outbound call Location [GEOGRAPHIC_DATA] Appliance Repair Expert Your caller id…" at bounding box center [521, 323] width 1043 height 646
paste input "61) 800-4836"
type input "[PHONE_NUMBER]"
click at [516, 353] on input "(___) ___-____" at bounding box center [540, 354] width 189 height 38
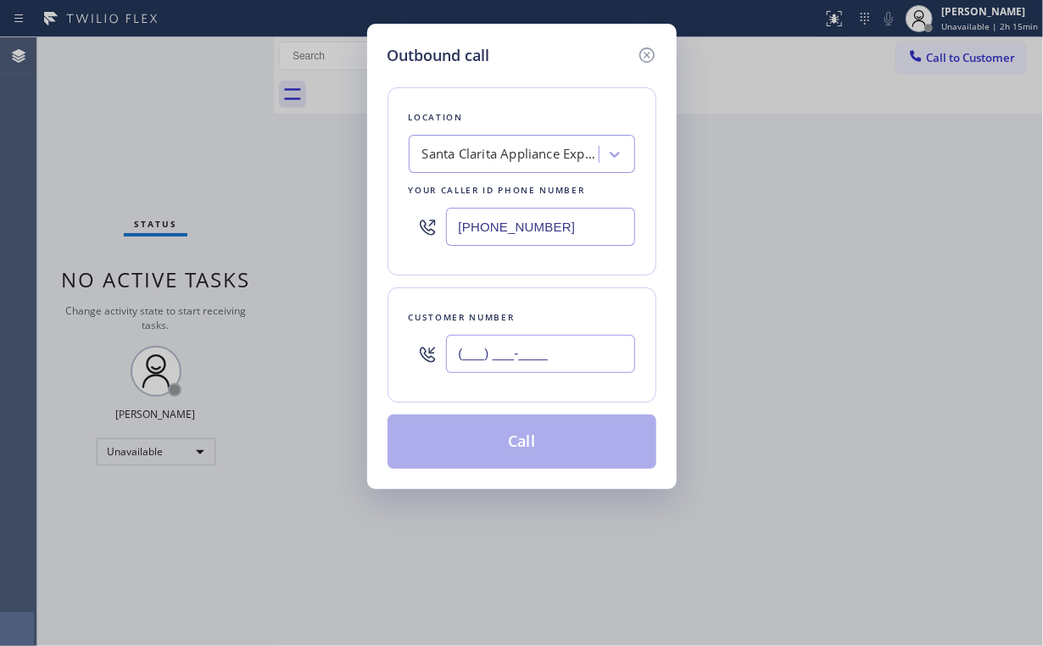
paste input "661) 433-7173"
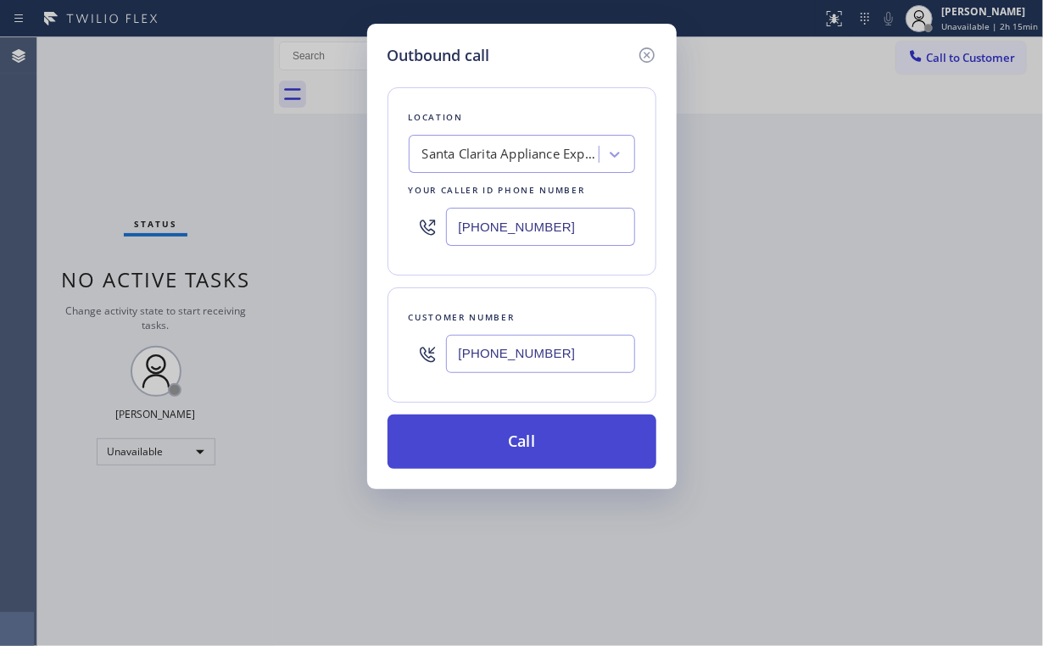
type input "[PHONE_NUMBER]"
click at [519, 437] on button "Call" at bounding box center [521, 441] width 269 height 54
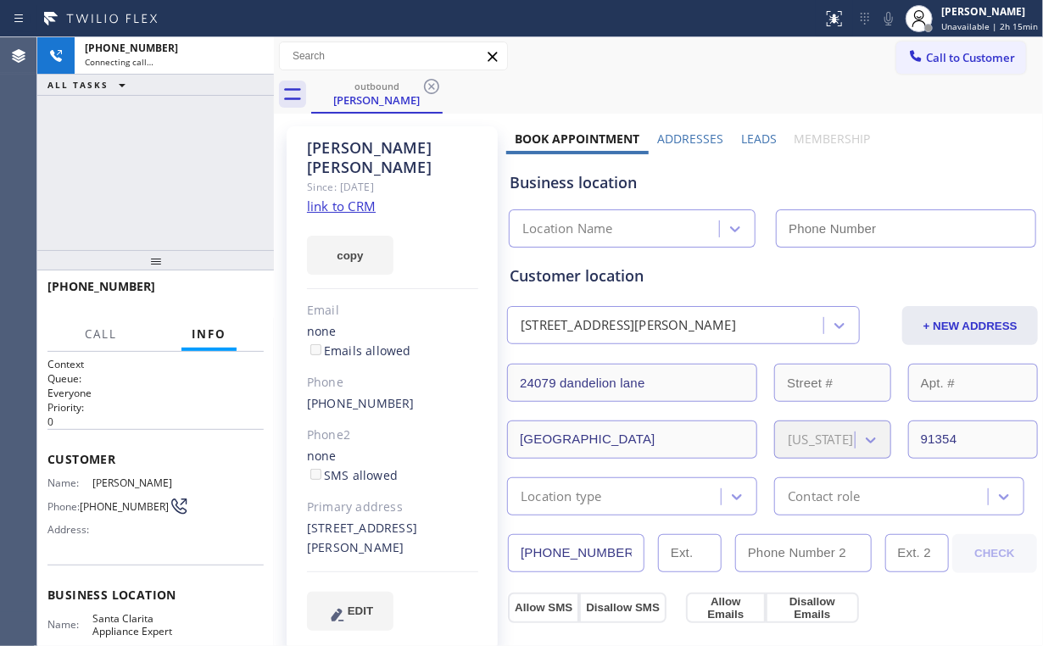
click at [110, 119] on div "[PHONE_NUMBER] Connecting call… ALL TASKS ALL TASKS ACTIVE TASKS TASKS IN WRAP …" at bounding box center [155, 143] width 236 height 213
click at [190, 175] on div "[PHONE_NUMBER] Connecting call… ALL TASKS ALL TASKS ACTIVE TASKS TASKS IN WRAP …" at bounding box center [155, 143] width 236 height 213
type input "[PHONE_NUMBER]"
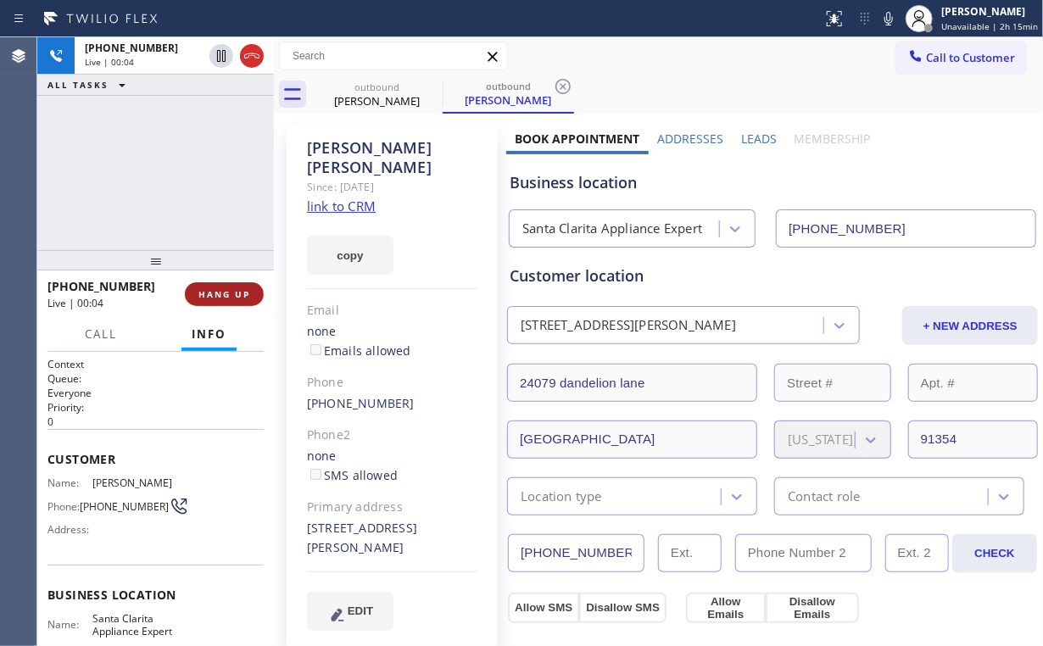
click at [239, 292] on span "HANG UP" at bounding box center [224, 294] width 52 height 12
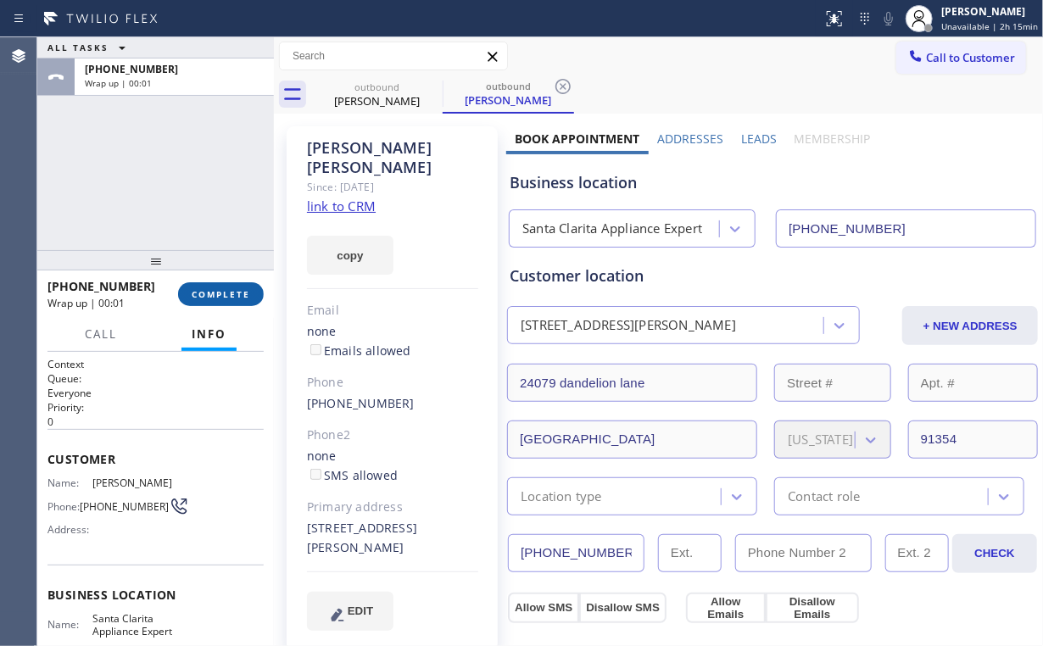
click at [238, 292] on span "COMPLETE" at bounding box center [221, 294] width 58 height 12
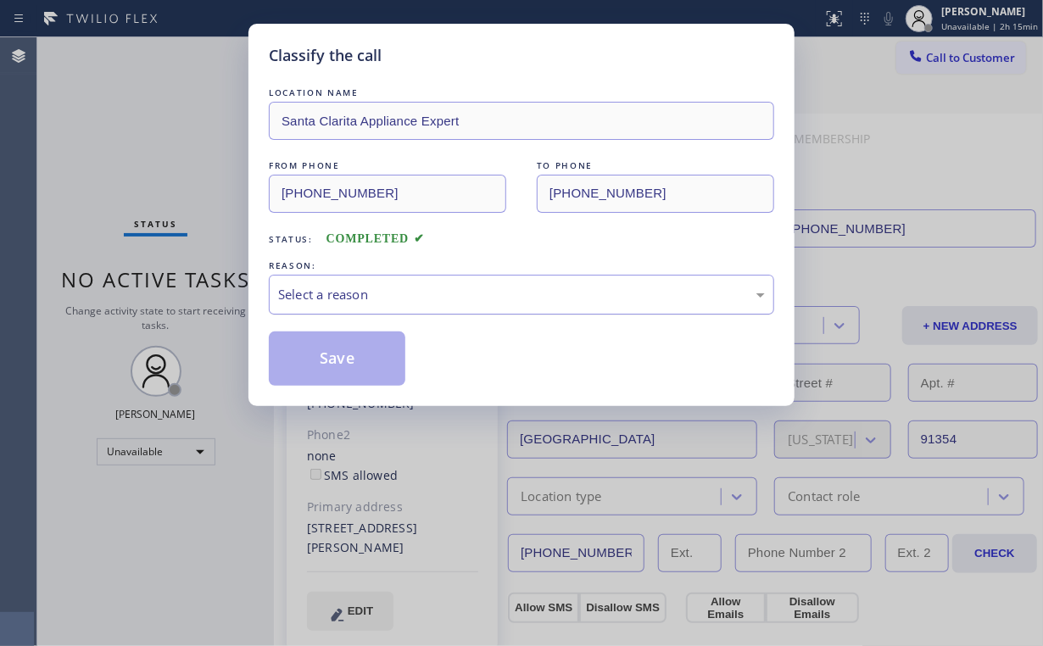
click at [322, 289] on div "Select a reason" at bounding box center [521, 294] width 487 height 19
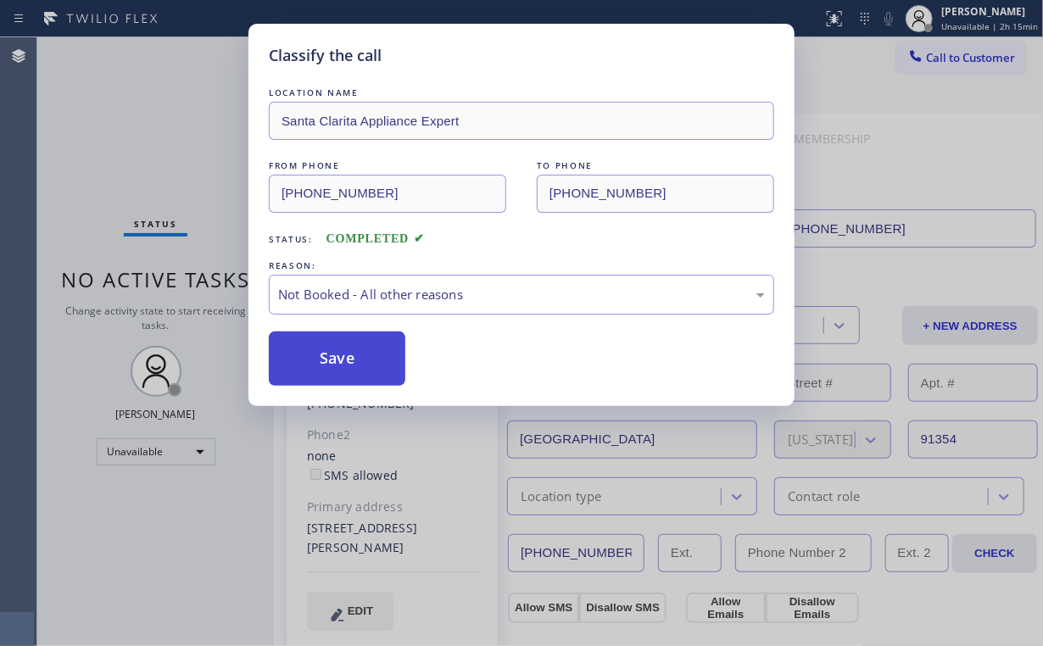
click at [342, 356] on button "Save" at bounding box center [337, 358] width 136 height 54
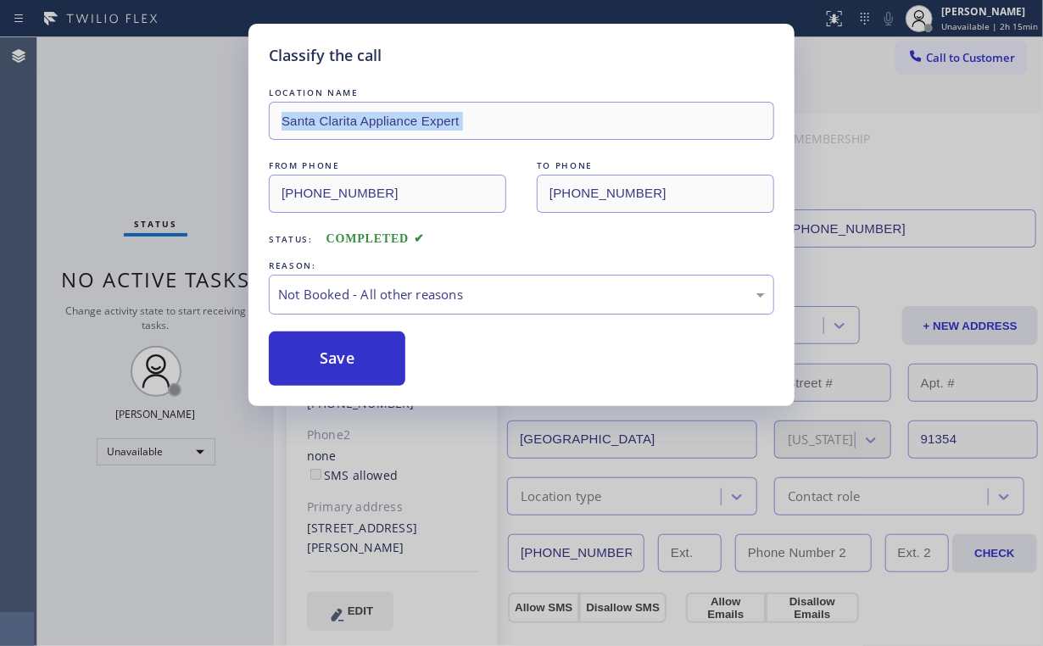
click at [148, 135] on div "Classify the call LOCATION NAME [GEOGRAPHIC_DATA] Appliance Expert FROM PHONE […" at bounding box center [521, 323] width 1043 height 646
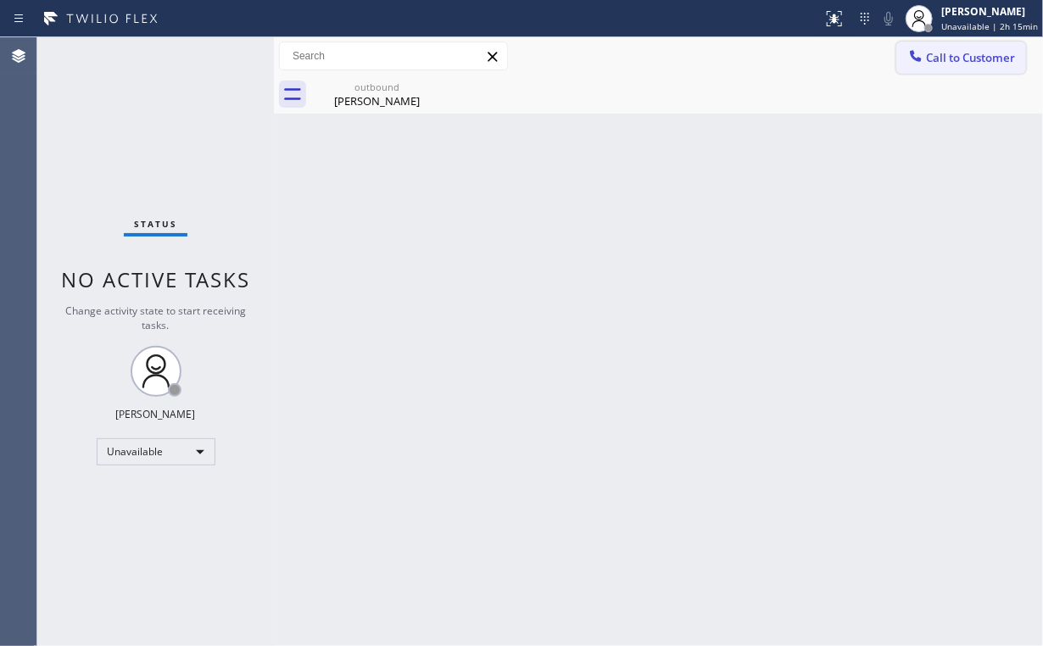
click at [959, 55] on span "Call to Customer" at bounding box center [970, 57] width 89 height 15
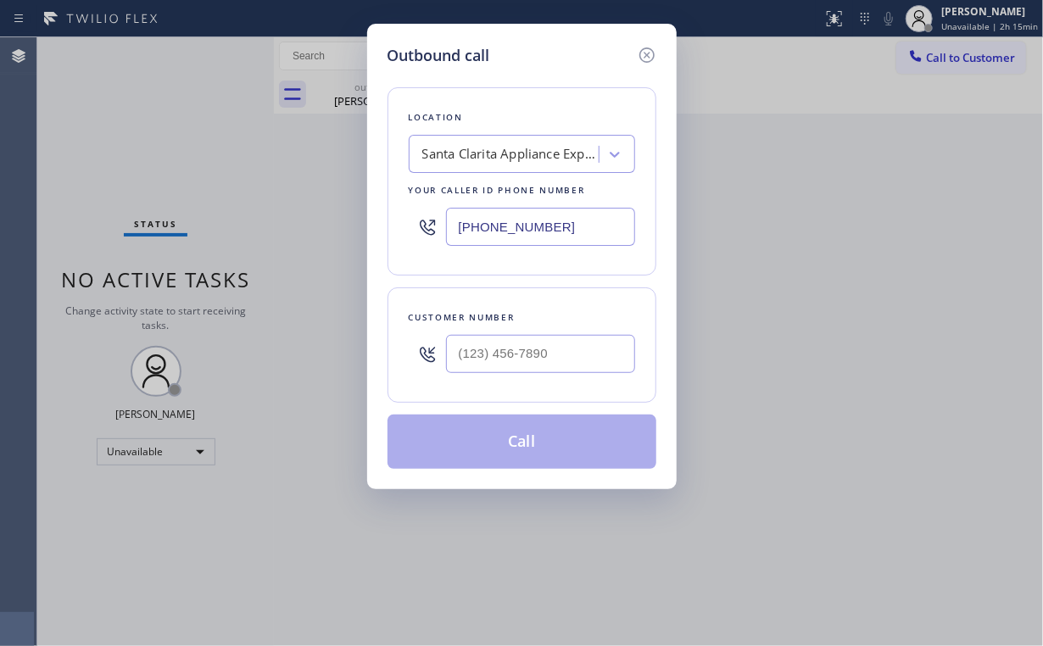
drag, startPoint x: 602, startPoint y: 217, endPoint x: 309, endPoint y: 155, distance: 298.9
click at [353, 196] on div "Outbound call Location [GEOGRAPHIC_DATA] Appliance Expert Your caller id phone …" at bounding box center [521, 323] width 1043 height 646
paste input "310) 550-7462"
type input "[PHONE_NUMBER]"
click at [558, 348] on input "(___) ___-____" at bounding box center [540, 354] width 189 height 38
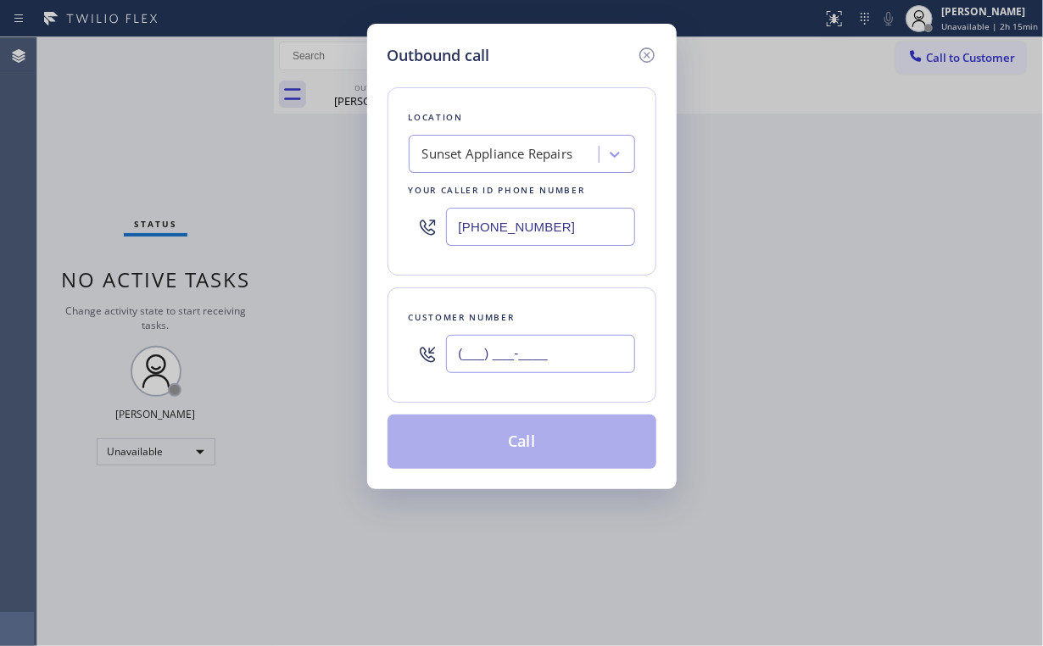
paste input "310) 740-3989"
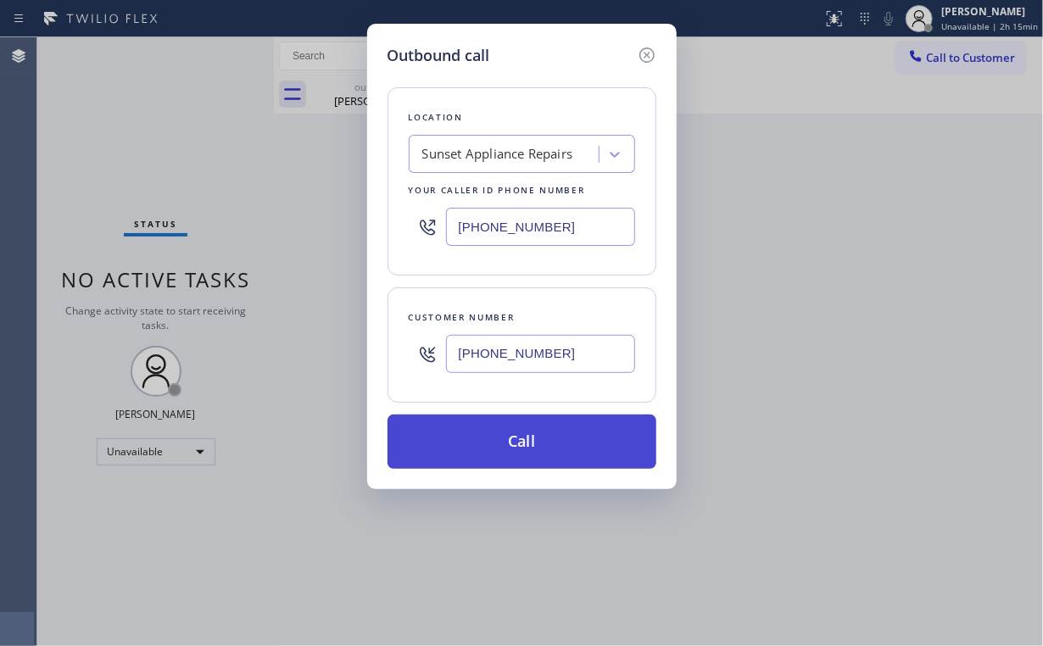
type input "[PHONE_NUMBER]"
click at [494, 440] on button "Call" at bounding box center [521, 441] width 269 height 54
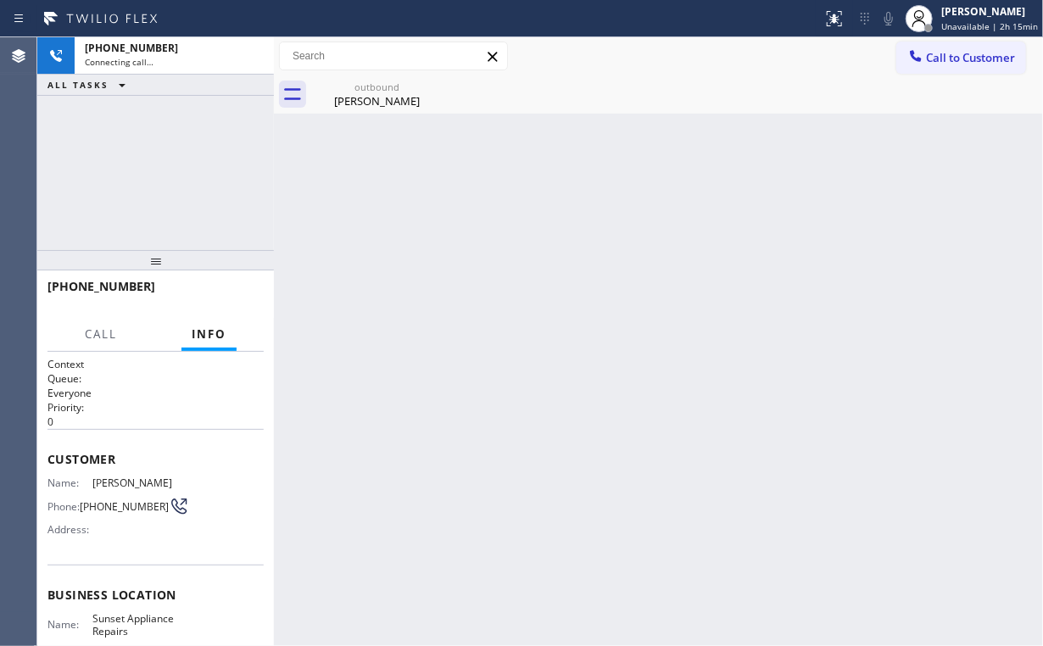
click at [177, 160] on div "[PHONE_NUMBER] Connecting call… ALL TASKS ALL TASKS ACTIVE TASKS TASKS IN WRAP …" at bounding box center [155, 143] width 236 height 213
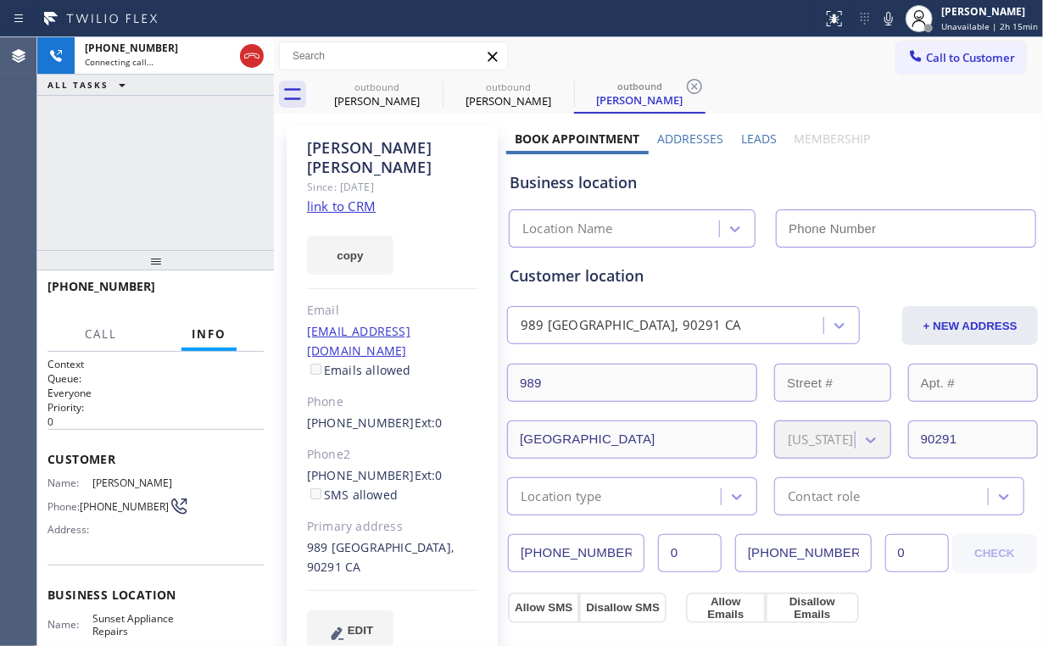
type input "[PHONE_NUMBER]"
click at [163, 168] on div "[PHONE_NUMBER] Connecting call… ALL TASKS ALL TASKS ACTIVE TASKS TASKS IN WRAP …" at bounding box center [155, 143] width 236 height 213
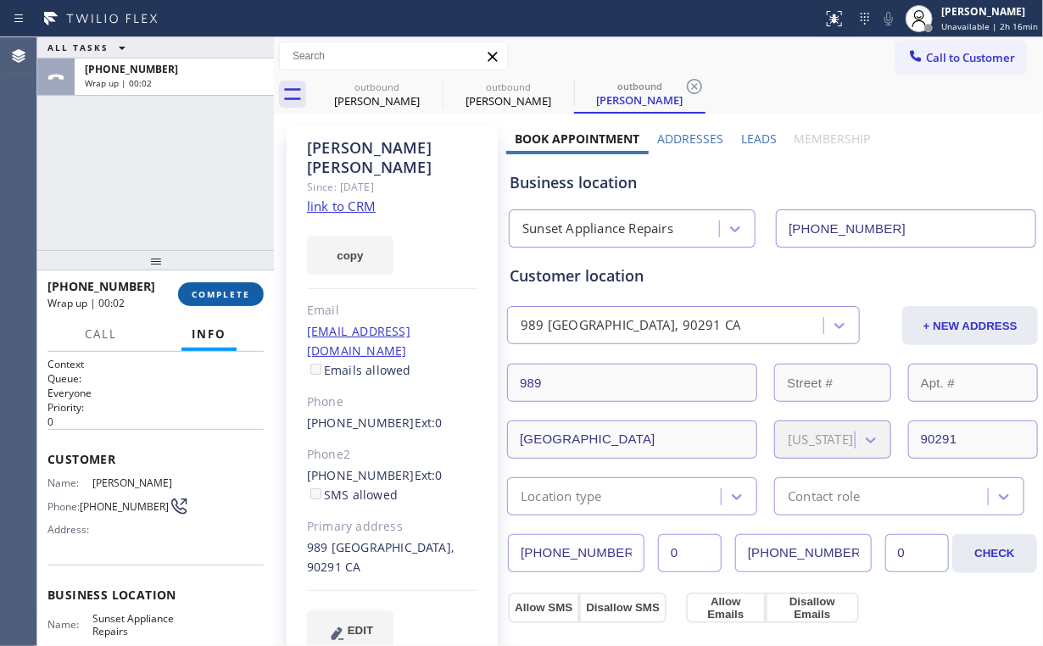
click at [218, 292] on span "COMPLETE" at bounding box center [221, 294] width 58 height 12
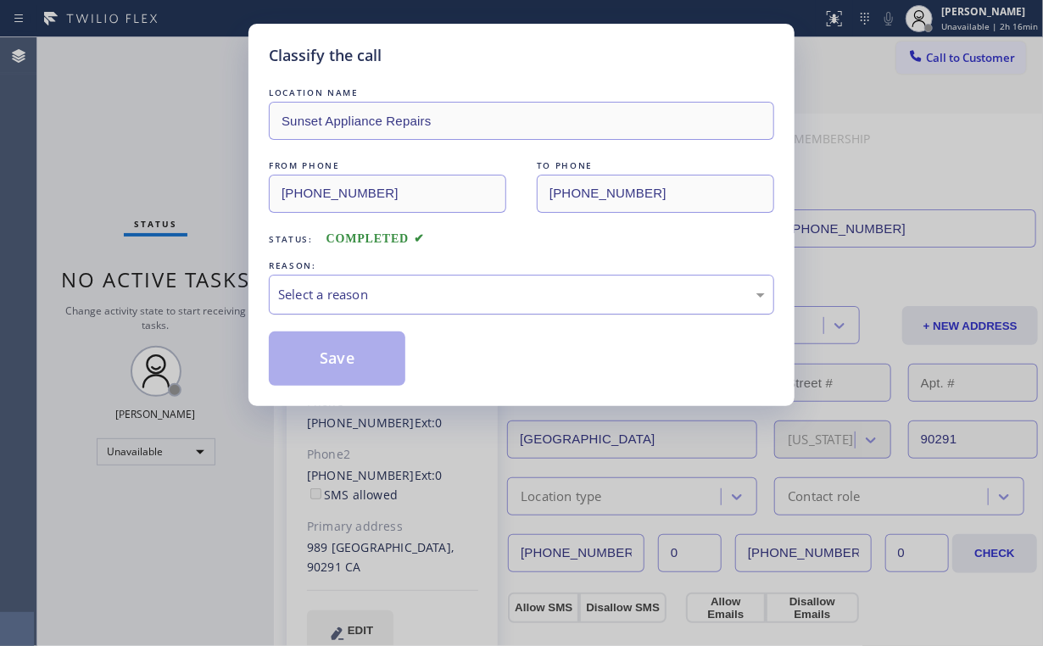
click at [312, 289] on div "Select a reason" at bounding box center [521, 294] width 487 height 19
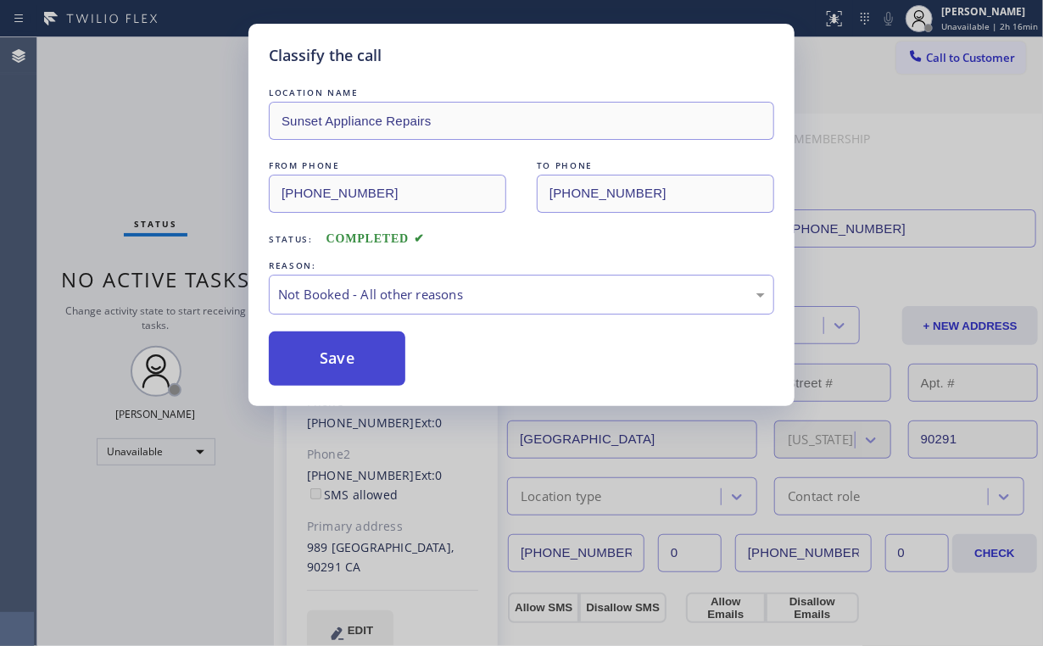
drag, startPoint x: 347, startPoint y: 369, endPoint x: 314, endPoint y: 336, distance: 45.6
click at [348, 369] on button "Save" at bounding box center [337, 358] width 136 height 54
drag, startPoint x: 169, startPoint y: 179, endPoint x: 206, endPoint y: 70, distance: 114.7
click at [168, 174] on div "Classify the call LOCATION NAME Sunset Appliance Repairs FROM PHONE [PHONE_NUMB…" at bounding box center [521, 323] width 1043 height 646
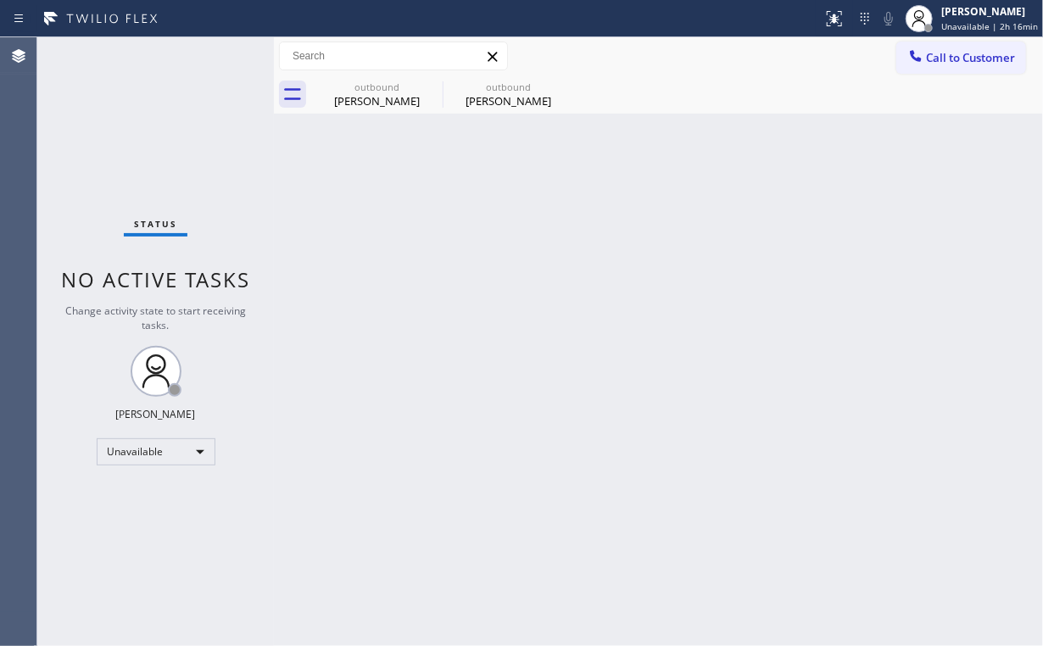
drag, startPoint x: 947, startPoint y: 51, endPoint x: 598, endPoint y: 200, distance: 379.7
click at [947, 53] on span "Call to Customer" at bounding box center [970, 57] width 89 height 15
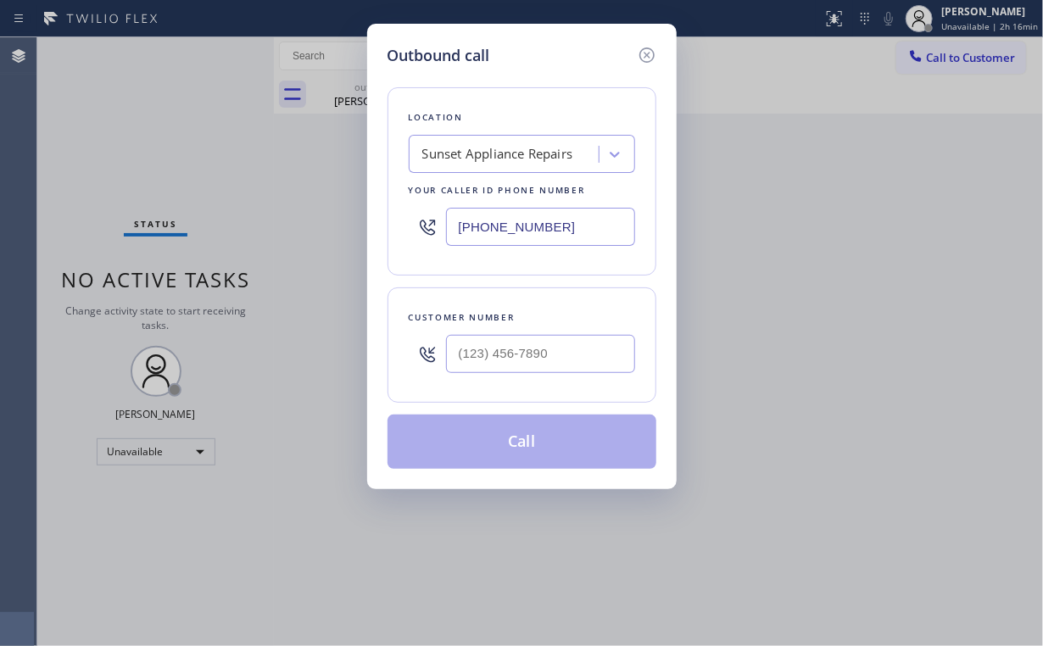
drag, startPoint x: 576, startPoint y: 213, endPoint x: 250, endPoint y: 132, distance: 336.1
click at [277, 213] on div "Outbound call Location Sunset Appliance Repairs Your caller id phone number [PH…" at bounding box center [521, 323] width 1043 height 646
paste input "340-0471"
type input "[PHONE_NUMBER]"
click at [571, 351] on input "(___) ___-____" at bounding box center [540, 354] width 189 height 38
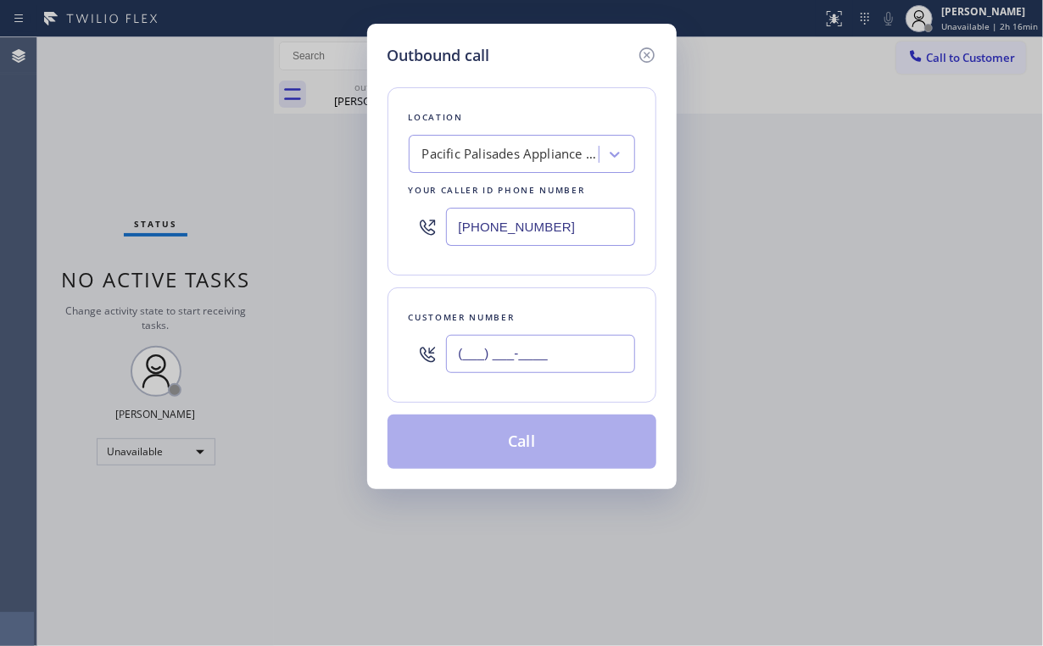
paste input "617) 447-5487"
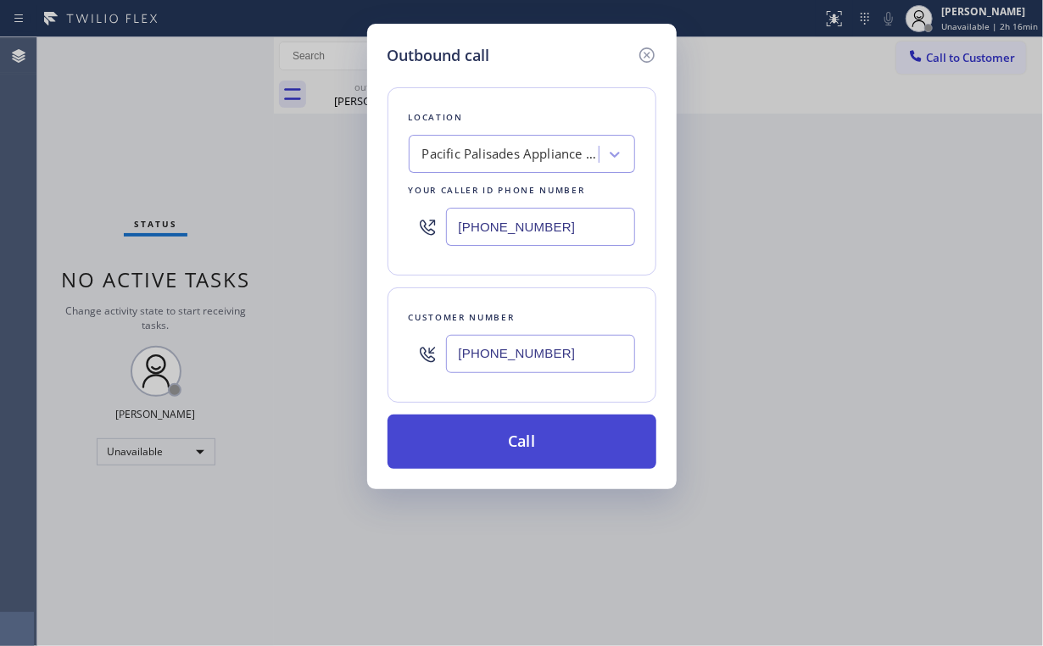
type input "[PHONE_NUMBER]"
click at [494, 449] on button "Call" at bounding box center [521, 441] width 269 height 54
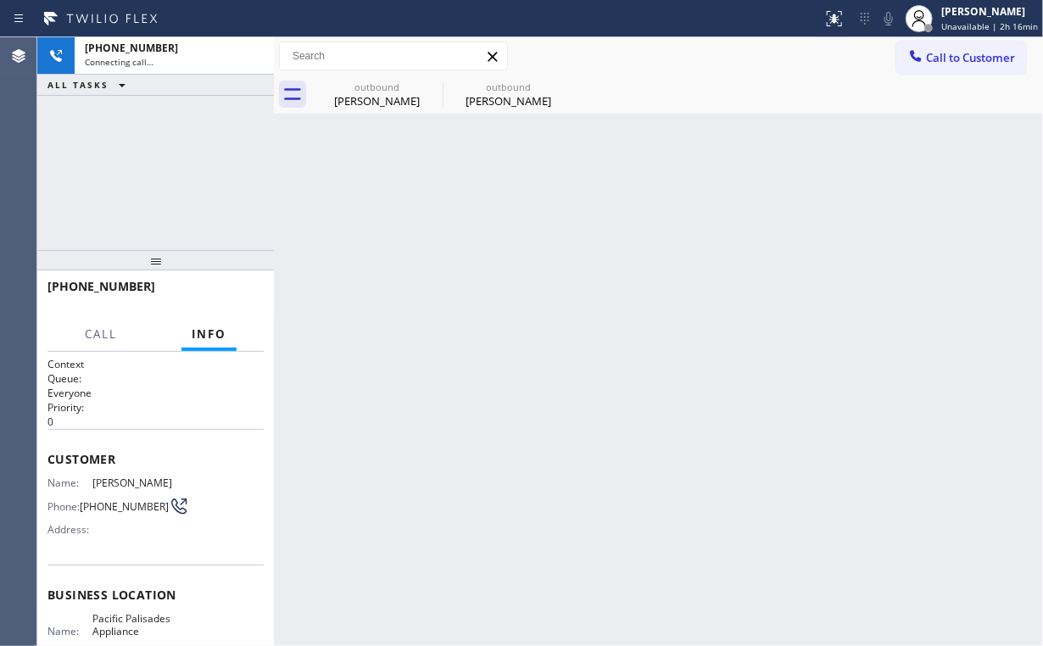
click at [94, 136] on div "[PHONE_NUMBER] Connecting call… ALL TASKS ALL TASKS ACTIVE TASKS TASKS IN WRAP …" at bounding box center [155, 143] width 236 height 213
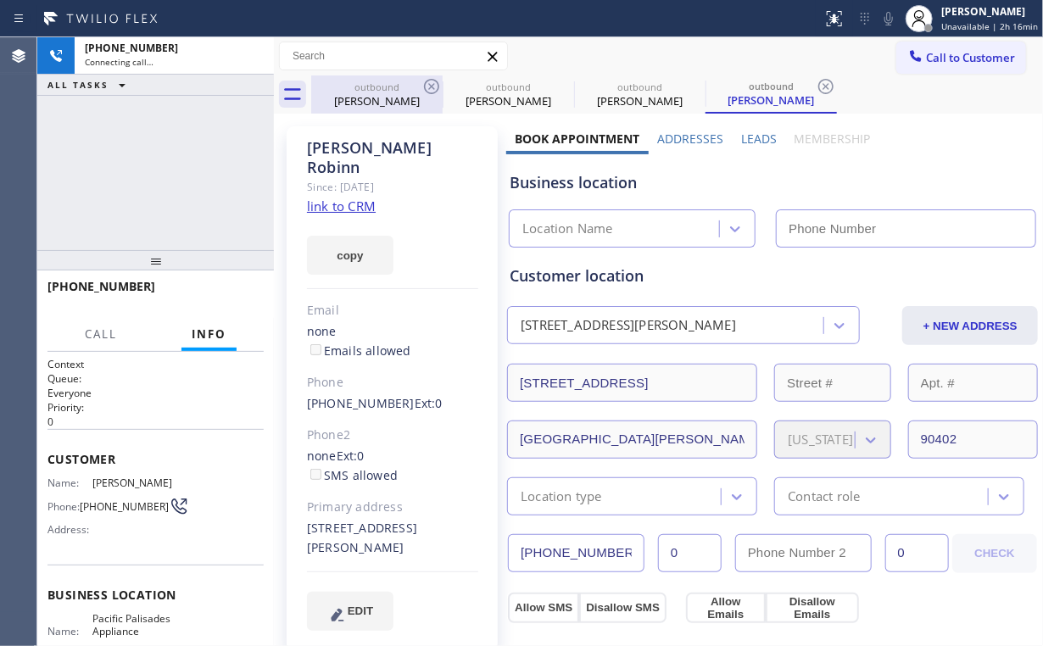
click at [376, 100] on div "[PERSON_NAME]" at bounding box center [377, 100] width 128 height 15
type input "[PHONE_NUMBER]"
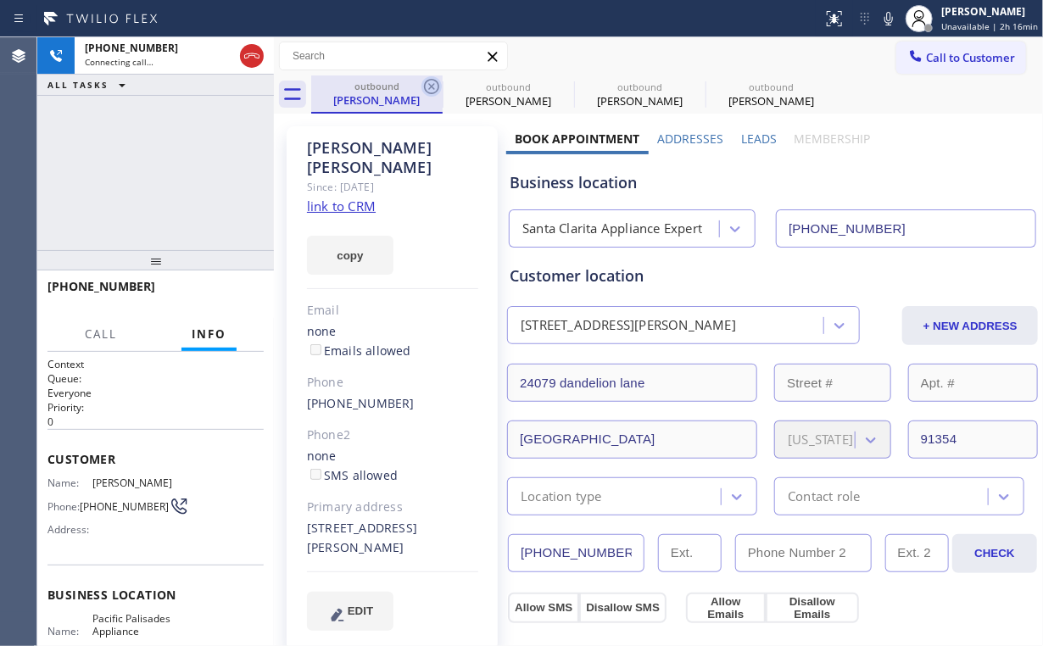
click at [429, 81] on icon at bounding box center [431, 86] width 20 height 20
type input "[PHONE_NUMBER]"
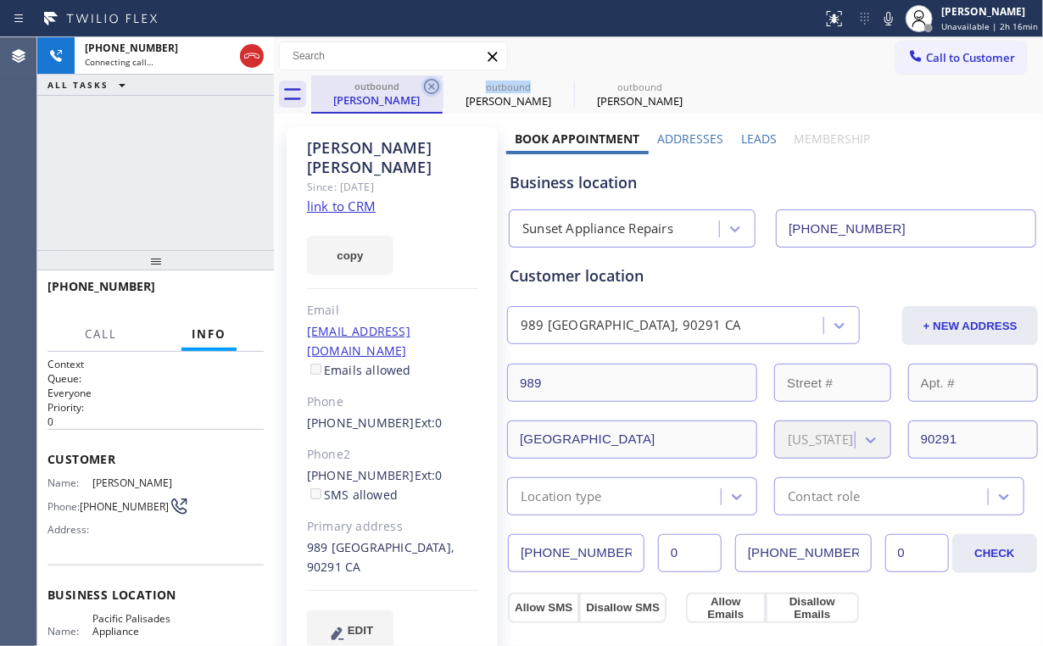
click at [429, 81] on icon at bounding box center [431, 86] width 20 height 20
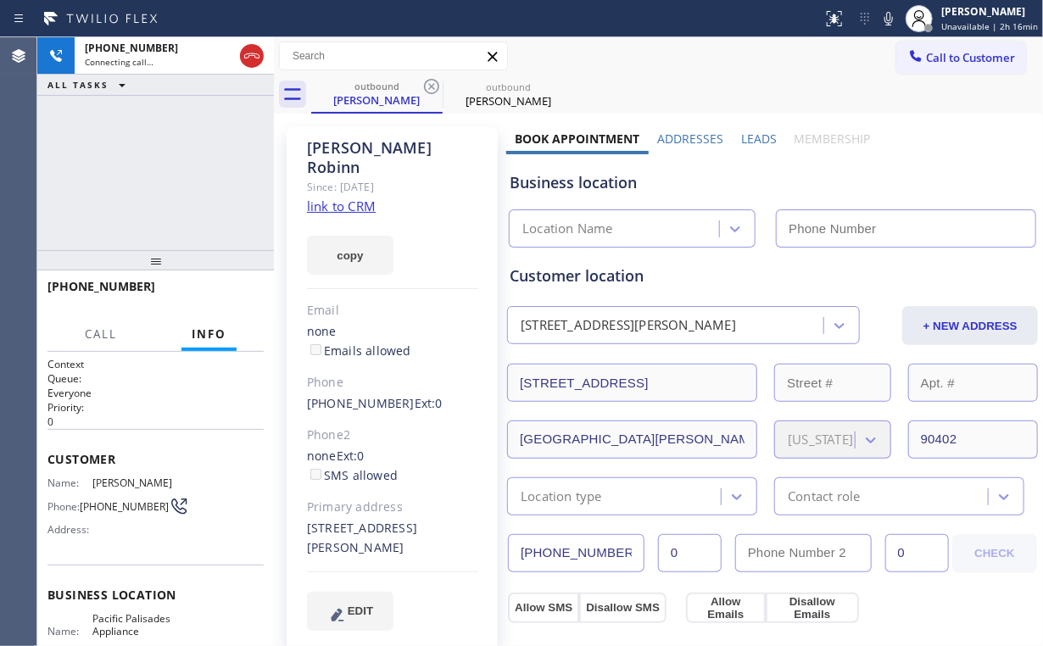
click at [125, 134] on div "[PHONE_NUMBER] Connecting call… ALL TASKS ALL TASKS ACTIVE TASKS TASKS IN WRAP …" at bounding box center [155, 143] width 236 height 213
type input "[PHONE_NUMBER]"
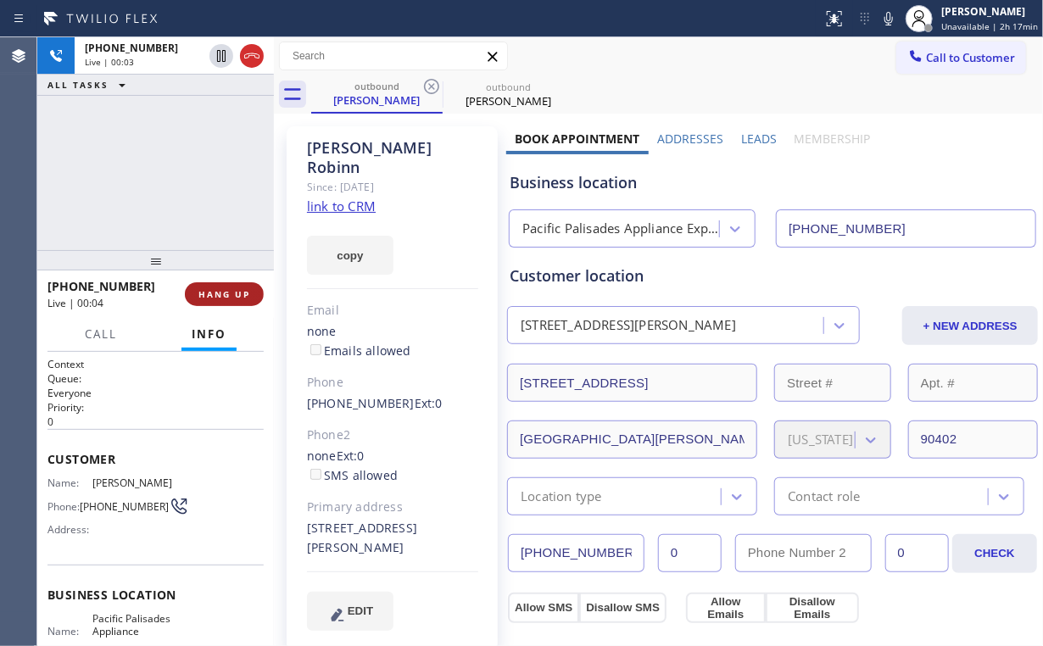
click at [225, 305] on button "HANG UP" at bounding box center [224, 294] width 79 height 24
click at [228, 297] on span "HANG UP" at bounding box center [224, 294] width 52 height 12
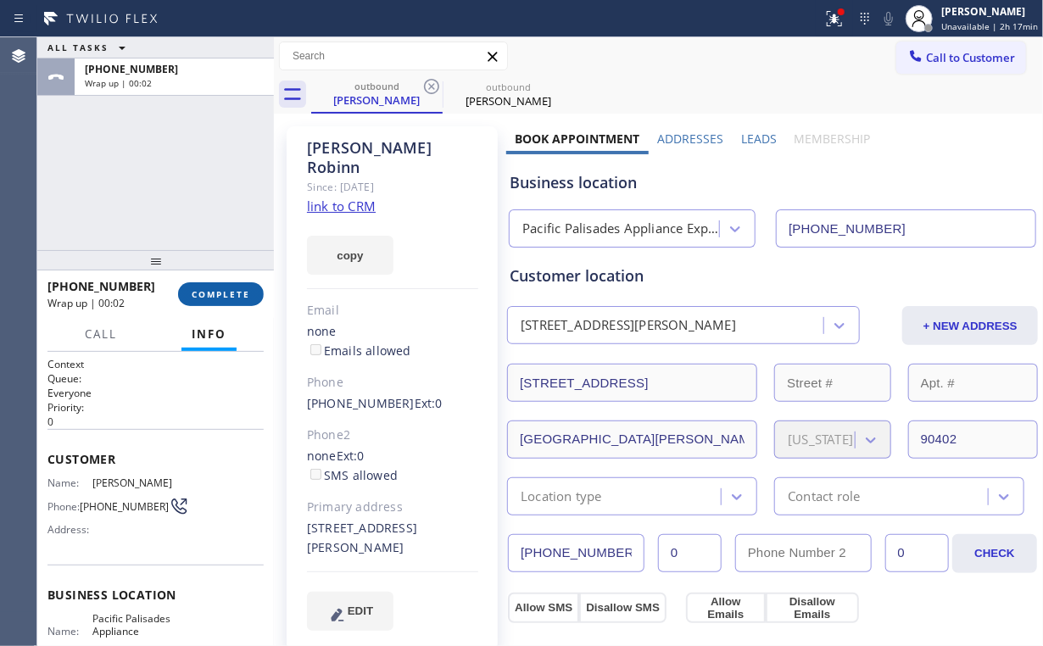
click at [228, 297] on span "COMPLETE" at bounding box center [221, 294] width 58 height 12
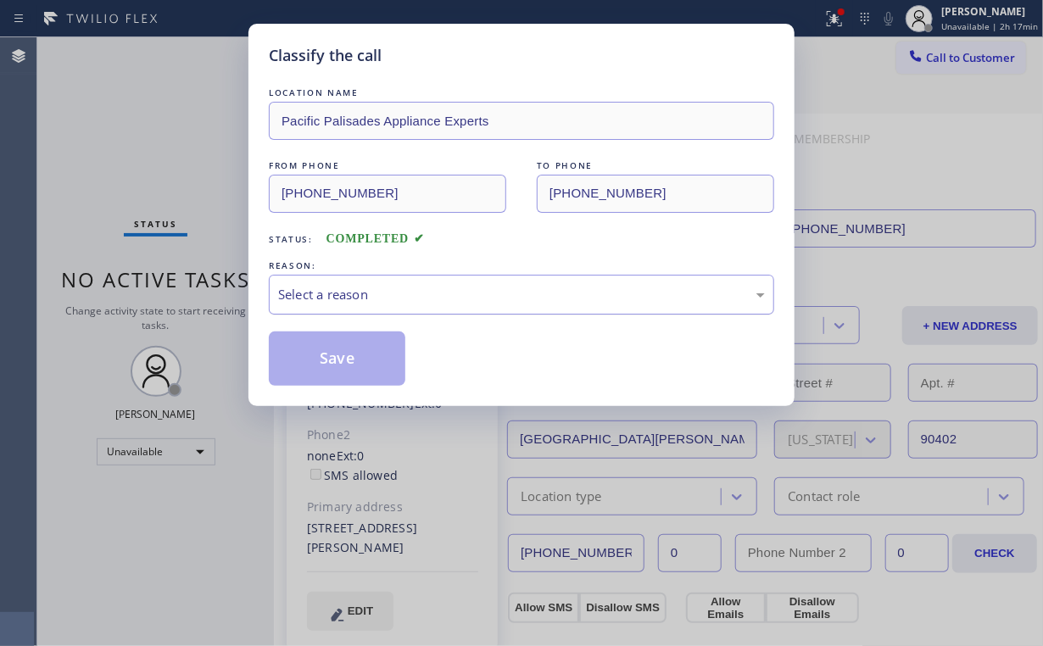
drag, startPoint x: 327, startPoint y: 289, endPoint x: 334, endPoint y: 310, distance: 22.2
click at [328, 293] on div "Select a reason" at bounding box center [521, 294] width 487 height 19
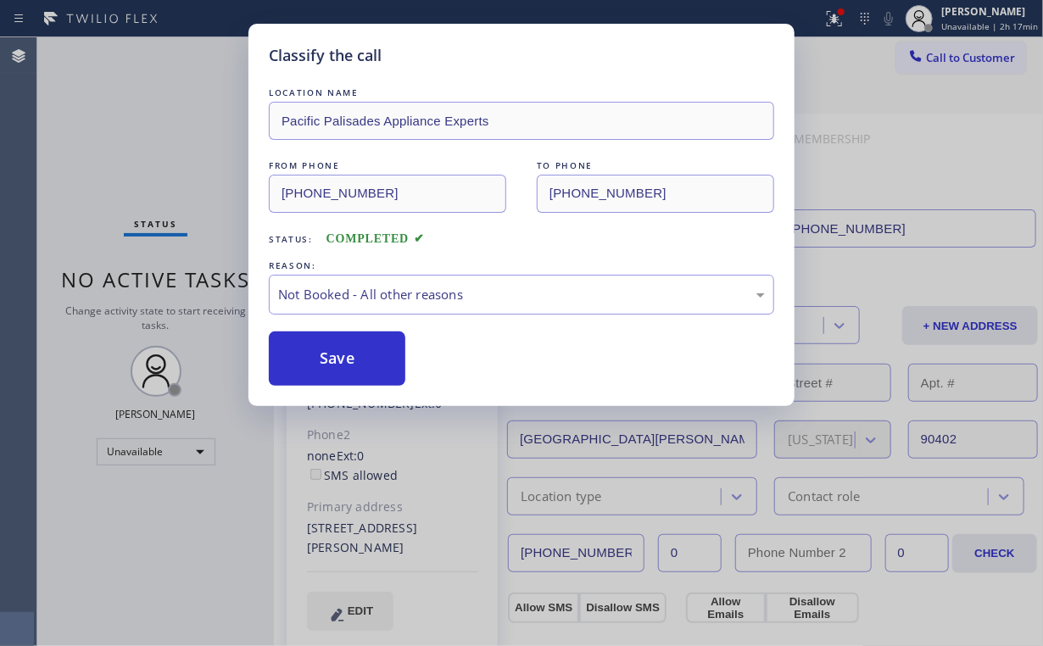
drag, startPoint x: 342, startPoint y: 357, endPoint x: 162, endPoint y: 146, distance: 277.7
click at [343, 357] on button "Save" at bounding box center [337, 358] width 136 height 54
click at [158, 139] on div "Classify the call LOCATION NAME Pacific Palisades Appliance Experts FROM PHONE …" at bounding box center [521, 323] width 1043 height 646
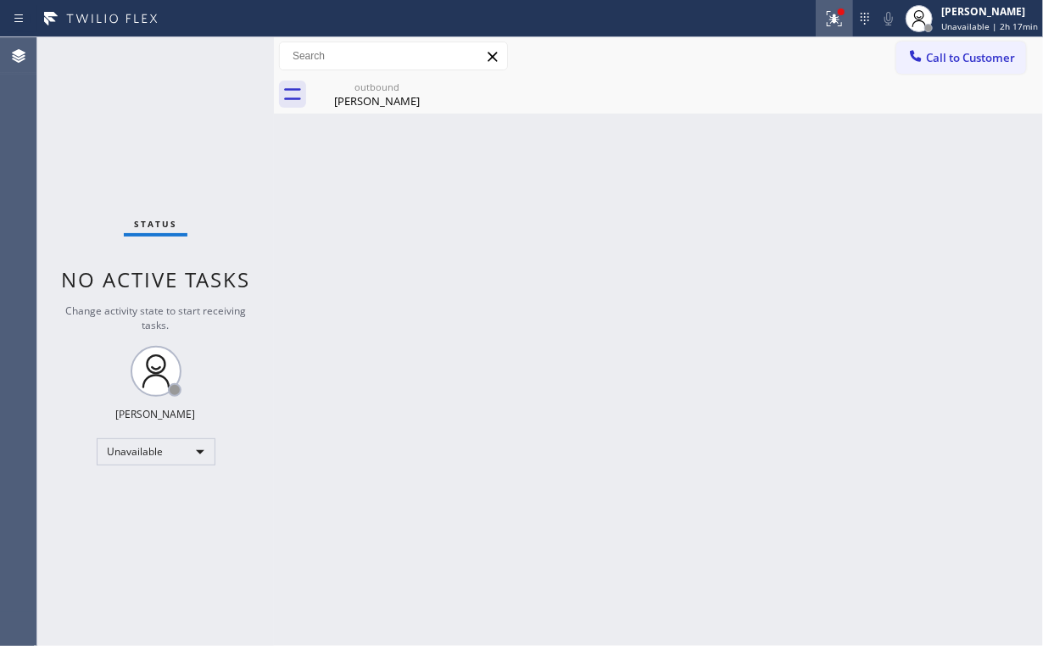
click at [839, 25] on icon at bounding box center [834, 18] width 20 height 20
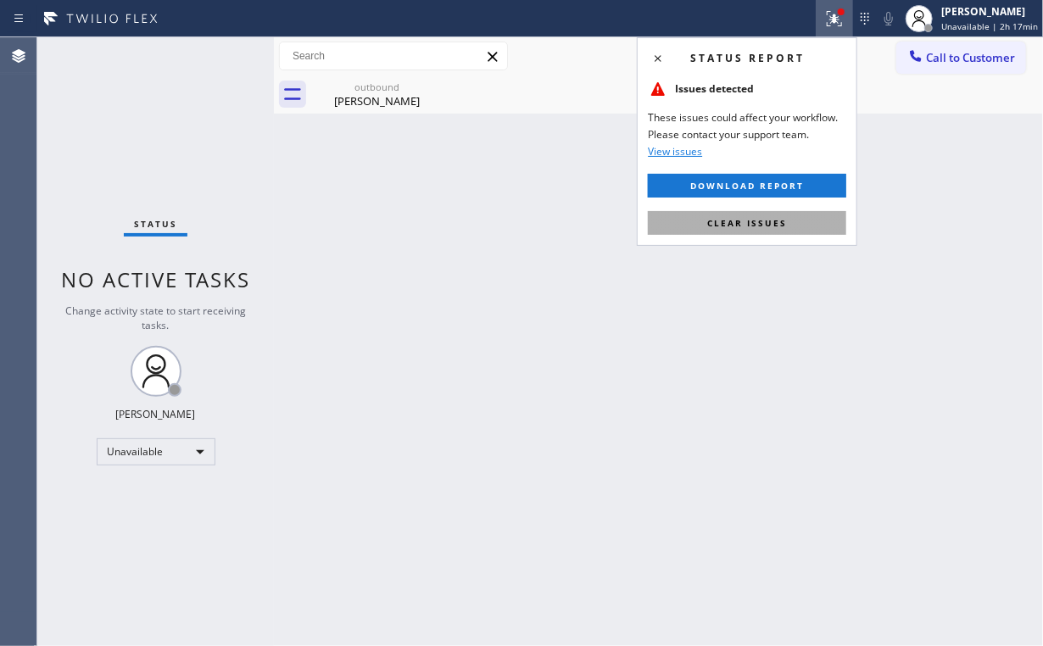
click at [776, 227] on span "Clear issues" at bounding box center [747, 223] width 80 height 12
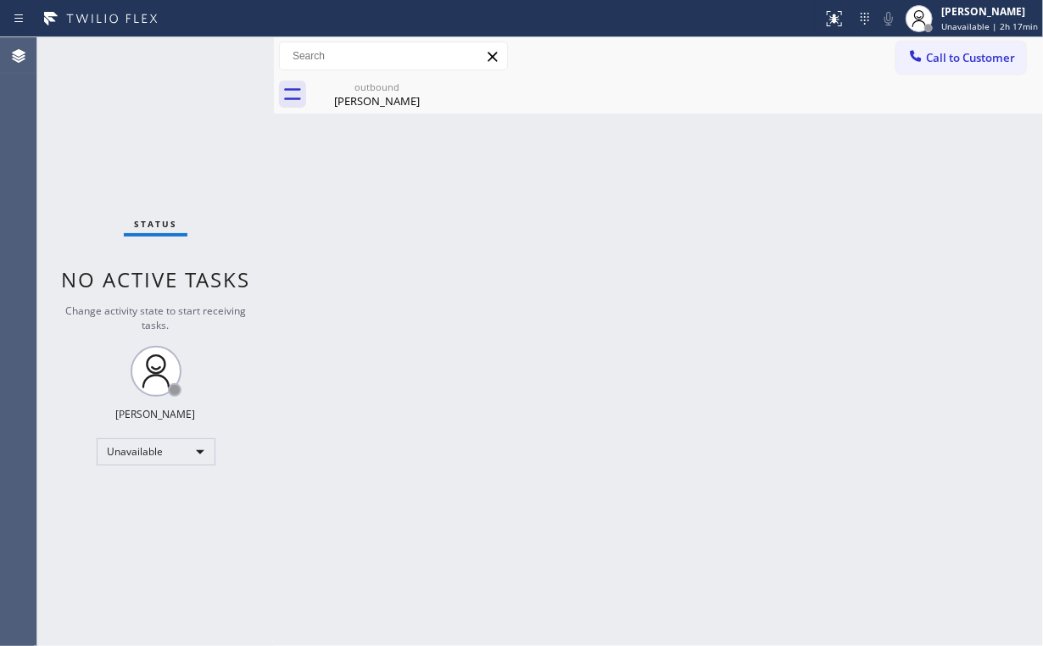
click at [336, 181] on div "Back to Dashboard Change Sender ID Customers Technicians Select a contact Outbo…" at bounding box center [658, 341] width 769 height 609
click at [932, 71] on button "Call to Customer" at bounding box center [961, 58] width 130 height 32
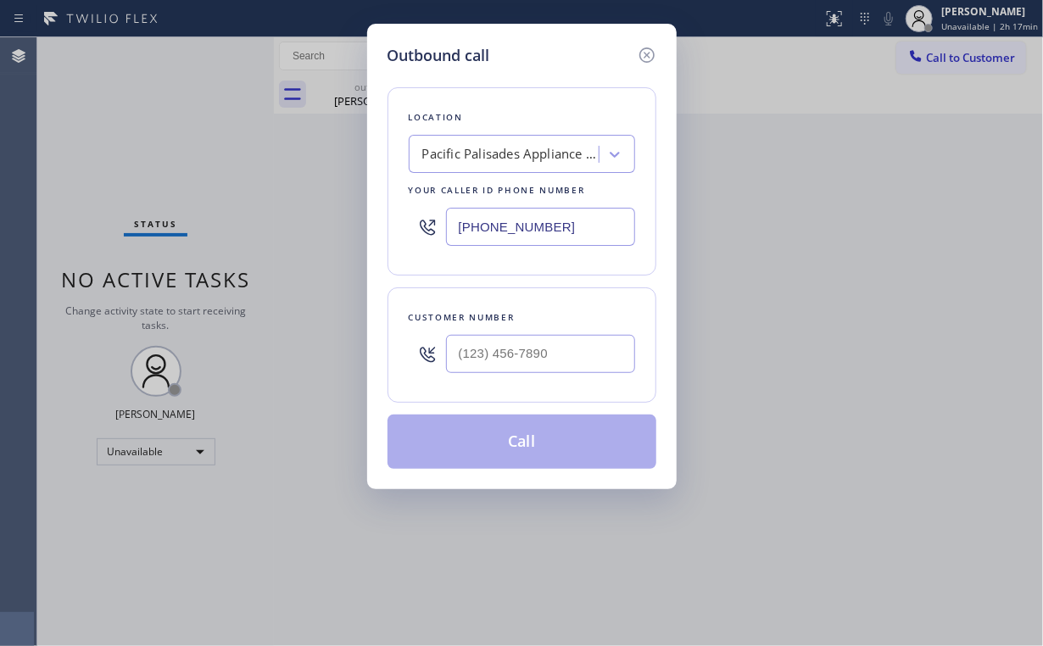
drag, startPoint x: 590, startPoint y: 231, endPoint x: 220, endPoint y: 204, distance: 370.5
click at [220, 218] on div "Outbound call Location [GEOGRAPHIC_DATA] Appliance Experts Your caller id phone…" at bounding box center [521, 323] width 1043 height 646
paste input "602) 748-4340"
type input "[PHONE_NUMBER]"
click at [548, 363] on input "(___) ___-____" at bounding box center [540, 354] width 189 height 38
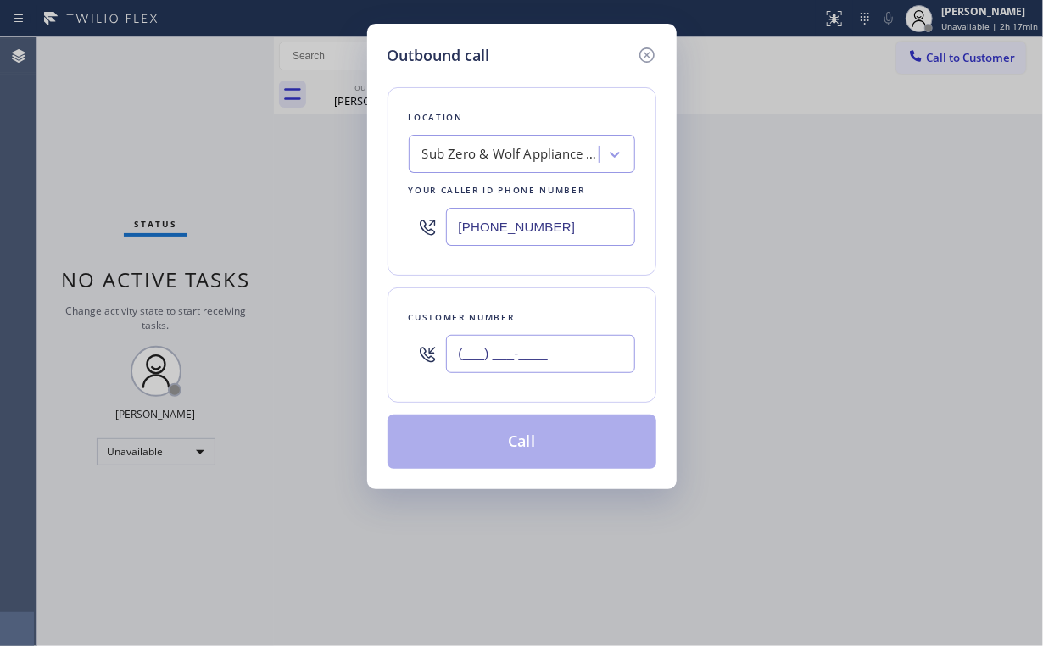
paste input "480) 258-4003"
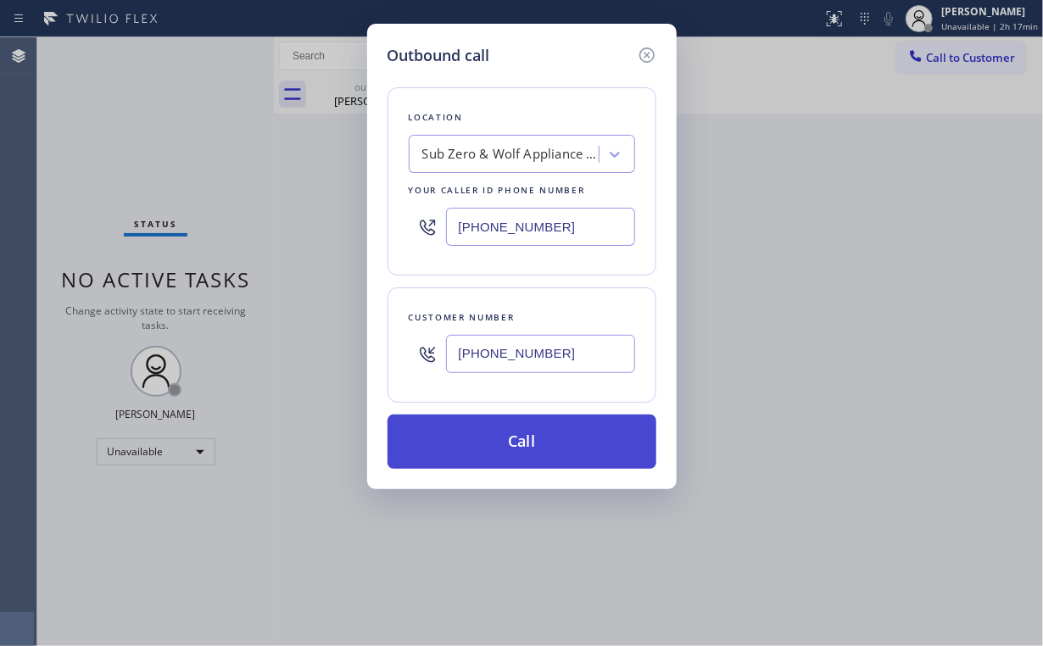
type input "[PHONE_NUMBER]"
click at [506, 447] on button "Call" at bounding box center [521, 441] width 269 height 54
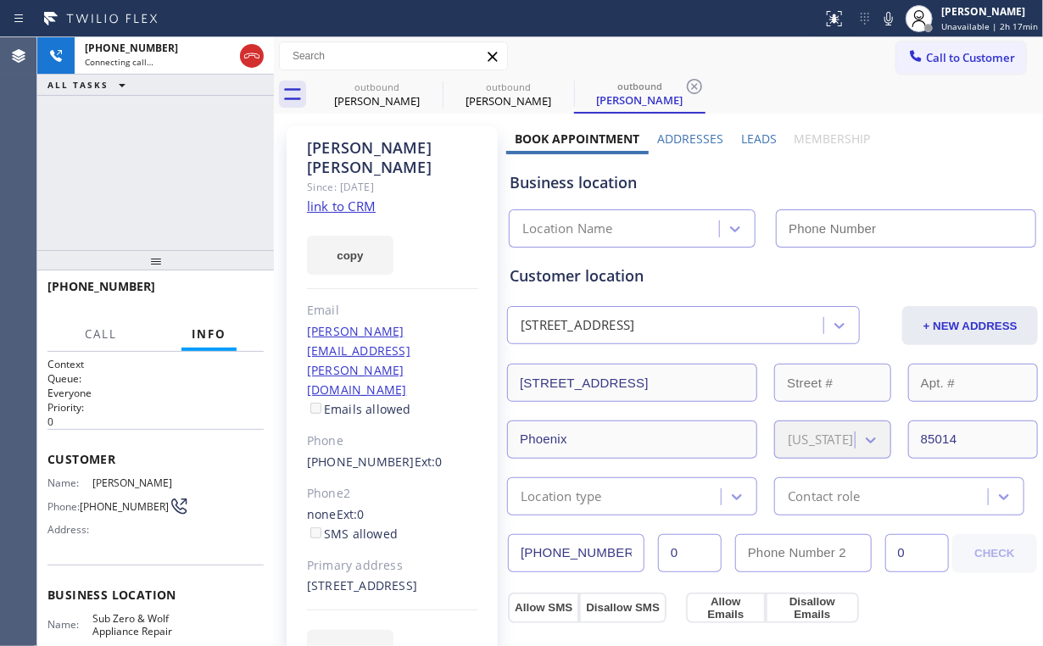
type input "[PHONE_NUMBER]"
click at [183, 172] on div "[PHONE_NUMBER] Connecting call… ALL TASKS ALL TASKS ACTIVE TASKS TASKS IN WRAP …" at bounding box center [155, 143] width 236 height 213
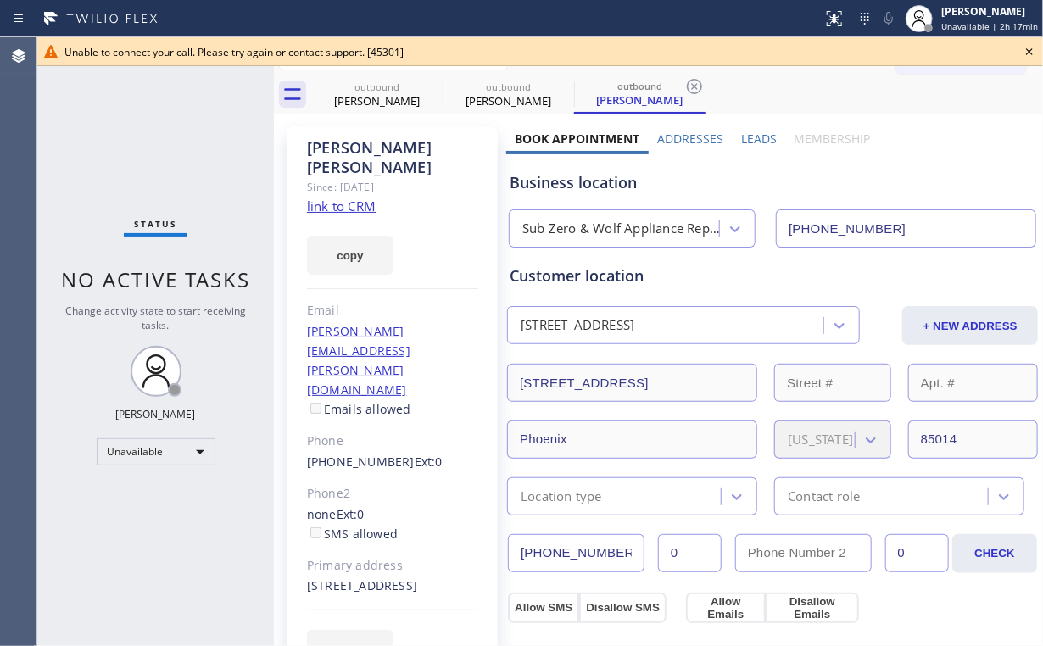
click at [1032, 50] on icon at bounding box center [1029, 52] width 20 height 20
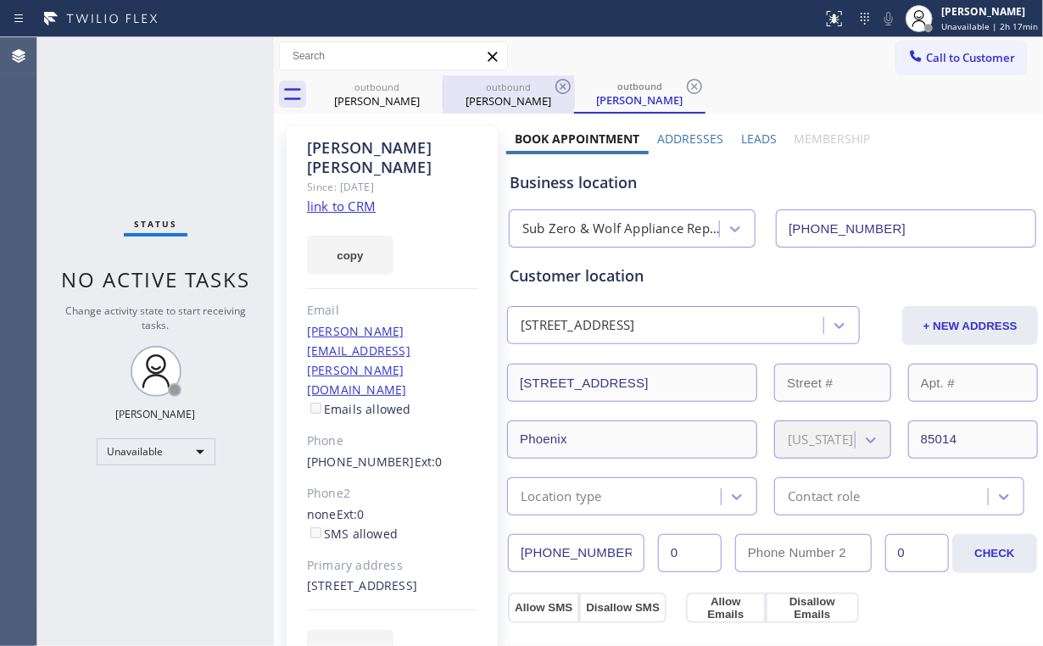
drag, startPoint x: 375, startPoint y: 96, endPoint x: 470, endPoint y: 81, distance: 96.9
click at [377, 95] on div "[PERSON_NAME]" at bounding box center [377, 100] width 128 height 15
type input "[PHONE_NUMBER]"
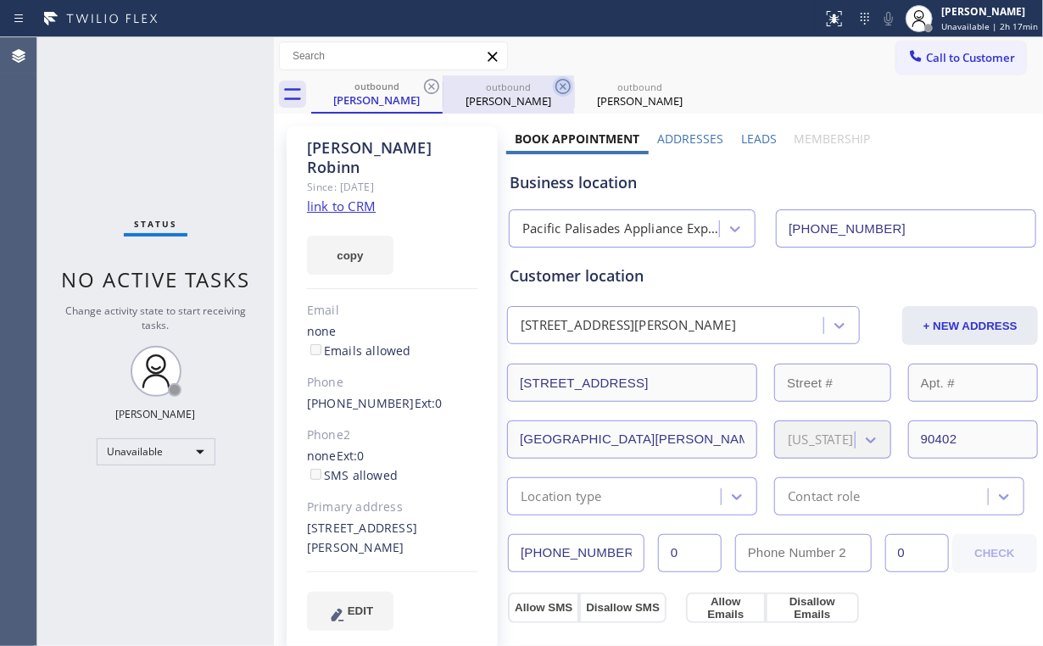
click at [441, 80] on icon at bounding box center [431, 86] width 20 height 20
type input "[PHONE_NUMBER]"
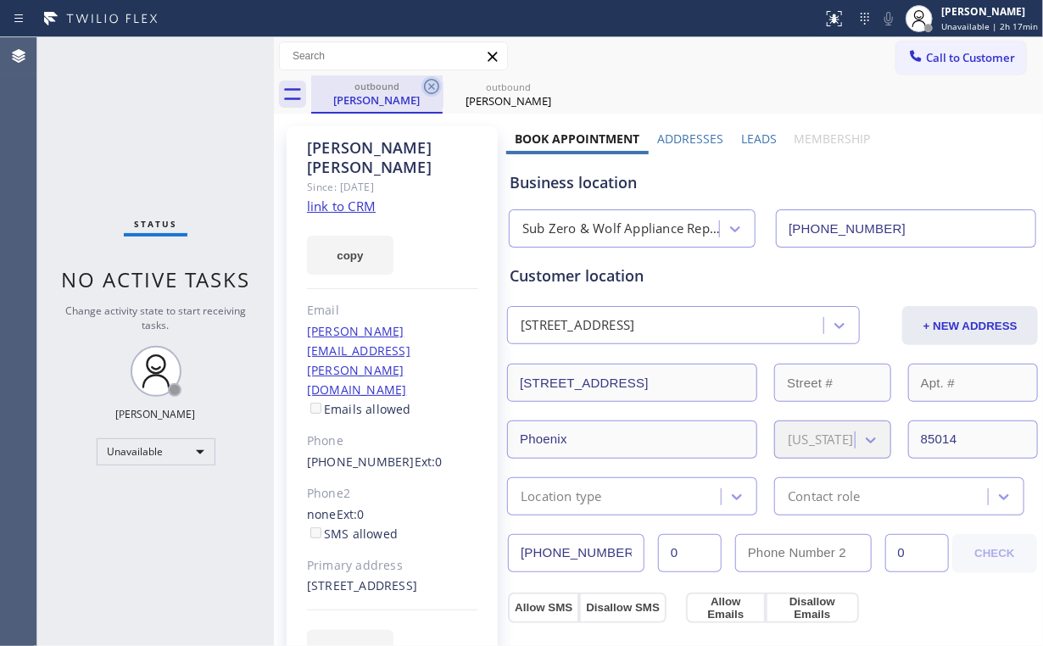
click at [431, 86] on icon at bounding box center [431, 86] width 15 height 15
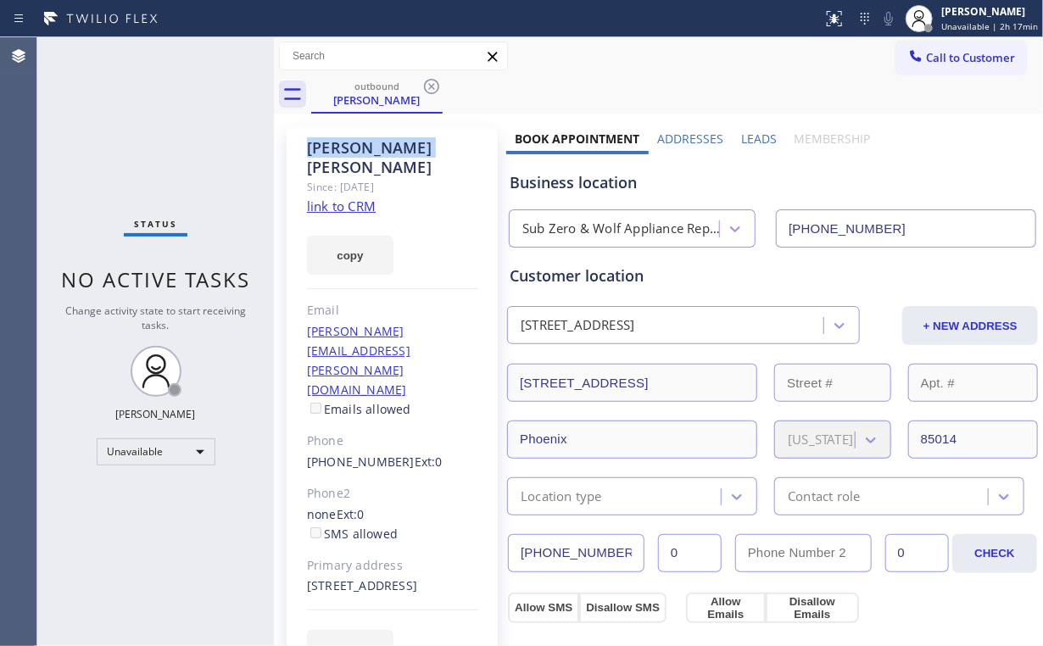
click at [431, 86] on icon at bounding box center [431, 86] width 15 height 15
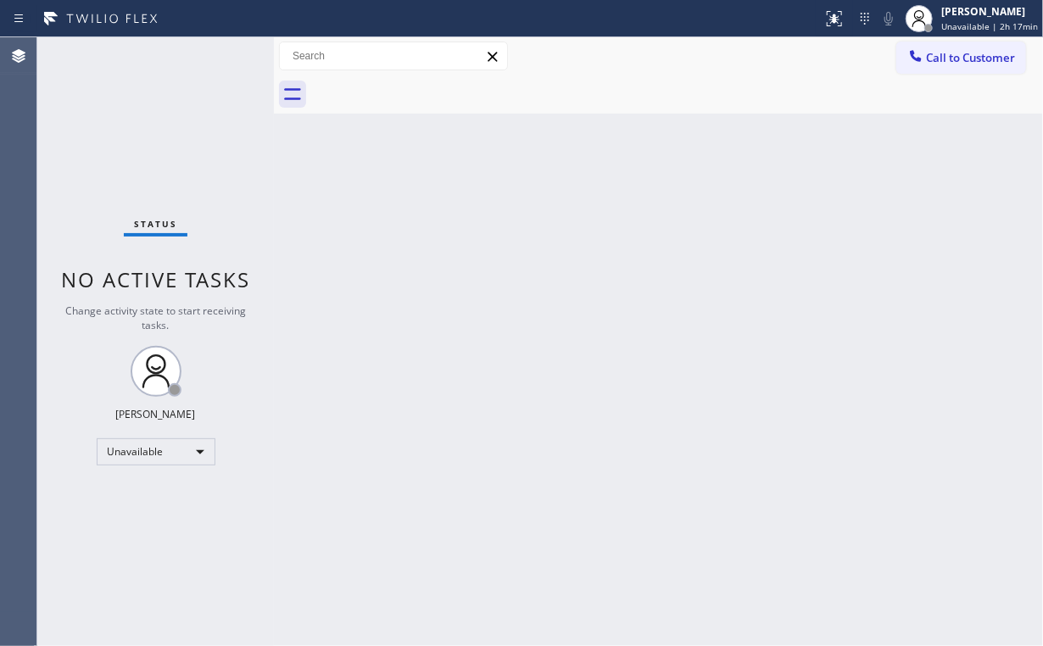
click at [431, 85] on div at bounding box center [676, 94] width 731 height 38
drag, startPoint x: 72, startPoint y: 84, endPoint x: 85, endPoint y: 46, distance: 40.2
click at [73, 81] on div "Status No active tasks Change activity state to start receiving tasks. [PERSON_…" at bounding box center [155, 341] width 236 height 609
click at [965, 49] on button "Call to Customer" at bounding box center [961, 58] width 130 height 32
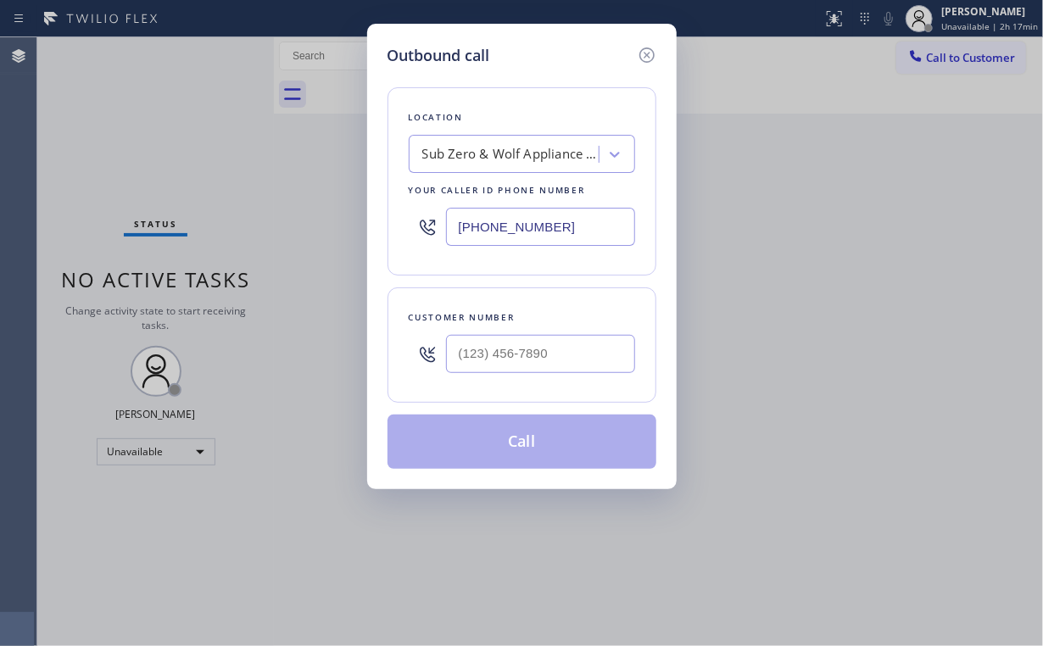
drag, startPoint x: 593, startPoint y: 226, endPoint x: 221, endPoint y: 221, distance: 372.1
click at [309, 223] on div "Outbound call Location Sub Zero & Wolf Appliance Repair Your caller id phone nu…" at bounding box center [521, 323] width 1043 height 646
paste input "19) 821-209"
type input "[PHONE_NUMBER]"
click at [530, 357] on input "(___) ___-____" at bounding box center [540, 354] width 189 height 38
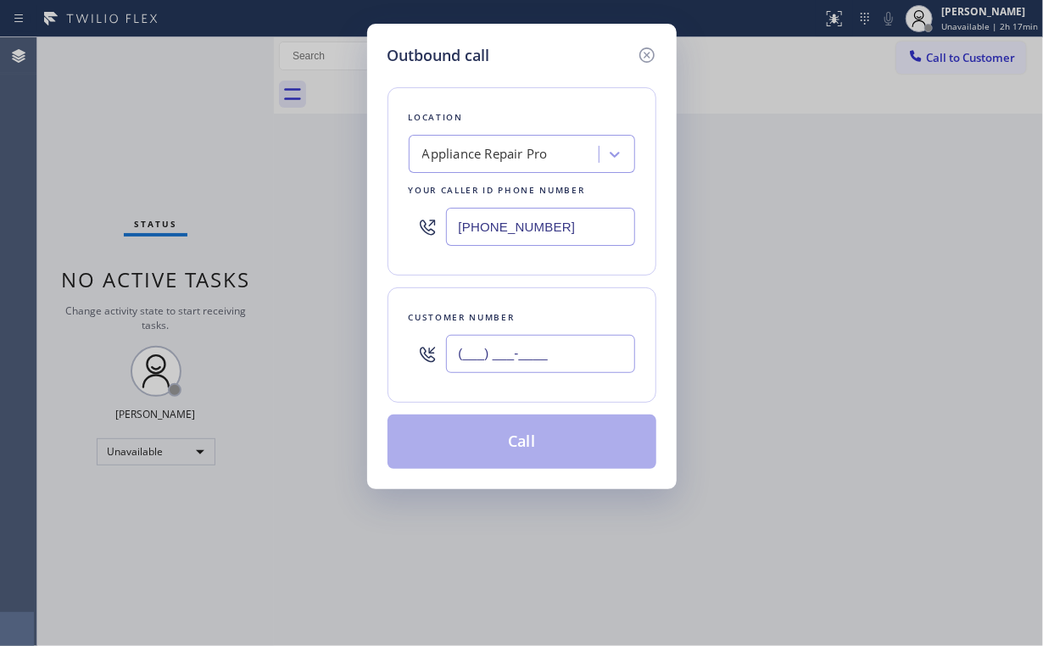
paste input "360) 431-3722"
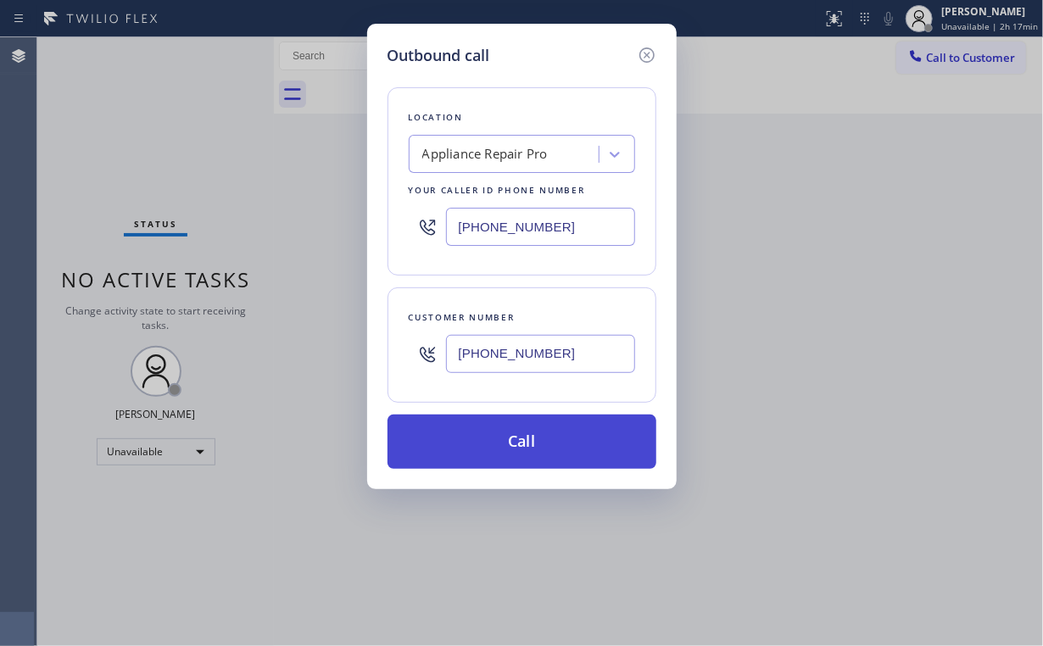
type input "[PHONE_NUMBER]"
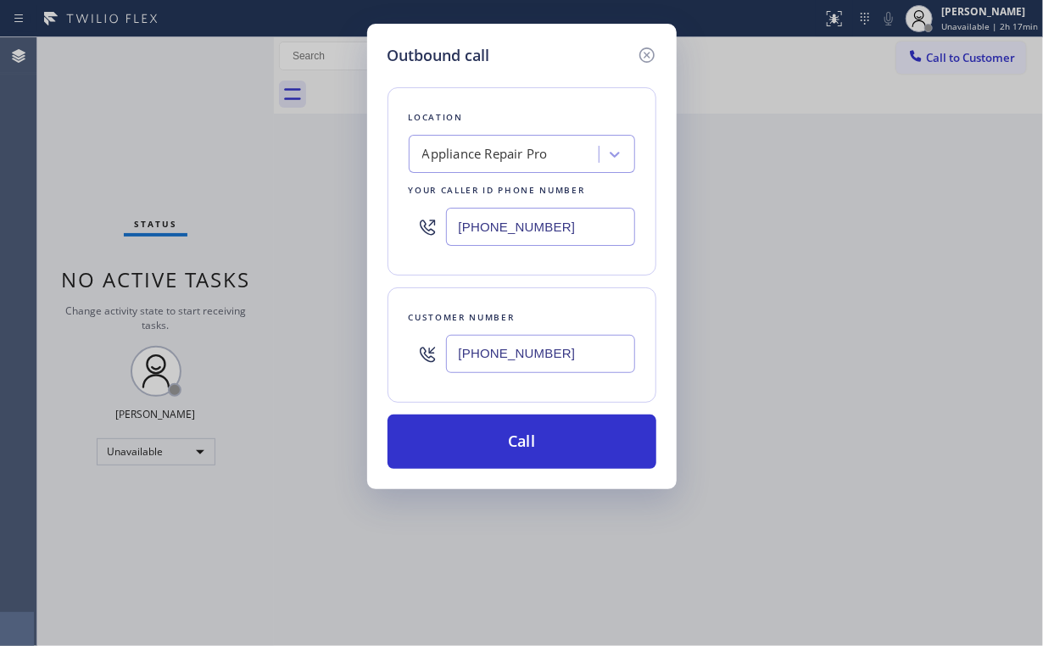
drag, startPoint x: 503, startPoint y: 440, endPoint x: 451, endPoint y: 601, distance: 169.1
click at [502, 441] on button "Call" at bounding box center [521, 441] width 269 height 54
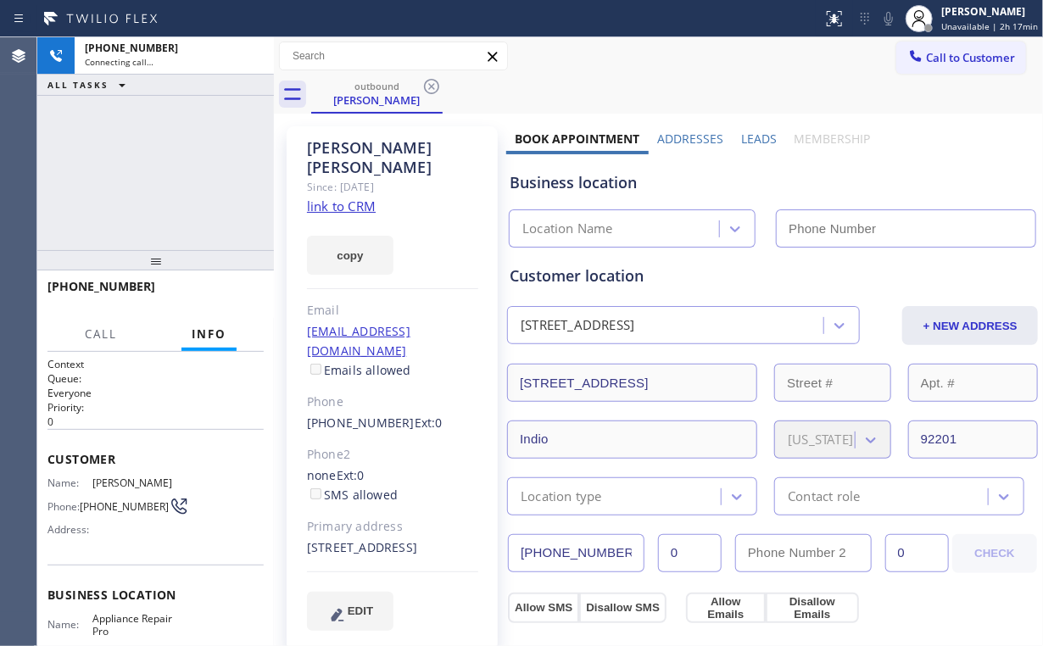
click at [139, 155] on div "[PHONE_NUMBER] Connecting call… ALL TASKS ALL TASKS ACTIVE TASKS TASKS IN WRAP …" at bounding box center [155, 143] width 236 height 213
type input "[PHONE_NUMBER]"
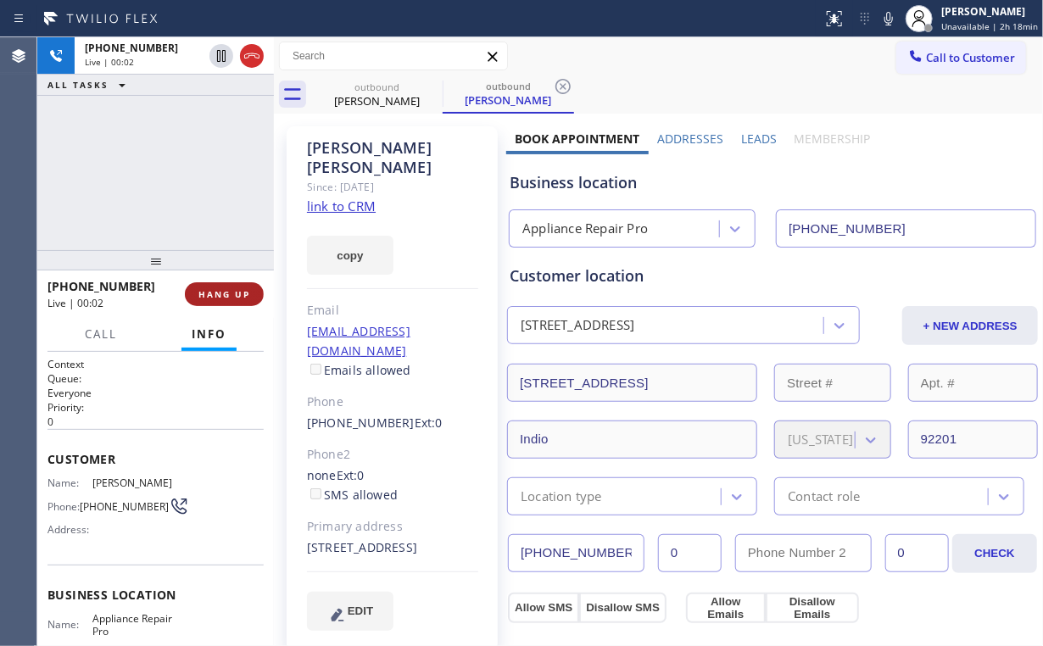
click at [225, 295] on span "HANG UP" at bounding box center [224, 294] width 52 height 12
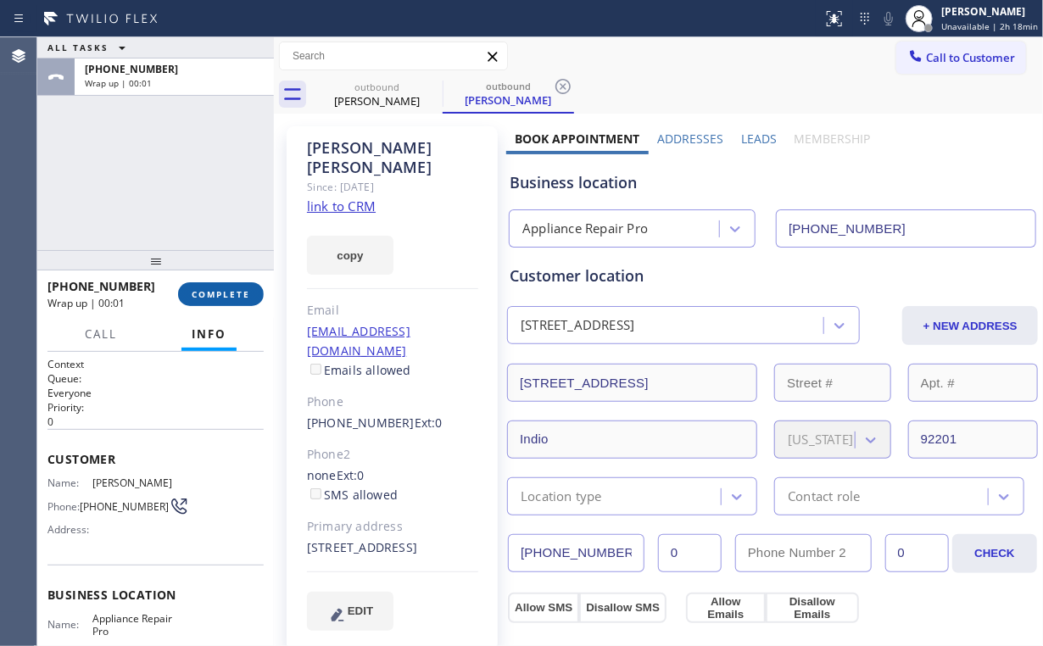
click at [225, 295] on span "COMPLETE" at bounding box center [221, 294] width 58 height 12
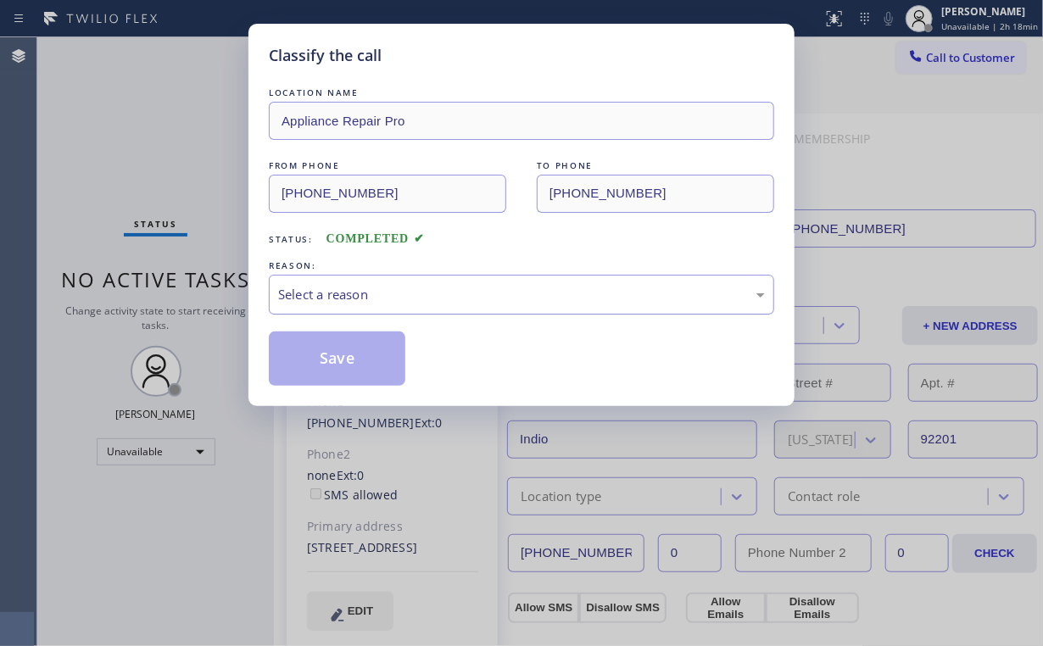
click at [359, 285] on div "Select a reason" at bounding box center [521, 294] width 487 height 19
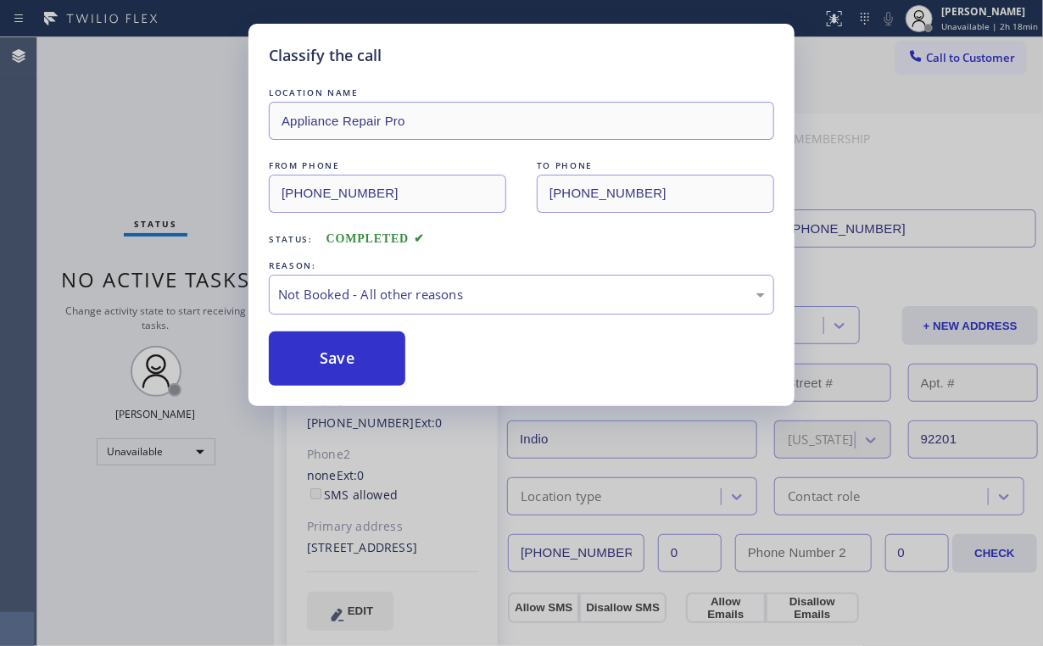
drag, startPoint x: 330, startPoint y: 356, endPoint x: 168, endPoint y: 142, distance: 268.7
click at [330, 355] on button "Save" at bounding box center [337, 358] width 136 height 54
drag, startPoint x: 155, startPoint y: 125, endPoint x: 181, endPoint y: 35, distance: 94.4
click at [155, 124] on div "Classify the call LOCATION NAME Appliance Repair Pro FROM PHONE [PHONE_NUMBER] …" at bounding box center [521, 323] width 1043 height 646
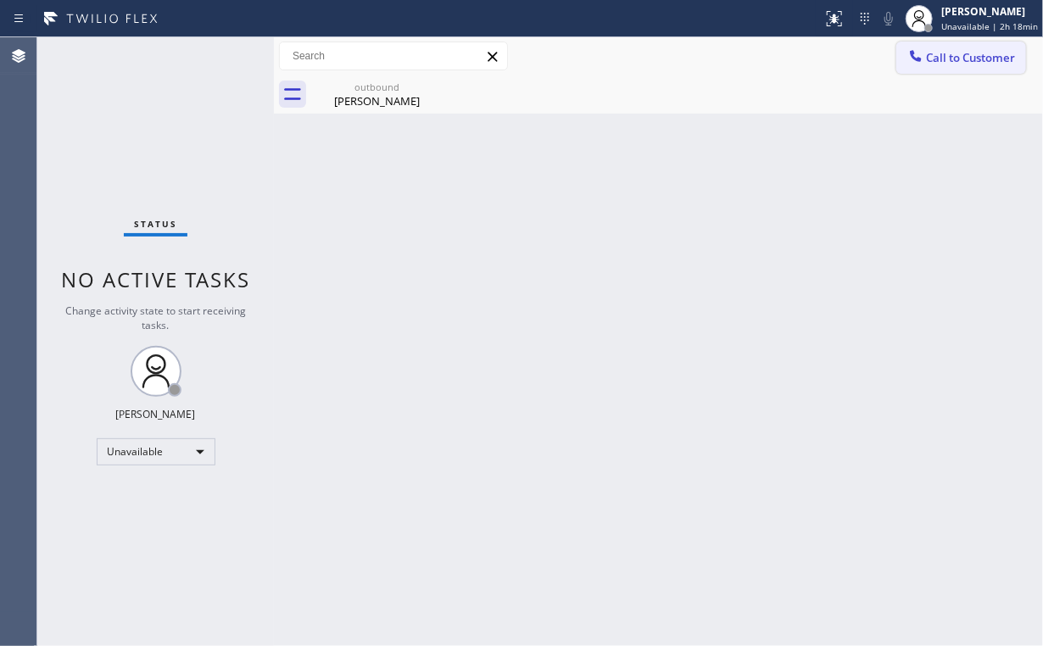
click at [956, 52] on span "Call to Customer" at bounding box center [970, 57] width 89 height 15
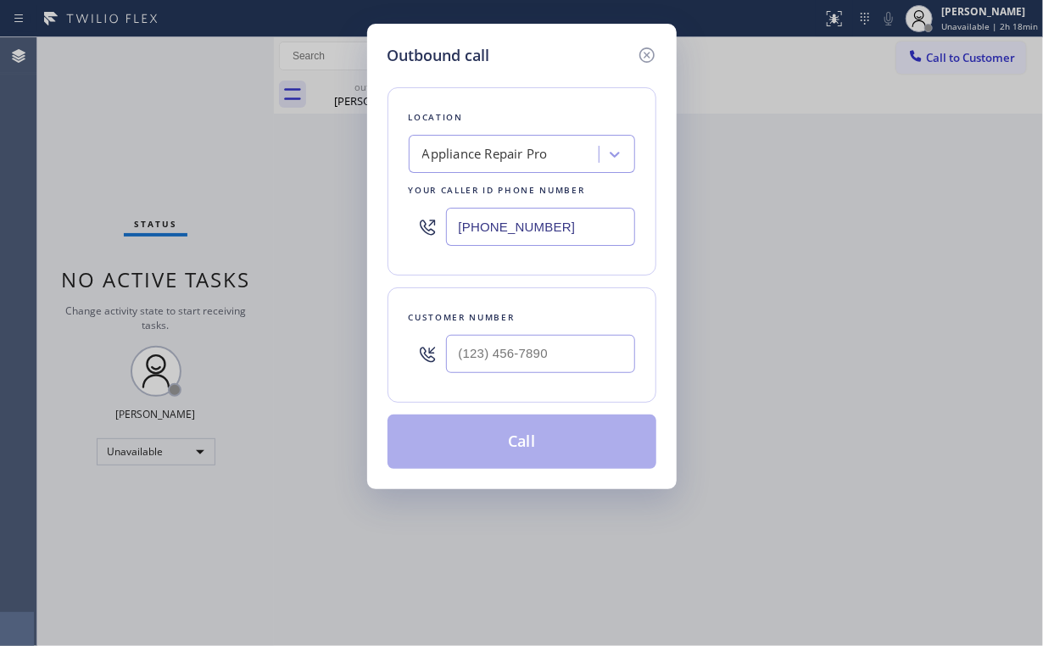
drag, startPoint x: 576, startPoint y: 228, endPoint x: 346, endPoint y: 120, distance: 254.4
click at [351, 209] on div "Outbound call Location Appliance Repair Pro Your caller id phone number [PHONE_…" at bounding box center [521, 323] width 1043 height 646
paste input "206) 202-2205"
type input "[PHONE_NUMBER]"
click at [537, 356] on input "(___) ___-____" at bounding box center [540, 354] width 189 height 38
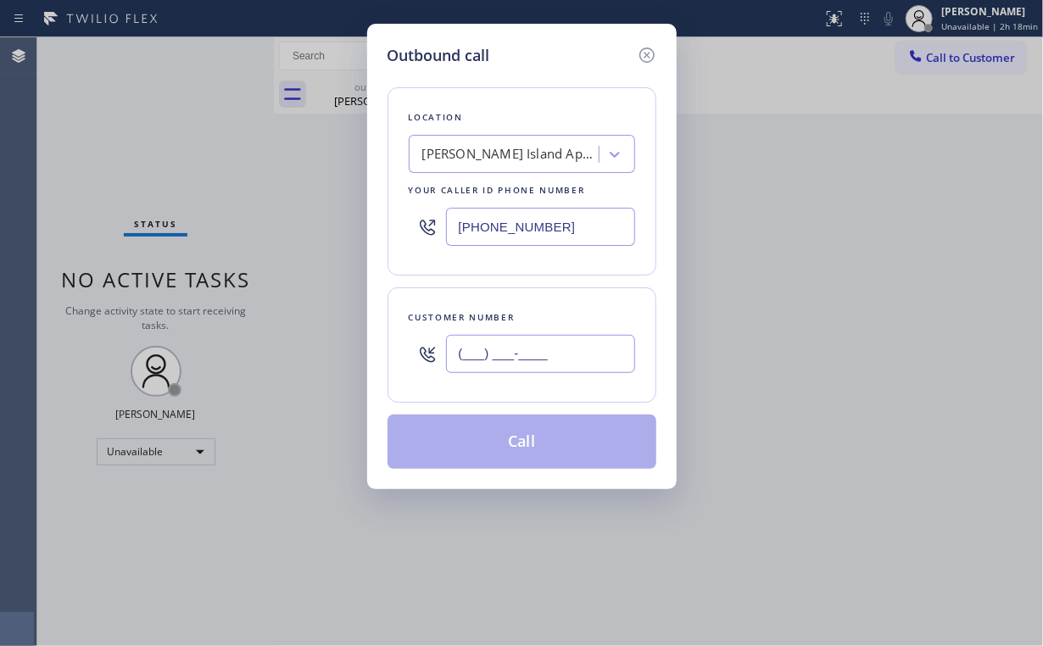
paste input "917) 783-1196"
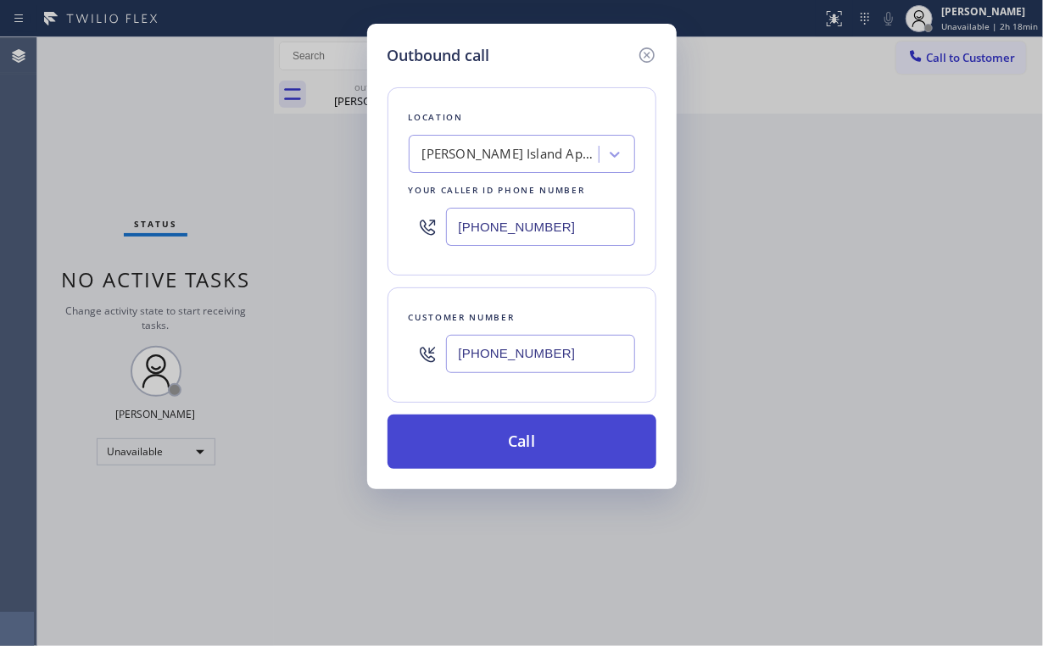
type input "[PHONE_NUMBER]"
click at [503, 450] on button "Call" at bounding box center [521, 441] width 269 height 54
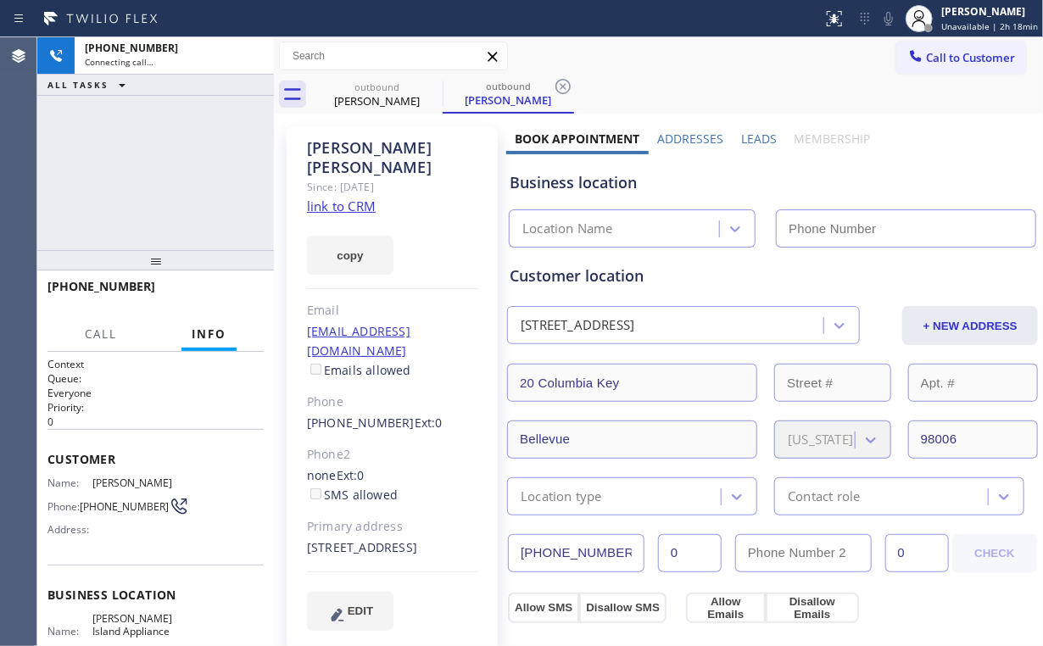
click at [153, 171] on div "[PHONE_NUMBER] Connecting call… ALL TASKS ALL TASKS ACTIVE TASKS TASKS IN WRAP …" at bounding box center [155, 143] width 236 height 213
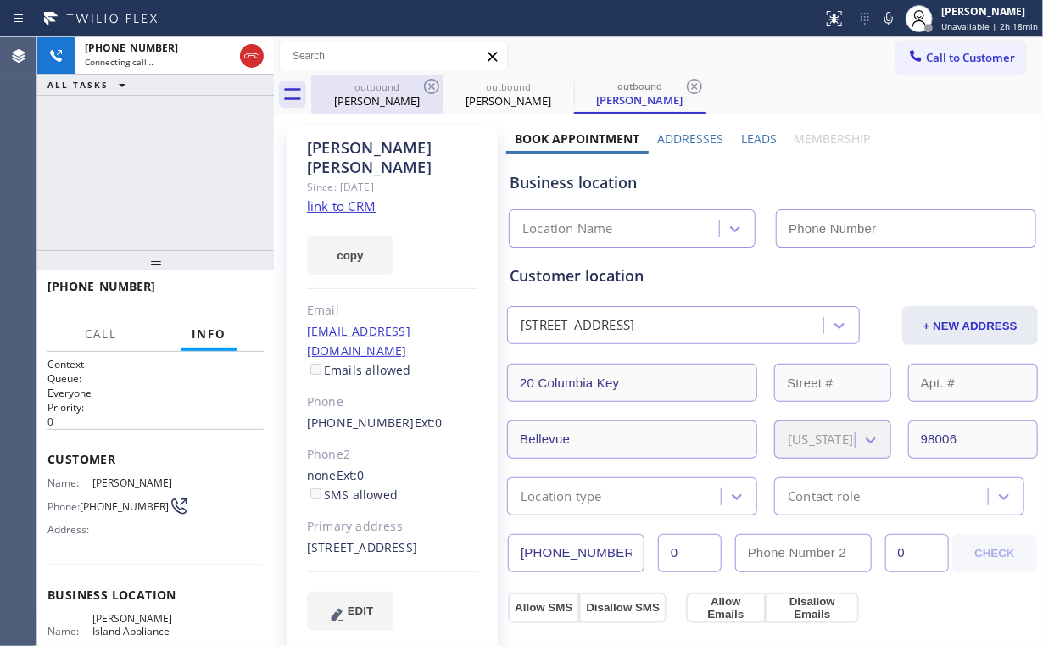
click at [390, 97] on div "[PERSON_NAME]" at bounding box center [377, 100] width 128 height 15
type input "[PHONE_NUMBER]"
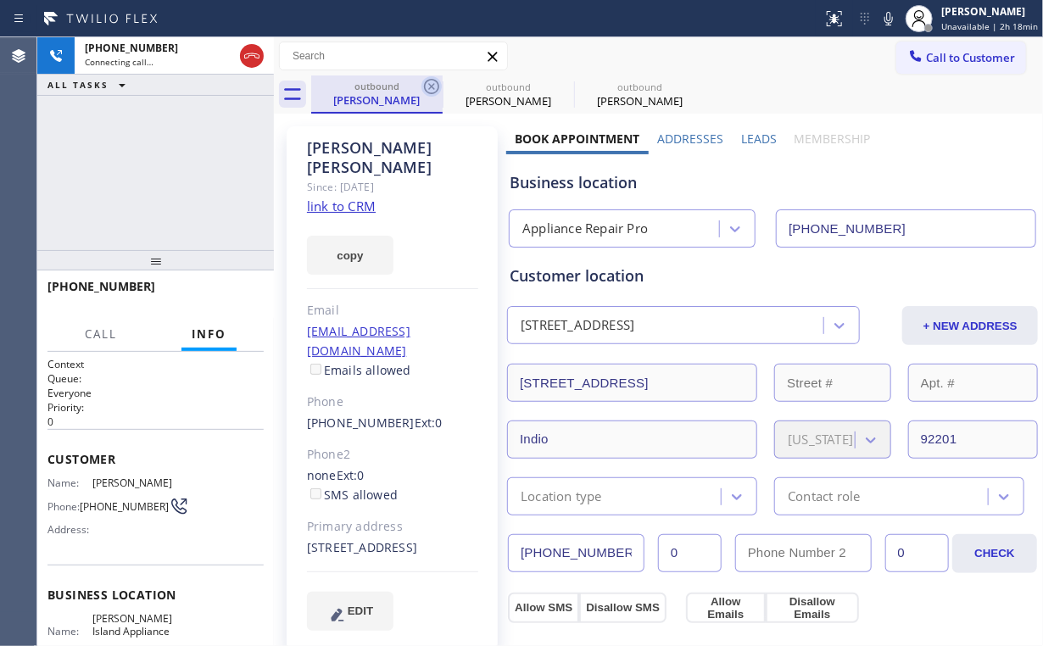
click at [431, 88] on icon at bounding box center [431, 86] width 20 height 20
type input "[PHONE_NUMBER]"
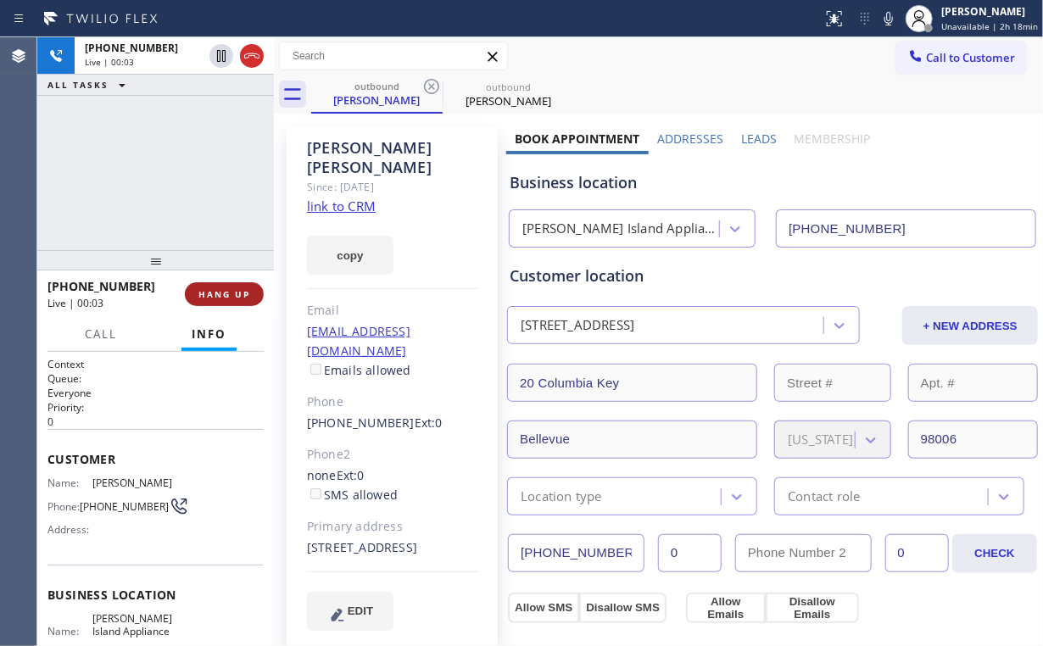
click at [244, 288] on span "HANG UP" at bounding box center [224, 294] width 52 height 12
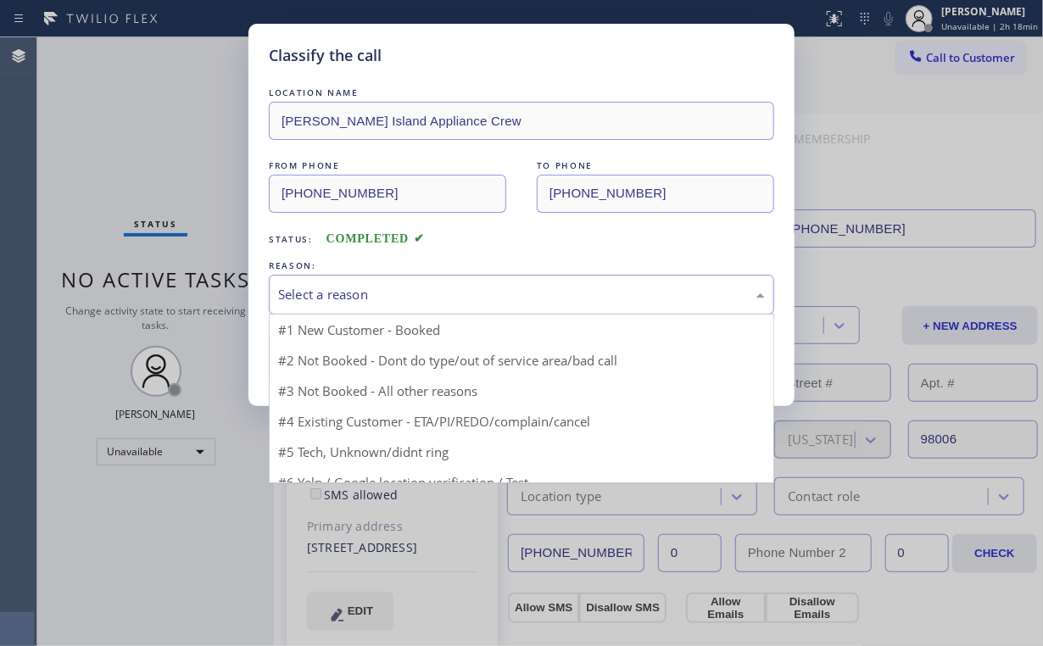
click at [288, 292] on div "Select a reason" at bounding box center [521, 294] width 487 height 19
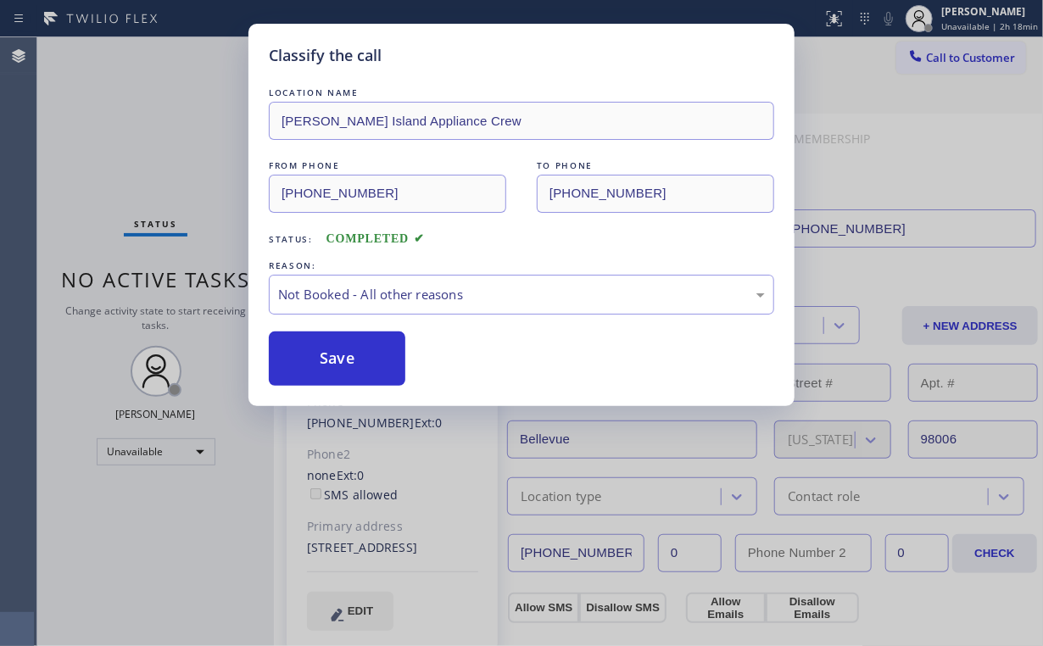
click at [323, 359] on button "Save" at bounding box center [337, 358] width 136 height 54
click at [112, 143] on div "Classify the call LOCATION NAME [PERSON_NAME][GEOGRAPHIC_DATA] Appliance Crew F…" at bounding box center [521, 323] width 1043 height 646
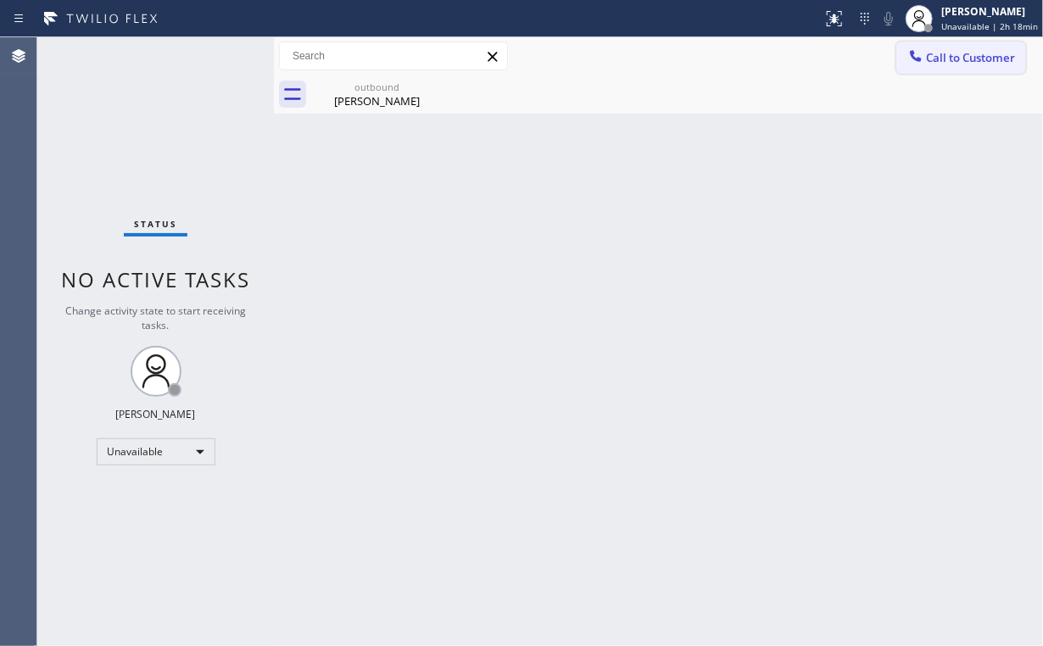
click at [966, 51] on span "Call to Customer" at bounding box center [970, 57] width 89 height 15
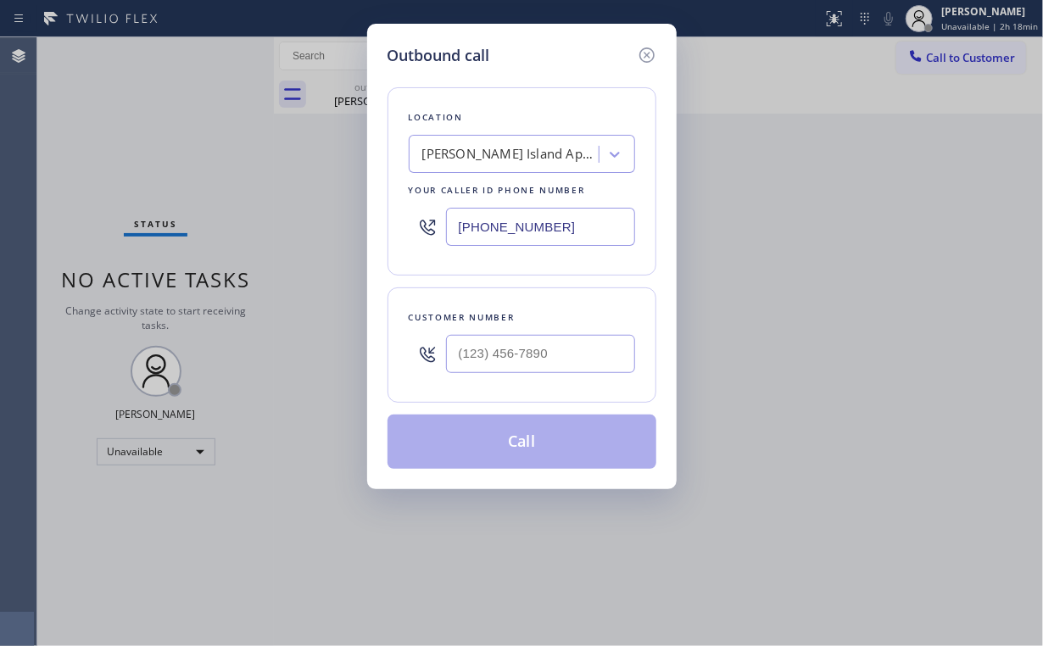
drag, startPoint x: 576, startPoint y: 218, endPoint x: 205, endPoint y: 193, distance: 372.1
click at [307, 210] on div "Outbound call Location [PERSON_NAME][GEOGRAPHIC_DATA] Appliance Crew Your calle…" at bounding box center [521, 323] width 1043 height 646
paste input "310) 295-1927"
type input "[PHONE_NUMBER]"
click at [546, 348] on input "(___) ___-____" at bounding box center [540, 354] width 189 height 38
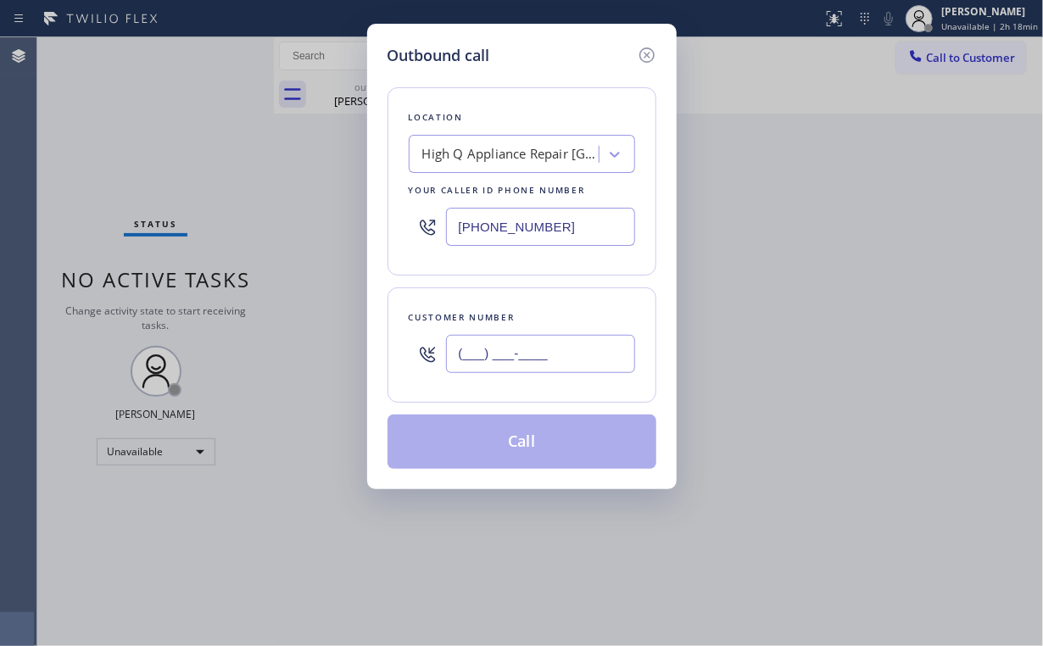
paste input "310) 902-2195"
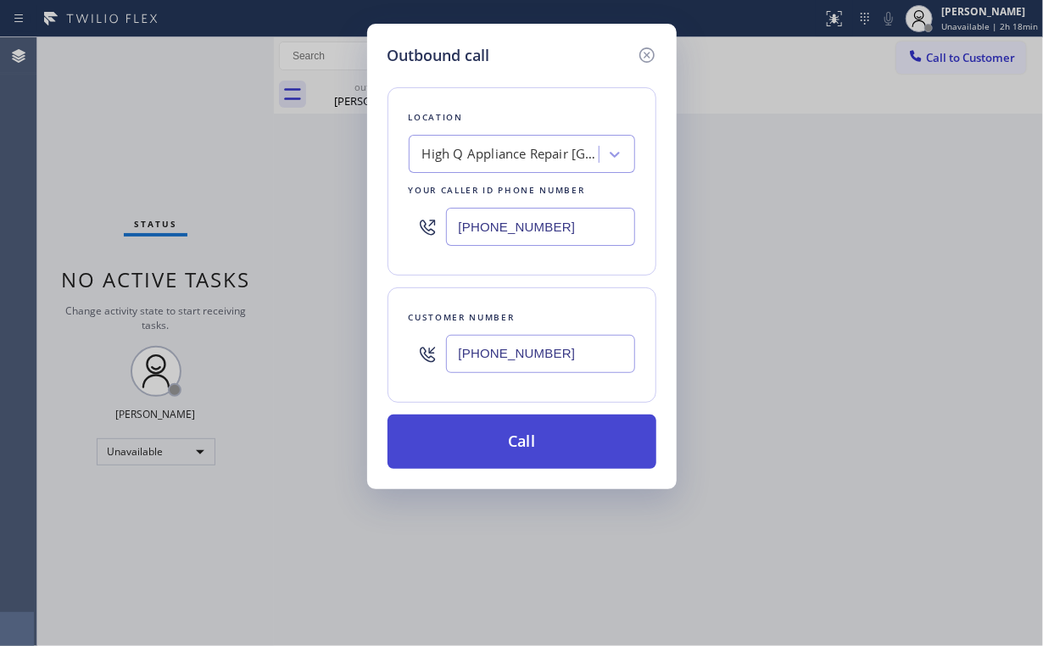
type input "[PHONE_NUMBER]"
click at [510, 437] on button "Call" at bounding box center [521, 441] width 269 height 54
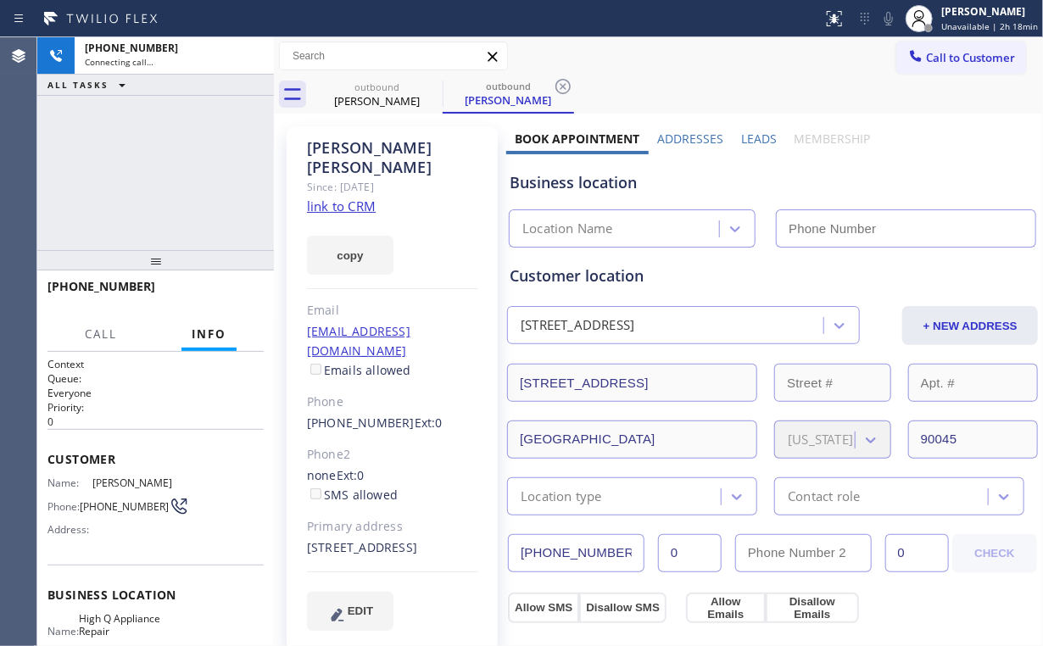
click at [117, 153] on div "[PHONE_NUMBER] Connecting call… ALL TASKS ALL TASKS ACTIVE TASKS TASKS IN WRAP …" at bounding box center [155, 143] width 236 height 213
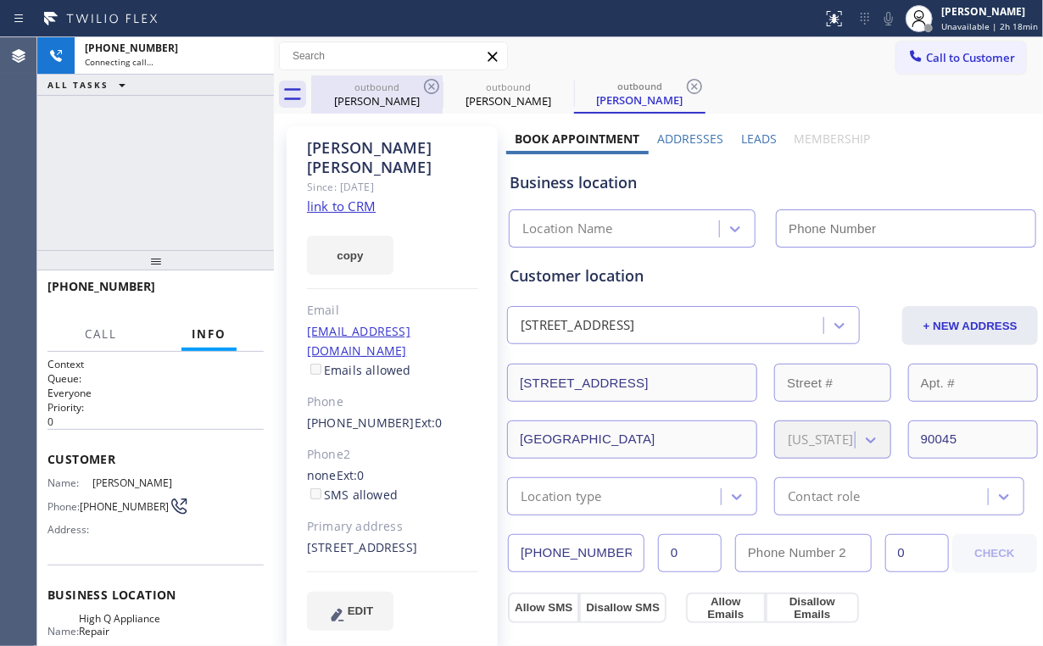
click at [378, 92] on div "outbound" at bounding box center [377, 87] width 128 height 13
type input "[PHONE_NUMBER]"
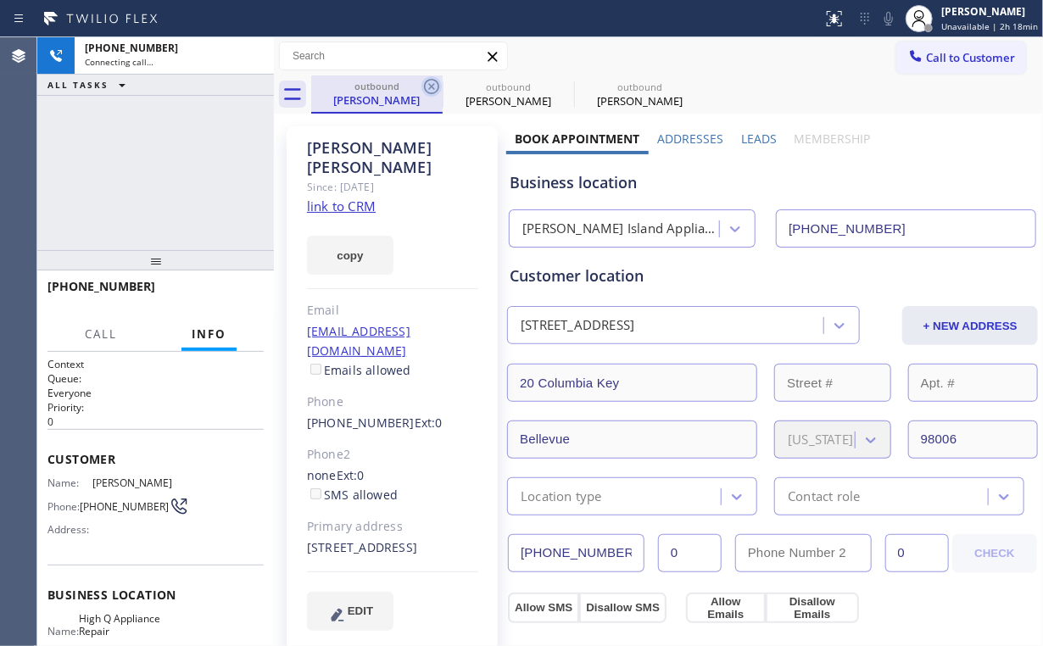
click at [430, 82] on icon at bounding box center [431, 86] width 20 height 20
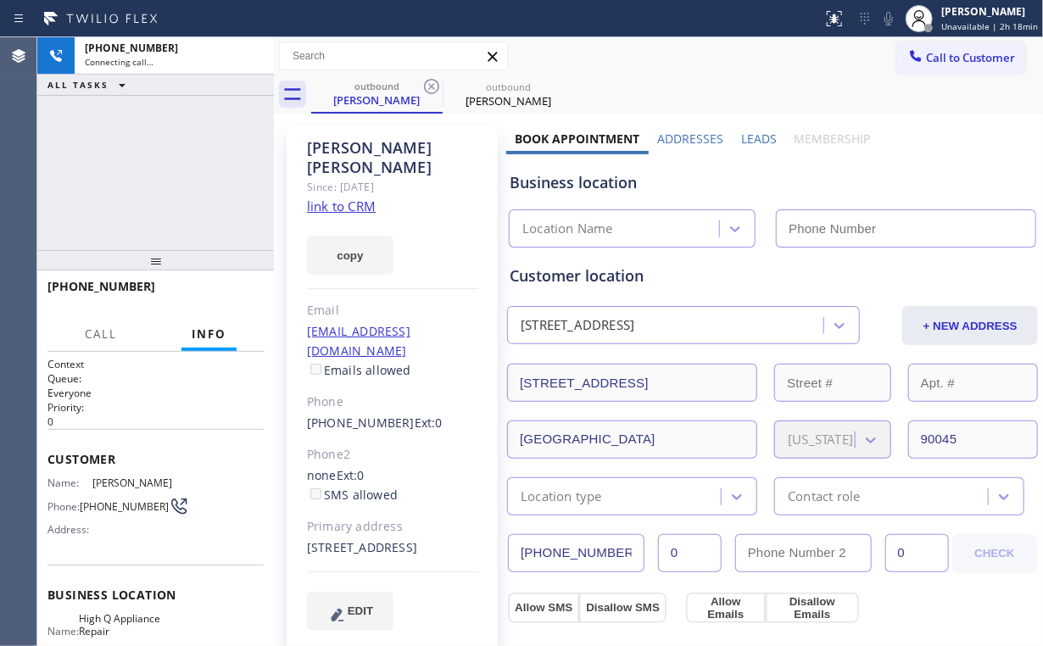
type input "[PHONE_NUMBER]"
click at [237, 140] on div "[PHONE_NUMBER] Connecting call… ALL TASKS ALL TASKS ACTIVE TASKS TASKS IN WRAP …" at bounding box center [155, 143] width 236 height 213
drag, startPoint x: 173, startPoint y: 174, endPoint x: 162, endPoint y: 173, distance: 11.1
click at [162, 173] on div "[PHONE_NUMBER] Connecting call… ALL TASKS ALL TASKS ACTIVE TASKS TASKS IN WRAP …" at bounding box center [155, 143] width 236 height 213
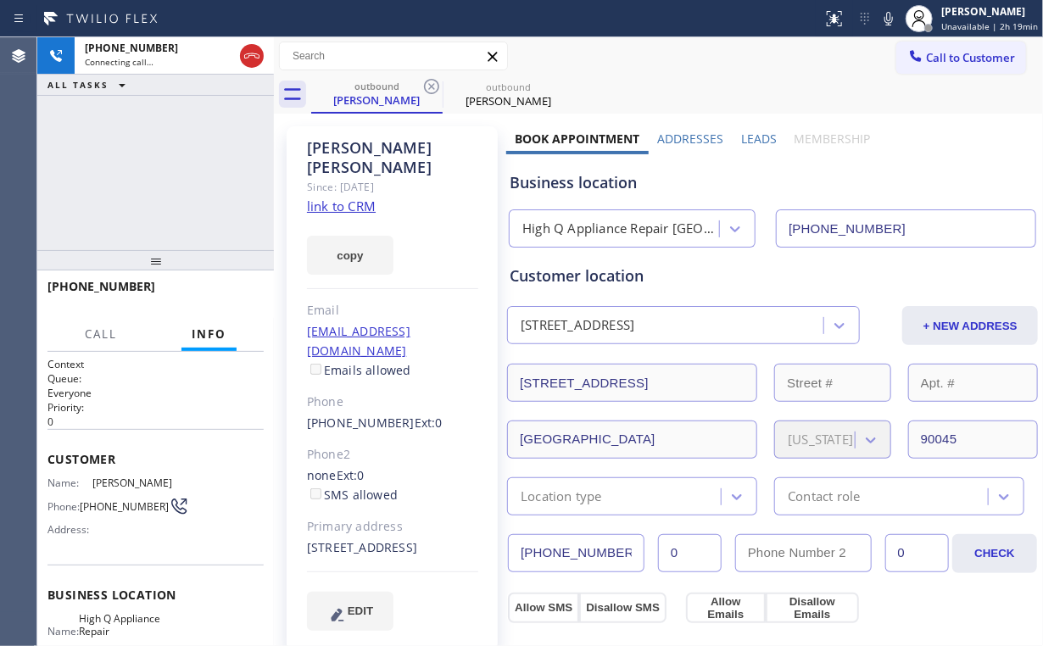
click at [162, 173] on div "[PHONE_NUMBER] Connecting call… ALL TASKS ALL TASKS ACTIVE TASKS TASKS IN WRAP …" at bounding box center [155, 143] width 236 height 213
click at [162, 173] on div "[PHONE_NUMBER] Live | 00:01 ALL TASKS ALL TASKS ACTIVE TASKS TASKS IN WRAP UP" at bounding box center [155, 143] width 236 height 213
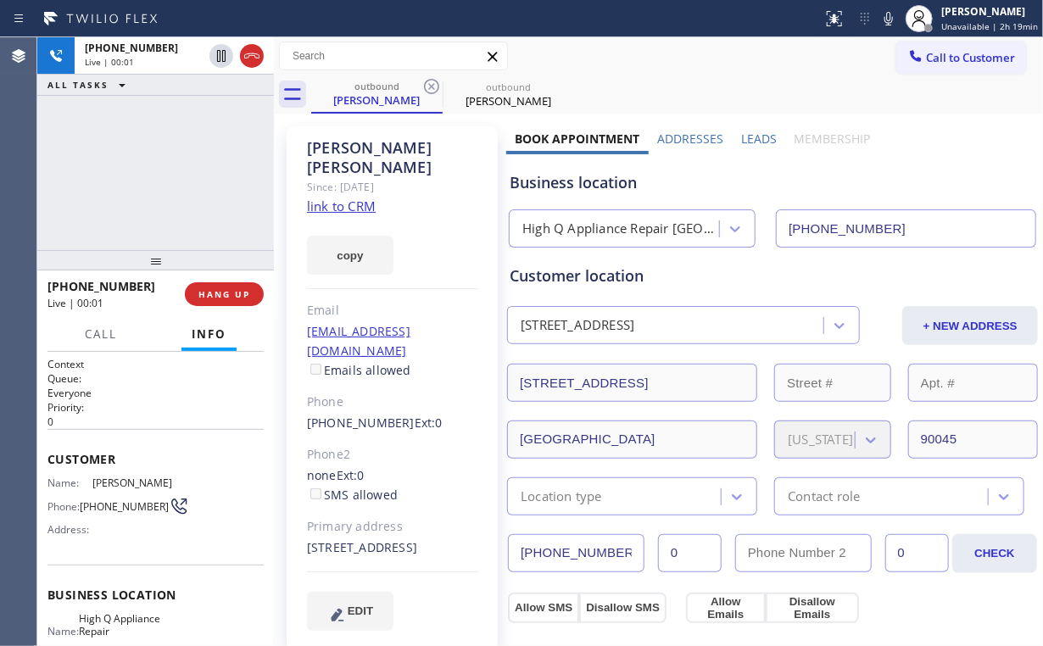
click at [162, 173] on div "[PHONE_NUMBER] Live | 00:01 ALL TASKS ALL TASKS ACTIVE TASKS TASKS IN WRAP UP" at bounding box center [155, 143] width 236 height 213
click at [221, 289] on span "HANG UP" at bounding box center [224, 294] width 52 height 12
click at [220, 289] on span "HANG UP" at bounding box center [224, 294] width 52 height 12
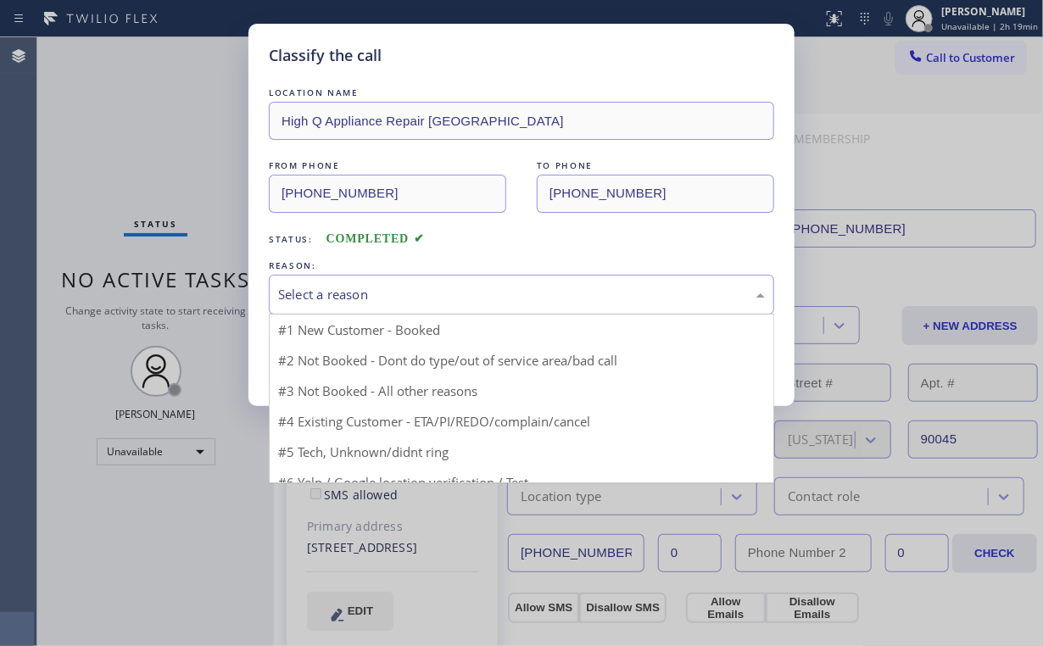
click at [292, 289] on div "Select a reason" at bounding box center [521, 294] width 487 height 19
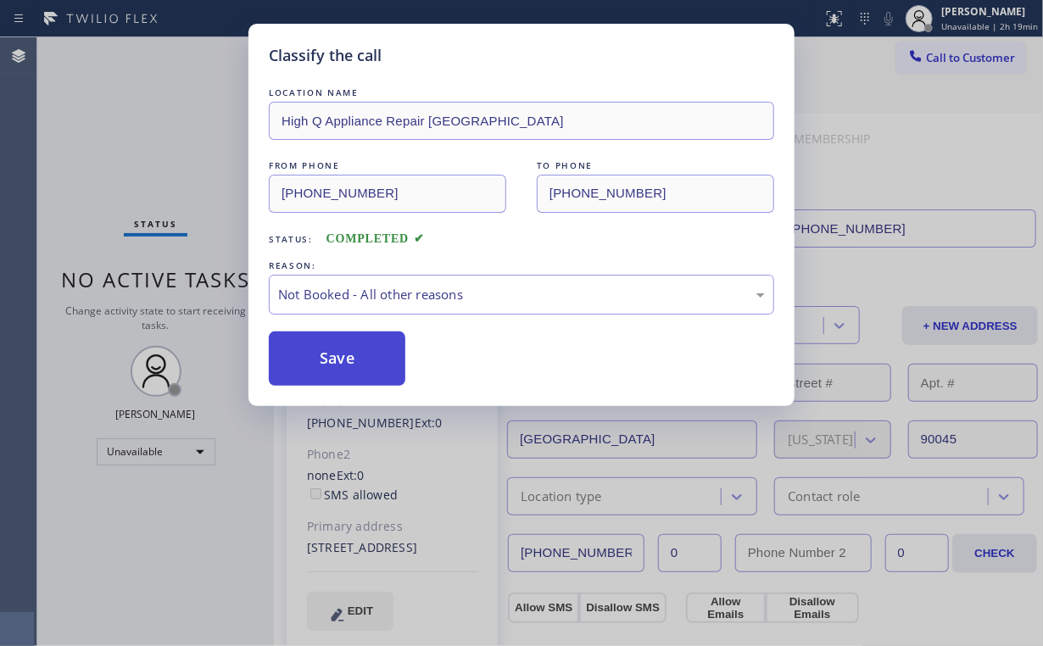
click at [339, 359] on button "Save" at bounding box center [337, 358] width 136 height 54
click at [136, 94] on div "Classify the call LOCATION NAME High Q Appliance Repair [GEOGRAPHIC_DATA] FROM …" at bounding box center [521, 323] width 1043 height 646
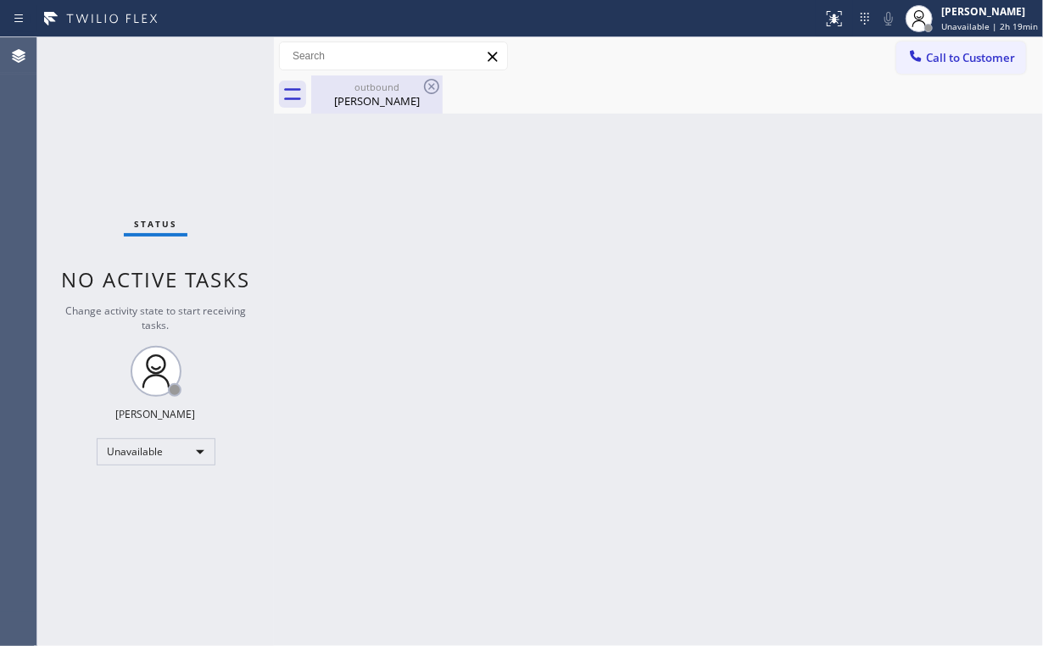
click at [371, 96] on div "[PERSON_NAME]" at bounding box center [377, 100] width 128 height 15
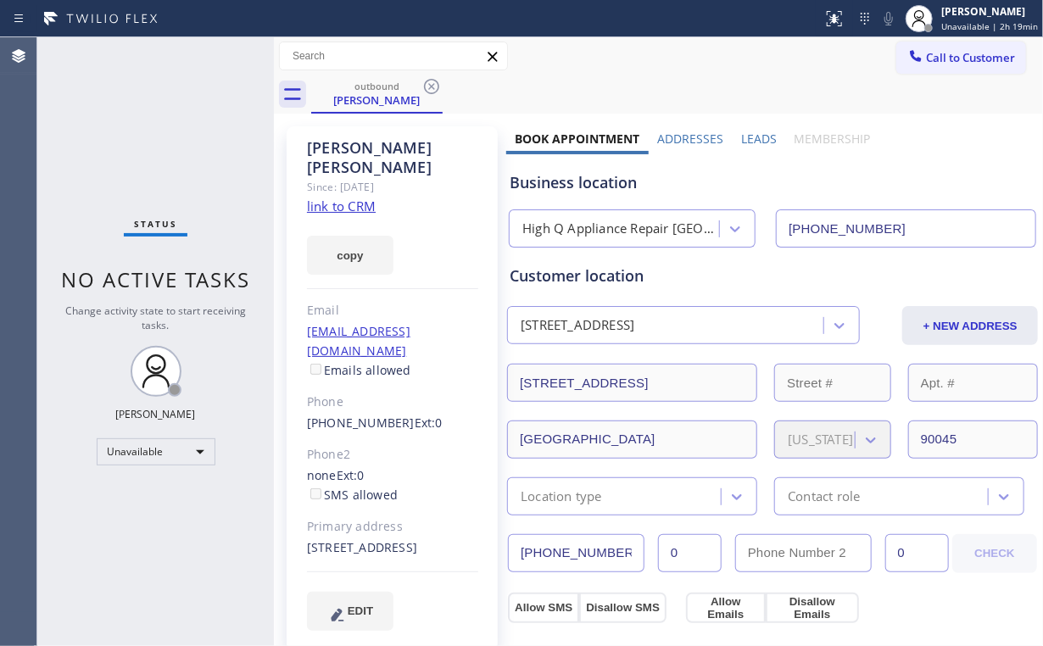
click at [430, 84] on icon at bounding box center [431, 86] width 15 height 15
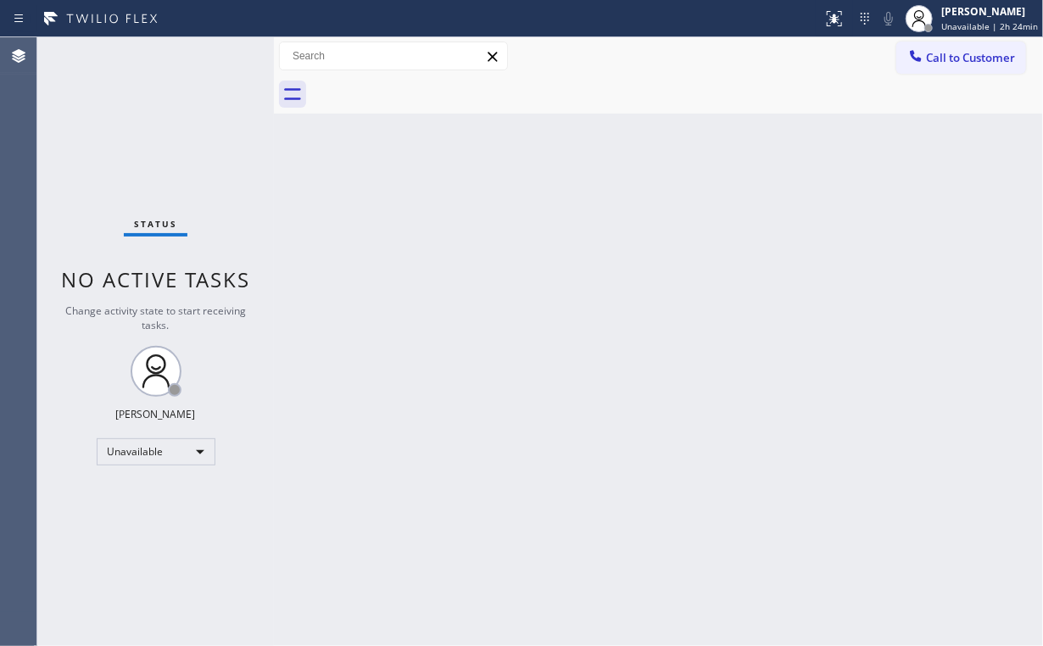
drag, startPoint x: 926, startPoint y: 59, endPoint x: 685, endPoint y: 187, distance: 272.6
click at [923, 64] on div at bounding box center [915, 57] width 20 height 20
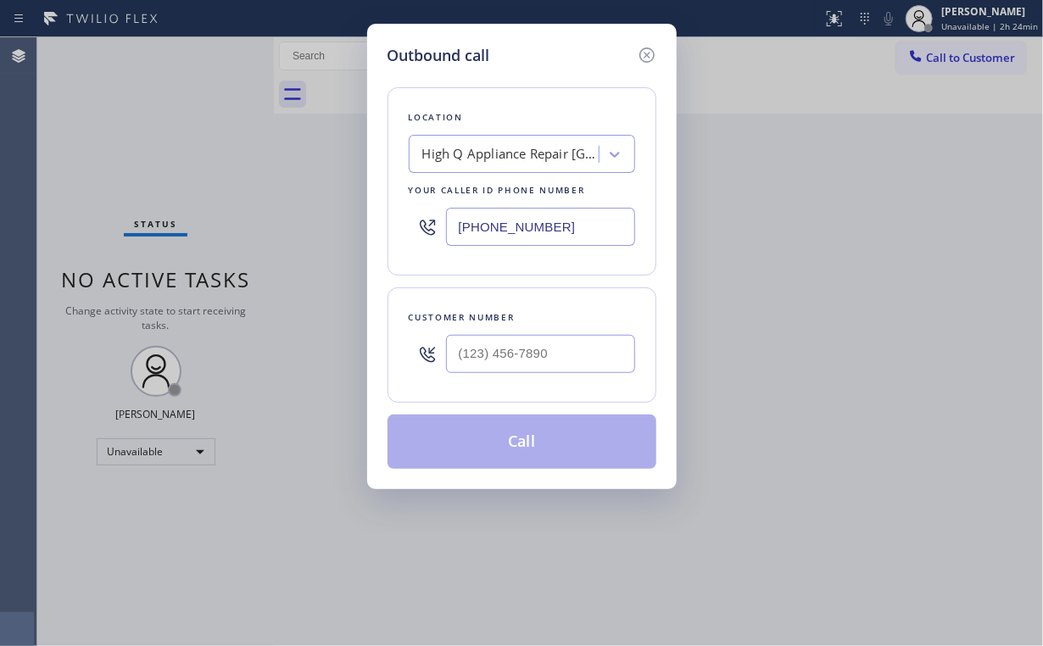
drag, startPoint x: 581, startPoint y: 230, endPoint x: 247, endPoint y: 207, distance: 335.6
click at [309, 218] on div "Outbound call Location High Q Appliance Repair [GEOGRAPHIC_DATA] Your caller id…" at bounding box center [521, 323] width 1043 height 646
paste input "725) 800-8511"
type input "[PHONE_NUMBER]"
click at [551, 348] on input "(___) ___-____" at bounding box center [540, 354] width 189 height 38
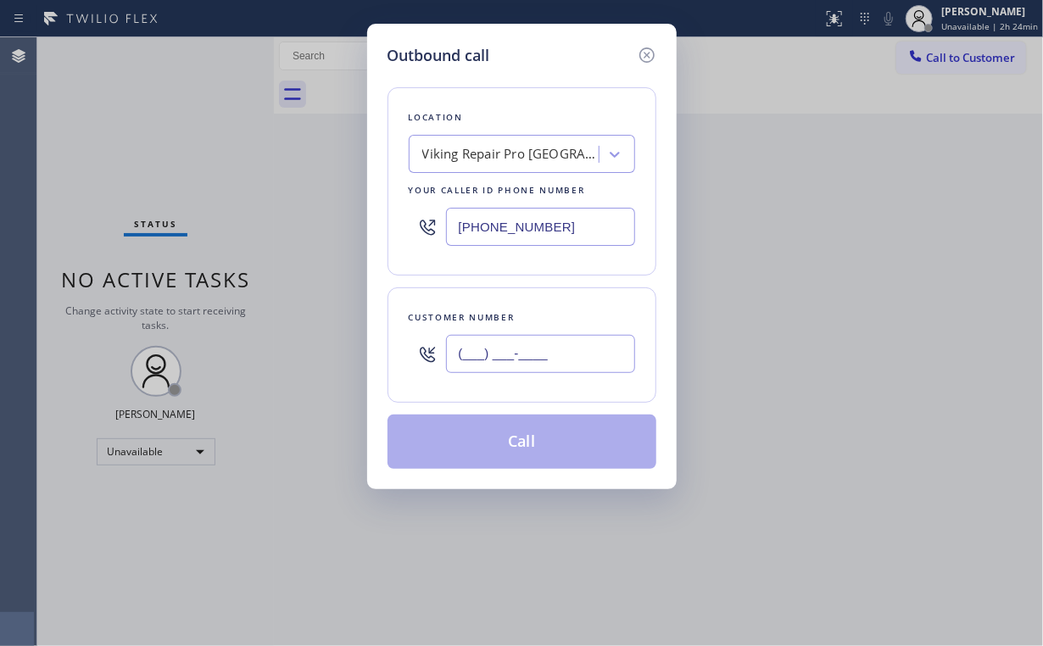
paste input "702) 849-4071"
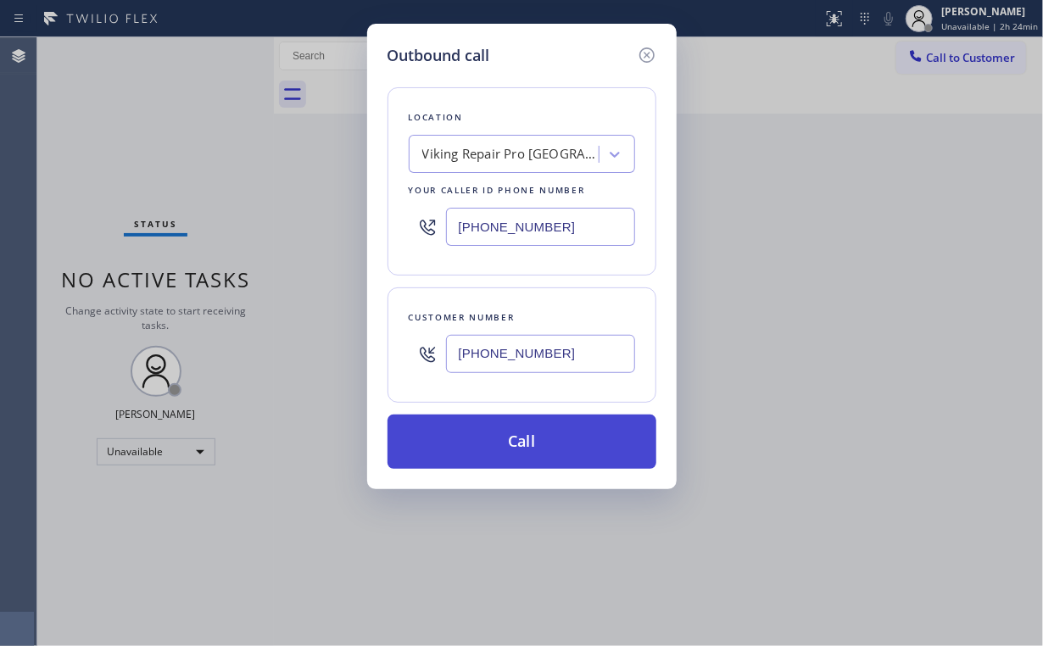
type input "[PHONE_NUMBER]"
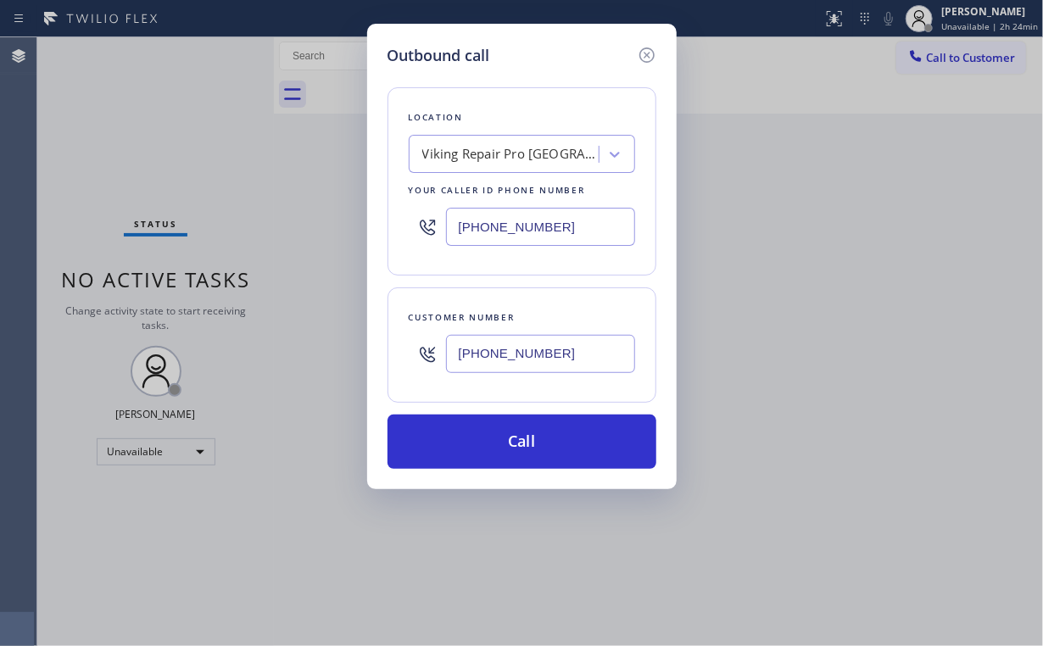
drag, startPoint x: 526, startPoint y: 436, endPoint x: 470, endPoint y: 549, distance: 126.6
click at [526, 437] on button "Call" at bounding box center [521, 441] width 269 height 54
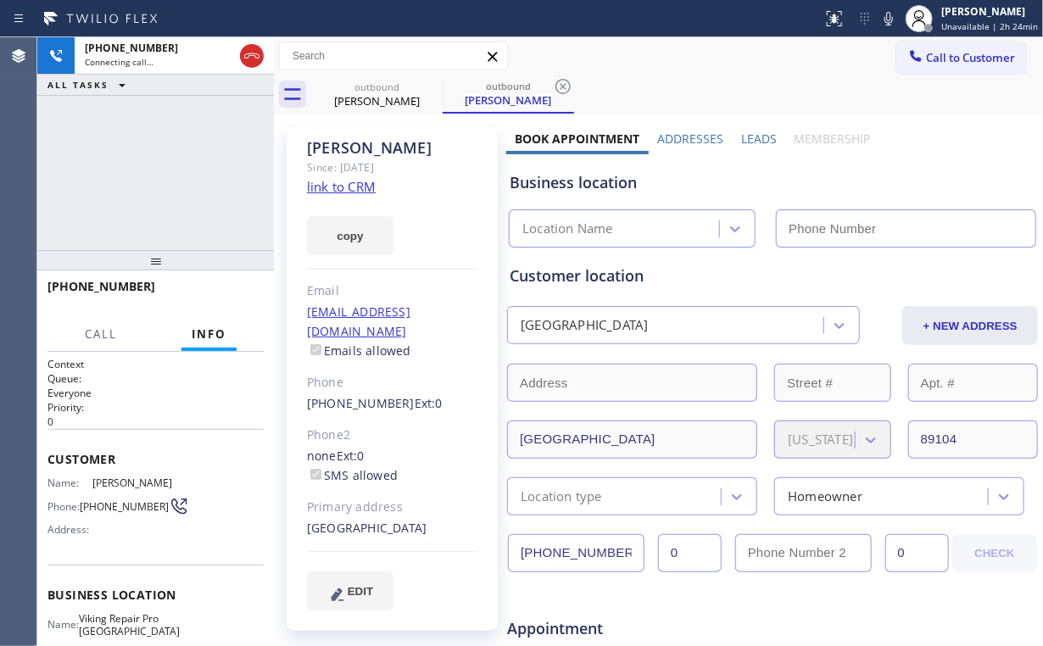
click at [151, 156] on div "[PHONE_NUMBER] Connecting call… ALL TASKS ALL TASKS ACTIVE TASKS TASKS IN WRAP …" at bounding box center [155, 143] width 236 height 213
type input "[PHONE_NUMBER]"
click at [150, 148] on div "[PHONE_NUMBER] Connecting call… ALL TASKS ALL TASKS ACTIVE TASKS TASKS IN WRAP …" at bounding box center [155, 143] width 236 height 213
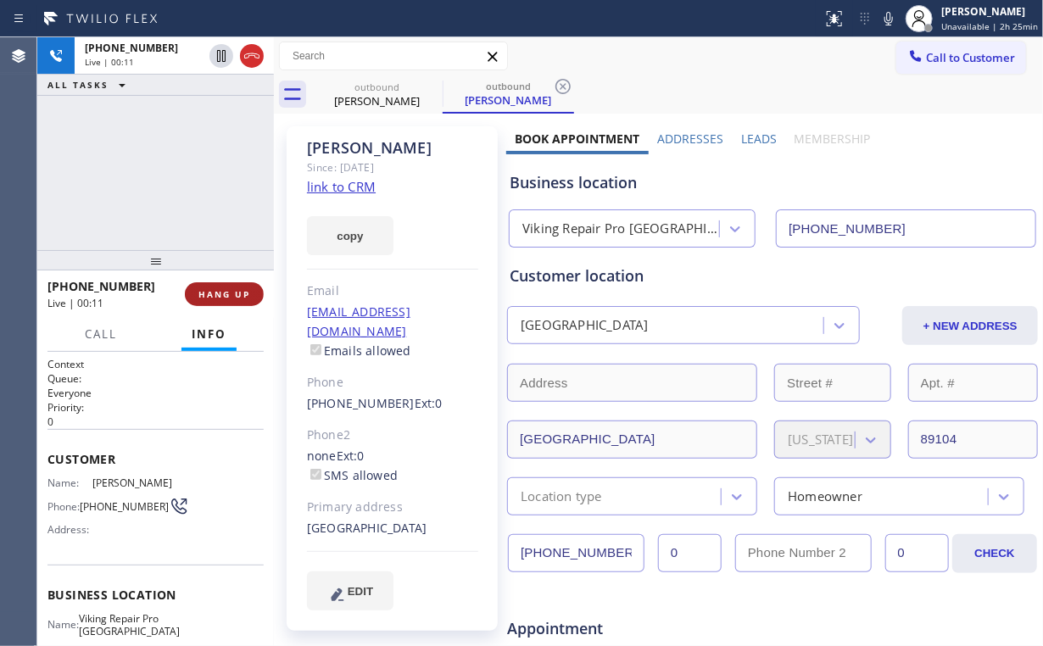
click at [226, 292] on span "HANG UP" at bounding box center [224, 294] width 52 height 12
click at [227, 292] on span "HANG UP" at bounding box center [224, 294] width 52 height 12
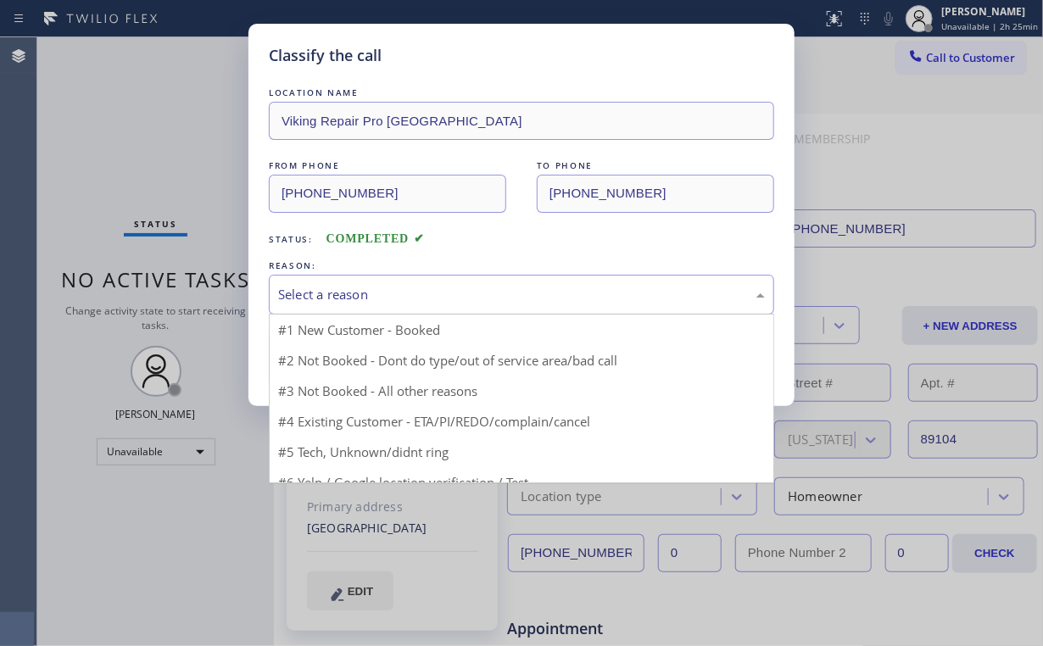
click at [319, 293] on div "Select a reason" at bounding box center [521, 294] width 487 height 19
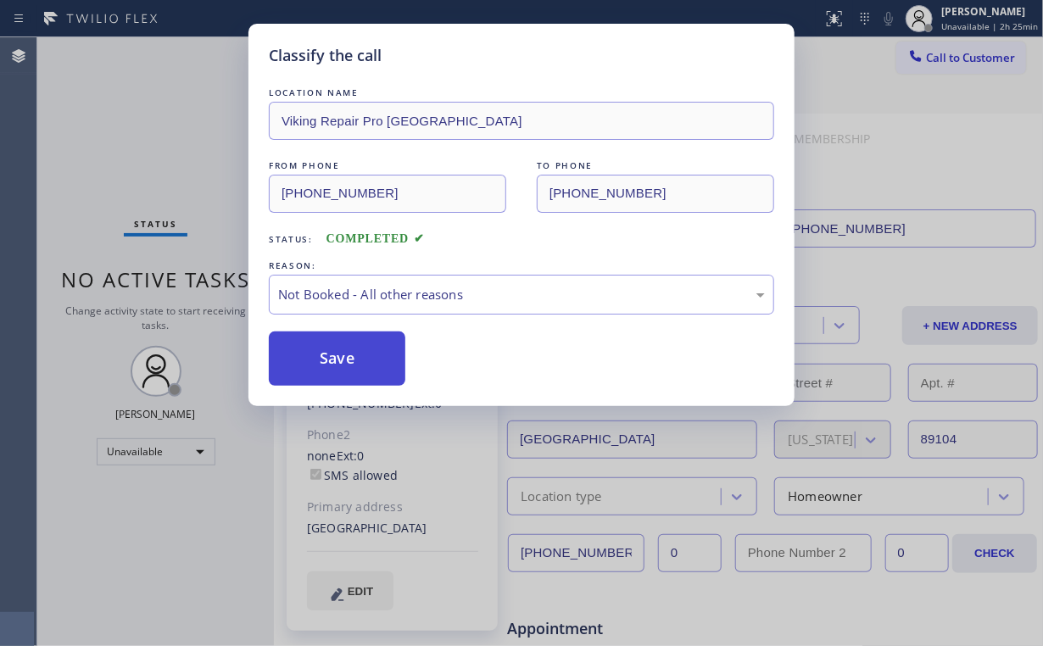
click at [308, 353] on button "Save" at bounding box center [337, 358] width 136 height 54
drag, startPoint x: 119, startPoint y: 114, endPoint x: 520, endPoint y: 68, distance: 404.5
click at [122, 115] on div "Classify the call LOCATION NAME Viking Repair Pro [GEOGRAPHIC_DATA] FROM PHONE …" at bounding box center [521, 323] width 1043 height 646
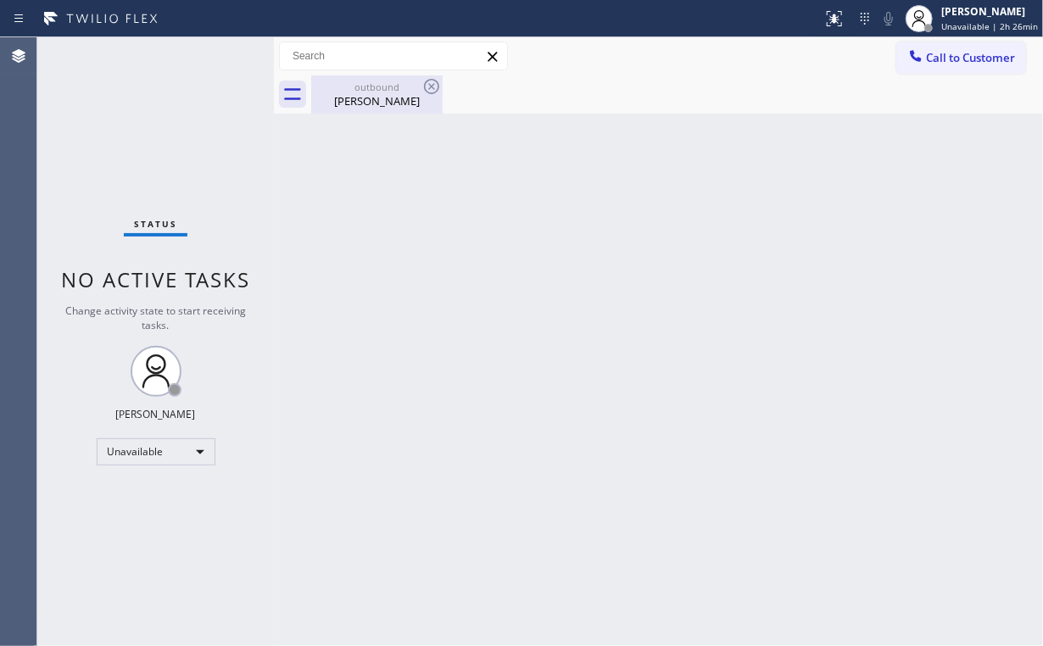
click at [392, 95] on div "[PERSON_NAME]" at bounding box center [377, 100] width 128 height 15
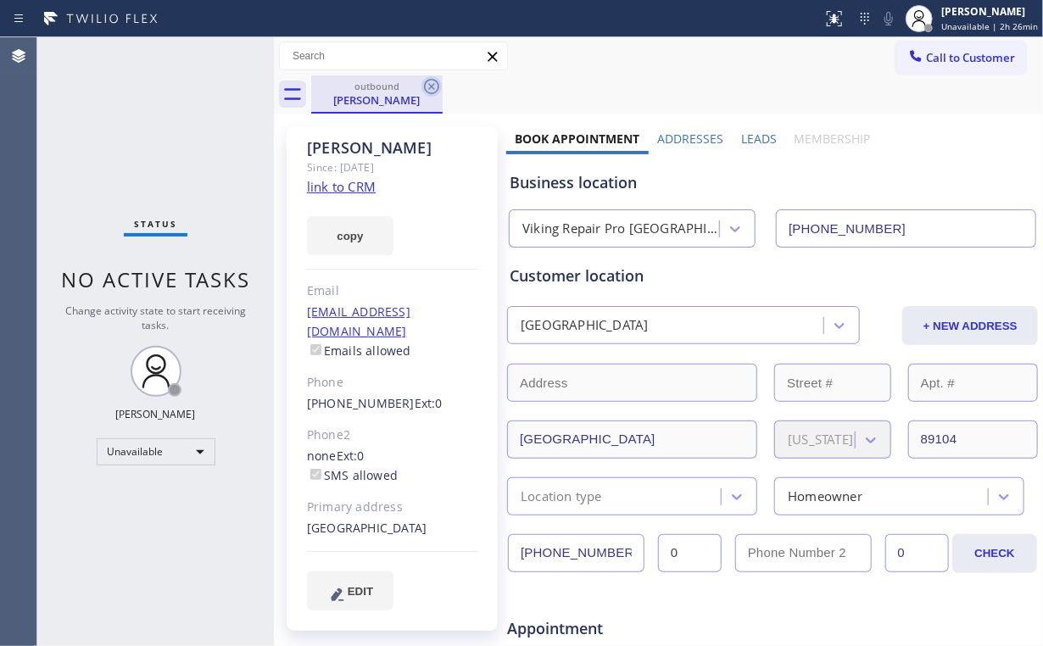
click at [432, 81] on icon at bounding box center [431, 86] width 20 height 20
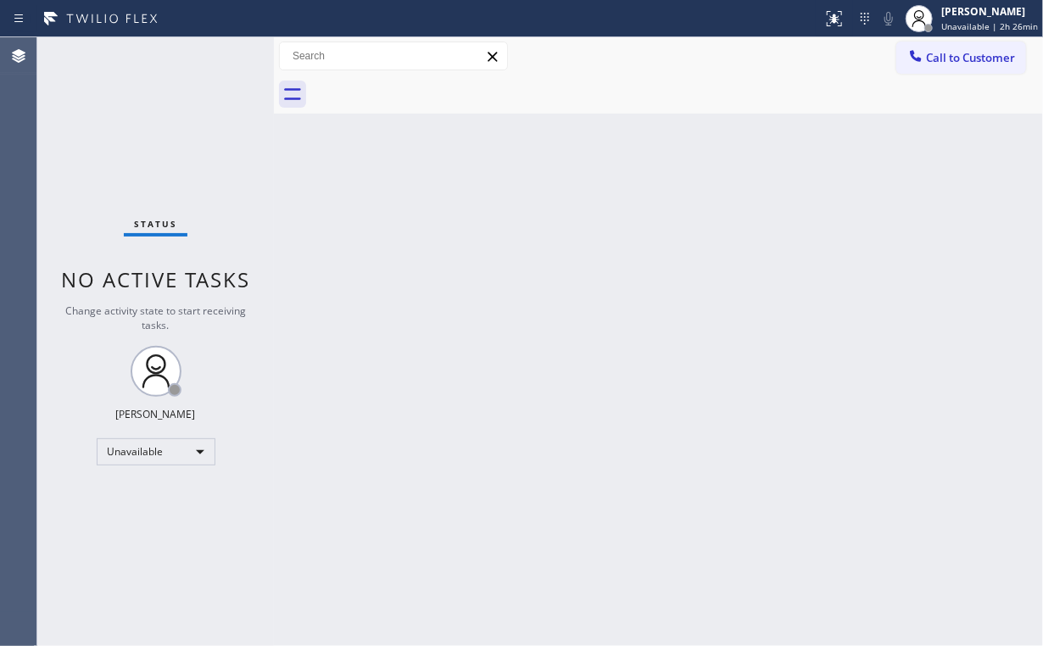
drag, startPoint x: 642, startPoint y: 136, endPoint x: 637, endPoint y: 109, distance: 27.6
click at [642, 132] on div "Back to Dashboard Change Sender ID Customers Technicians Select a contact Outbo…" at bounding box center [658, 341] width 769 height 609
click at [156, 450] on div "Unavailable" at bounding box center [156, 451] width 119 height 27
click at [147, 539] on li "Break" at bounding box center [154, 537] width 115 height 20
drag, startPoint x: 123, startPoint y: 64, endPoint x: 183, endPoint y: 264, distance: 208.1
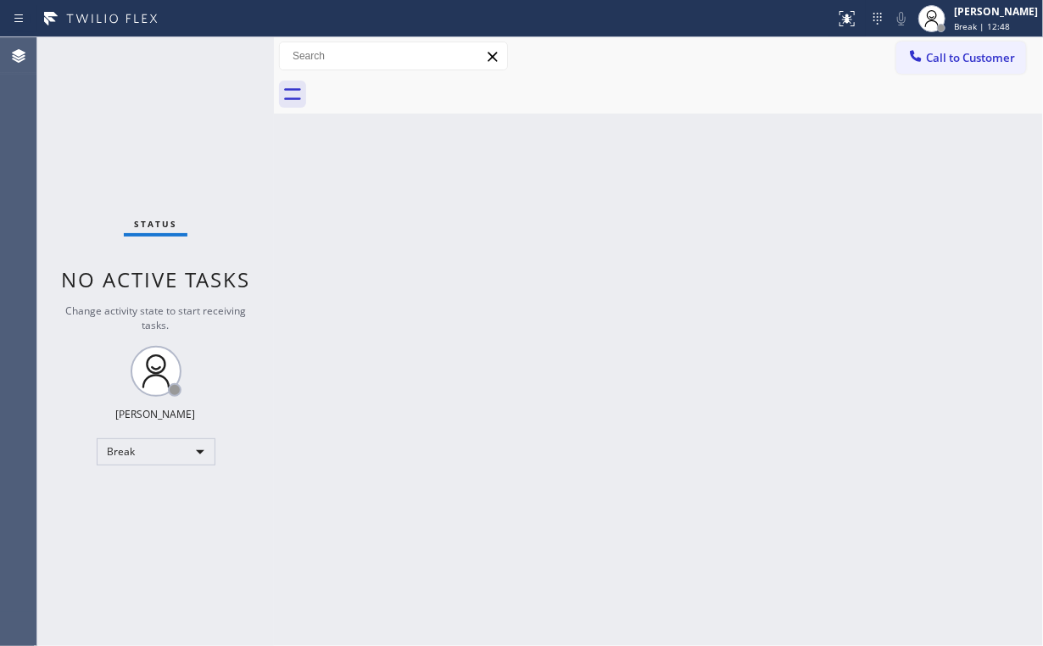
click at [124, 65] on div "Status No active tasks Change activity state to start receiving tasks. [PERSON_…" at bounding box center [155, 341] width 236 height 609
click at [164, 453] on div "Break" at bounding box center [156, 451] width 119 height 27
click at [142, 513] on li "Unavailable" at bounding box center [154, 516] width 115 height 20
click at [557, 502] on div "Back to Dashboard Change Sender ID Customers Technicians Select a contact Outbo…" at bounding box center [658, 341] width 769 height 609
click at [126, 126] on div "Status No active tasks Change activity state to start receiving tasks. [PERSON_…" at bounding box center [155, 341] width 236 height 609
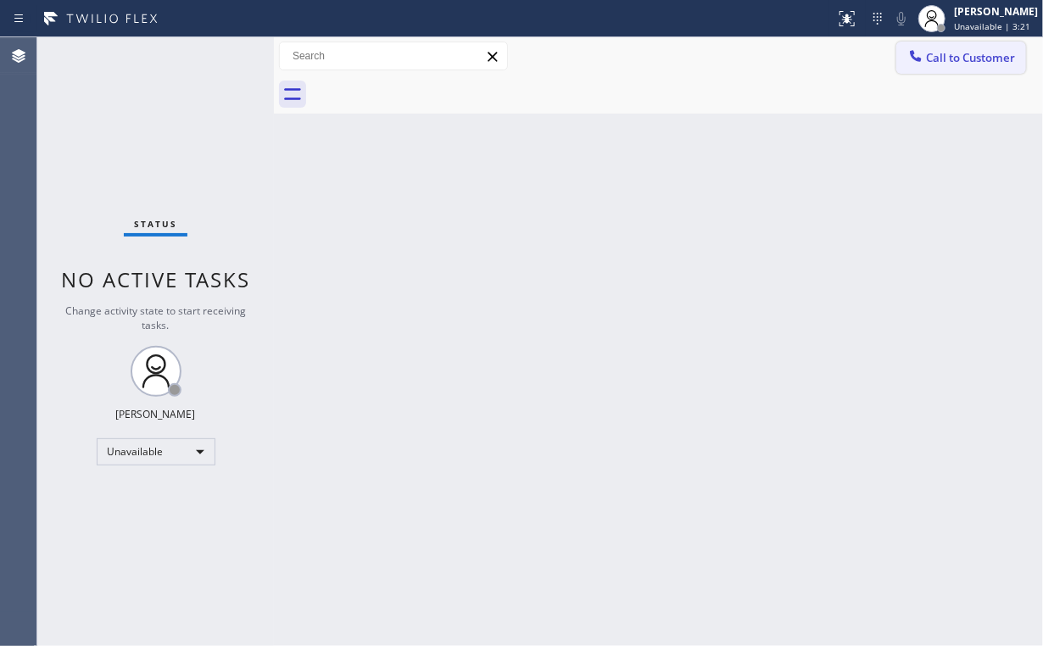
click at [944, 54] on span "Call to Customer" at bounding box center [970, 57] width 89 height 15
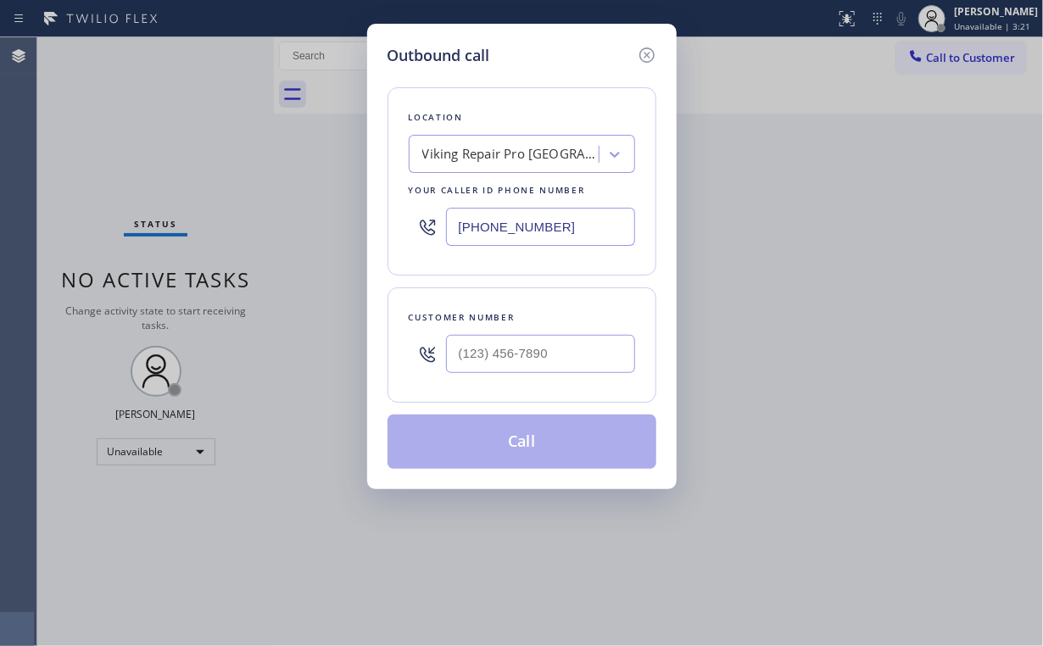
drag, startPoint x: 570, startPoint y: 212, endPoint x: 156, endPoint y: 214, distance: 413.6
click at [267, 214] on div "Outbound call Location Viking Repair Pro [GEOGRAPHIC_DATA] Your caller id phone…" at bounding box center [521, 323] width 1043 height 646
paste input "408) 663-5038"
type input "[PHONE_NUMBER]"
click at [536, 359] on input "(___) ___-____" at bounding box center [540, 354] width 189 height 38
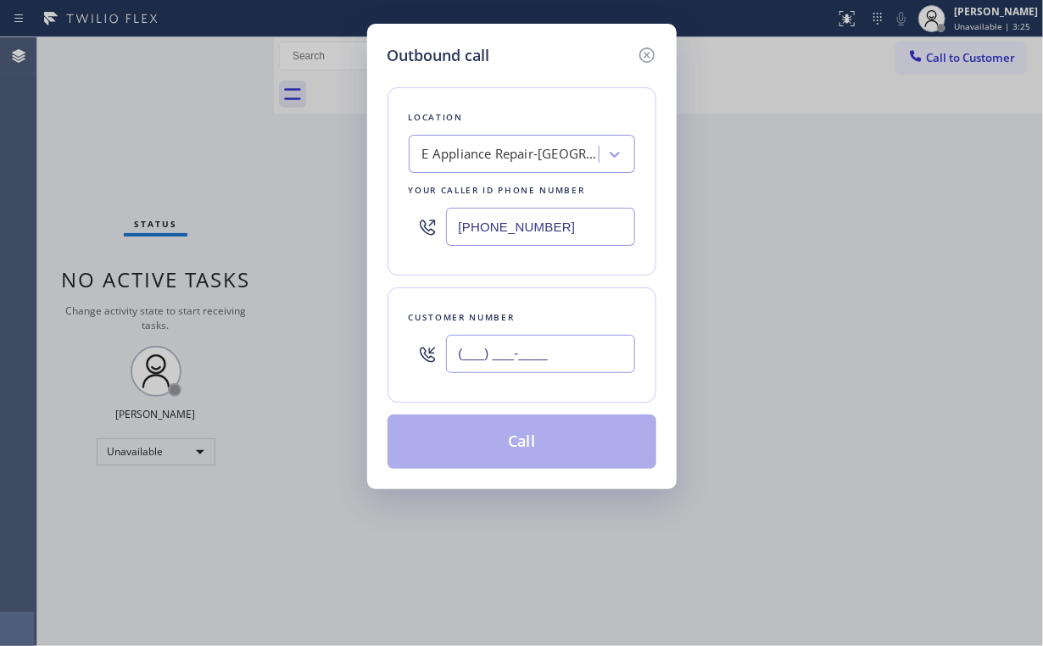
paste input "925) 260-2468"
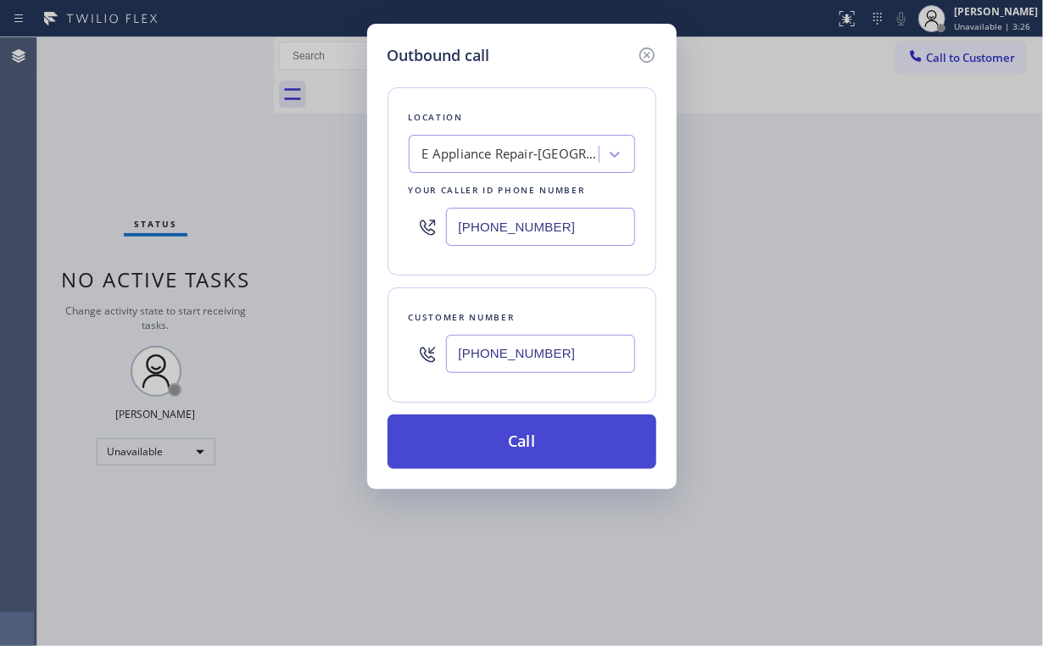
type input "[PHONE_NUMBER]"
click at [509, 439] on button "Call" at bounding box center [521, 441] width 269 height 54
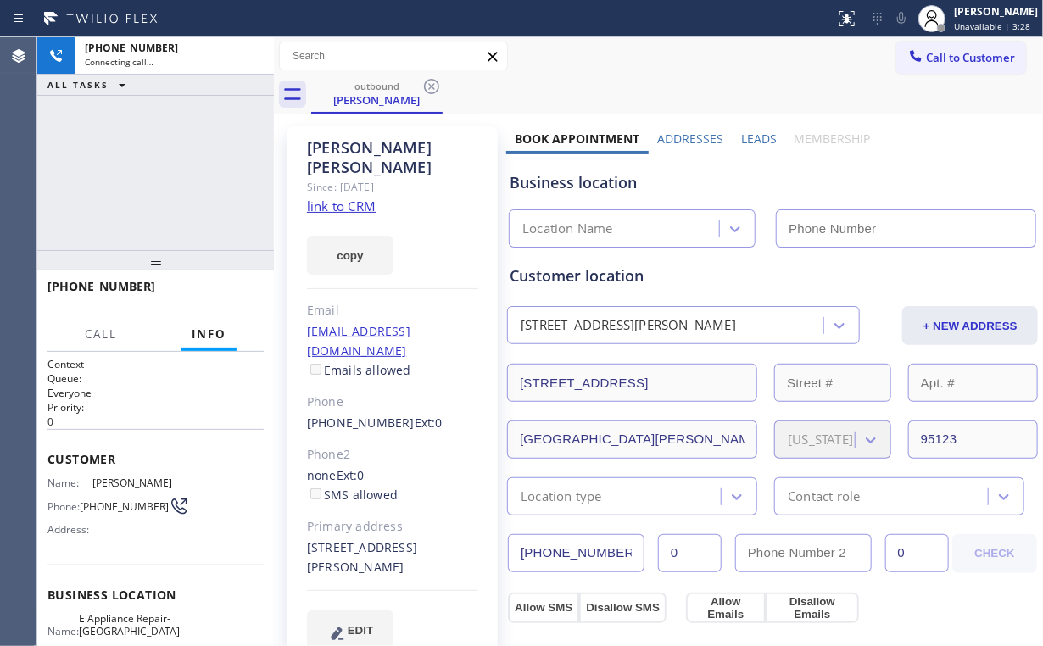
click at [147, 156] on div "[PHONE_NUMBER] Connecting call… ALL TASKS ALL TASKS ACTIVE TASKS TASKS IN WRAP …" at bounding box center [155, 143] width 236 height 213
type input "[PHONE_NUMBER]"
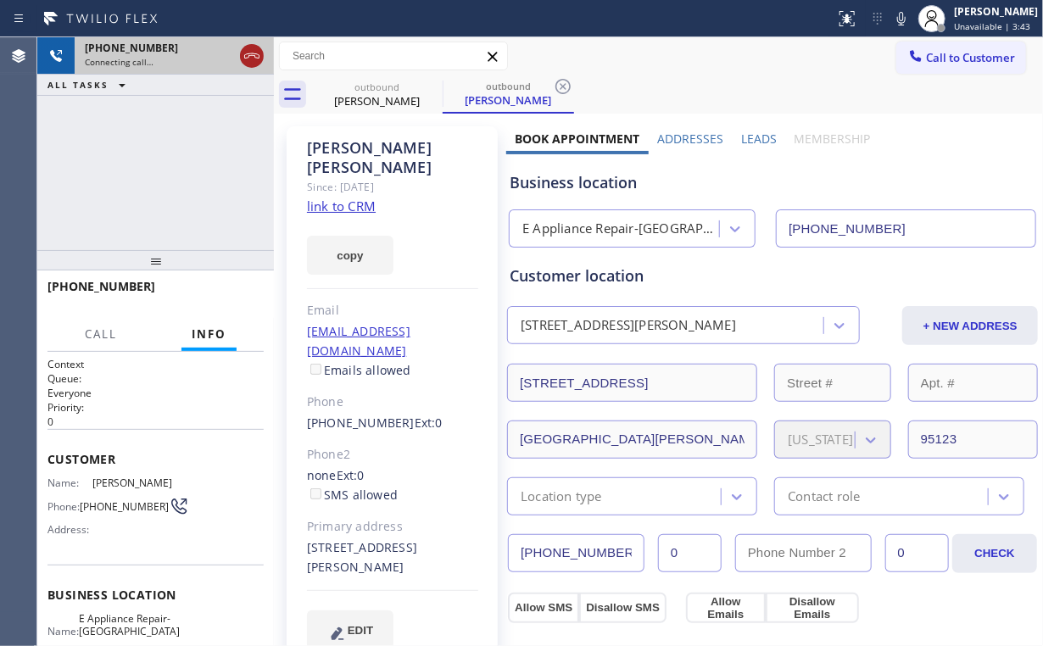
click at [261, 46] on icon at bounding box center [252, 56] width 20 height 20
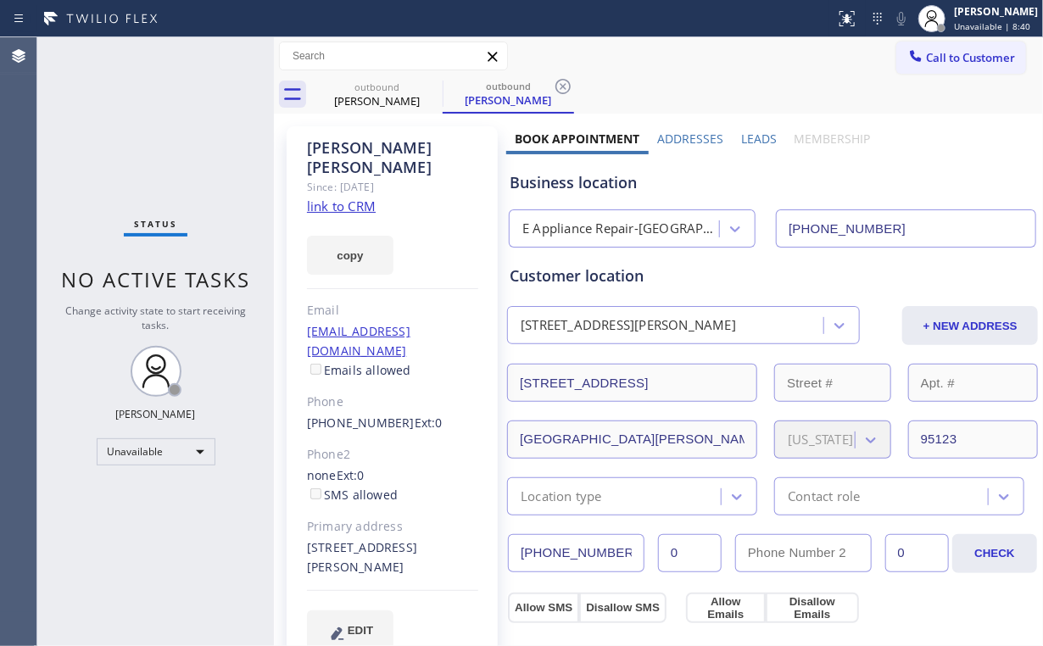
click at [163, 97] on div "Status No active tasks Change activity state to start receiving tasks. [PERSON_…" at bounding box center [155, 341] width 236 height 609
click at [377, 97] on div "[PERSON_NAME]" at bounding box center [377, 100] width 128 height 15
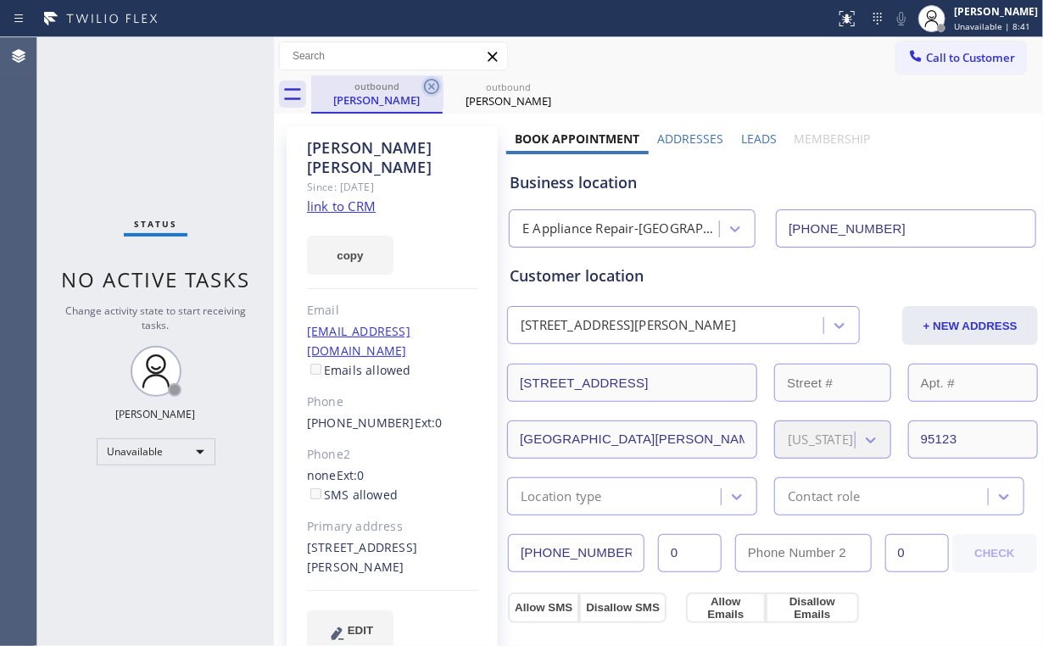
click at [429, 86] on icon at bounding box center [431, 86] width 20 height 20
click at [553, 86] on icon at bounding box center [563, 86] width 20 height 20
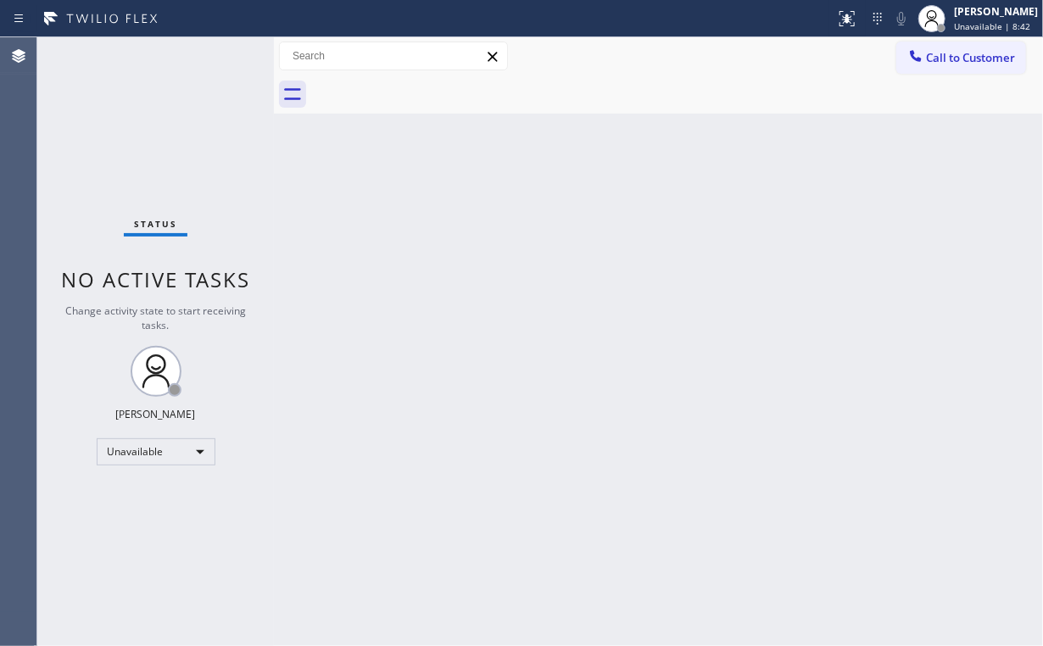
click at [183, 114] on div "Status No active tasks Change activity state to start receiving tasks. [PERSON_…" at bounding box center [155, 341] width 236 height 609
click at [491, 237] on div "Back to Dashboard Change Sender ID Customers Technicians Select a contact Outbo…" at bounding box center [658, 341] width 769 height 609
click at [943, 62] on span "Call to Customer" at bounding box center [970, 57] width 89 height 15
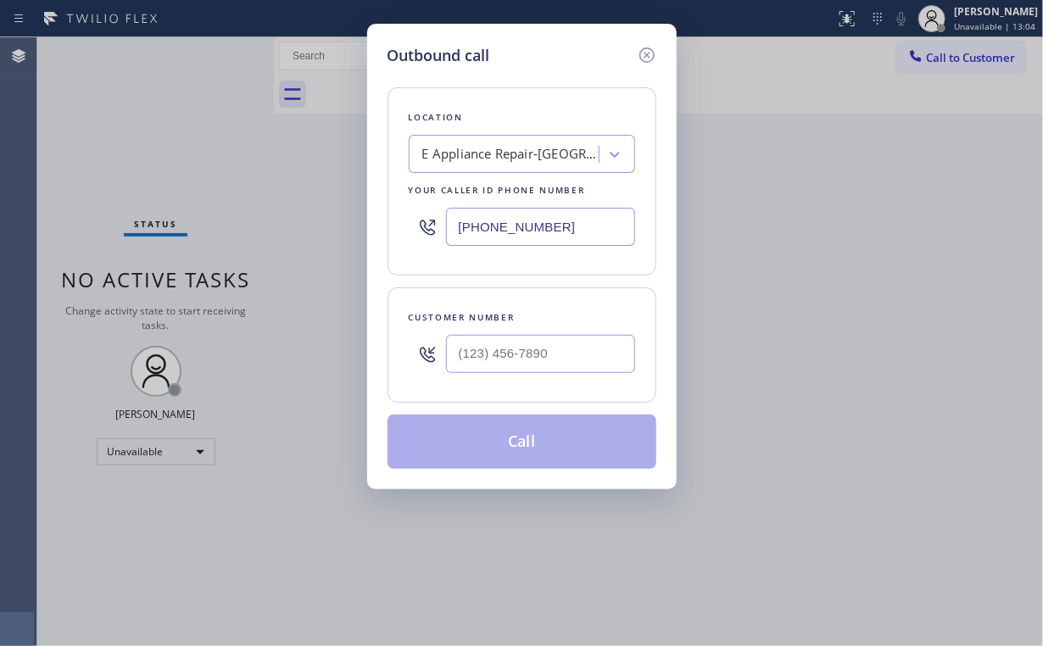
drag, startPoint x: 582, startPoint y: 225, endPoint x: 242, endPoint y: 199, distance: 340.8
click at [393, 209] on div "Location E Appliance Repair-[GEOGRAPHIC_DATA][PERSON_NAME] Your caller id phone…" at bounding box center [521, 181] width 269 height 188
paste input "310) 295-1927"
type input "[PHONE_NUMBER]"
click at [576, 360] on input "(___) ___-____" at bounding box center [540, 354] width 189 height 38
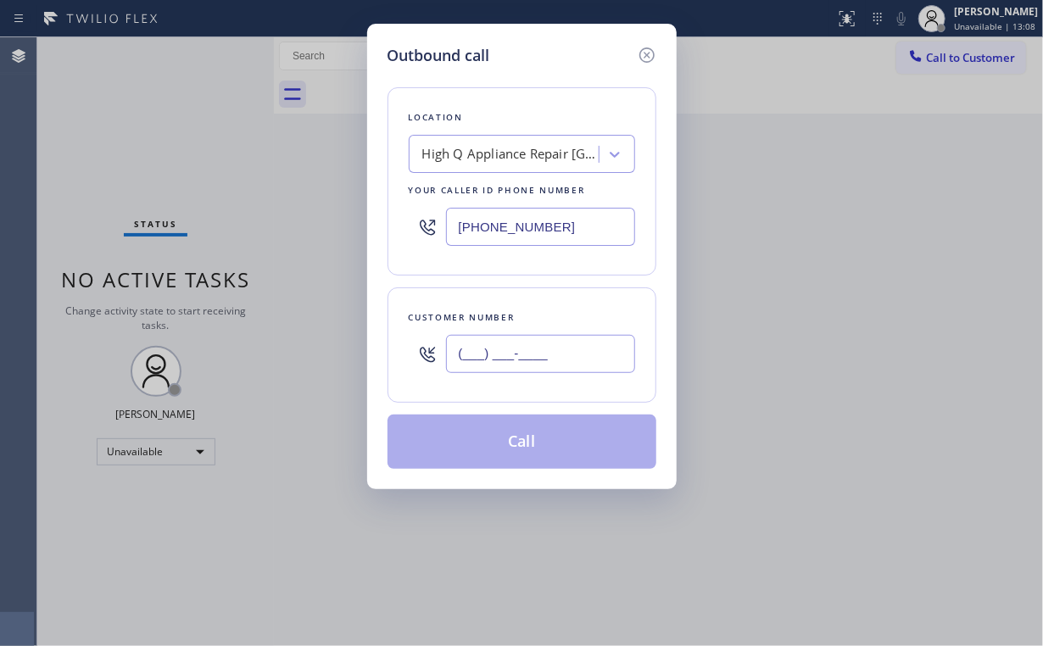
paste input "917) 453-7400"
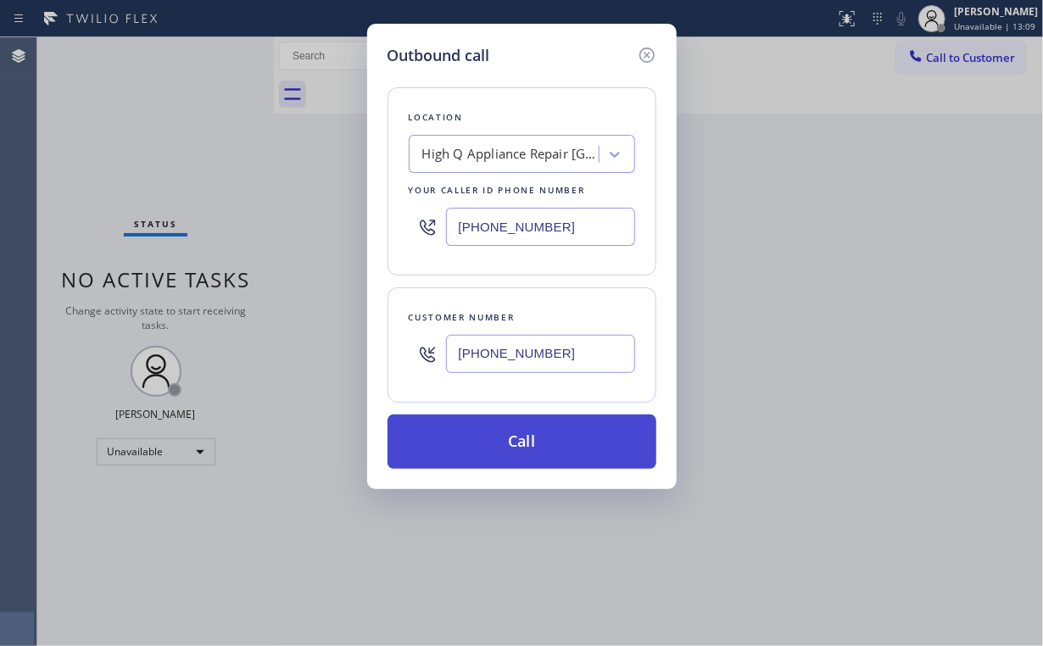
type input "[PHONE_NUMBER]"
click at [504, 444] on button "Call" at bounding box center [521, 441] width 269 height 54
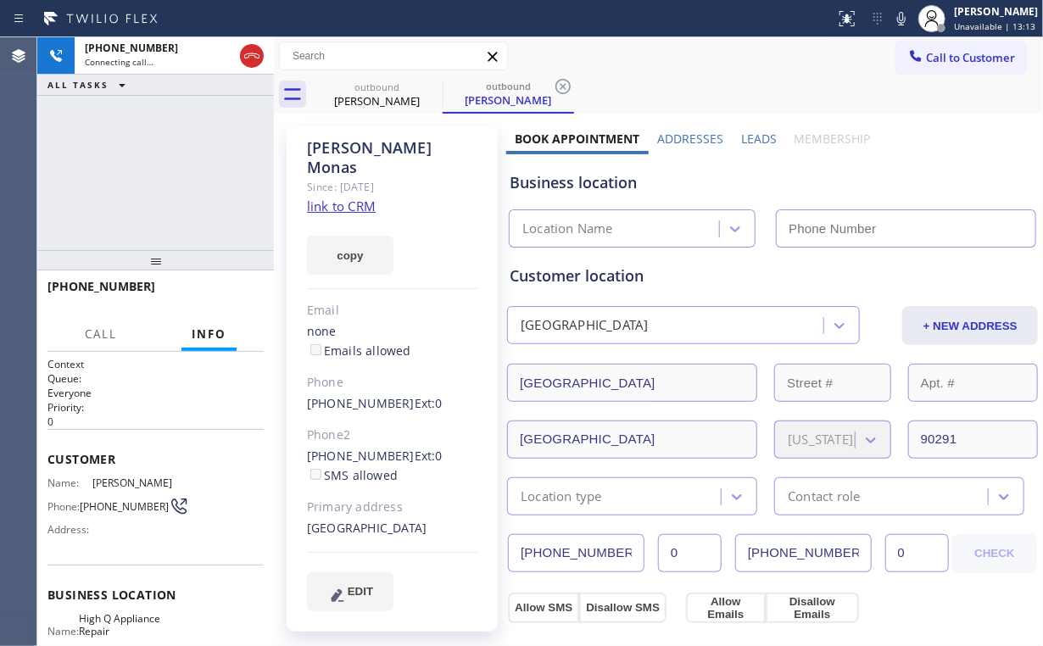
click at [170, 165] on div "[PHONE_NUMBER] Connecting call… ALL TASKS ALL TASKS ACTIVE TASKS TASKS IN WRAP …" at bounding box center [155, 143] width 236 height 213
type input "[PHONE_NUMBER]"
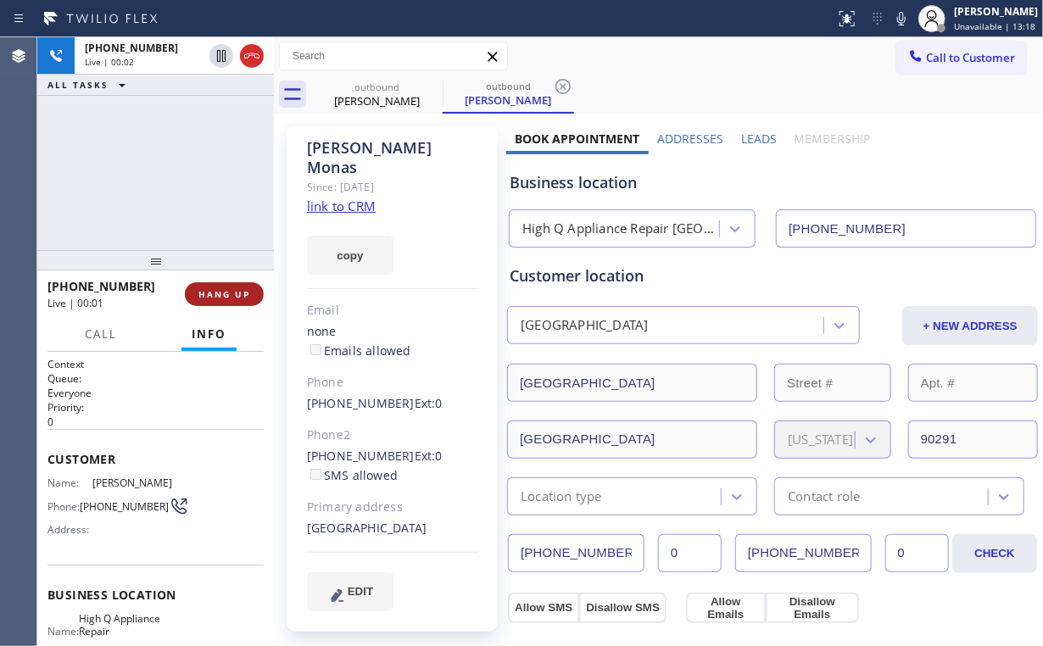
click at [244, 281] on div "[PHONE_NUMBER] Live | 00:01 HANG UP" at bounding box center [155, 294] width 216 height 44
click at [228, 296] on span "HANG UP" at bounding box center [224, 294] width 52 height 12
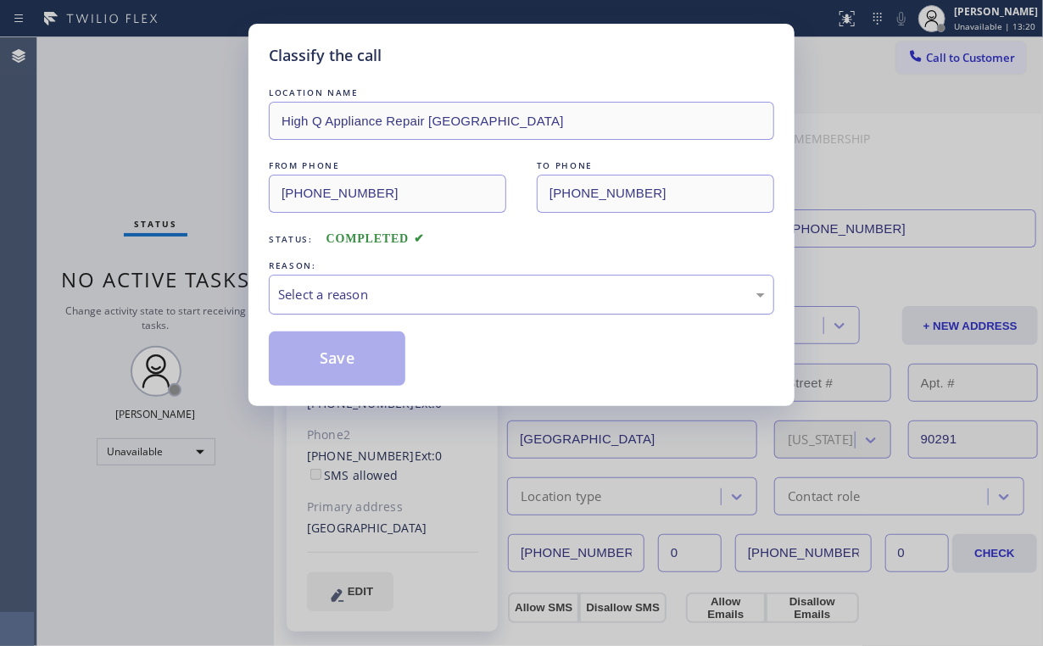
click at [319, 302] on div "Select a reason" at bounding box center [521, 294] width 487 height 19
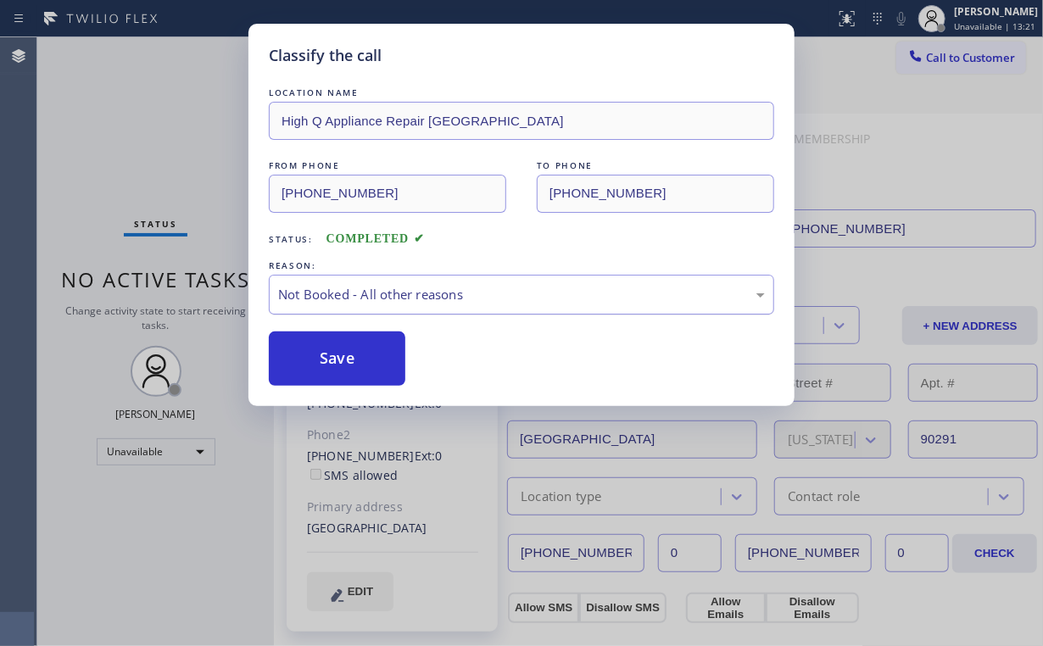
drag, startPoint x: 325, startPoint y: 354, endPoint x: 278, endPoint y: 301, distance: 71.4
click at [326, 354] on button "Save" at bounding box center [337, 358] width 136 height 54
click at [98, 139] on div "Classify the call LOCATION NAME High Q Appliance Repair [GEOGRAPHIC_DATA] FROM …" at bounding box center [521, 323] width 1043 height 646
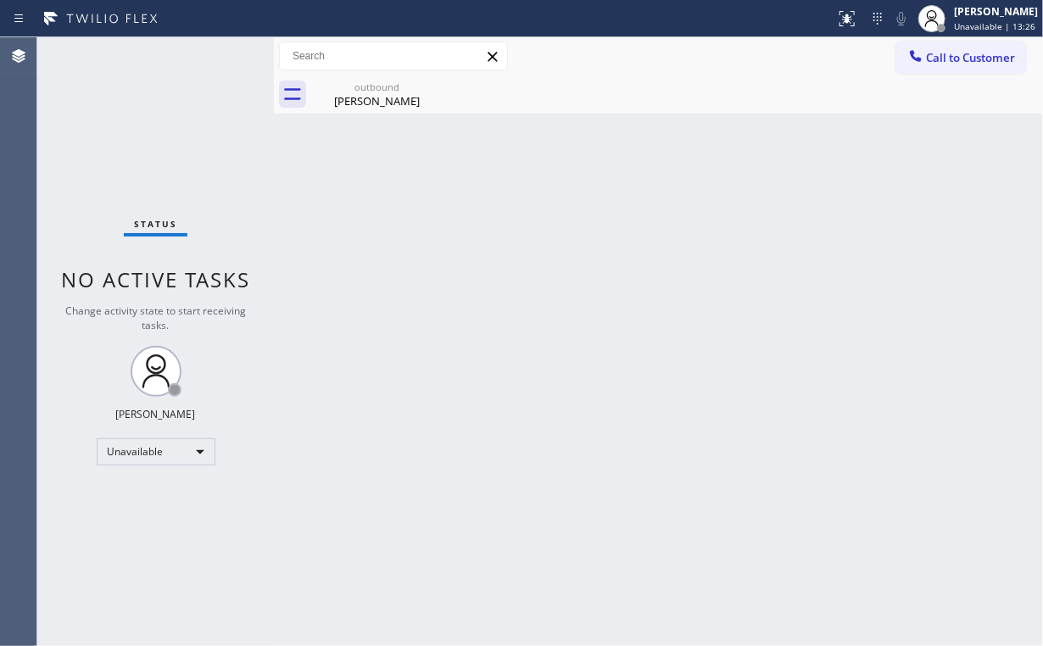
click at [965, 58] on span "Call to Customer" at bounding box center [970, 57] width 89 height 15
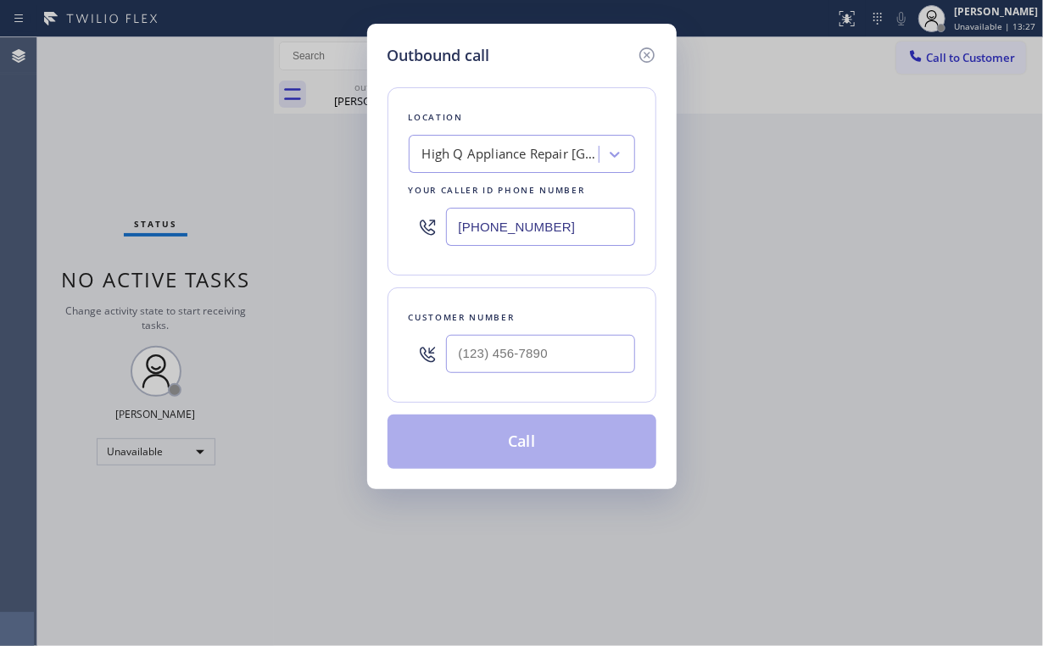
click at [369, 220] on div "Outbound call Location High Q Appliance Repair [GEOGRAPHIC_DATA] Your caller id…" at bounding box center [521, 256] width 309 height 465
paste input "206) 452-0613"
type input "[PHONE_NUMBER]"
click at [541, 353] on input "(___) ___-____" at bounding box center [540, 354] width 189 height 38
paste input "301) 467-4073"
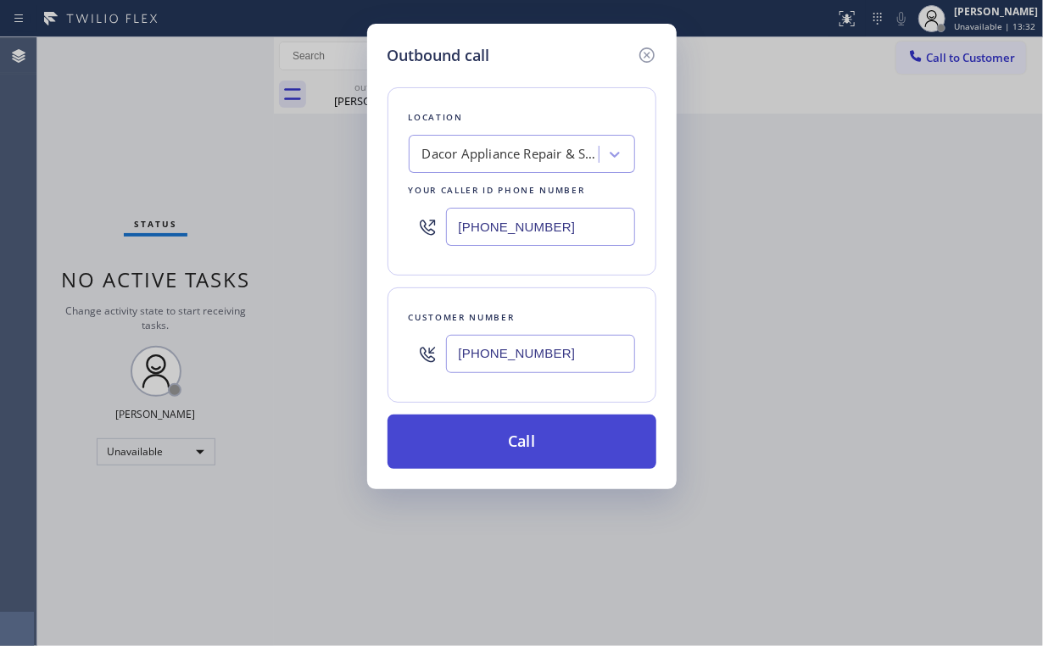
type input "[PHONE_NUMBER]"
click at [507, 442] on button "Call" at bounding box center [521, 441] width 269 height 54
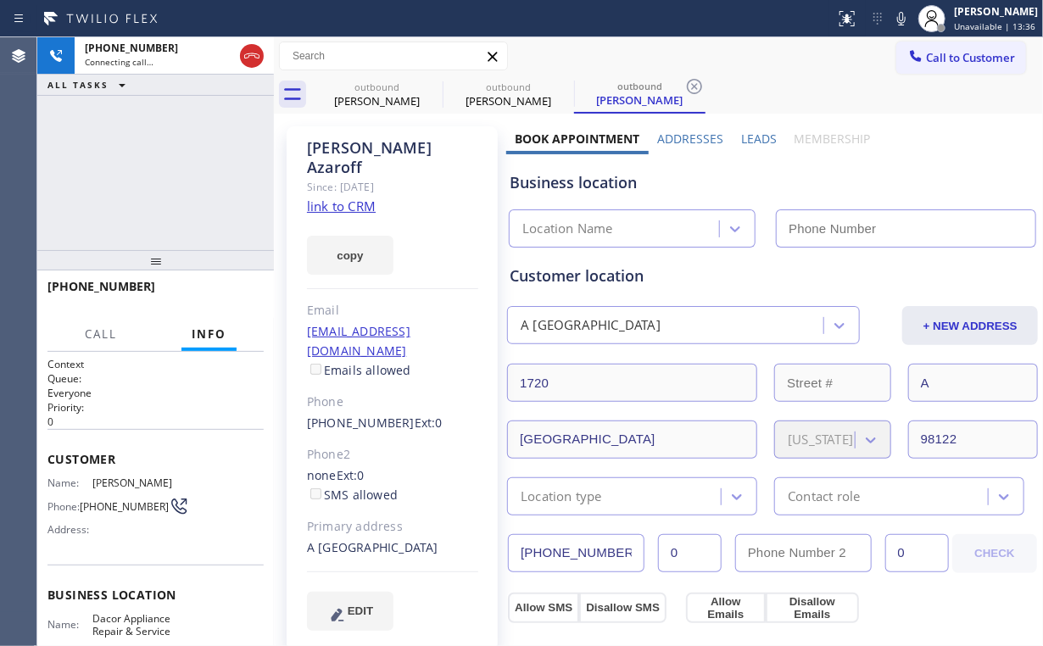
type input "[PHONE_NUMBER]"
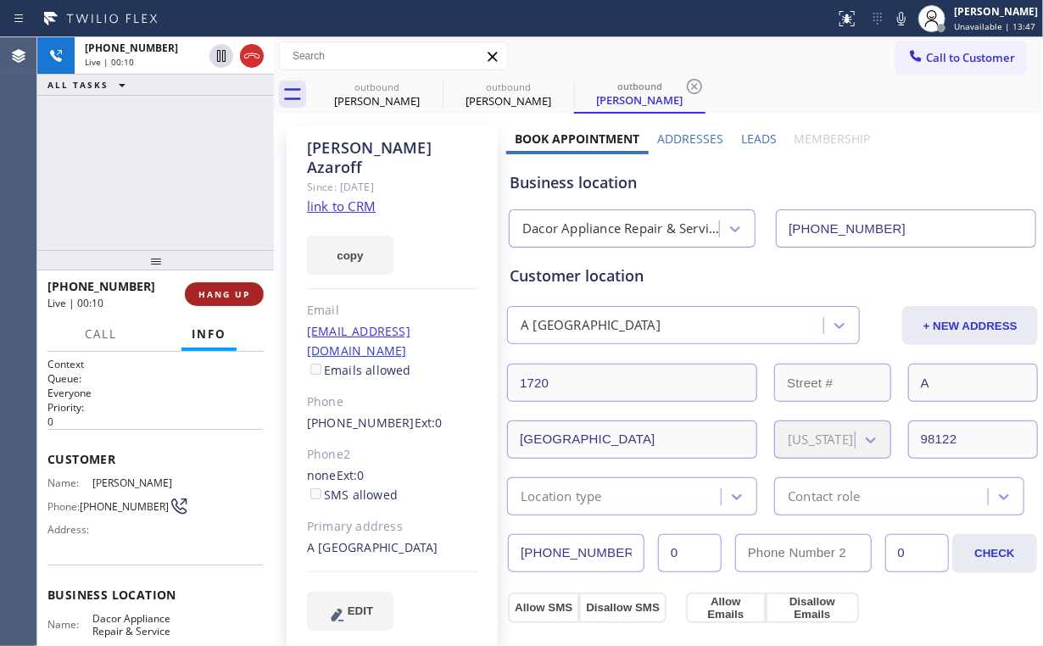
click at [222, 288] on span "HANG UP" at bounding box center [224, 294] width 52 height 12
click at [223, 289] on span "HANG UP" at bounding box center [224, 294] width 52 height 12
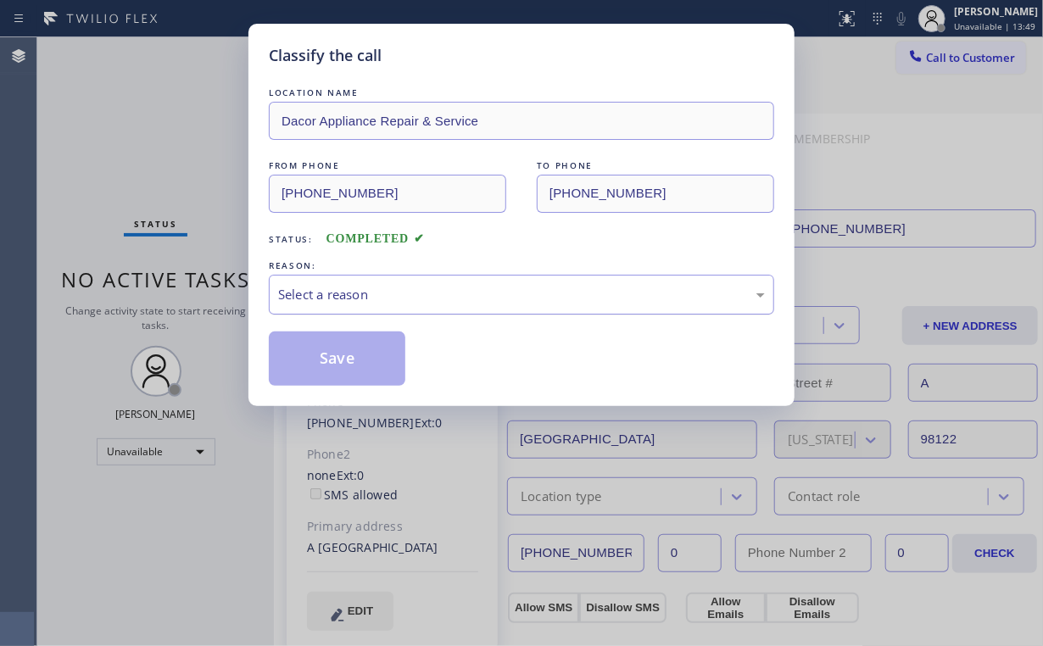
drag, startPoint x: 336, startPoint y: 287, endPoint x: 340, endPoint y: 310, distance: 23.3
click at [336, 287] on div "Select a reason" at bounding box center [521, 294] width 487 height 19
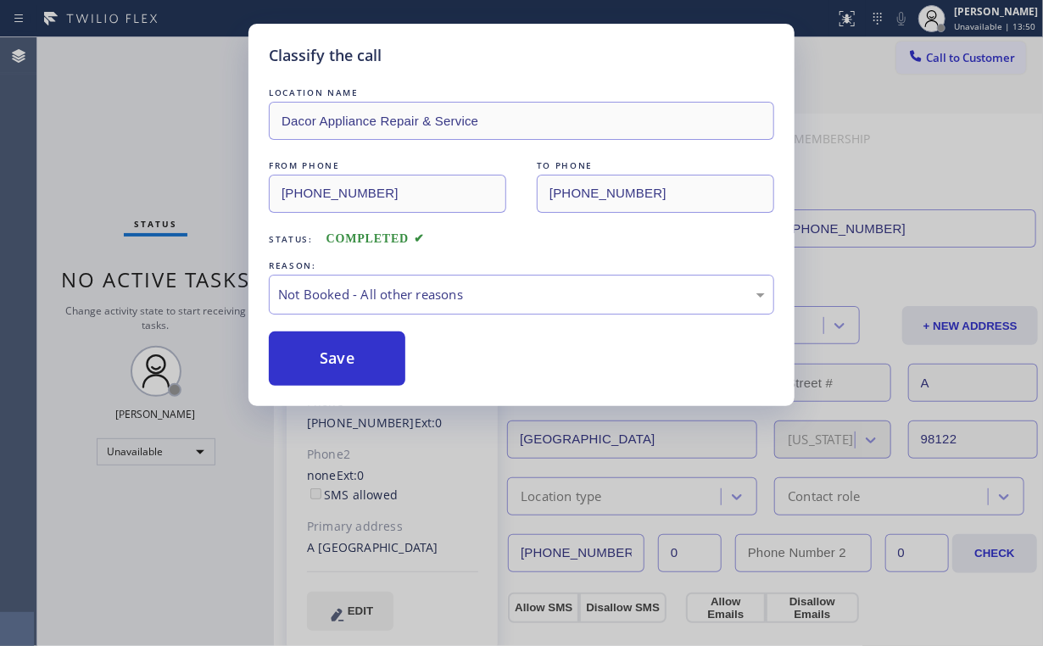
click at [337, 358] on button "Save" at bounding box center [337, 358] width 136 height 54
click at [141, 163] on div "Classify the call LOCATION NAME Dacor Appliance Repair & Service FROM PHONE [PH…" at bounding box center [521, 323] width 1043 height 646
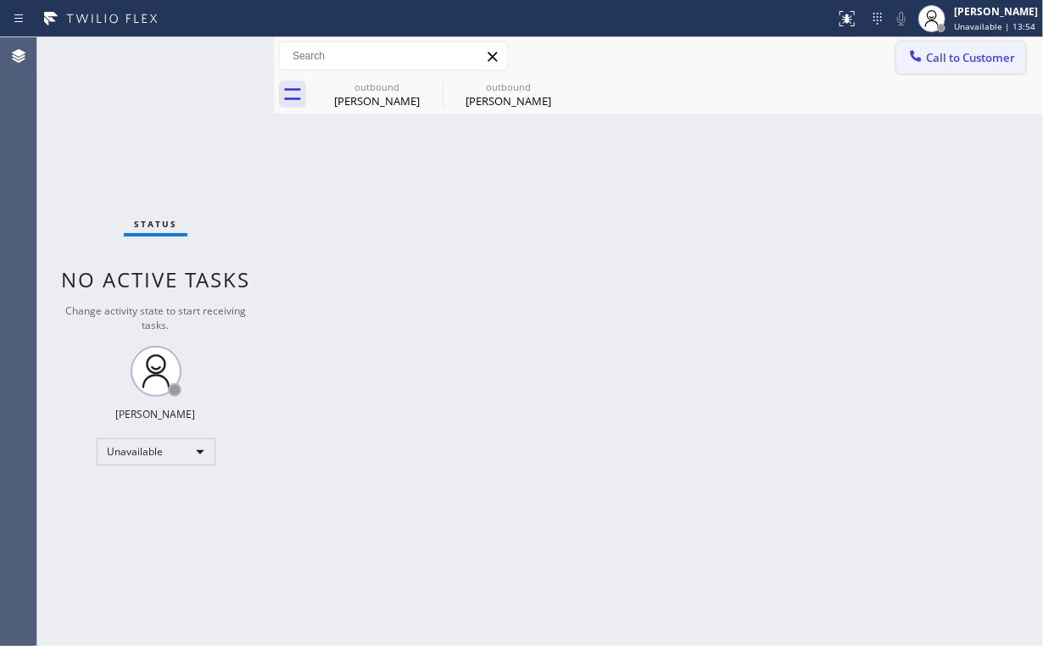
click at [966, 69] on button "Call to Customer" at bounding box center [961, 58] width 130 height 32
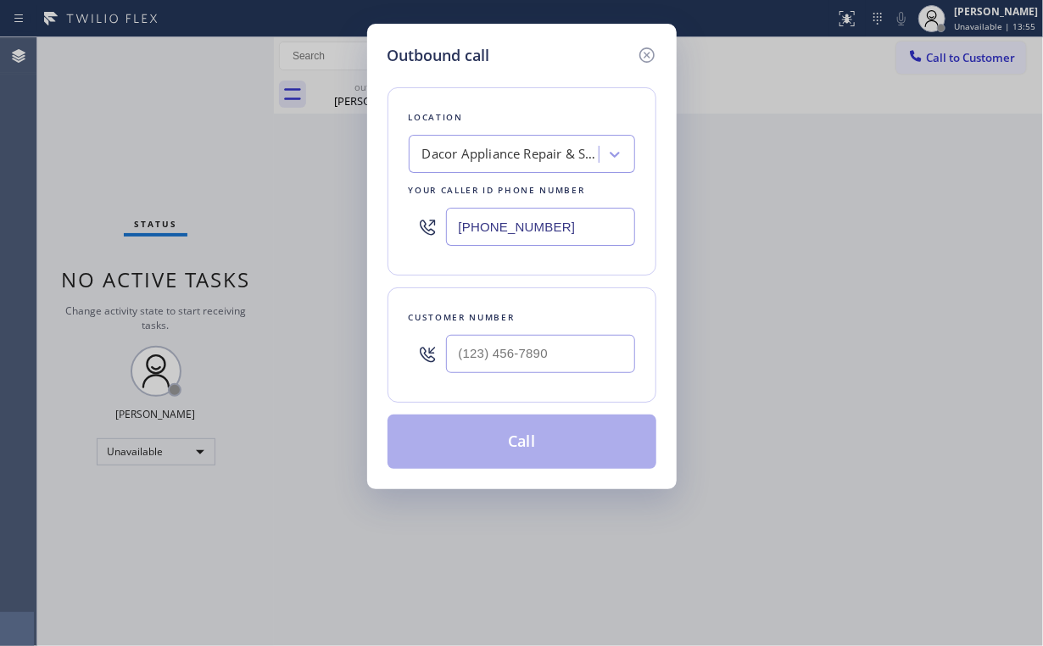
drag, startPoint x: 576, startPoint y: 217, endPoint x: 342, endPoint y: 196, distance: 235.7
click at [430, 214] on div "[PHONE_NUMBER]" at bounding box center [522, 226] width 226 height 55
paste input "714) 855-4254"
type input "[PHONE_NUMBER]"
click at [548, 363] on input "(___) ___-____" at bounding box center [540, 354] width 189 height 38
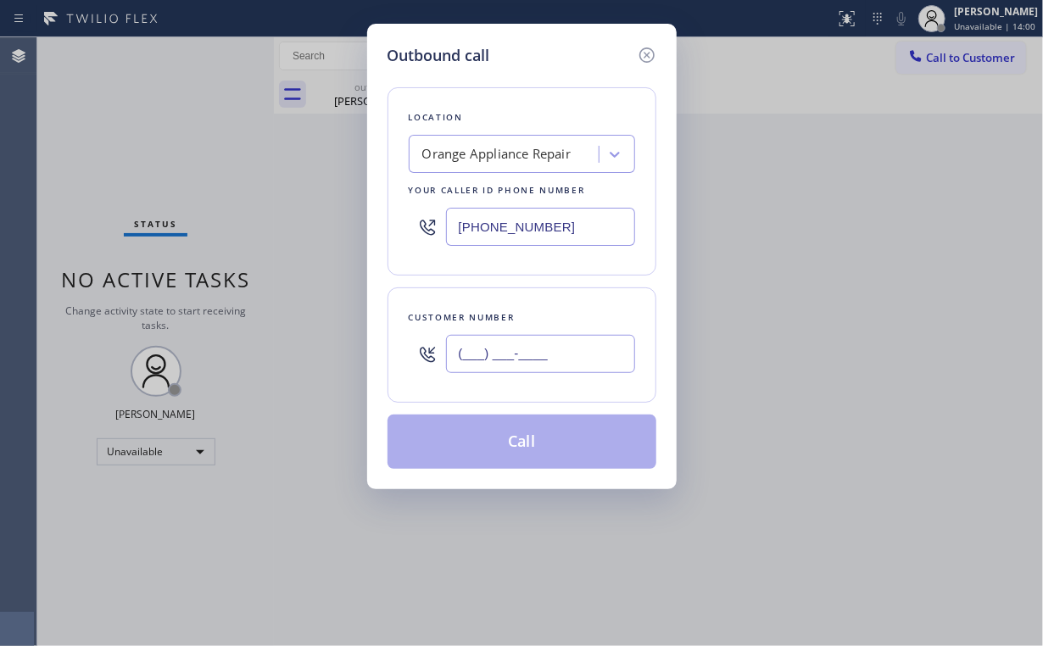
paste input "562) 500-9343"
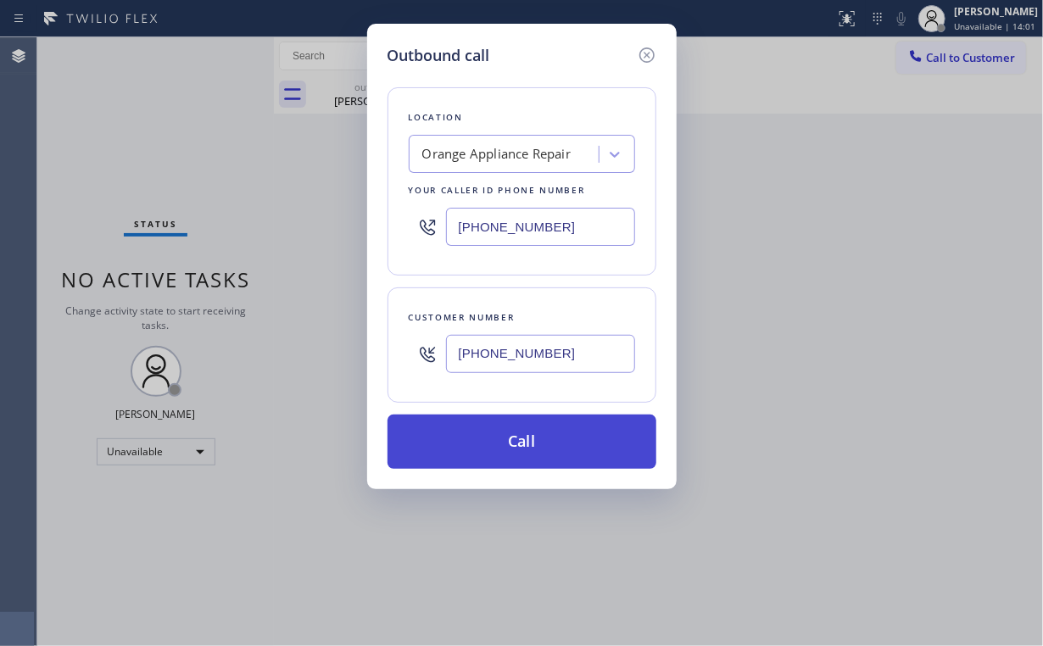
type input "[PHONE_NUMBER]"
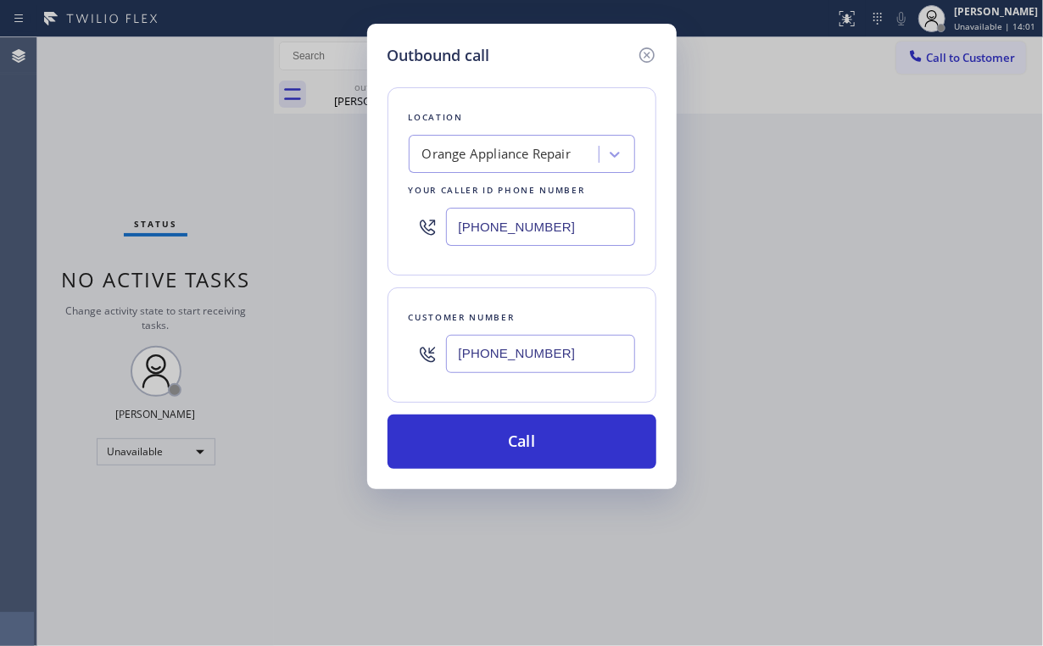
drag, startPoint x: 479, startPoint y: 451, endPoint x: 467, endPoint y: 526, distance: 75.5
click at [479, 453] on button "Call" at bounding box center [521, 441] width 269 height 54
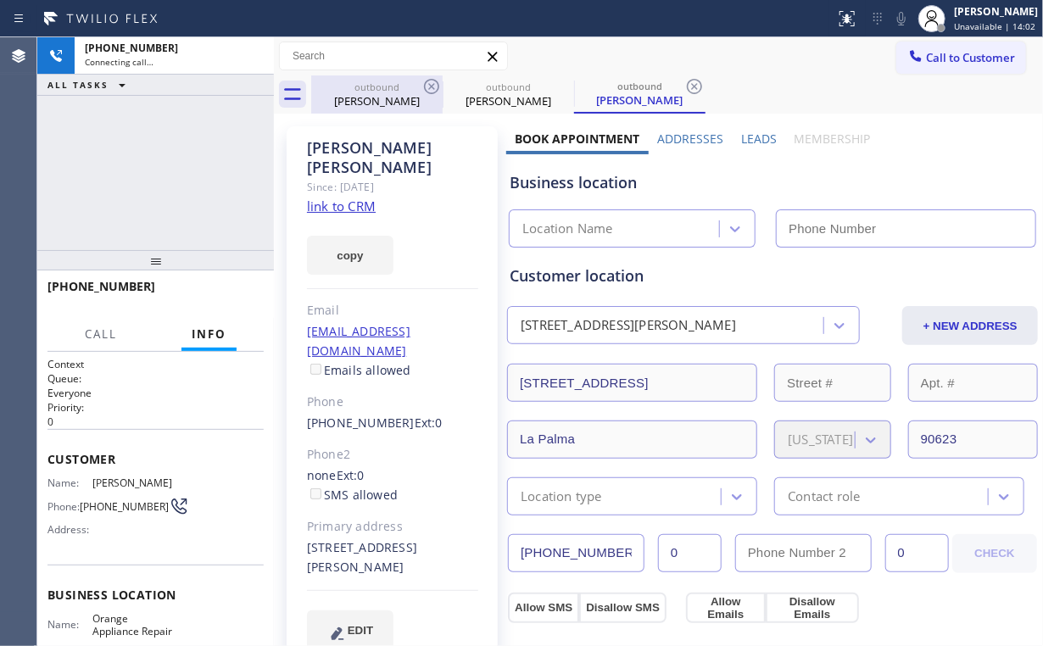
click at [170, 136] on div "[PHONE_NUMBER] Connecting call… ALL TASKS ALL TASKS ACTIVE TASKS TASKS IN WRAP …" at bounding box center [155, 143] width 236 height 213
click at [387, 96] on div "[PERSON_NAME]" at bounding box center [377, 100] width 128 height 15
type input "[PHONE_NUMBER]"
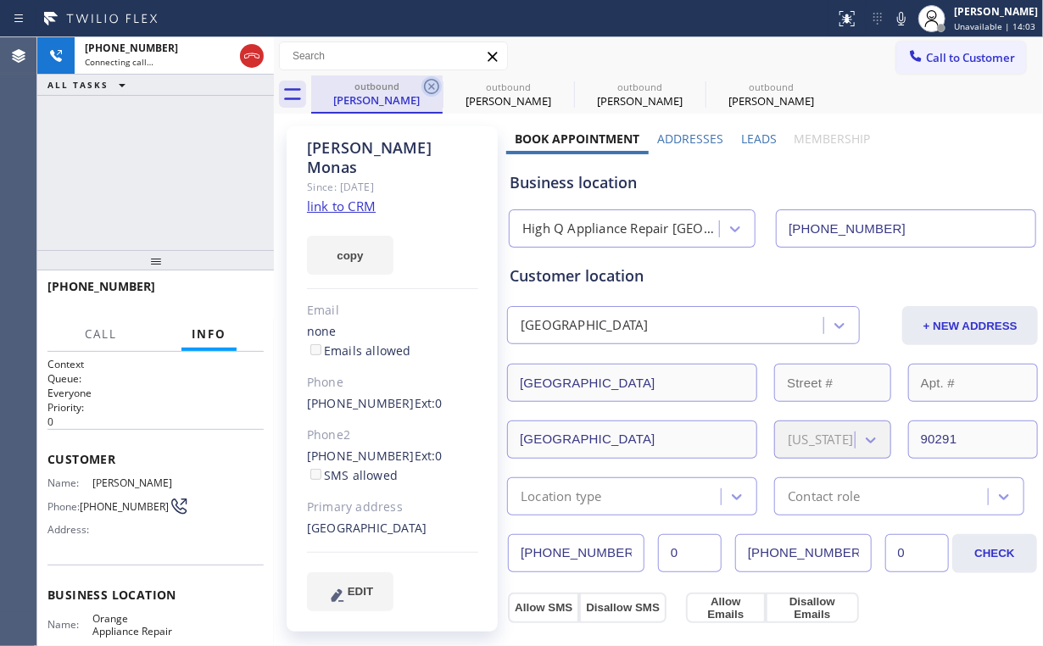
click at [429, 83] on icon at bounding box center [431, 86] width 20 height 20
type input "[PHONE_NUMBER]"
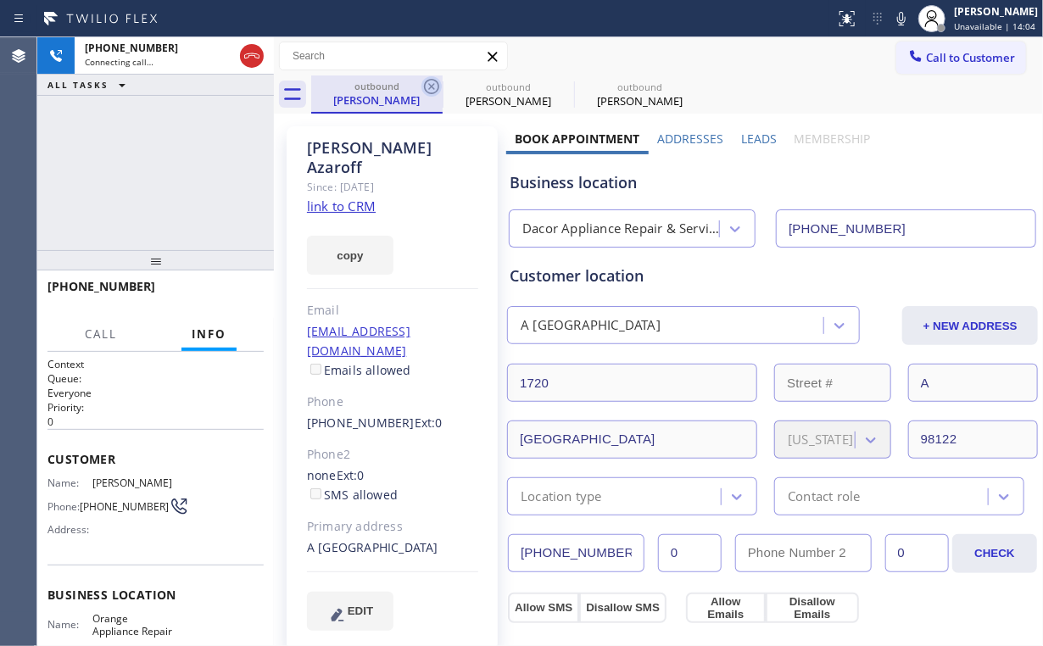
click at [429, 85] on icon at bounding box center [431, 86] width 20 height 20
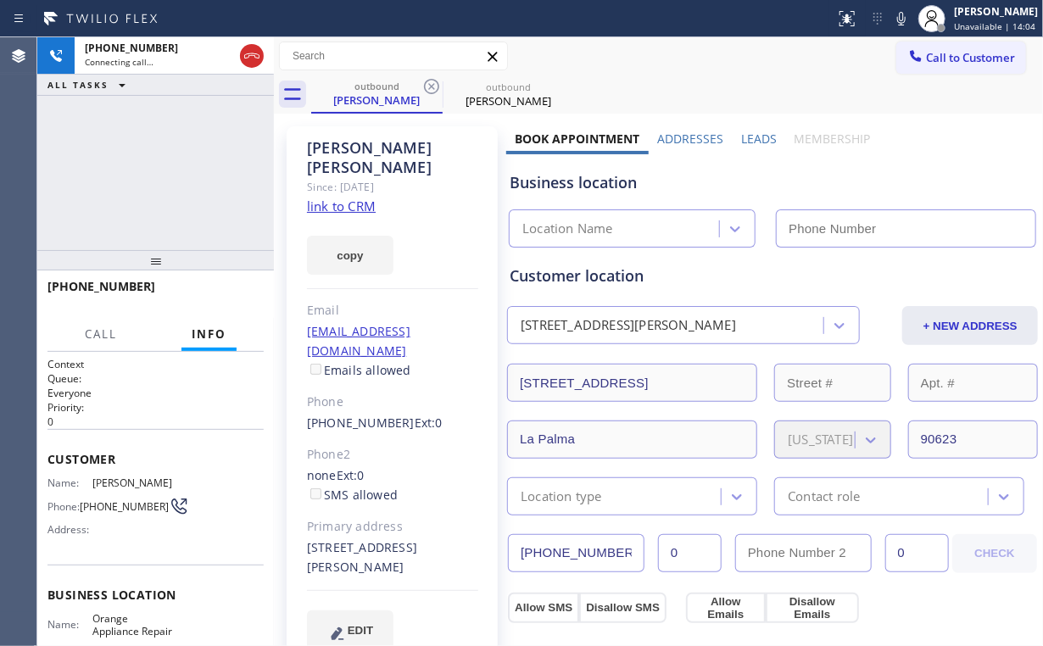
click at [183, 157] on div "[PHONE_NUMBER] Connecting call… ALL TASKS ALL TASKS ACTIVE TASKS TASKS IN WRAP …" at bounding box center [155, 143] width 236 height 213
type input "[PHONE_NUMBER]"
click at [637, 85] on div "outbound [PERSON_NAME] outbound [PERSON_NAME]" at bounding box center [676, 94] width 731 height 38
click at [172, 173] on div "[PHONE_NUMBER] Connecting call… ALL TASKS ALL TASKS ACTIVE TASKS TASKS IN WRAP …" at bounding box center [155, 143] width 236 height 213
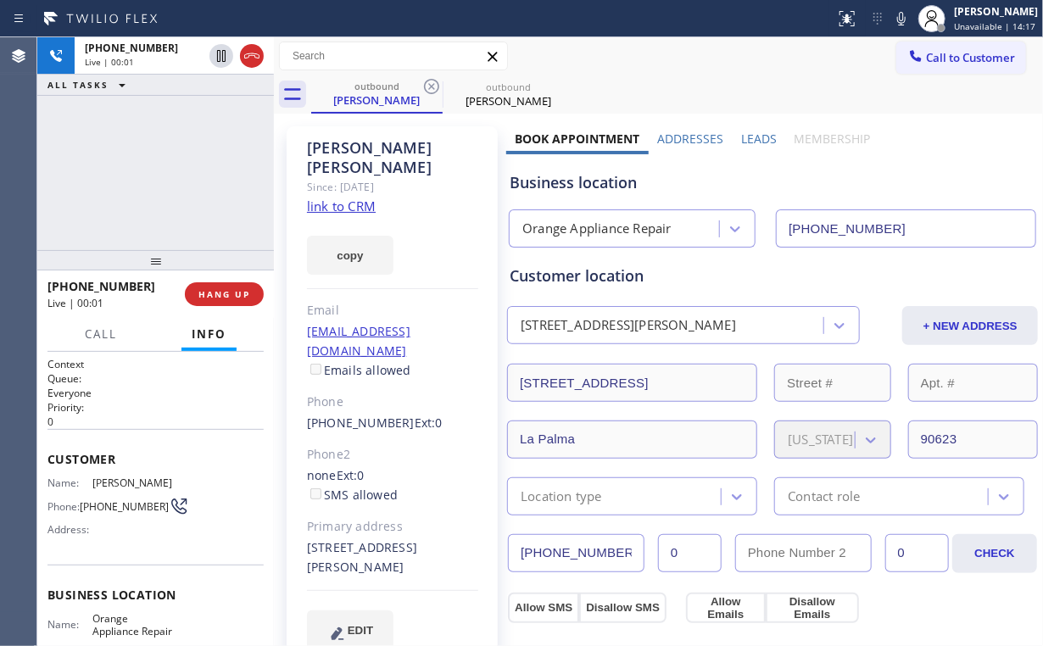
click at [171, 186] on div "[PHONE_NUMBER] Live | 00:01 ALL TASKS ALL TASKS ACTIVE TASKS TASKS IN WRAP UP" at bounding box center [155, 143] width 236 height 213
click at [164, 172] on div "[PHONE_NUMBER] Live | 00:02 ALL TASKS ALL TASKS ACTIVE TASKS TASKS IN WRAP UP" at bounding box center [155, 143] width 236 height 213
click at [173, 178] on div "[PHONE_NUMBER] Live | 00:08 ALL TASKS ALL TASKS ACTIVE TASKS TASKS IN WRAP UP" at bounding box center [155, 143] width 236 height 213
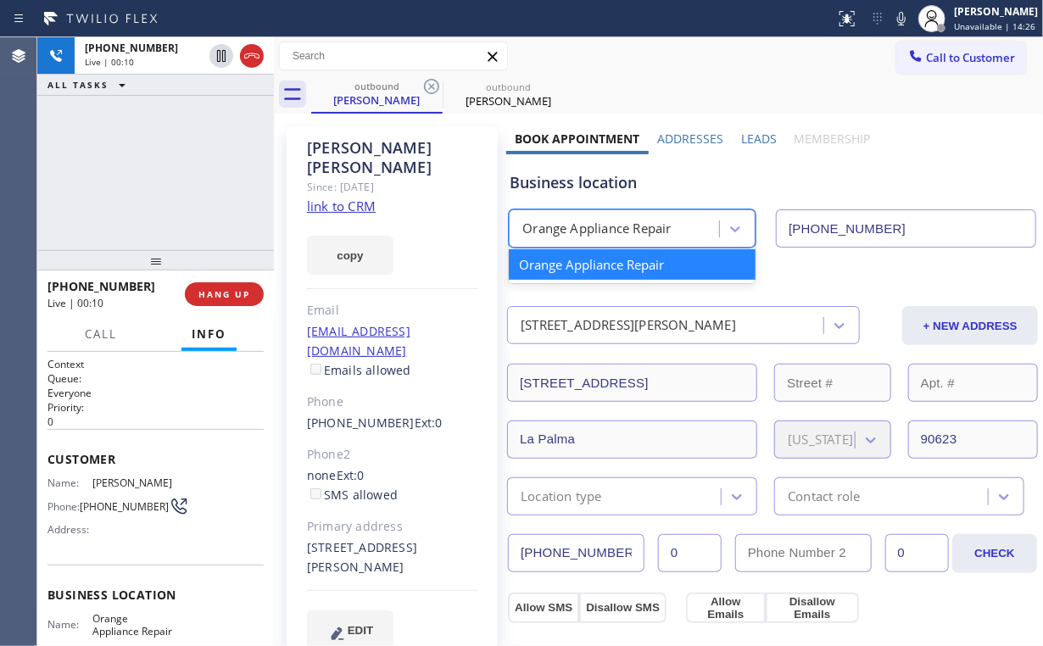
click at [636, 220] on div "Orange Appliance Repair" at bounding box center [596, 229] width 149 height 19
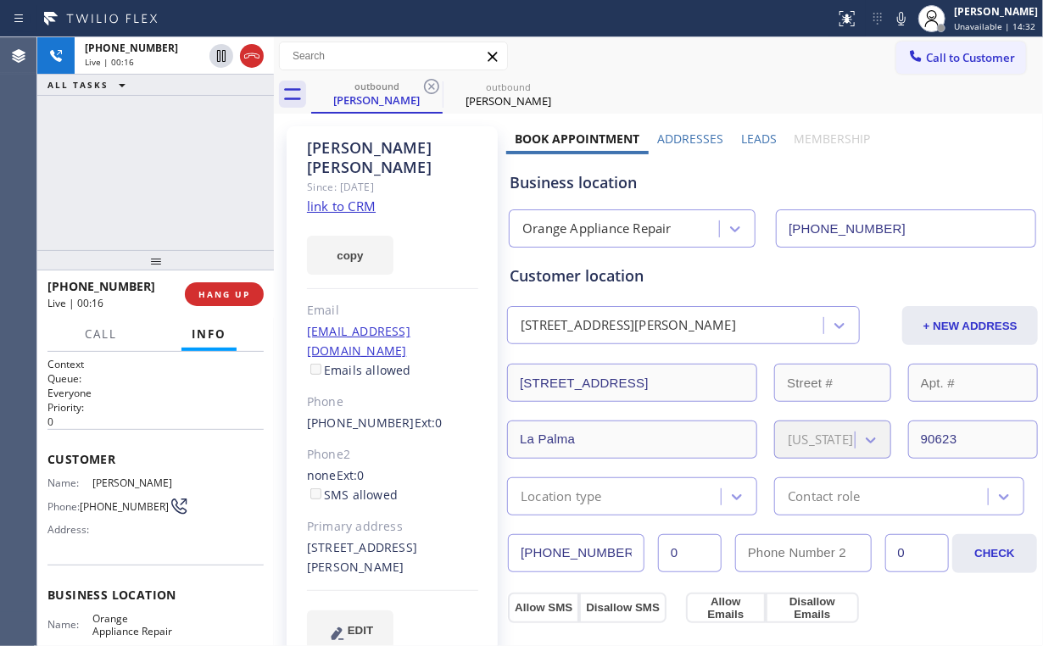
click at [169, 176] on div "[PHONE_NUMBER] Live | 00:16 ALL TASKS ALL TASKS ACTIVE TASKS TASKS IN WRAP UP" at bounding box center [155, 143] width 236 height 213
click at [165, 172] on div "[PHONE_NUMBER] Live | 00:22 ALL TASKS ALL TASKS ACTIVE TASKS TASKS IN WRAP UP" at bounding box center [155, 143] width 236 height 213
click at [165, 172] on div "[PHONE_NUMBER] Live | 00:23 ALL TASKS ALL TASKS ACTIVE TASKS TASKS IN WRAP UP" at bounding box center [155, 143] width 236 height 213
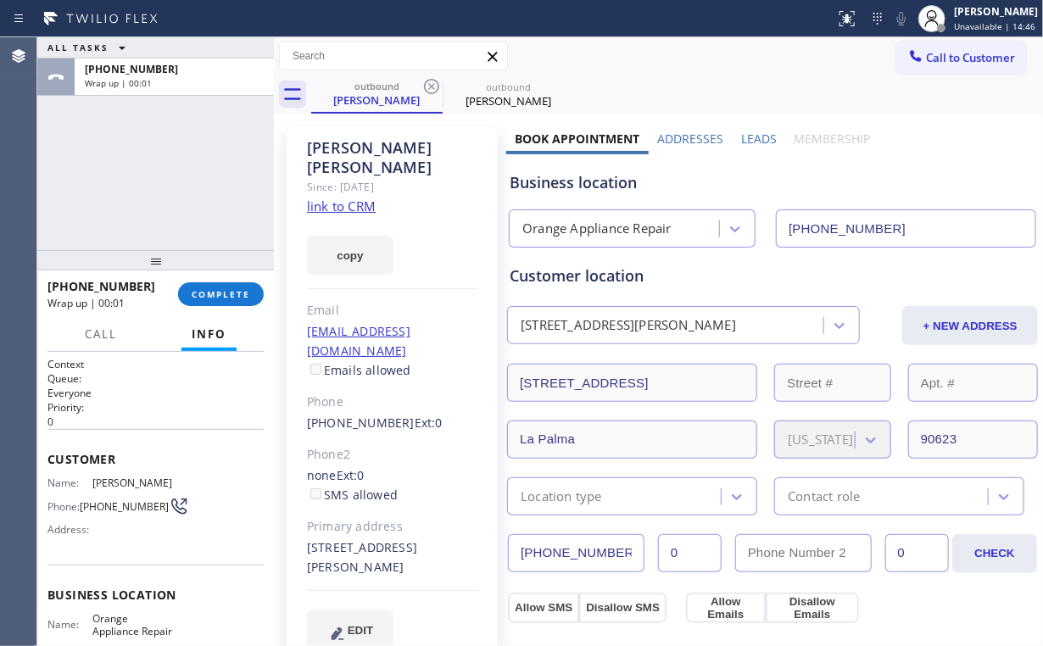
click at [165, 172] on div "ALL TASKS ALL TASKS ACTIVE TASKS TASKS IN WRAP UP [PHONE_NUMBER] Wrap up | 00:01" at bounding box center [155, 143] width 236 height 213
click at [226, 305] on button "COMPLETE" at bounding box center [221, 294] width 86 height 24
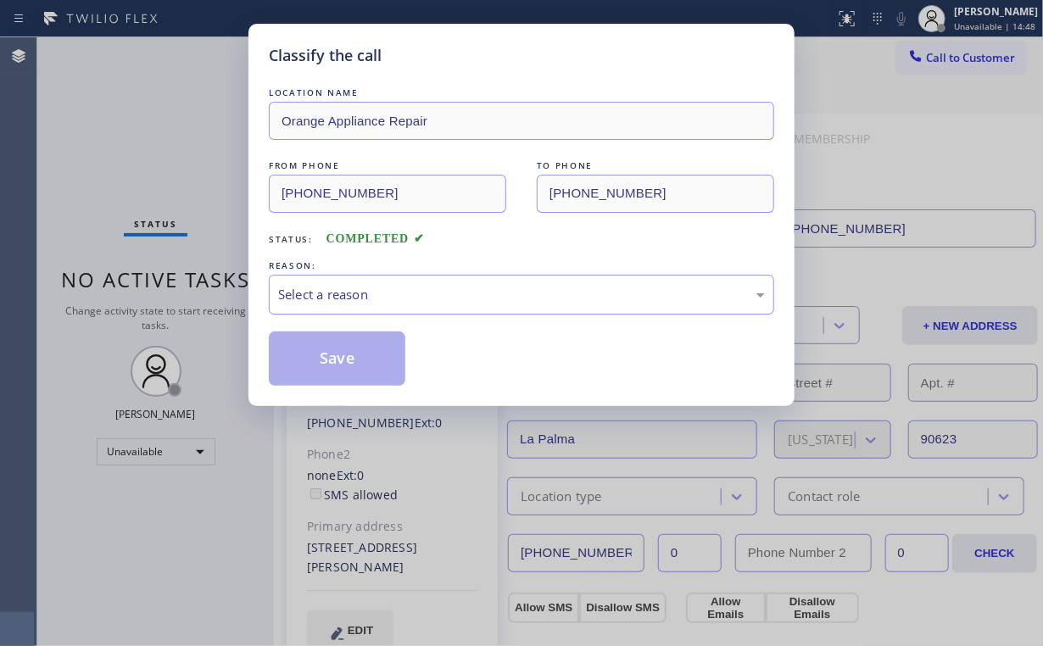
click at [319, 308] on div "Select a reason" at bounding box center [521, 295] width 505 height 40
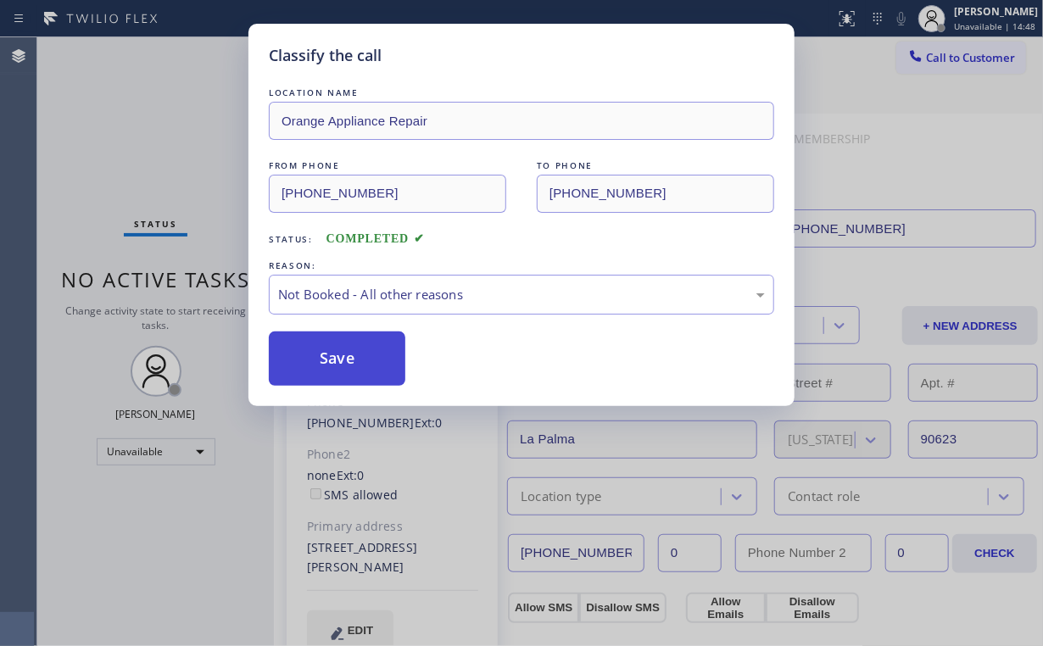
drag, startPoint x: 353, startPoint y: 362, endPoint x: 179, endPoint y: 122, distance: 296.7
click at [353, 361] on button "Save" at bounding box center [337, 358] width 136 height 54
click at [179, 117] on div "Classify the call LOCATION NAME Orange Appliance Repair FROM PHONE [PHONE_NUMBE…" at bounding box center [521, 323] width 1043 height 646
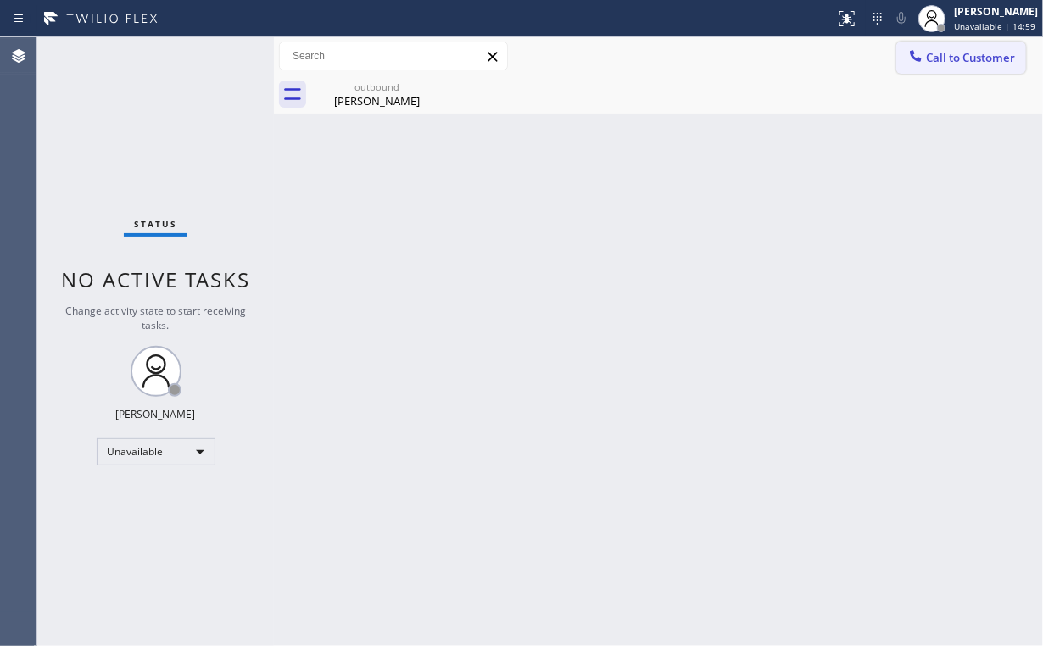
click at [937, 62] on span "Call to Customer" at bounding box center [970, 57] width 89 height 15
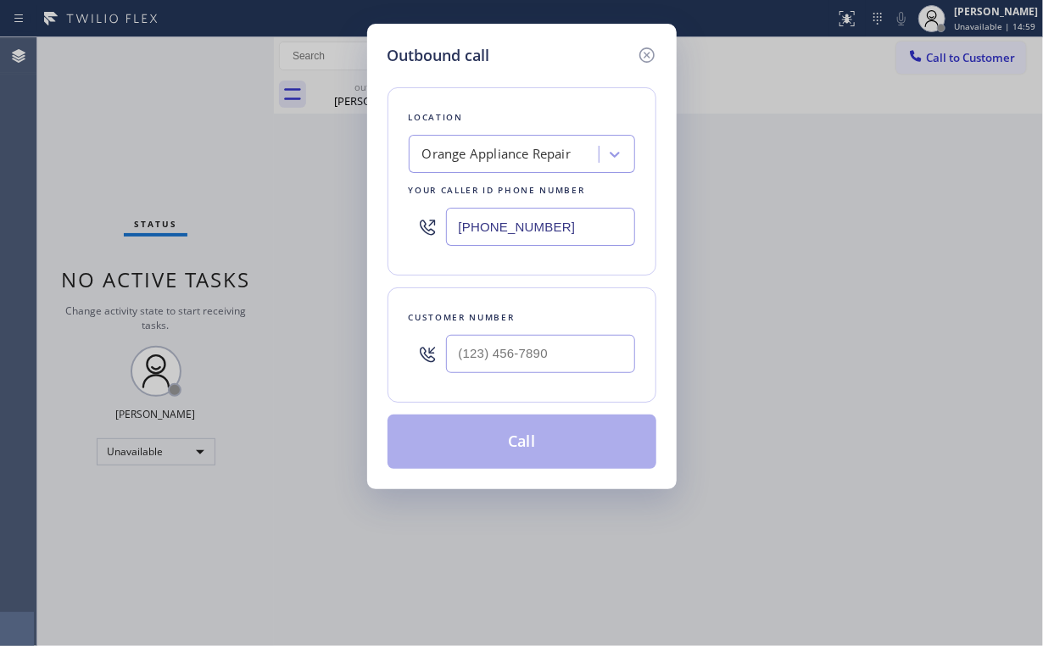
click at [313, 209] on div "Outbound call Location Orange Appliance Repair Your caller id phone number [PHO…" at bounding box center [521, 323] width 1043 height 646
paste input "510) 263-1539"
click at [653, 53] on icon at bounding box center [645, 54] width 15 height 15
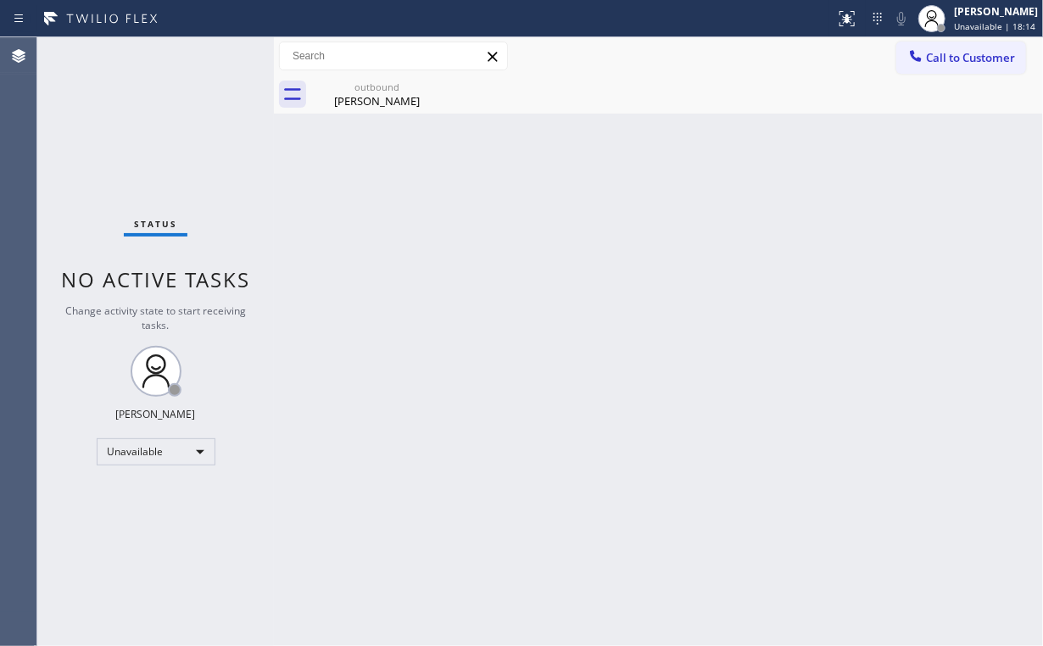
click at [871, 210] on div "Back to Dashboard Change Sender ID Customers Technicians Select a contact Outbo…" at bounding box center [658, 341] width 769 height 609
click at [120, 120] on div "Status No active tasks Change activity state to start receiving tasks. [PERSON_…" at bounding box center [155, 341] width 236 height 609
click at [949, 56] on span "Call to Customer" at bounding box center [970, 57] width 89 height 15
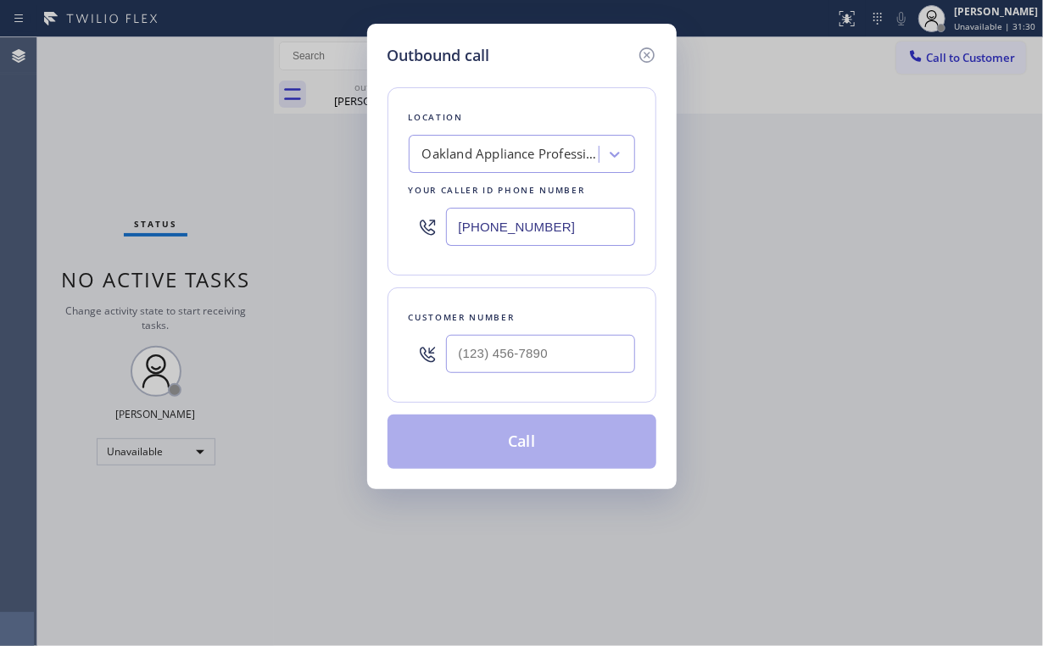
drag, startPoint x: 576, startPoint y: 217, endPoint x: 141, endPoint y: 255, distance: 437.3
click at [206, 248] on div "Outbound call Location [GEOGRAPHIC_DATA] Appliance Professionals Your caller id…" at bounding box center [521, 323] width 1043 height 646
paste input "602) 737-3745"
type input "[PHONE_NUMBER]"
click at [542, 357] on input "(___) ___-____" at bounding box center [540, 354] width 189 height 38
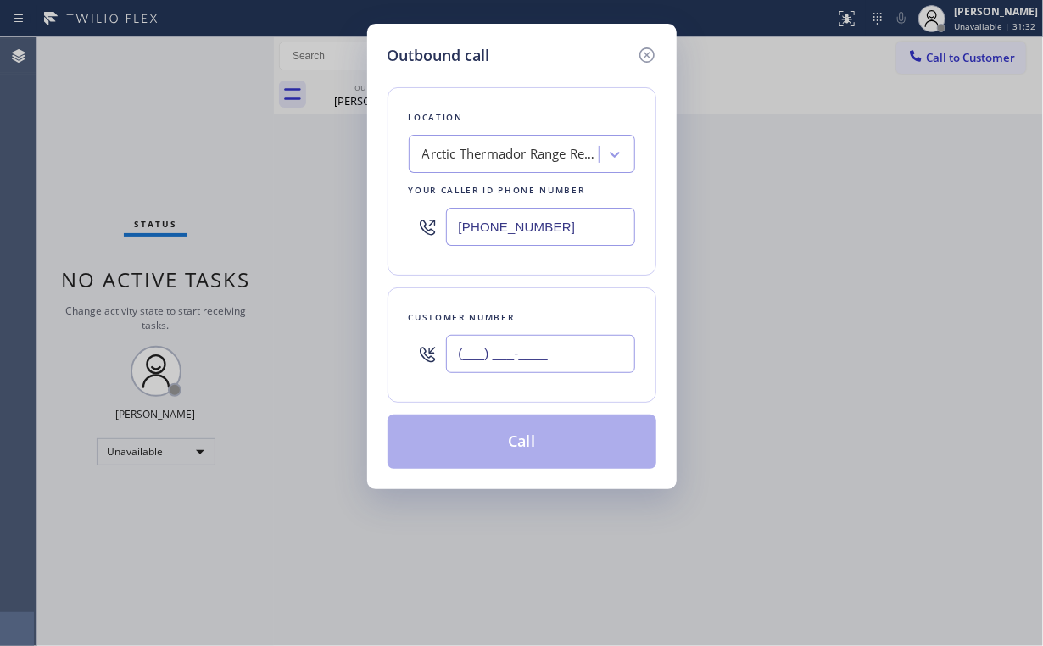
paste input "928) 484-9045"
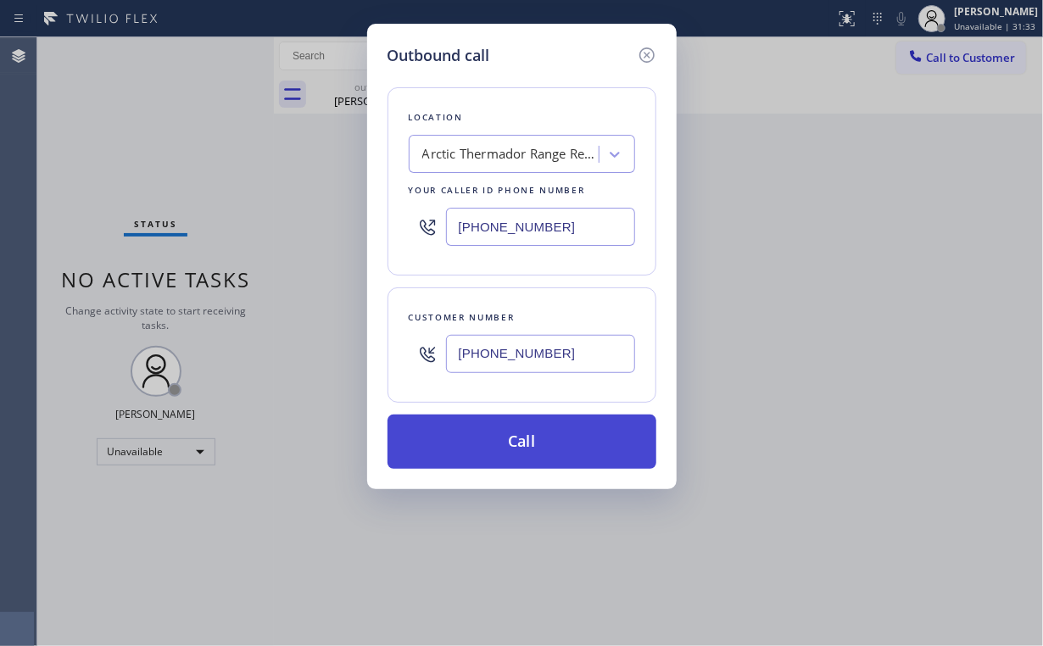
type input "[PHONE_NUMBER]"
click at [495, 435] on button "Call" at bounding box center [521, 441] width 269 height 54
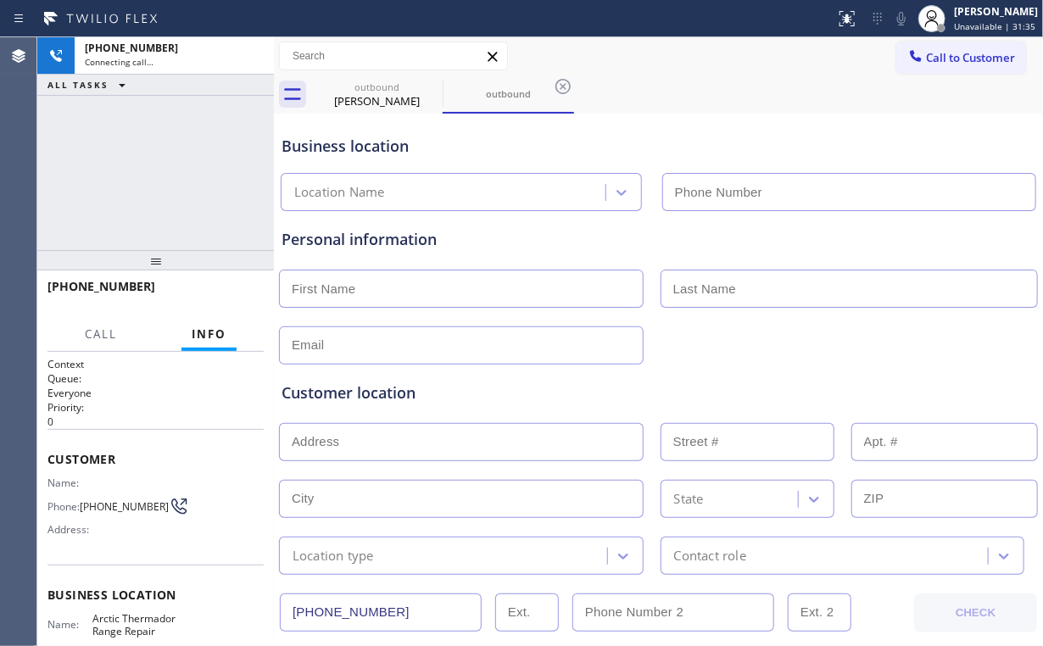
type input "[PHONE_NUMBER]"
click at [192, 126] on div "[PHONE_NUMBER] Connecting call… ALL TASKS ALL TASKS ACTIVE TASKS TASKS IN WRAP …" at bounding box center [155, 143] width 236 height 213
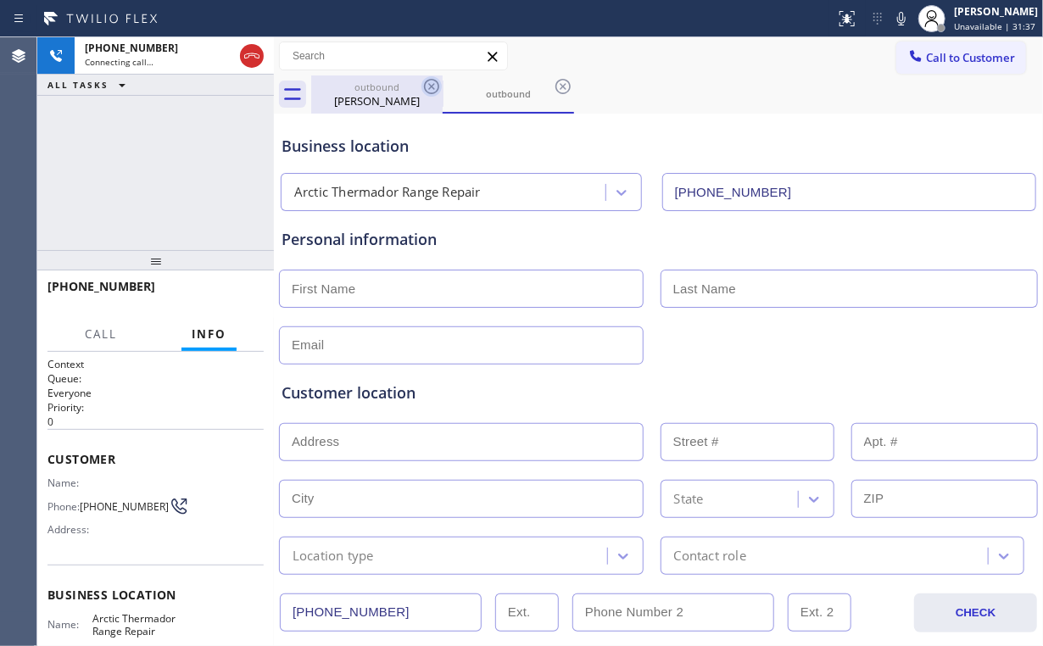
click at [363, 89] on div "outbound" at bounding box center [377, 87] width 128 height 13
type input "[PHONE_NUMBER]"
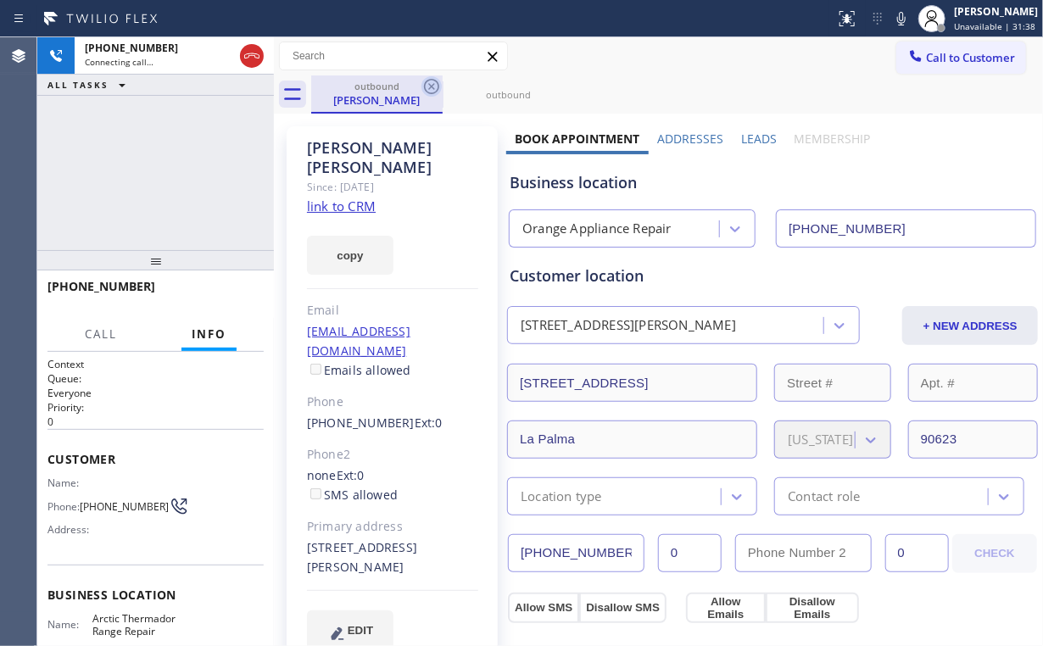
click at [434, 81] on icon at bounding box center [431, 86] width 15 height 15
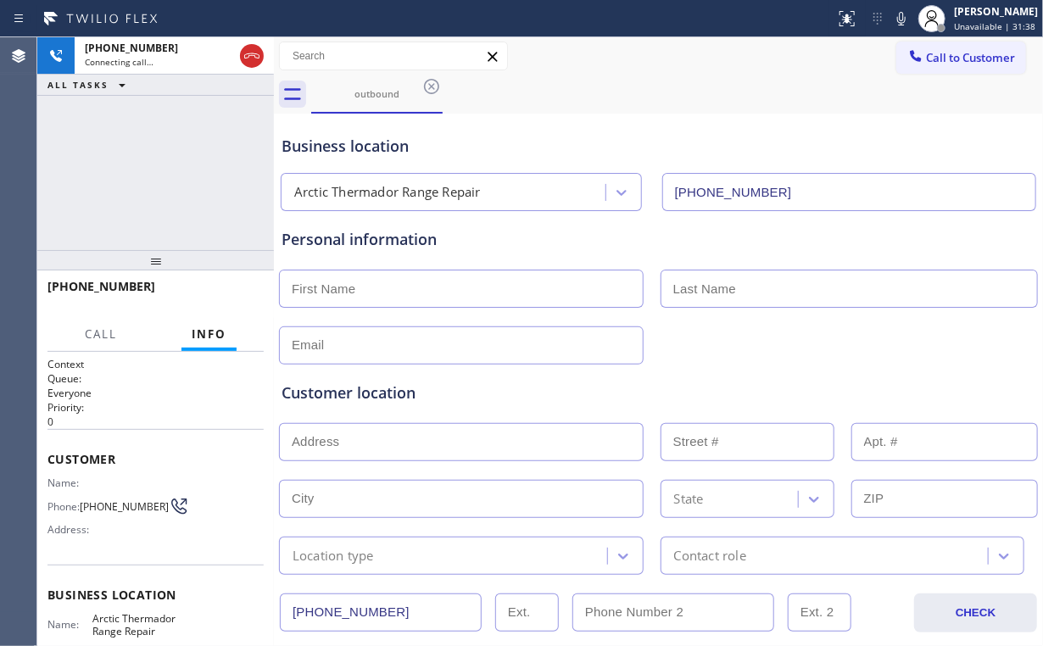
drag, startPoint x: 195, startPoint y: 178, endPoint x: 172, endPoint y: 92, distance: 89.4
click at [196, 178] on div "[PHONE_NUMBER] Connecting call… ALL TASKS ALL TASKS ACTIVE TASKS TASKS IN WRAP …" at bounding box center [155, 143] width 236 height 213
click at [235, 295] on span "HANG UP" at bounding box center [224, 294] width 52 height 12
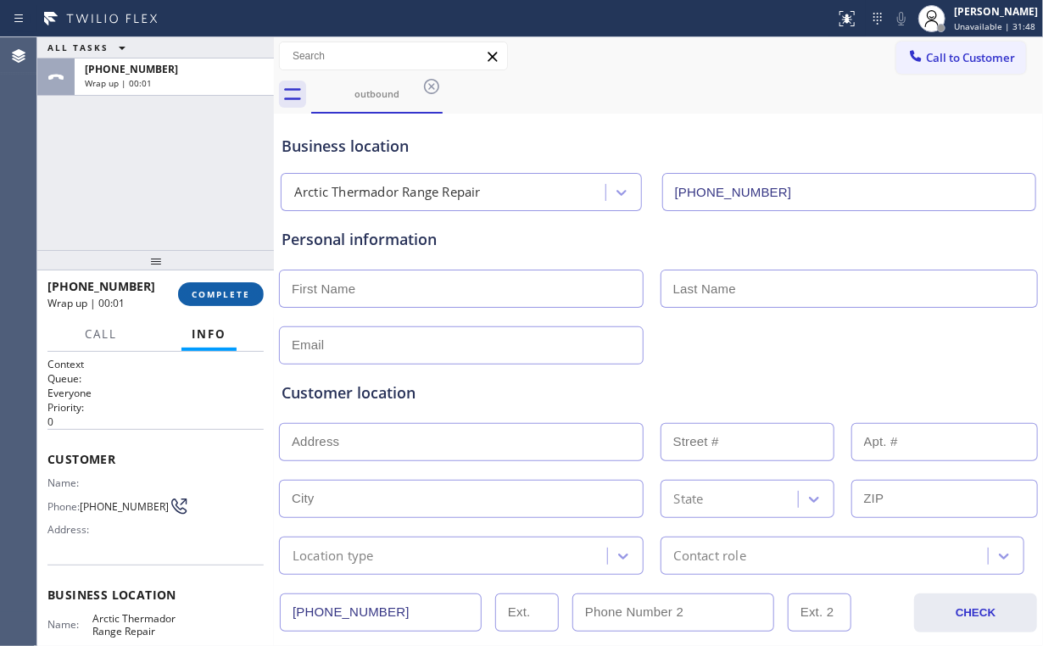
click at [235, 295] on span "COMPLETE" at bounding box center [221, 294] width 58 height 12
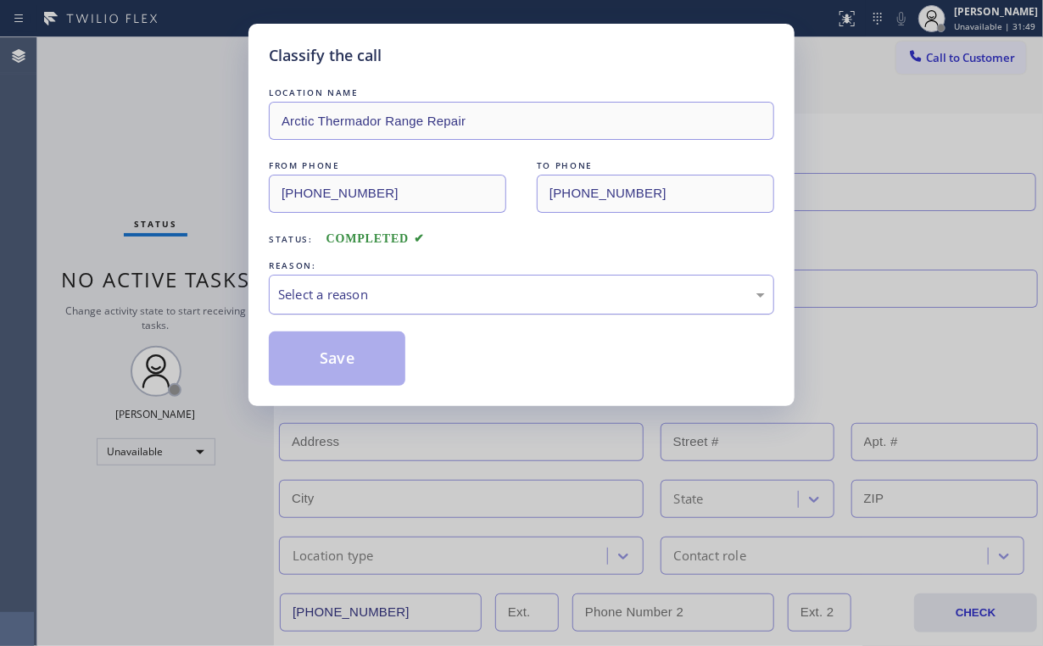
click at [312, 299] on div "Select a reason" at bounding box center [521, 294] width 487 height 19
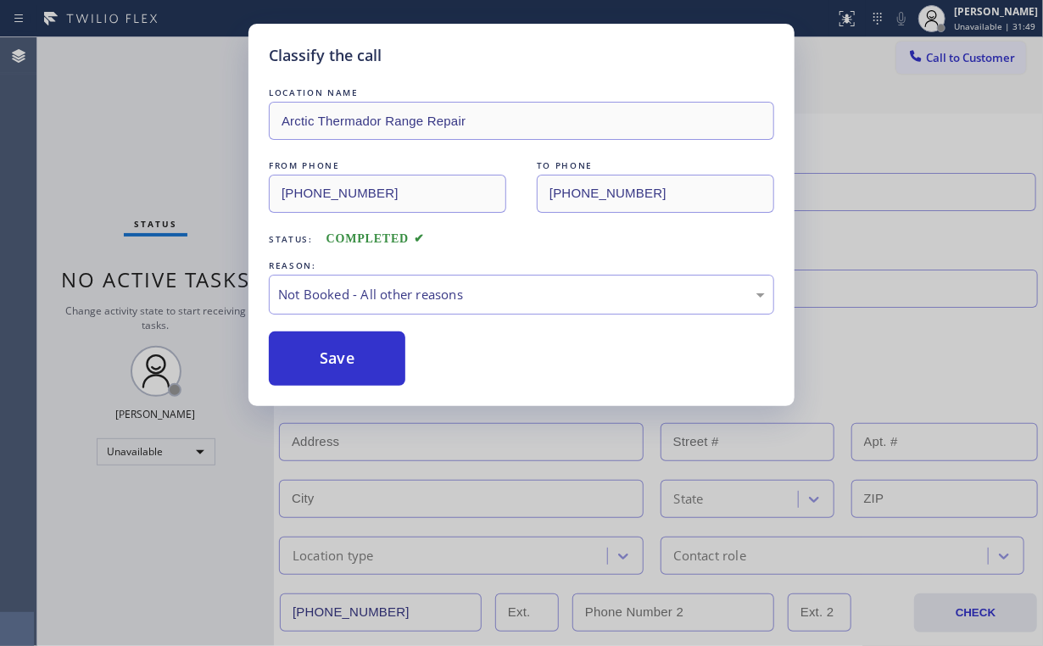
drag, startPoint x: 312, startPoint y: 363, endPoint x: 136, endPoint y: 103, distance: 313.6
click at [313, 360] on button "Save" at bounding box center [337, 358] width 136 height 54
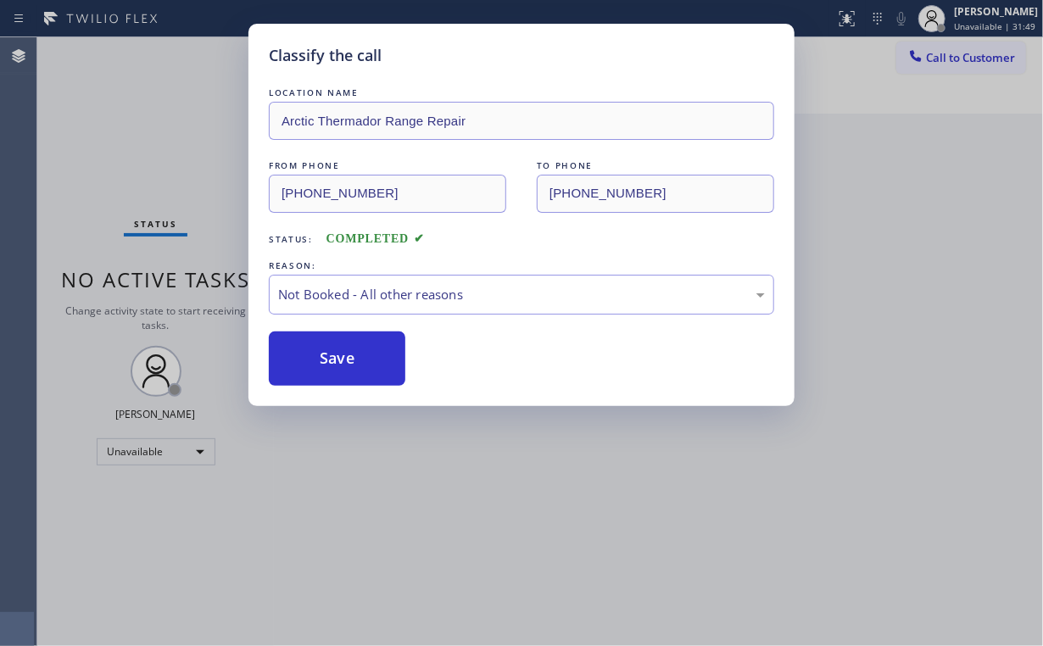
click at [131, 96] on div "Classify the call LOCATION NAME Arctic Thermador Range Repair FROM PHONE [PHONE…" at bounding box center [521, 323] width 1043 height 646
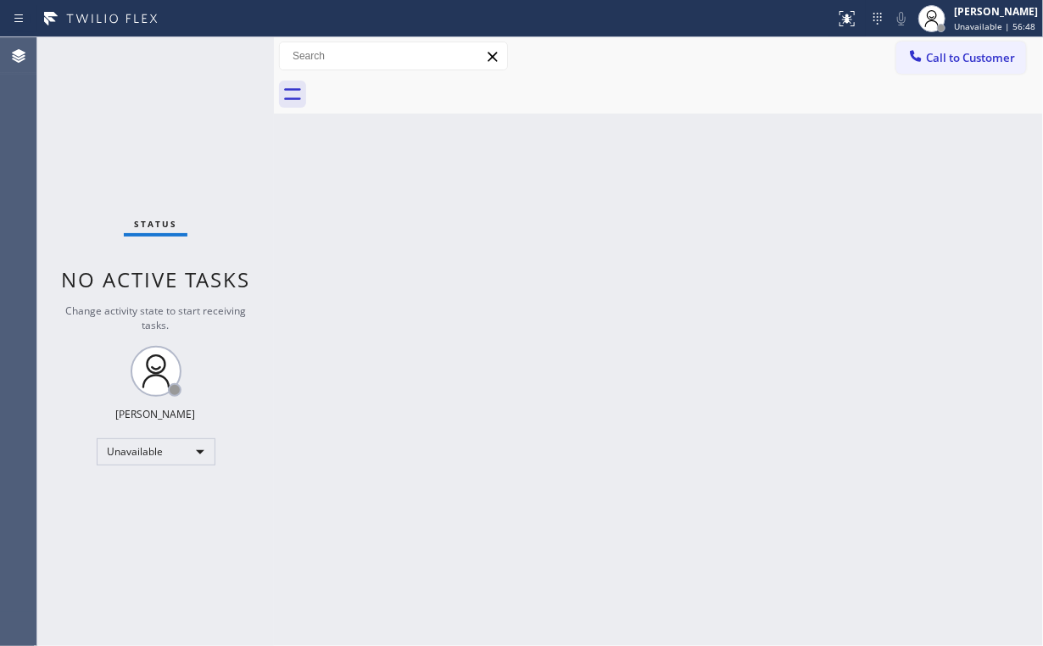
click at [935, 60] on span "Call to Customer" at bounding box center [970, 57] width 89 height 15
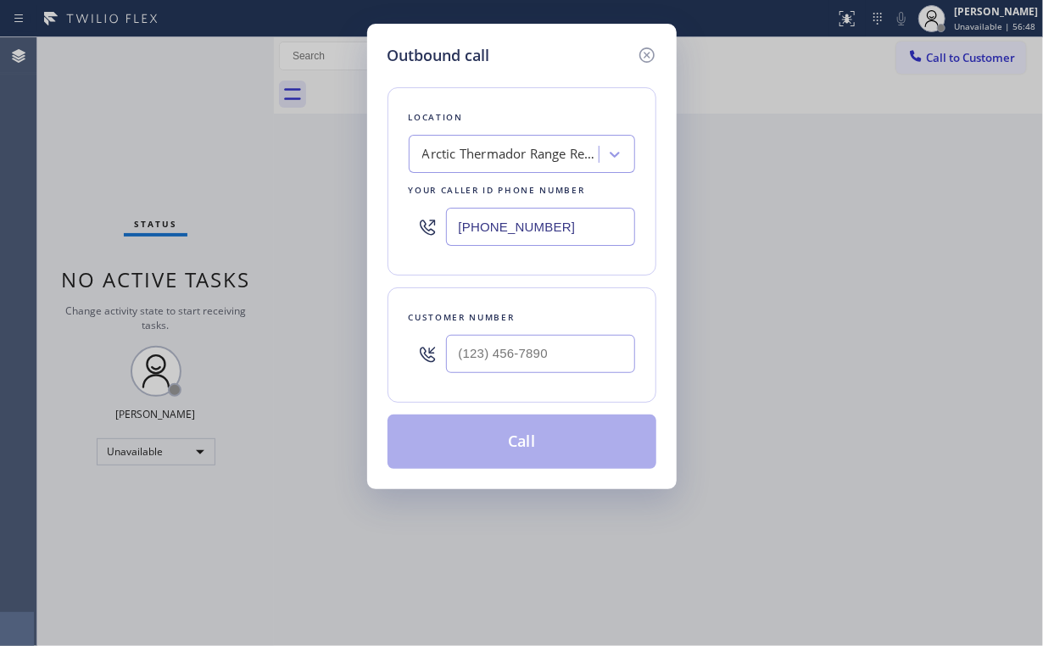
drag, startPoint x: 586, startPoint y: 211, endPoint x: 212, endPoint y: 183, distance: 374.8
click at [306, 201] on div "Outbound call Location Arctic Thermador Range Repair Your caller id phone numbe…" at bounding box center [521, 323] width 1043 height 646
paste input "818) 698-8288"
type input "[PHONE_NUMBER]"
click at [532, 336] on input "(___) ___-____" at bounding box center [540, 354] width 189 height 38
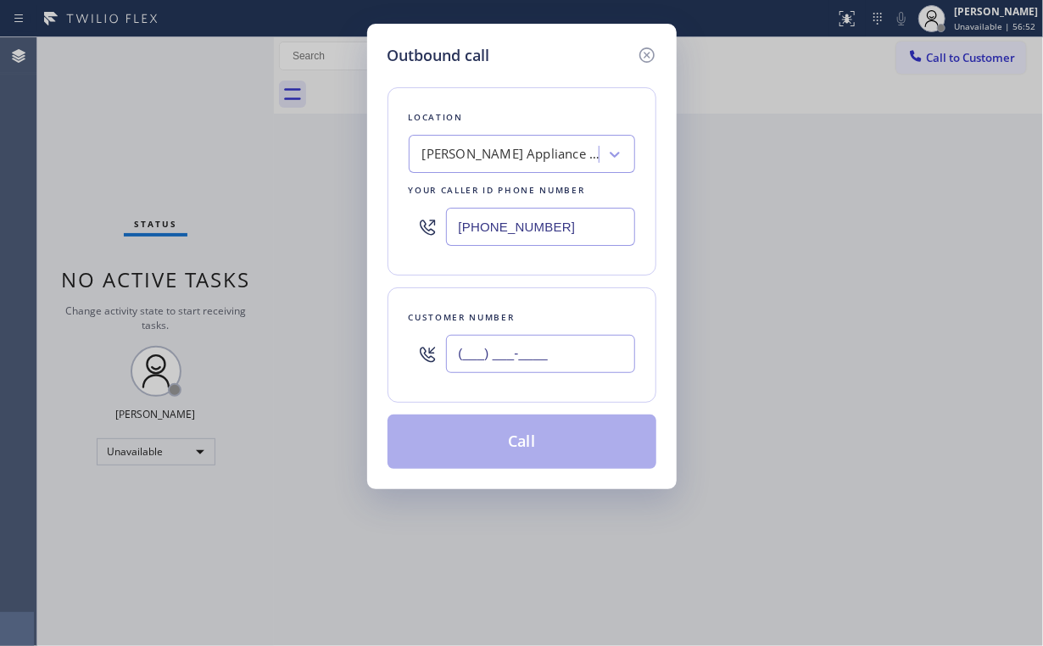
paste input "818) 726-4516"
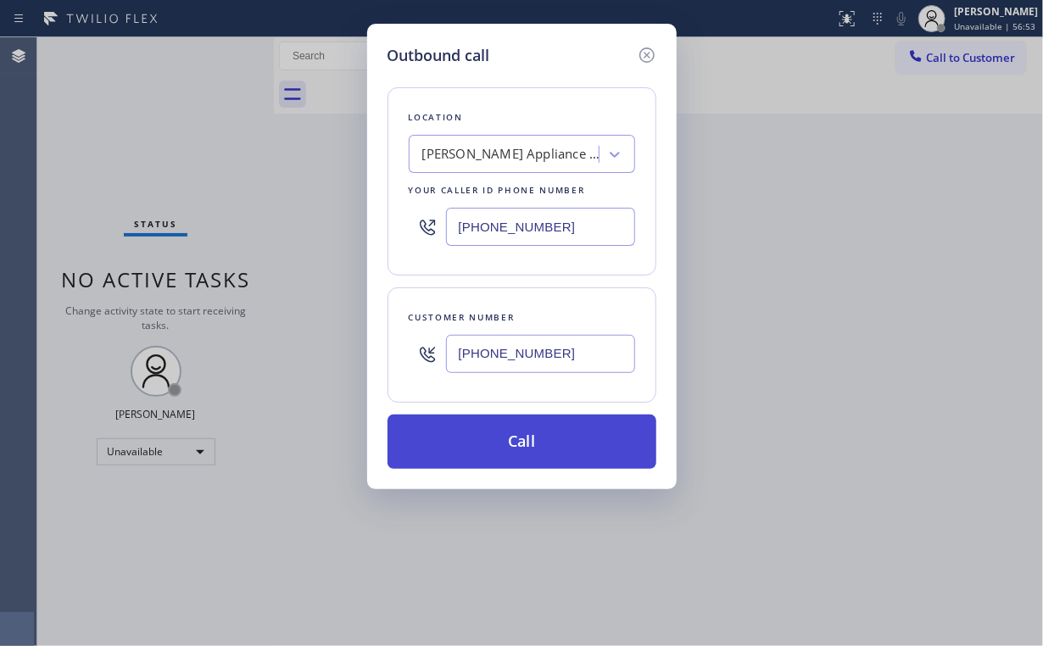
type input "[PHONE_NUMBER]"
click at [495, 436] on button "Call" at bounding box center [521, 441] width 269 height 54
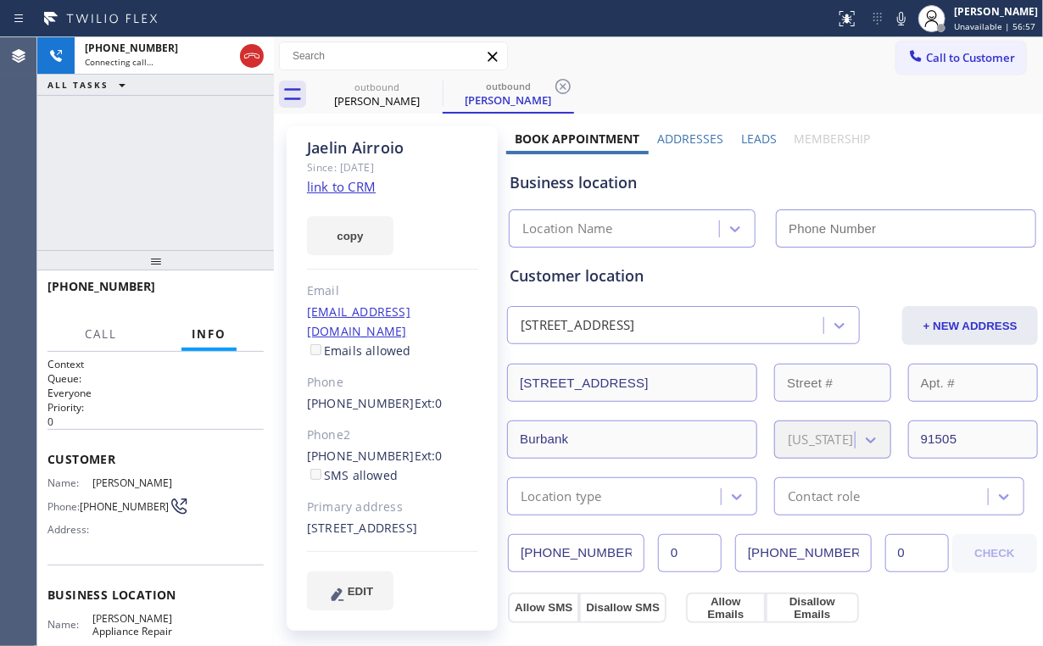
type input "[PHONE_NUMBER]"
click at [183, 174] on div "[PHONE_NUMBER] Connecting call… ALL TASKS ALL TASKS ACTIVE TASKS TASKS IN WRAP …" at bounding box center [155, 143] width 236 height 213
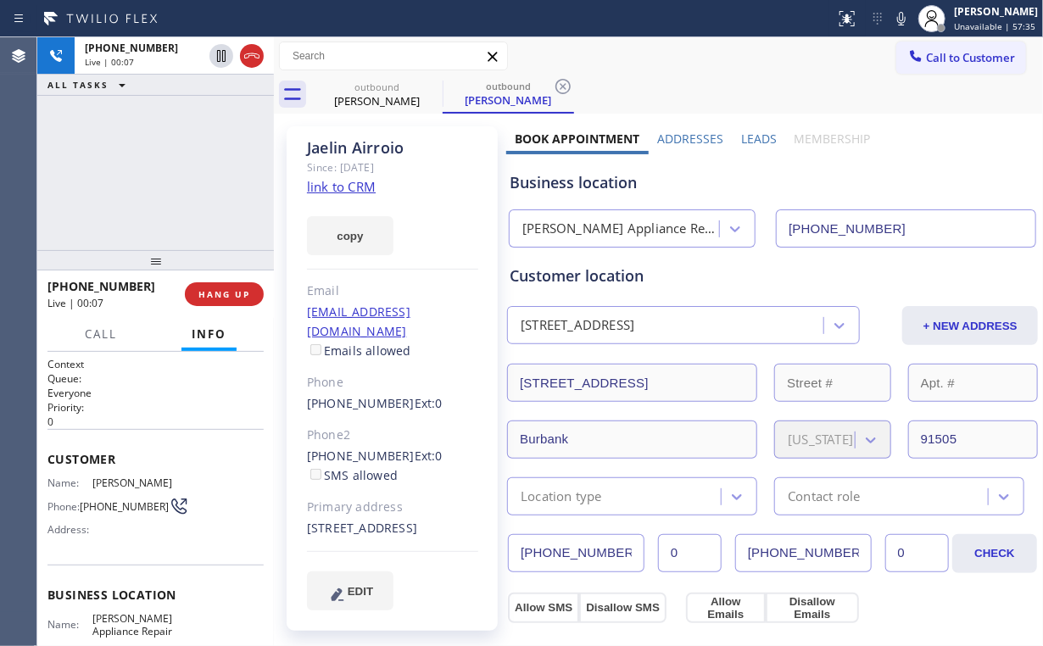
click at [152, 172] on div "[PHONE_NUMBER] Live | 00:07 ALL TASKS ALL TASKS ACTIVE TASKS TASKS IN WRAP UP" at bounding box center [155, 143] width 236 height 213
click at [237, 293] on span "HANG UP" at bounding box center [224, 294] width 52 height 12
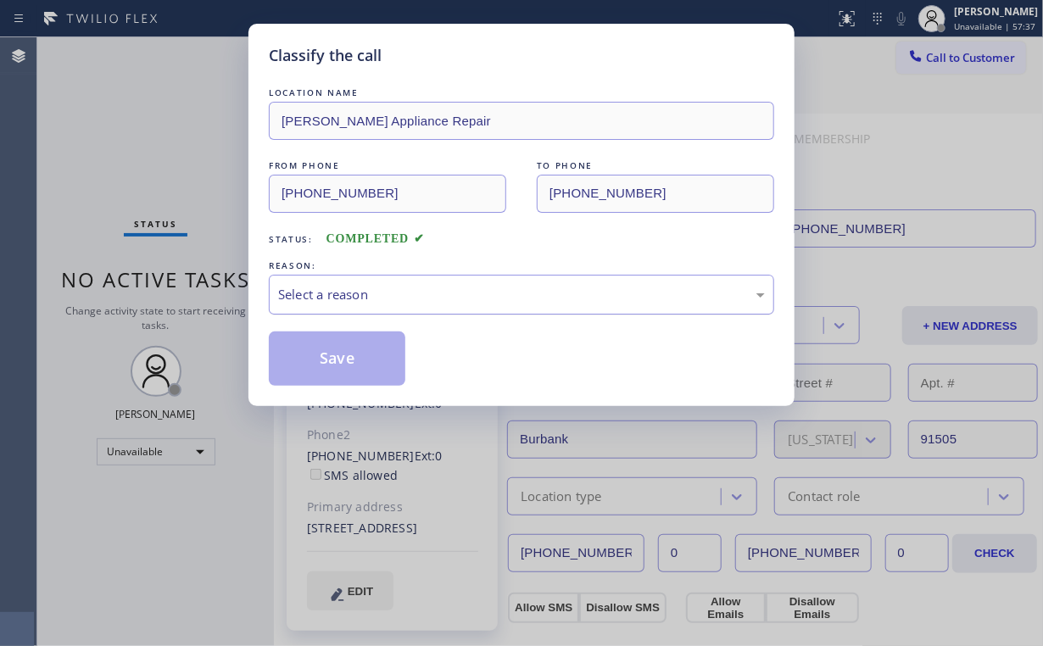
drag, startPoint x: 293, startPoint y: 292, endPoint x: 303, endPoint y: 309, distance: 19.3
click at [295, 292] on div "Select a reason" at bounding box center [521, 294] width 487 height 19
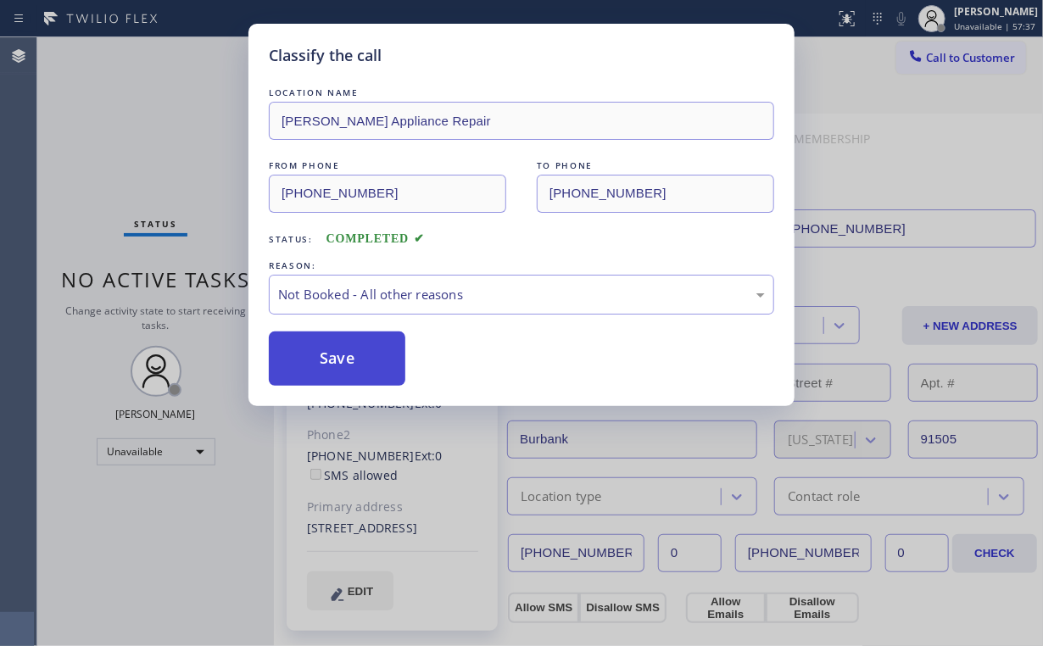
click at [319, 356] on button "Save" at bounding box center [337, 358] width 136 height 54
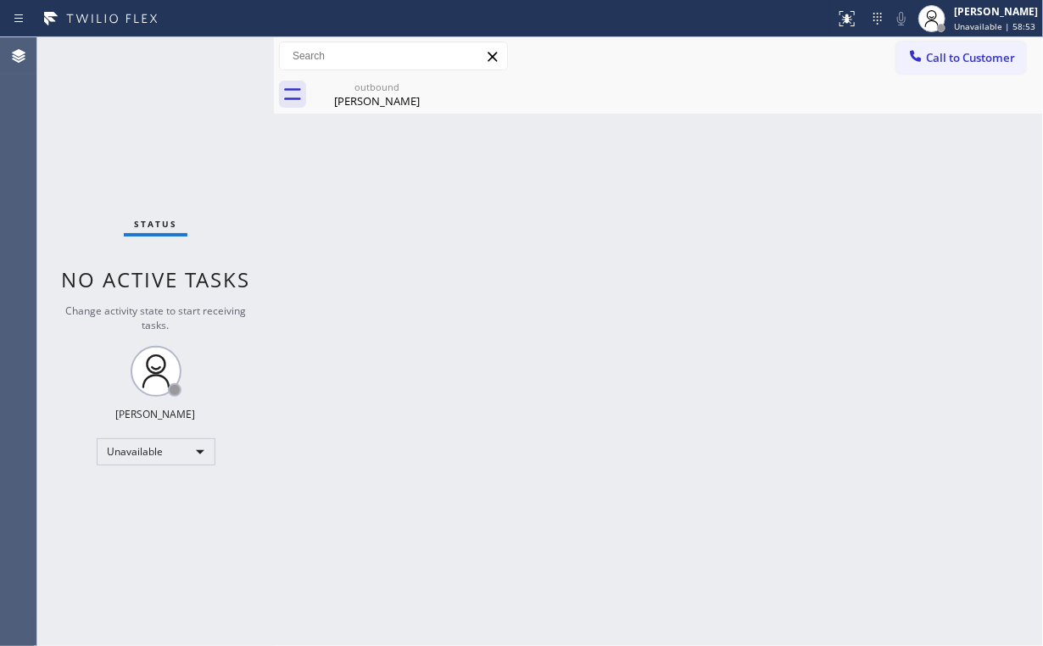
drag, startPoint x: 931, startPoint y: 58, endPoint x: 826, endPoint y: 129, distance: 126.9
click at [930, 58] on span "Call to Customer" at bounding box center [970, 57] width 89 height 15
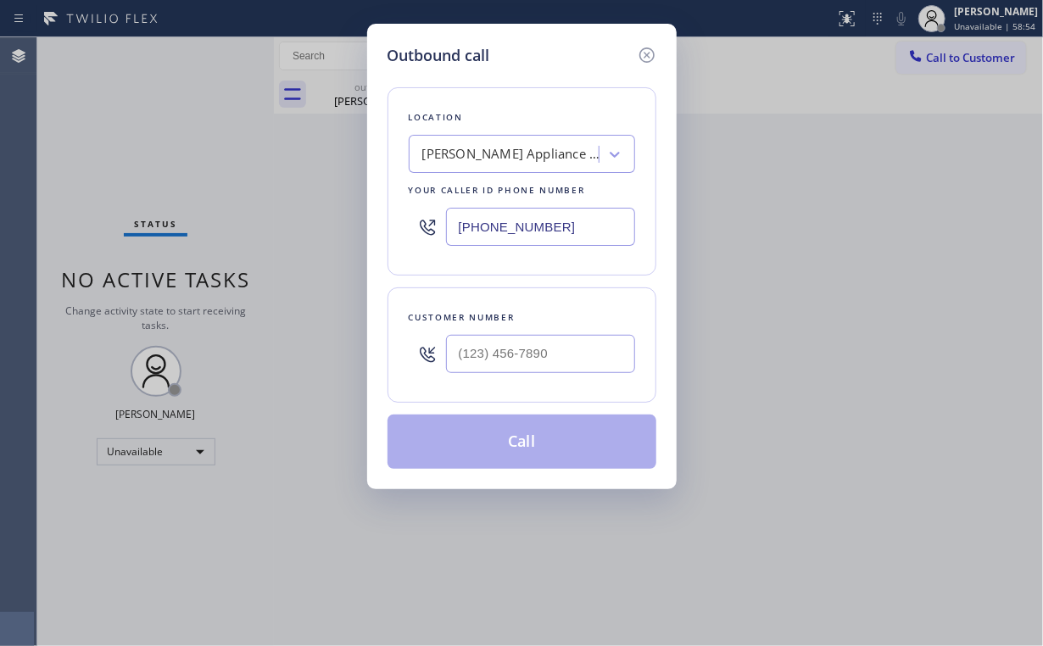
drag, startPoint x: 413, startPoint y: 225, endPoint x: 339, endPoint y: 209, distance: 75.5
click at [370, 222] on div "Outbound call Location [PERSON_NAME] Appliance Repair Your caller id phone numb…" at bounding box center [521, 256] width 309 height 465
paste input "408) 539-2570"
type input "[PHONE_NUMBER]"
click at [567, 375] on div "Customer number" at bounding box center [521, 344] width 269 height 115
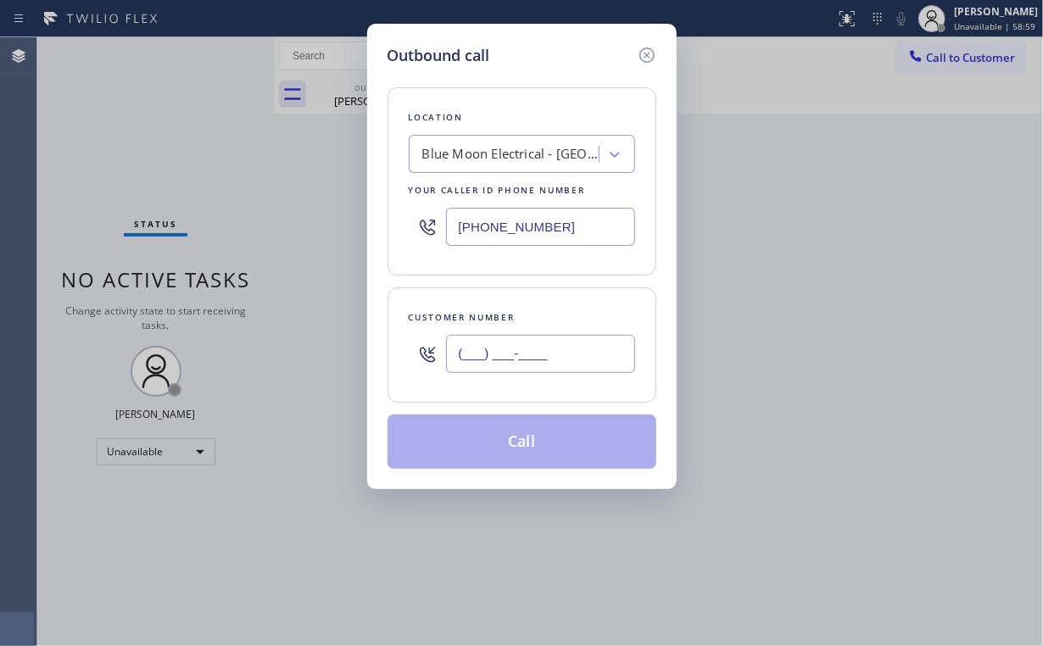
click at [564, 351] on input "(___) ___-____" at bounding box center [540, 354] width 189 height 38
paste input "847) 858-1294"
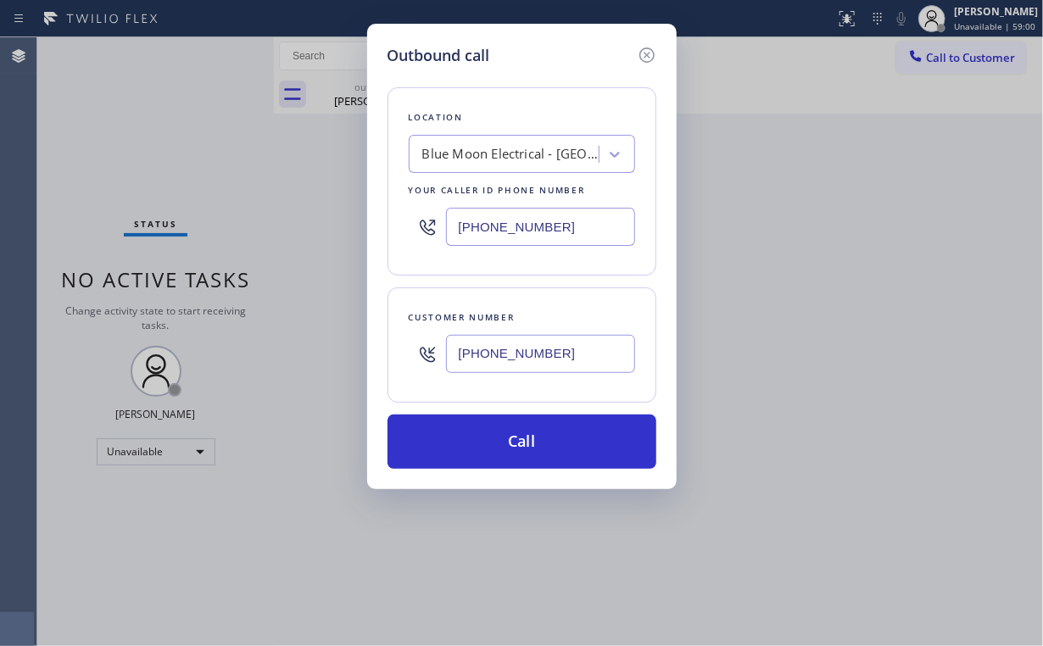
type input "[PHONE_NUMBER]"
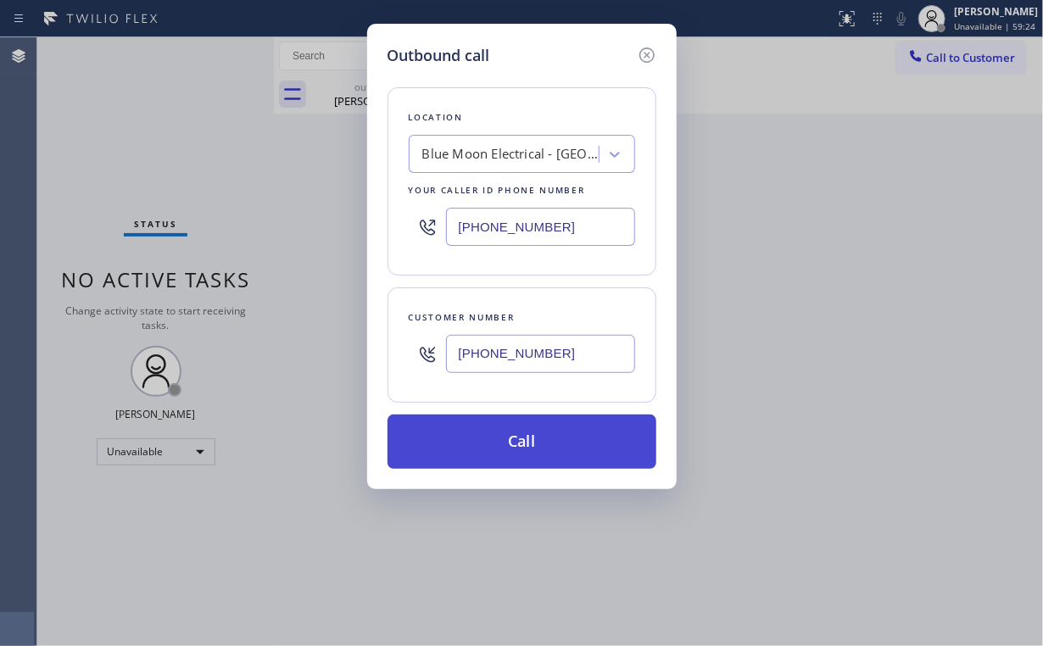
click at [502, 431] on button "Call" at bounding box center [521, 441] width 269 height 54
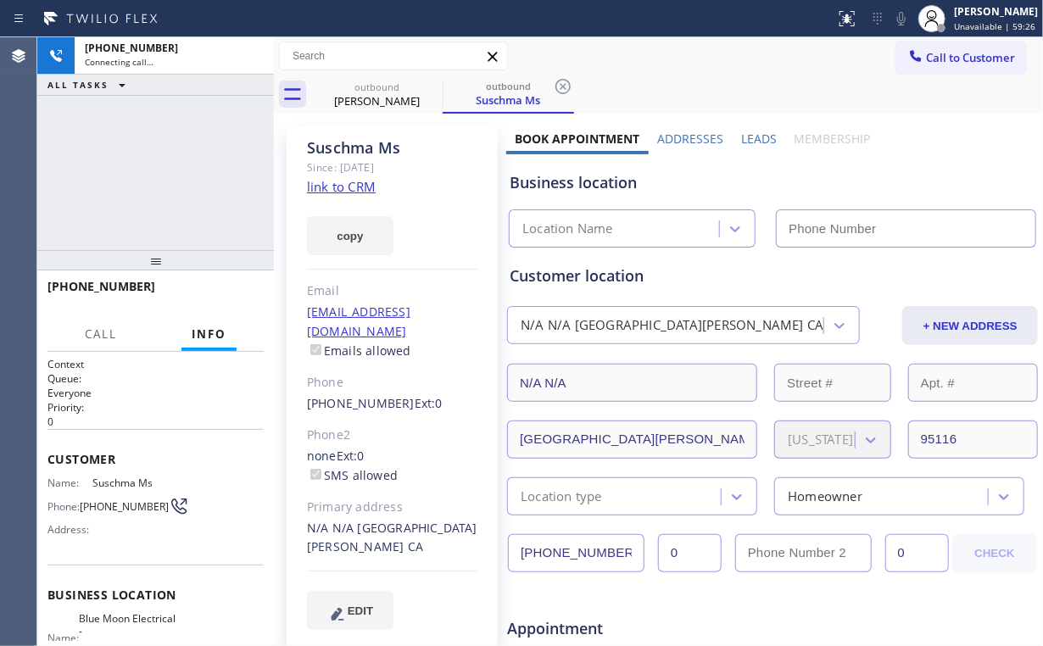
click at [173, 163] on div "[PHONE_NUMBER] Connecting call… ALL TASKS ALL TASKS ACTIVE TASKS TASKS IN WRAP …" at bounding box center [155, 143] width 236 height 213
type input "[PHONE_NUMBER]"
drag, startPoint x: 374, startPoint y: 105, endPoint x: 459, endPoint y: 77, distance: 89.3
click at [376, 105] on div "[PERSON_NAME]" at bounding box center [377, 100] width 128 height 15
type input "[PHONE_NUMBER]"
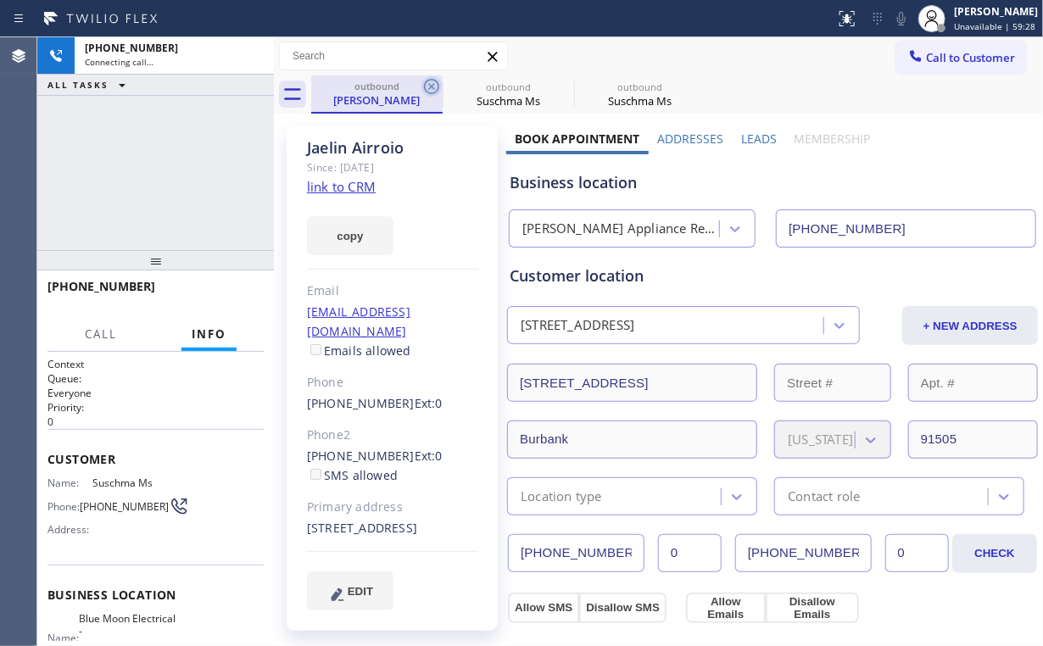
click at [428, 91] on icon at bounding box center [431, 86] width 20 height 20
type input "[PHONE_NUMBER]"
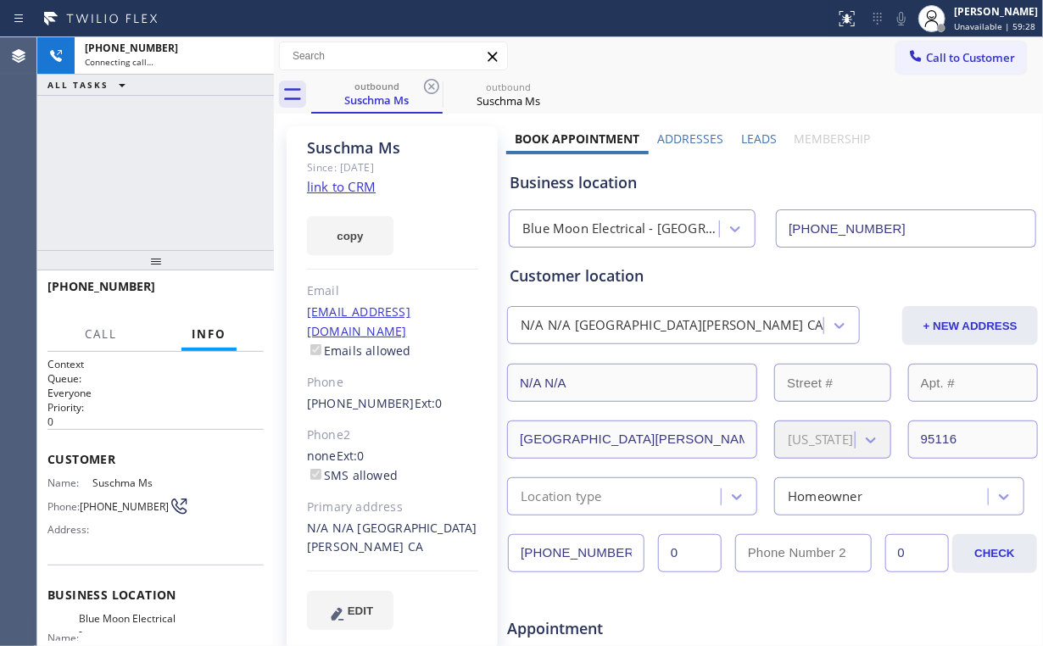
drag, startPoint x: 196, startPoint y: 142, endPoint x: 200, endPoint y: 14, distance: 128.1
click at [196, 142] on div "[PHONE_NUMBER] Connecting call… ALL TASKS ALL TASKS ACTIVE TASKS TASKS IN WRAP …" at bounding box center [155, 143] width 236 height 213
click at [229, 298] on span "HANG UP" at bounding box center [224, 294] width 52 height 12
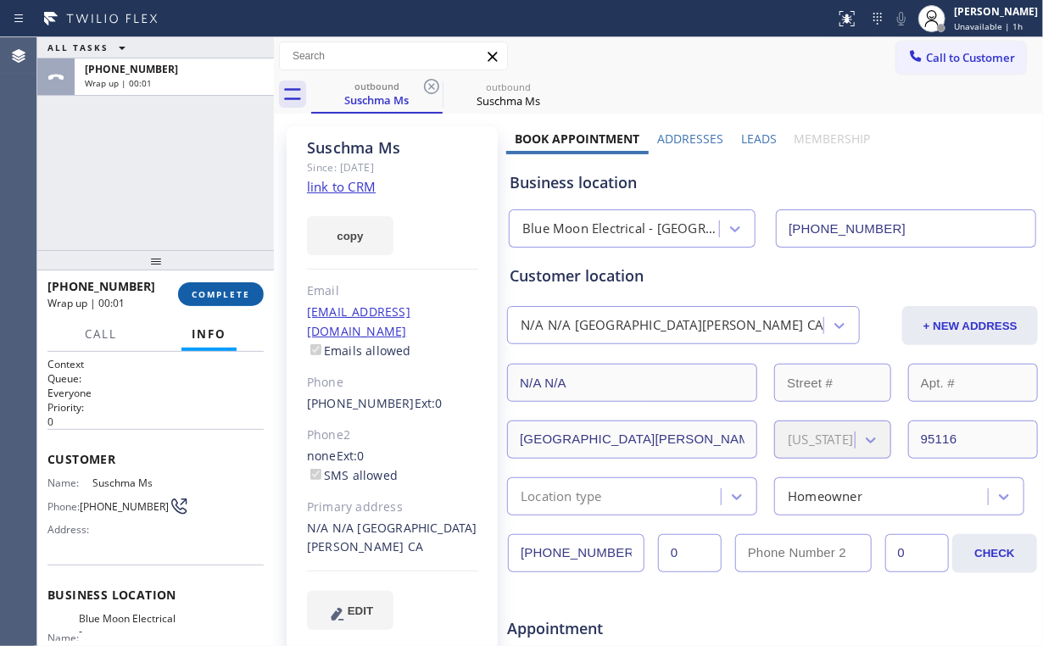
click at [236, 295] on span "COMPLETE" at bounding box center [221, 294] width 58 height 12
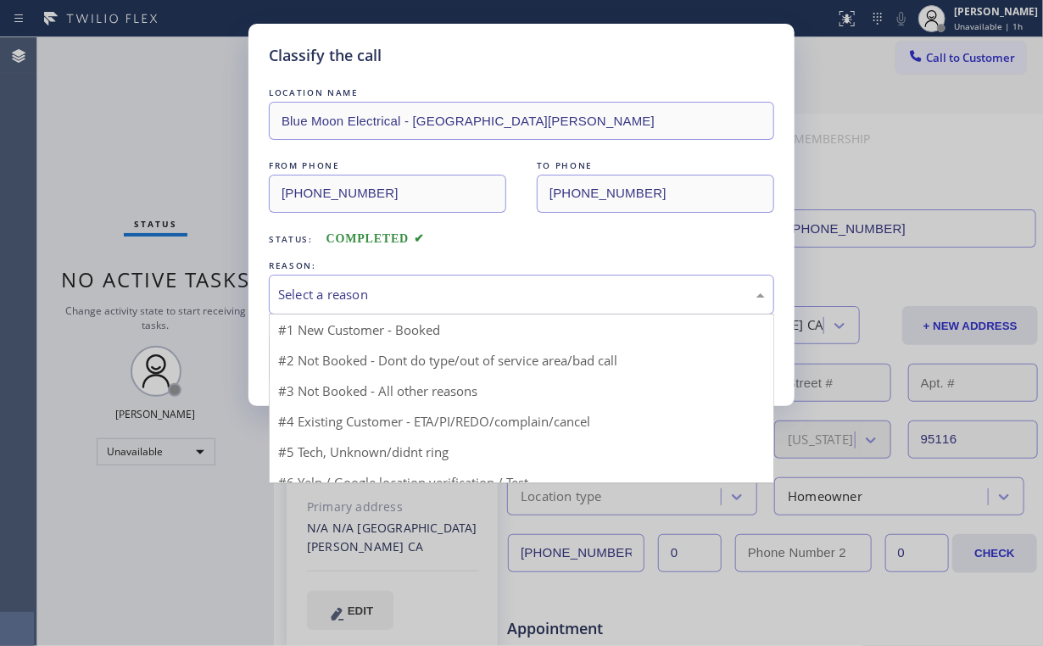
drag, startPoint x: 341, startPoint y: 290, endPoint x: 341, endPoint y: 341, distance: 50.9
click at [342, 291] on div "Select a reason" at bounding box center [521, 294] width 487 height 19
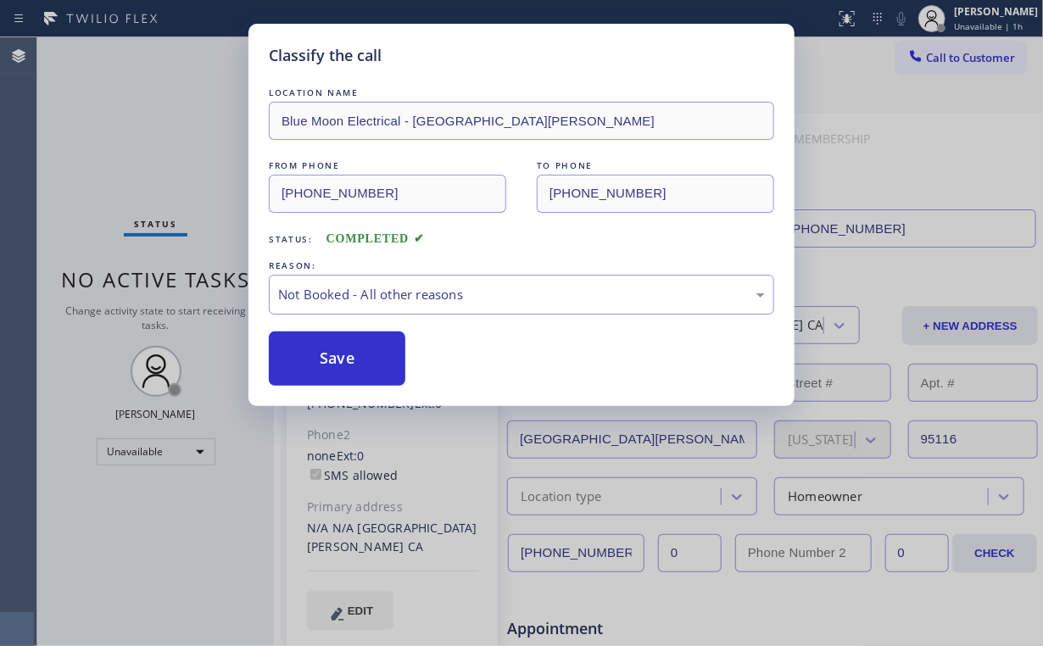
click at [336, 364] on button "Save" at bounding box center [337, 358] width 136 height 54
drag, startPoint x: 127, startPoint y: 118, endPoint x: 661, endPoint y: 3, distance: 546.3
click at [143, 119] on div "Classify the call LOCATION NAME Blue Moon Electrical - [GEOGRAPHIC_DATA][PERSON…" at bounding box center [521, 323] width 1043 height 646
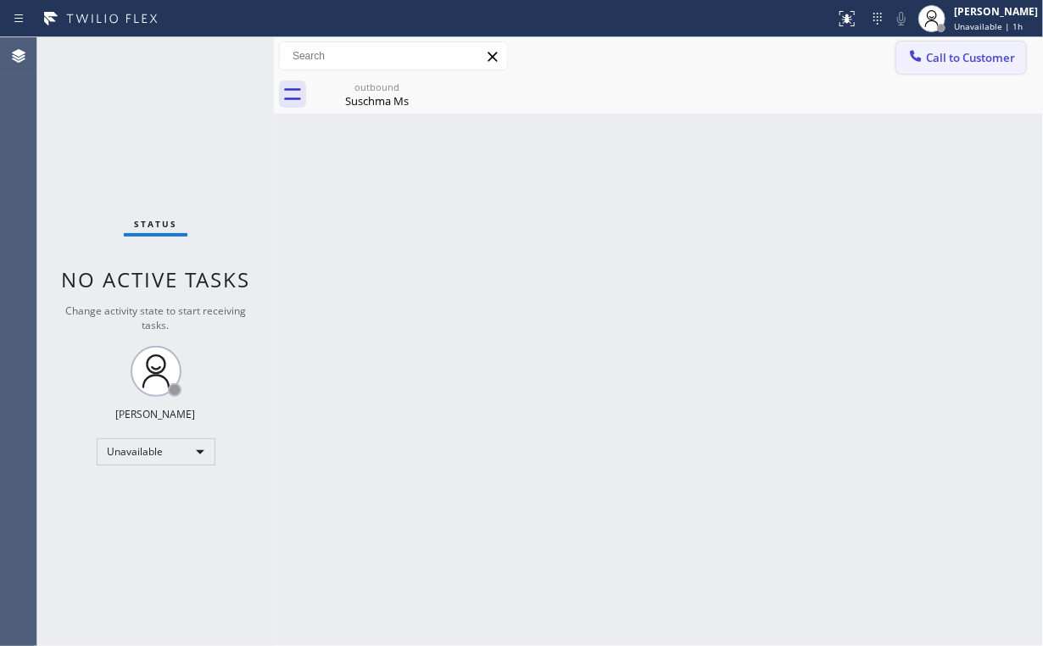
click at [947, 57] on span "Call to Customer" at bounding box center [970, 57] width 89 height 15
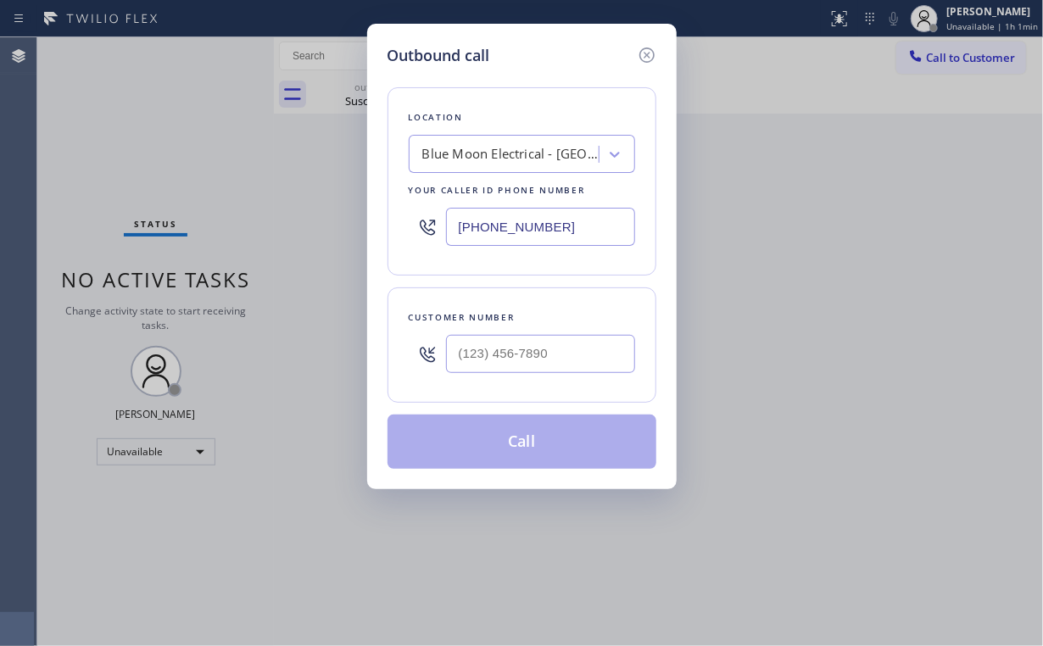
click at [550, 319] on div "Customer number" at bounding box center [522, 318] width 226 height 18
click at [520, 347] on input "(___) ___-____" at bounding box center [540, 354] width 189 height 38
paste input "847) 858-1294"
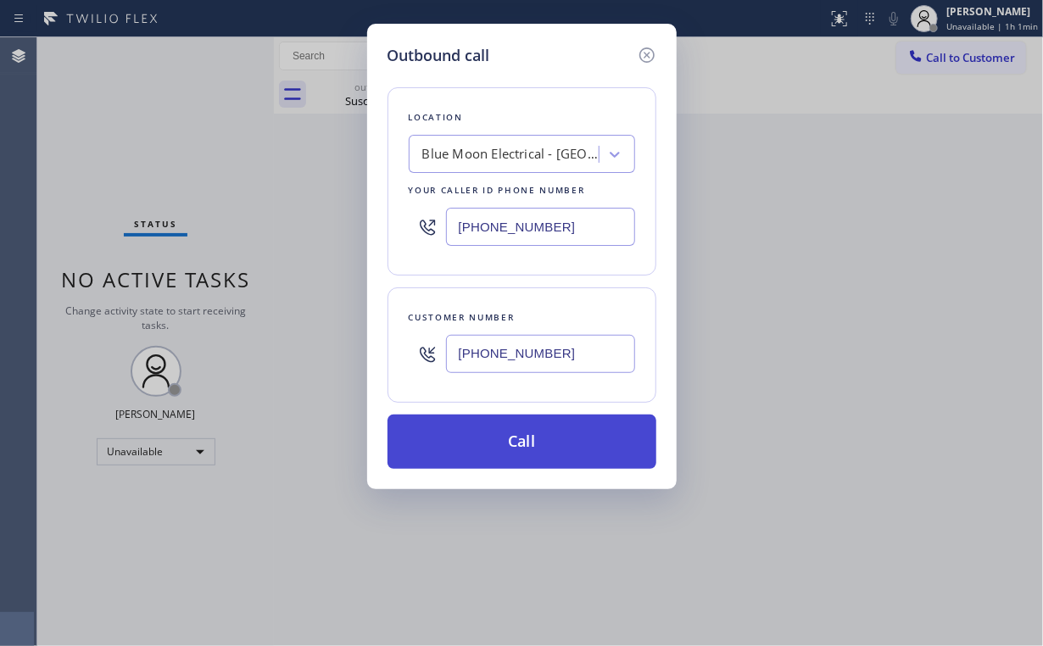
type input "[PHONE_NUMBER]"
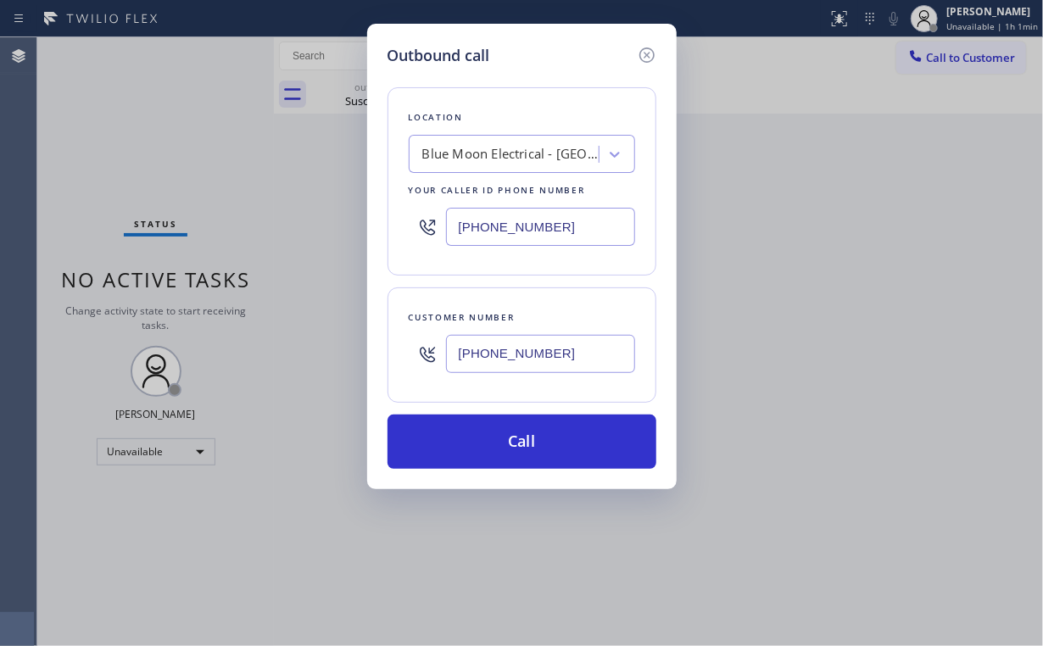
drag, startPoint x: 471, startPoint y: 437, endPoint x: 470, endPoint y: 497, distance: 59.3
click at [471, 442] on button "Call" at bounding box center [521, 441] width 269 height 54
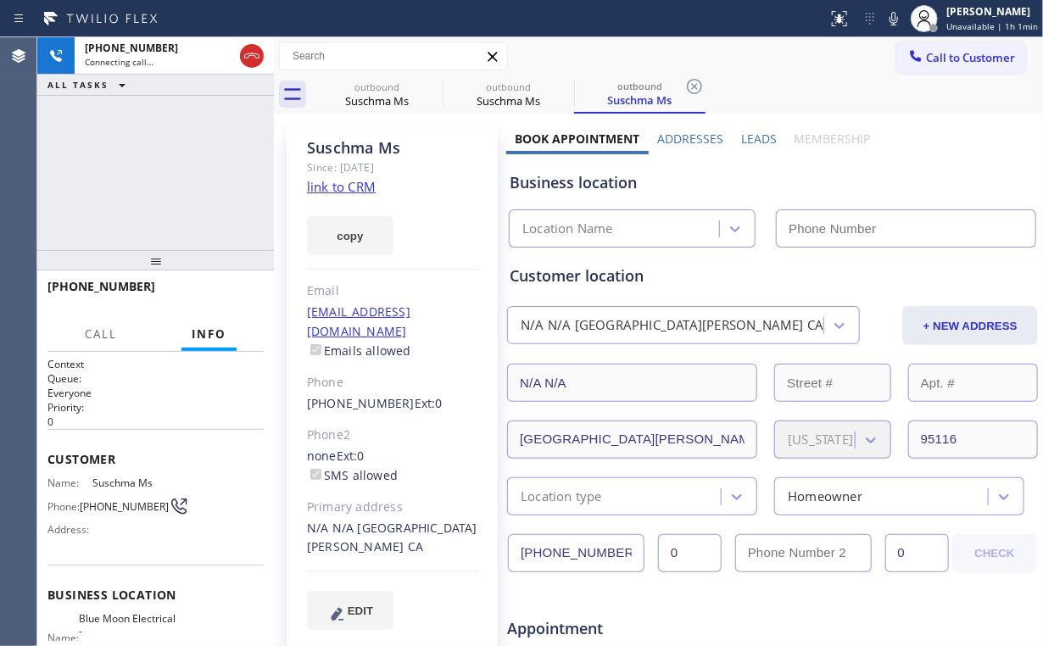
click at [112, 150] on div "[PHONE_NUMBER] Connecting call… ALL TASKS ALL TASKS ACTIVE TASKS TASKS IN WRAP …" at bounding box center [155, 143] width 236 height 213
click at [359, 95] on div "Suschma Ms" at bounding box center [377, 100] width 128 height 15
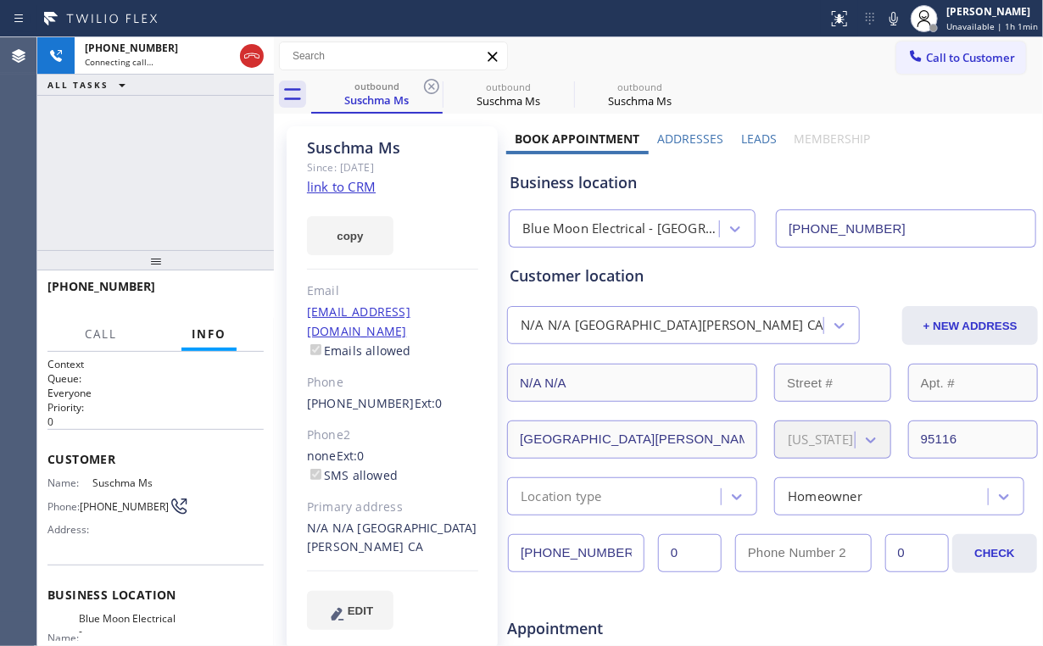
drag, startPoint x: 427, startPoint y: 86, endPoint x: 323, endPoint y: 185, distance: 143.9
click at [428, 86] on icon at bounding box center [431, 86] width 20 height 20
click at [146, 197] on div "[PHONE_NUMBER] Connecting call… ALL TASKS ALL TASKS ACTIVE TASKS TASKS IN WRAP …" at bounding box center [155, 143] width 236 height 213
click at [167, 175] on div "[PHONE_NUMBER] Live | 00:05 ALL TASKS ALL TASKS ACTIVE TASKS TASKS IN WRAP UP" at bounding box center [155, 143] width 236 height 213
click at [167, 175] on div "[PHONE_NUMBER] Live | 00:08 ALL TASKS ALL TASKS ACTIVE TASKS TASKS IN WRAP UP" at bounding box center [155, 143] width 236 height 213
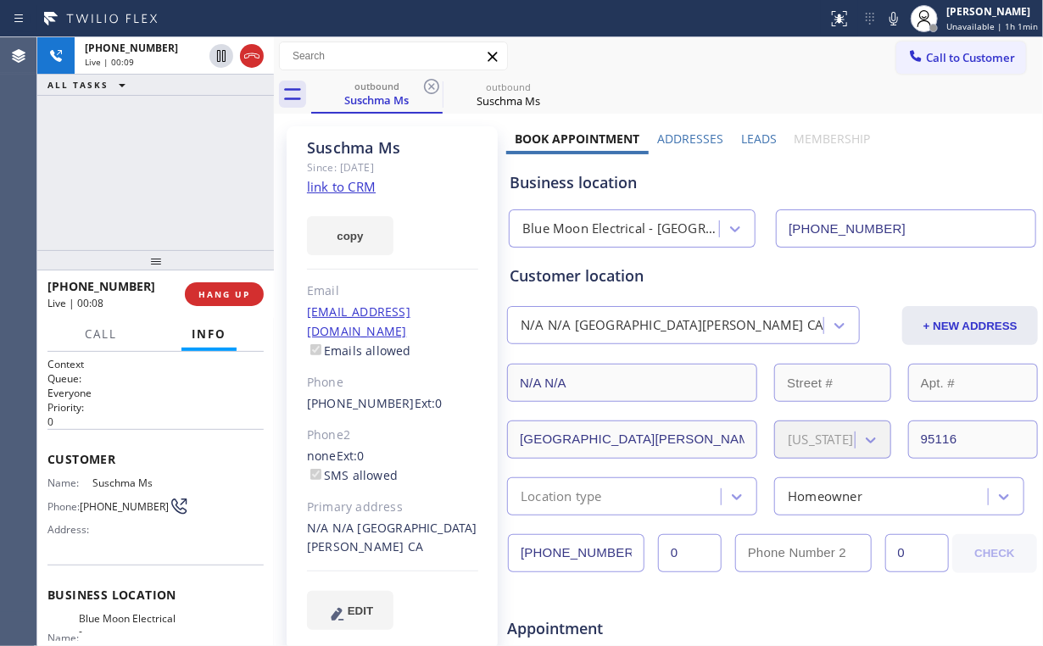
click at [167, 175] on div "[PHONE_NUMBER] Live | 00:09 ALL TASKS ALL TASKS ACTIVE TASKS TASKS IN WRAP UP" at bounding box center [155, 143] width 236 height 213
click at [587, 227] on div "Blue Moon Electrical - [GEOGRAPHIC_DATA][PERSON_NAME]" at bounding box center [621, 229] width 198 height 19
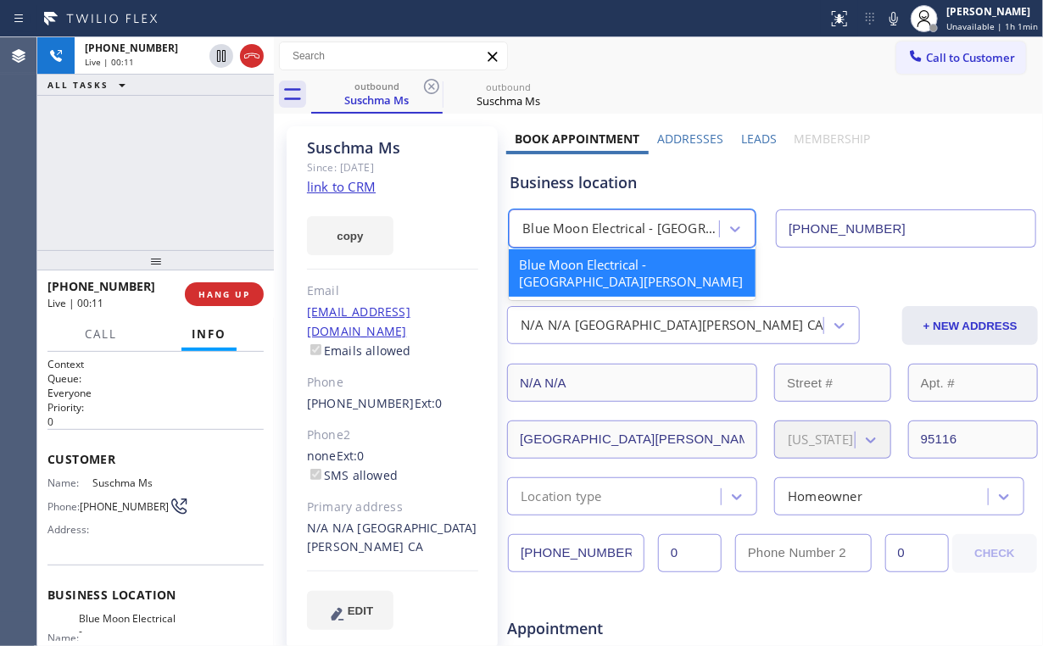
click at [615, 178] on div "Business location" at bounding box center [772, 182] width 526 height 23
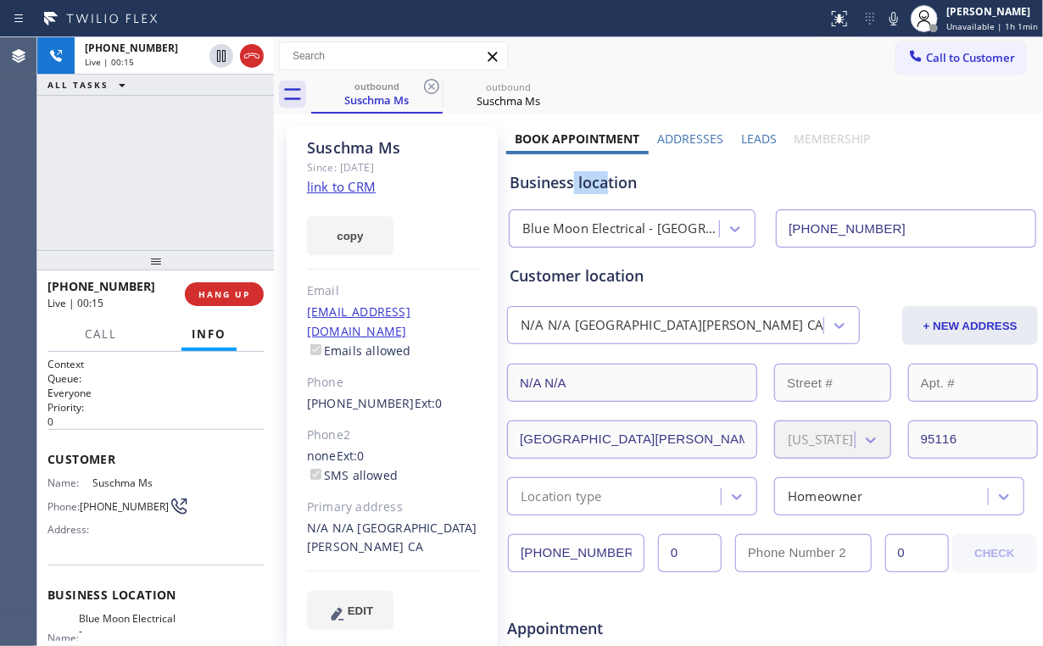
drag, startPoint x: 605, startPoint y: 184, endPoint x: 565, endPoint y: 183, distance: 40.7
click at [569, 183] on div "Business location" at bounding box center [772, 182] width 526 height 23
drag, startPoint x: 148, startPoint y: 175, endPoint x: 171, endPoint y: 14, distance: 162.7
click at [148, 174] on div "[PHONE_NUMBER] Live | 00:15 ALL TASKS ALL TASKS ACTIVE TASKS TASKS IN WRAP UP" at bounding box center [155, 143] width 236 height 213
click at [234, 297] on span "HANG UP" at bounding box center [224, 294] width 52 height 12
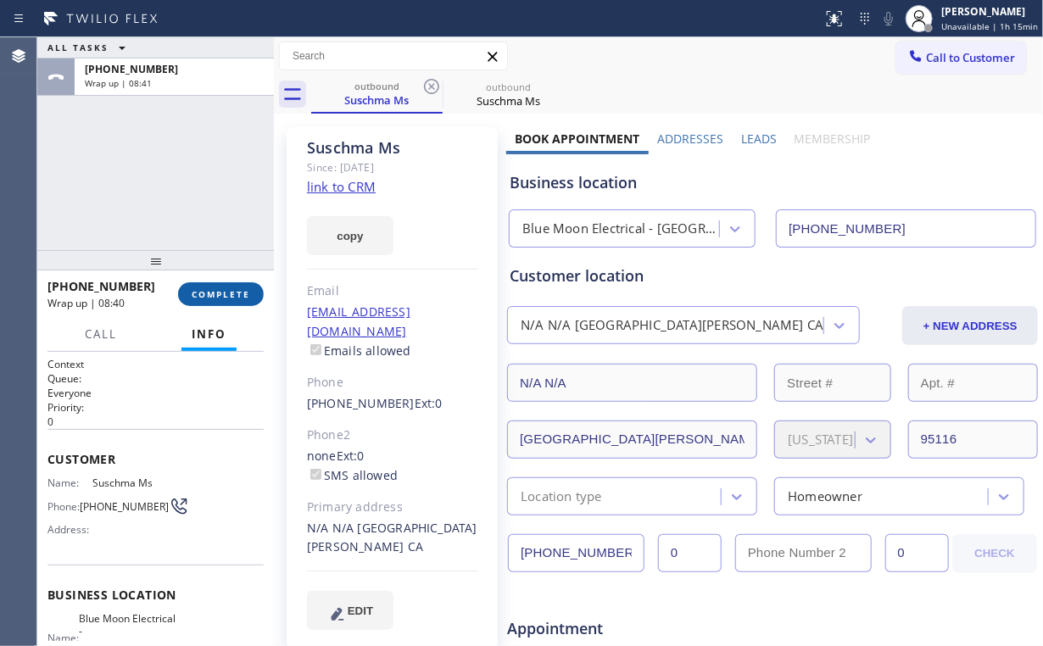
click at [225, 299] on span "COMPLETE" at bounding box center [221, 294] width 58 height 12
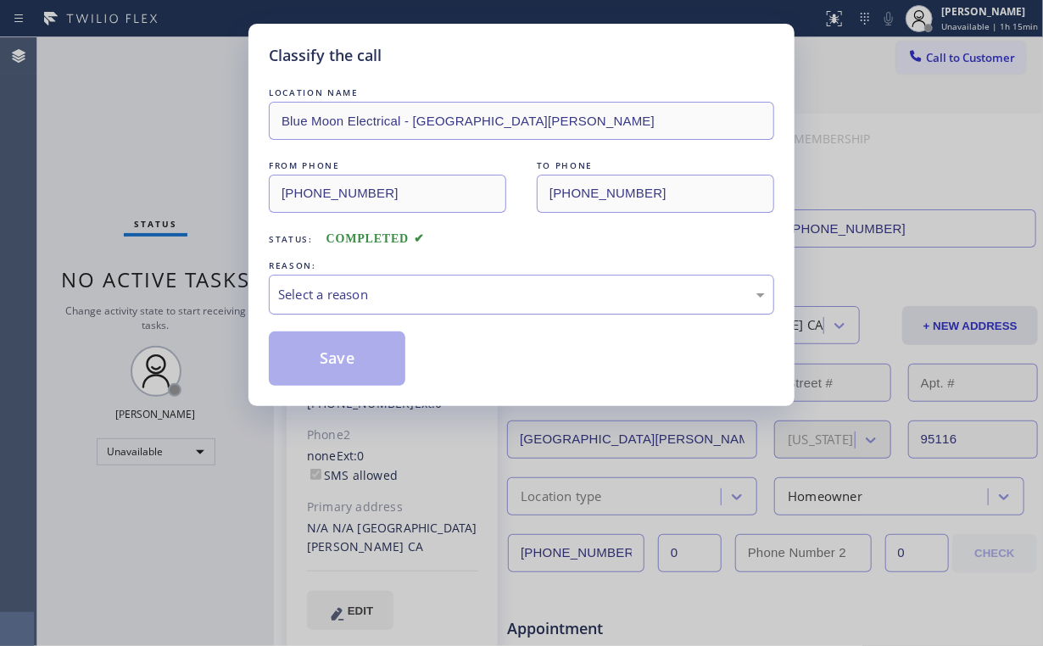
click at [331, 296] on div "Select a reason" at bounding box center [521, 294] width 487 height 19
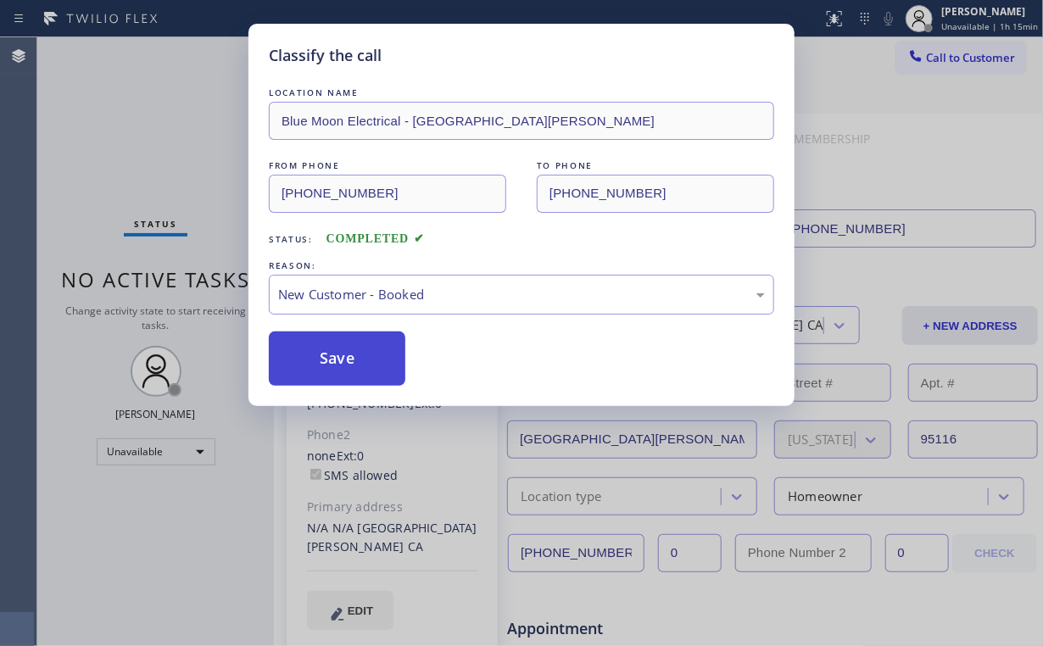
click at [346, 373] on button "Save" at bounding box center [337, 358] width 136 height 54
click at [176, 159] on div "Classify the call LOCATION NAME Blue Moon Electrical - [GEOGRAPHIC_DATA][PERSON…" at bounding box center [521, 323] width 1043 height 646
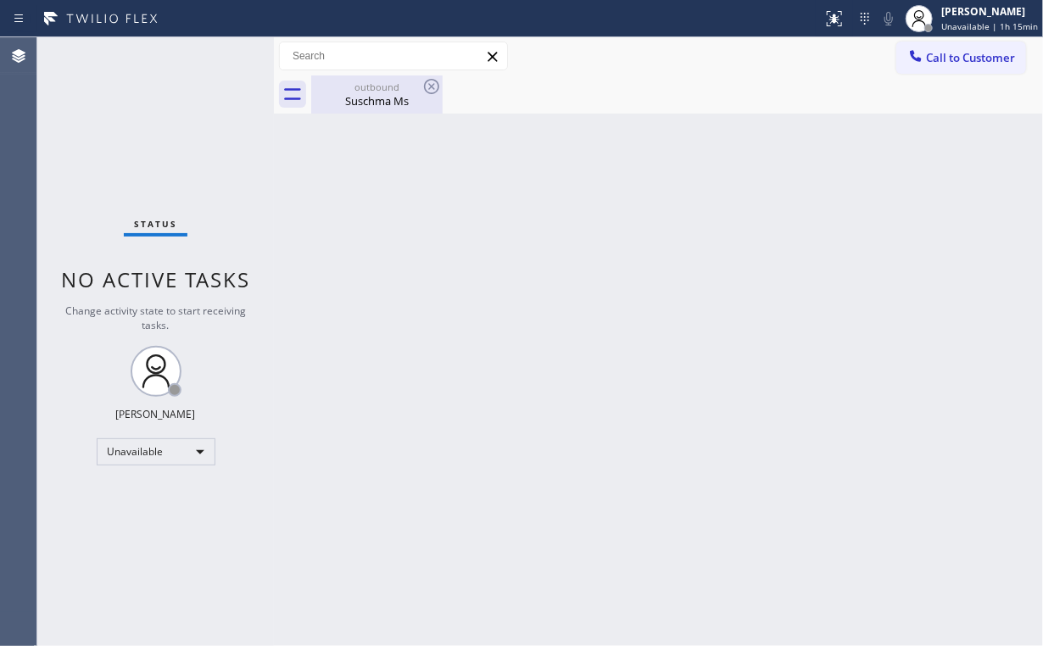
drag, startPoint x: 364, startPoint y: 105, endPoint x: 419, endPoint y: 98, distance: 55.5
click at [365, 105] on div "Suschma Ms" at bounding box center [377, 100] width 128 height 15
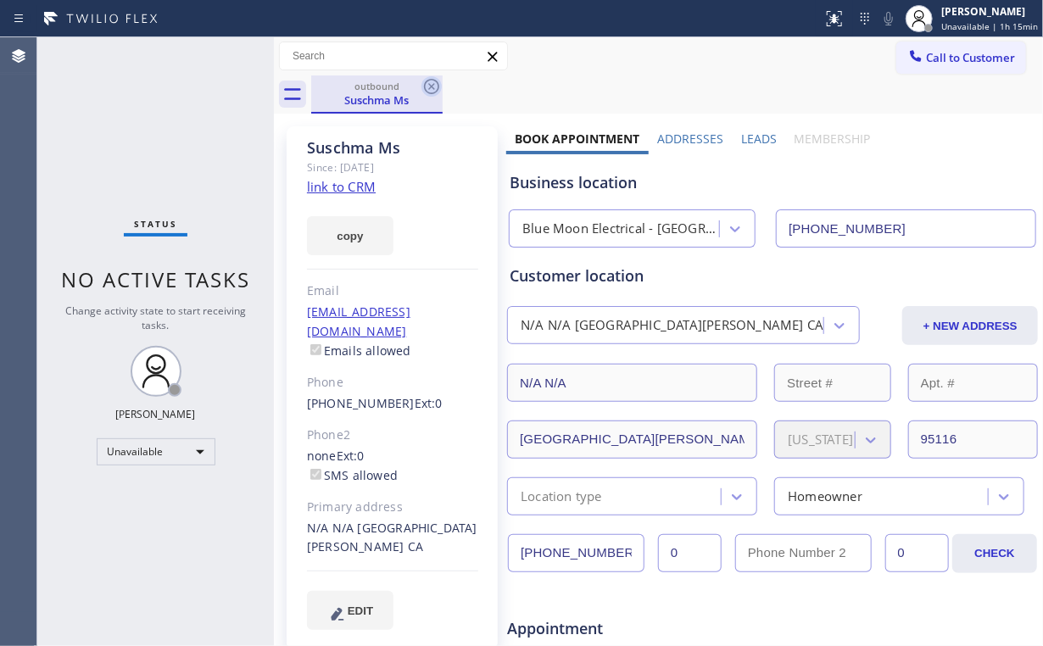
click at [426, 88] on icon at bounding box center [431, 86] width 20 height 20
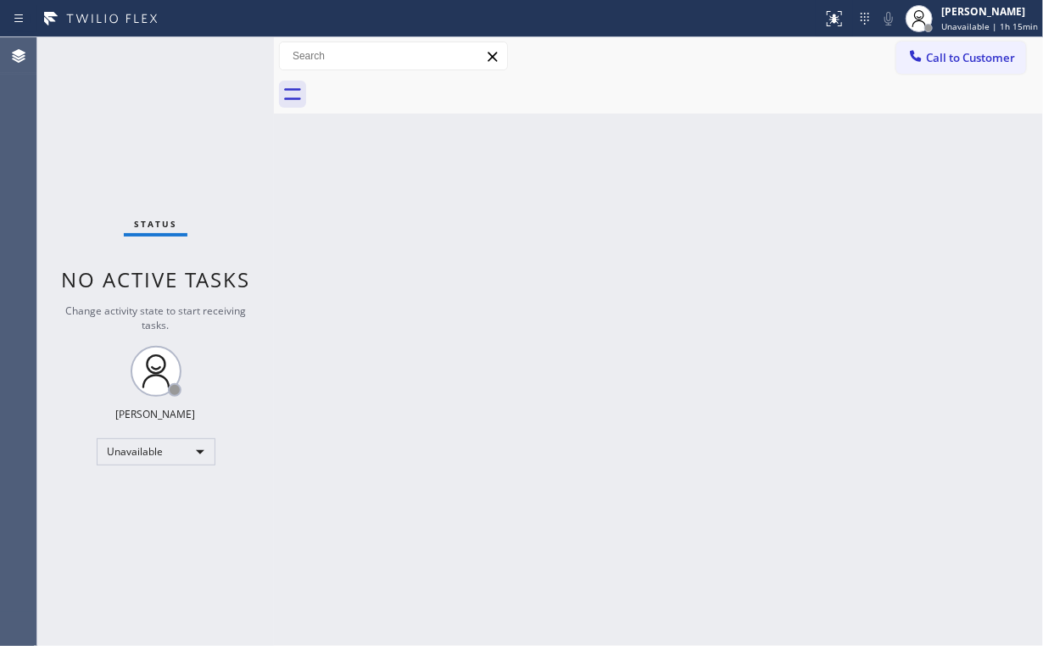
drag, startPoint x: 132, startPoint y: 107, endPoint x: 148, endPoint y: 100, distance: 17.5
click at [133, 105] on div "Status No active tasks Change activity state to start receiving tasks. [PERSON_…" at bounding box center [155, 341] width 236 height 609
click at [151, 142] on div "Status No active tasks Change activity state to start receiving tasks. [PERSON_…" at bounding box center [155, 341] width 236 height 609
click at [453, 524] on div "Back to Dashboard Change Sender ID Customers Technicians Select a contact Outbo…" at bounding box center [658, 341] width 769 height 609
drag, startPoint x: 96, startPoint y: 128, endPoint x: 162, endPoint y: 48, distance: 103.5
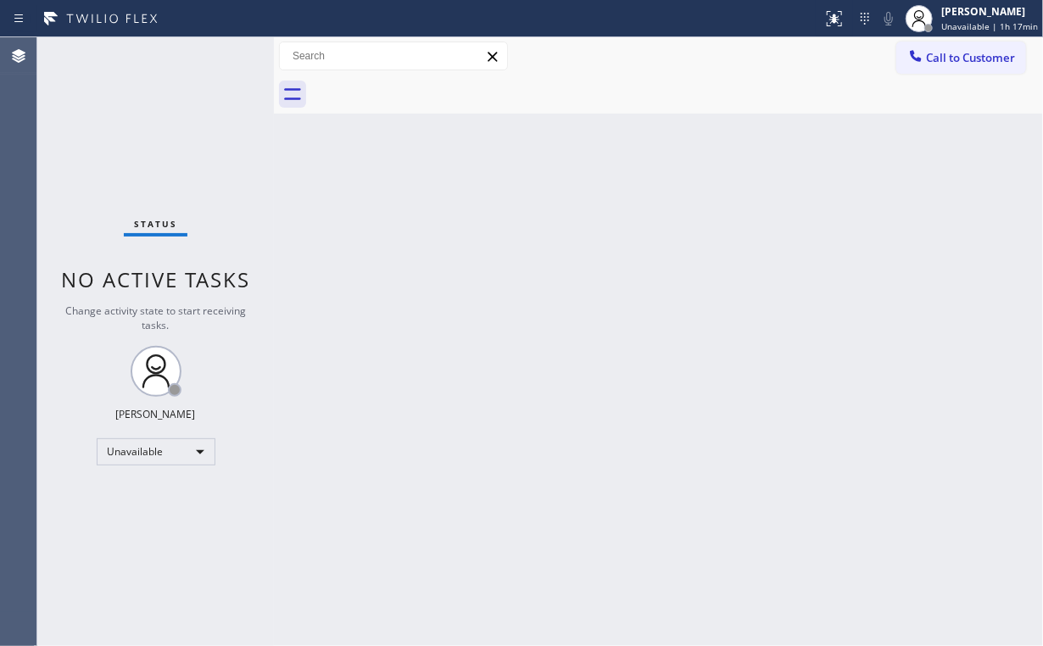
click at [97, 128] on div "Status No active tasks Change activity state to start receiving tasks. [PERSON_…" at bounding box center [155, 341] width 236 height 609
click at [943, 48] on button "Call to Customer" at bounding box center [961, 58] width 130 height 32
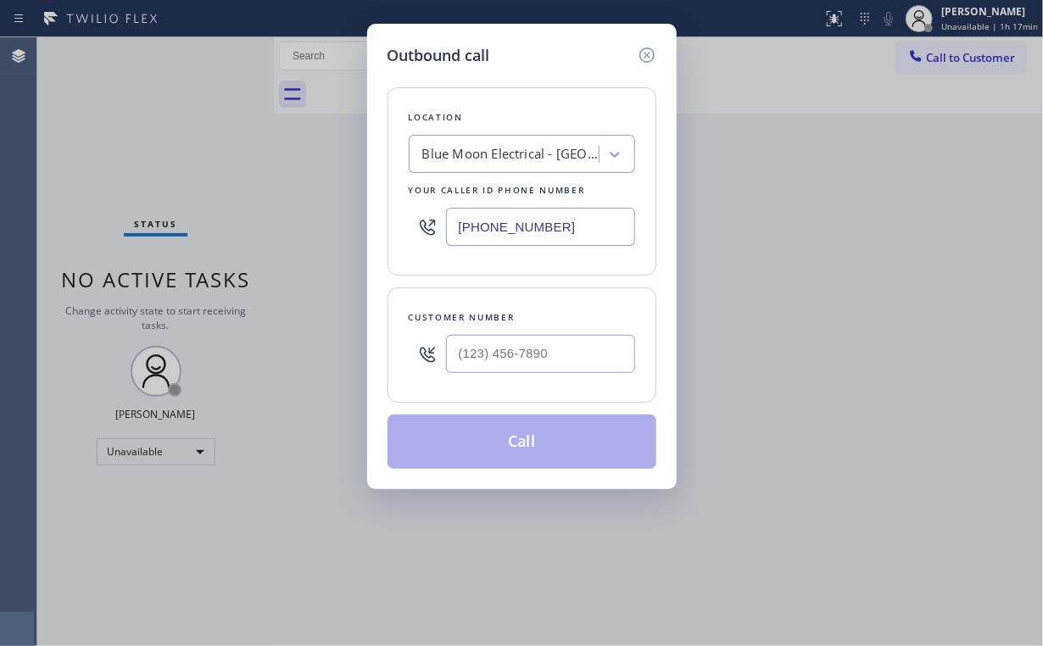
drag, startPoint x: 596, startPoint y: 225, endPoint x: 336, endPoint y: 210, distance: 260.7
click at [336, 210] on div "Outbound call Location Blue Moon Electrical - [GEOGRAPHIC_DATA][PERSON_NAME] Yo…" at bounding box center [521, 323] width 1043 height 646
paste input "818) 462-5996"
type input "[PHONE_NUMBER]"
click at [559, 356] on input "(___) ___-____" at bounding box center [540, 354] width 189 height 38
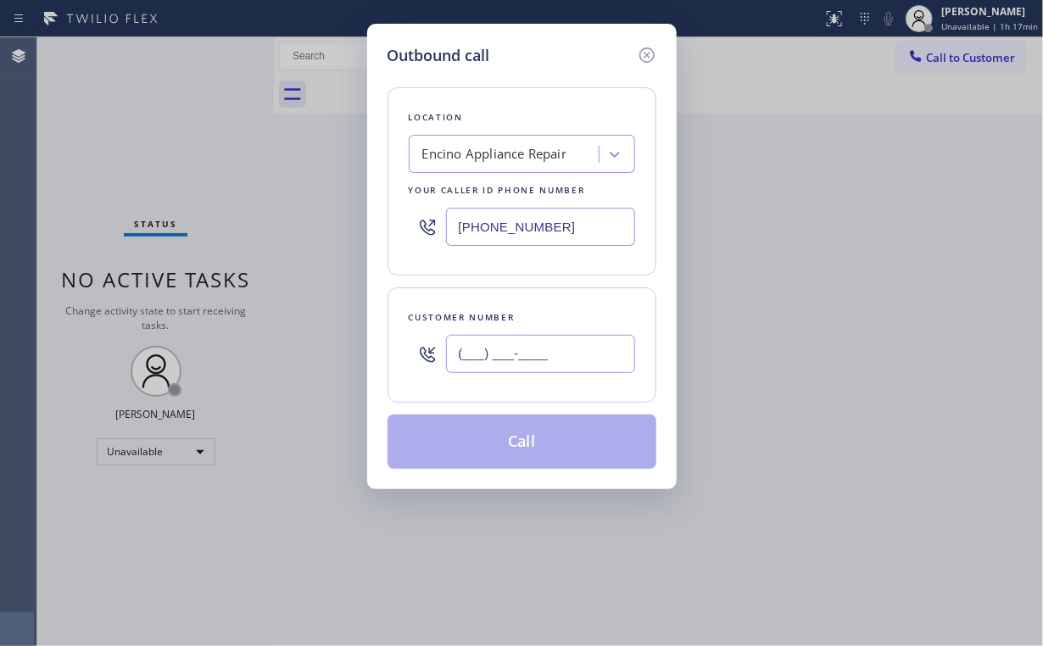
paste input "805) 404-9866"
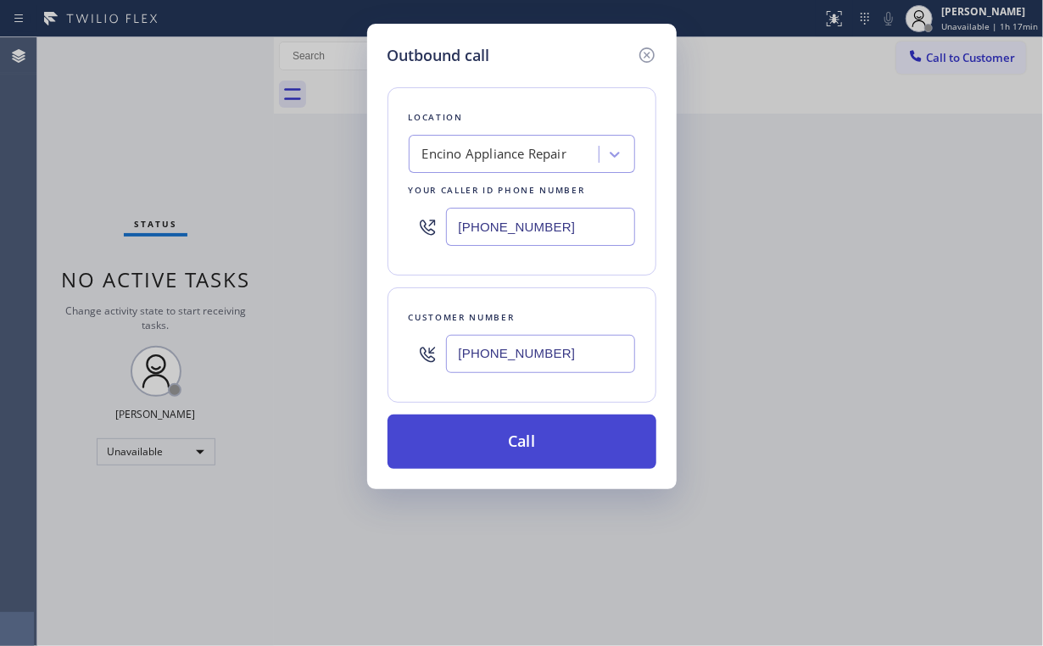
type input "[PHONE_NUMBER]"
drag, startPoint x: 535, startPoint y: 444, endPoint x: 435, endPoint y: 643, distance: 222.9
click at [532, 448] on button "Call" at bounding box center [521, 441] width 269 height 54
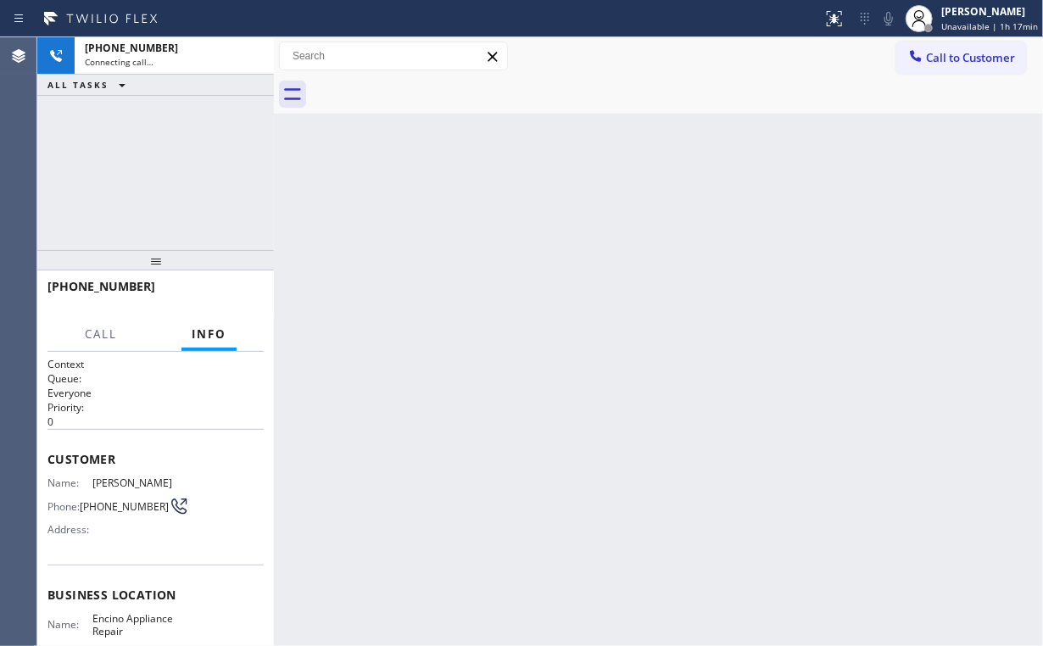
click at [176, 115] on div "[PHONE_NUMBER] Connecting call… ALL TASKS ALL TASKS ACTIVE TASKS TASKS IN WRAP …" at bounding box center [155, 143] width 236 height 213
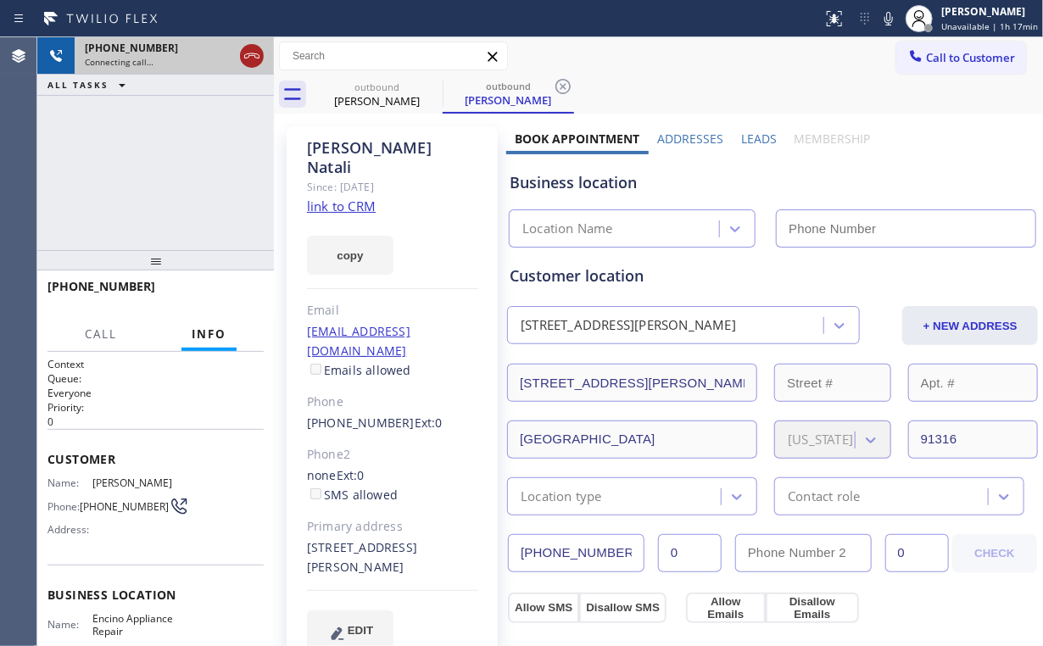
click at [249, 58] on icon at bounding box center [252, 56] width 20 height 20
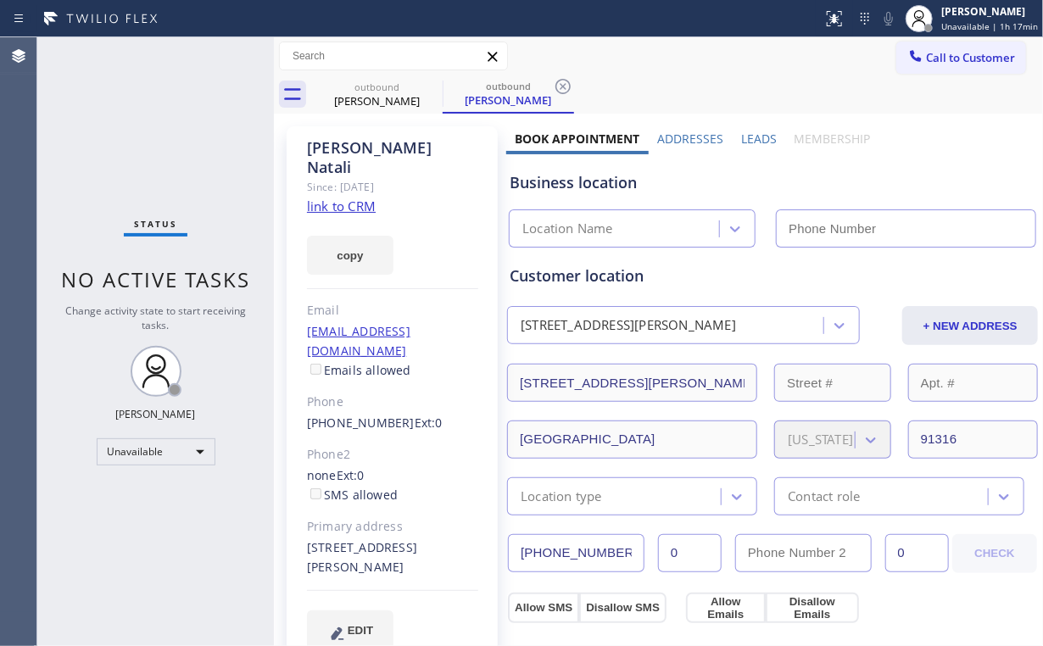
type input "[PHONE_NUMBER]"
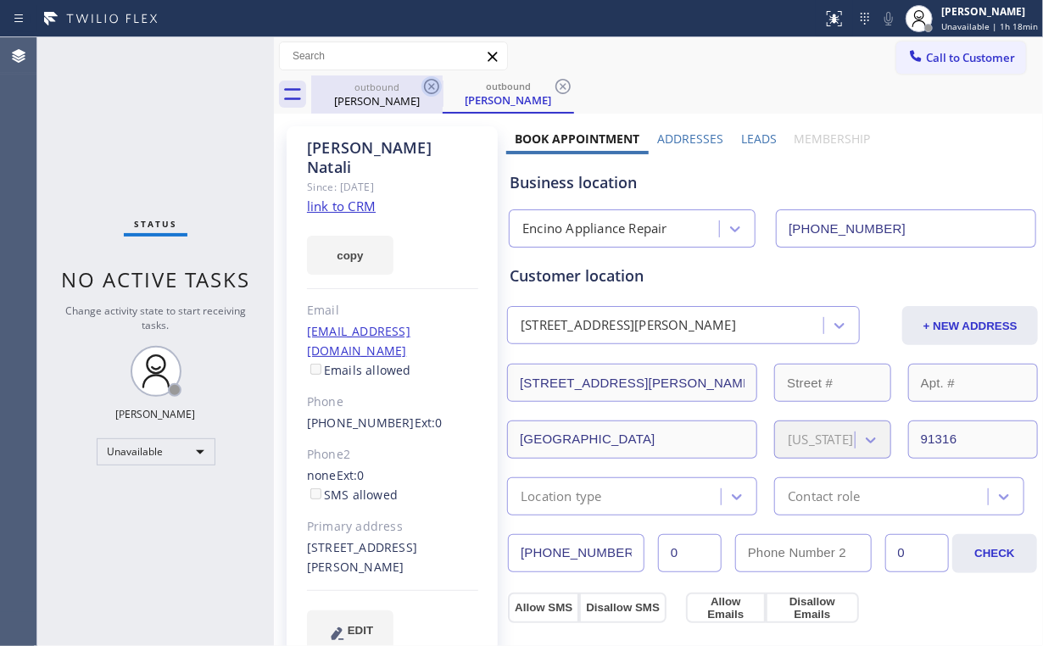
drag, startPoint x: 375, startPoint y: 89, endPoint x: 433, endPoint y: 85, distance: 57.8
click at [377, 89] on div "outbound" at bounding box center [377, 87] width 128 height 13
click at [434, 85] on icon at bounding box center [431, 86] width 20 height 20
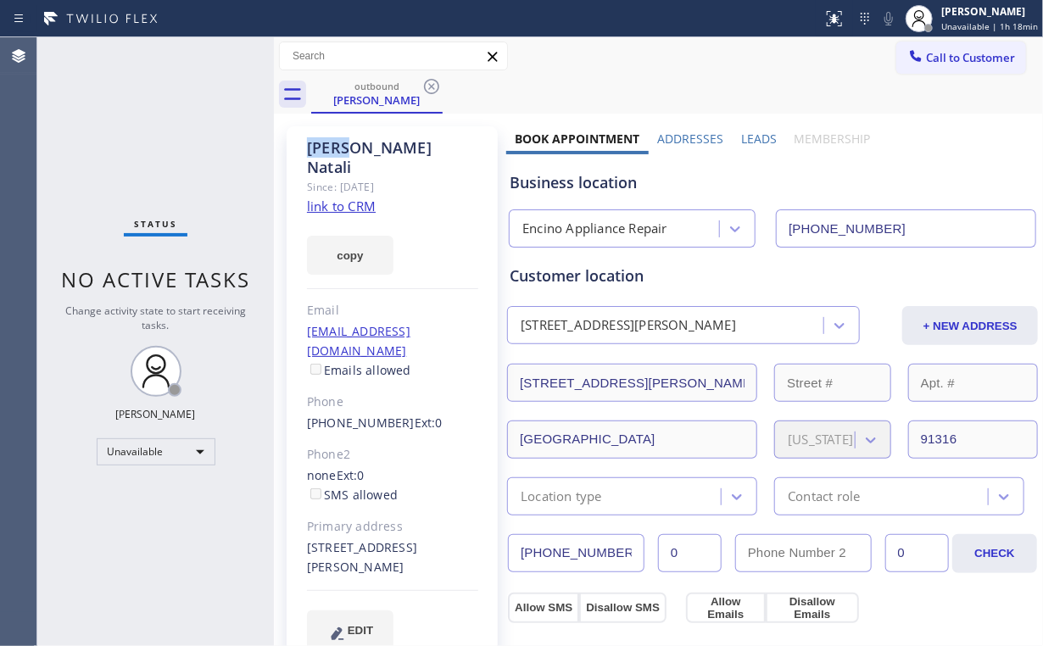
click at [434, 85] on icon at bounding box center [431, 86] width 20 height 20
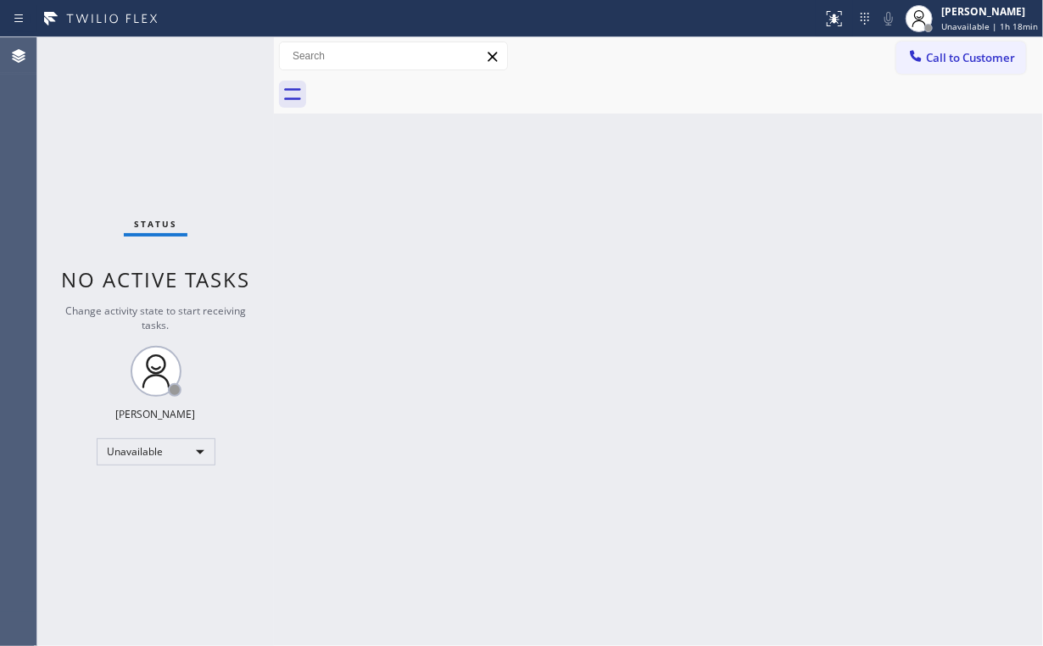
click at [116, 107] on div "Status No active tasks Change activity state to start receiving tasks. [PERSON_…" at bounding box center [155, 341] width 236 height 609
drag, startPoint x: 185, startPoint y: 133, endPoint x: 172, endPoint y: 130, distance: 13.2
click at [169, 129] on div "Status No active tasks Change activity state to start receiving tasks. [PERSON_…" at bounding box center [155, 341] width 236 height 609
click at [154, 135] on div "Status No active tasks Change activity state to start receiving tasks. [PERSON_…" at bounding box center [155, 341] width 236 height 609
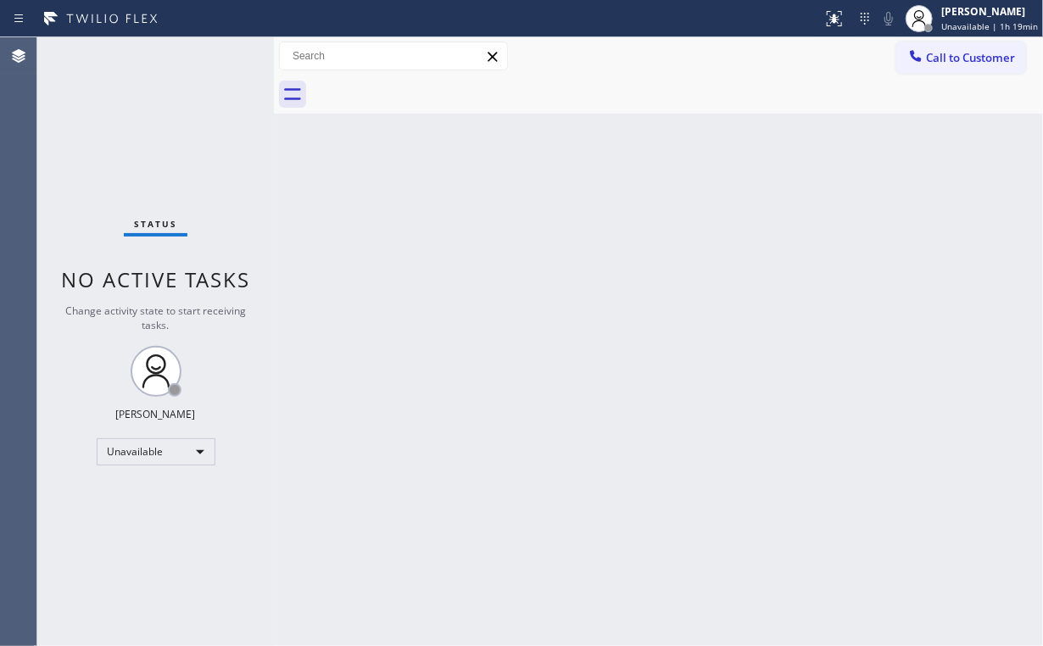
click at [175, 128] on div "Status No active tasks Change activity state to start receiving tasks. [PERSON_…" at bounding box center [155, 341] width 236 height 609
click at [178, 444] on div "Unavailable" at bounding box center [156, 451] width 119 height 27
click at [142, 536] on li "Break" at bounding box center [154, 537] width 115 height 20
drag, startPoint x: 92, startPoint y: 145, endPoint x: 116, endPoint y: 19, distance: 127.7
click at [95, 142] on div "Status No active tasks Change activity state to start receiving tasks. [PERSON_…" at bounding box center [155, 341] width 236 height 609
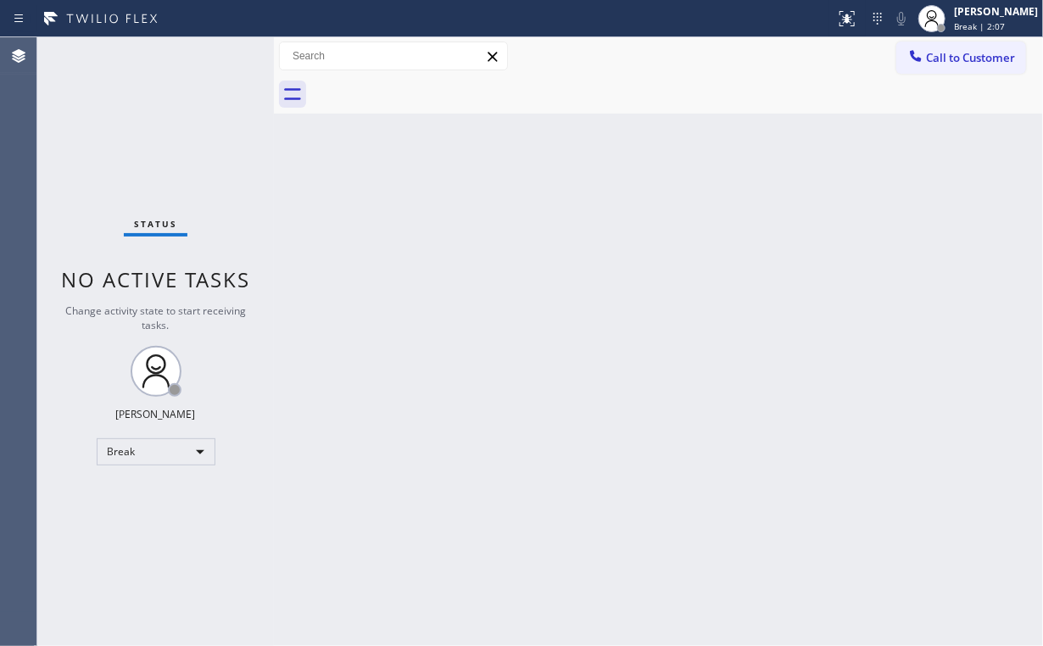
click at [133, 136] on div "Status No active tasks Change activity state to start receiving tasks. [PERSON_…" at bounding box center [155, 341] width 236 height 609
